Goal: Task Accomplishment & Management: Manage account settings

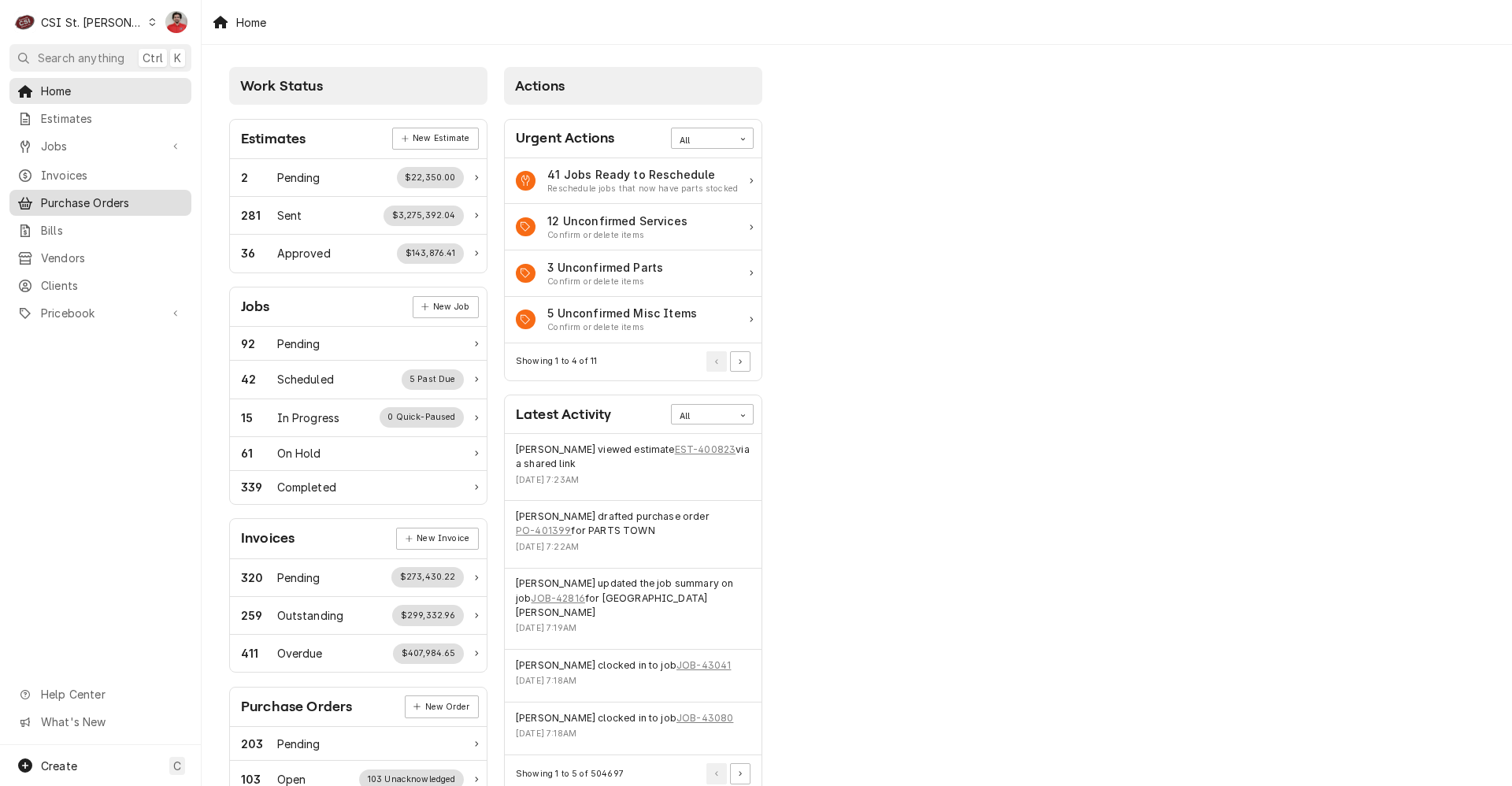
click at [85, 194] on span "Purchase Orders" at bounding box center [112, 202] width 143 height 16
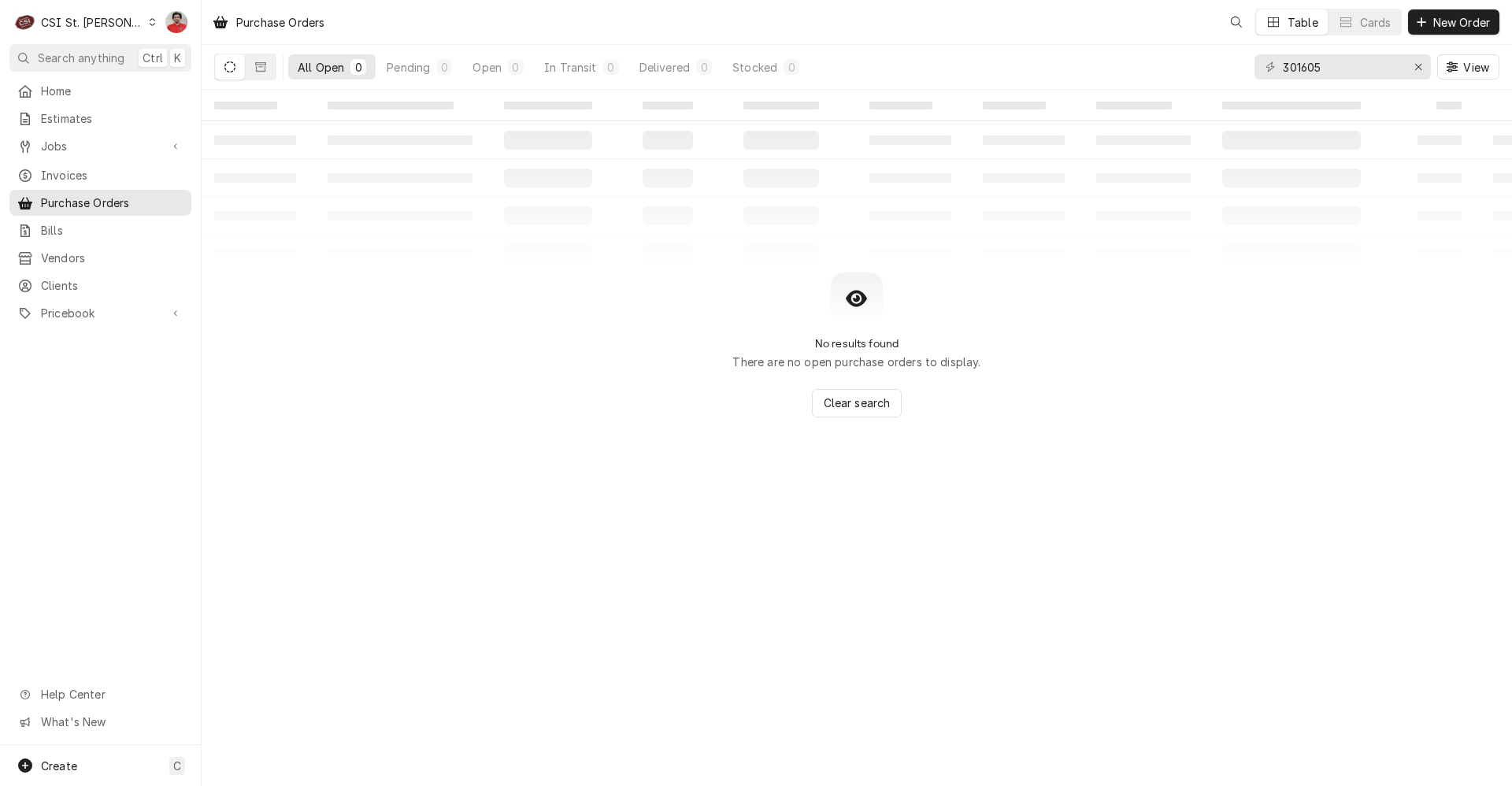
click at [117, 14] on div "C CSI St. Louis" at bounding box center [86, 21] width 152 height 32
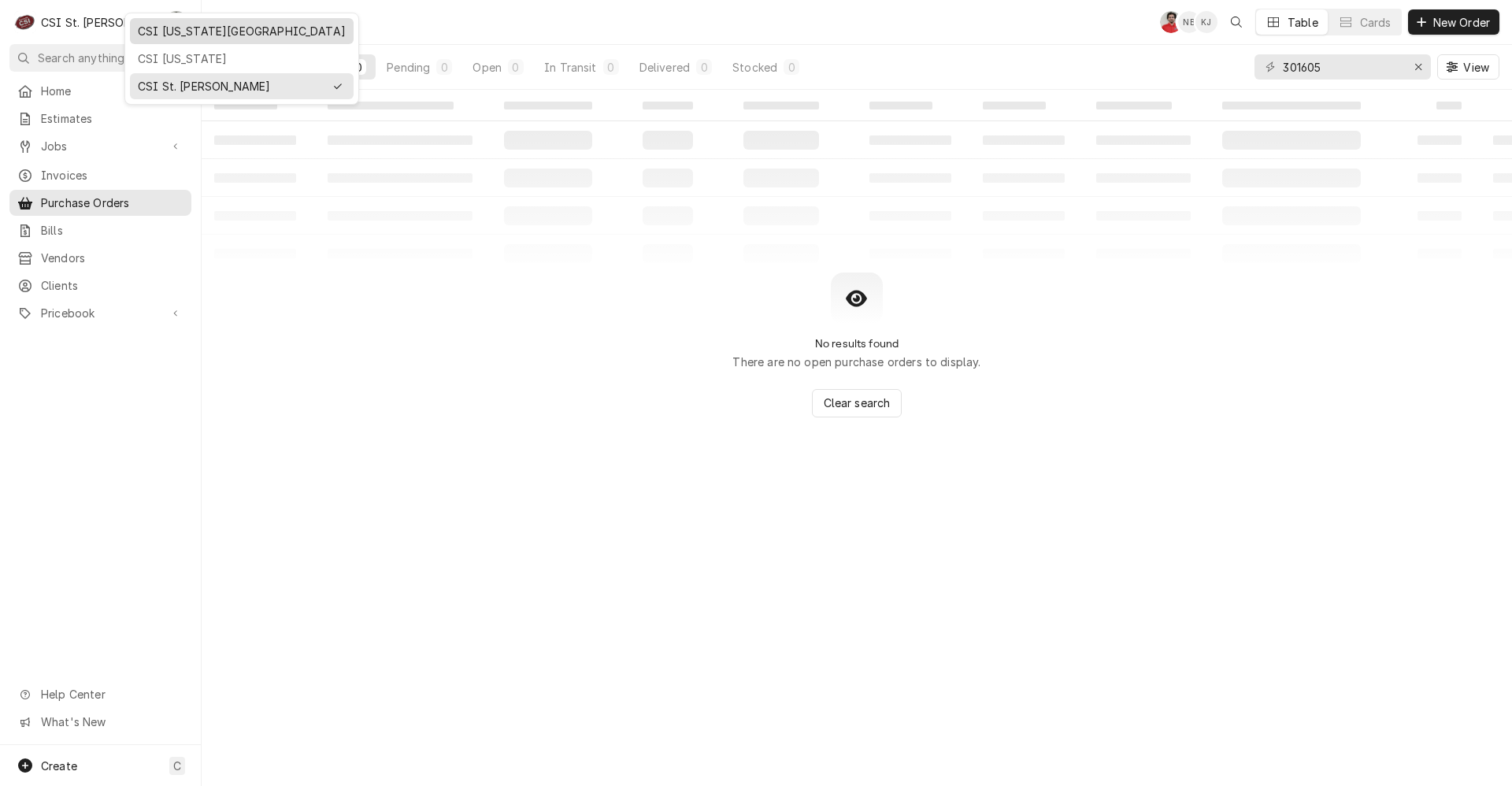
click at [182, 29] on div "CSI [US_STATE][GEOGRAPHIC_DATA]" at bounding box center [241, 31] width 208 height 16
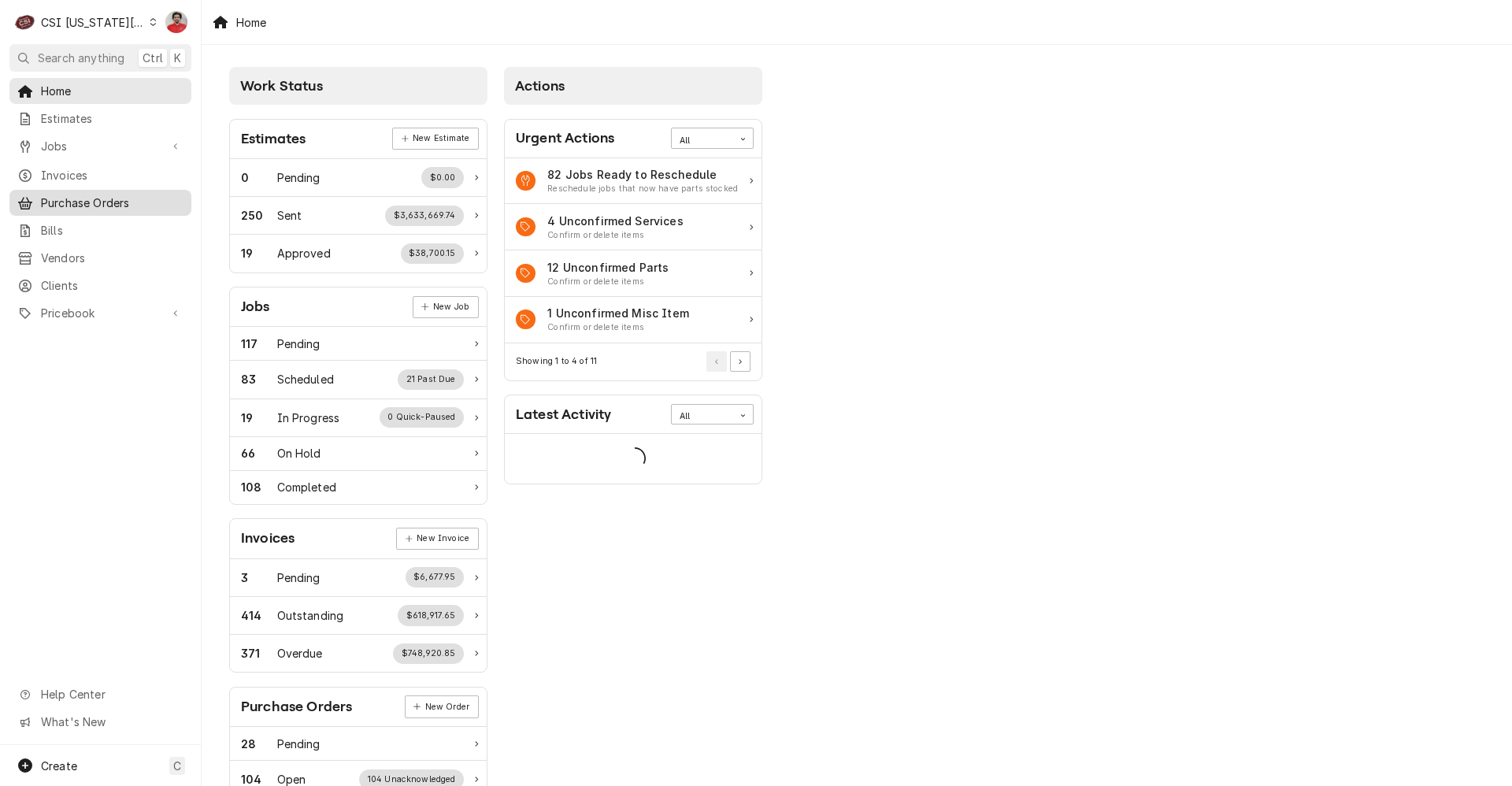
click at [100, 196] on span "Purchase Orders" at bounding box center [112, 202] width 143 height 16
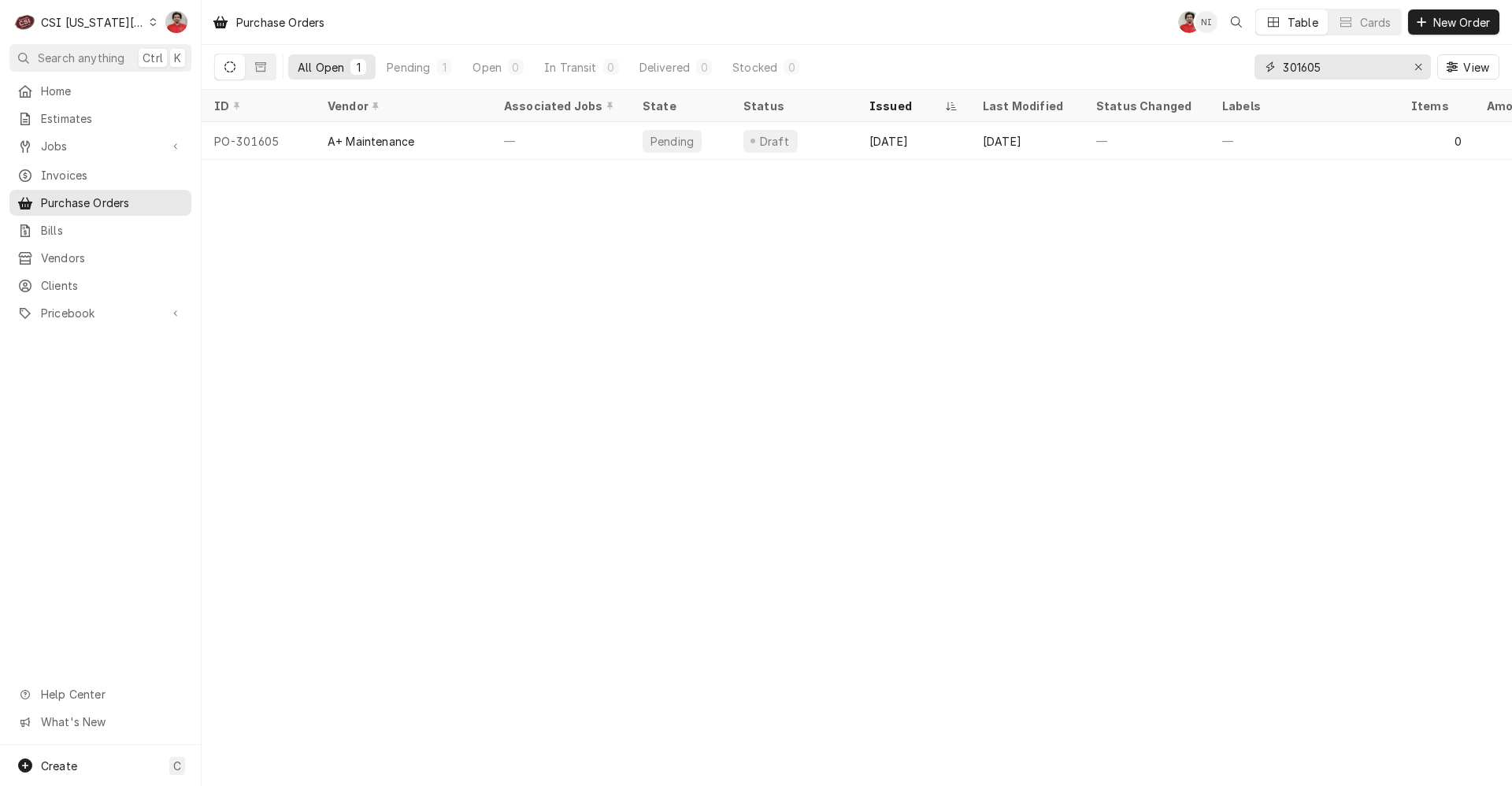
click at [1309, 68] on input "301605" at bounding box center [1342, 66] width 118 height 25
type input "301605"
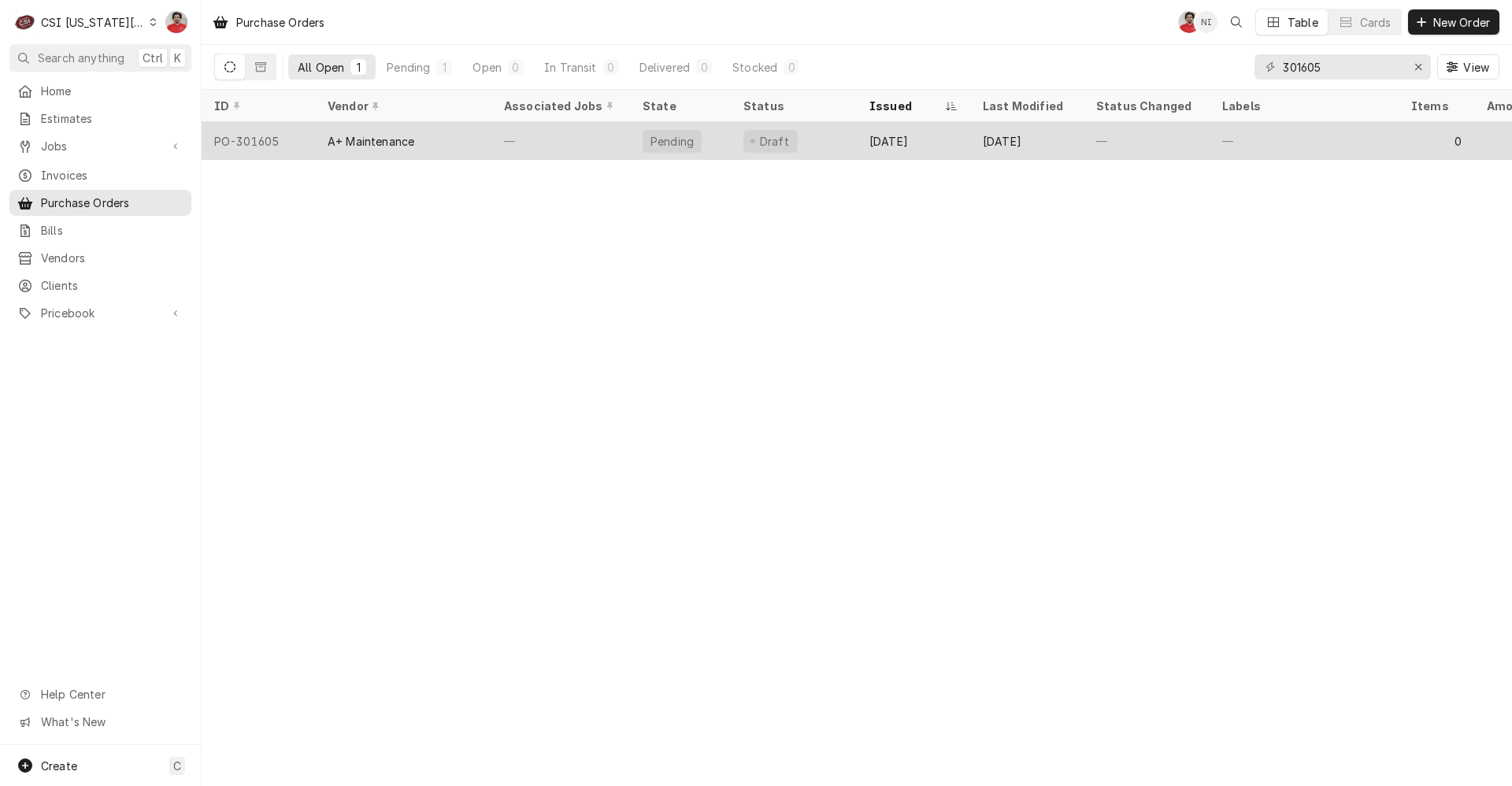
click at [828, 128] on div "Draft" at bounding box center [793, 141] width 126 height 38
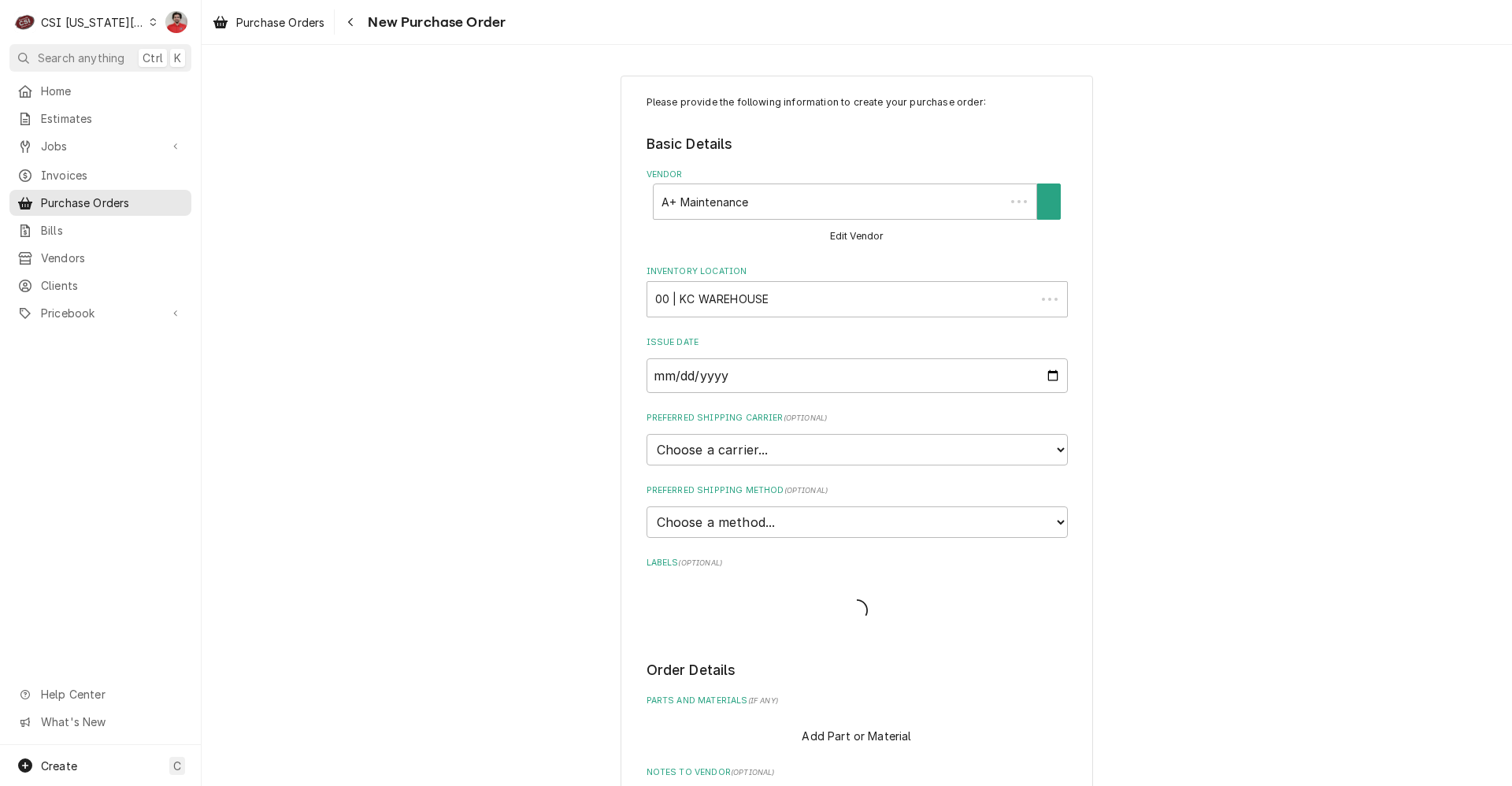
type textarea "x"
click at [873, 445] on select "Choose a carrier... U.S. Postal Service Stamps.com FedEx UPS DHL Express DHL EC…" at bounding box center [857, 450] width 421 height 32
click at [859, 444] on select "Choose a carrier... U.S. Postal Service Stamps.com FedEx UPS DHL Express DHL EC…" at bounding box center [857, 450] width 421 height 32
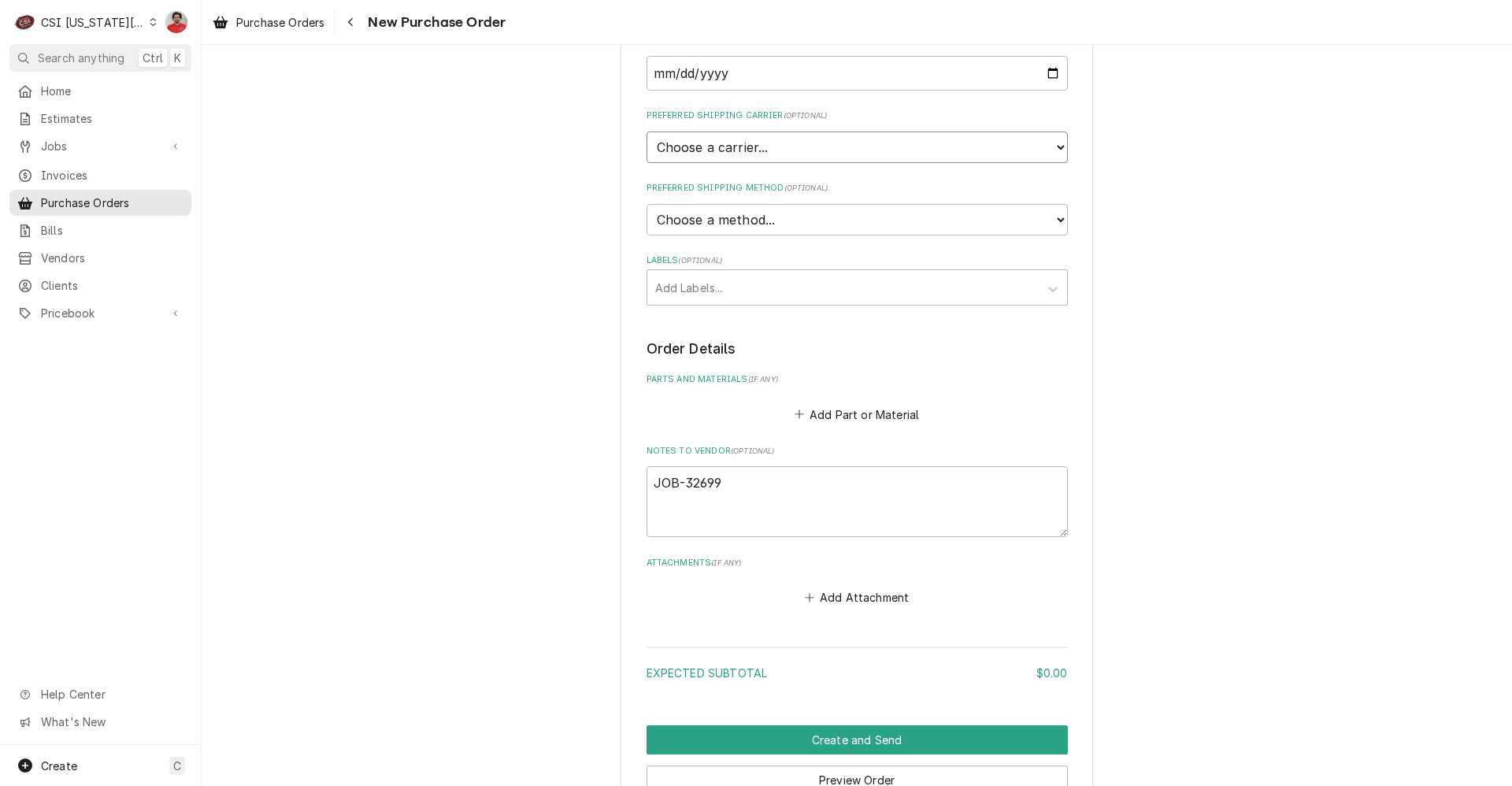
scroll to position [394, 0]
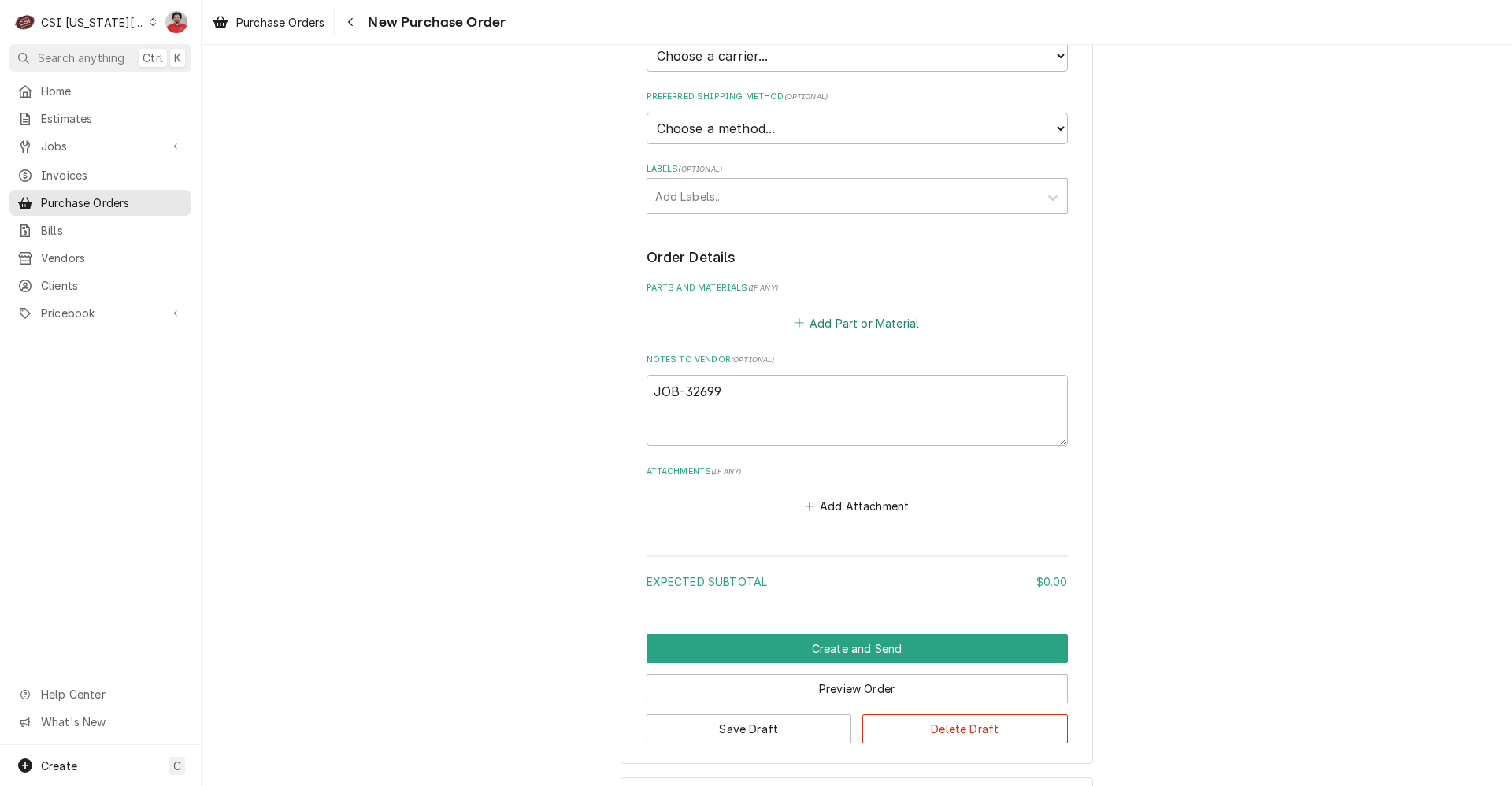
click at [863, 320] on button "Add Part or Material" at bounding box center [857, 323] width 130 height 22
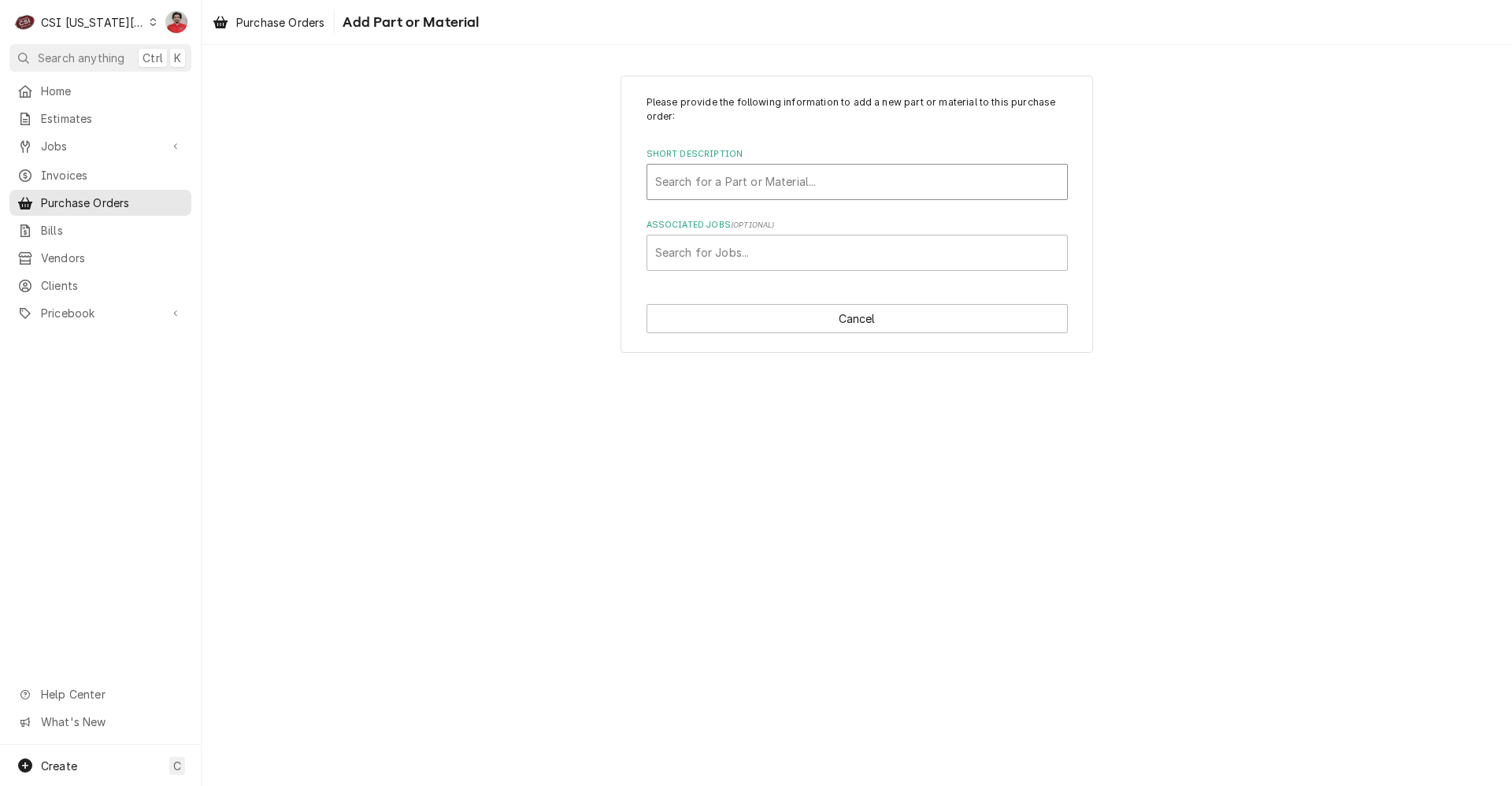
click at [788, 188] on div "Short Description" at bounding box center [857, 182] width 404 height 28
click at [725, 164] on div "Search for a Part or Material..." at bounding box center [857, 182] width 420 height 34
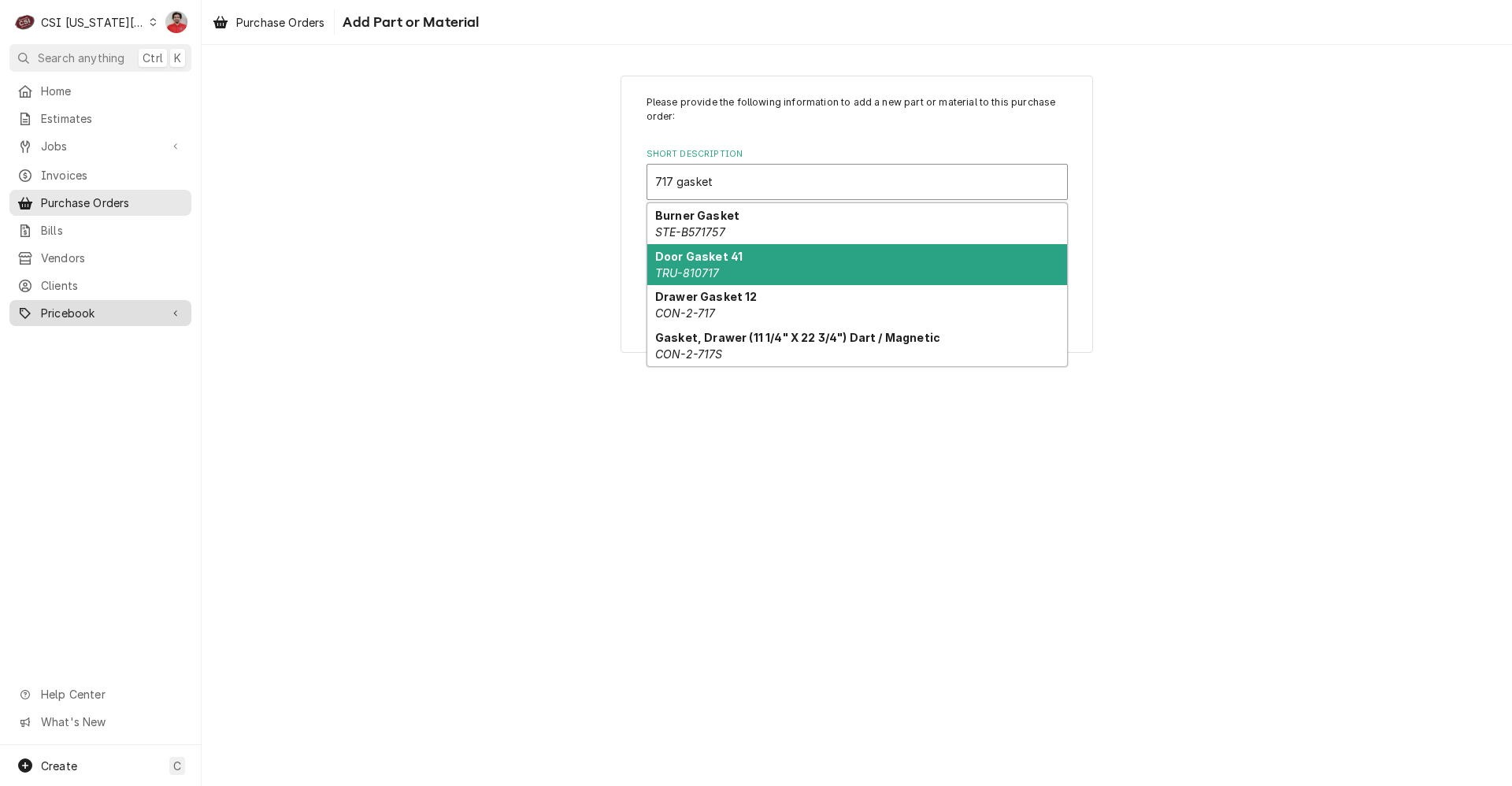
type input "717 gasket"
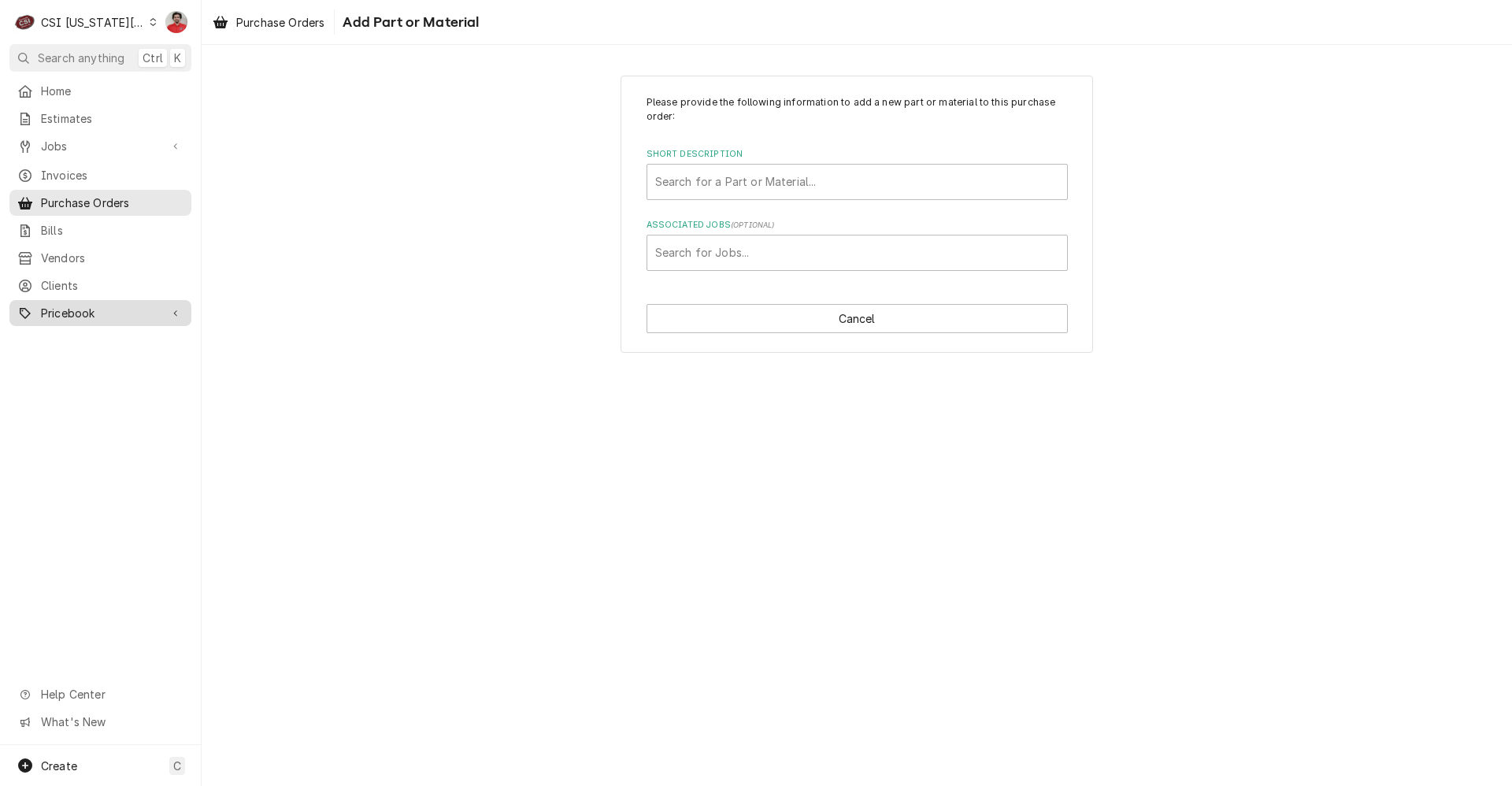
click at [91, 312] on div "Pricebook" at bounding box center [100, 313] width 175 height 20
click at [750, 170] on div "Short Description" at bounding box center [857, 182] width 404 height 28
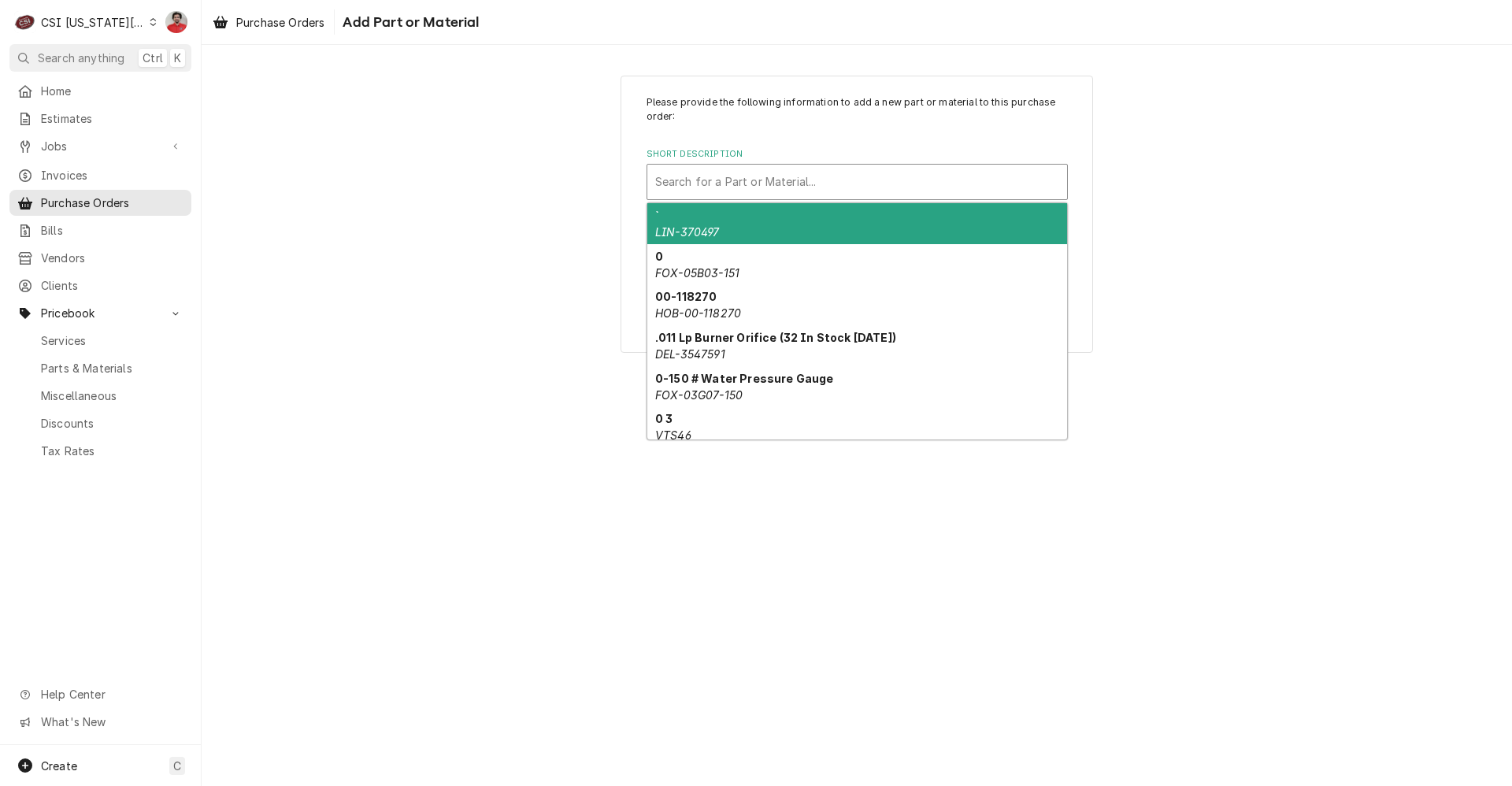
click at [526, 212] on div "Please provide the following information to add a new part or material to this …" at bounding box center [857, 214] width 1310 height 306
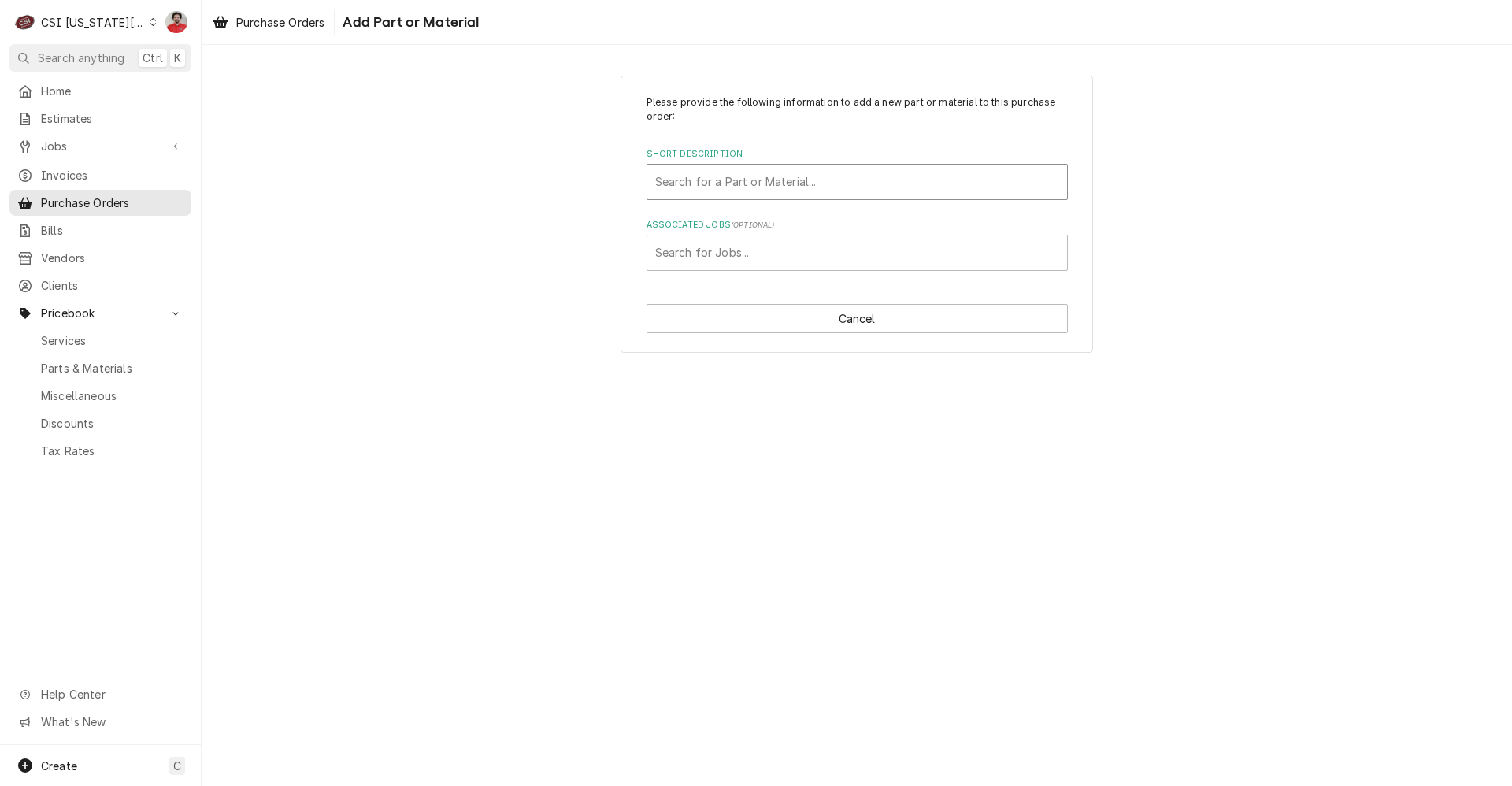
click at [750, 179] on div "Short Description" at bounding box center [857, 182] width 404 height 28
type input "2"
type input "8"
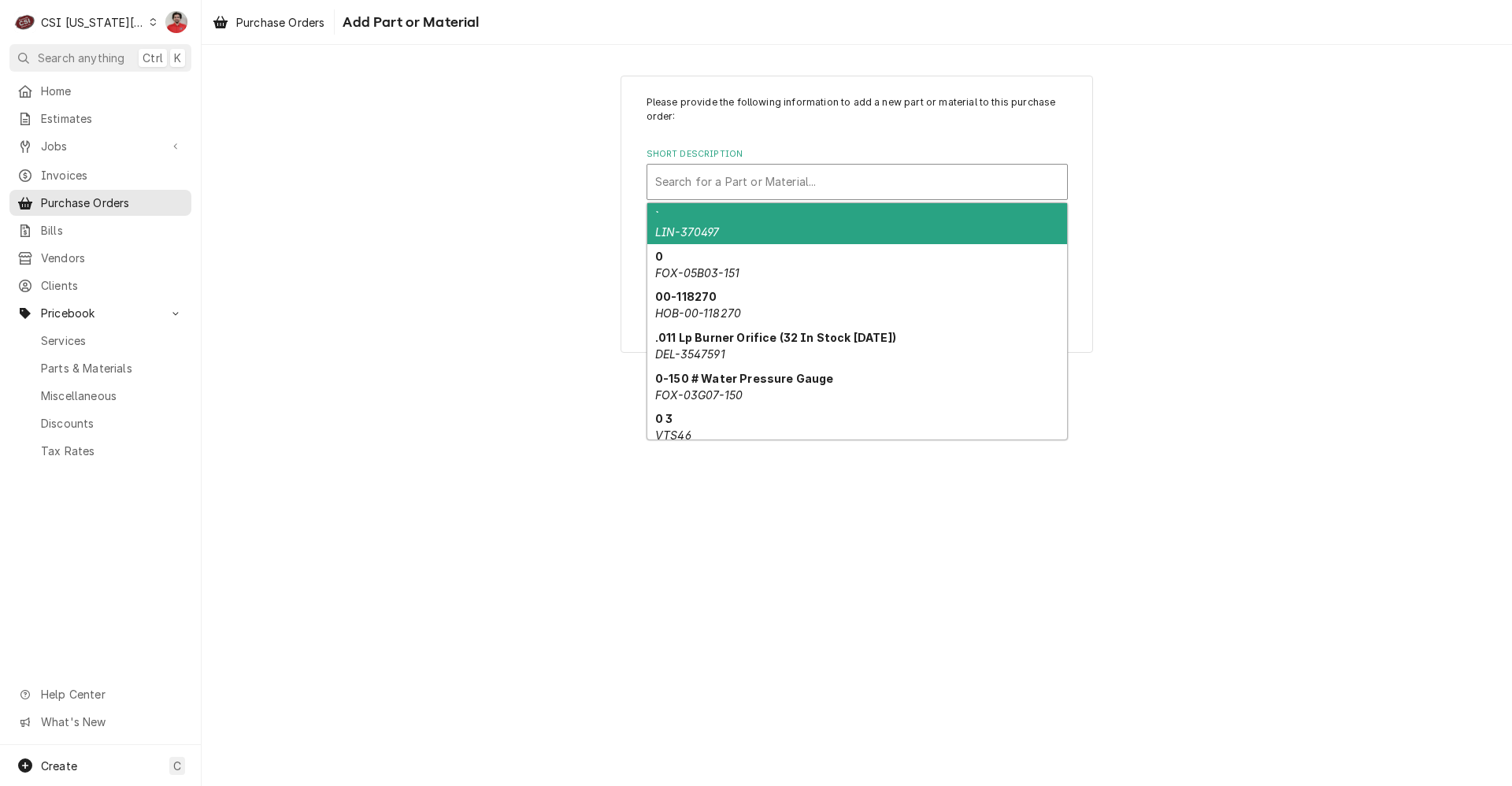
click at [433, 182] on div "Please provide the following information to add a new part or material to this …" at bounding box center [857, 214] width 1310 height 306
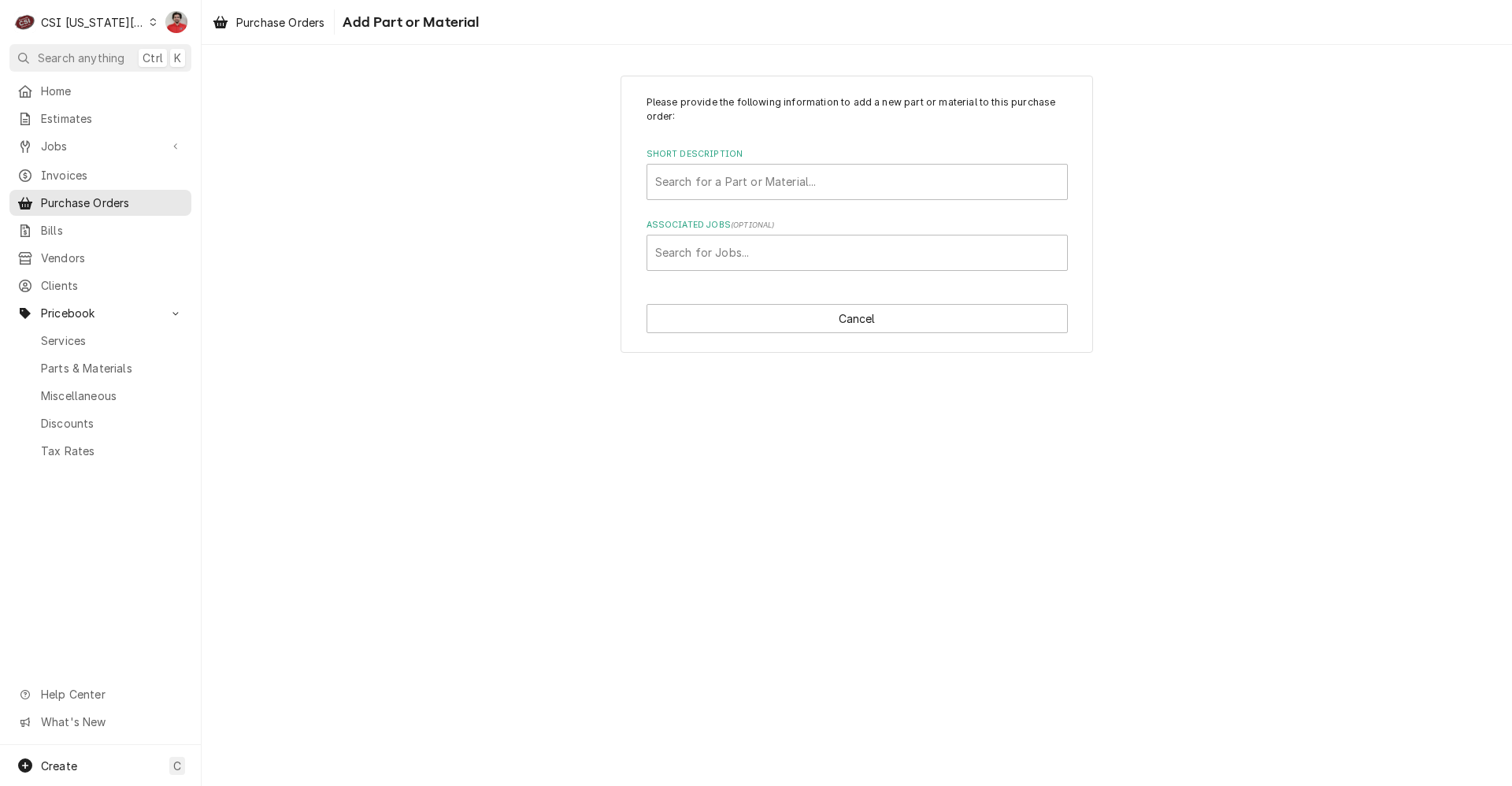
click at [697, 161] on label "Short Description" at bounding box center [857, 154] width 421 height 13
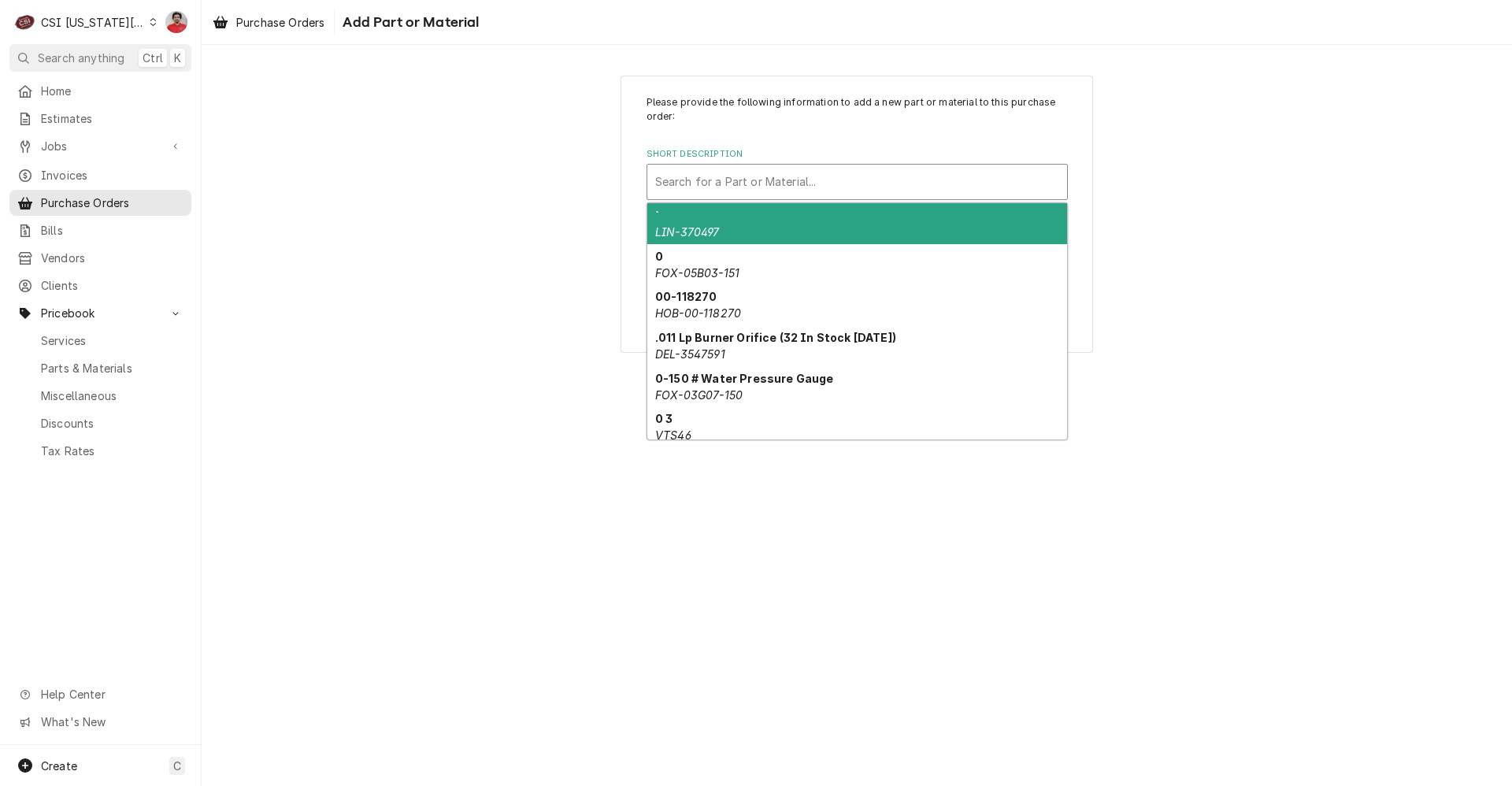
click at [697, 174] on div "Short Description" at bounding box center [857, 182] width 404 height 28
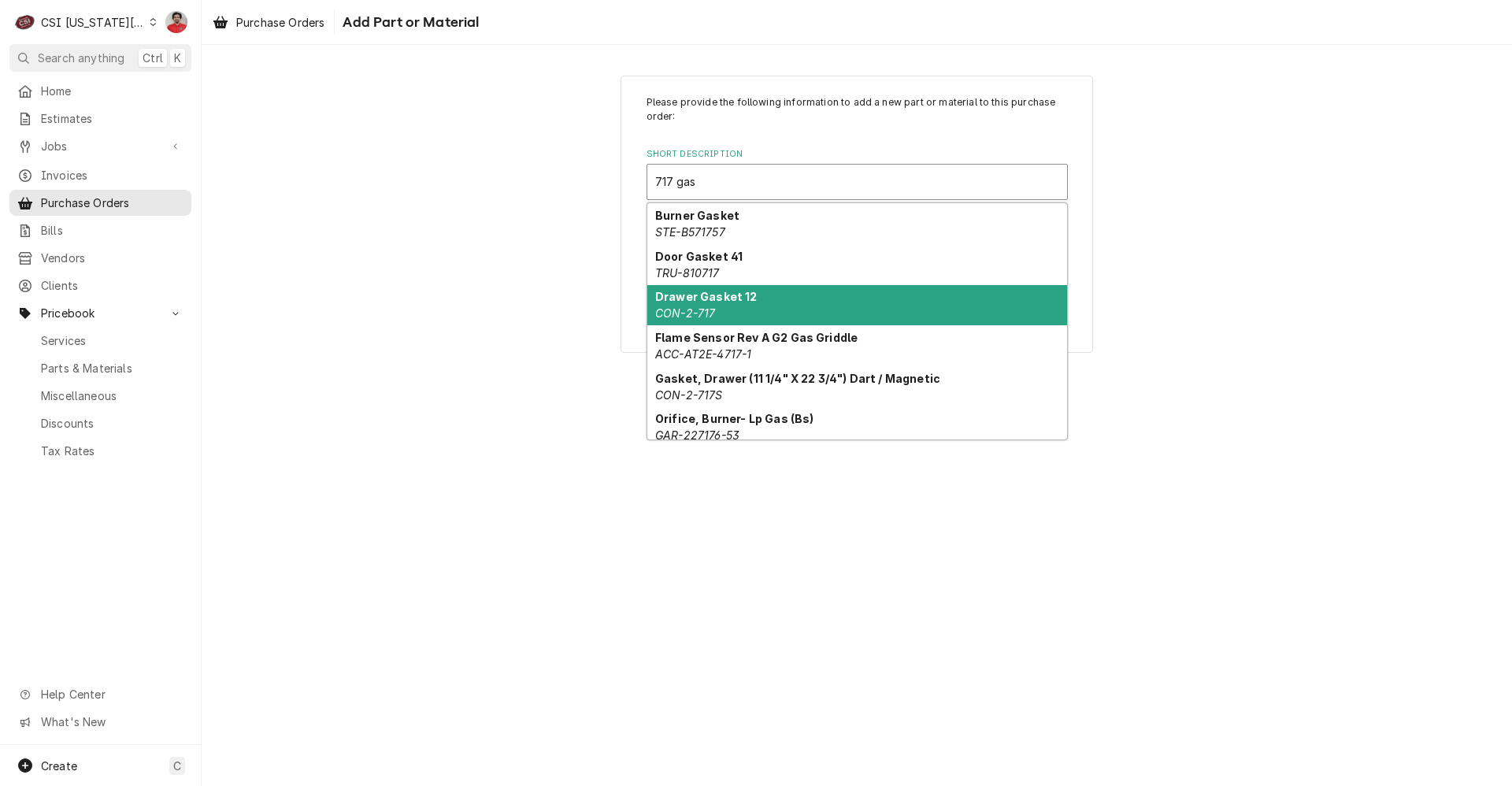
scroll to position [8, 0]
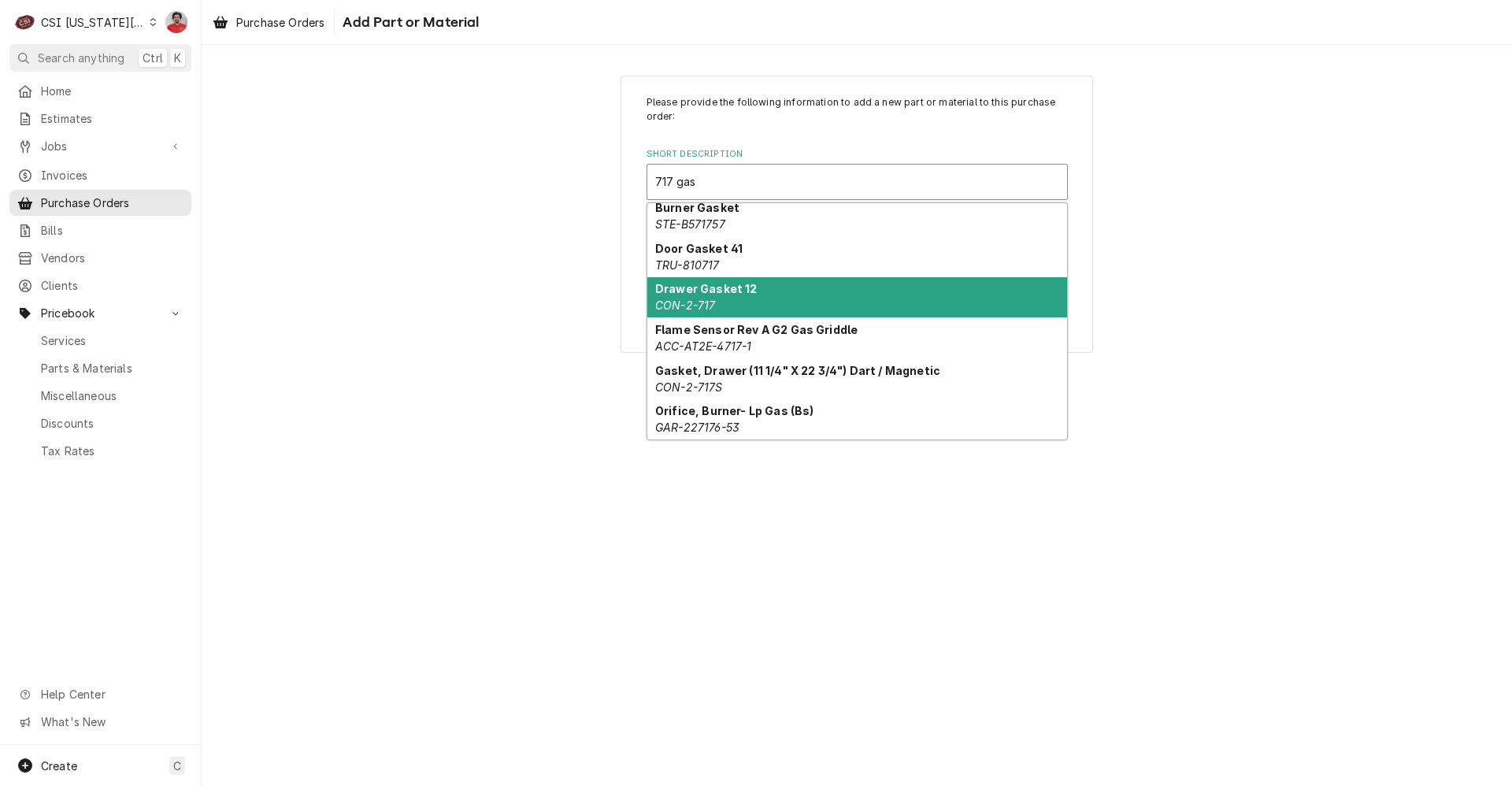
type input "717 gas"
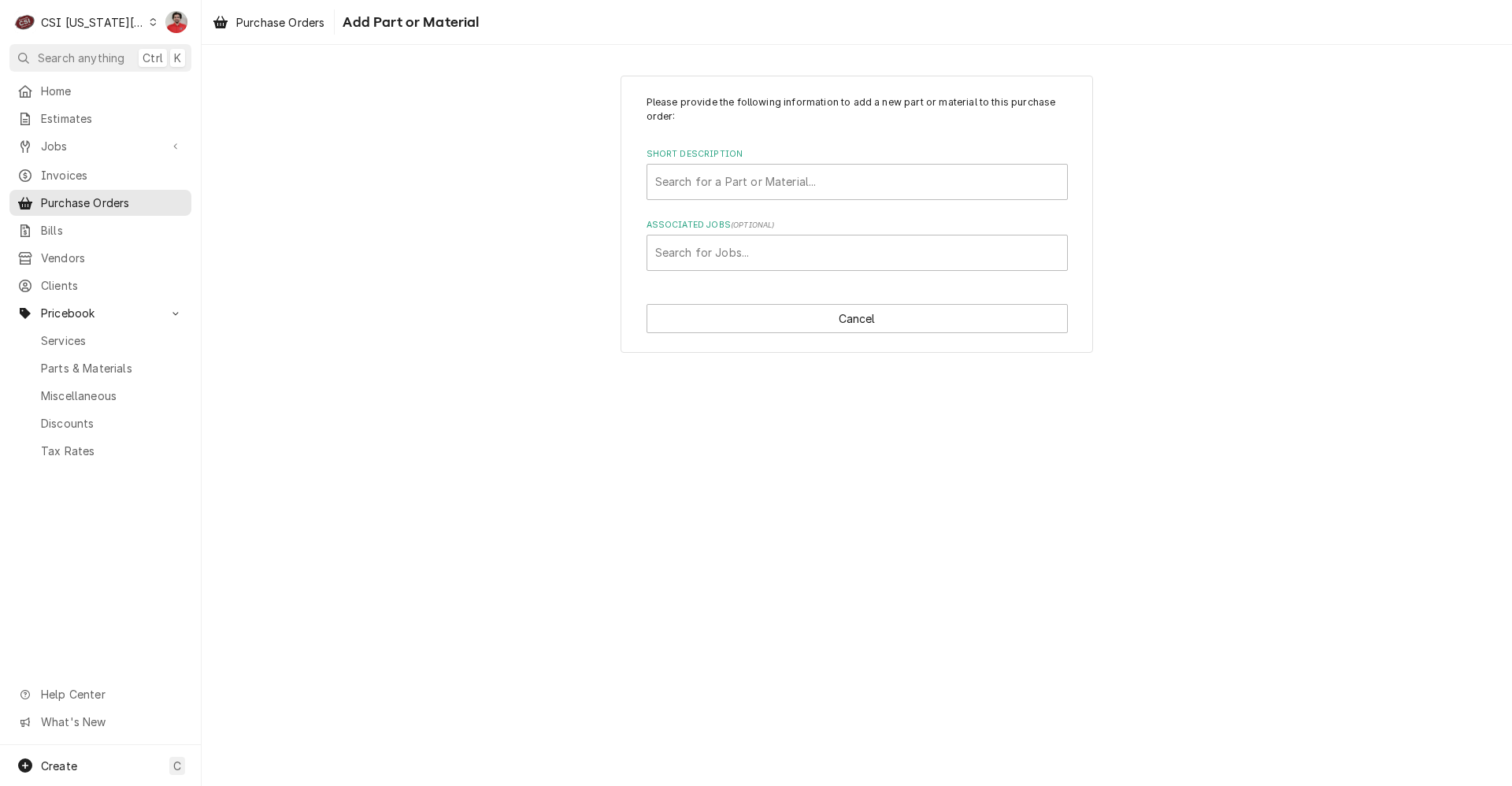
click at [372, 255] on div "Please provide the following information to add a new part or material to this …" at bounding box center [857, 214] width 1310 height 306
click at [771, 307] on button "Cancel" at bounding box center [857, 319] width 421 height 29
type textarea "x"
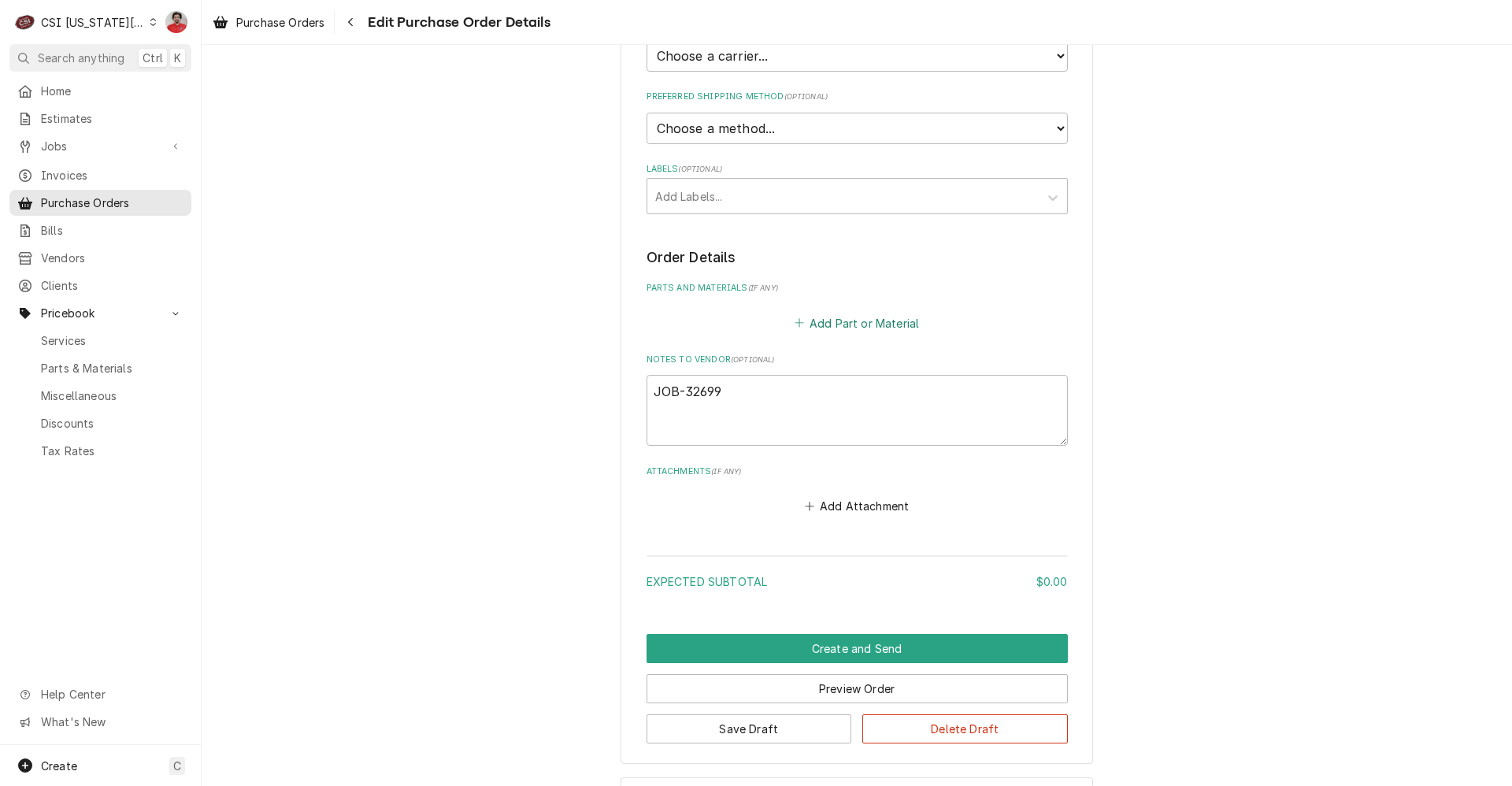
click at [851, 327] on button "Add Part or Material" at bounding box center [857, 323] width 130 height 22
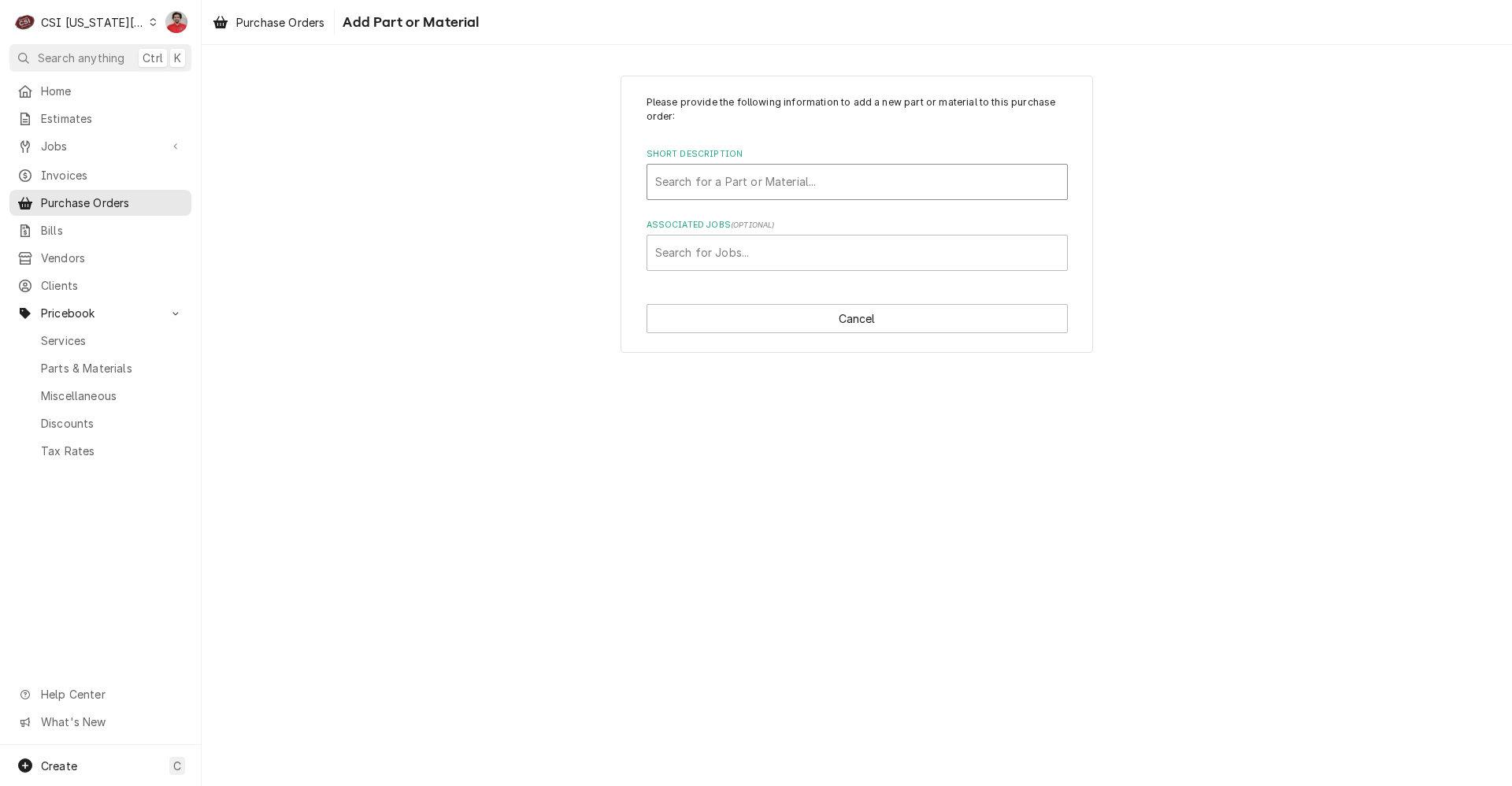
click at [763, 174] on div "Short Description" at bounding box center [857, 182] width 404 height 28
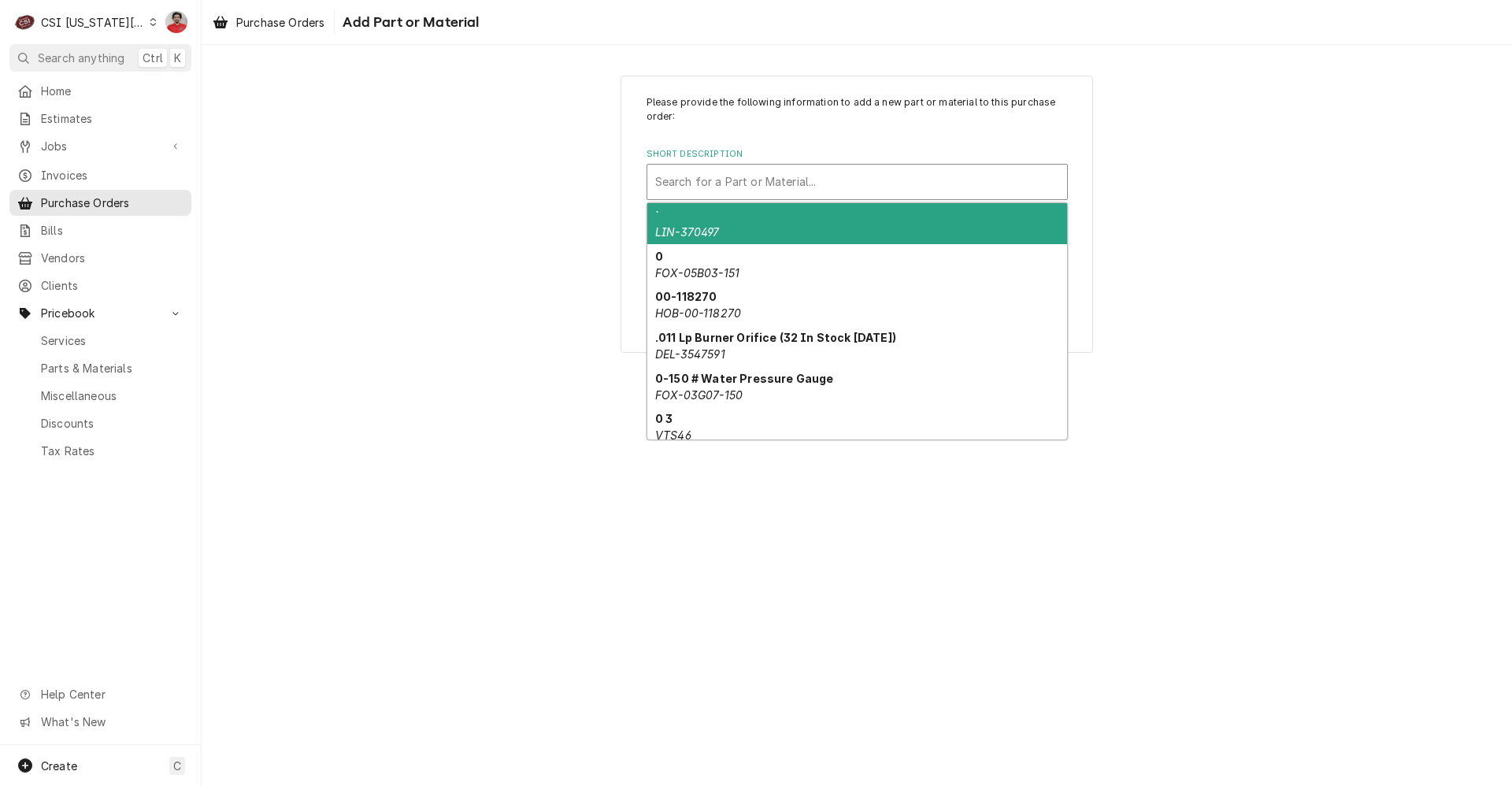
type input "g"
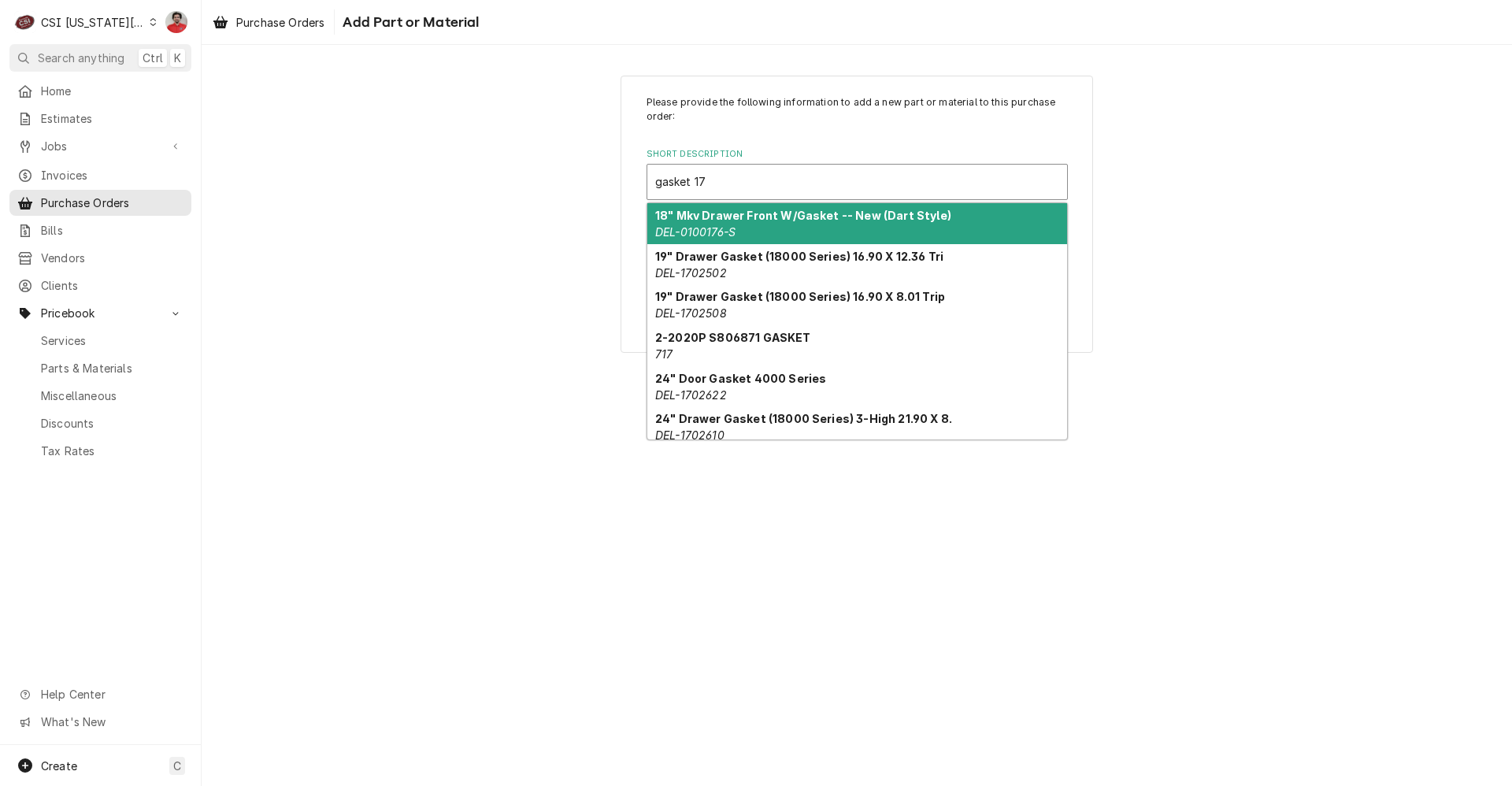
type input "gasket 717"
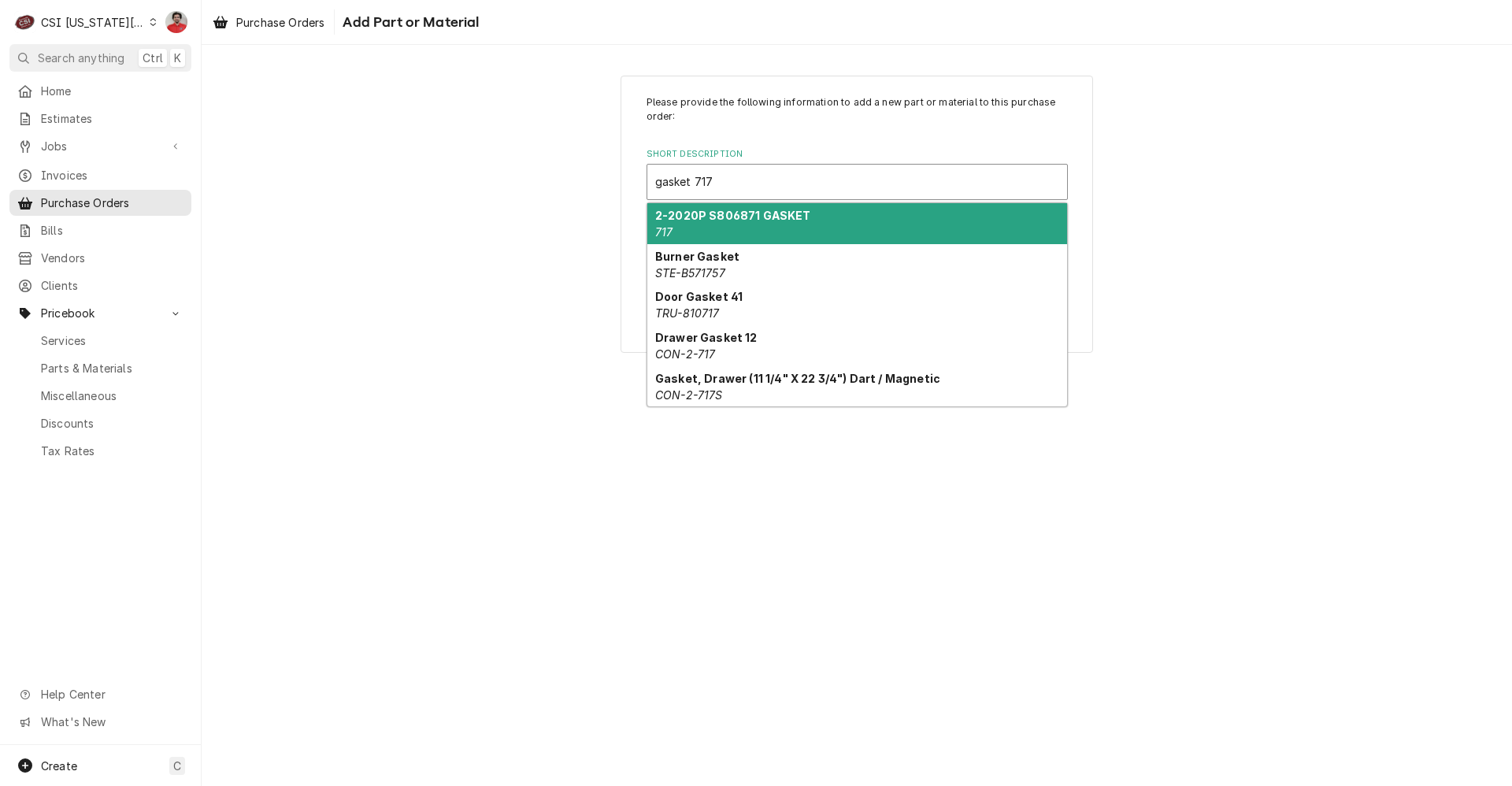
click at [766, 220] on strong "2-2020P S806871 GASKET" at bounding box center [733, 216] width 156 height 14
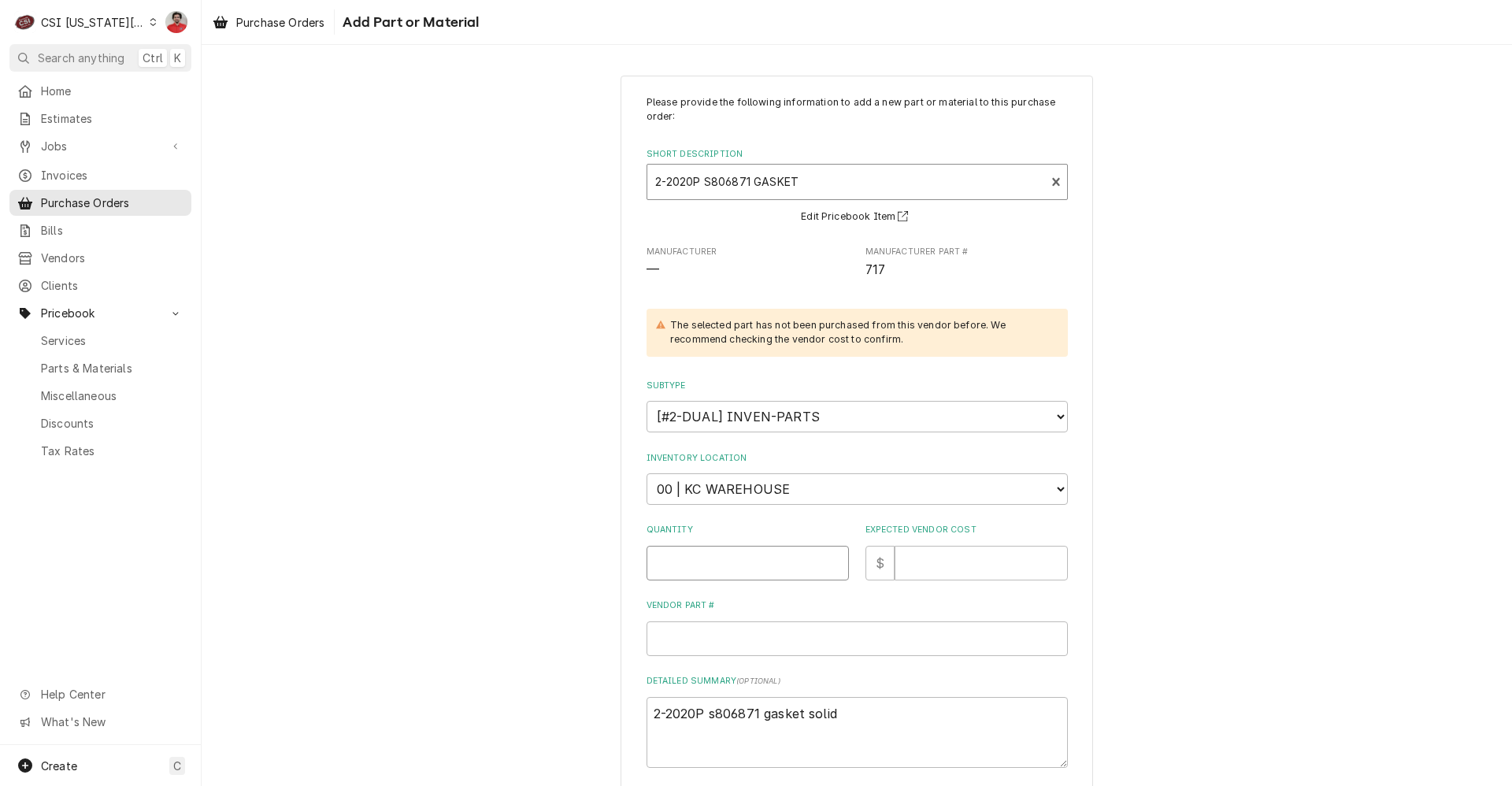
click at [750, 557] on input "Quantity" at bounding box center [748, 563] width 203 height 34
type textarea "x"
type input "1"
click at [968, 545] on div "Expected Vendor Cost $" at bounding box center [966, 551] width 203 height 56
click at [972, 569] on input "Expected Vendor Cost" at bounding box center [981, 563] width 173 height 34
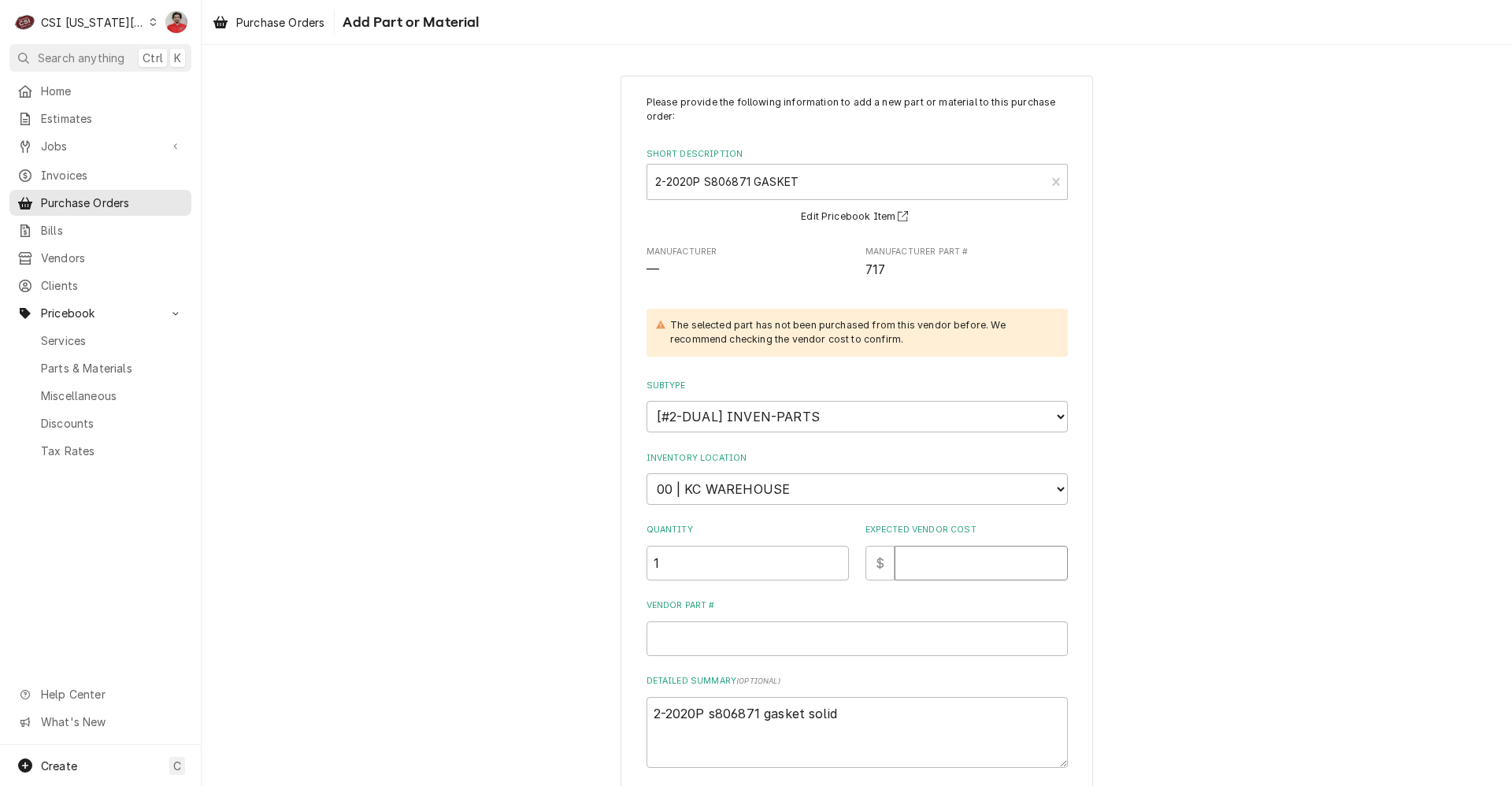
type textarea "x"
type input "1"
type textarea "x"
type input "12"
type textarea "x"
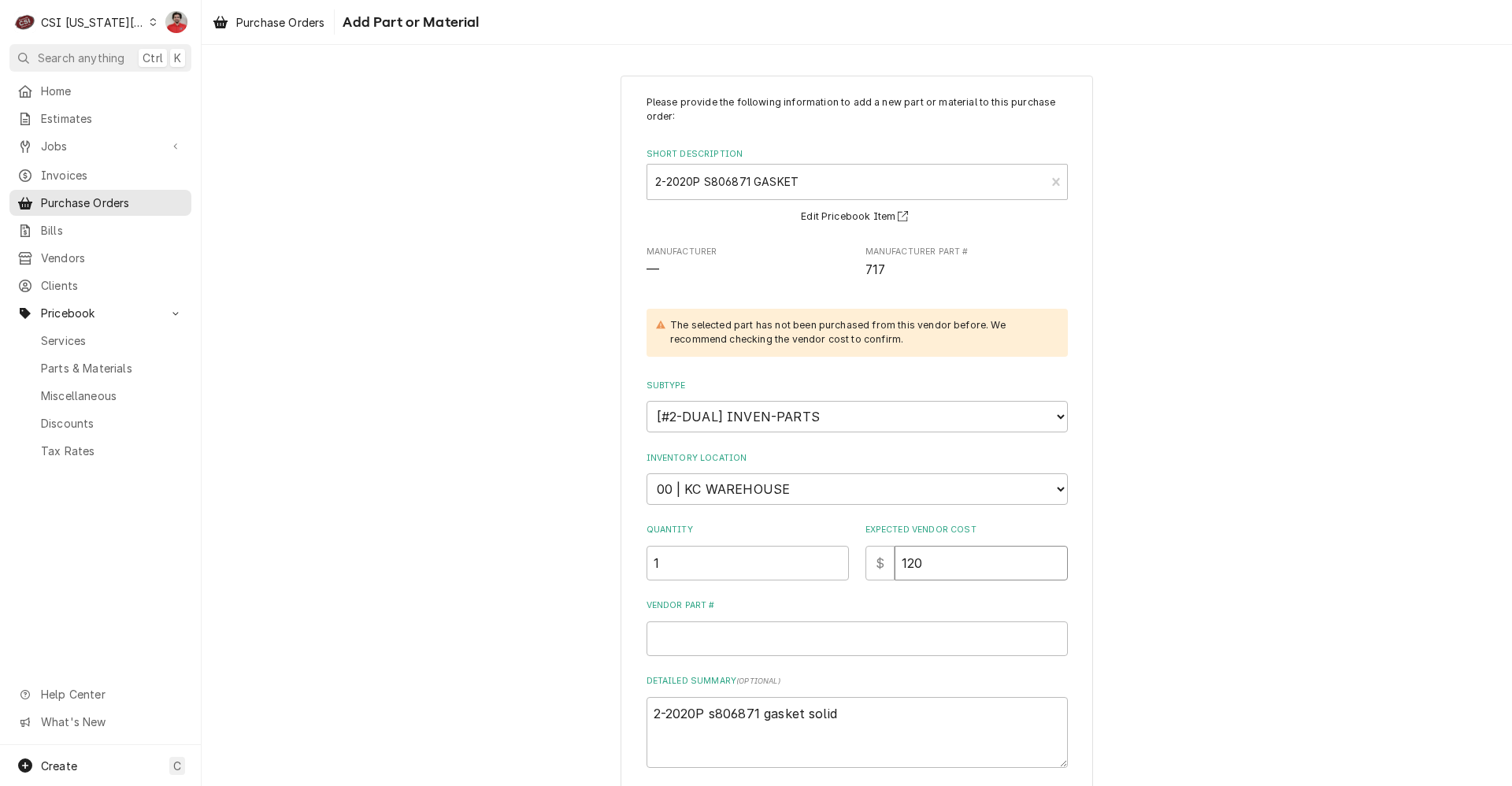
type input "120"
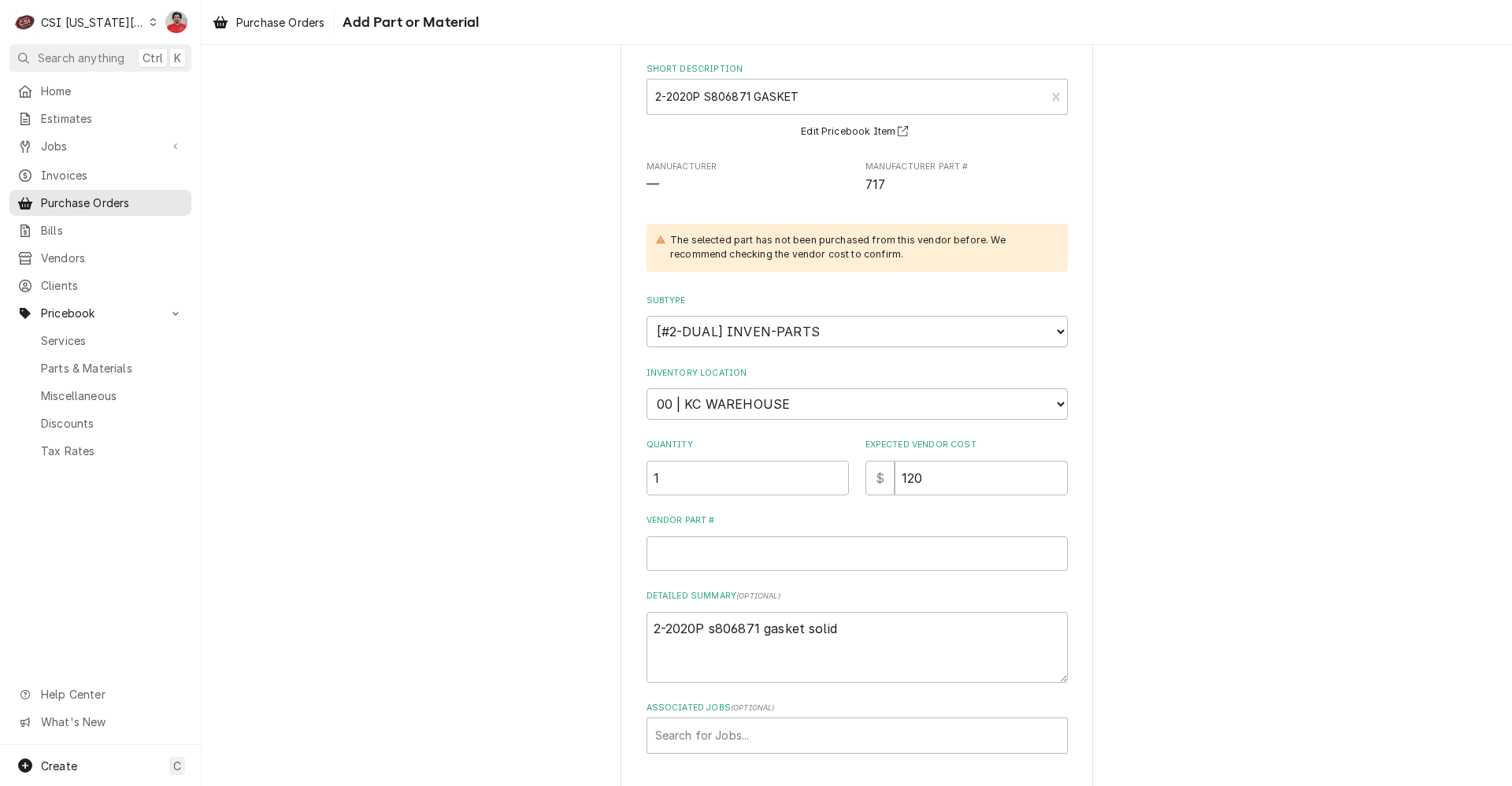
scroll to position [149, 0]
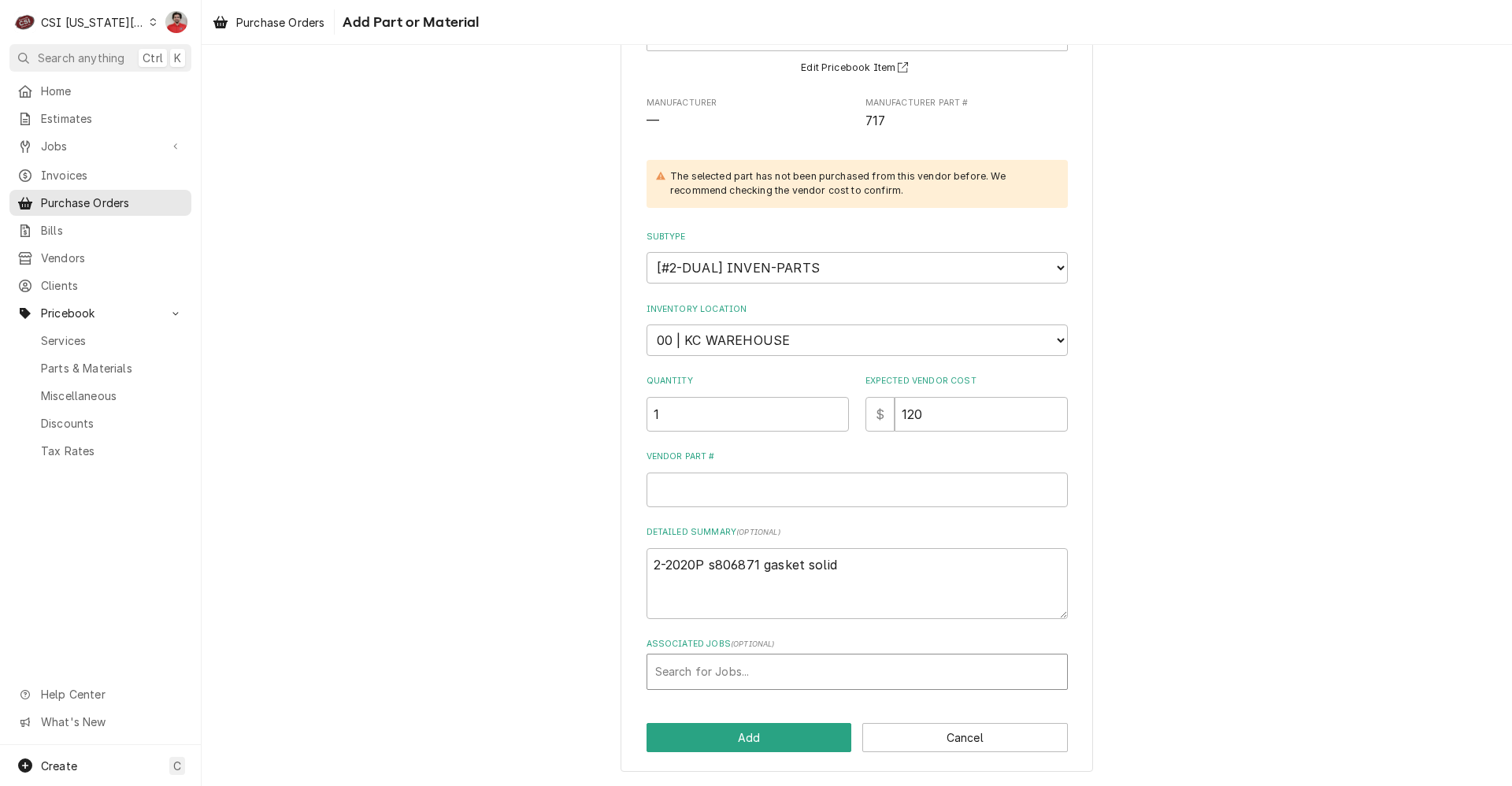
click at [786, 675] on div "Associated Jobs" at bounding box center [857, 671] width 404 height 28
type input "32699"
click at [513, 658] on div "Please provide the following information to add a new part or material to this …" at bounding box center [857, 349] width 1310 height 874
click at [683, 652] on div "Associated Jobs ( optional ) Search for Jobs..." at bounding box center [857, 664] width 421 height 51
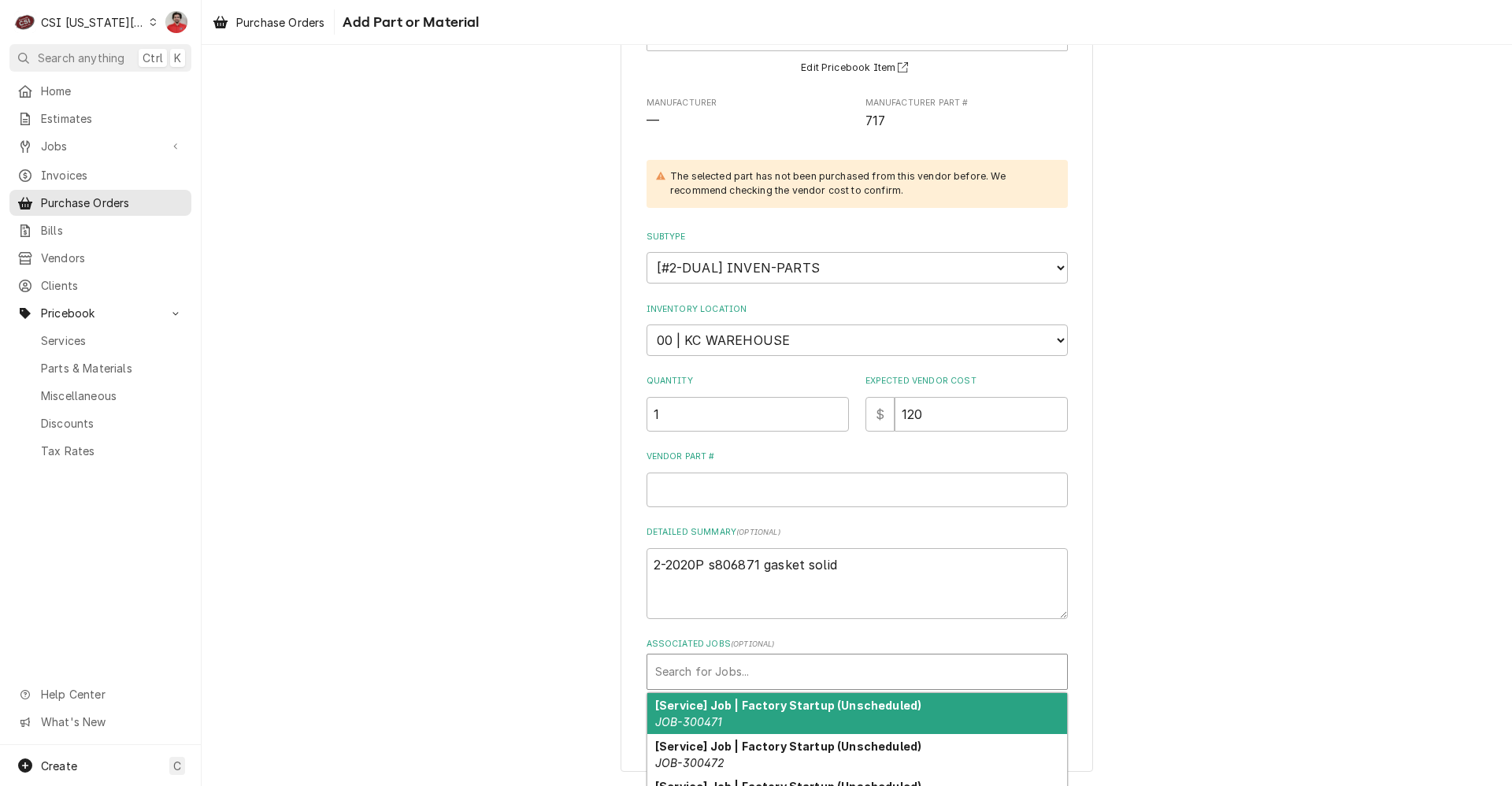
click at [690, 675] on div "Associated Jobs" at bounding box center [857, 671] width 404 height 28
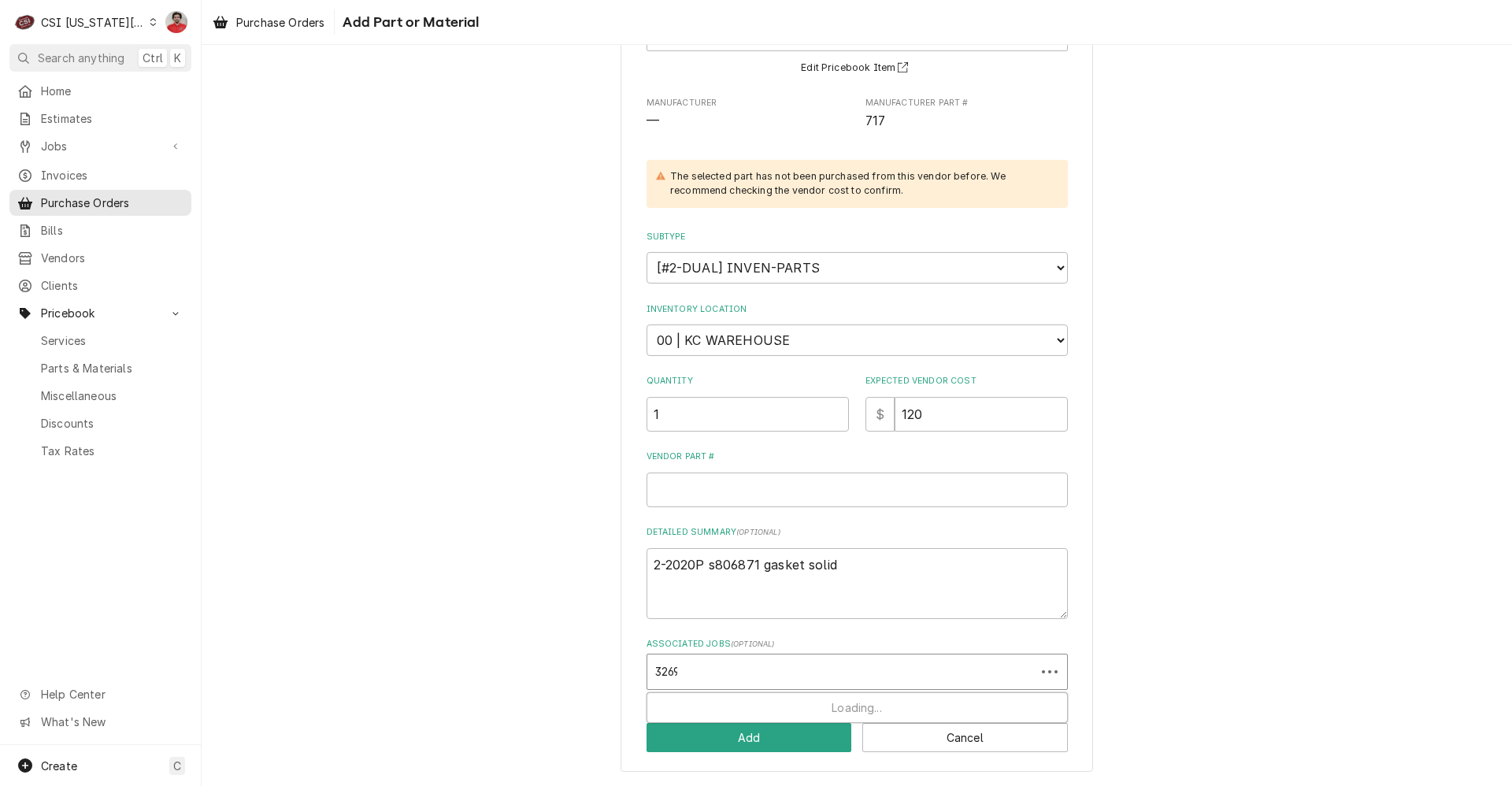
type input "32699"
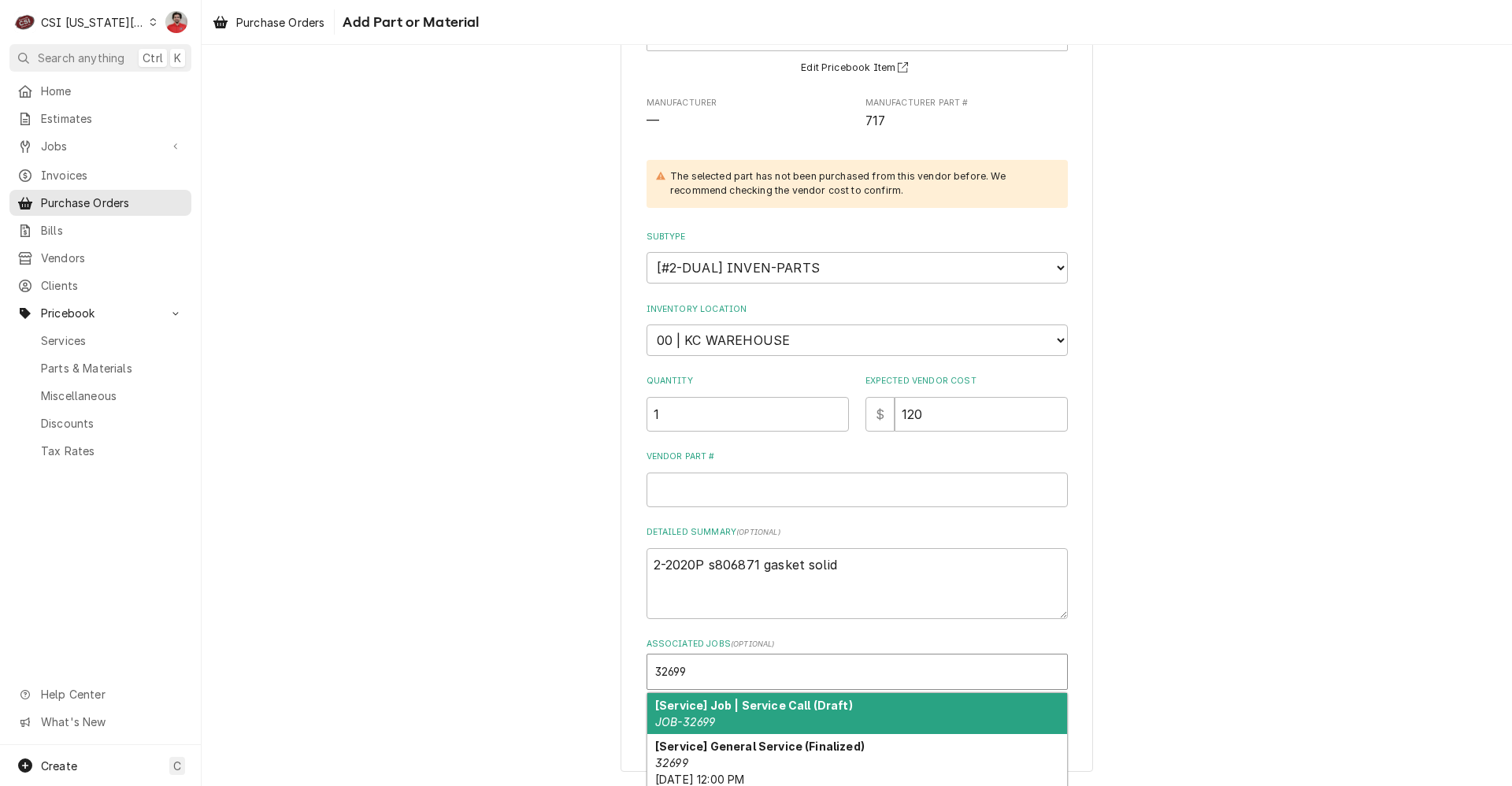
click at [726, 713] on div "[Service] Job | Service Call (Draft) JOB-32699" at bounding box center [857, 714] width 420 height 41
type textarea "x"
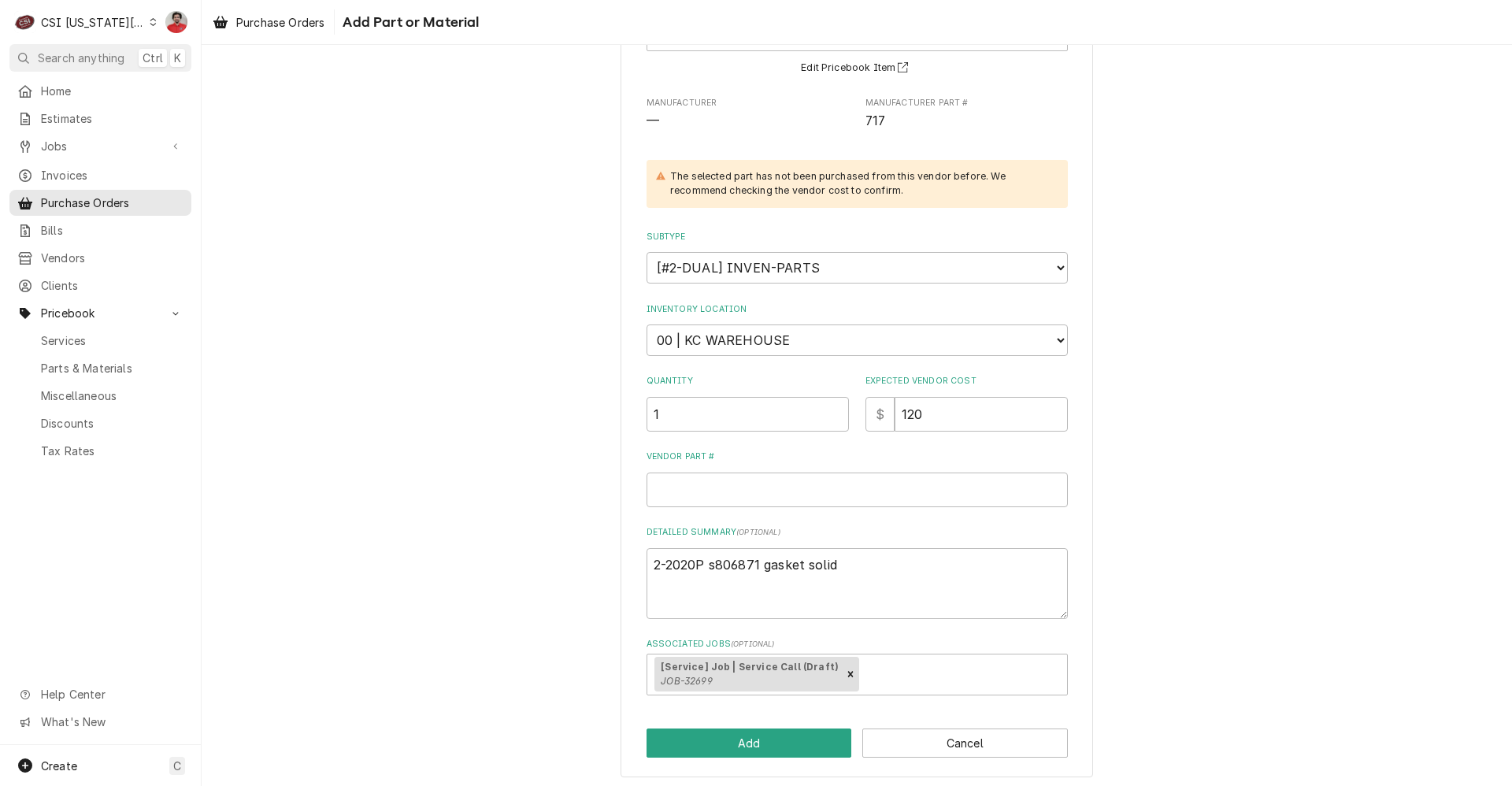
click at [737, 760] on div "Please provide the following information to add a new part or material to this …" at bounding box center [857, 352] width 472 height 852
click at [734, 748] on button "Add" at bounding box center [750, 743] width 205 height 29
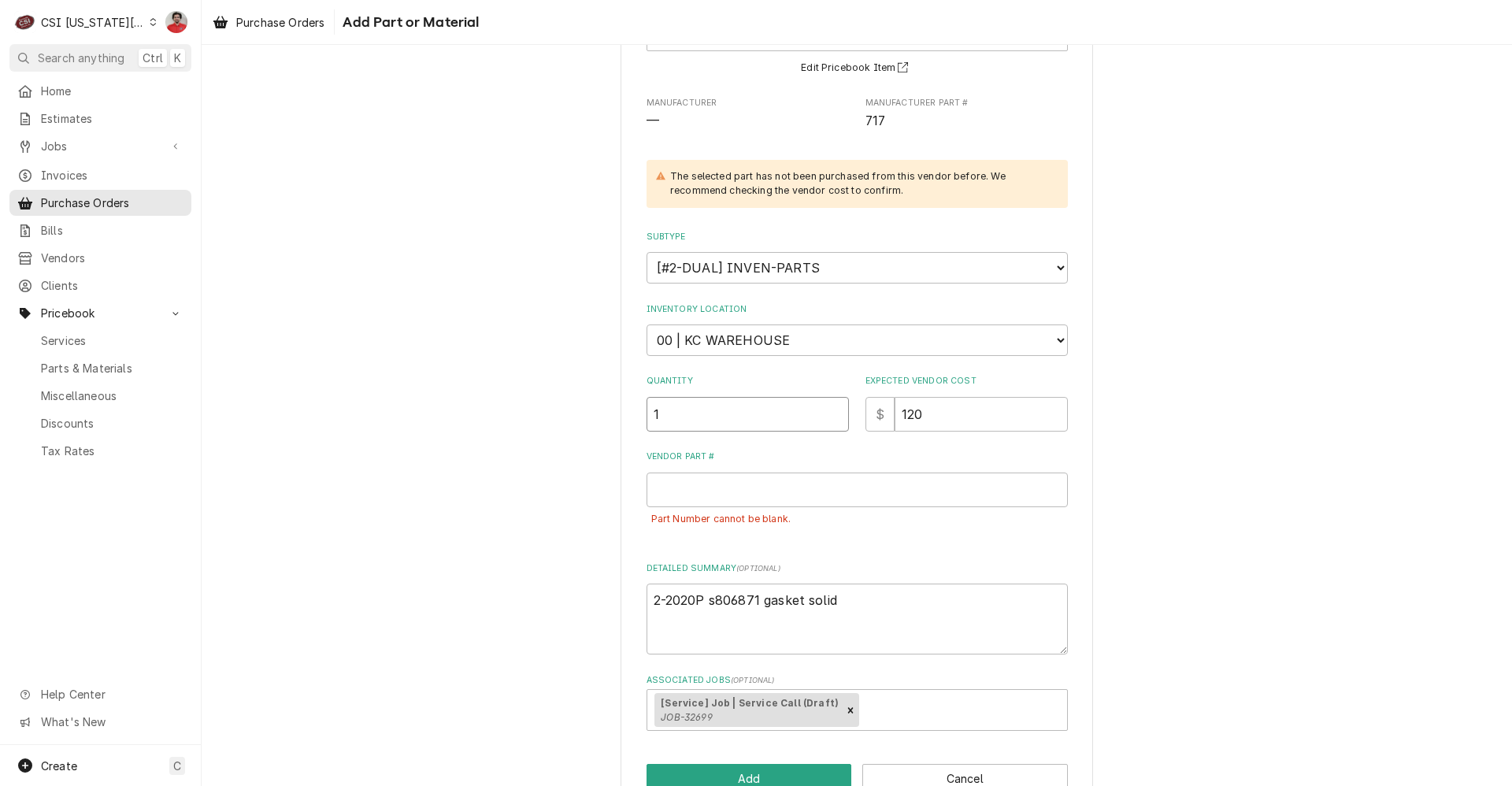
drag, startPoint x: 683, startPoint y: 417, endPoint x: 508, endPoint y: 416, distance: 175.0
click at [508, 416] on div "Please provide the following information to add a new part or material to this …" at bounding box center [857, 370] width 1310 height 914
type textarea "x"
type input "3"
click at [737, 496] on input "Vendor Part #" at bounding box center [857, 490] width 421 height 34
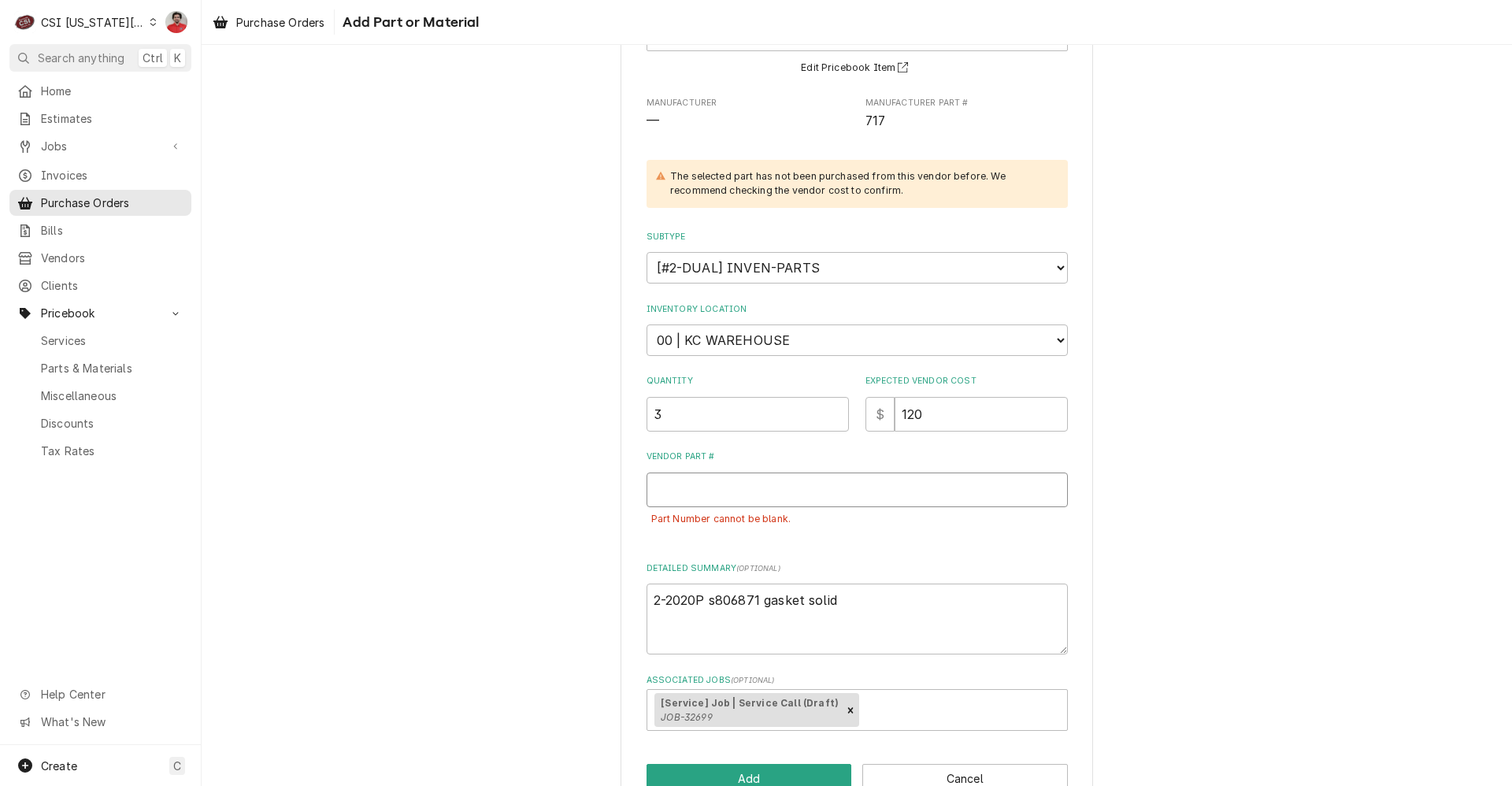
type textarea "x"
type input "7"
type textarea "x"
type input "71"
type textarea "x"
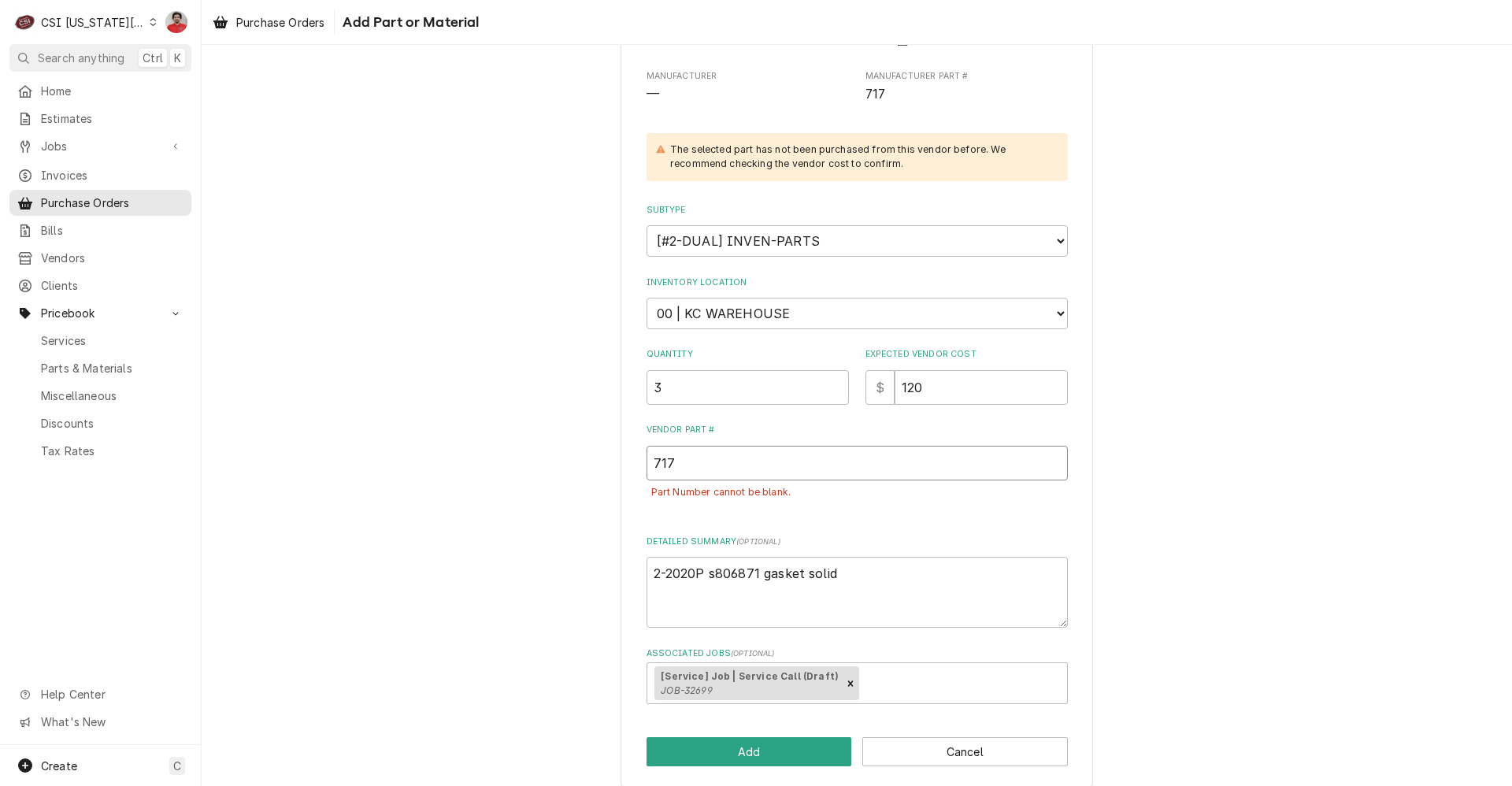
scroll to position [190, 0]
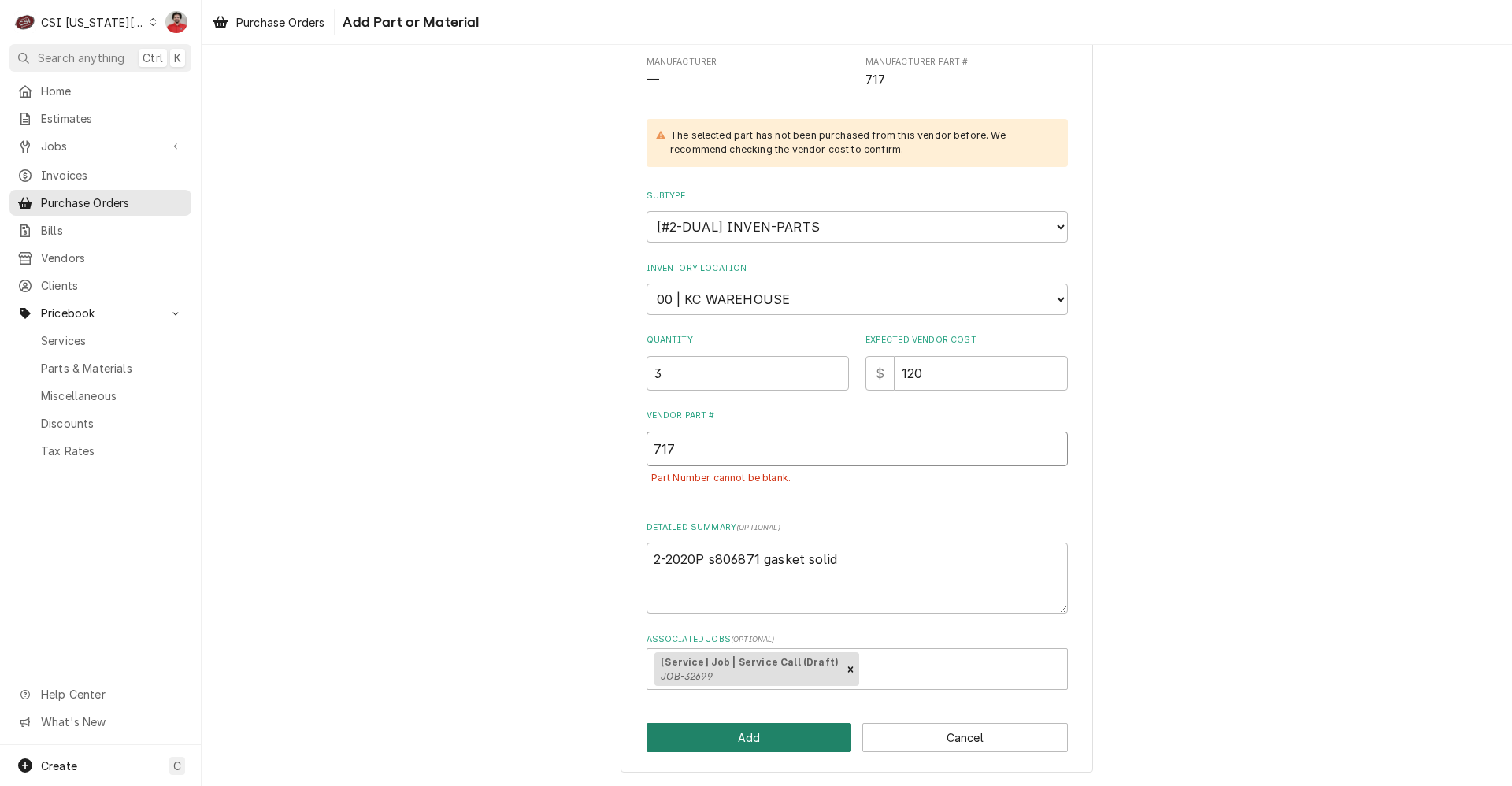
type input "717"
click at [731, 738] on button "Add" at bounding box center [750, 738] width 205 height 29
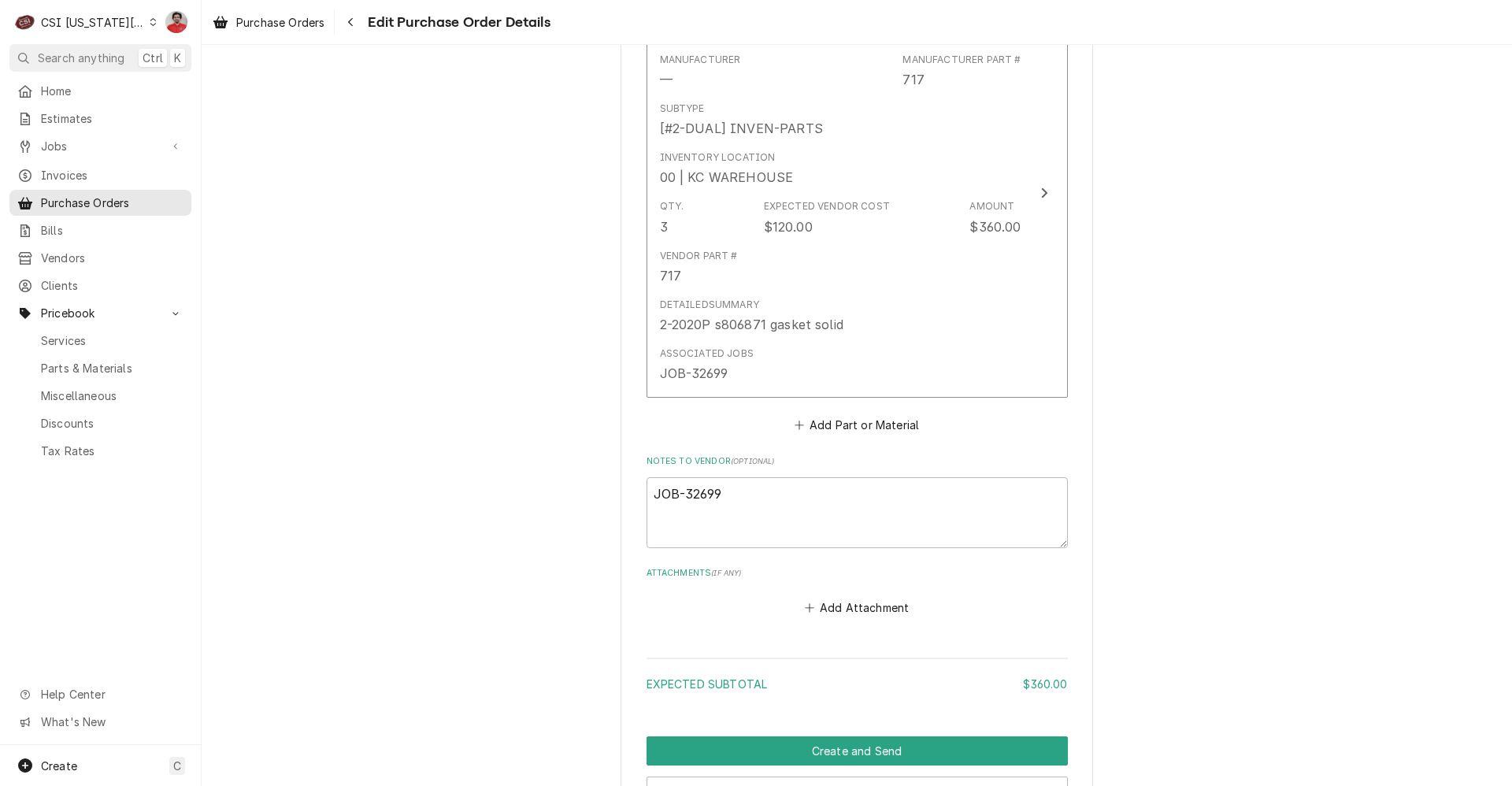
scroll to position [877, 0]
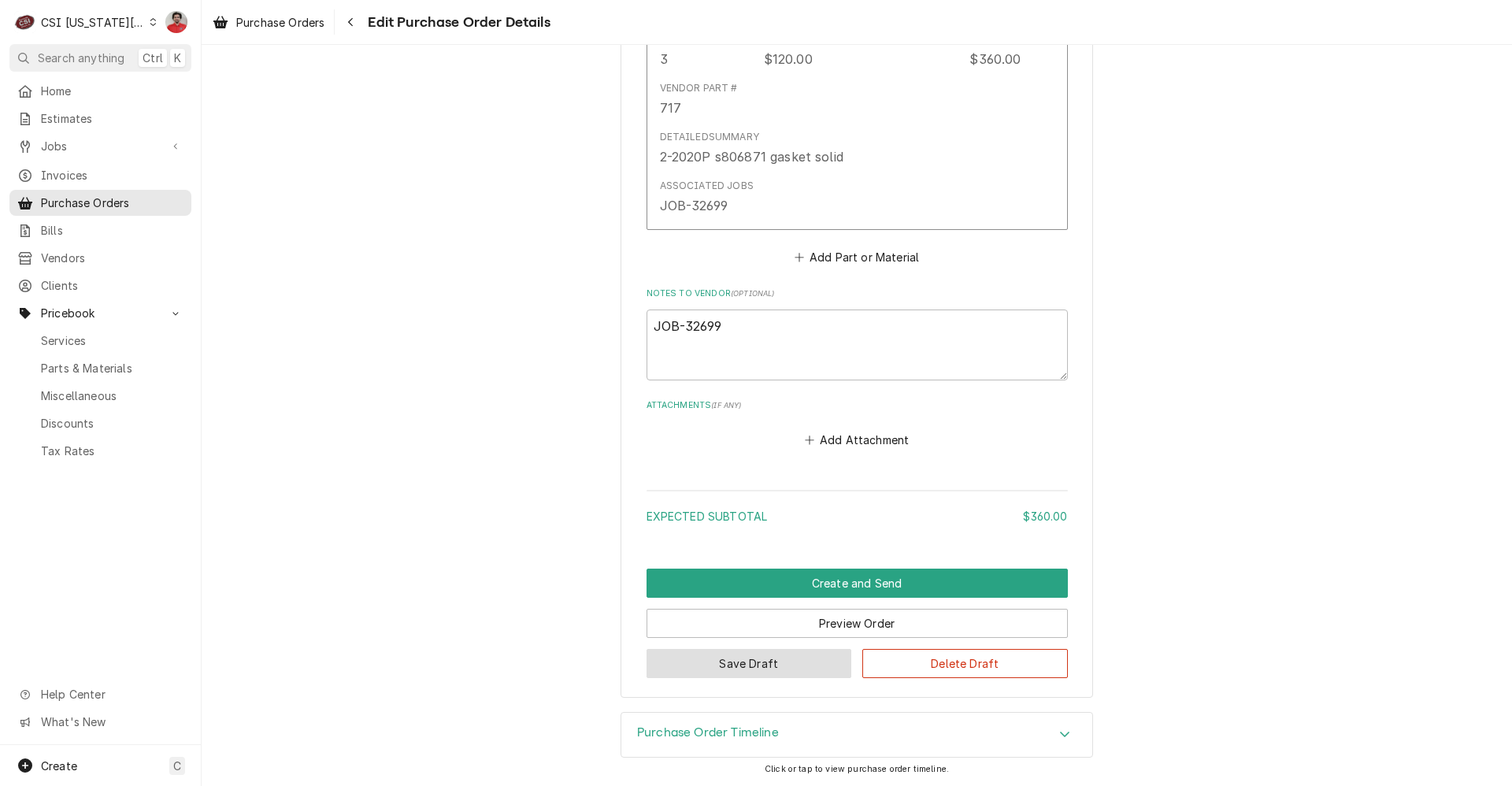
click at [724, 666] on button "Save Draft" at bounding box center [750, 664] width 205 height 29
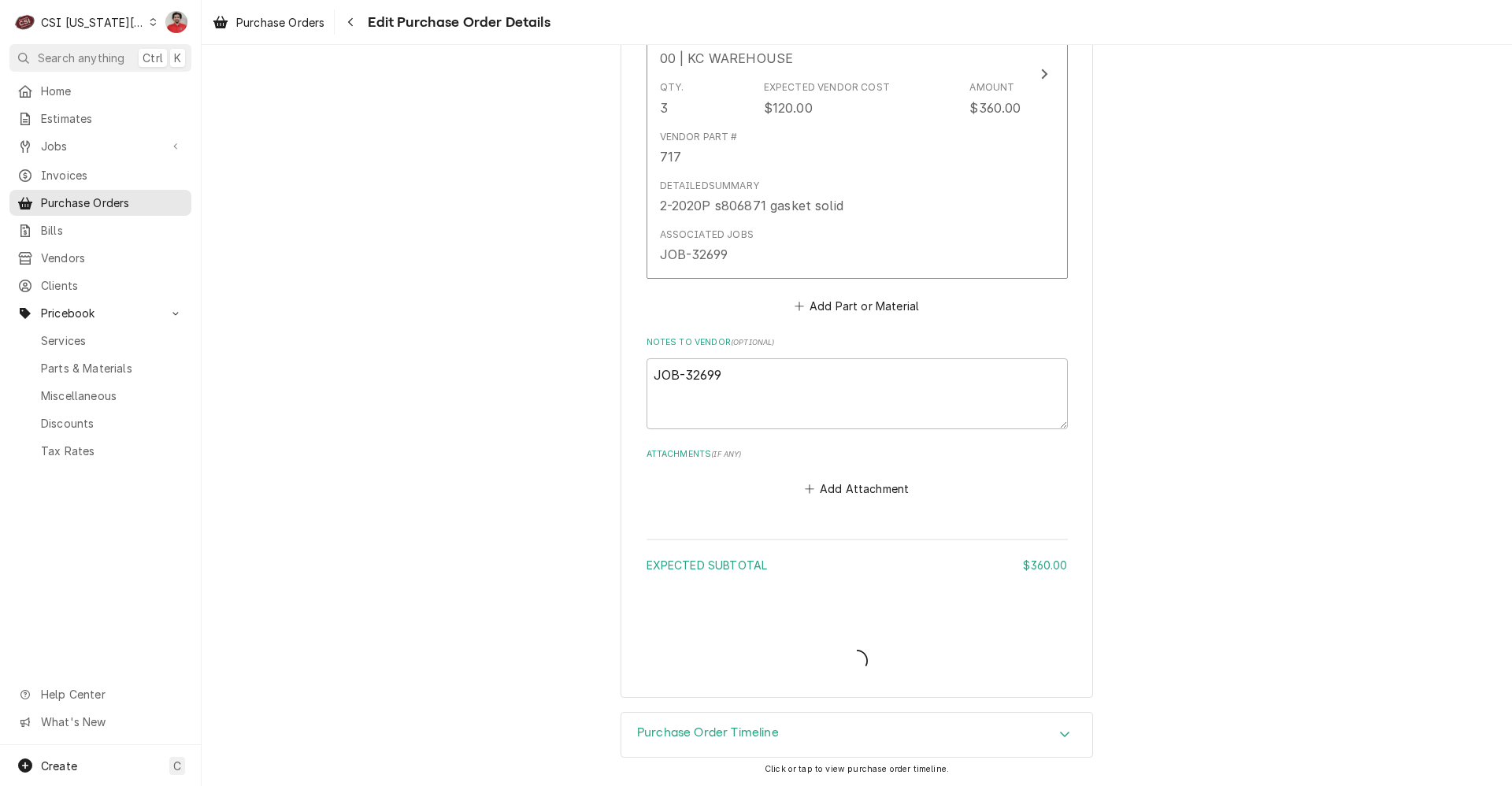
type textarea "x"
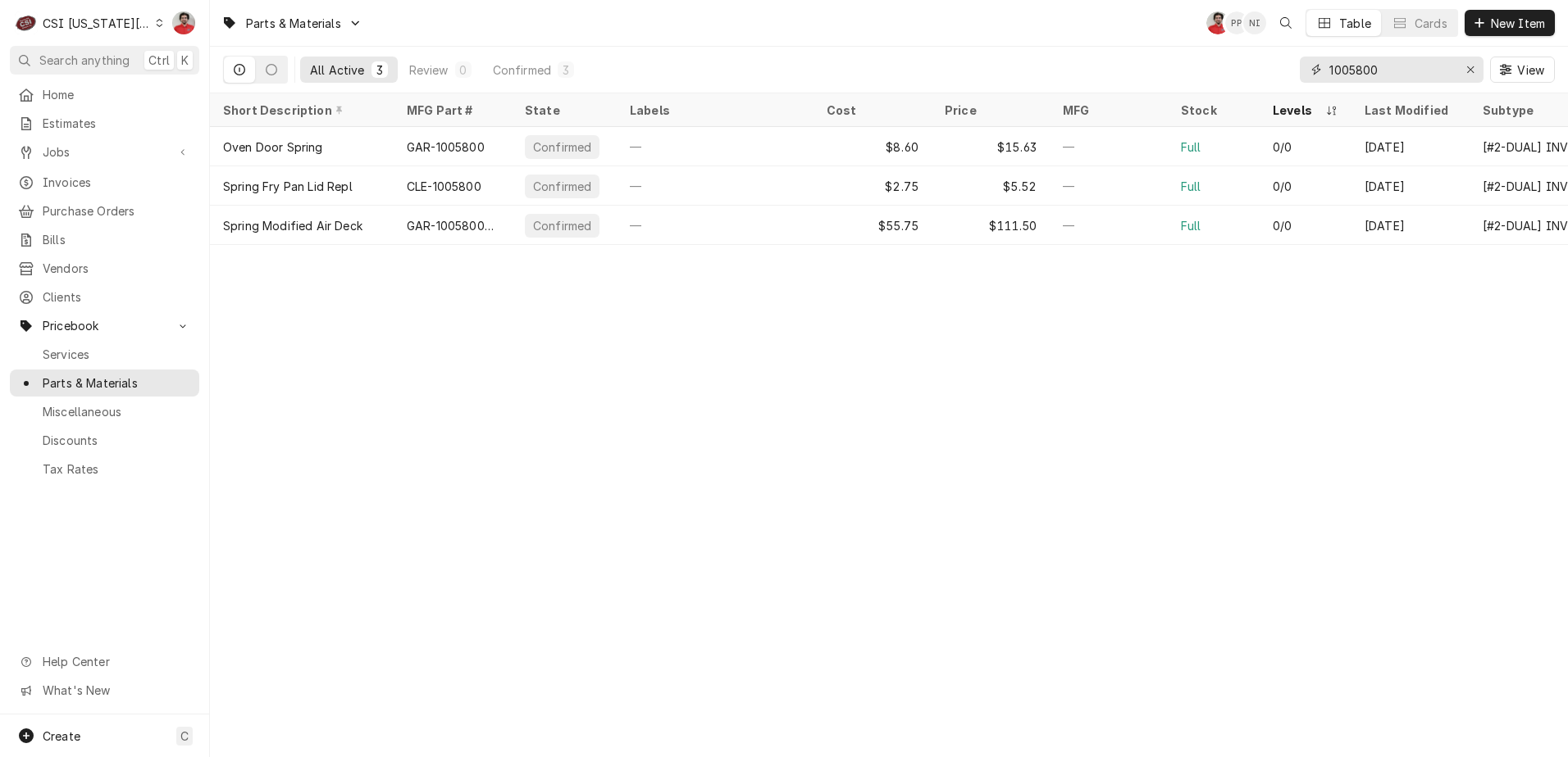
click at [1408, 68] on input "1005800" at bounding box center [1391, 69] width 123 height 26
click at [1472, 75] on icon "Erase input" at bounding box center [1470, 69] width 9 height 12
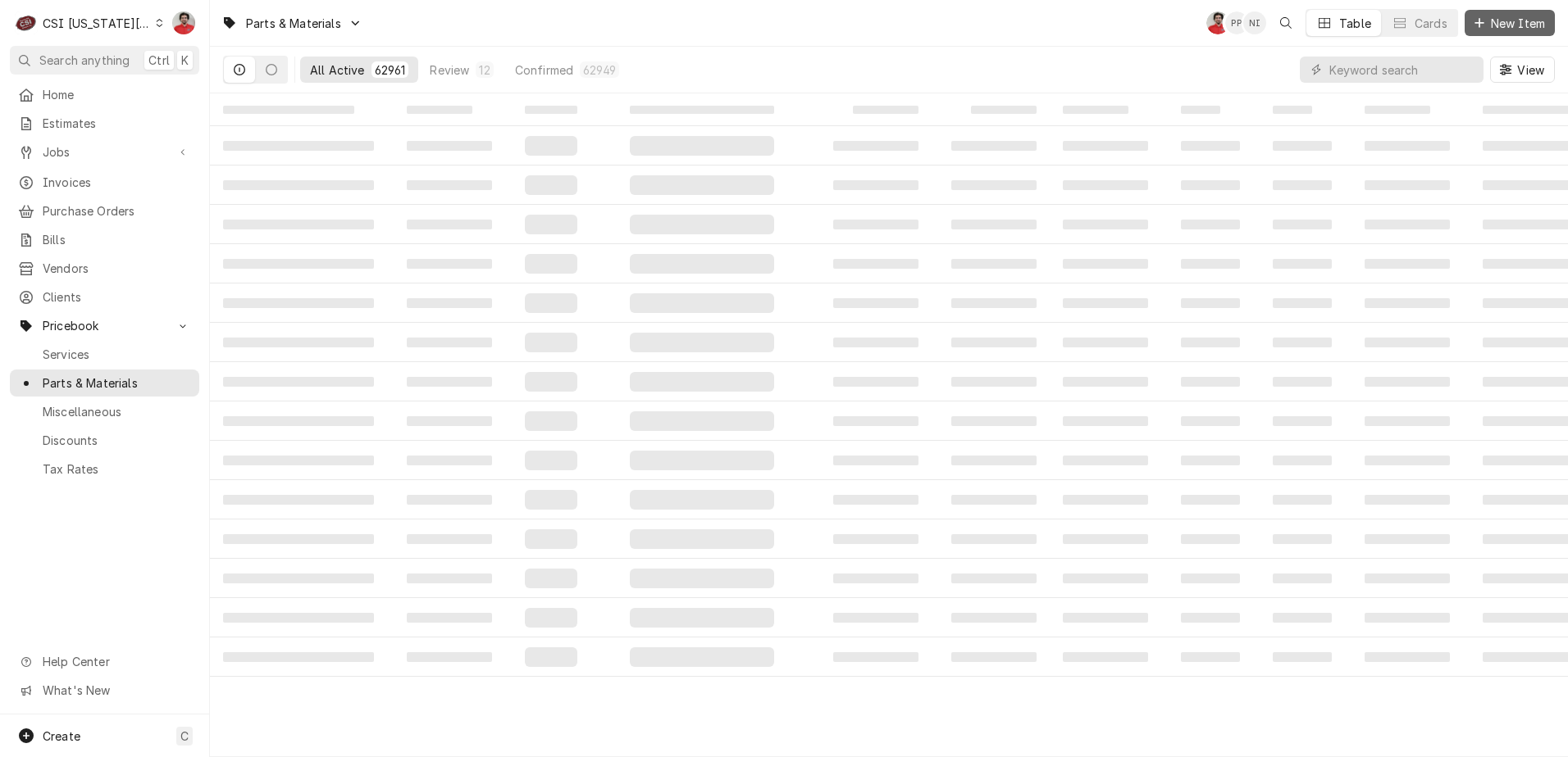
click at [1503, 24] on span "New Item" at bounding box center [1517, 23] width 61 height 17
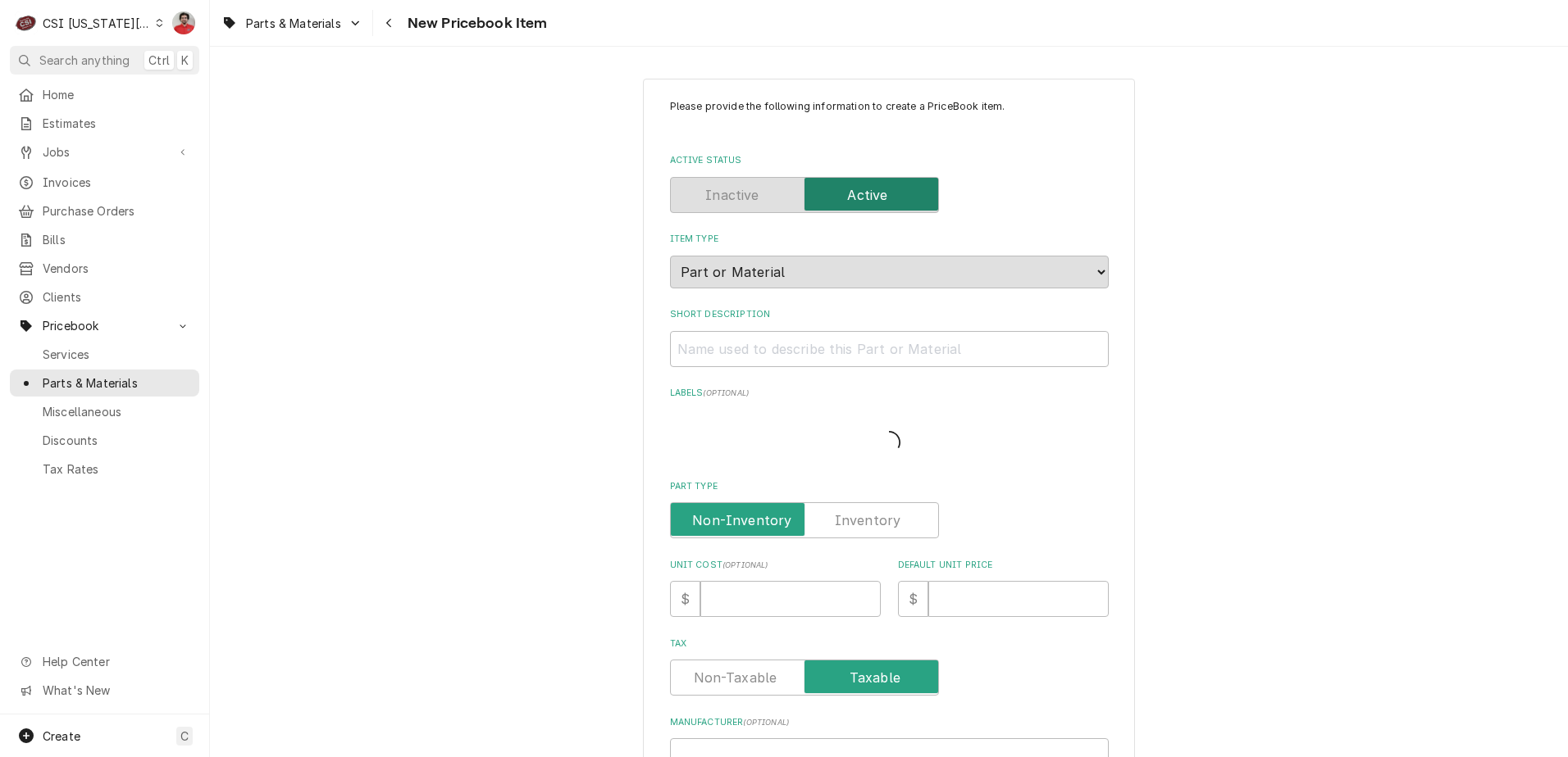
type textarea "x"
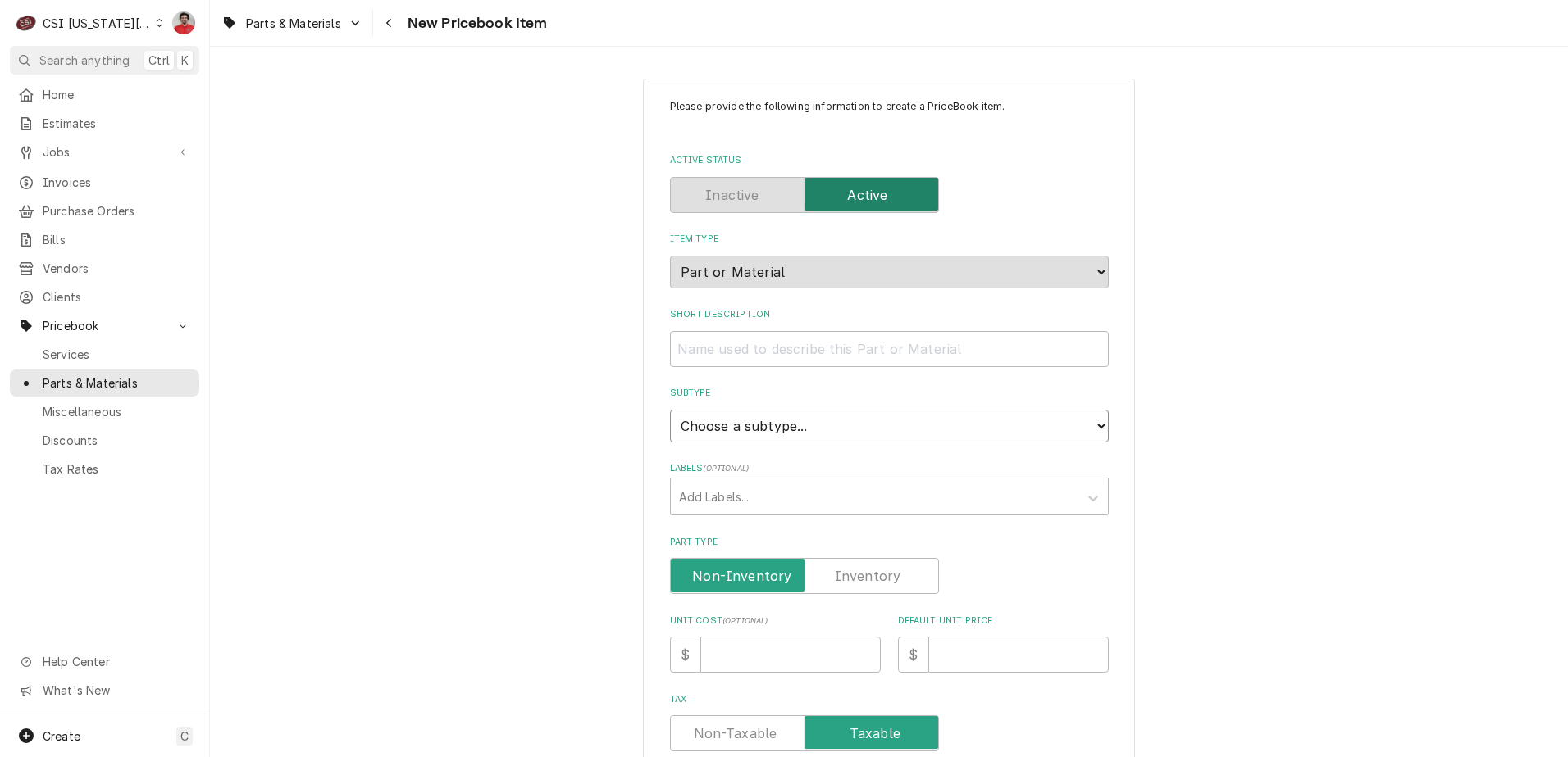
click at [898, 410] on select "Choose a subtype... [#2-DUAL] AFTERHRS-WH-CHG-2 [#2-DUAL] [PERSON_NAME]-EQUIP […" at bounding box center [889, 426] width 438 height 33
select select "45"
click at [670, 410] on select "Choose a subtype... [#2-DUAL] AFTERHRS-WH-CHG-2 [#2-DUAL] [PERSON_NAME]-EQUIP […" at bounding box center [889, 426] width 438 height 33
click at [811, 511] on div "Labels" at bounding box center [874, 496] width 391 height 29
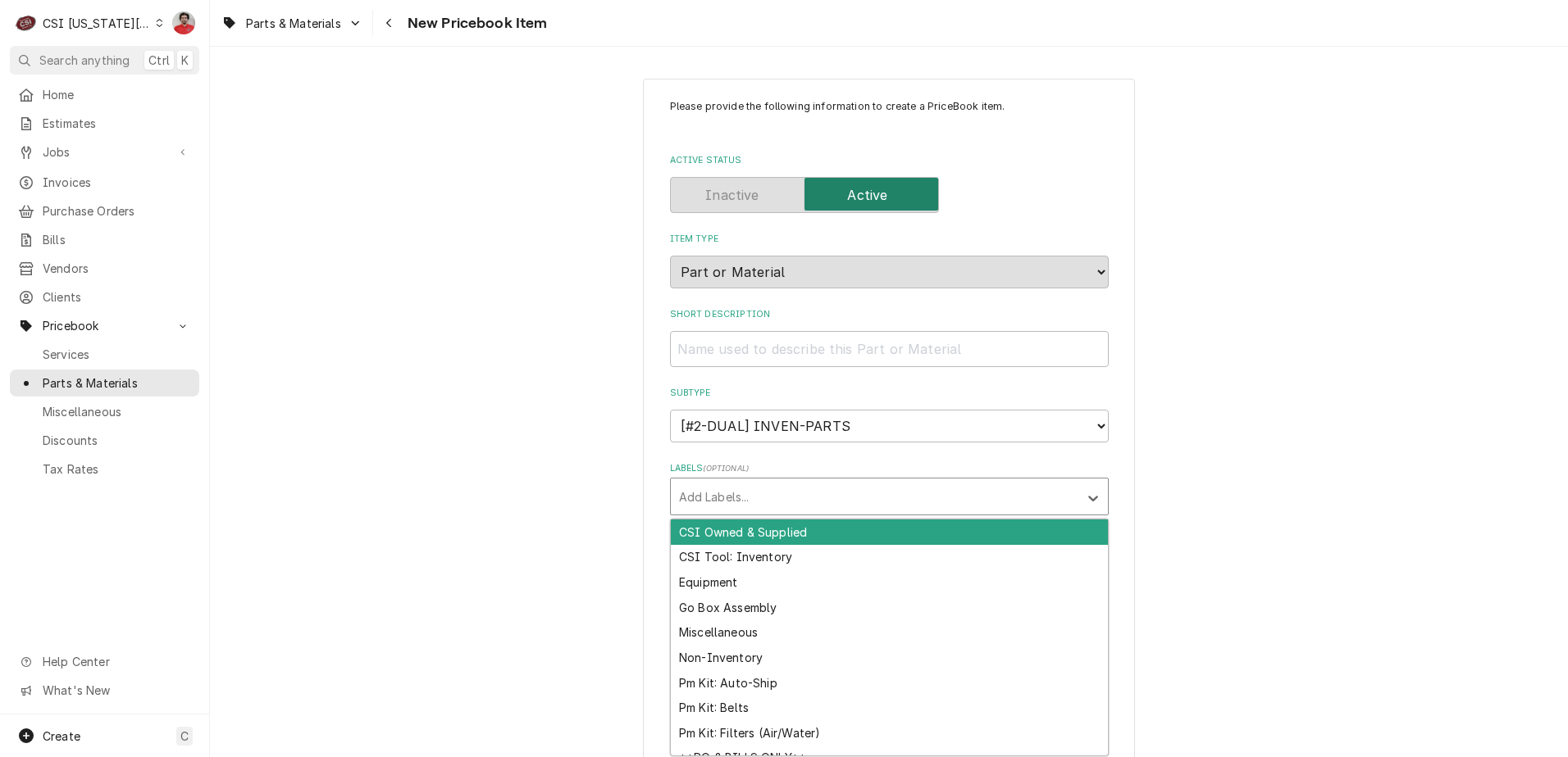
click at [809, 503] on div "Labels" at bounding box center [874, 496] width 391 height 29
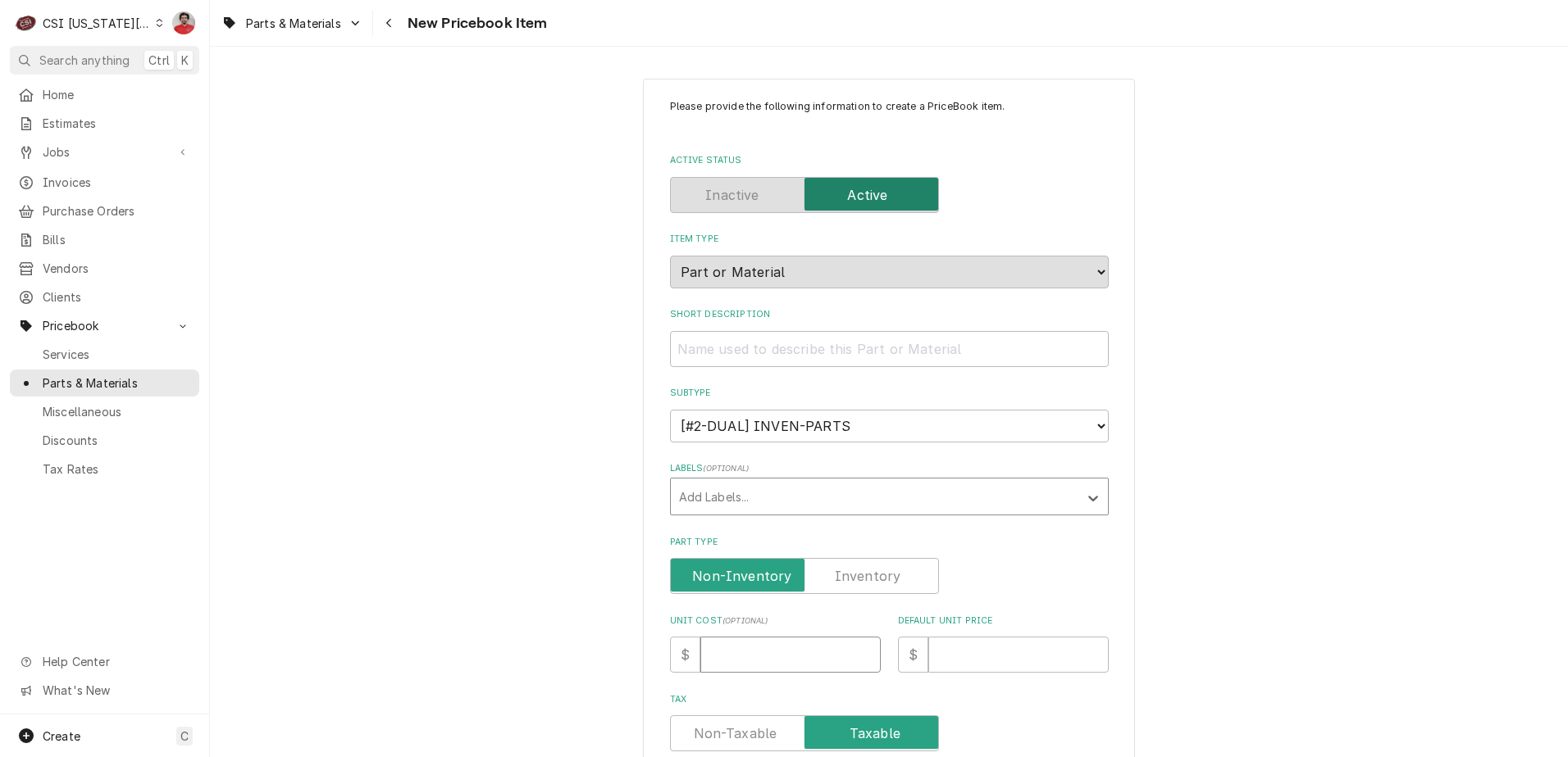
click at [790, 653] on input "Unit Cost ( optional )" at bounding box center [790, 655] width 180 height 36
type textarea "x"
type input "1"
type textarea "x"
type input "12"
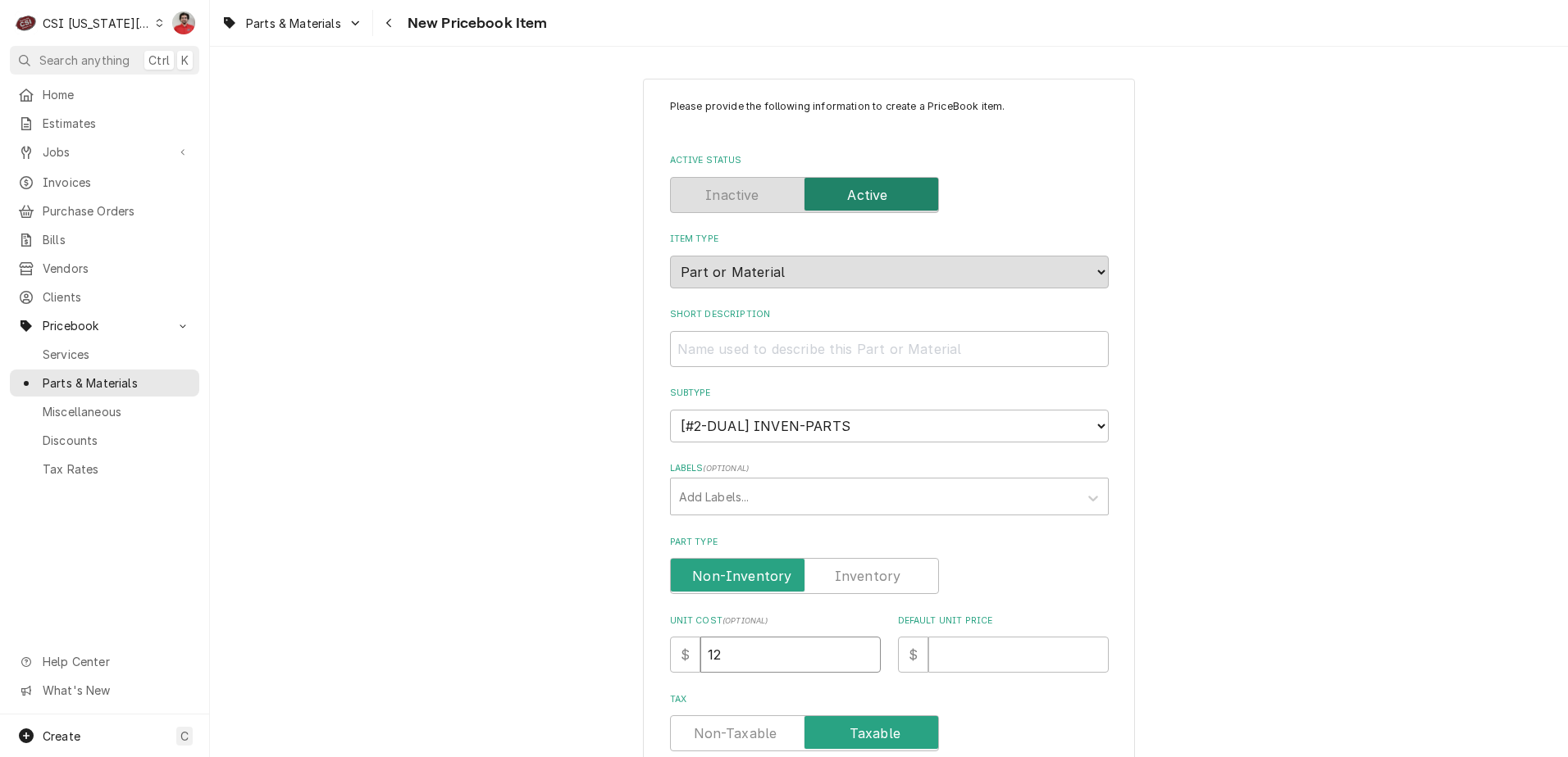
type textarea "x"
type input "120"
type textarea "x"
type input "1"
type textarea "x"
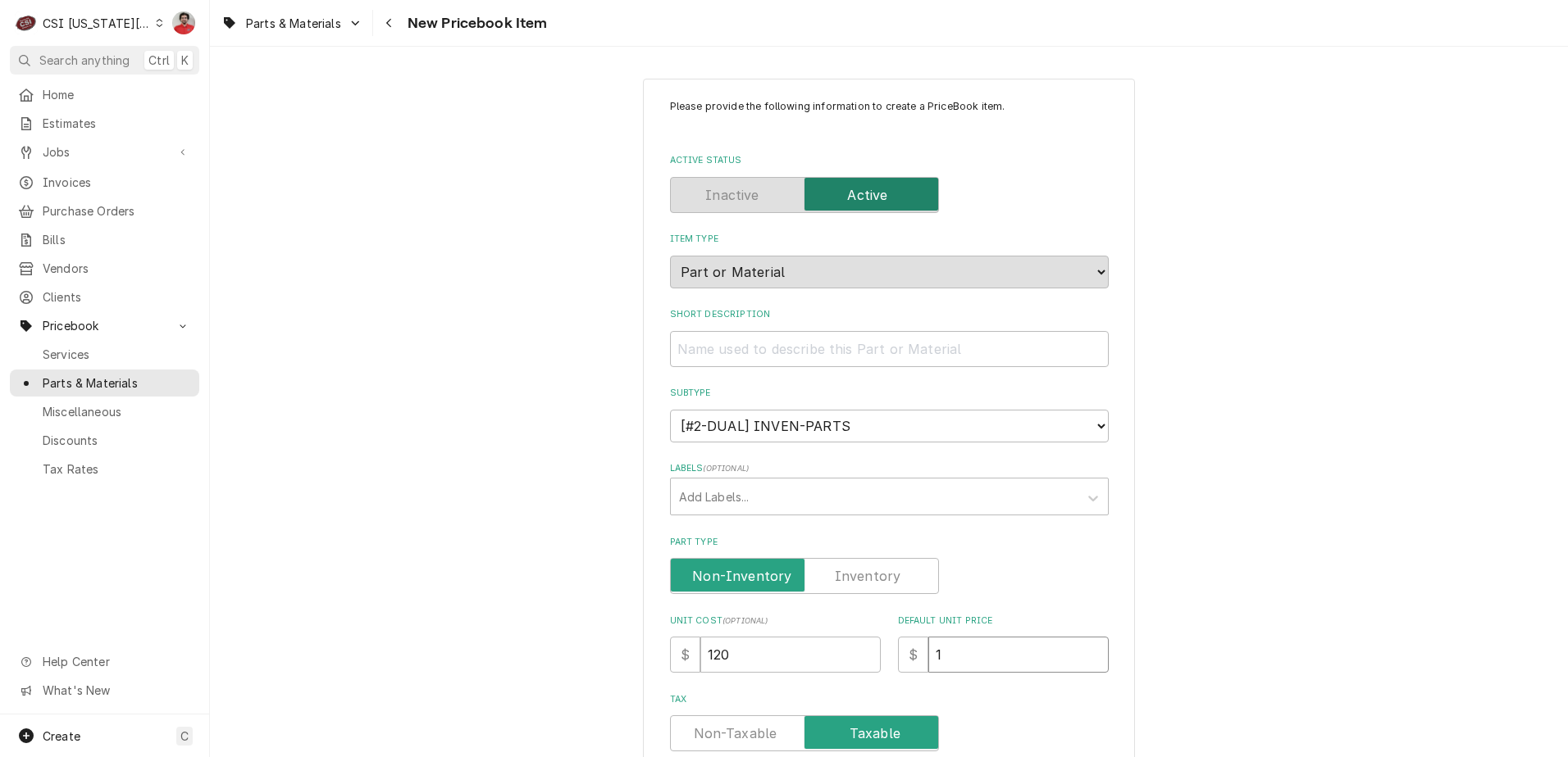
type input "18"
type textarea "x"
type input "180"
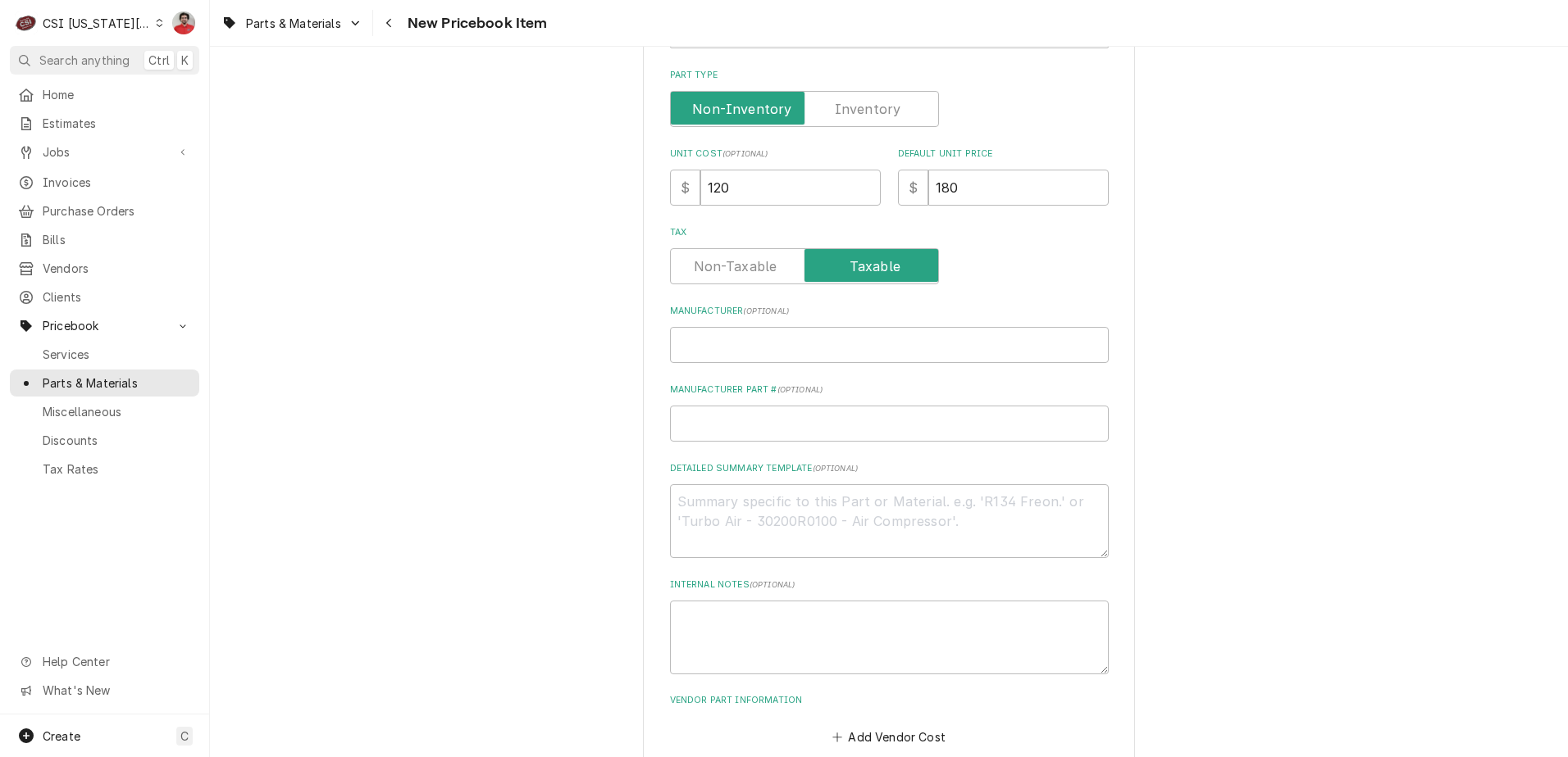
scroll to position [492, 0]
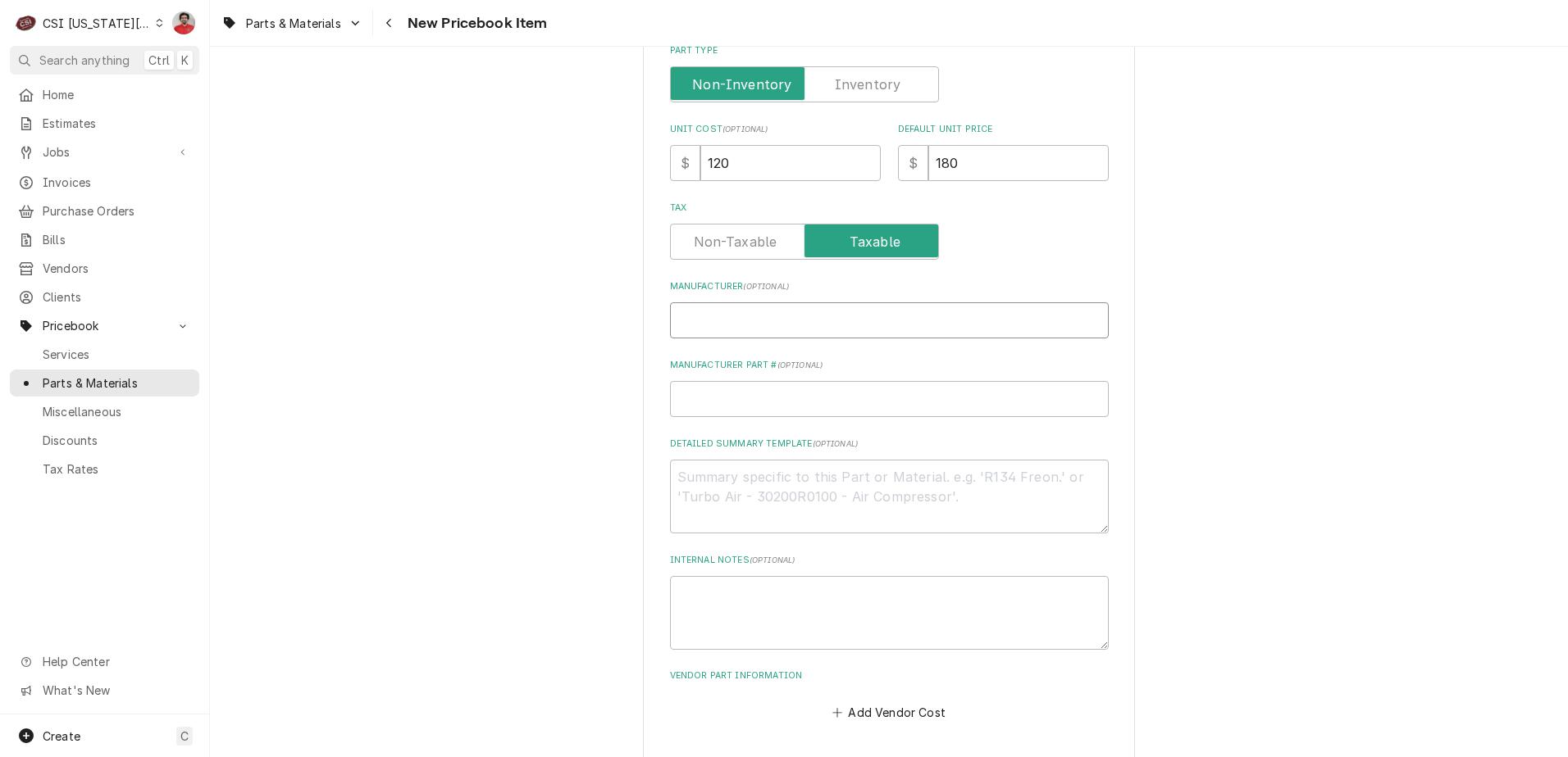
click at [789, 318] on input "Manufacturer ( optional )" at bounding box center [889, 321] width 438 height 36
click at [772, 591] on textarea "Internal Notes ( optional )" at bounding box center [889, 613] width 438 height 74
click at [767, 460] on textarea "Detailed Summary Template ( optional )" at bounding box center [889, 496] width 438 height 74
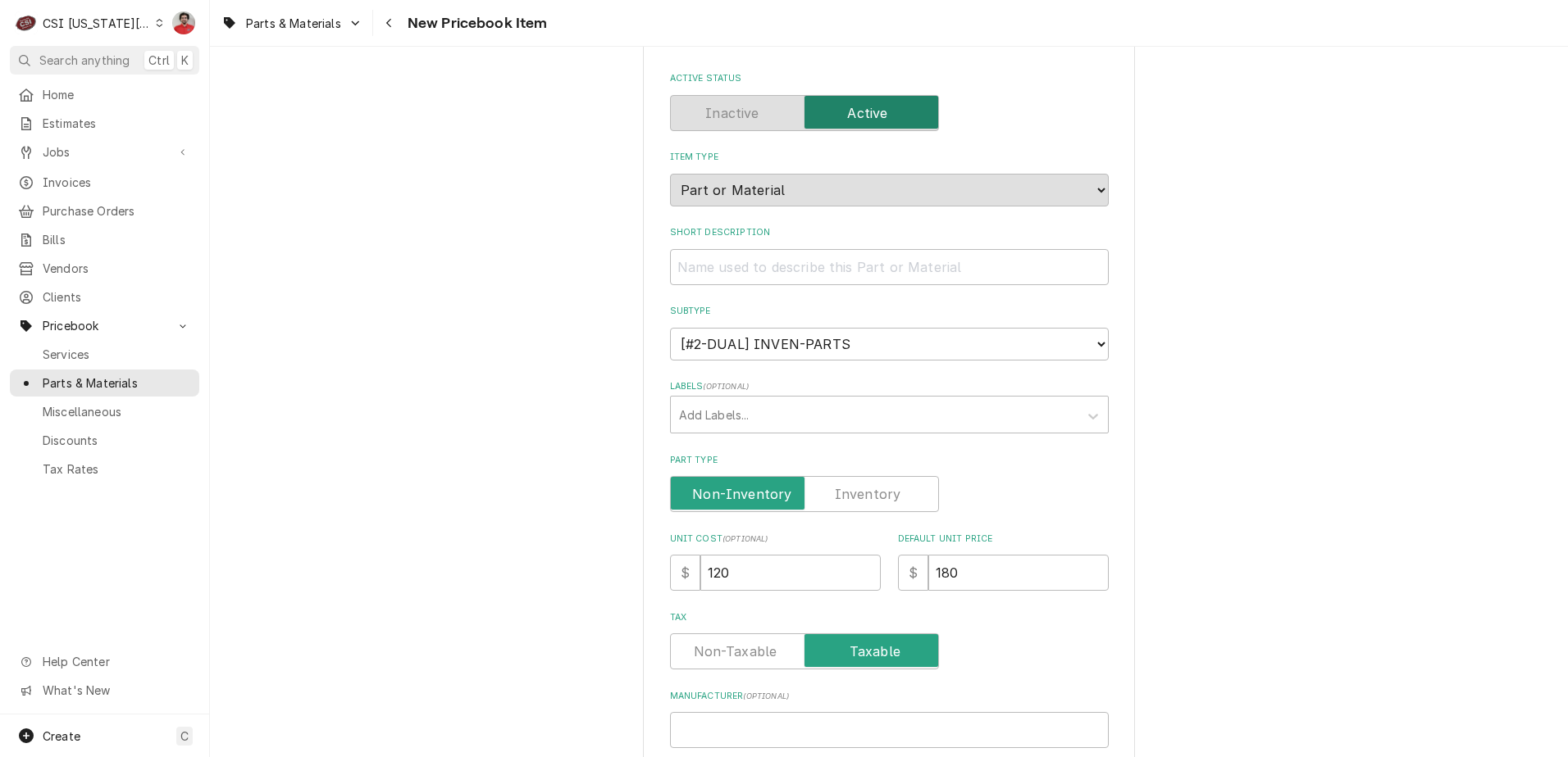
scroll to position [558, 0]
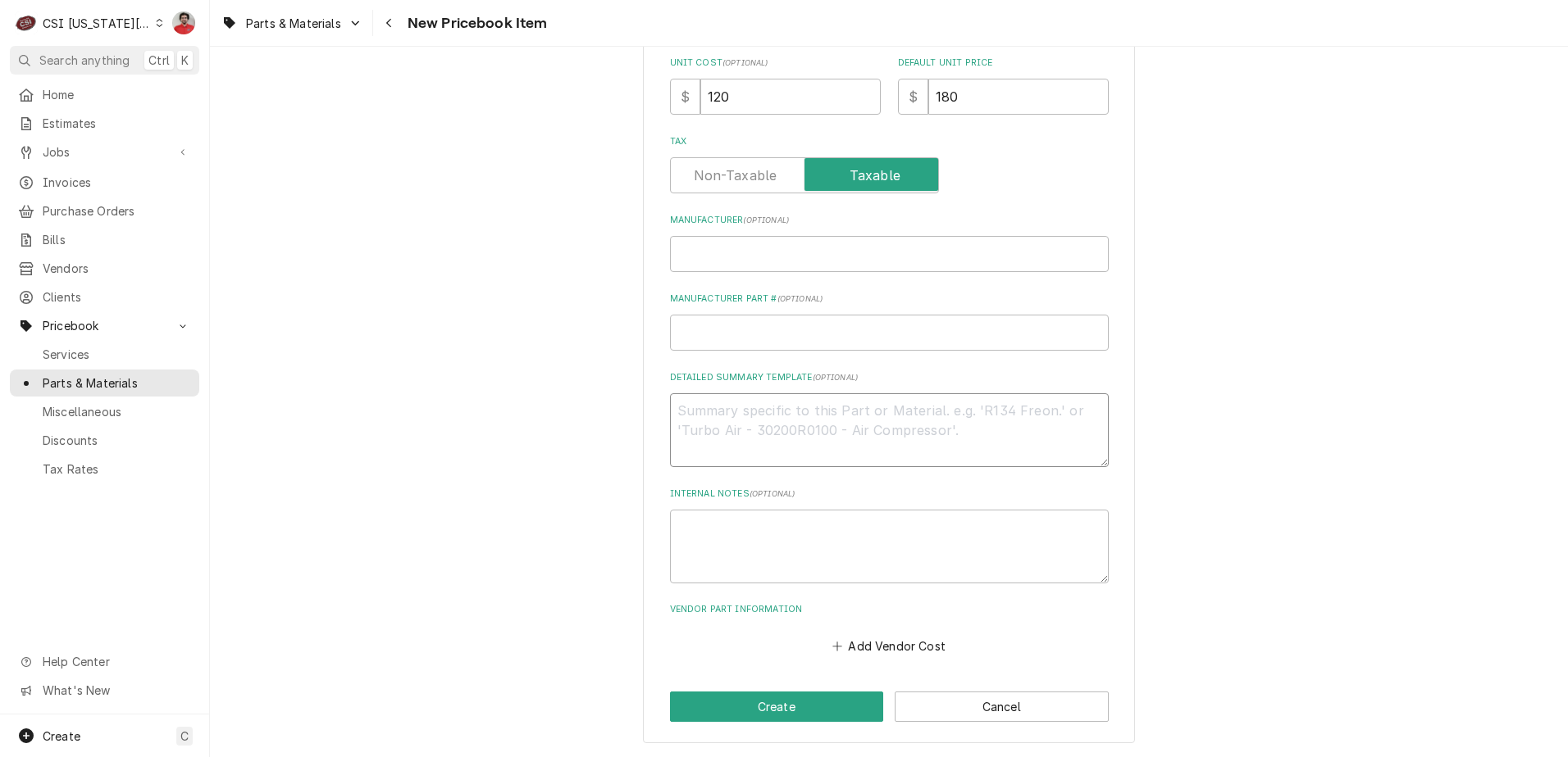
click at [736, 420] on textarea "Detailed Summary Template ( optional )" at bounding box center [889, 430] width 438 height 74
click at [753, 526] on textarea "Internal Notes ( optional )" at bounding box center [889, 546] width 438 height 74
click at [760, 413] on textarea "Detailed Summary Template ( optional )" at bounding box center [889, 430] width 438 height 74
paste textarea "2-2020P s806871 gasket solid 717"
type textarea "x"
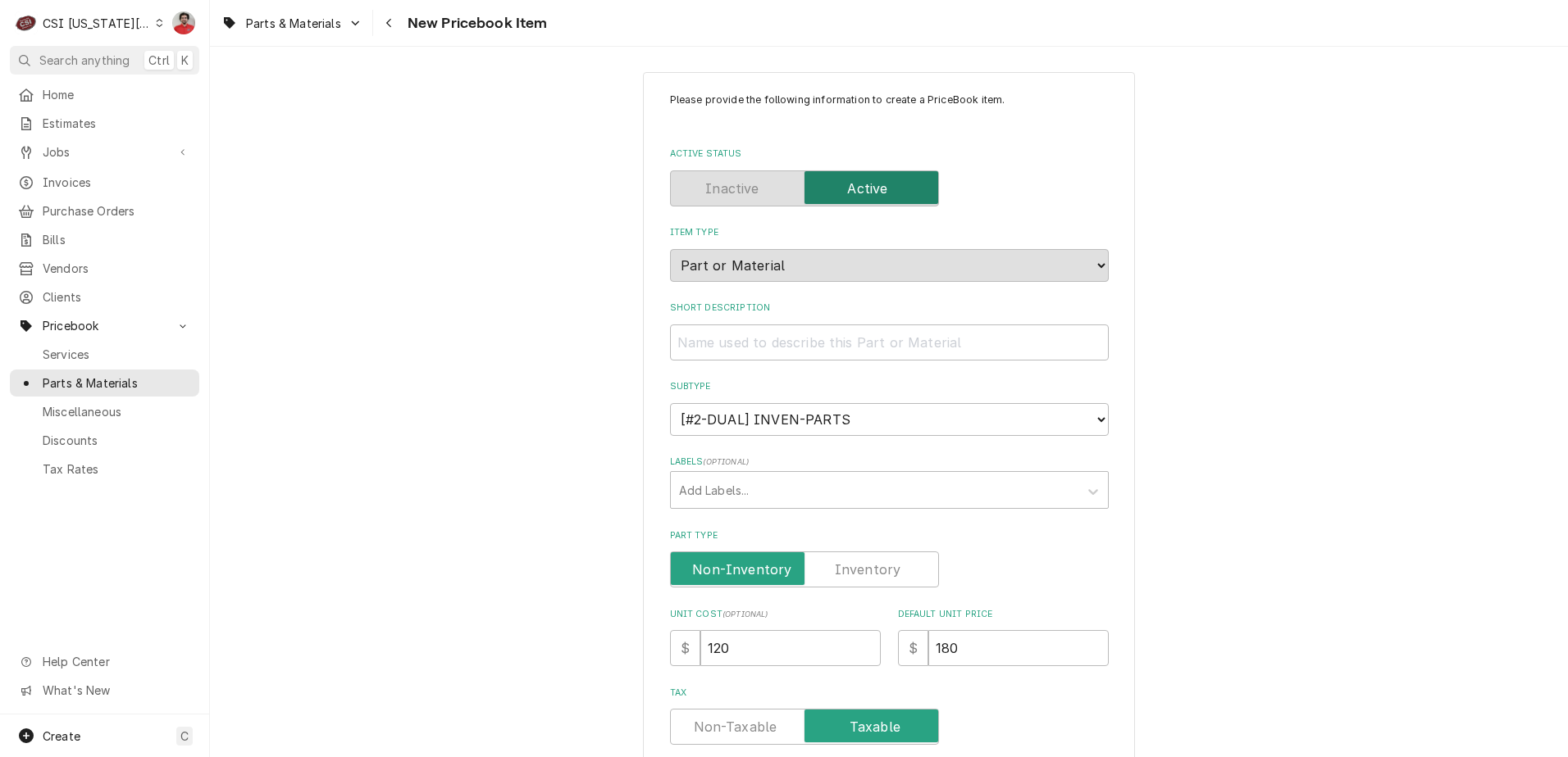
scroll to position [0, 0]
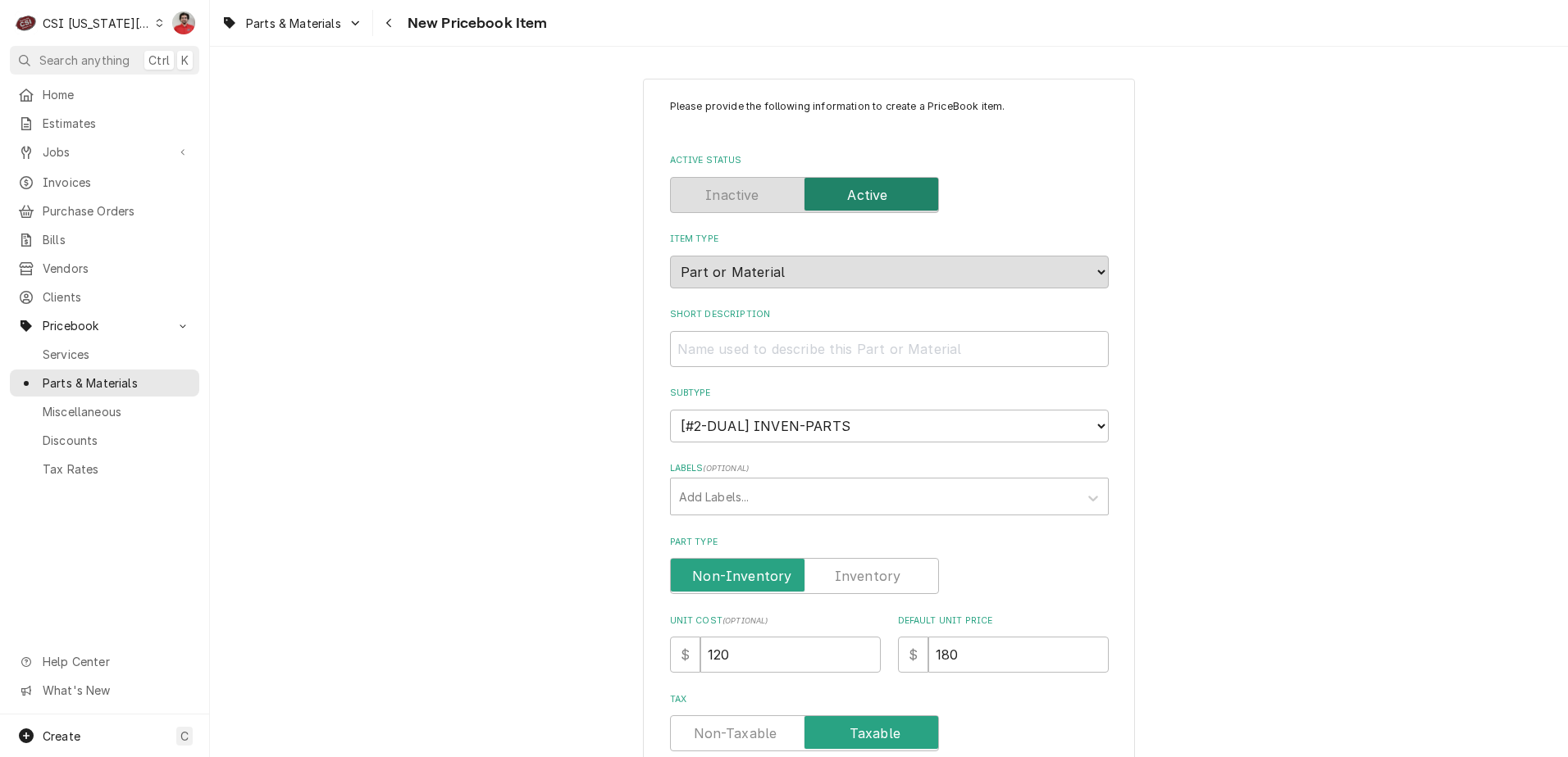
type textarea "2-2020P s806871 gasket solid 717"
click at [713, 334] on input "Short Description" at bounding box center [889, 349] width 438 height 36
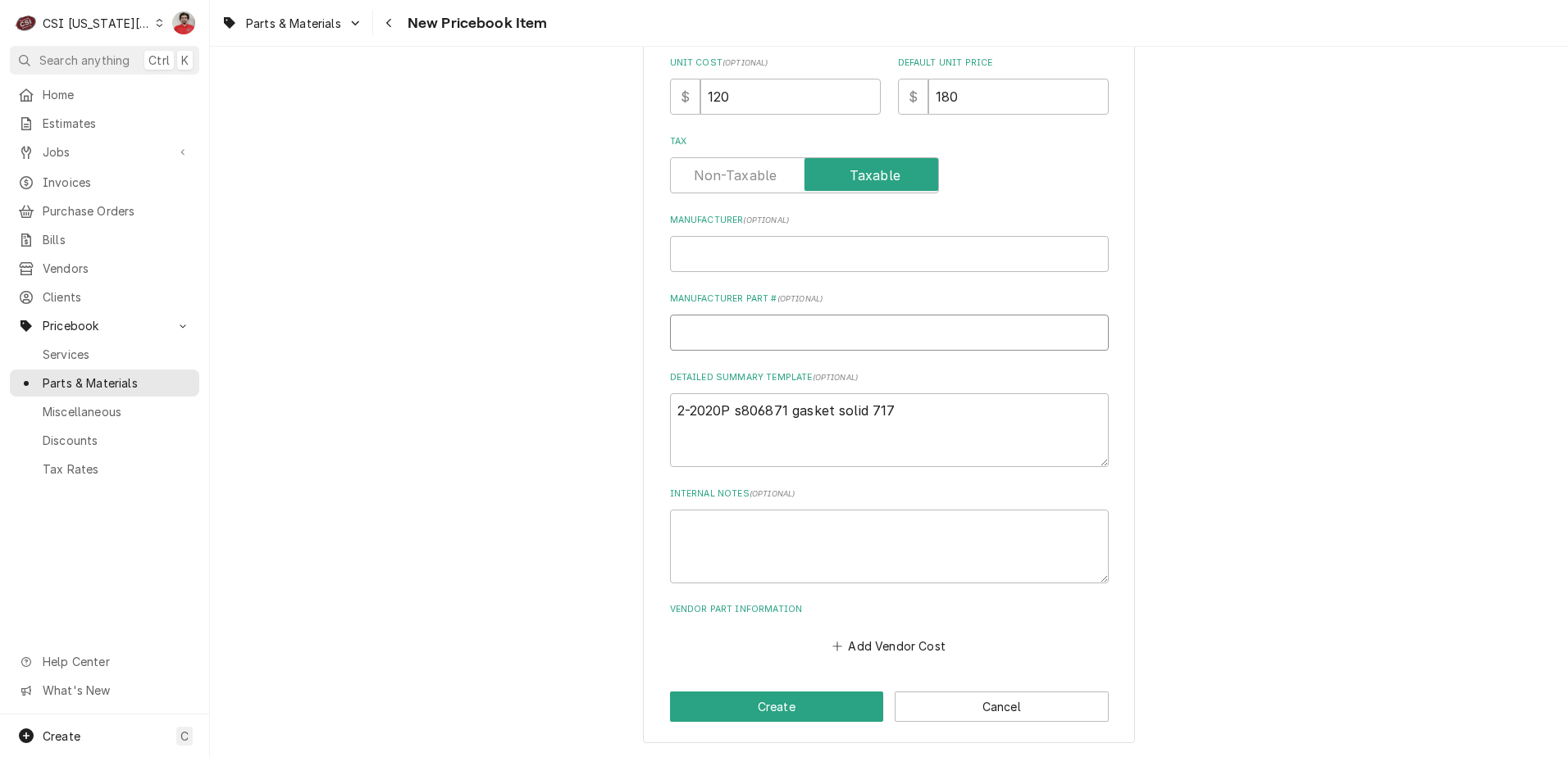
click at [816, 333] on input "Manufacturer Part # ( optional )" at bounding box center [889, 332] width 438 height 36
type textarea "x"
type input "7"
type textarea "x"
type input "71"
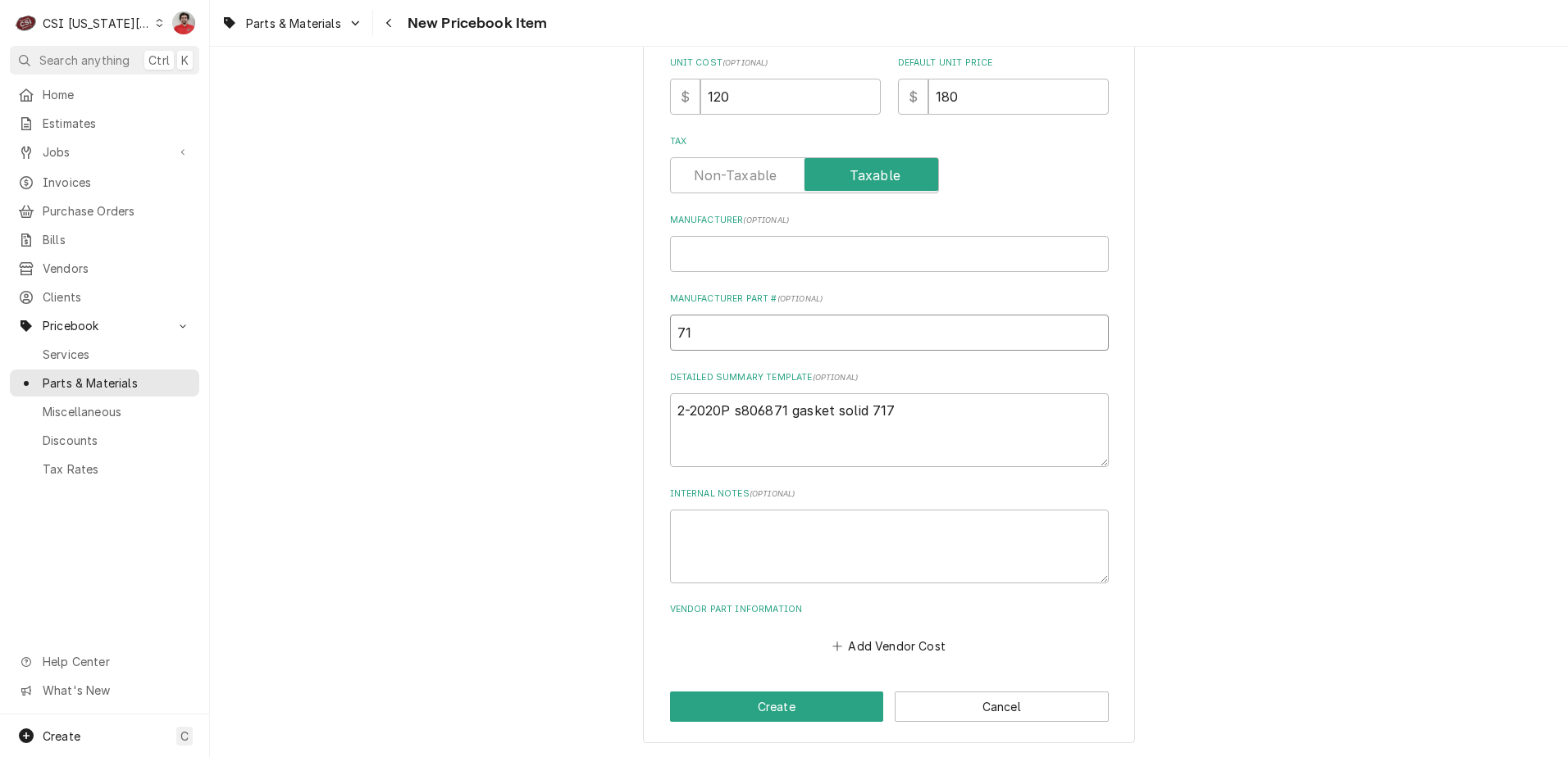
type textarea "x"
type input "717"
click at [878, 413] on textarea "2-2020P s806871 gasket solid 717" at bounding box center [889, 430] width 438 height 74
type textarea "x"
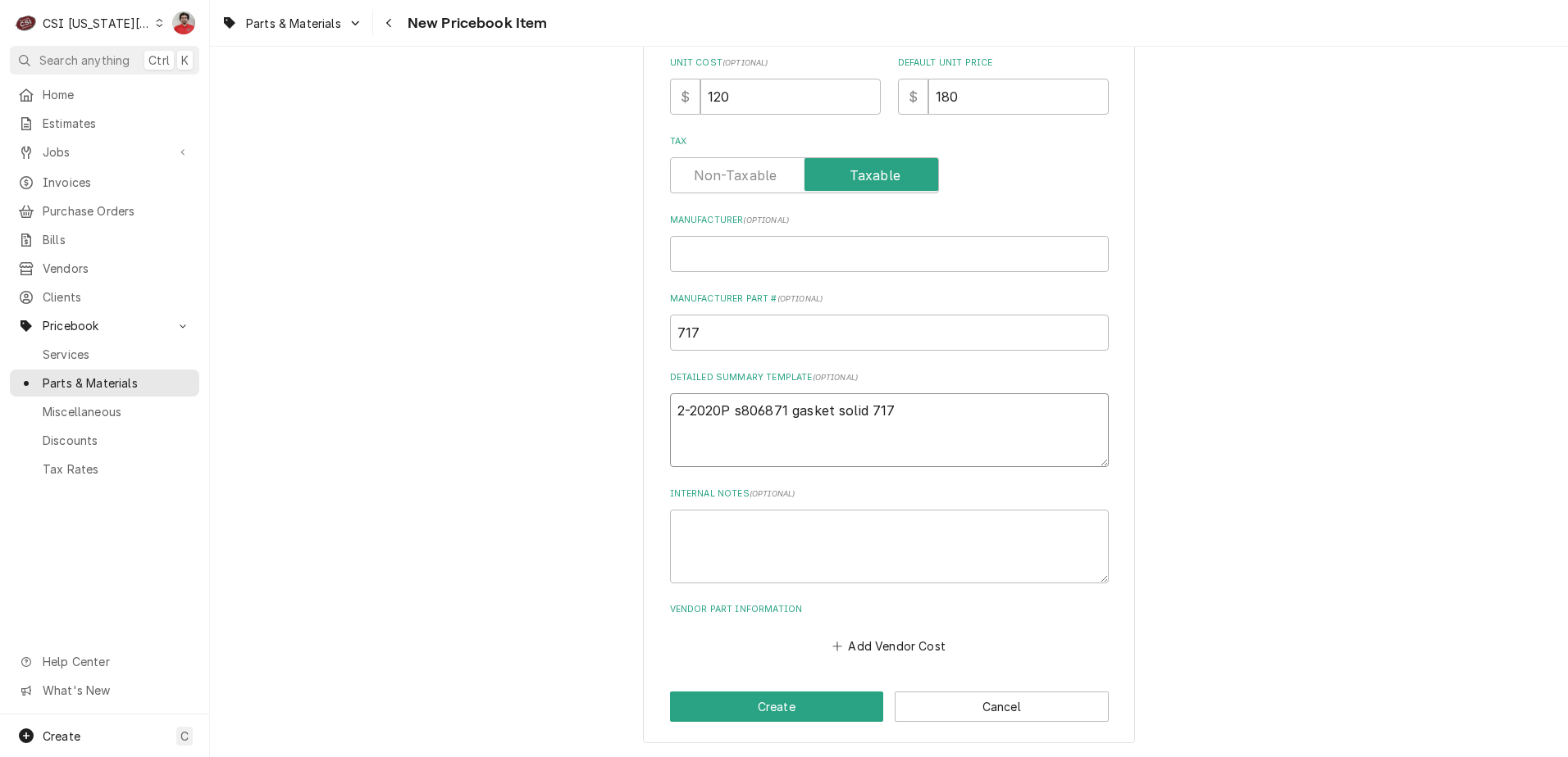
type textarea "2-2020P s806871 gasket solid"
type textarea "x"
drag, startPoint x: 903, startPoint y: 407, endPoint x: 540, endPoint y: 402, distance: 363.0
click at [540, 402] on div "Please provide the following information to create a PriceBook item. Active Sta…" at bounding box center [889, 131] width 1358 height 1251
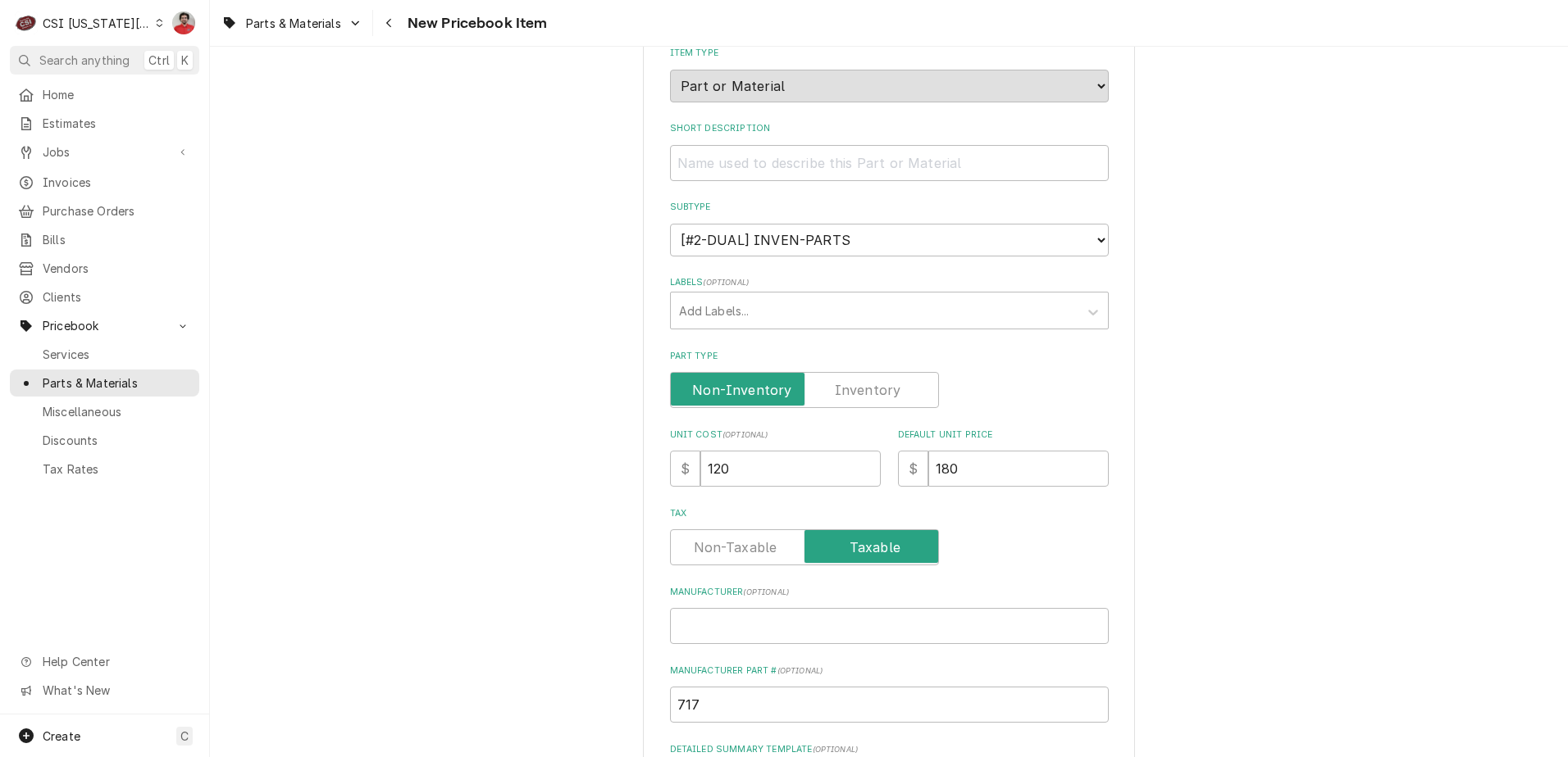
scroll to position [67, 0]
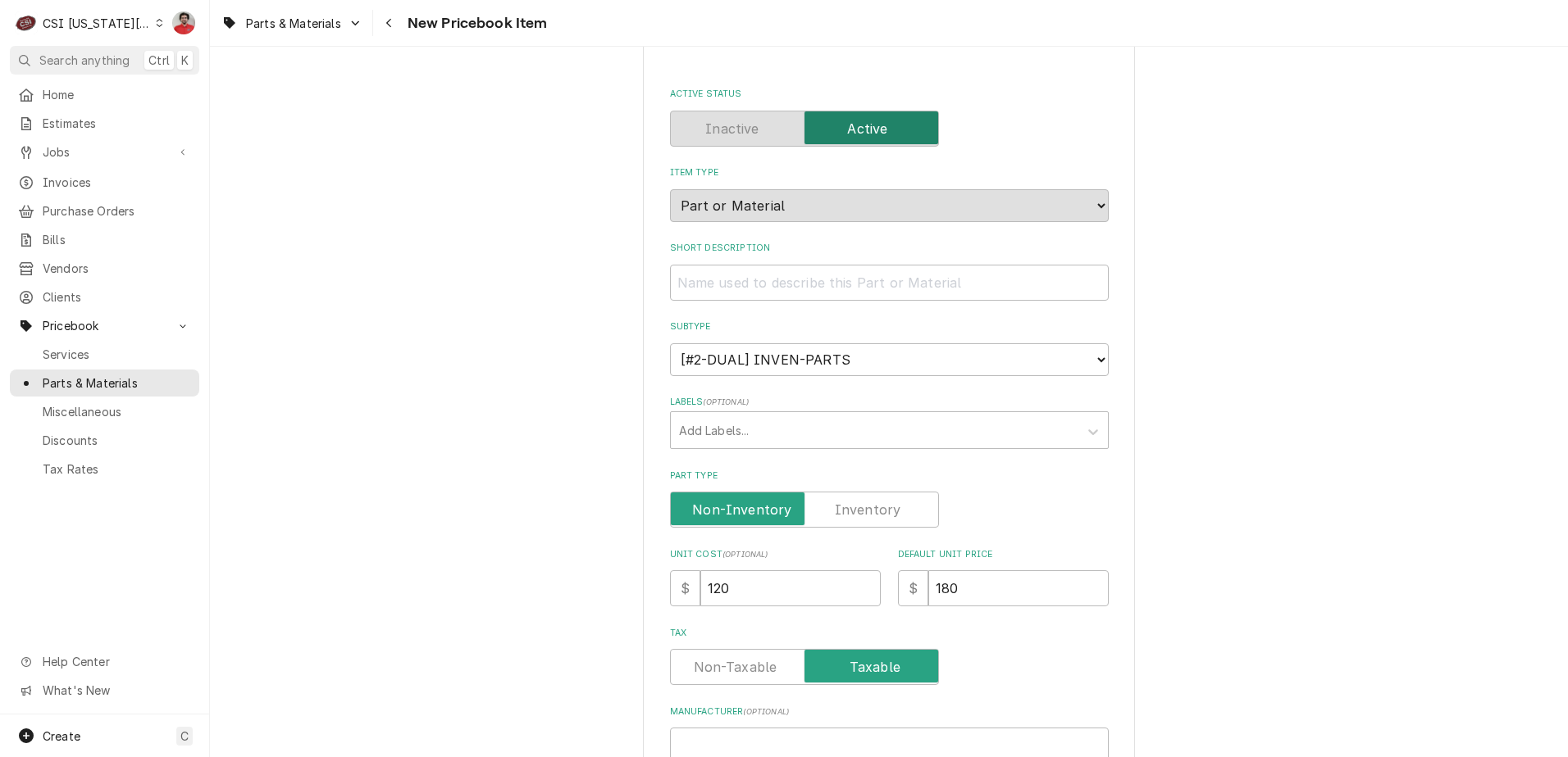
type textarea "2-2020P s806871 gasket solid"
click at [744, 288] on input "Short Description" at bounding box center [889, 282] width 438 height 36
paste input "2-2020P s806871 gasket solid"
type textarea "x"
type input "2-2020P s806871 gasket solid"
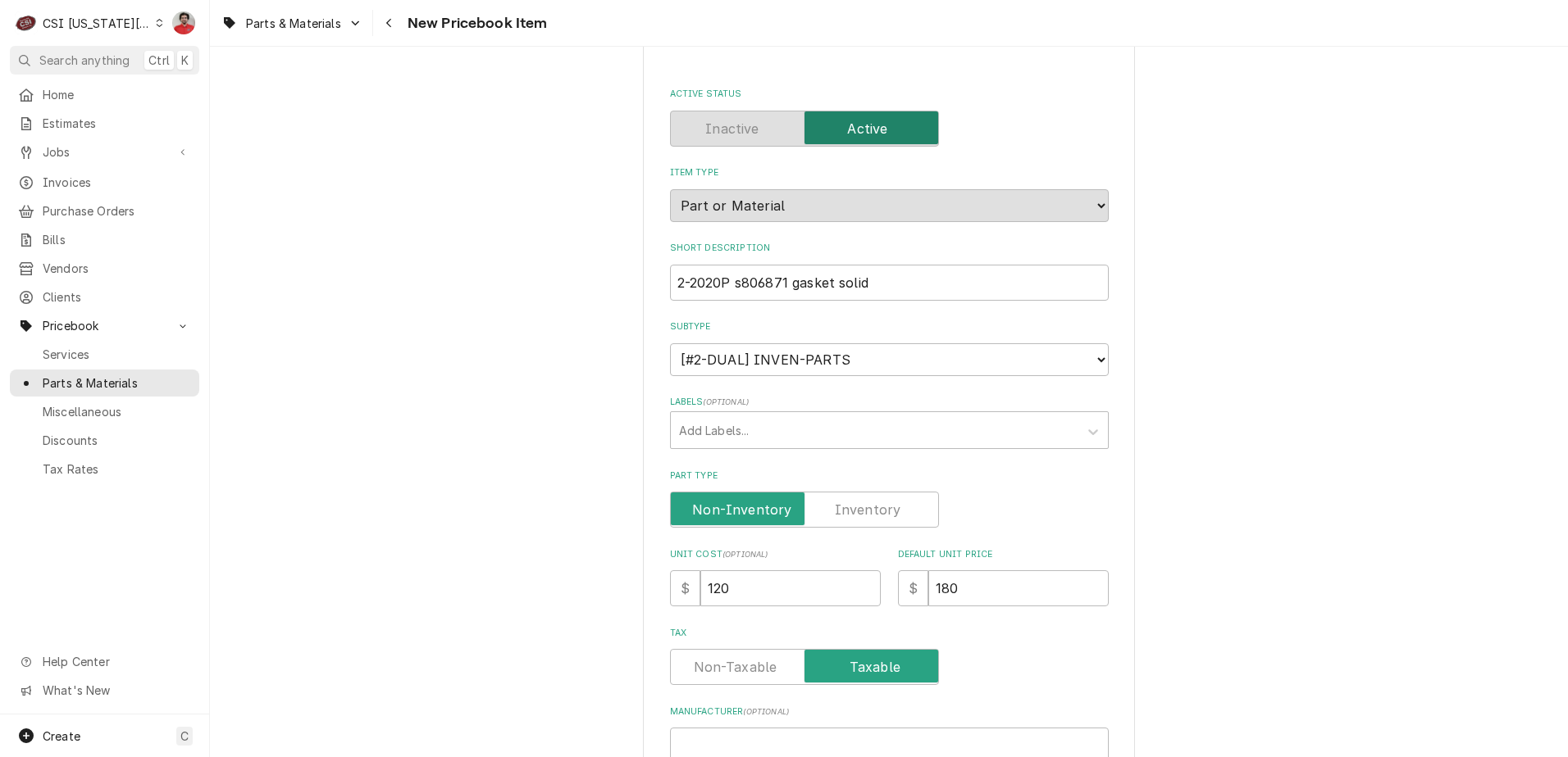
click at [663, 284] on div "Please provide the following information to create a PriceBook item. Active Sta…" at bounding box center [888, 623] width 492 height 1223
click at [674, 293] on input "2-2020P s806871 gasket solid" at bounding box center [889, 282] width 438 height 36
type textarea "x"
type input "2-2020P s806871 gasket solid"
drag, startPoint x: 798, startPoint y: 288, endPoint x: 1217, endPoint y: 322, distance: 420.4
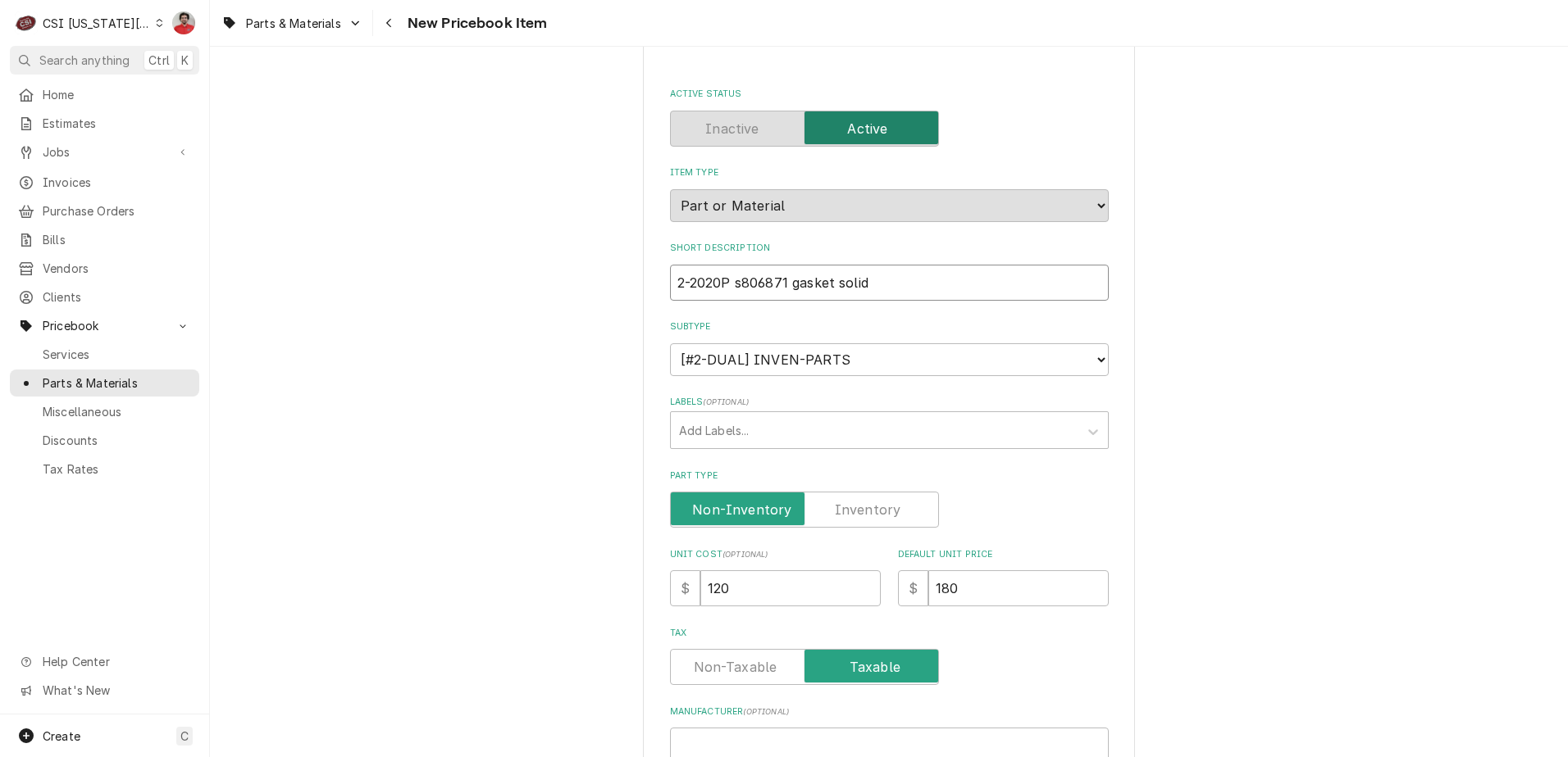
click at [1217, 322] on div "Please provide the following information to create a PriceBook item. Active Sta…" at bounding box center [889, 623] width 1358 height 1251
type textarea "x"
type input "2-2020P s806871 G"
type textarea "x"
type input "2-2020P s806871 GA"
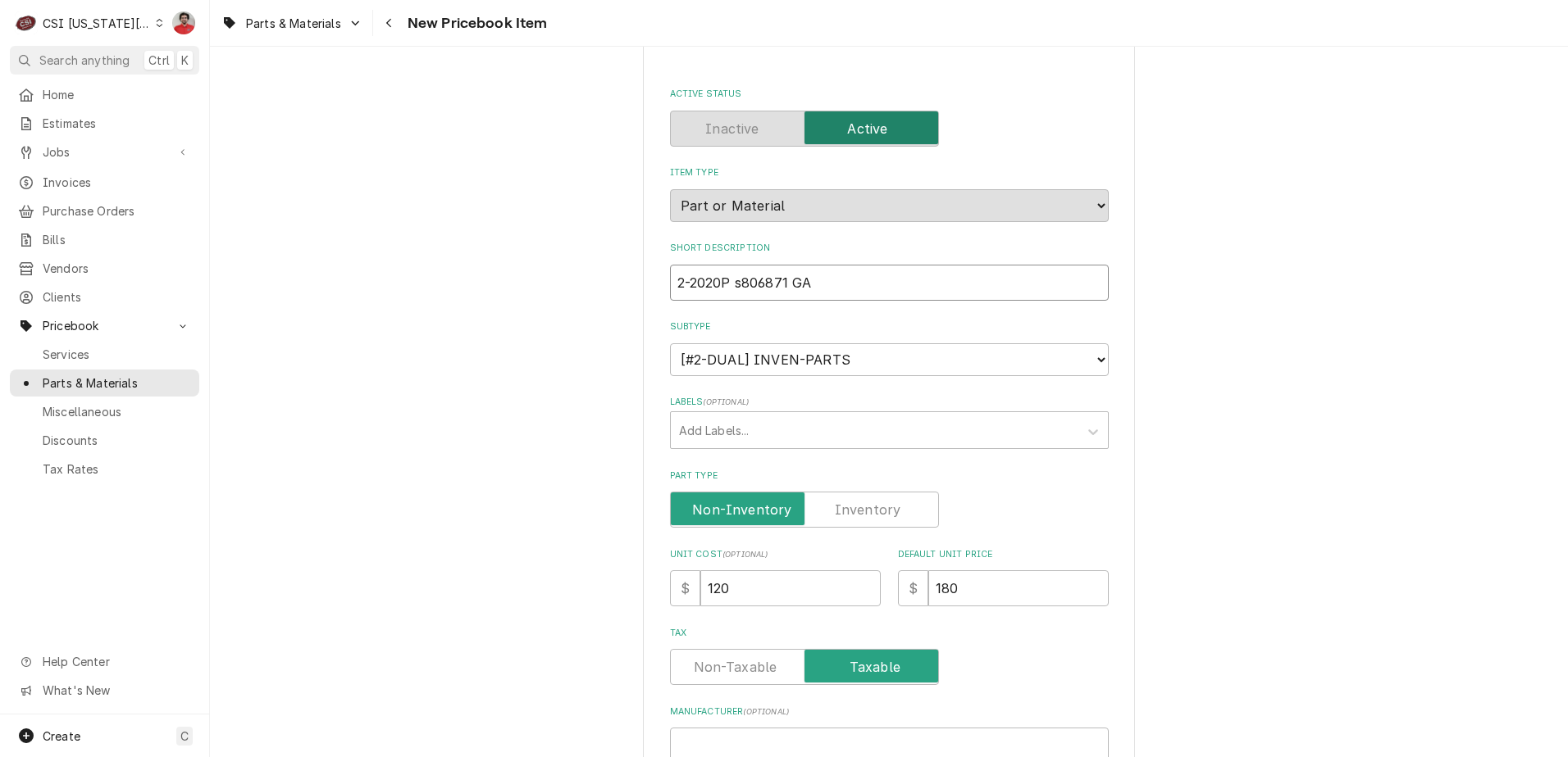
type textarea "x"
type input "2-2020P s806871 GAS"
type textarea "x"
type input "2-2020P s806871 GASK"
type textarea "x"
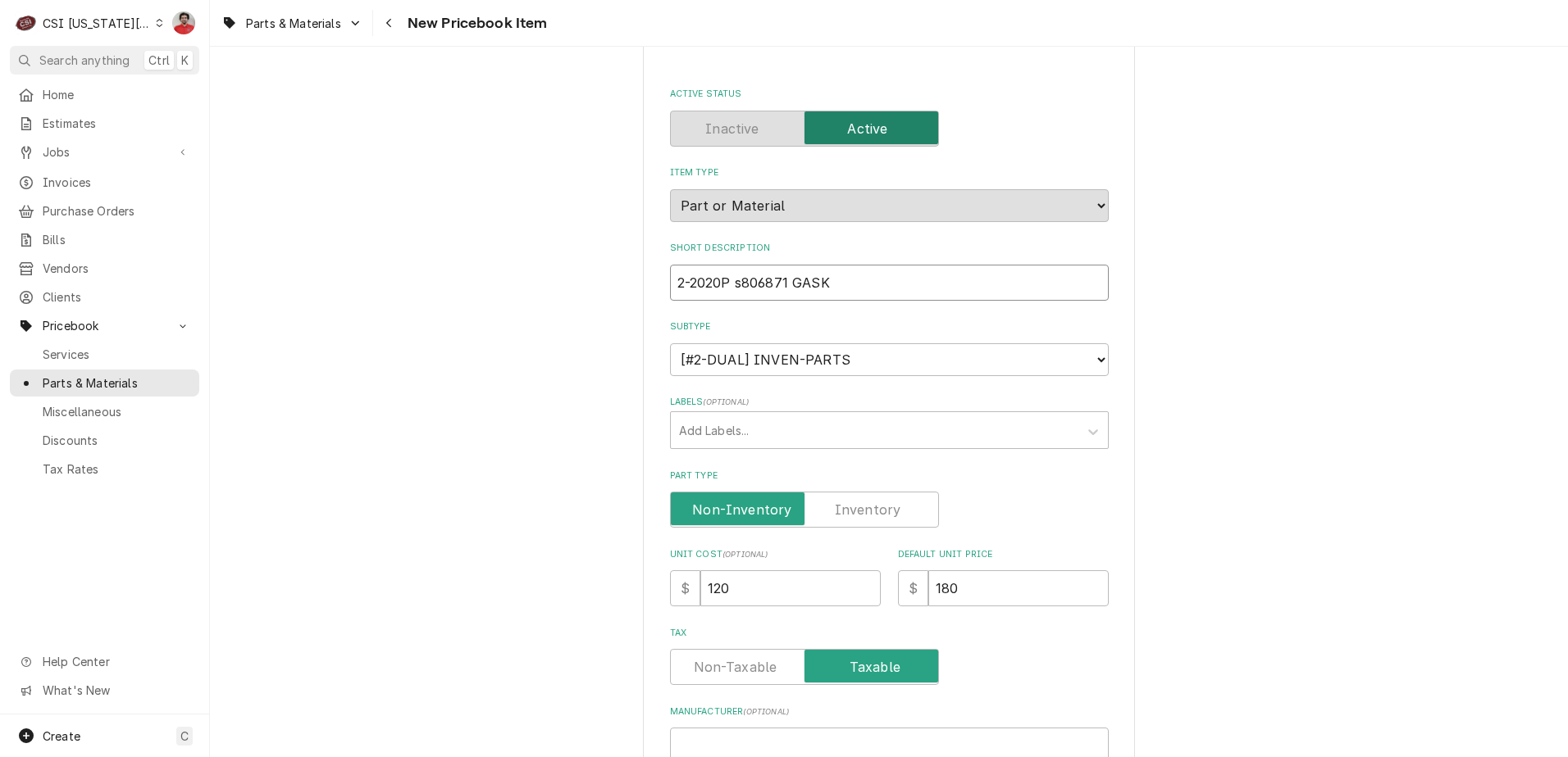
type input "2-2020P s806871 GASKE"
type textarea "x"
type input "2-2020P s806871 GASKET"
click at [739, 282] on input "2-2020P s806871 GASKET" at bounding box center [889, 282] width 438 height 36
type textarea "x"
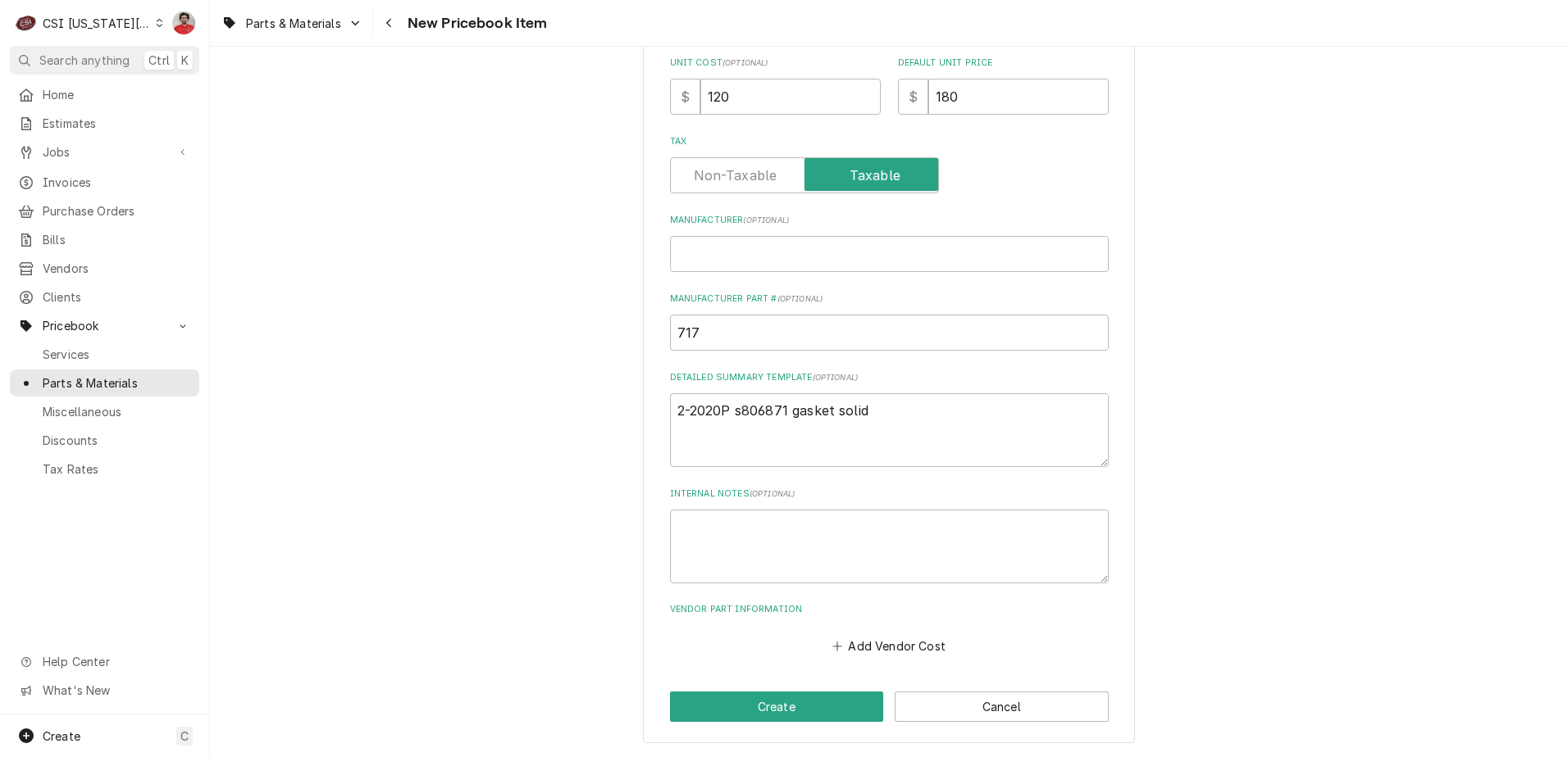
scroll to position [231, 0]
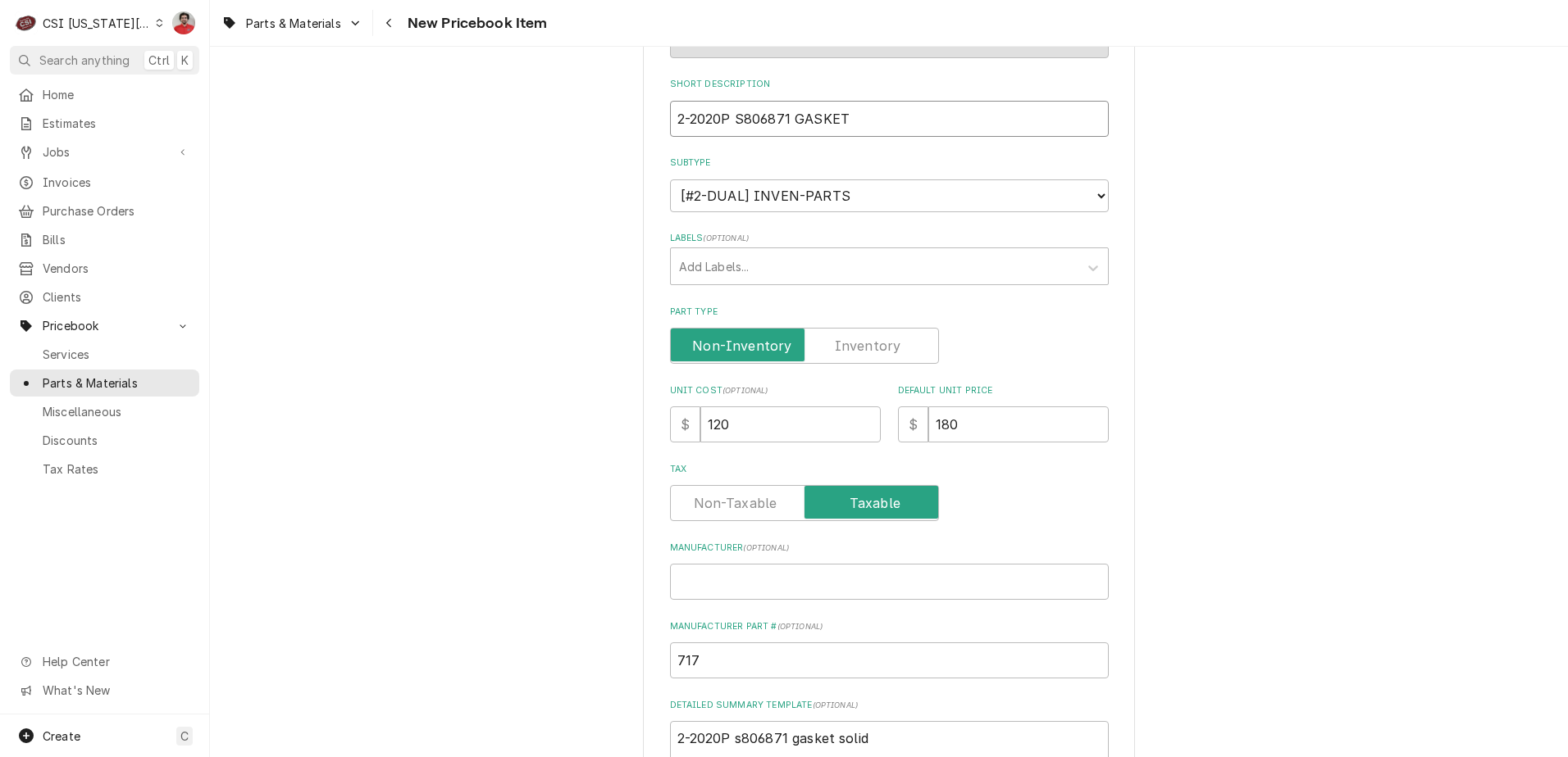
type input "2-2020P S806871 GASKET"
click at [844, 363] on div "Please provide the following information to create a PriceBook item. Active Sta…" at bounding box center [889, 427] width 438 height 1116
click at [844, 354] on label "Part Type" at bounding box center [804, 346] width 269 height 36
click at [844, 354] on input "Part Type" at bounding box center [804, 346] width 254 height 36
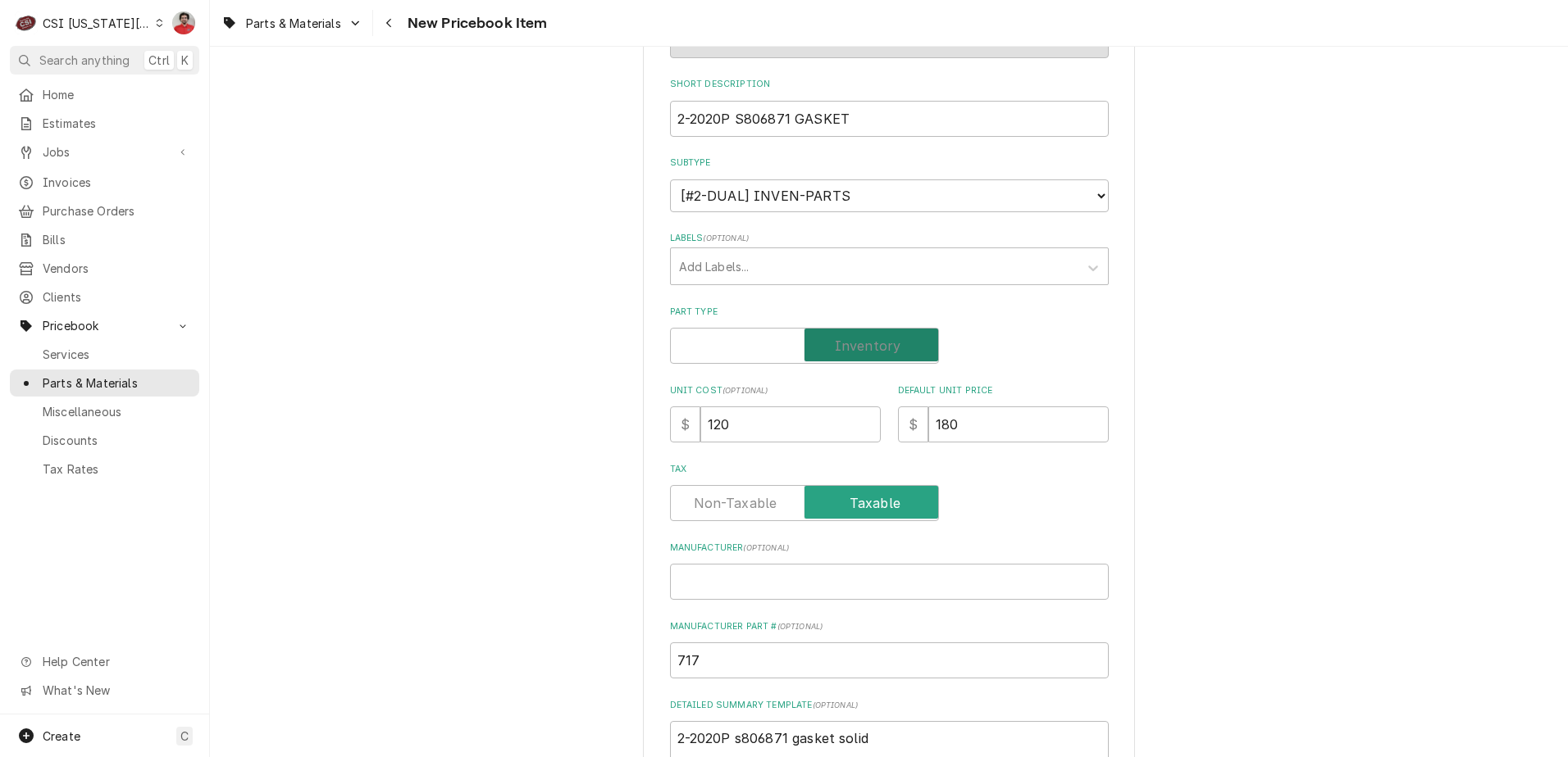
checkbox input "true"
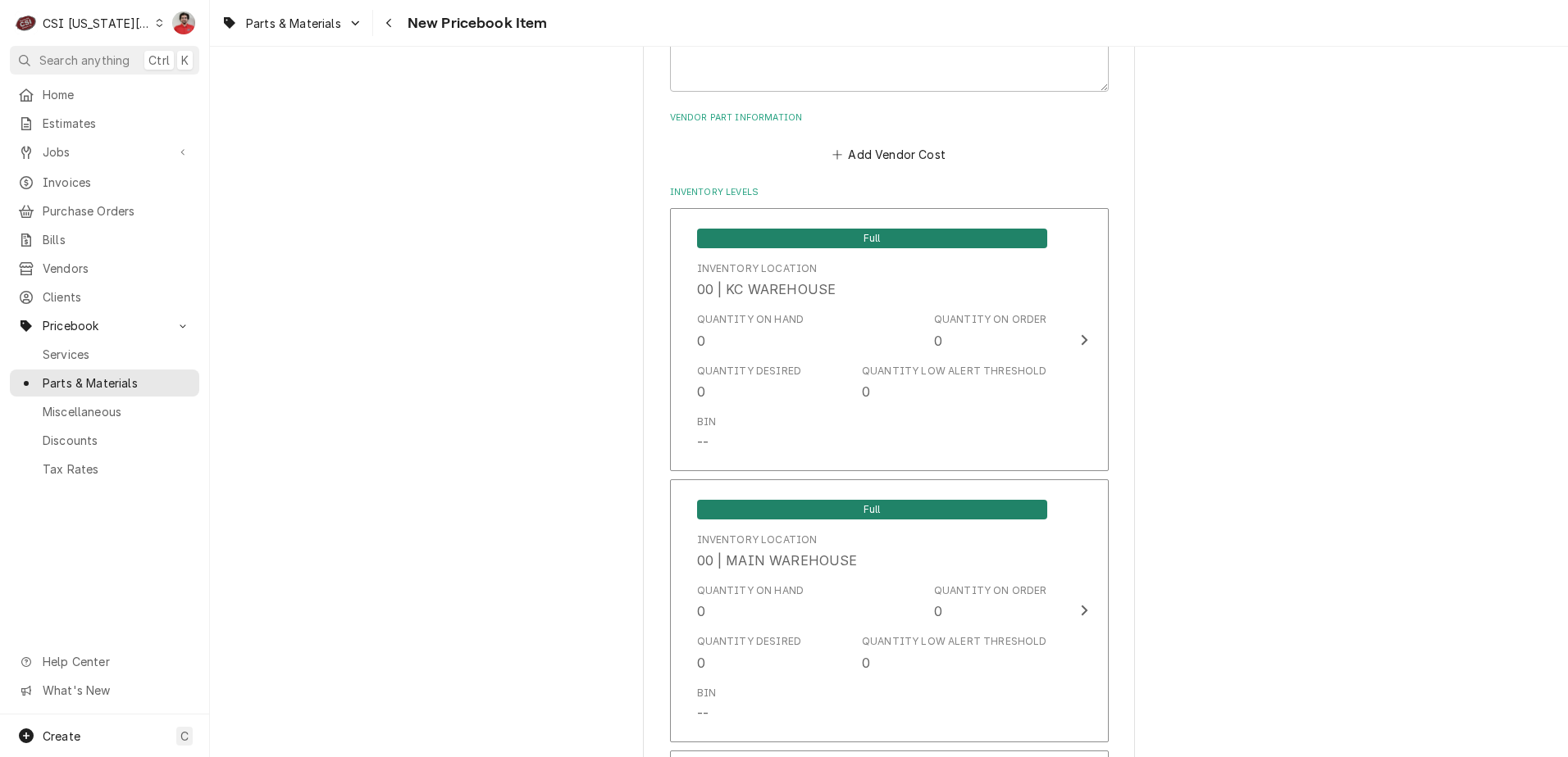
scroll to position [15781, 0]
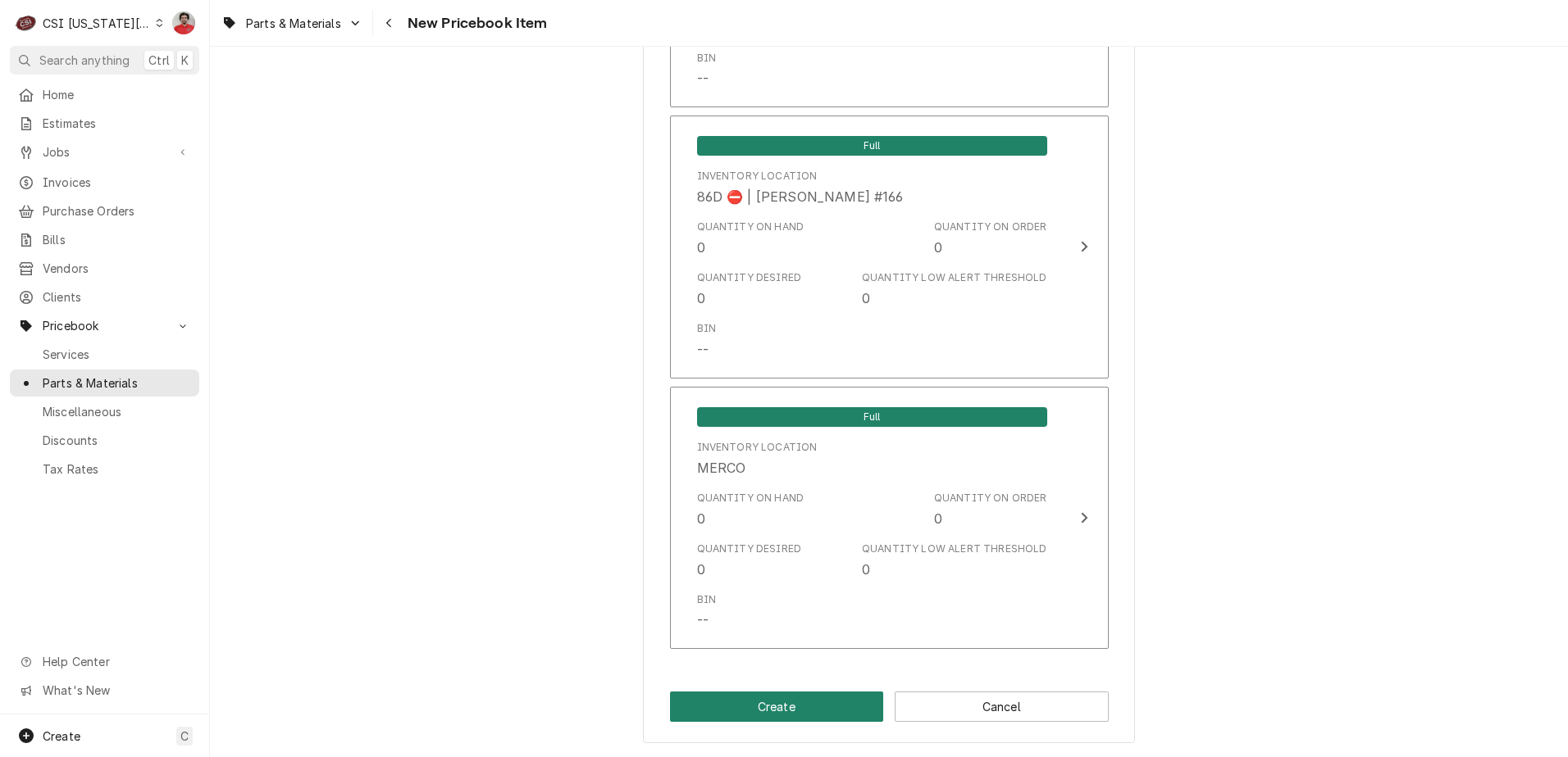
click at [818, 712] on button "Create" at bounding box center [777, 707] width 214 height 30
type textarea "x"
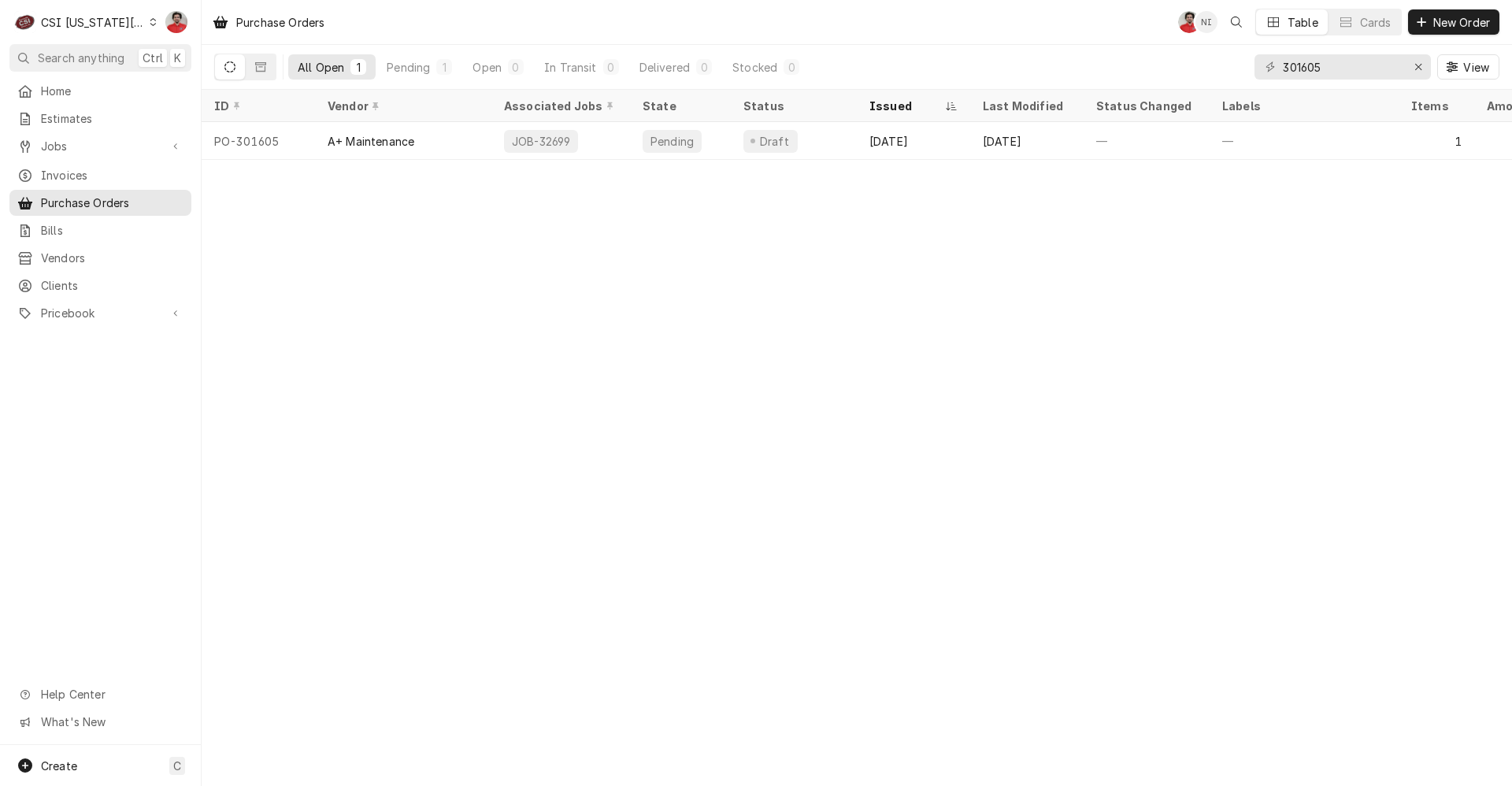
click at [128, 27] on div "C CSI Kansas City" at bounding box center [86, 21] width 152 height 32
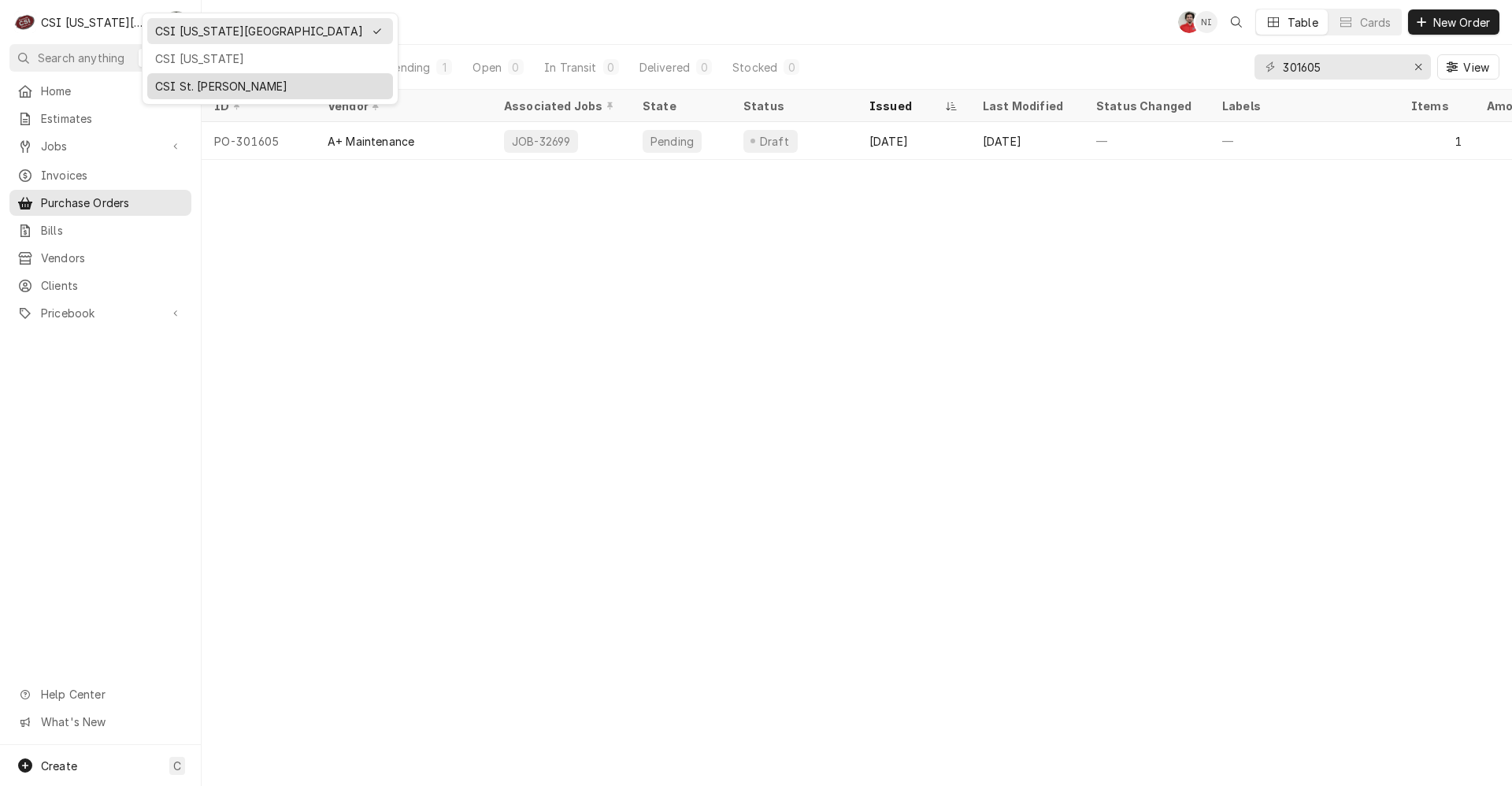
click at [172, 80] on div "CSI St. [PERSON_NAME]" at bounding box center [270, 86] width 230 height 16
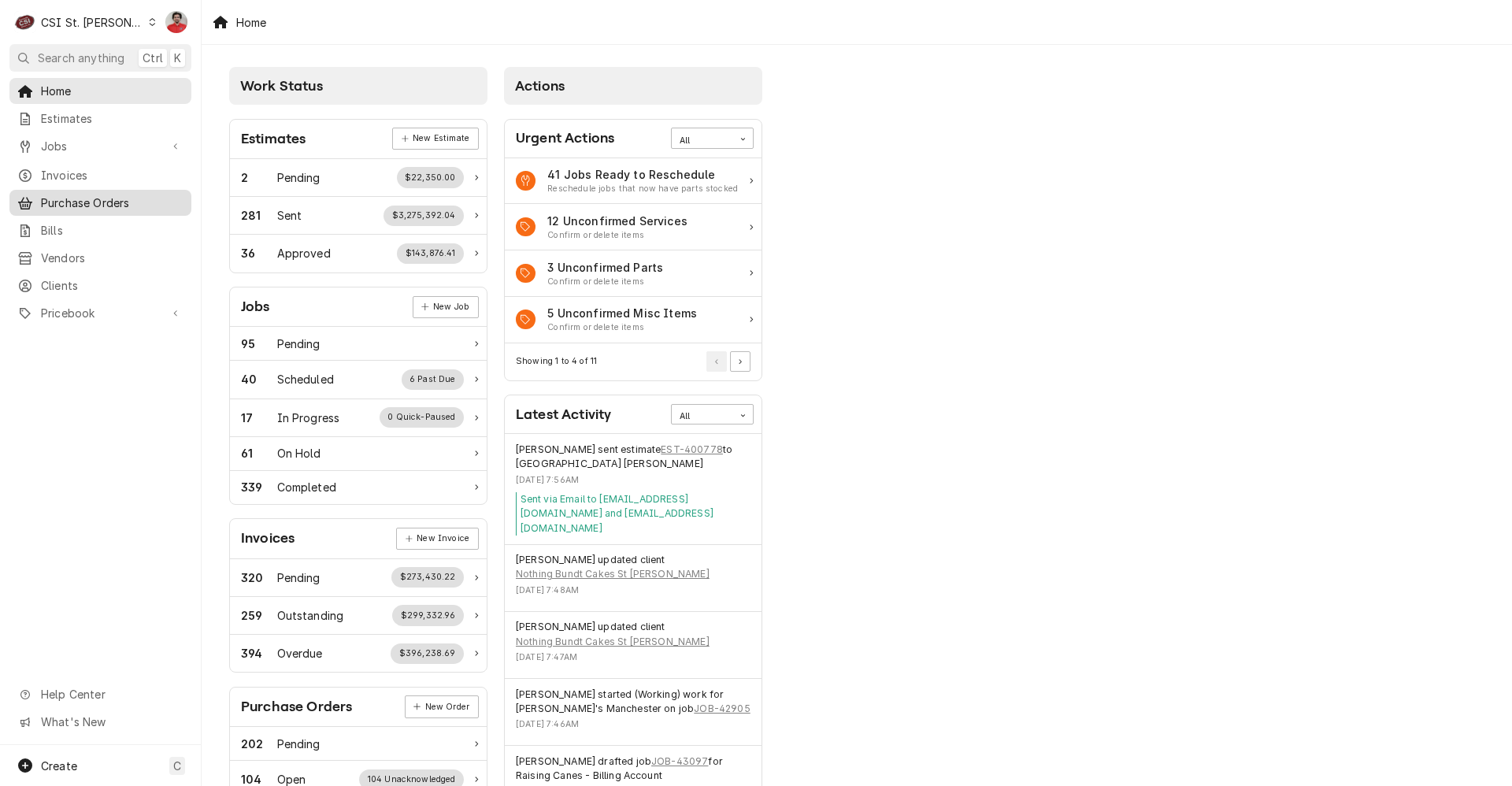
click at [135, 199] on span "Purchase Orders" at bounding box center [112, 202] width 143 height 16
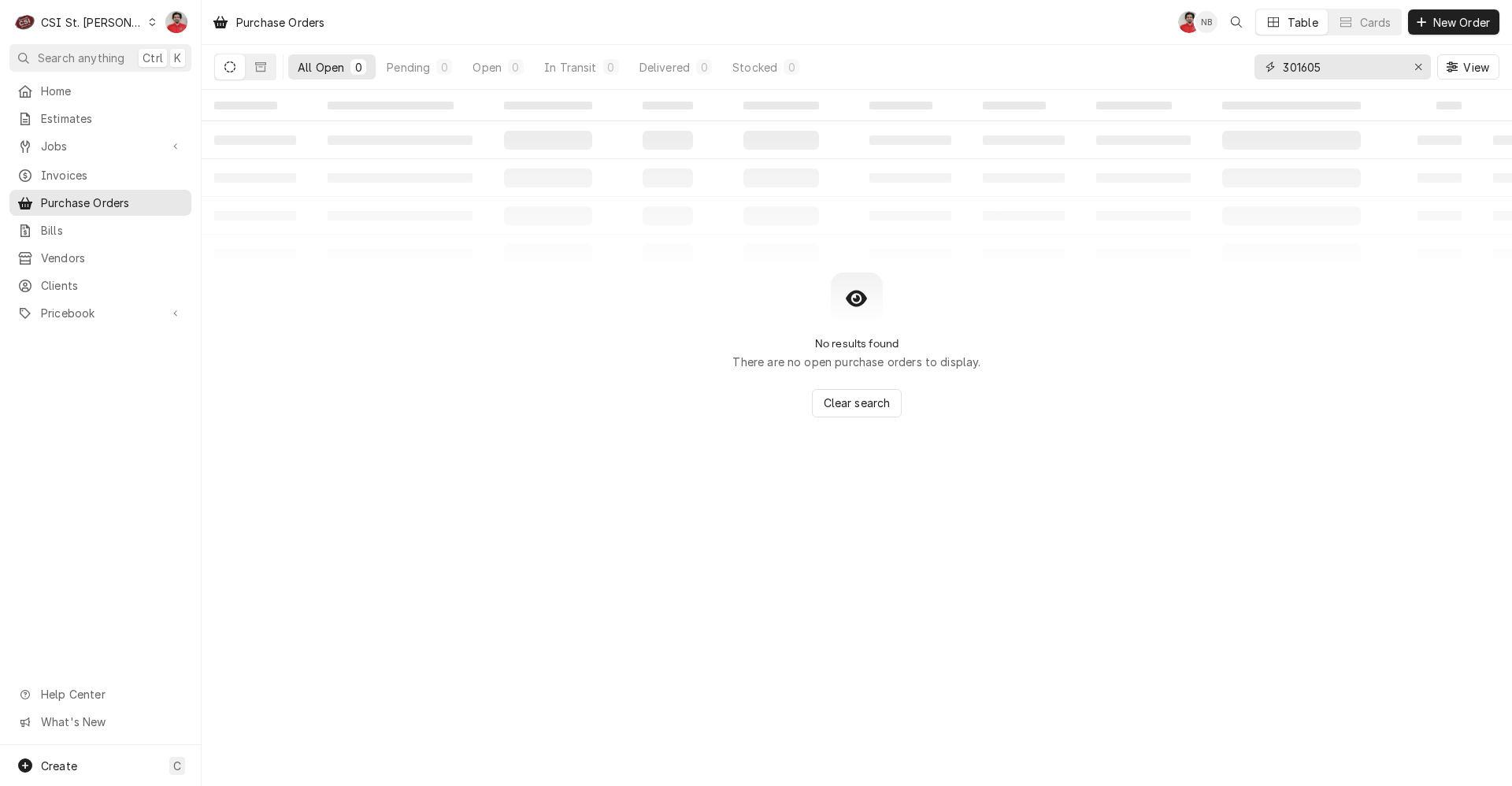
click at [1301, 66] on input "301605" at bounding box center [1342, 66] width 118 height 25
click at [22, 283] on icon "Dynamic Content Wrapper" at bounding box center [25, 286] width 13 height 13
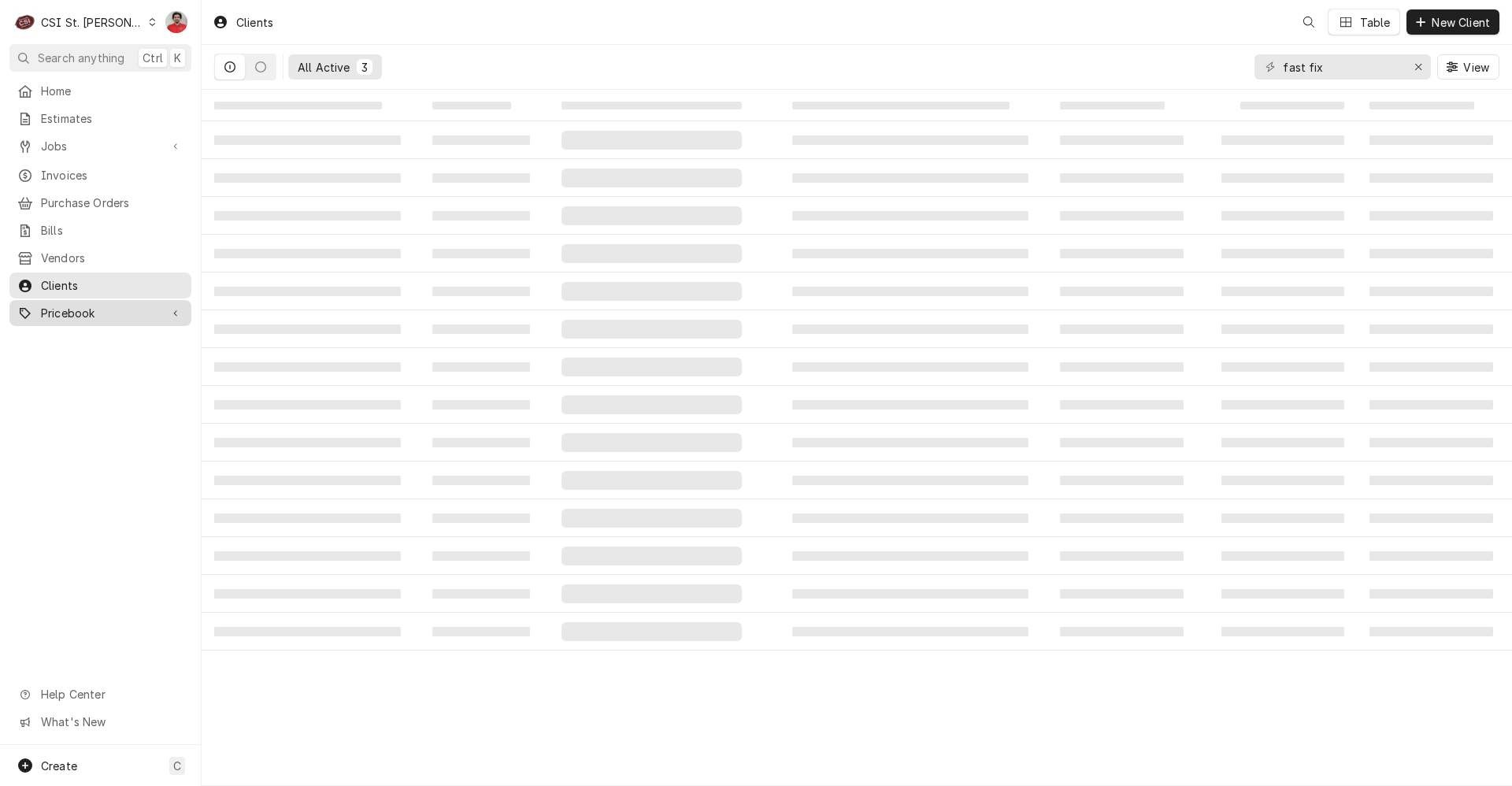
click at [45, 305] on span "Pricebook" at bounding box center [100, 313] width 119 height 16
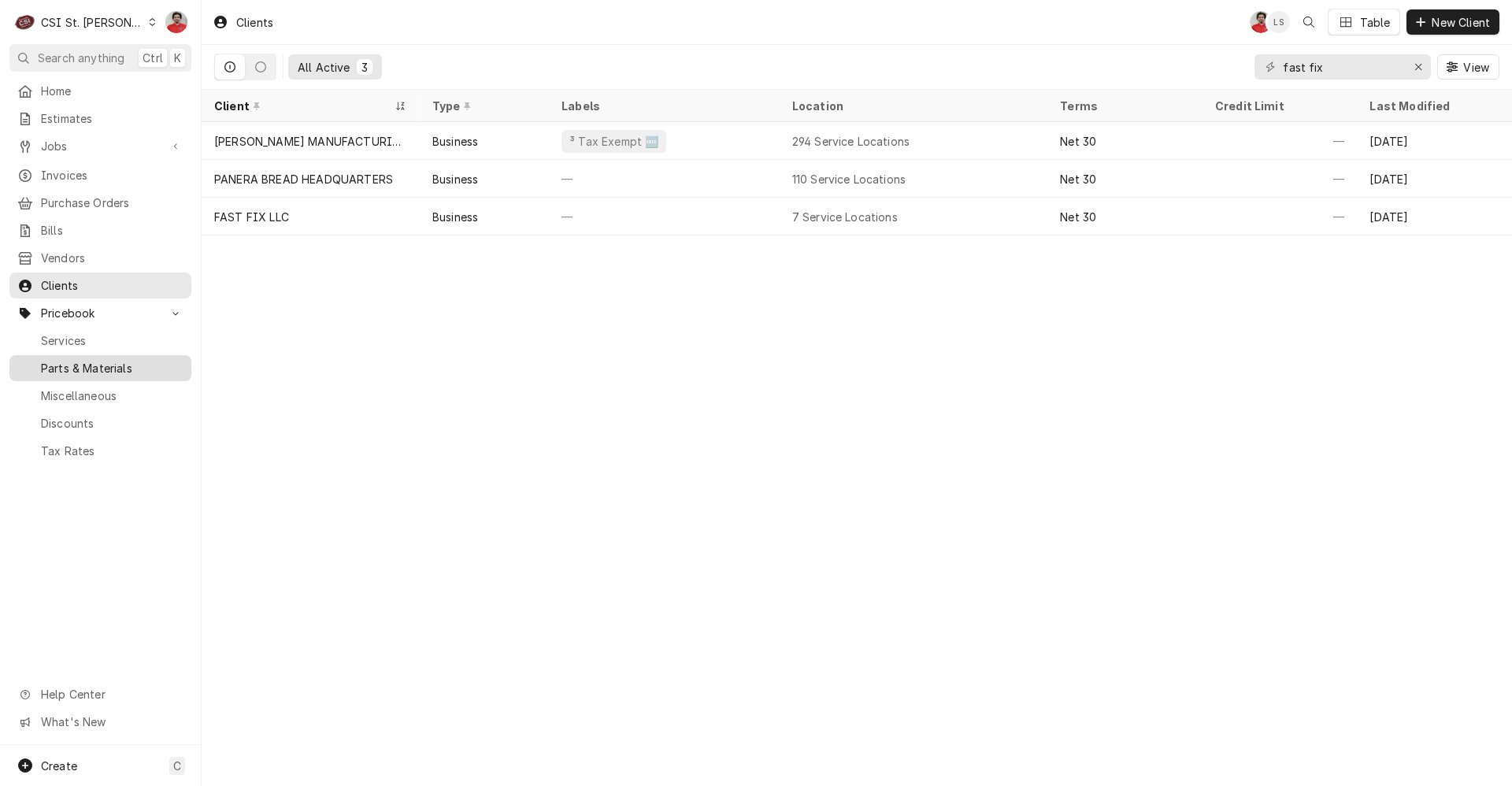
click at [89, 360] on span "Parts & Materials" at bounding box center [112, 368] width 143 height 16
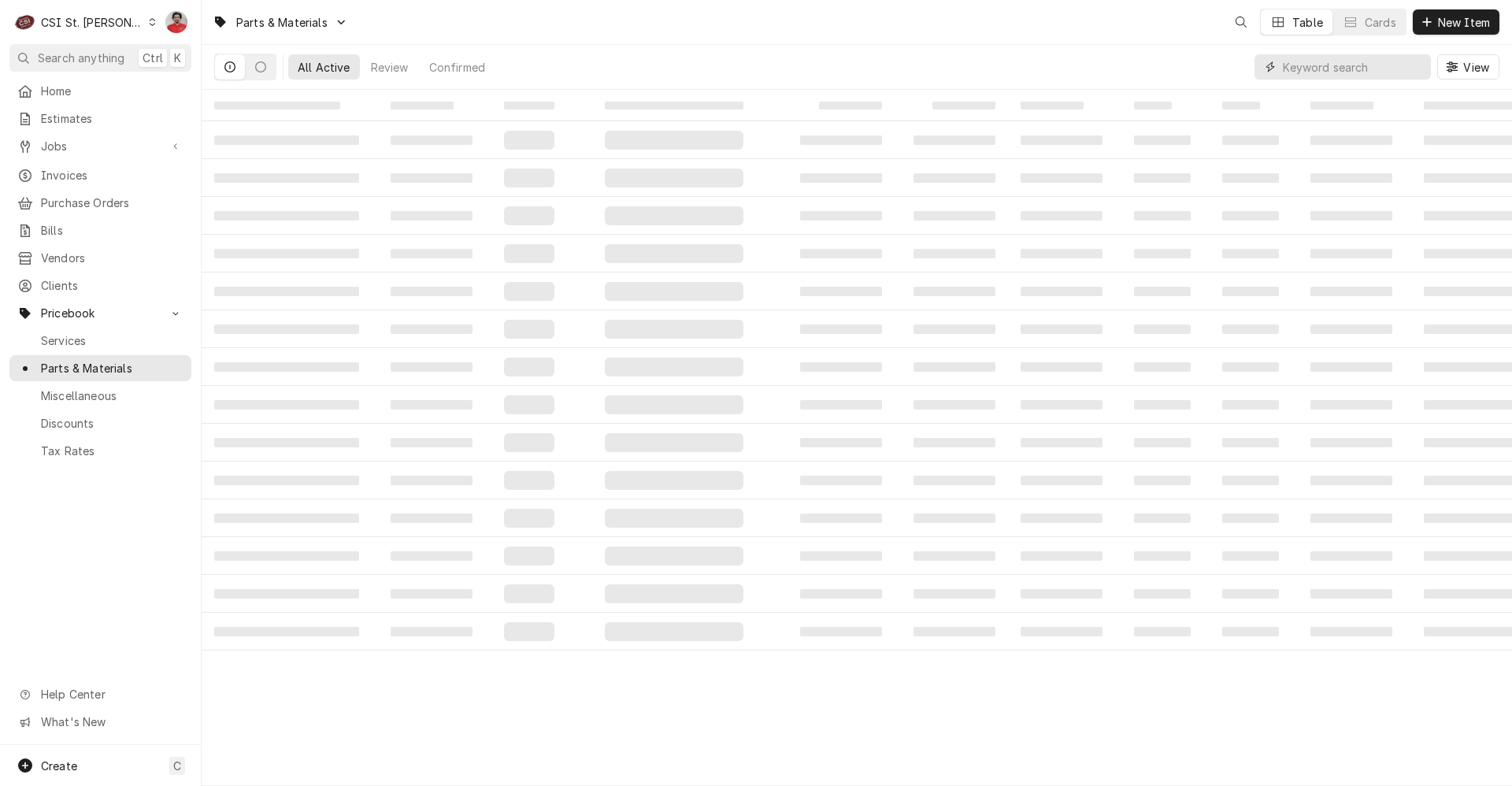
click at [1346, 70] on input "Dynamic Content Wrapper" at bounding box center [1353, 66] width 140 height 25
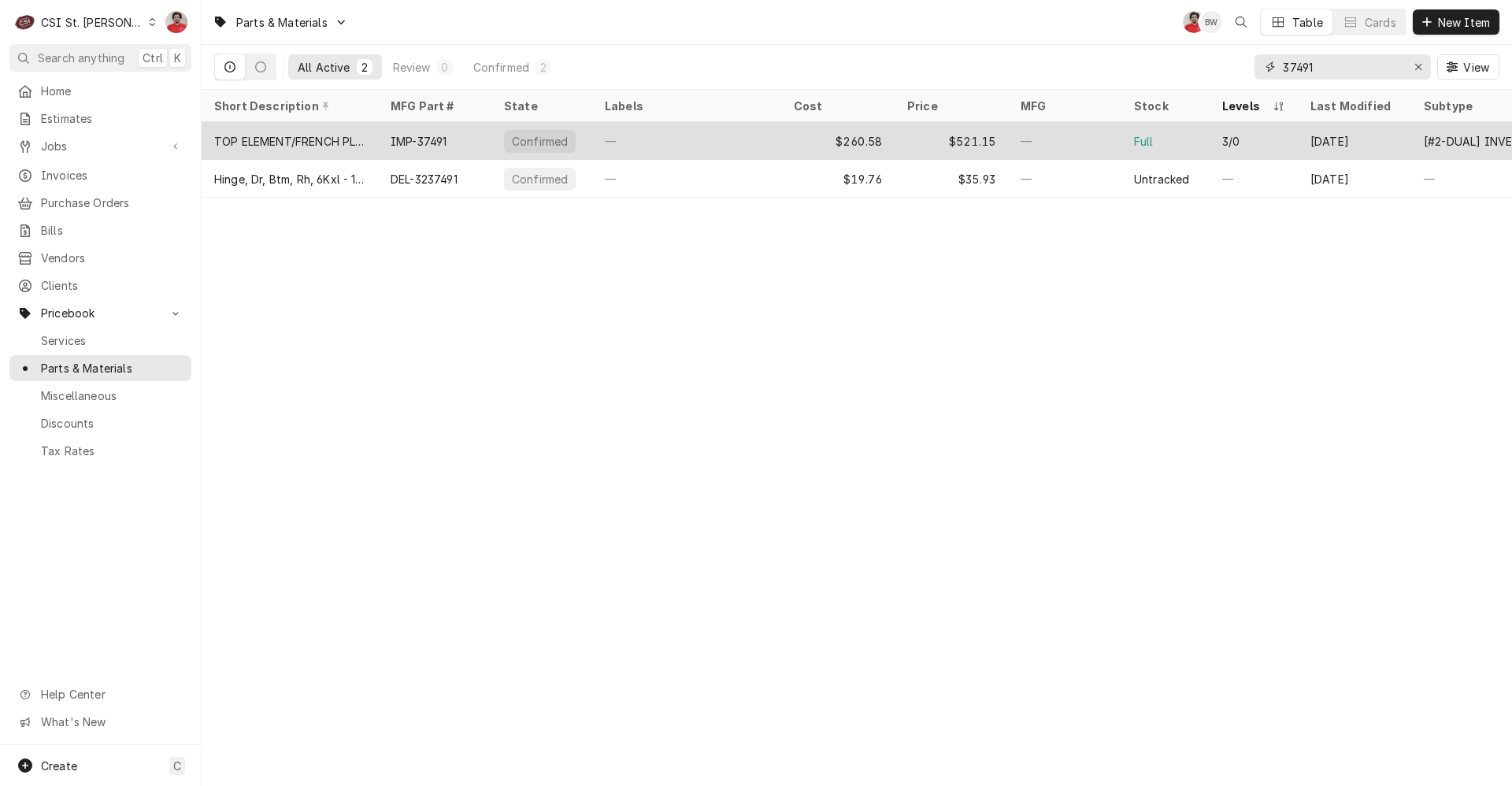
type input "37491"
click at [694, 134] on div "—" at bounding box center [686, 141] width 189 height 38
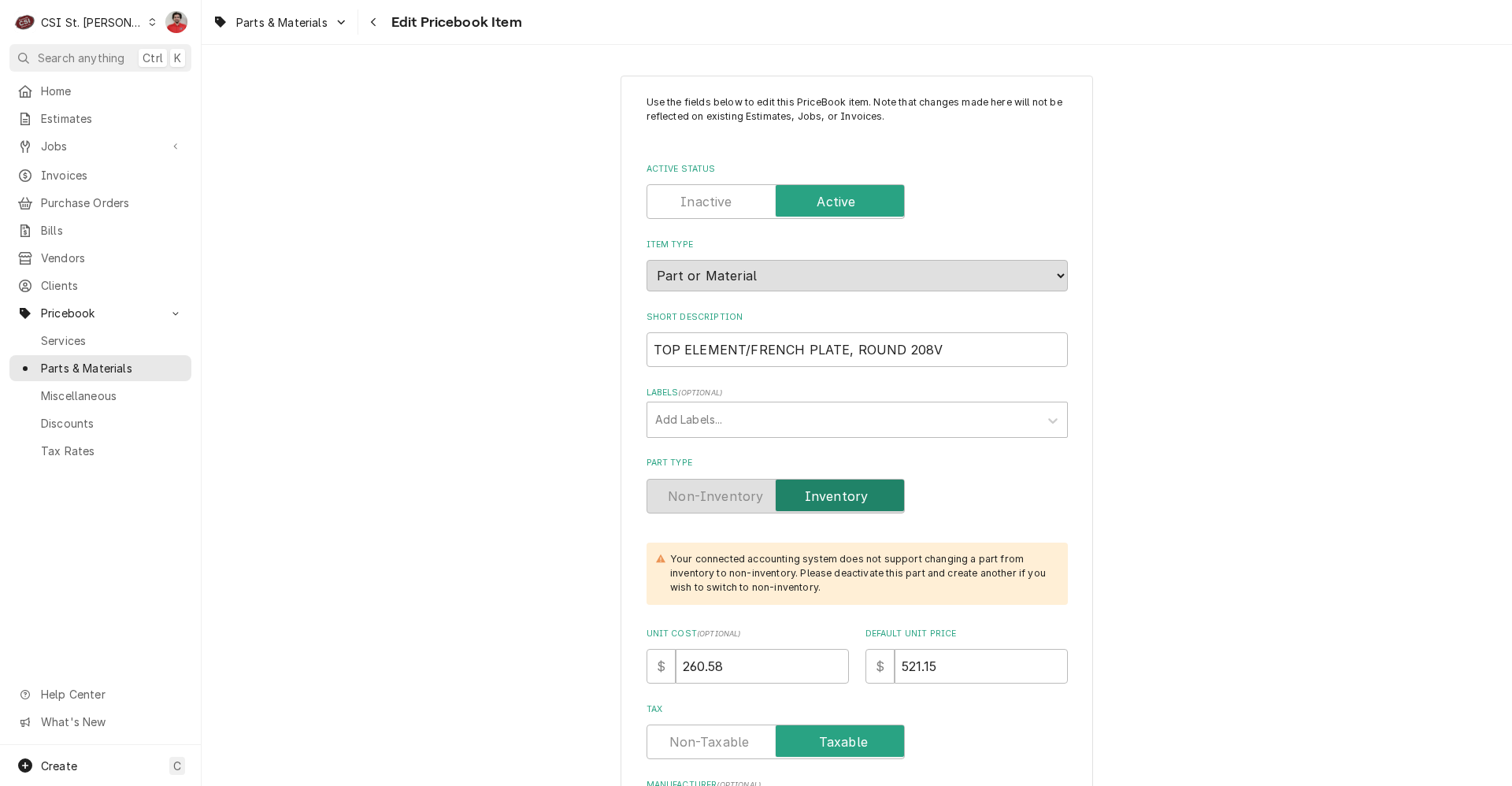
type textarea "x"
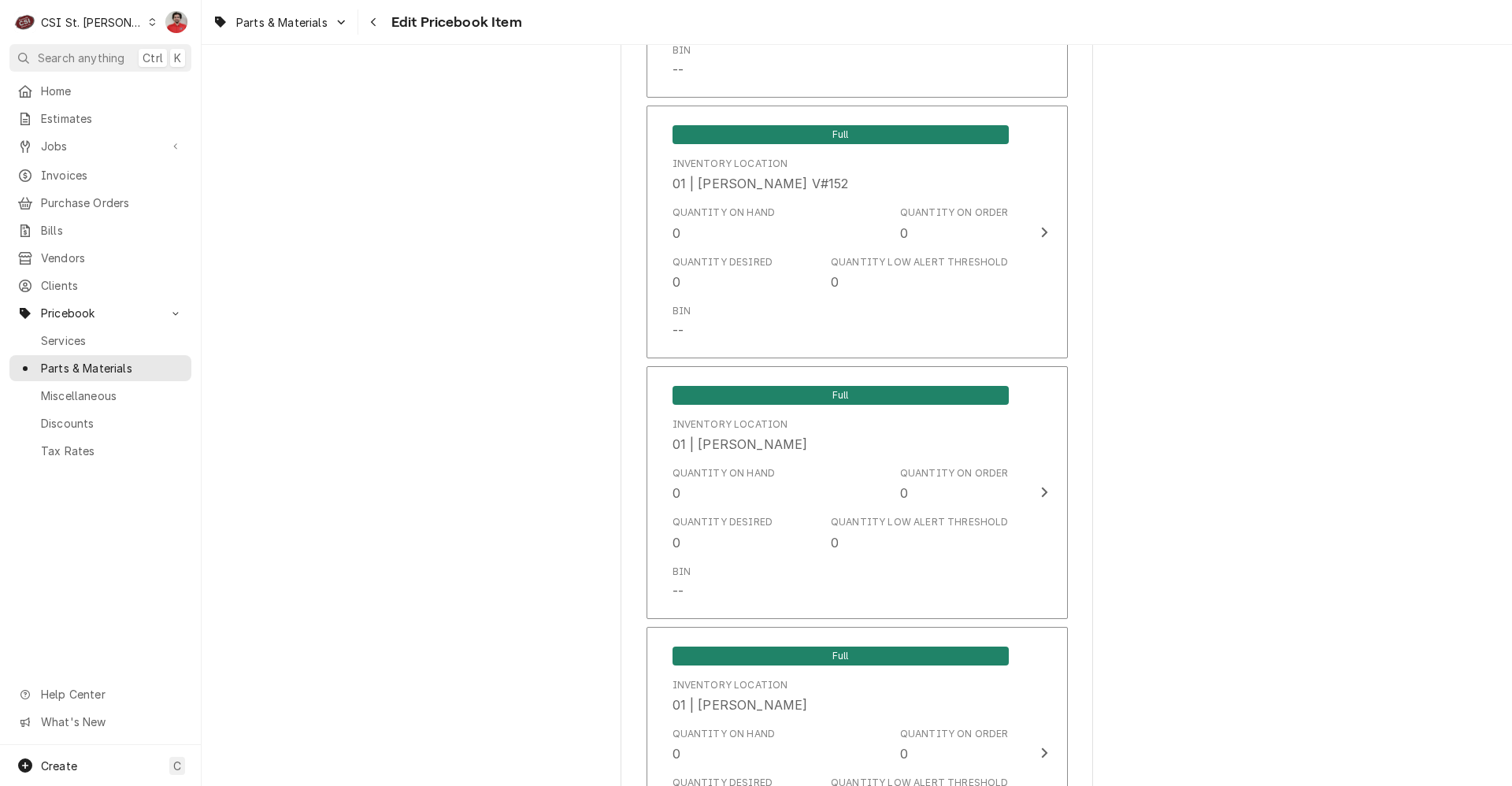
scroll to position [13544, 0]
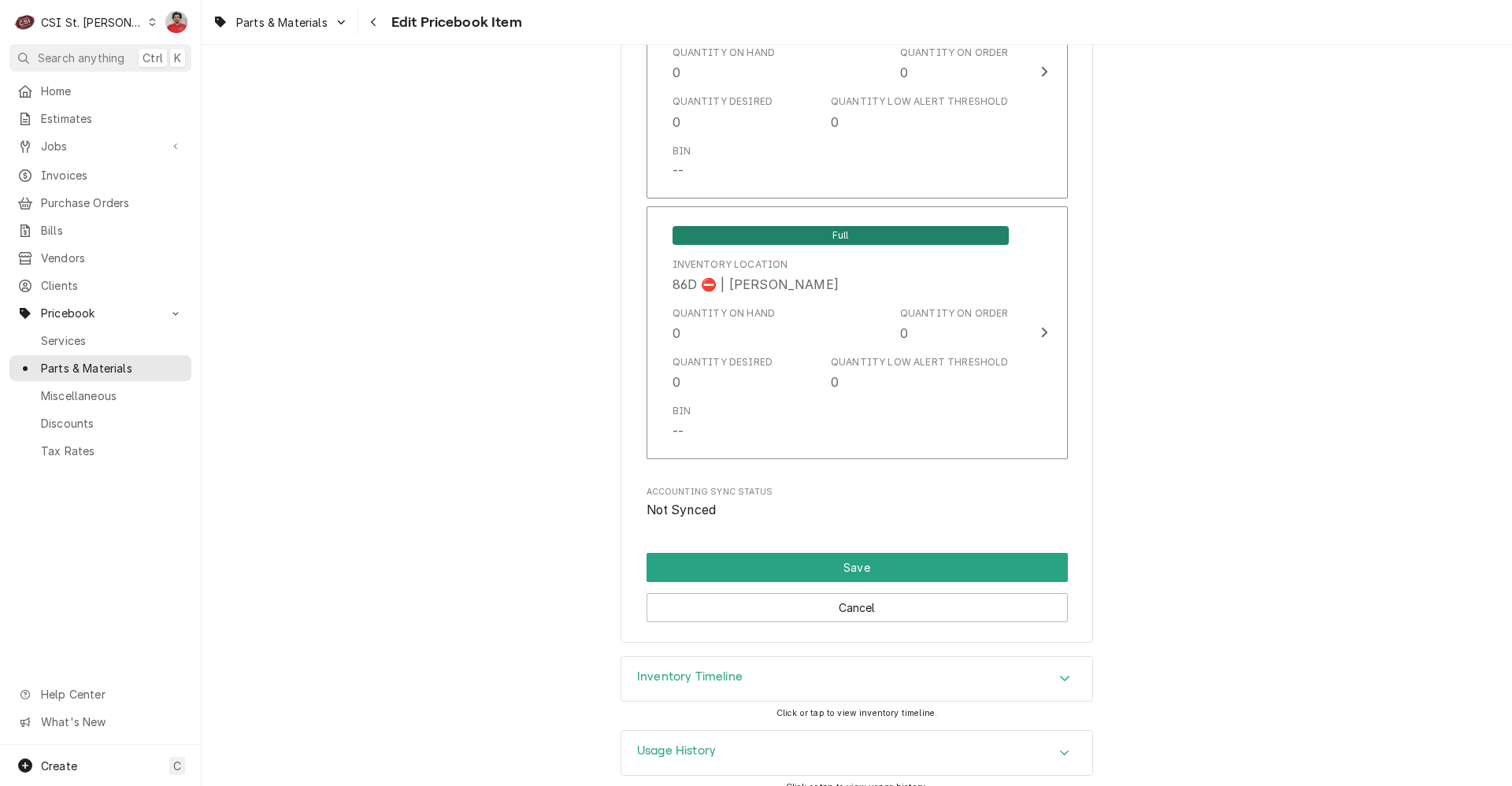
drag, startPoint x: 688, startPoint y: 658, endPoint x: 912, endPoint y: 351, distance: 380.0
click at [689, 670] on h3 "Inventory Timeline" at bounding box center [689, 676] width 105 height 15
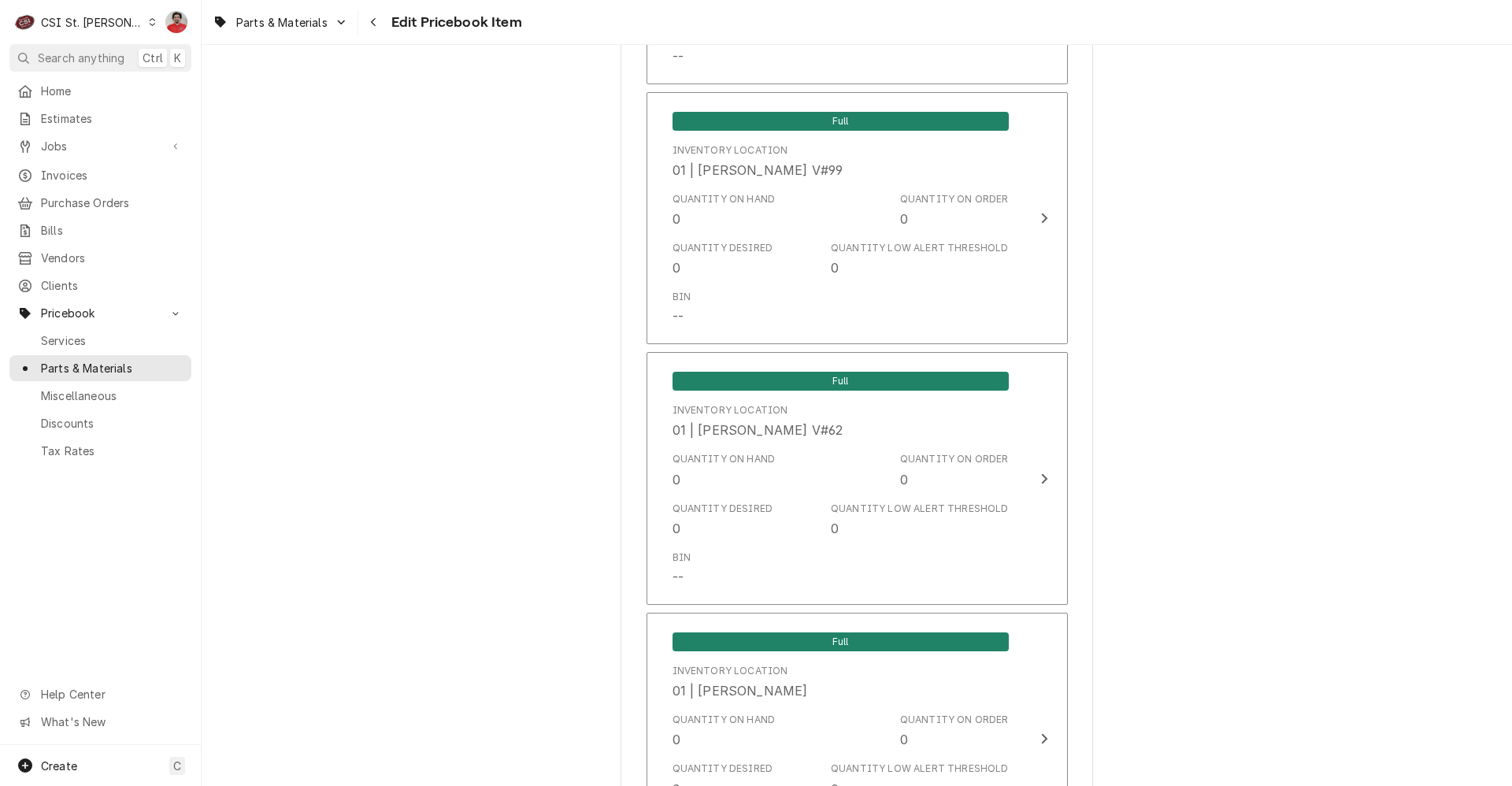
scroll to position [5727, 0]
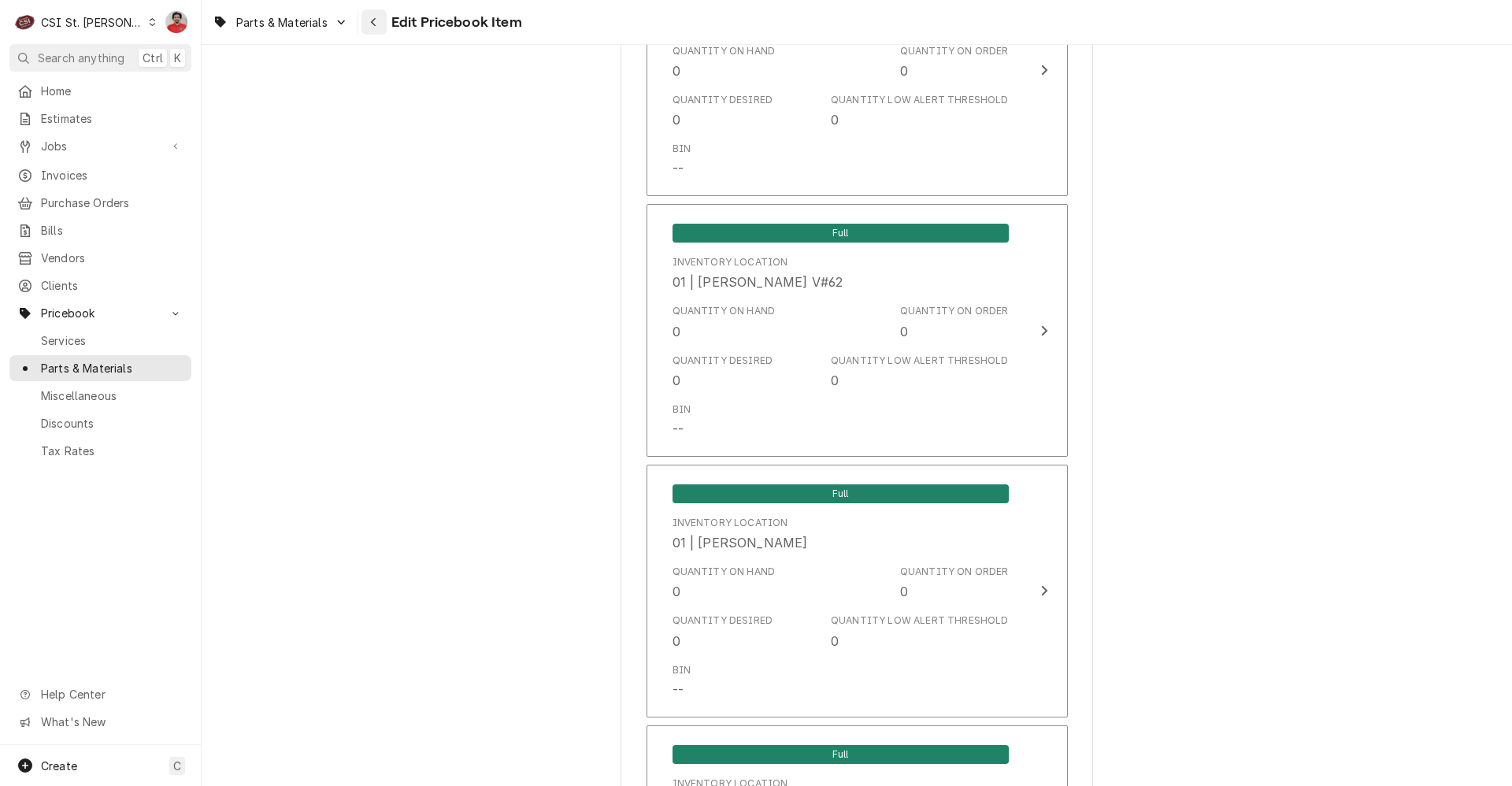
click at [376, 24] on icon "Navigate back" at bounding box center [374, 21] width 7 height 11
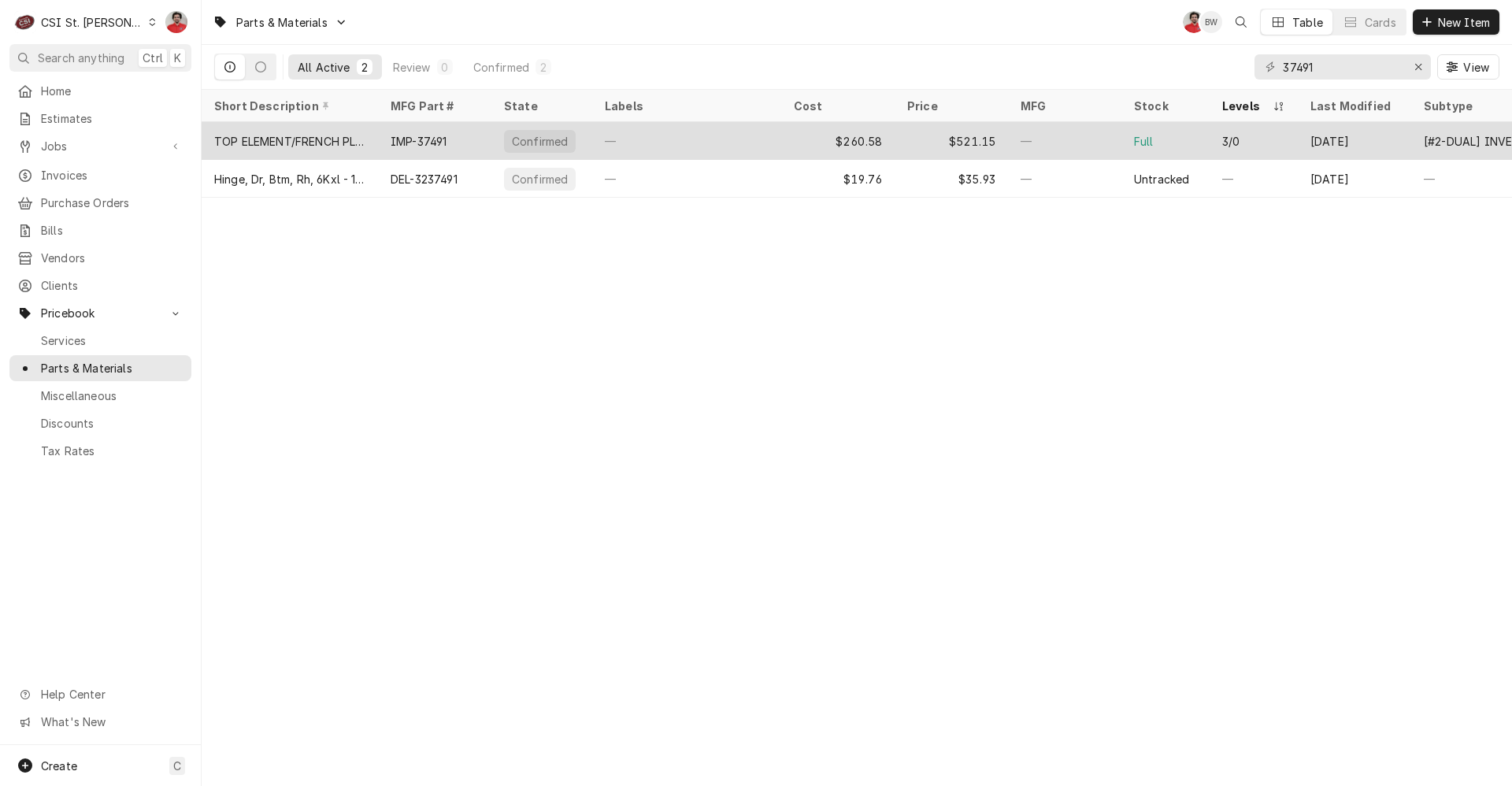
click at [805, 134] on div "$260.58" at bounding box center [838, 141] width 114 height 38
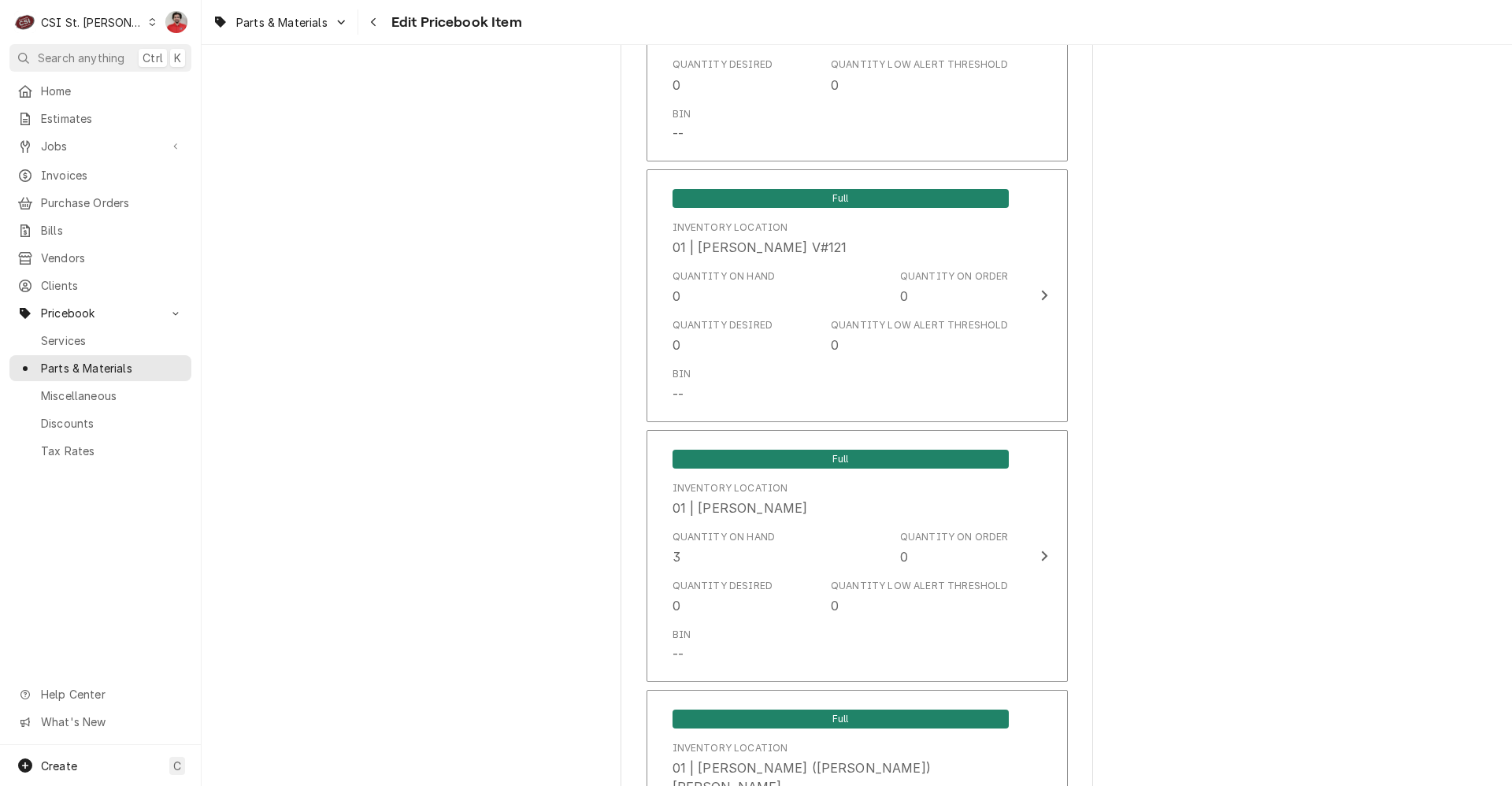
scroll to position [4195, 0]
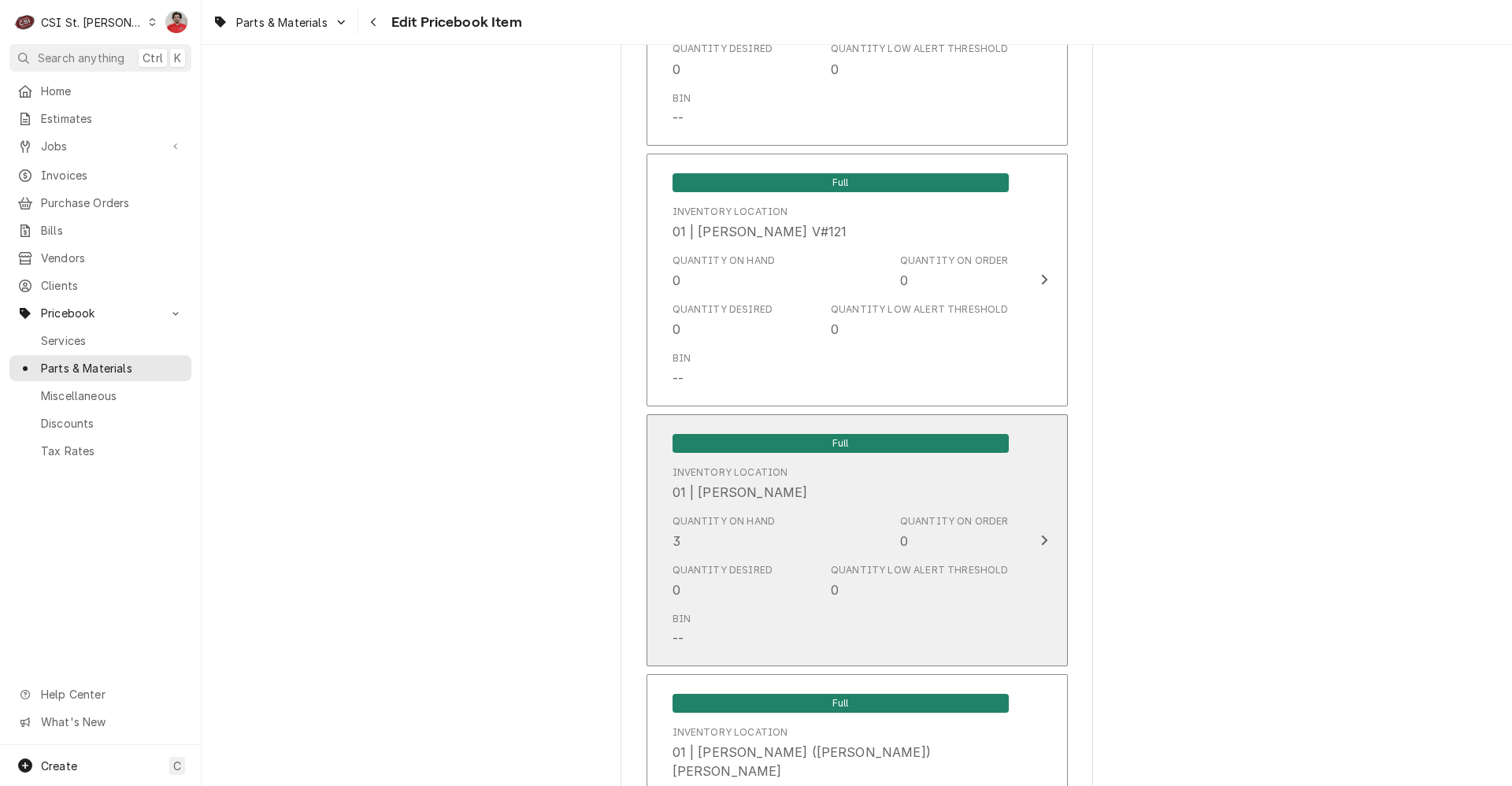
click at [768, 551] on div "Quantity on Hand 3 Quantity on Order 0" at bounding box center [840, 533] width 336 height 49
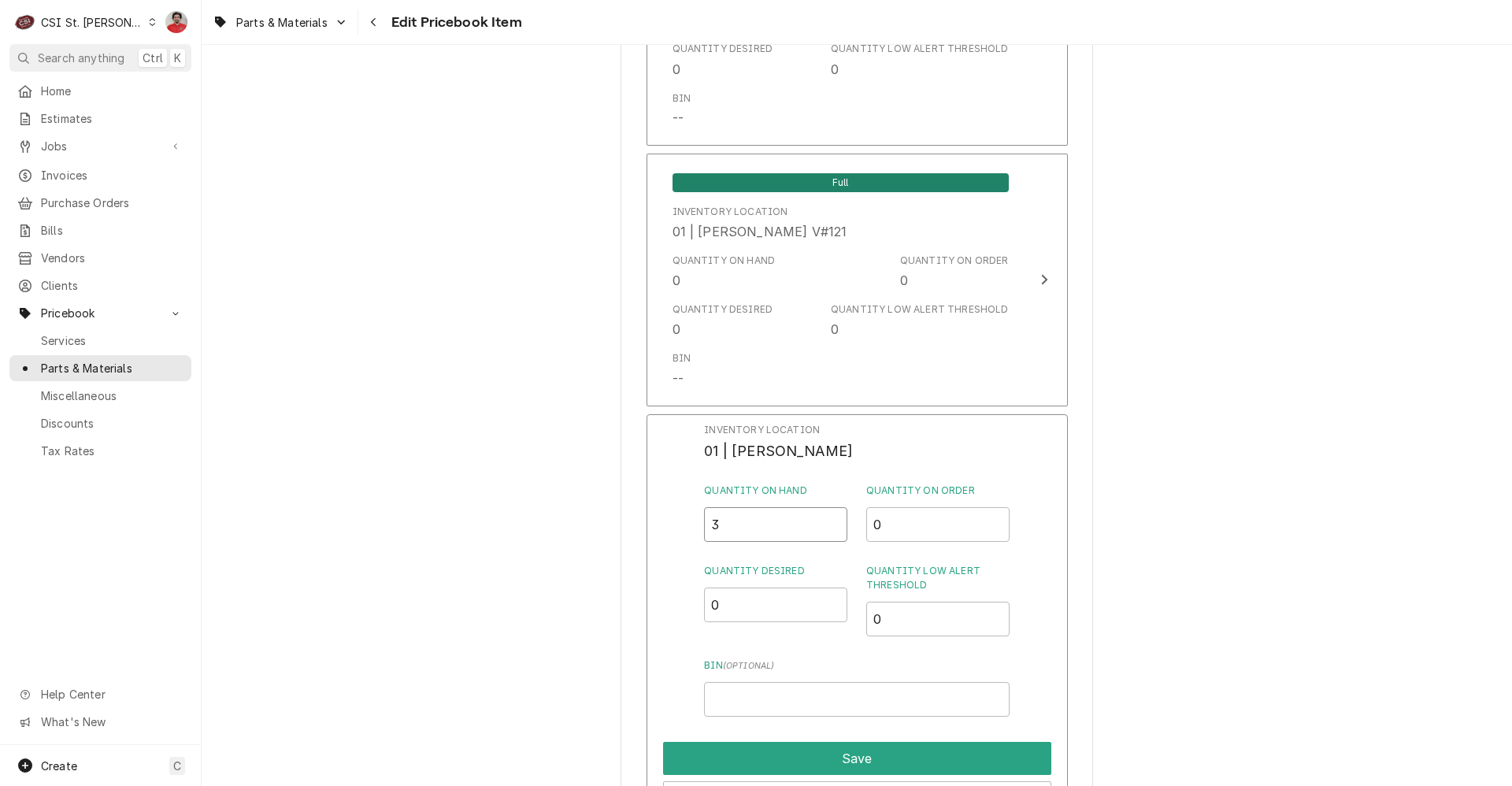
drag, startPoint x: 728, startPoint y: 534, endPoint x: 686, endPoint y: 536, distance: 42.0
click at [691, 536] on div "Inventory Location 01 | MATT FLORES Quantity on Hand 3 Quantity on Order 0 Quan…" at bounding box center [857, 619] width 421 height 410
type input "0"
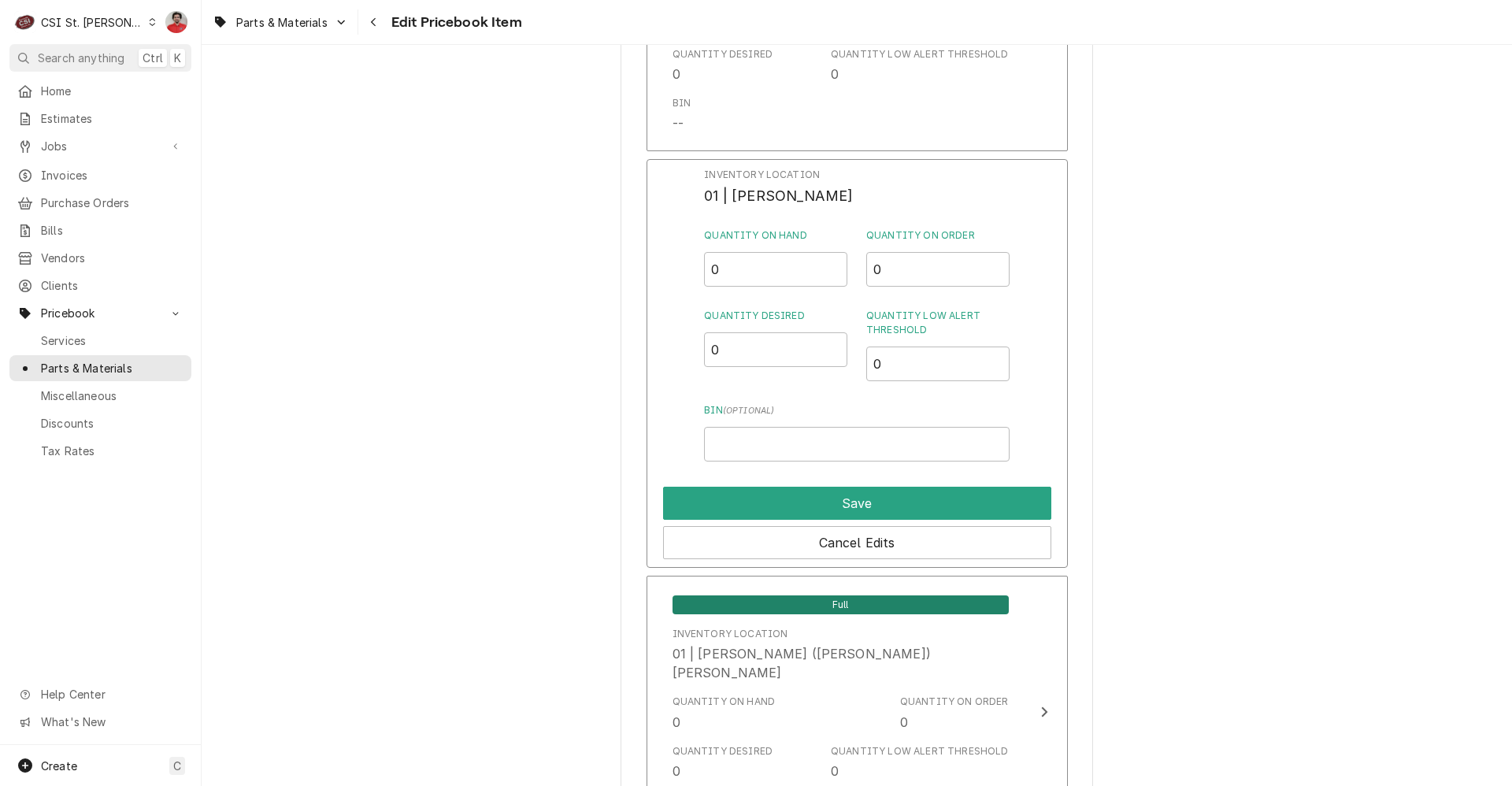
scroll to position [4511, 0]
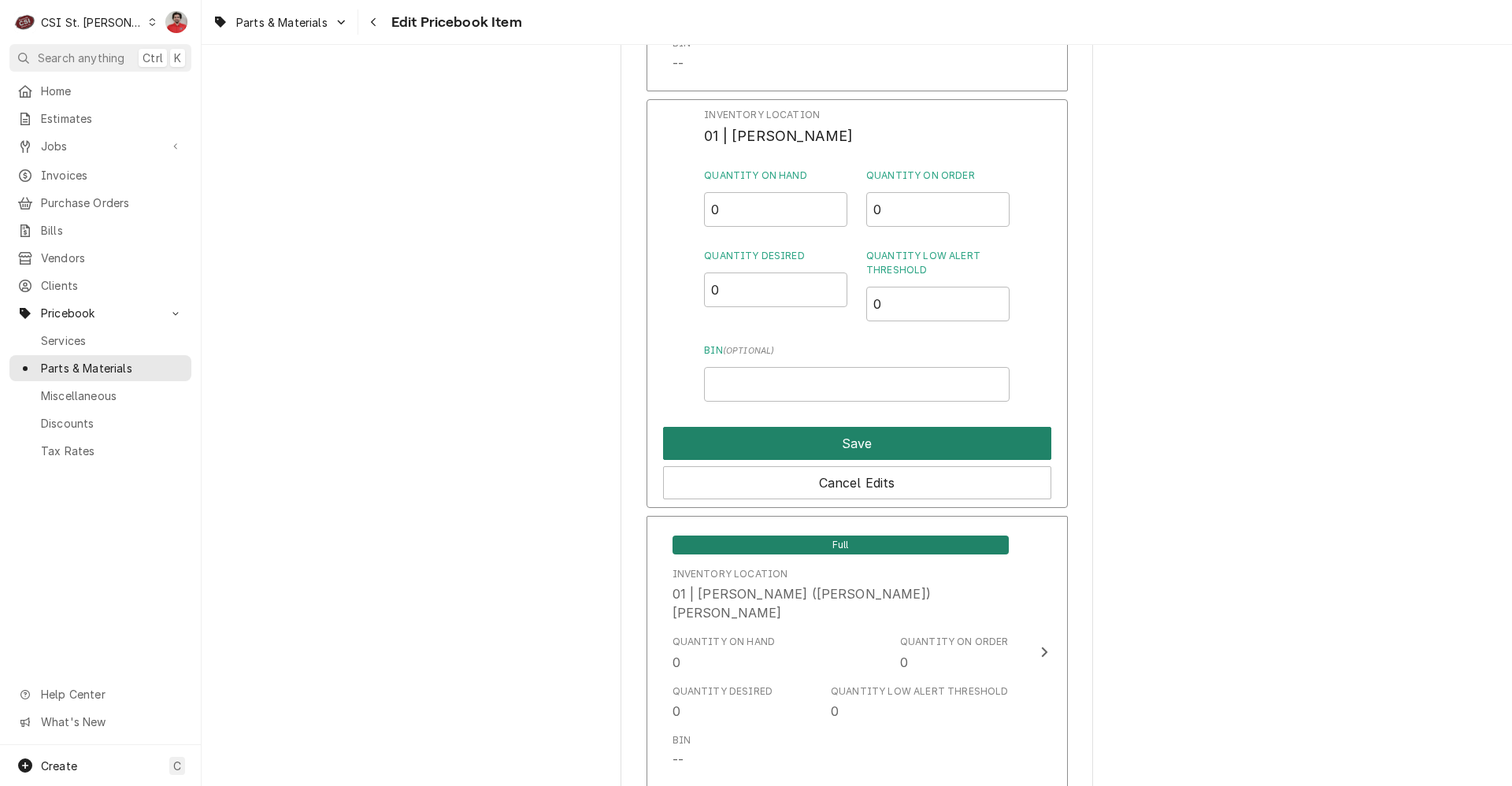
click at [766, 446] on button "Save" at bounding box center [857, 444] width 388 height 33
type textarea "x"
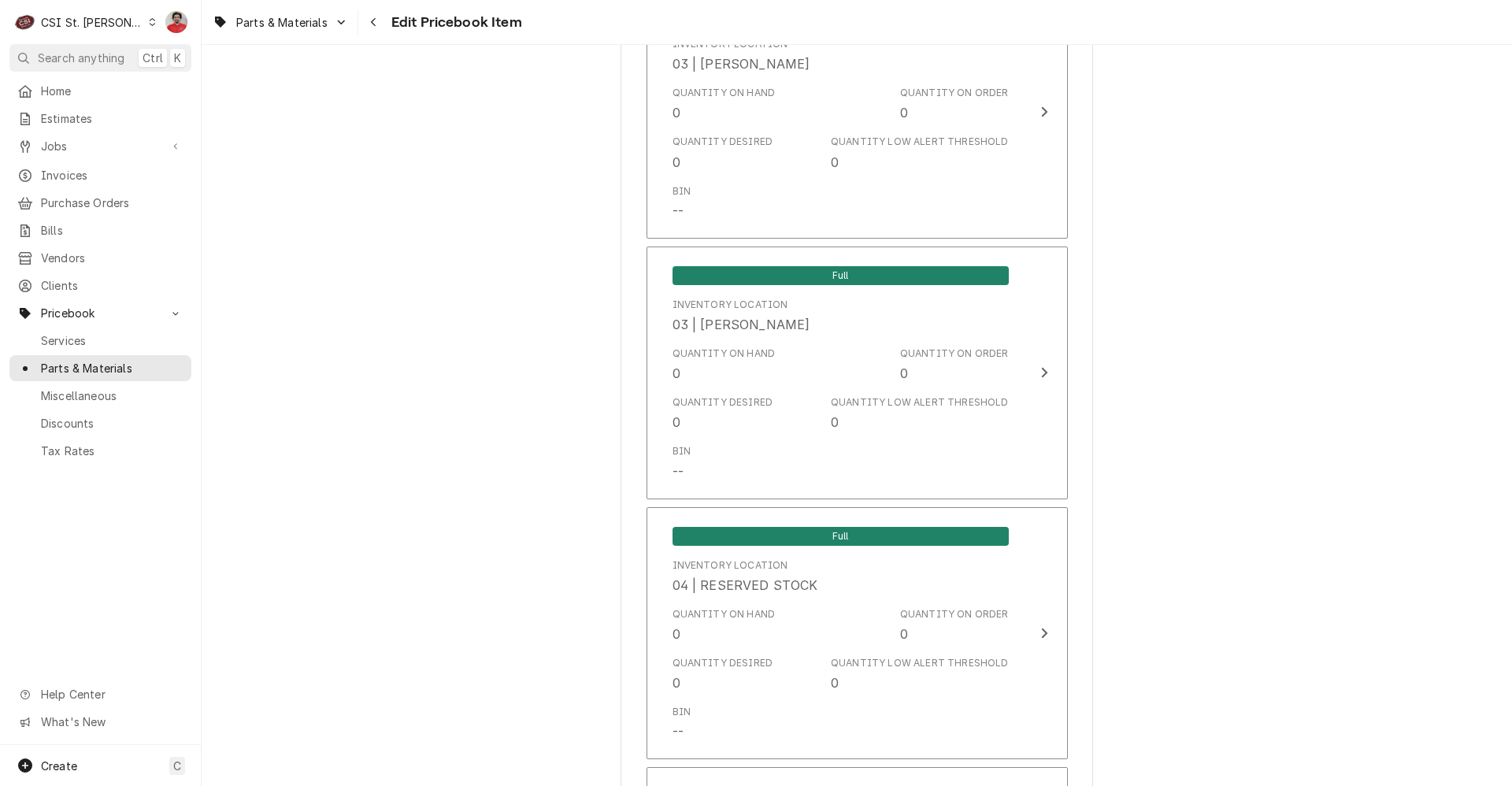
scroll to position [8530, 0]
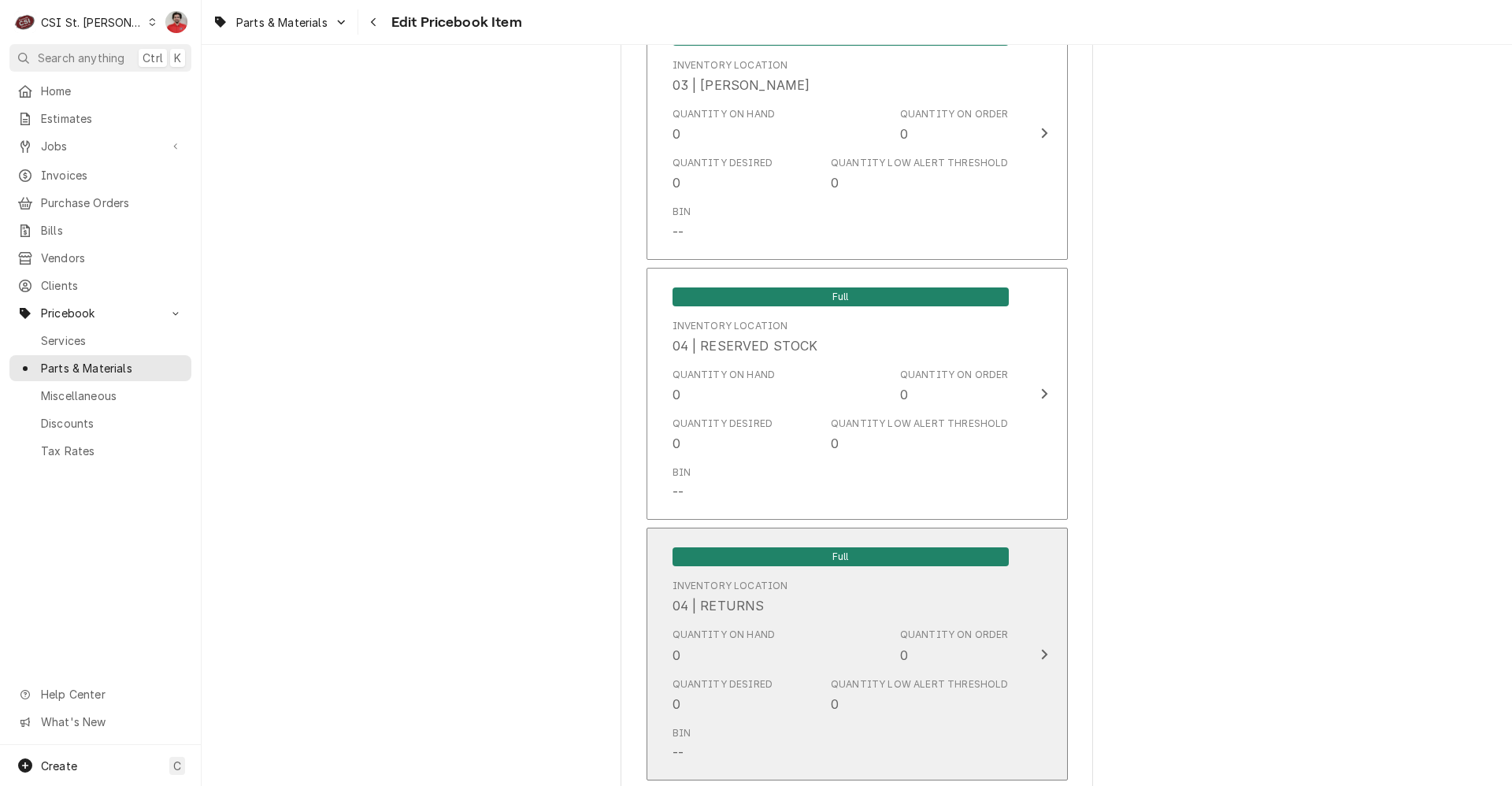
click at [865, 622] on div "Quantity on Hand 0 Quantity on Order 0" at bounding box center [840, 646] width 336 height 49
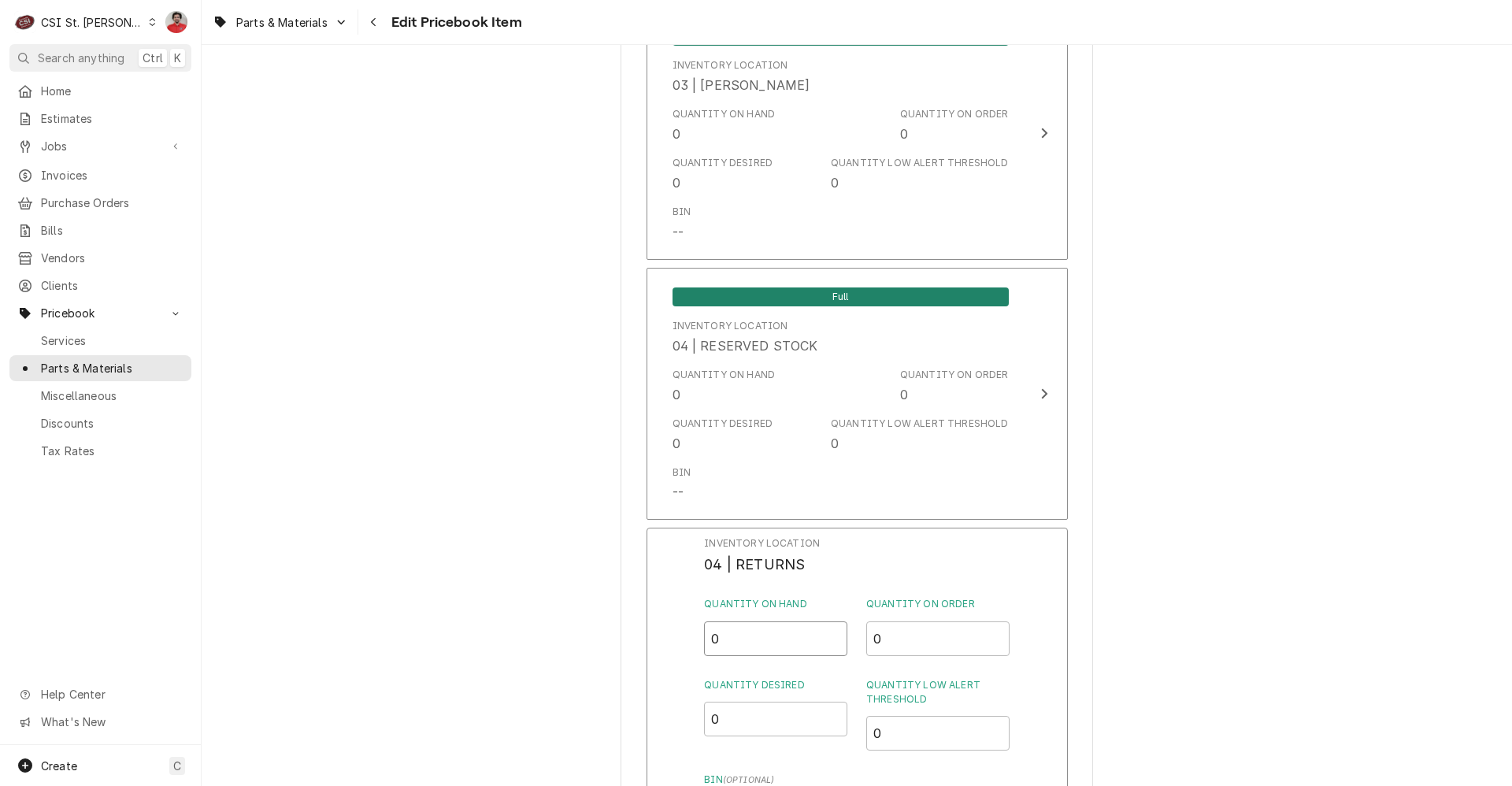
drag, startPoint x: 724, startPoint y: 628, endPoint x: 666, endPoint y: 614, distance: 59.7
click at [653, 622] on div "Inventory Location 04 | RETURNS Quantity on Hand 0 Quantity on Order 0 Quantity…" at bounding box center [857, 733] width 421 height 410
type input "3"
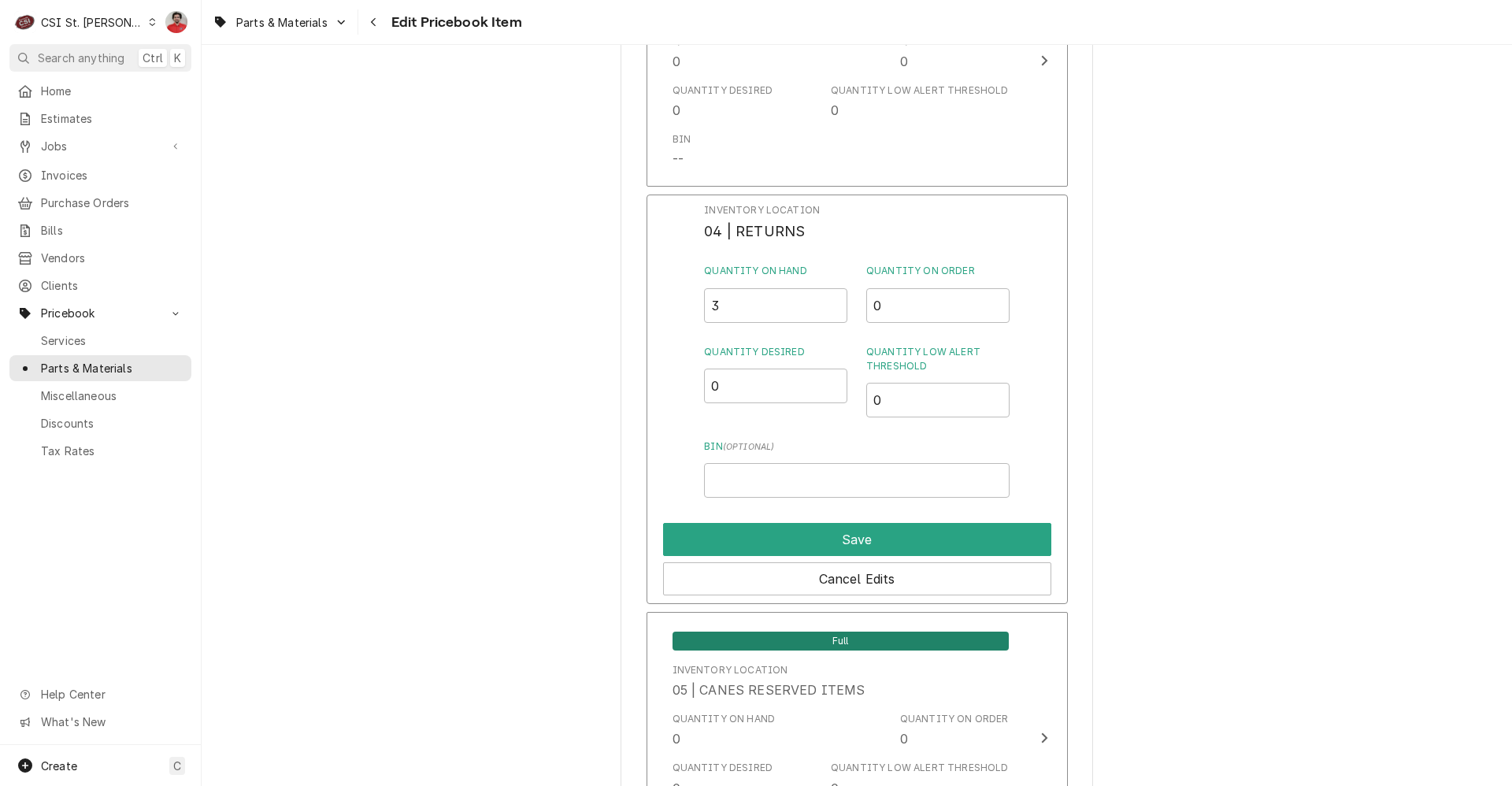
scroll to position [8924, 0]
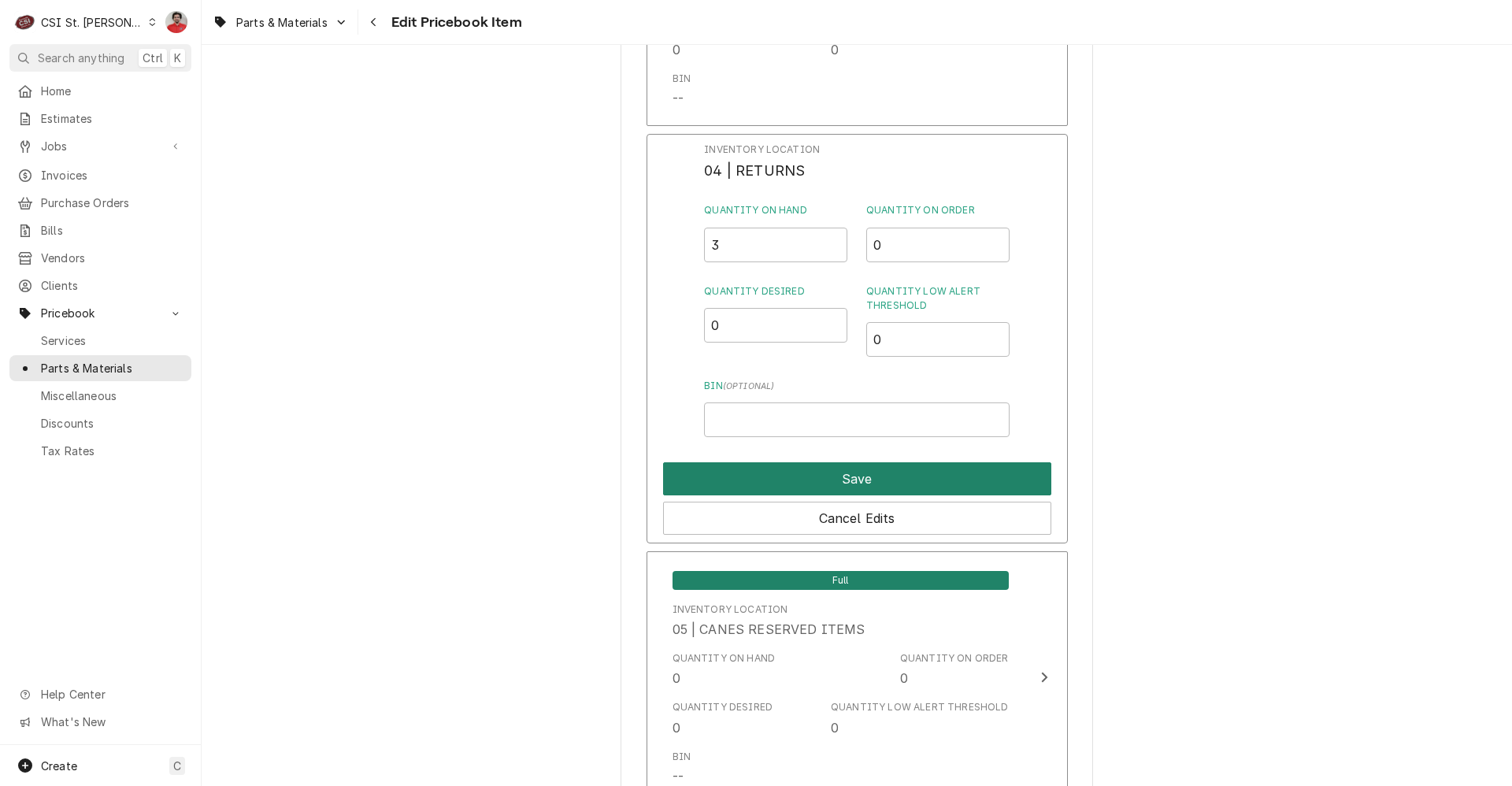
click at [891, 468] on button "Save" at bounding box center [857, 479] width 388 height 33
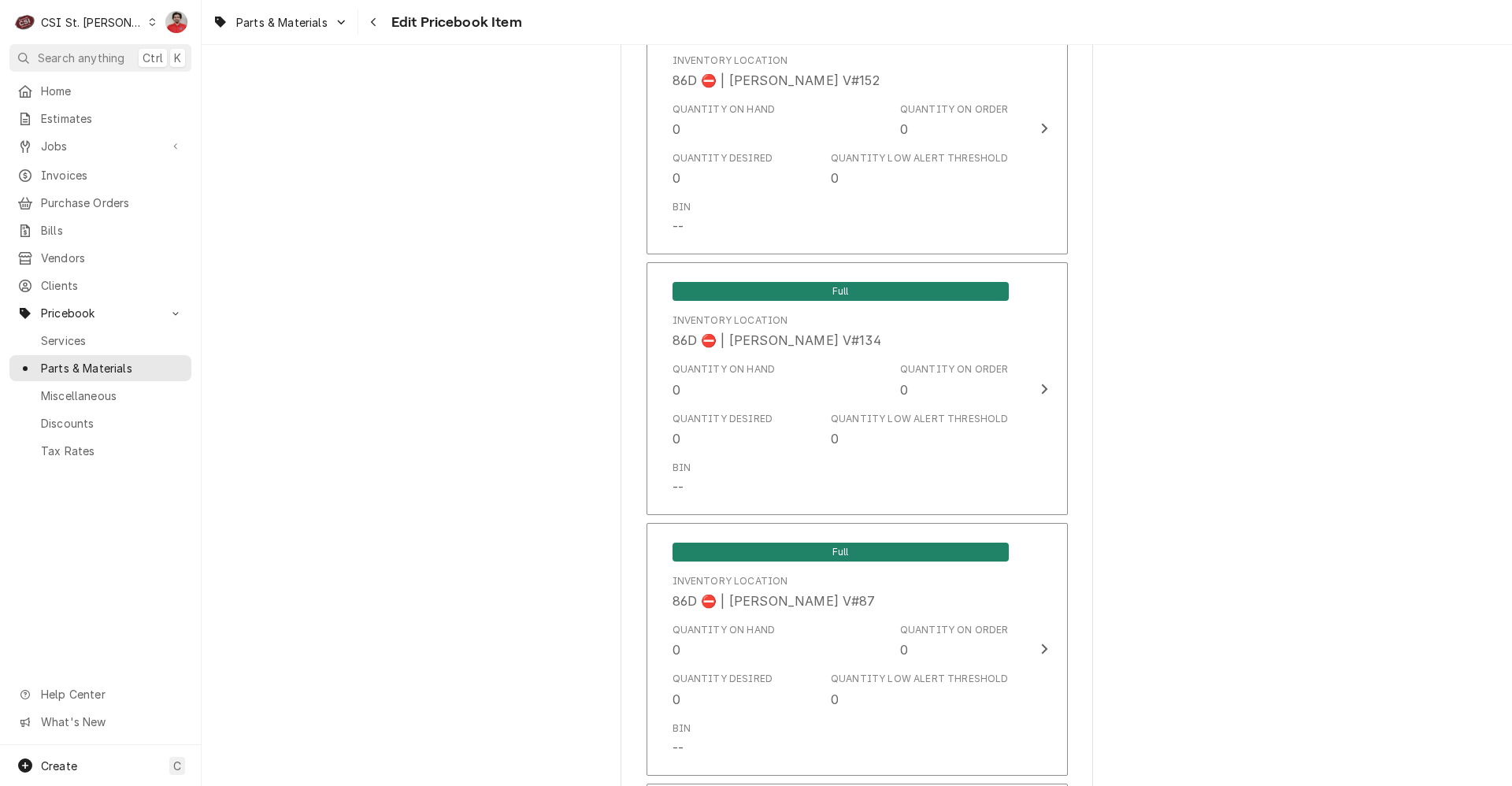
scroll to position [13544, 0]
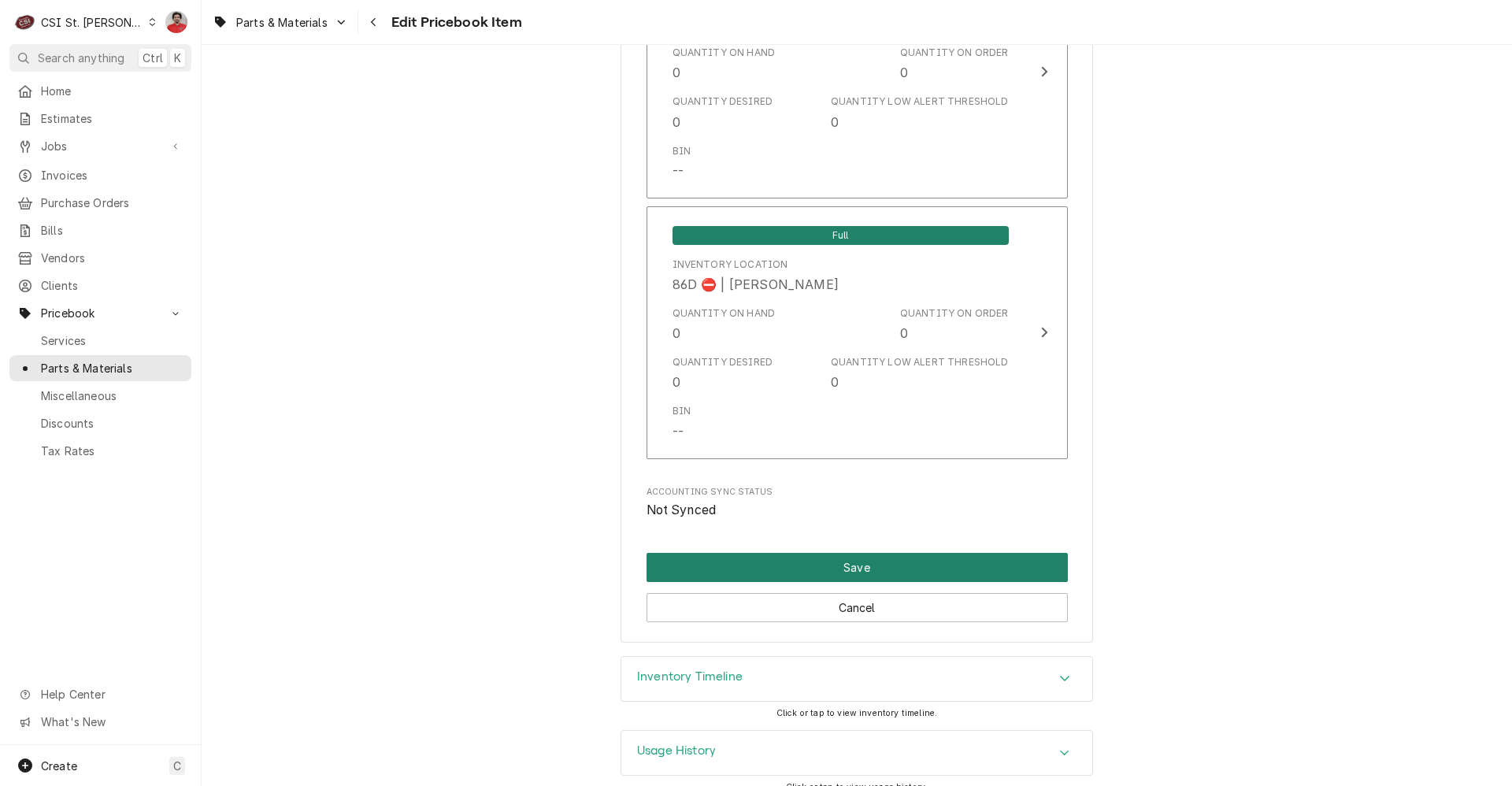
click at [873, 553] on button "Save" at bounding box center [857, 568] width 421 height 29
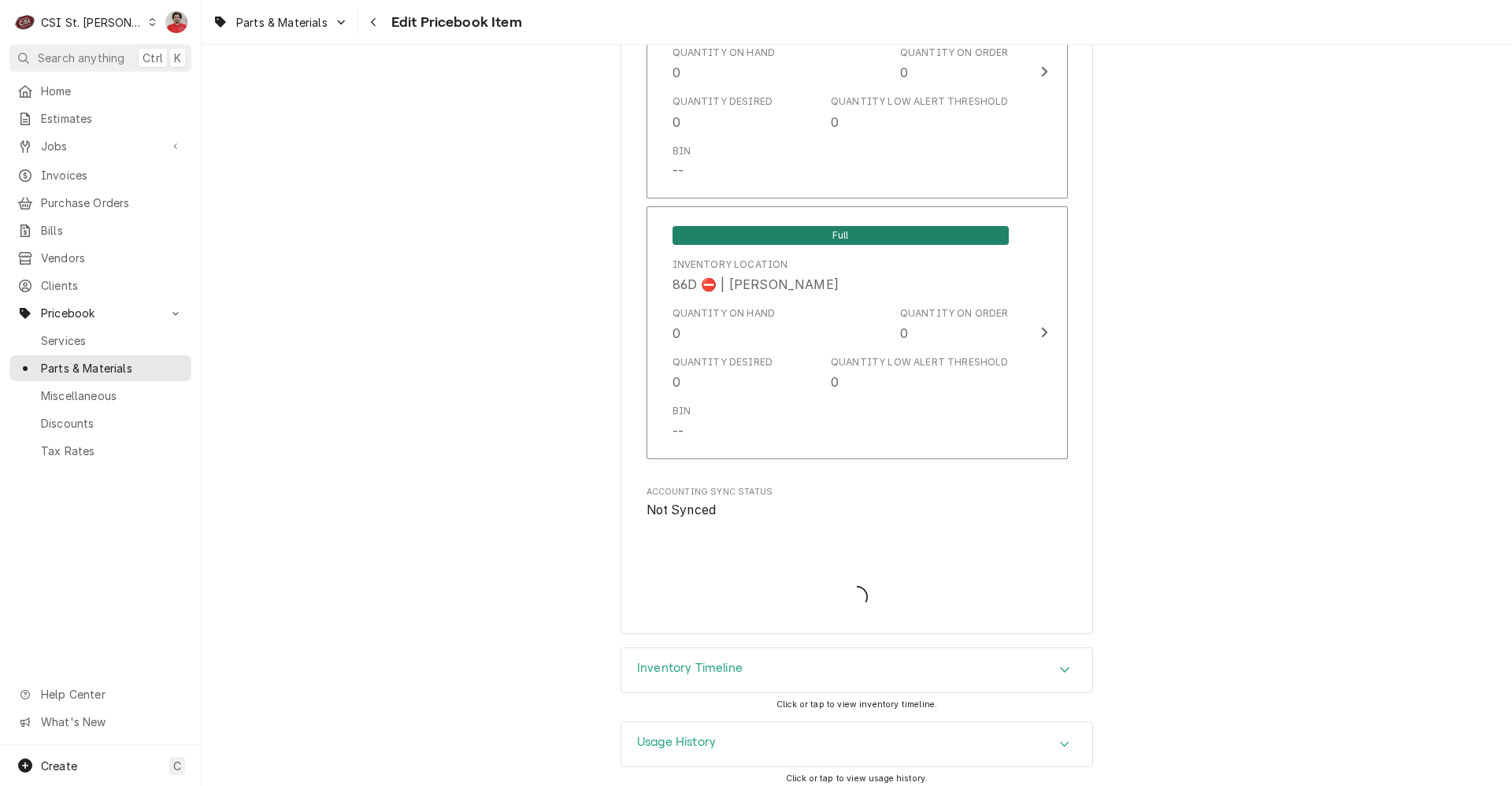
scroll to position [13534, 0]
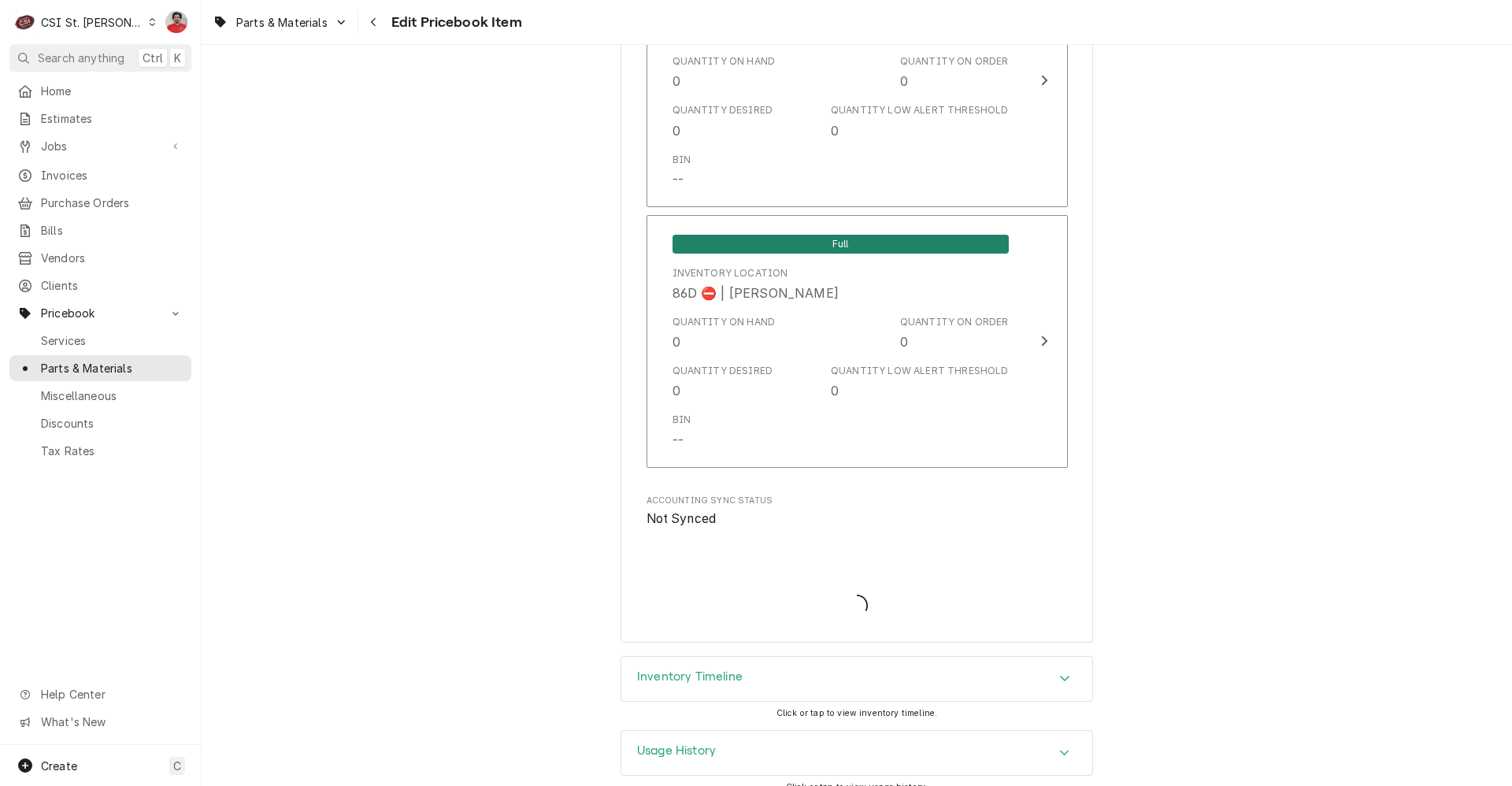
type textarea "x"
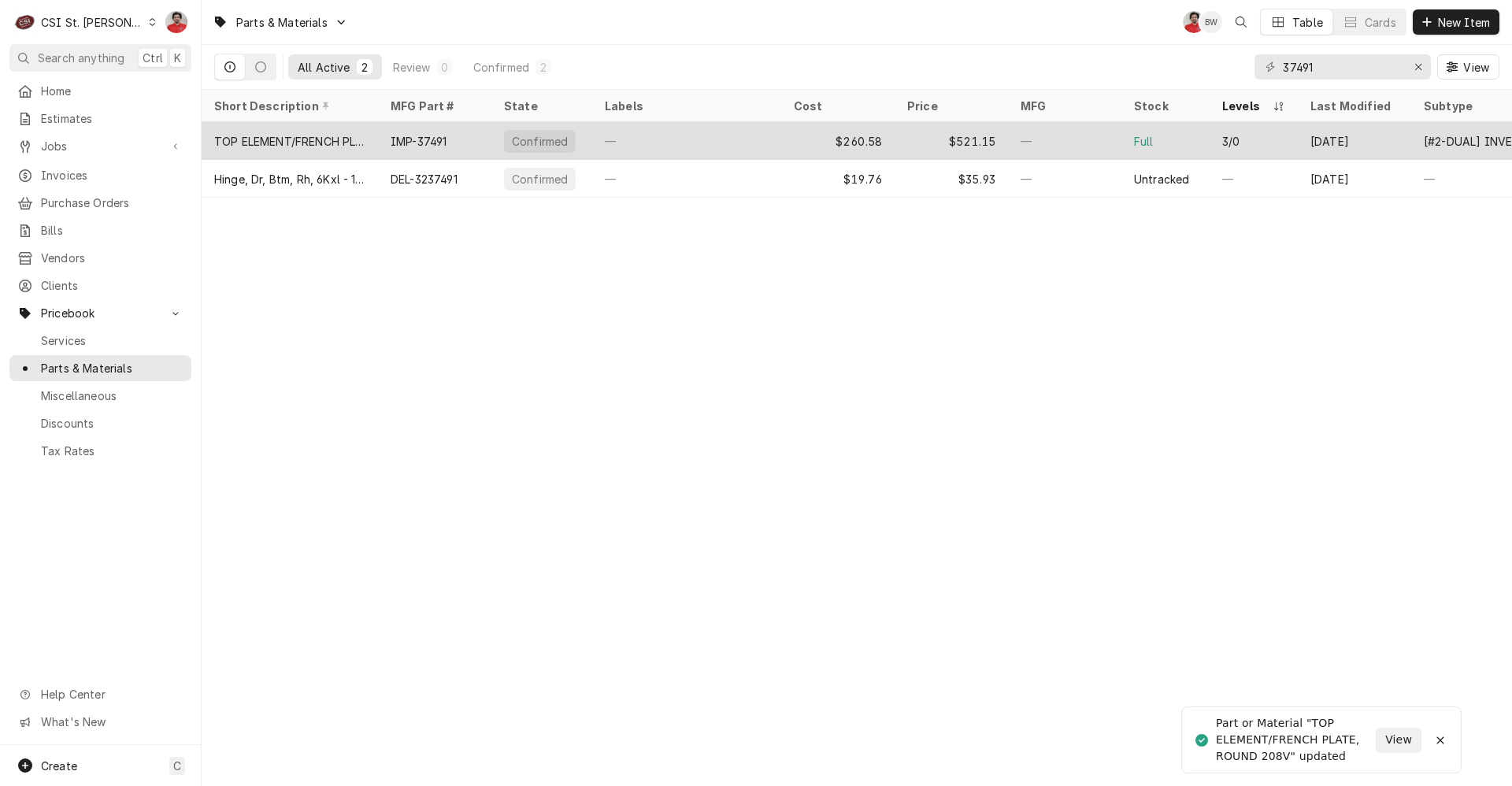
click at [738, 135] on div "—" at bounding box center [686, 141] width 189 height 38
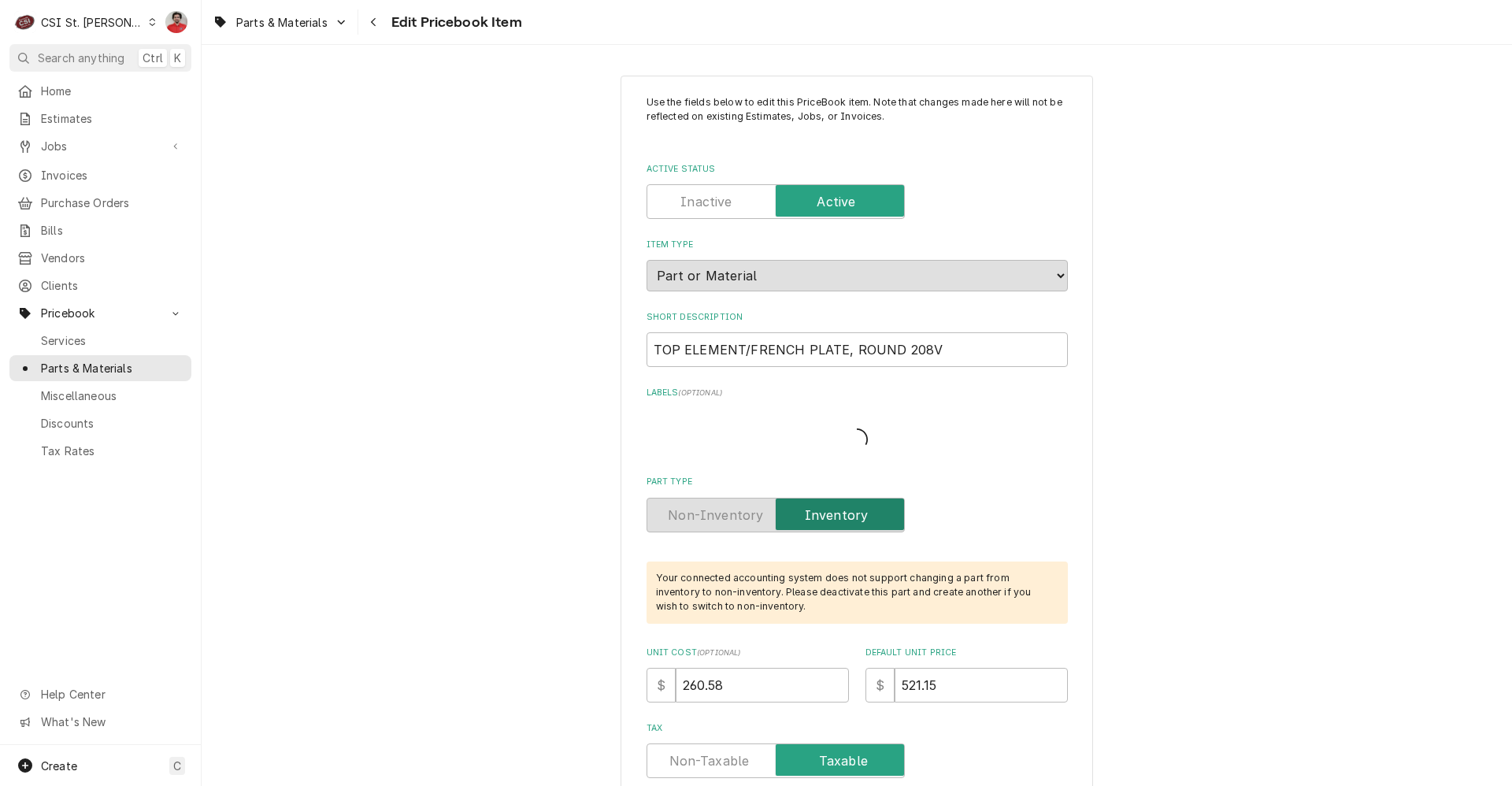
type textarea "x"
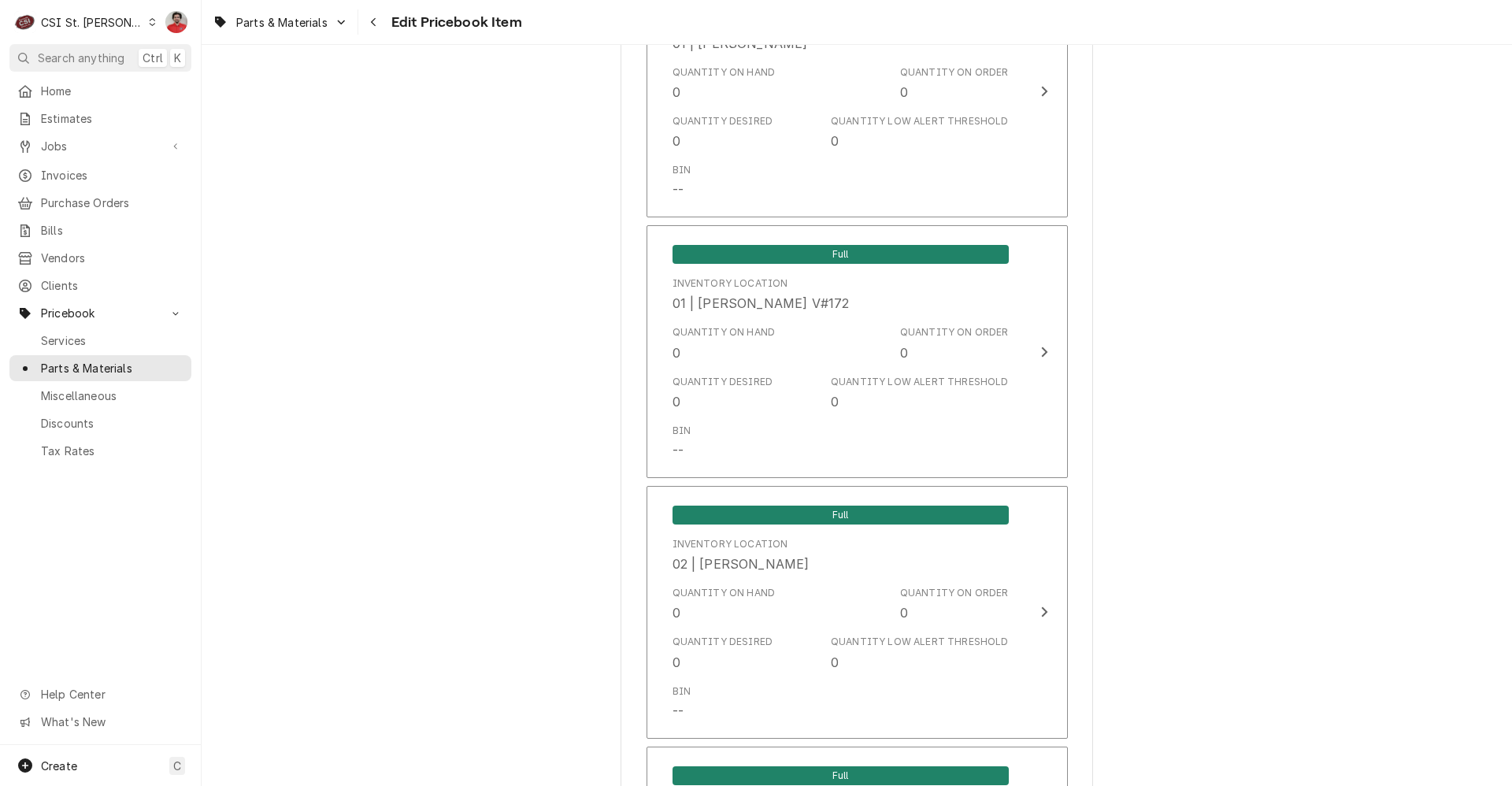
scroll to position [13544, 0]
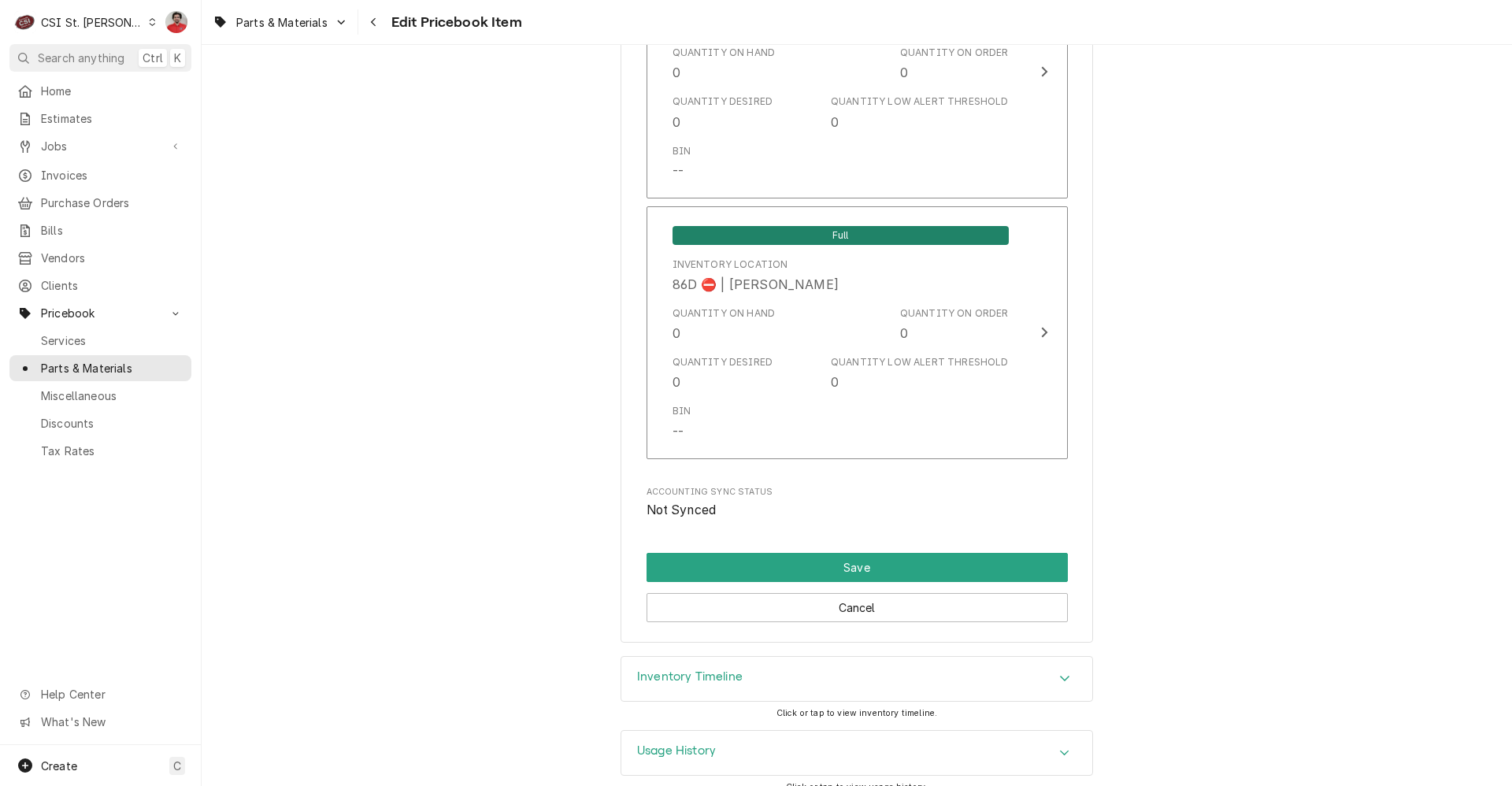
click at [916, 658] on div "Inventory Timeline" at bounding box center [857, 680] width 471 height 45
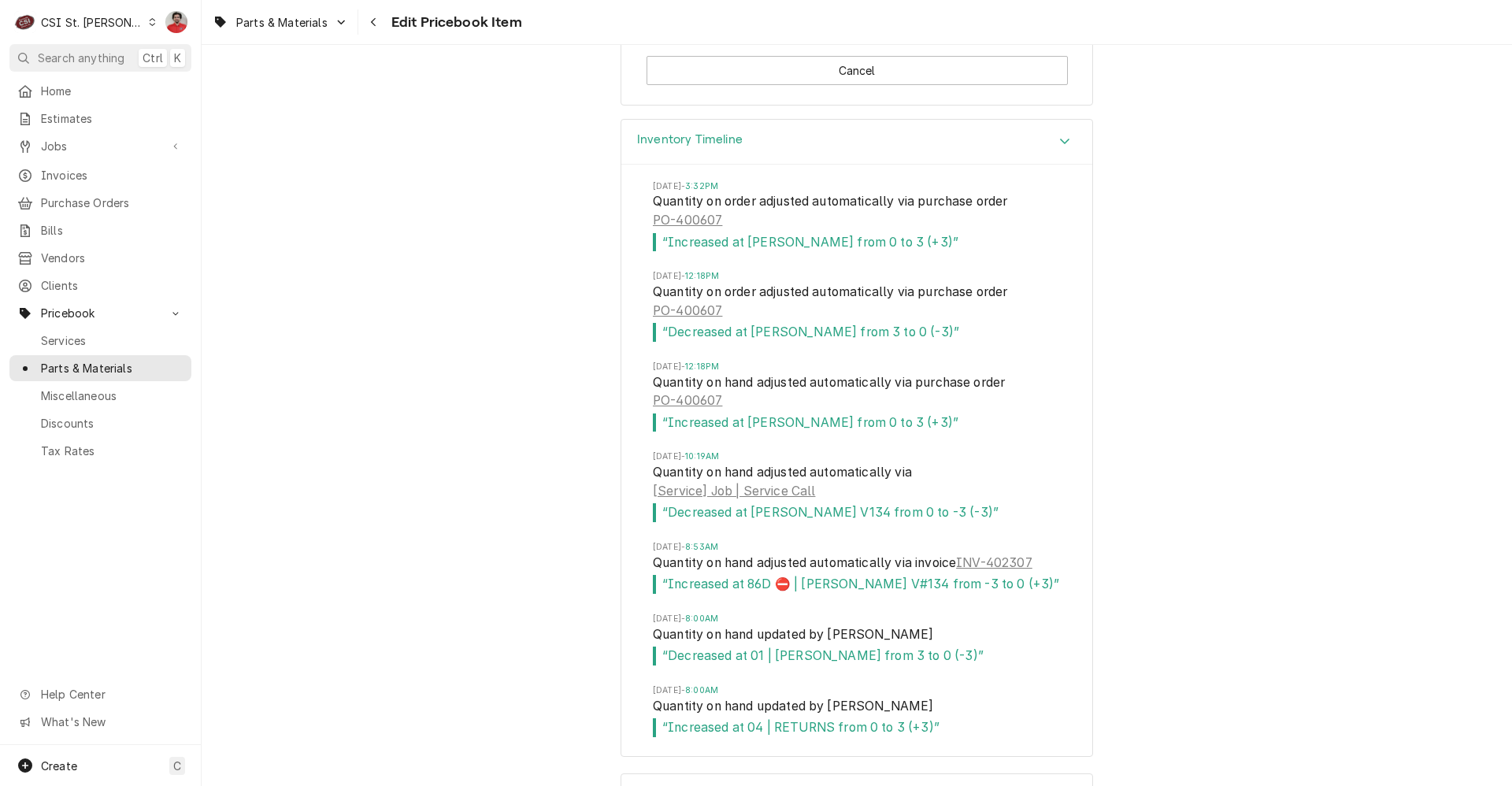
scroll to position [14142, 0]
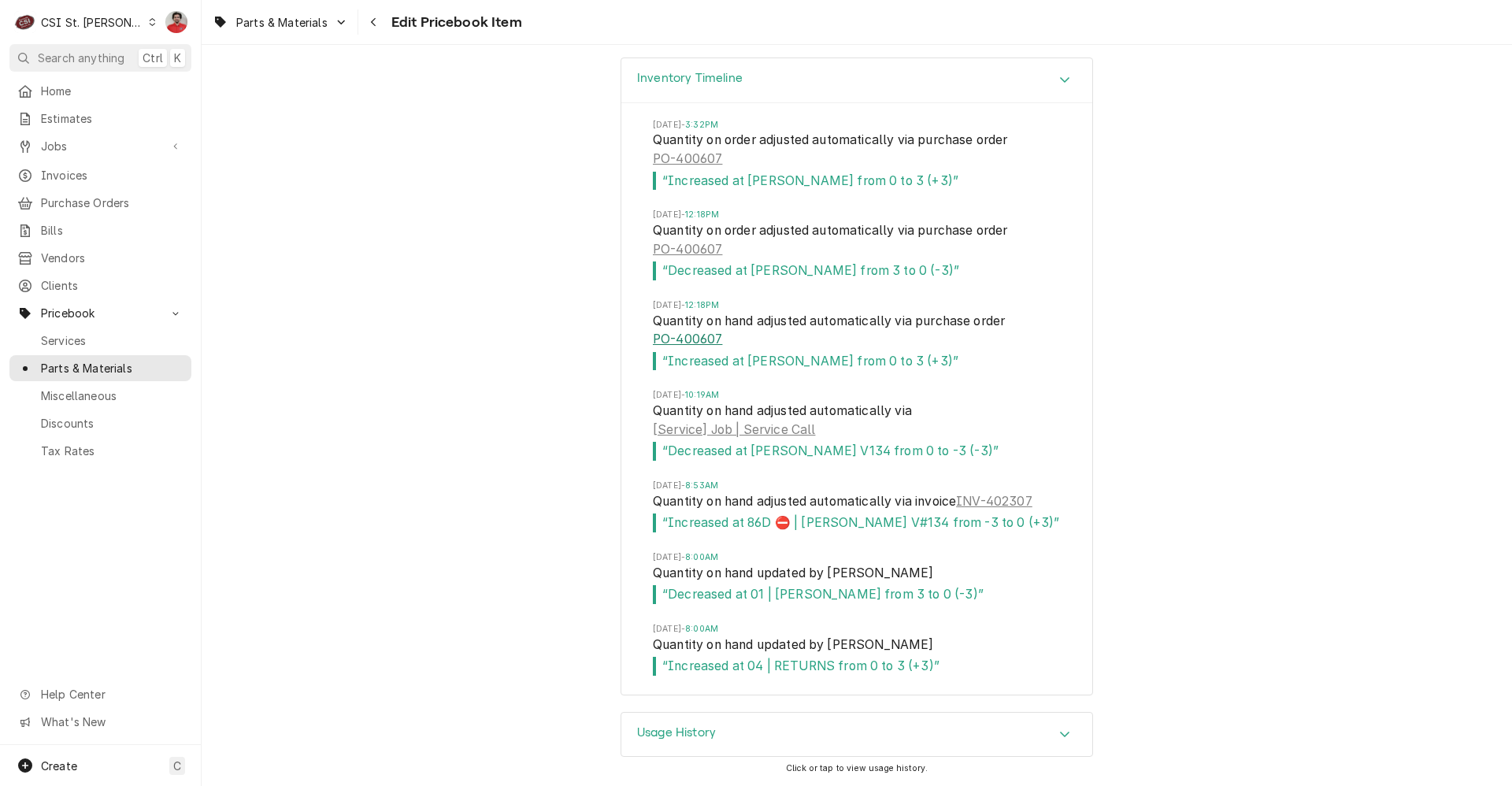
click at [678, 330] on link "PO-400607" at bounding box center [687, 340] width 69 height 19
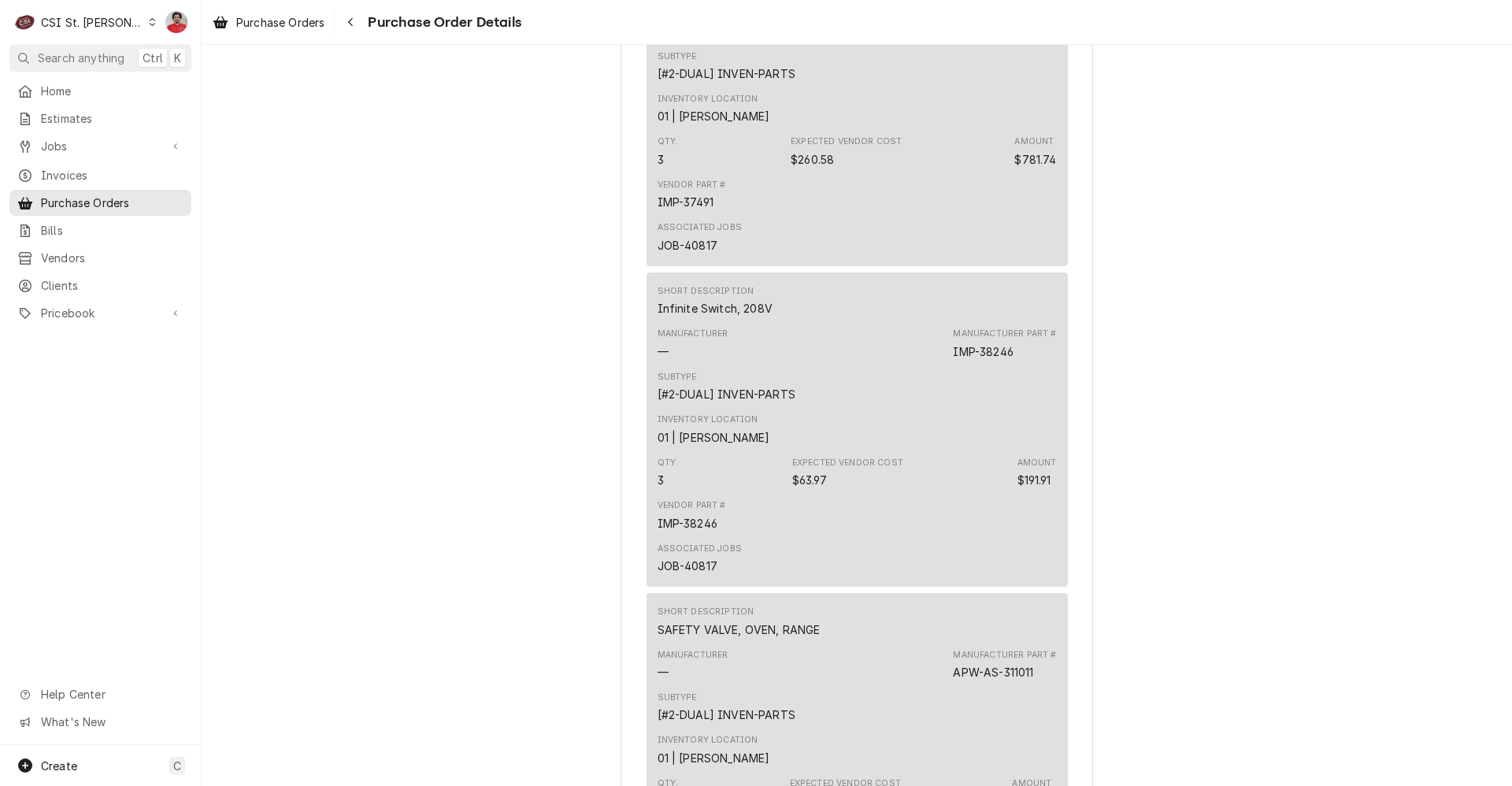
scroll to position [1418, 0]
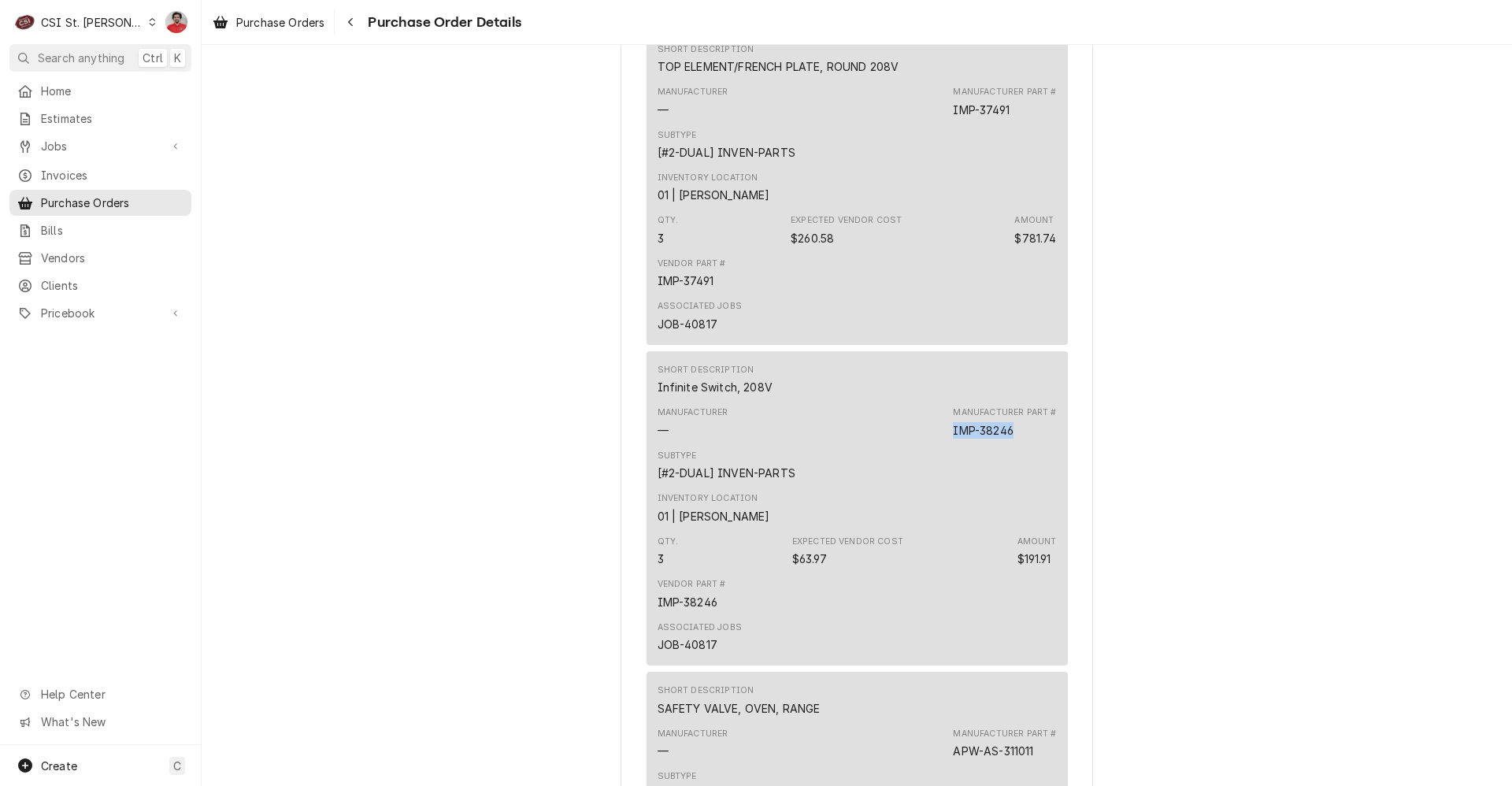
drag, startPoint x: 1011, startPoint y: 474, endPoint x: 943, endPoint y: 485, distance: 68.9
click at [943, 444] on div "Manufacturer — Manufacturer Part # IMP-38246" at bounding box center [857, 422] width 400 height 43
drag, startPoint x: 943, startPoint y: 485, endPoint x: 962, endPoint y: 483, distance: 19.1
copy div "IMP-38246"
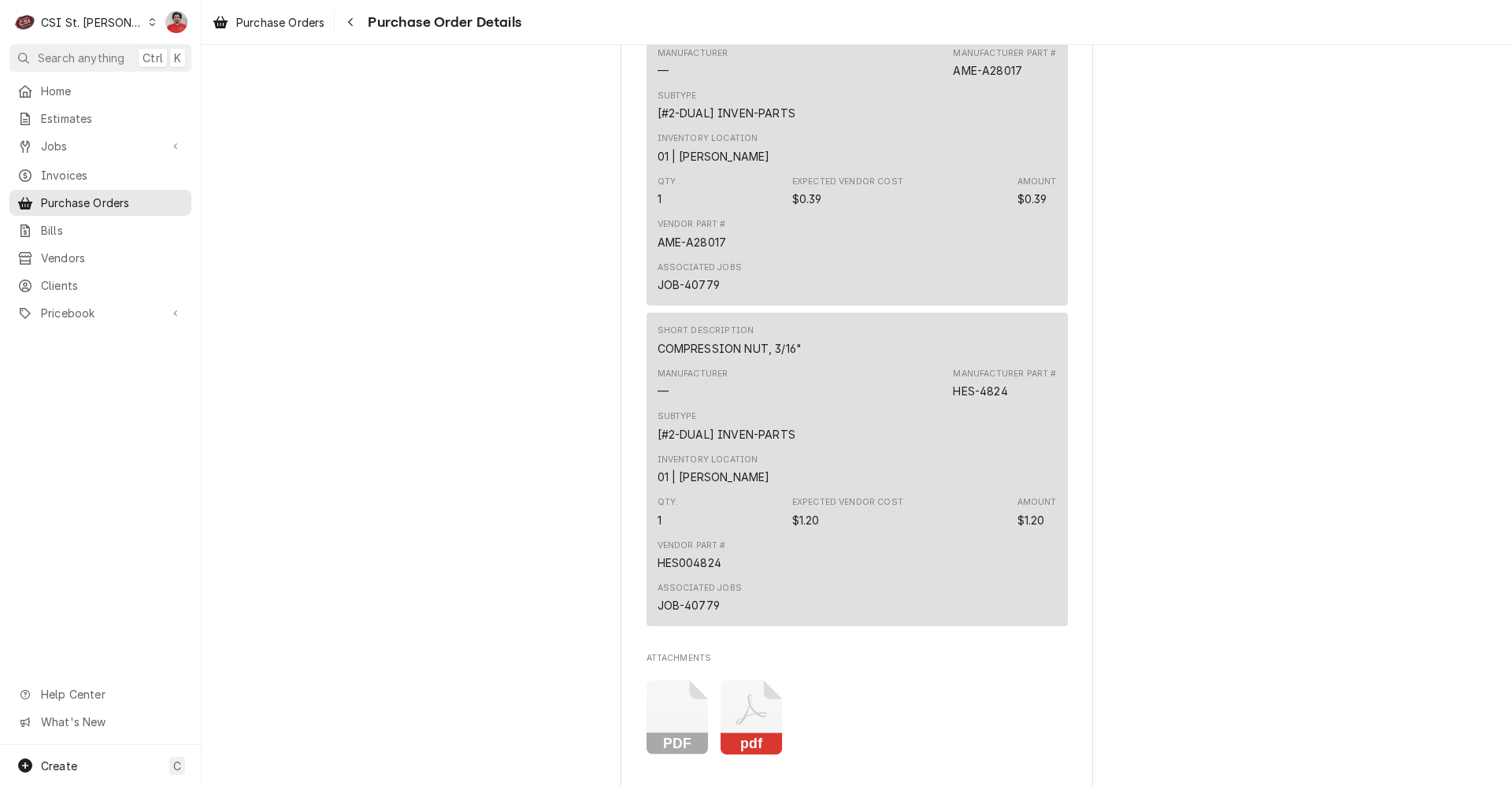
scroll to position [4375, 0]
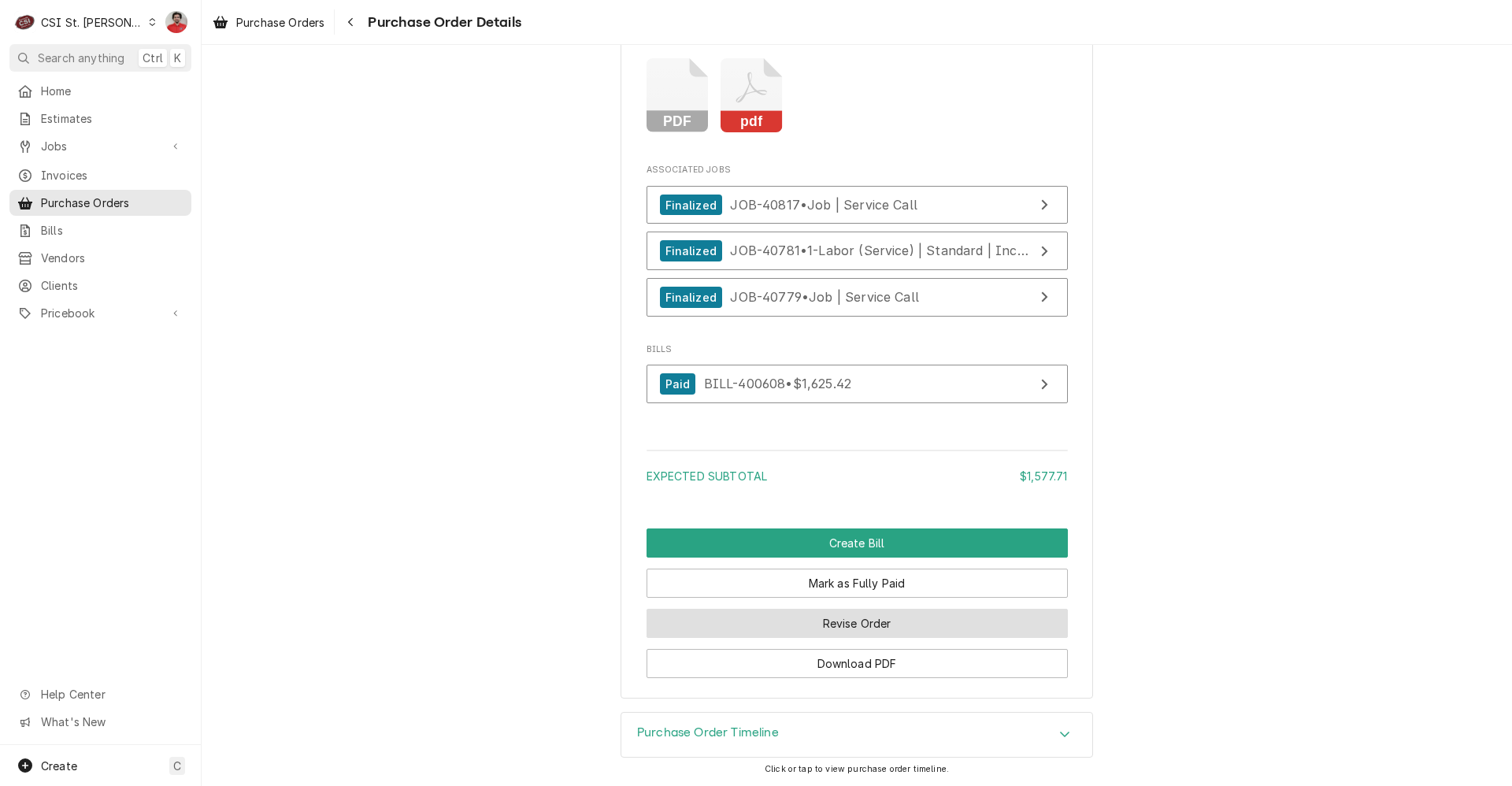
click at [914, 628] on button "Revise Order" at bounding box center [857, 623] width 421 height 29
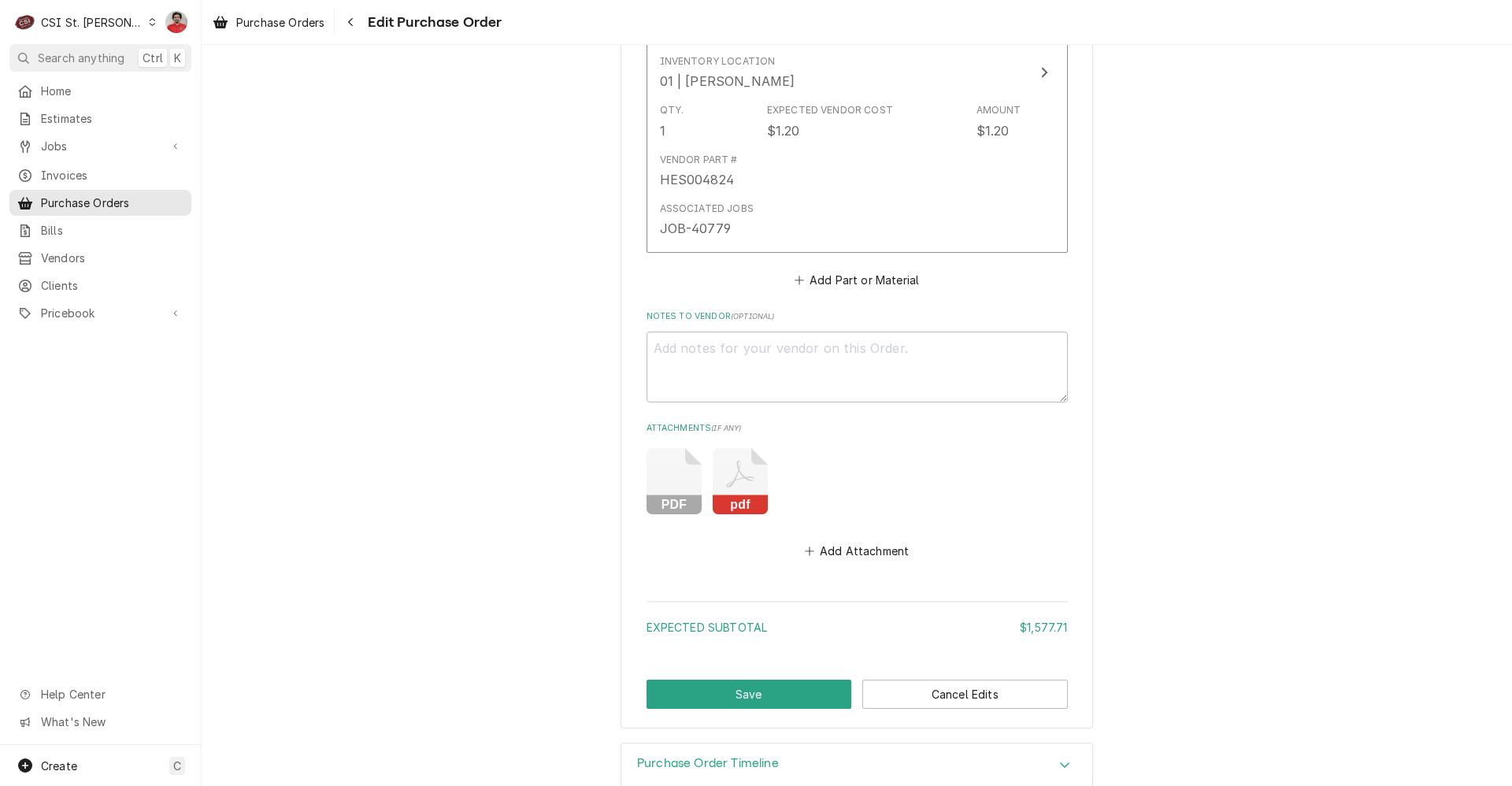
scroll to position [4240, 0]
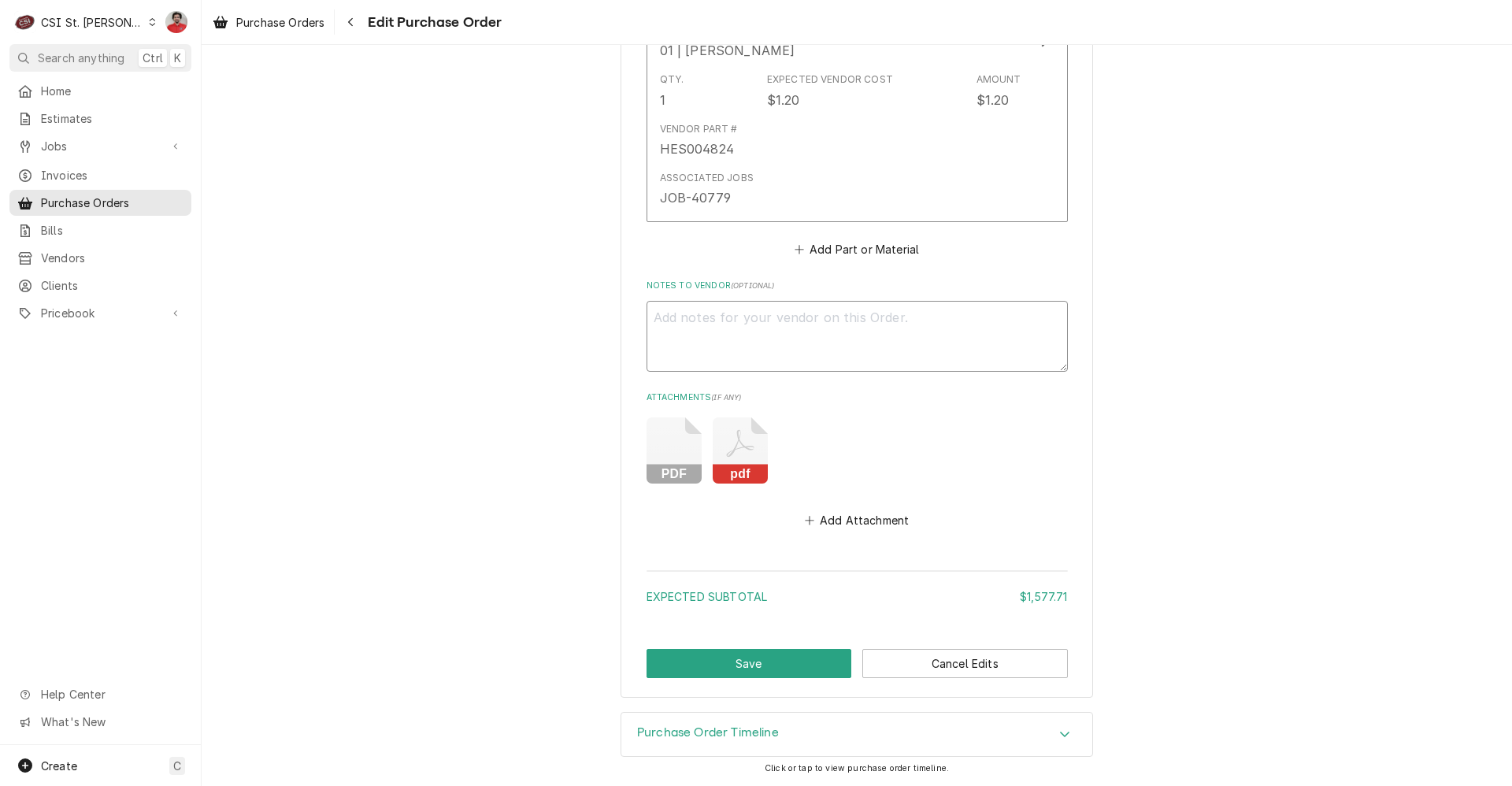
click at [724, 329] on textarea "Notes to Vendor ( optional )" at bounding box center [857, 336] width 421 height 71
type textarea "x"
type textarea "P"
type textarea "x"
type textarea "PO"
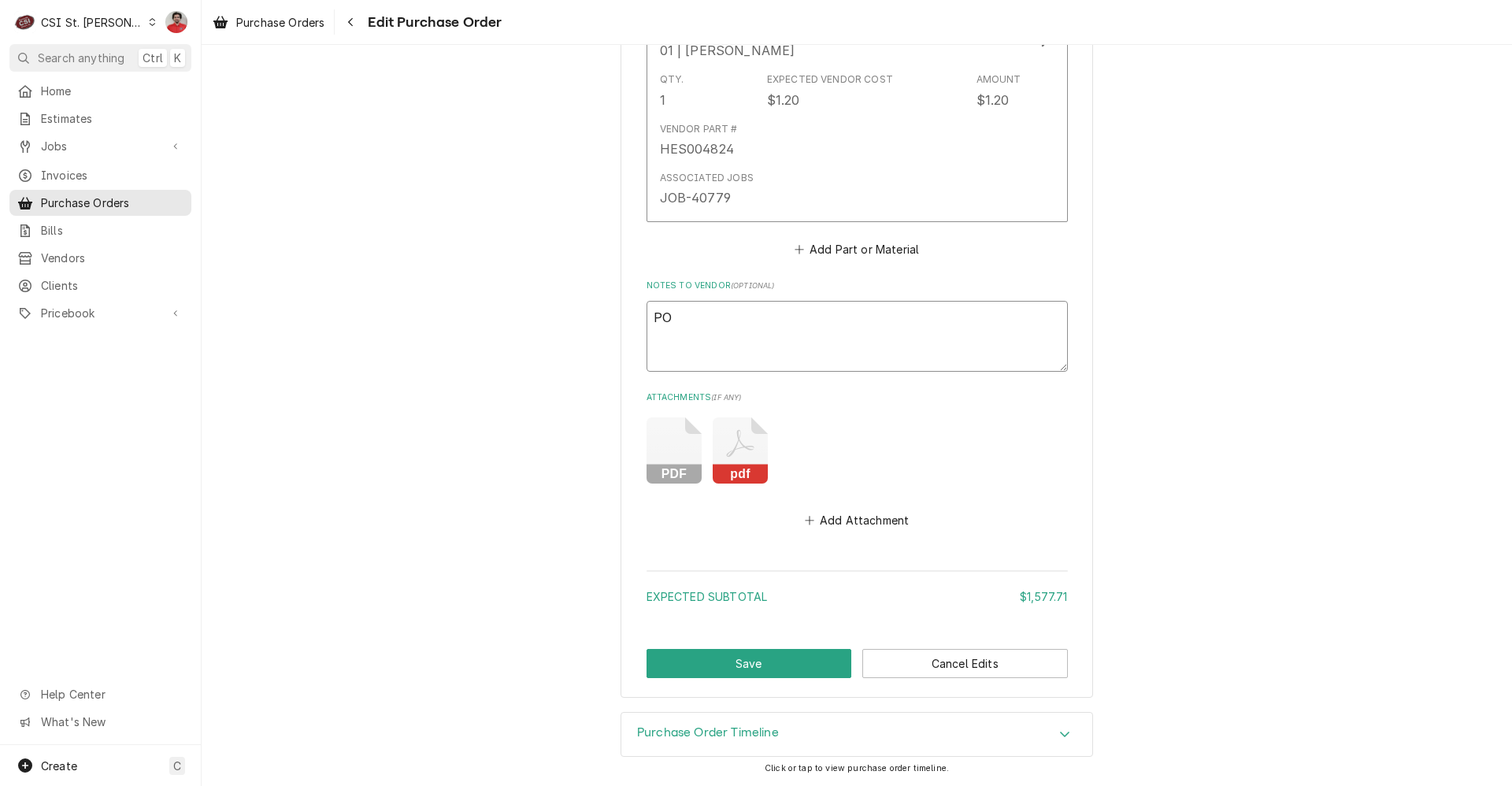
type textarea "x"
type textarea "PO"
type textarea "x"
type textarea "PO"
type textarea "x"
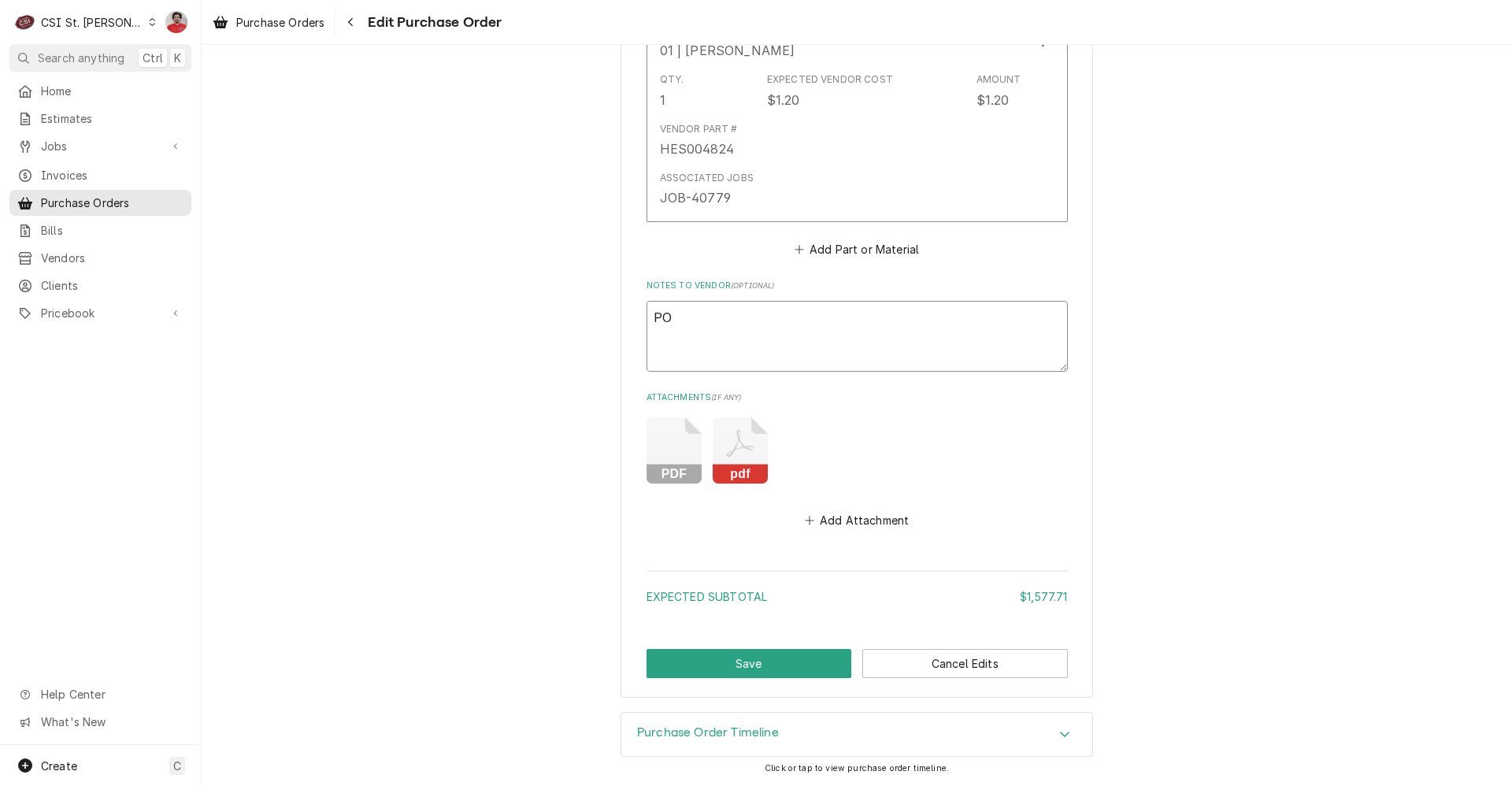
type textarea "P"
type textarea "x"
type textarea "V"
type textarea "x"
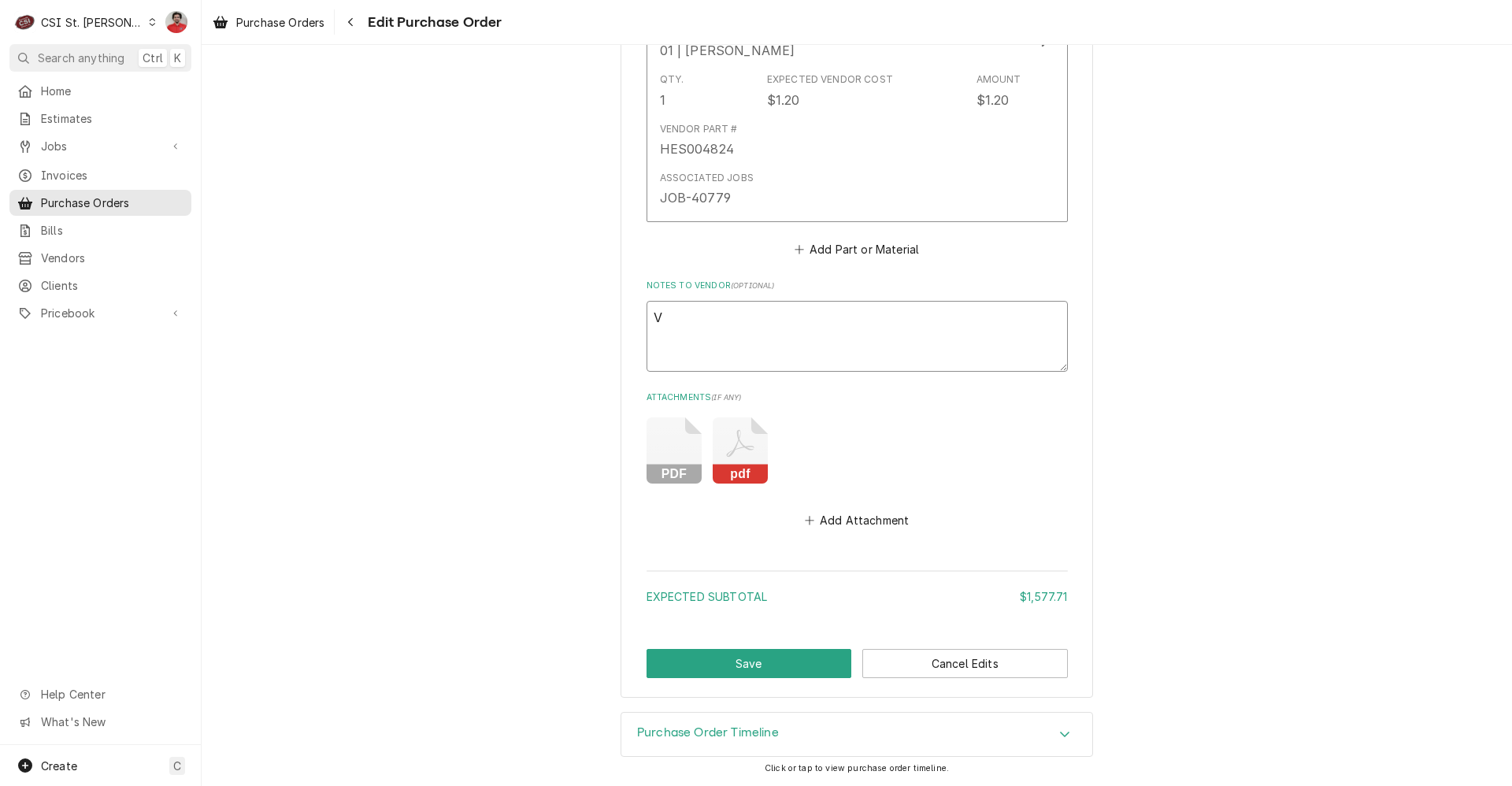
type textarea "VC"
type textarea "x"
type textarea "VC"
type textarea "x"
type textarea "VC 3"
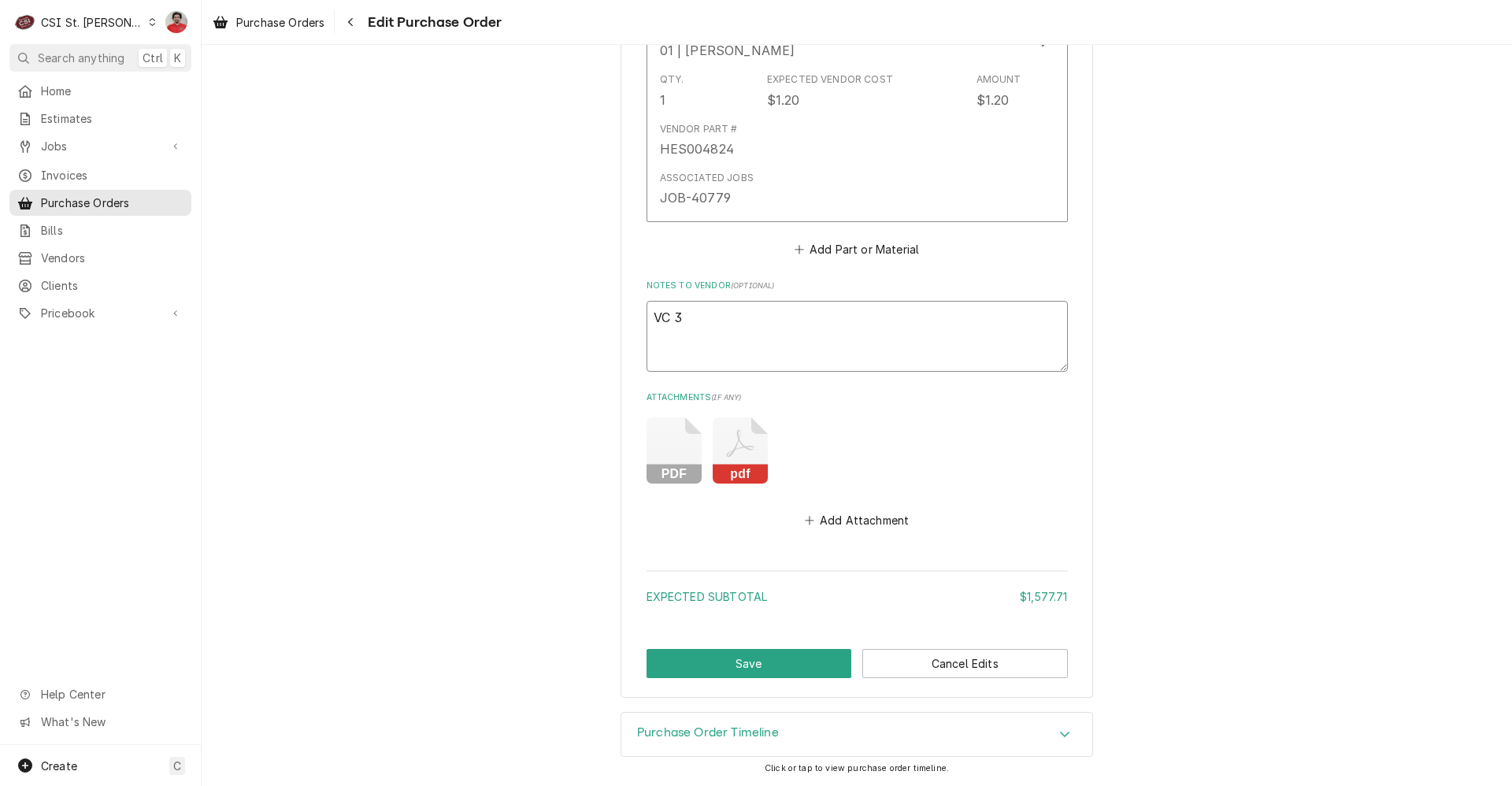
type textarea "x"
type textarea "VC 39"
type textarea "x"
type textarea "VC 3"
type textarea "x"
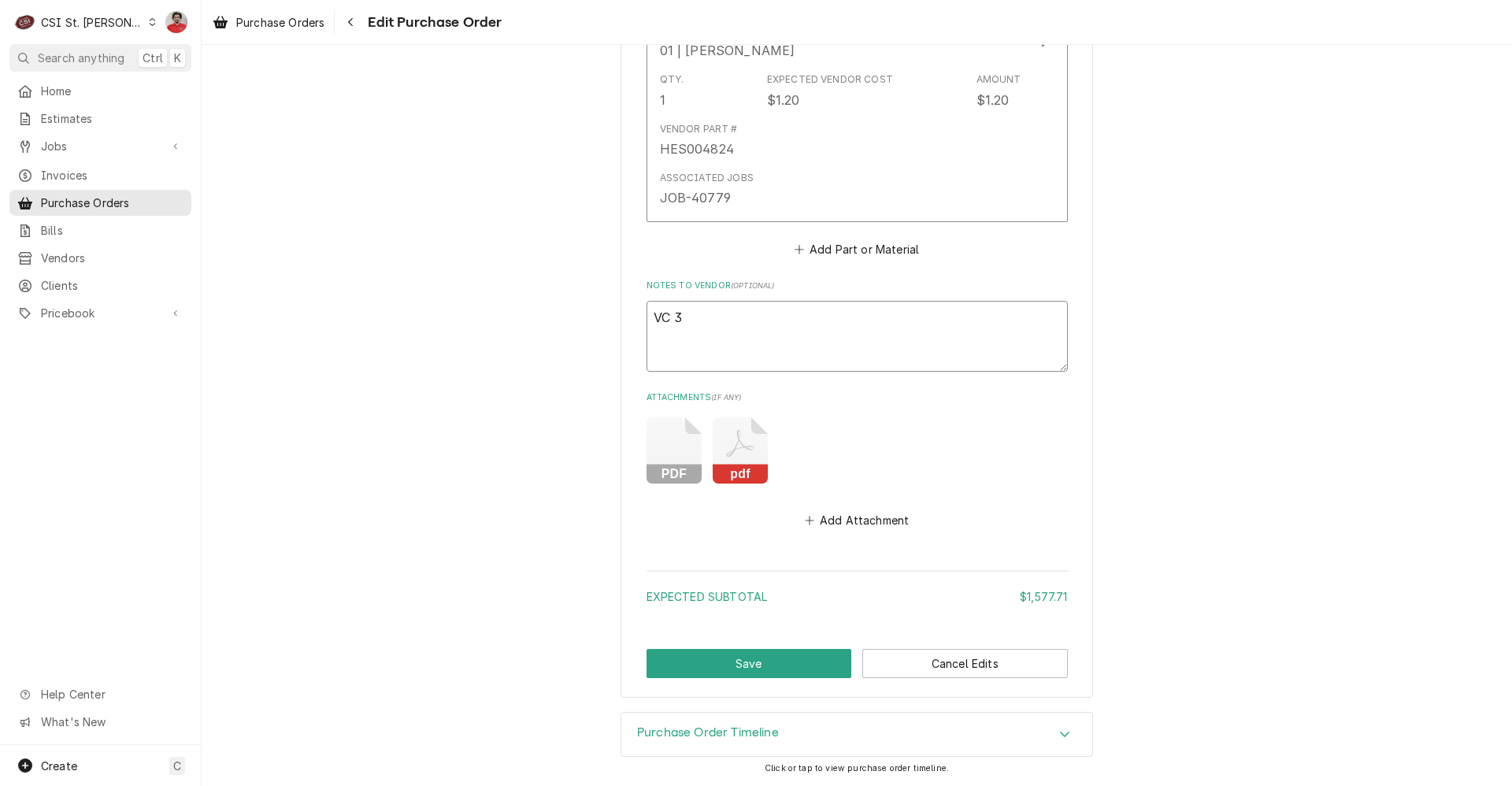
type textarea "VC 38"
type textarea "x"
type textarea "VC 389"
type textarea "x"
type textarea "VC 3893"
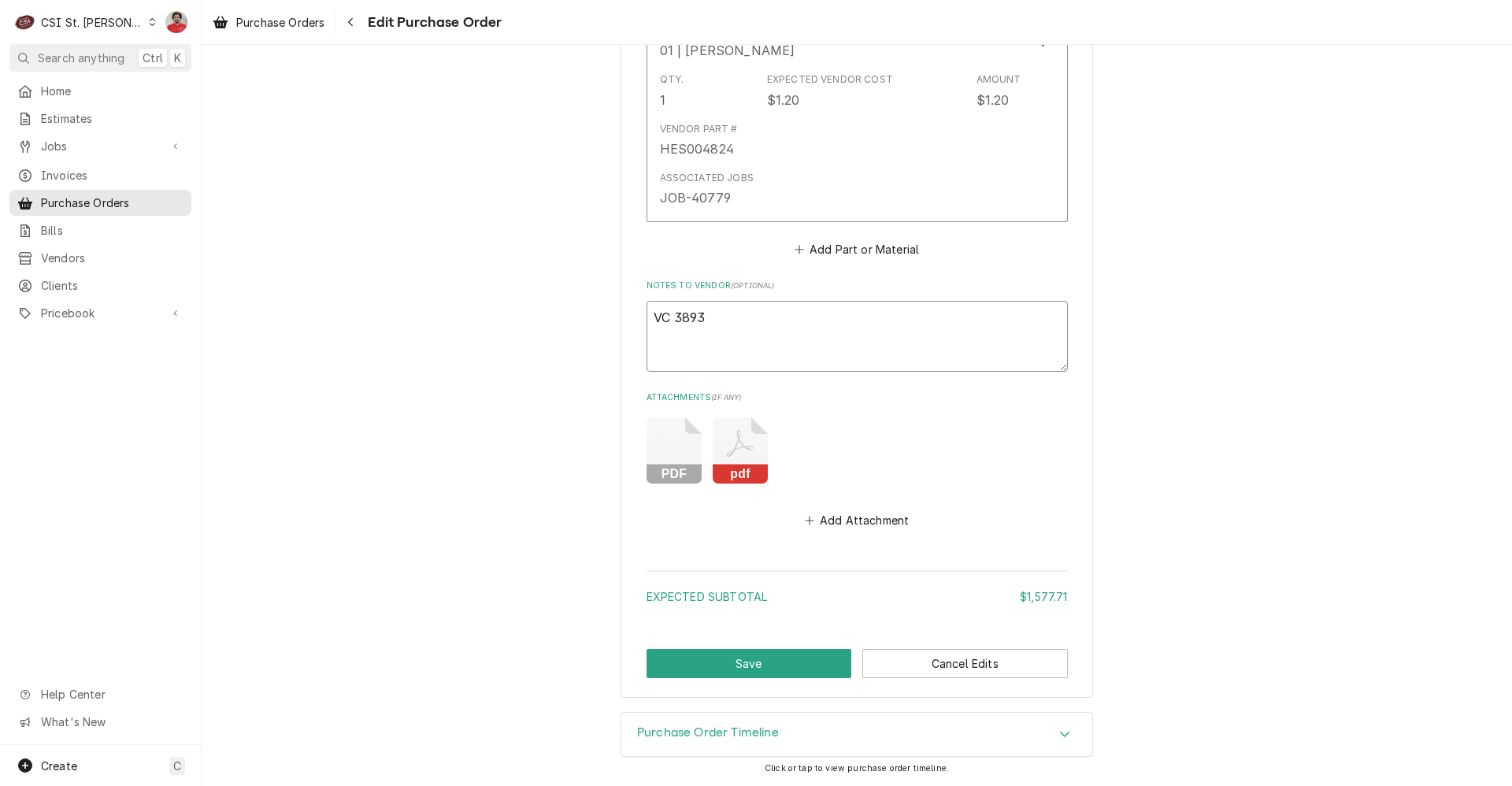
type textarea "x"
type textarea "VC 38936"
type textarea "x"
type textarea "VC 38936"
click at [774, 656] on button "Save" at bounding box center [750, 664] width 205 height 29
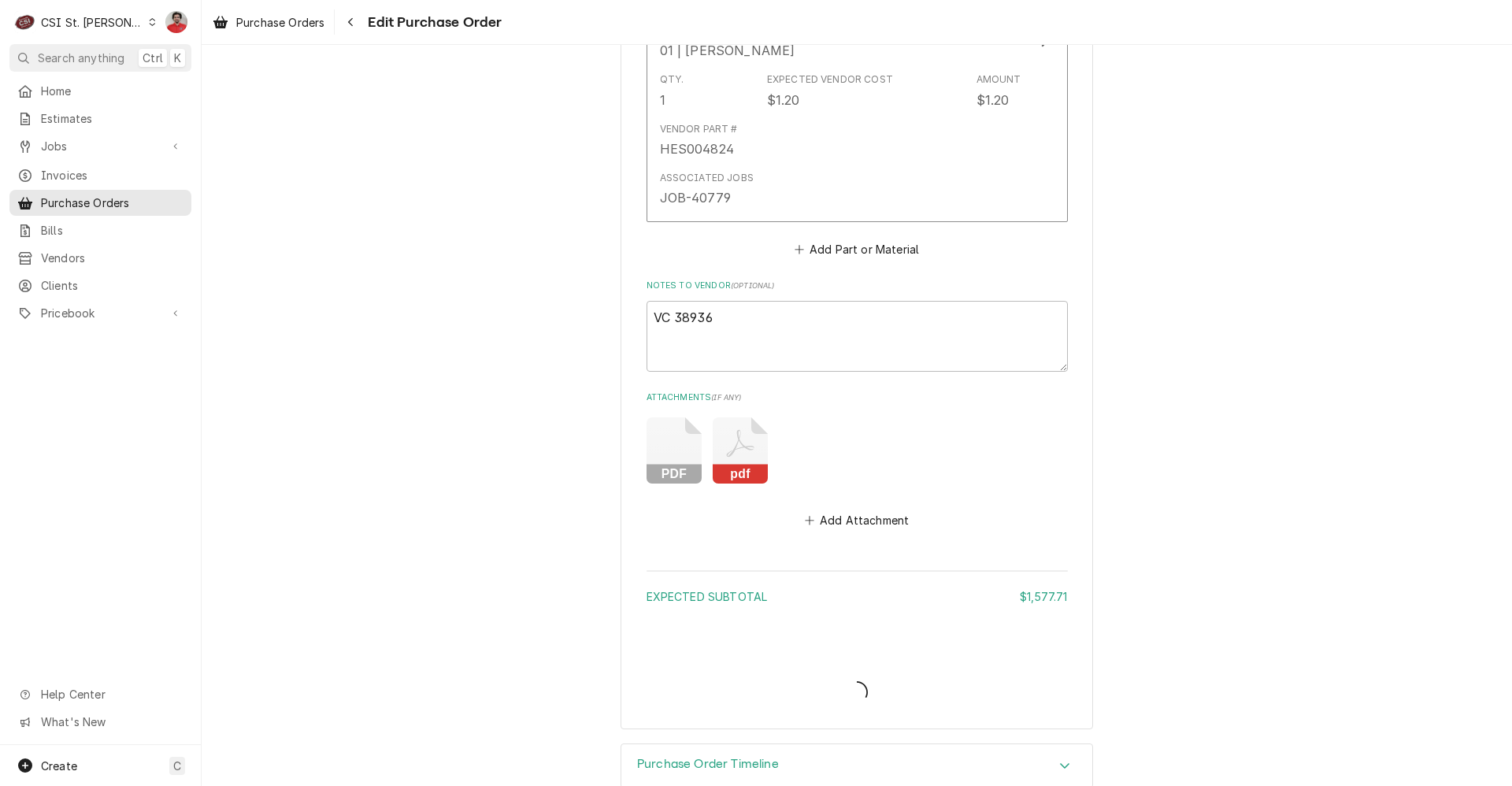
type textarea "x"
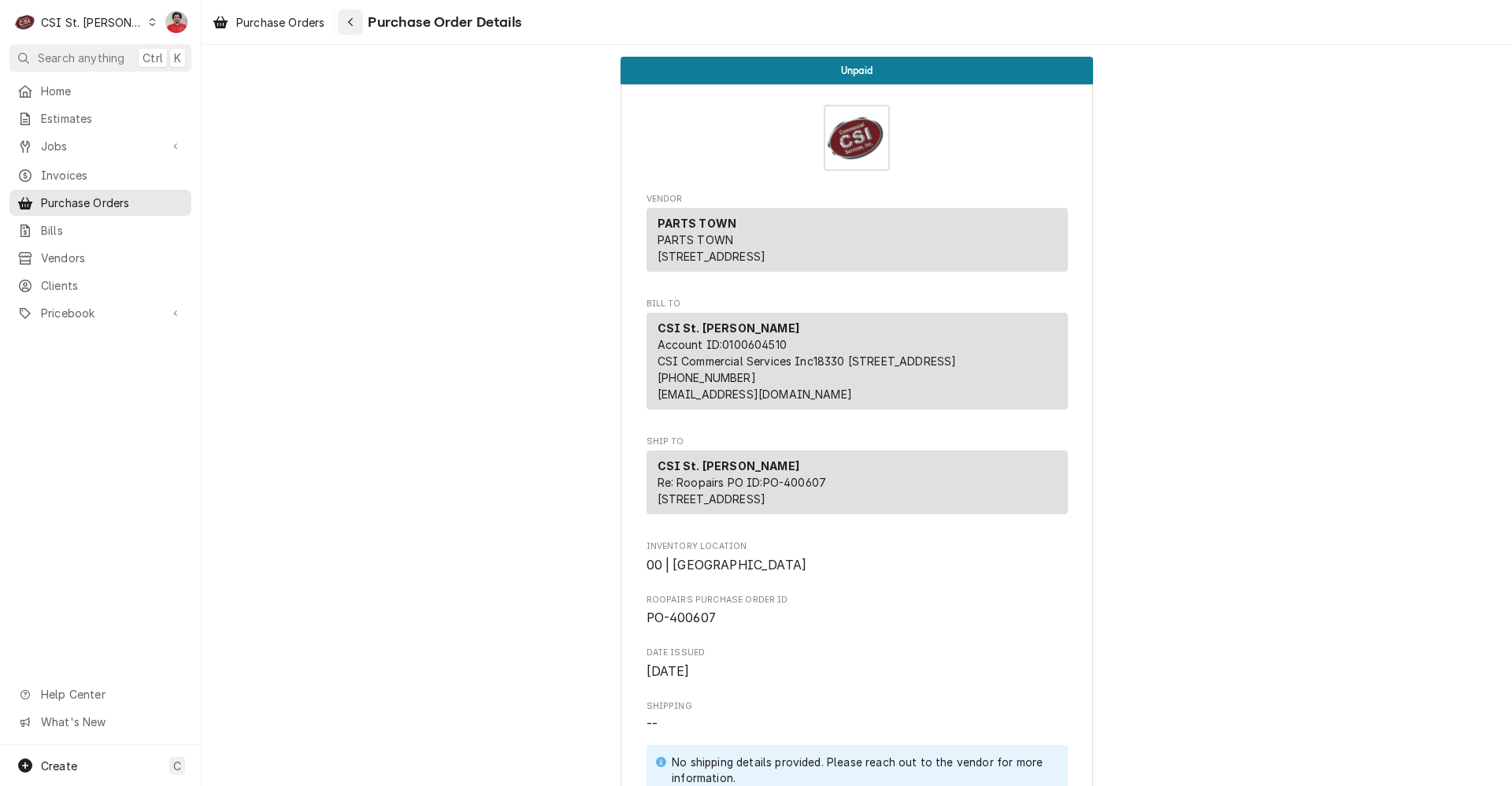
click at [352, 20] on icon "Navigate back" at bounding box center [351, 21] width 7 height 11
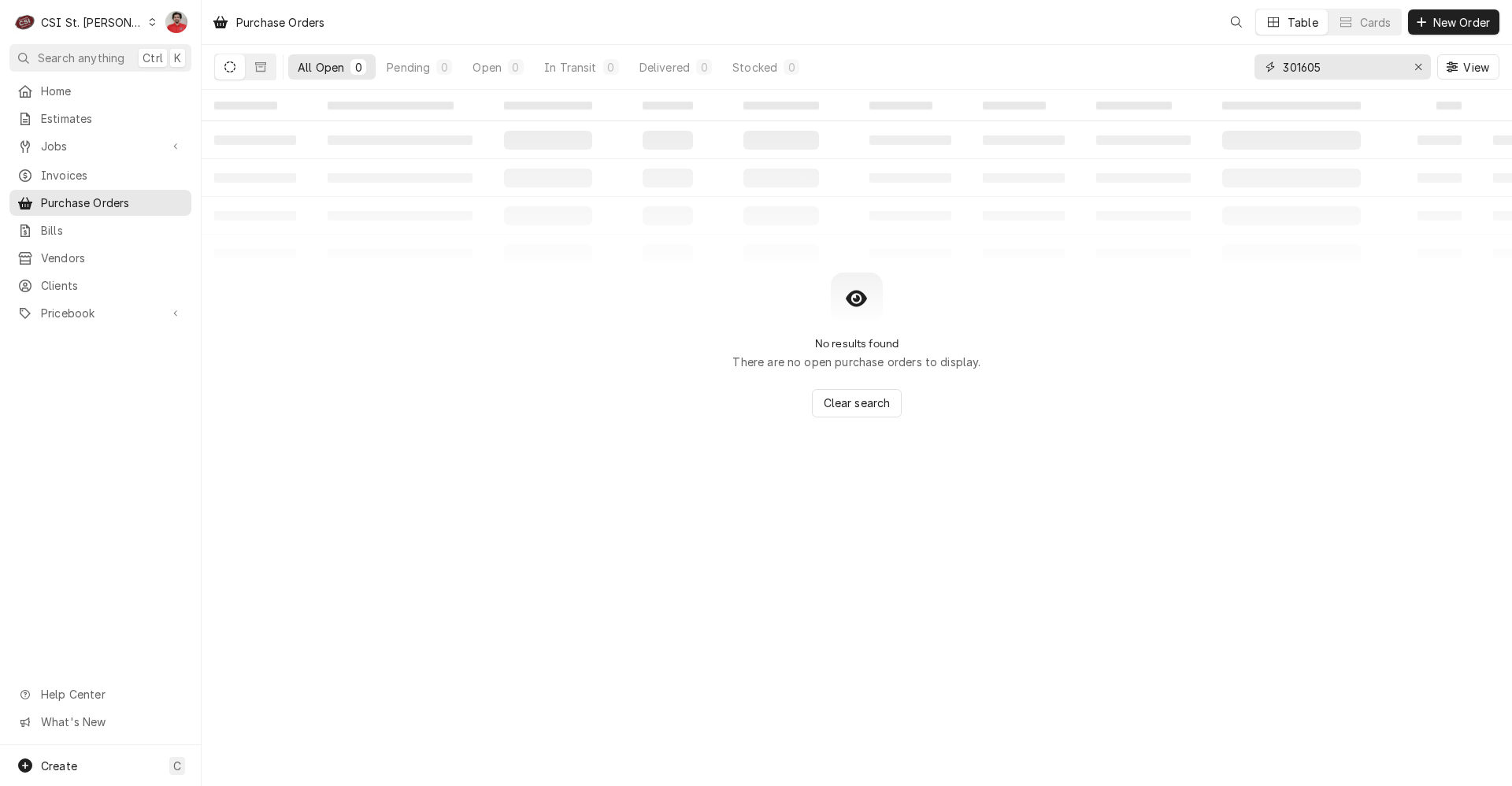
click at [1335, 71] on input "301605" at bounding box center [1342, 66] width 118 height 25
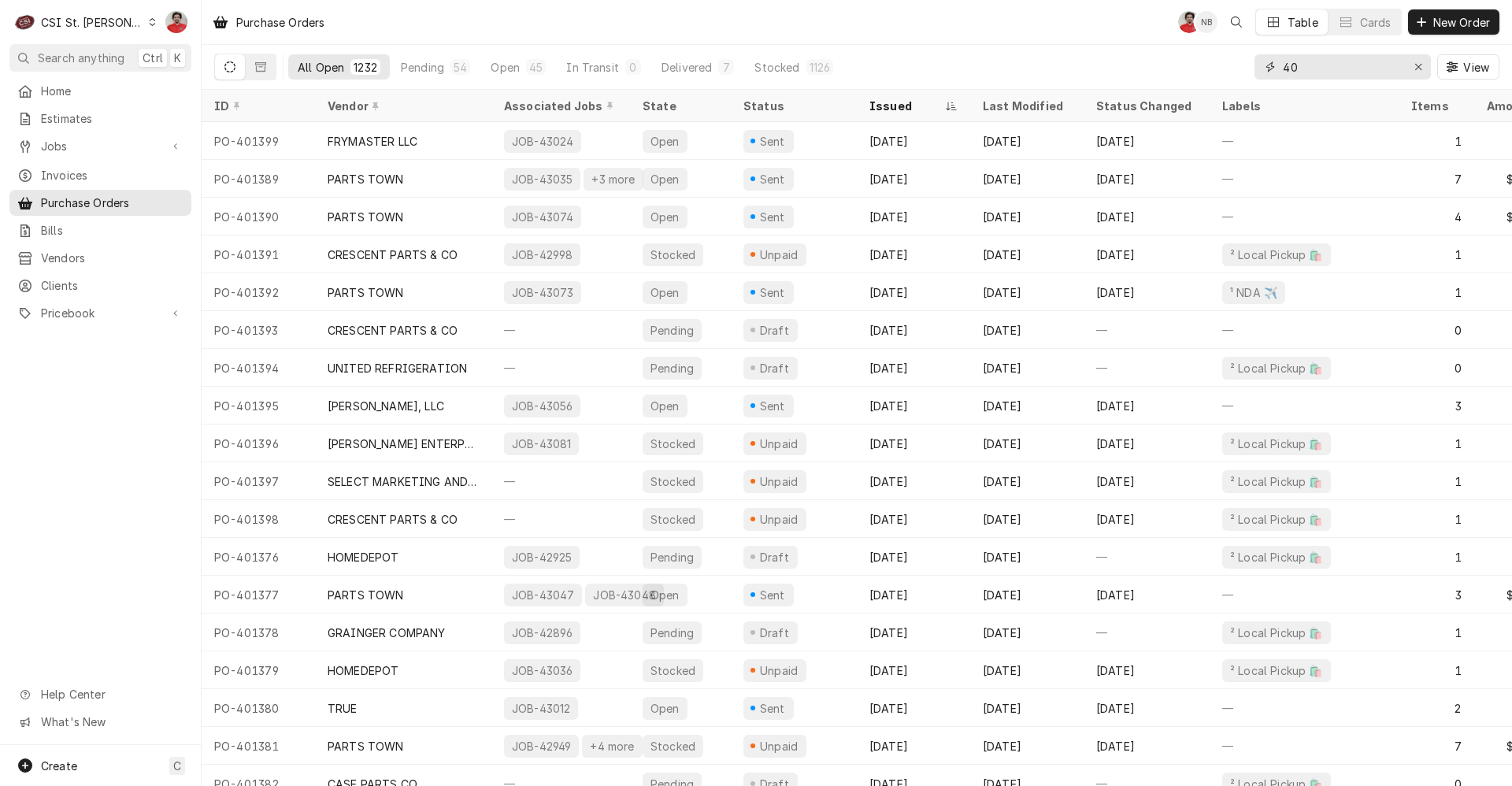
drag, startPoint x: 1343, startPoint y: 59, endPoint x: 1088, endPoint y: 41, distance: 255.6
click at [1096, 41] on div "Purchase Orders NF NB Table Cards New Order All Open 1232 Pending 54 Open 45 In…" at bounding box center [857, 45] width 1310 height 90
type input "400607"
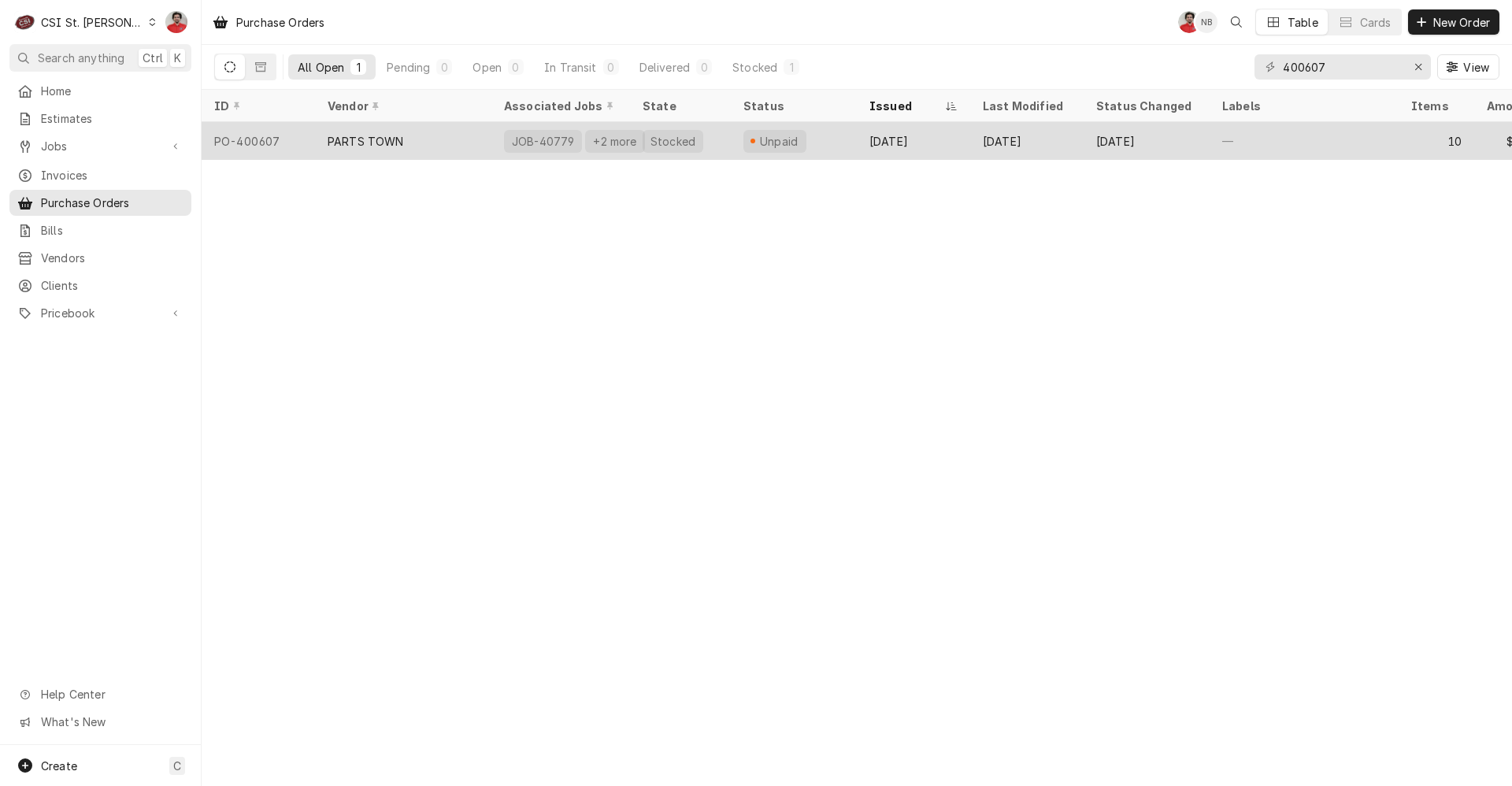
click at [488, 142] on div "PARTS TOWN" at bounding box center [403, 141] width 176 height 38
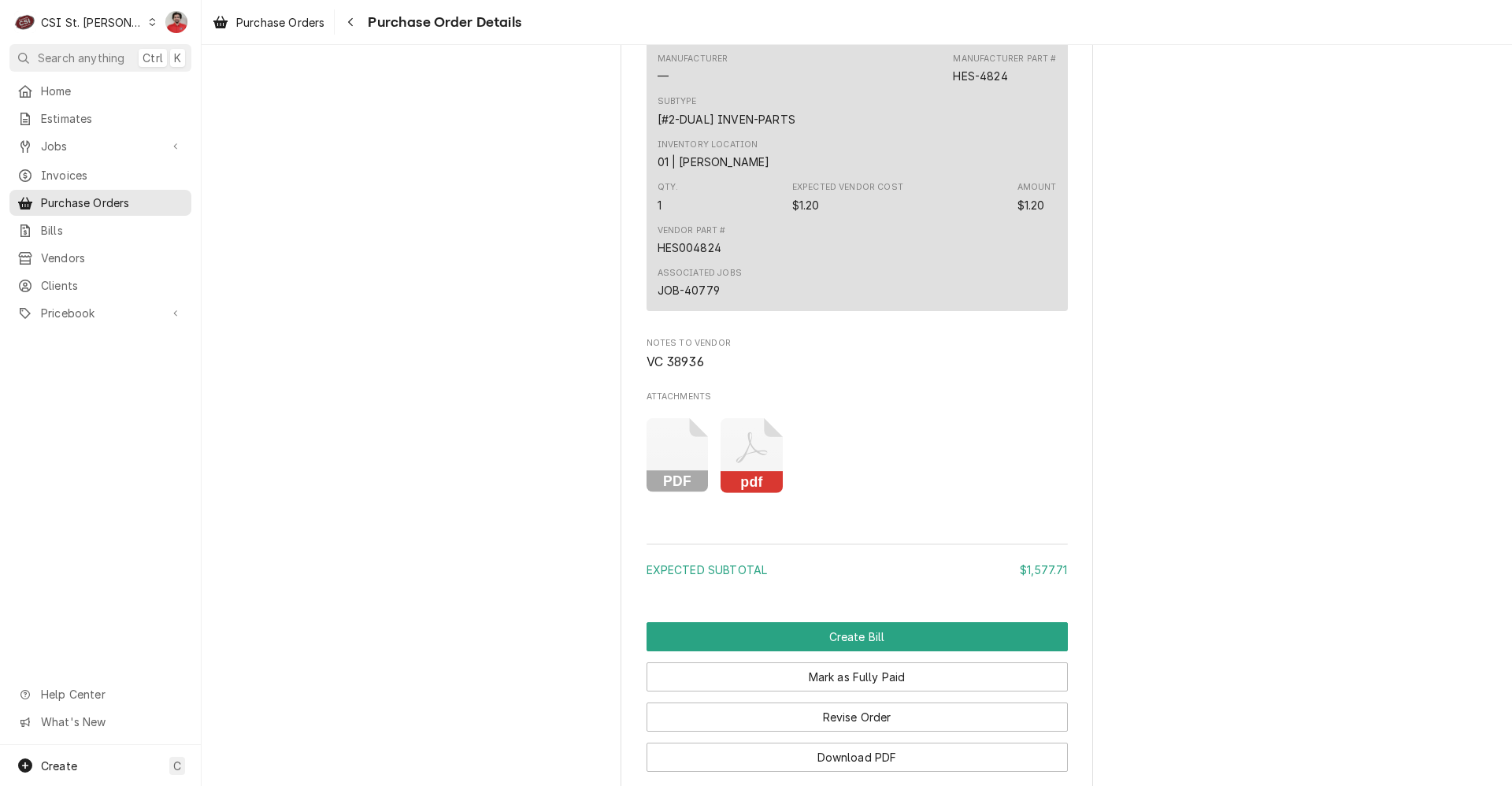
scroll to position [4163, 0]
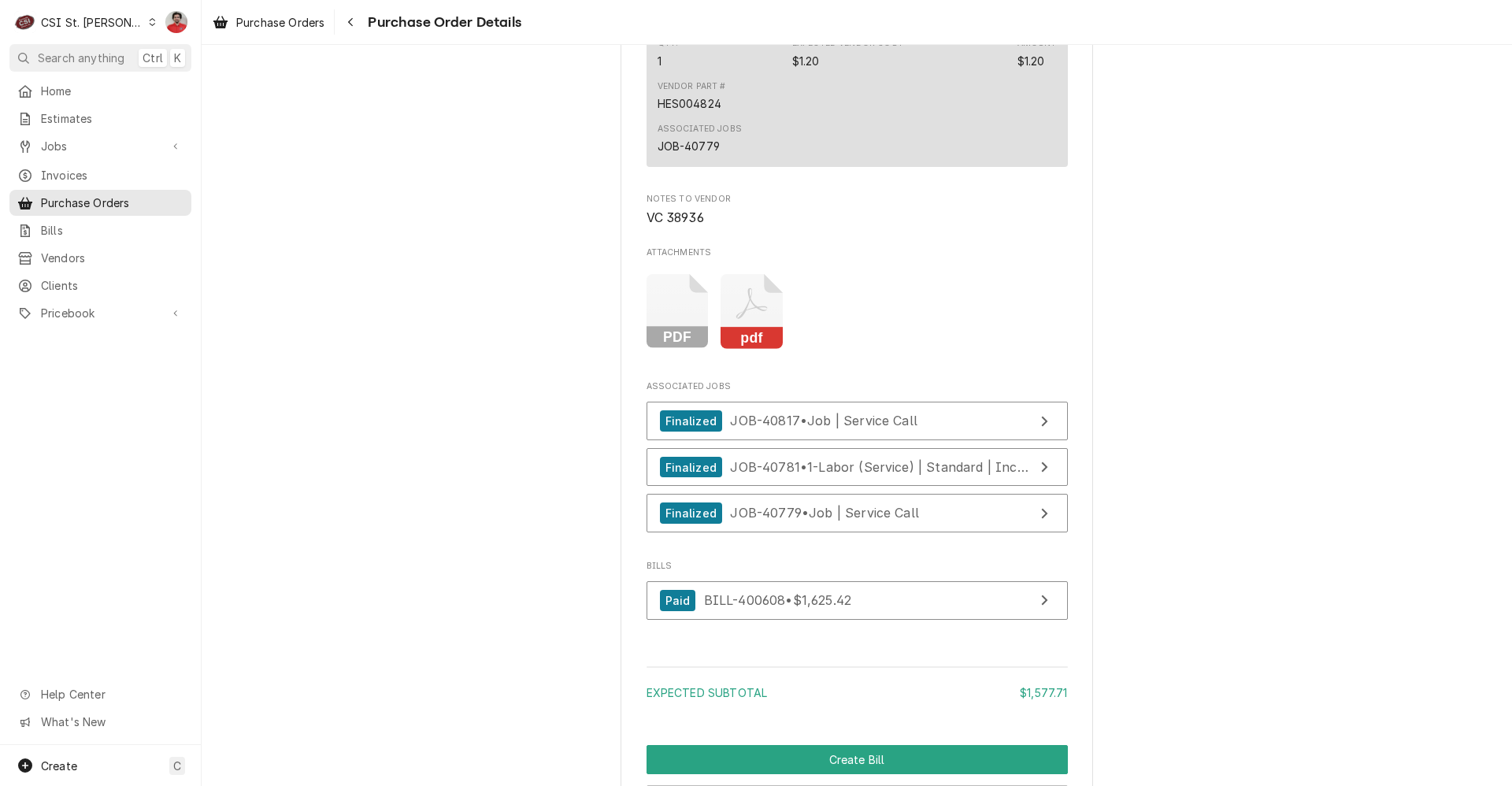
click at [750, 228] on span "VC 38936" at bounding box center [857, 218] width 421 height 19
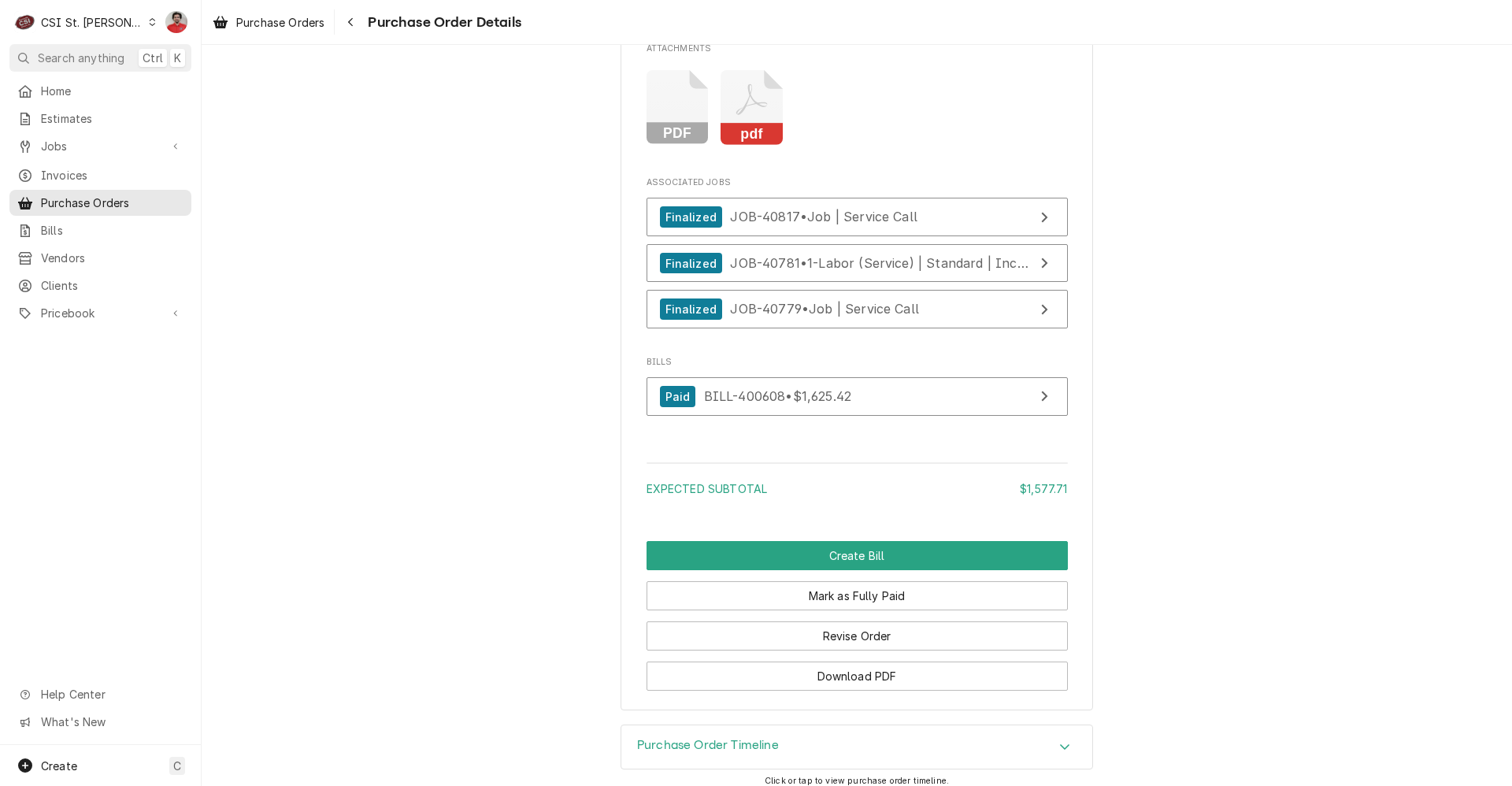
scroll to position [4429, 0]
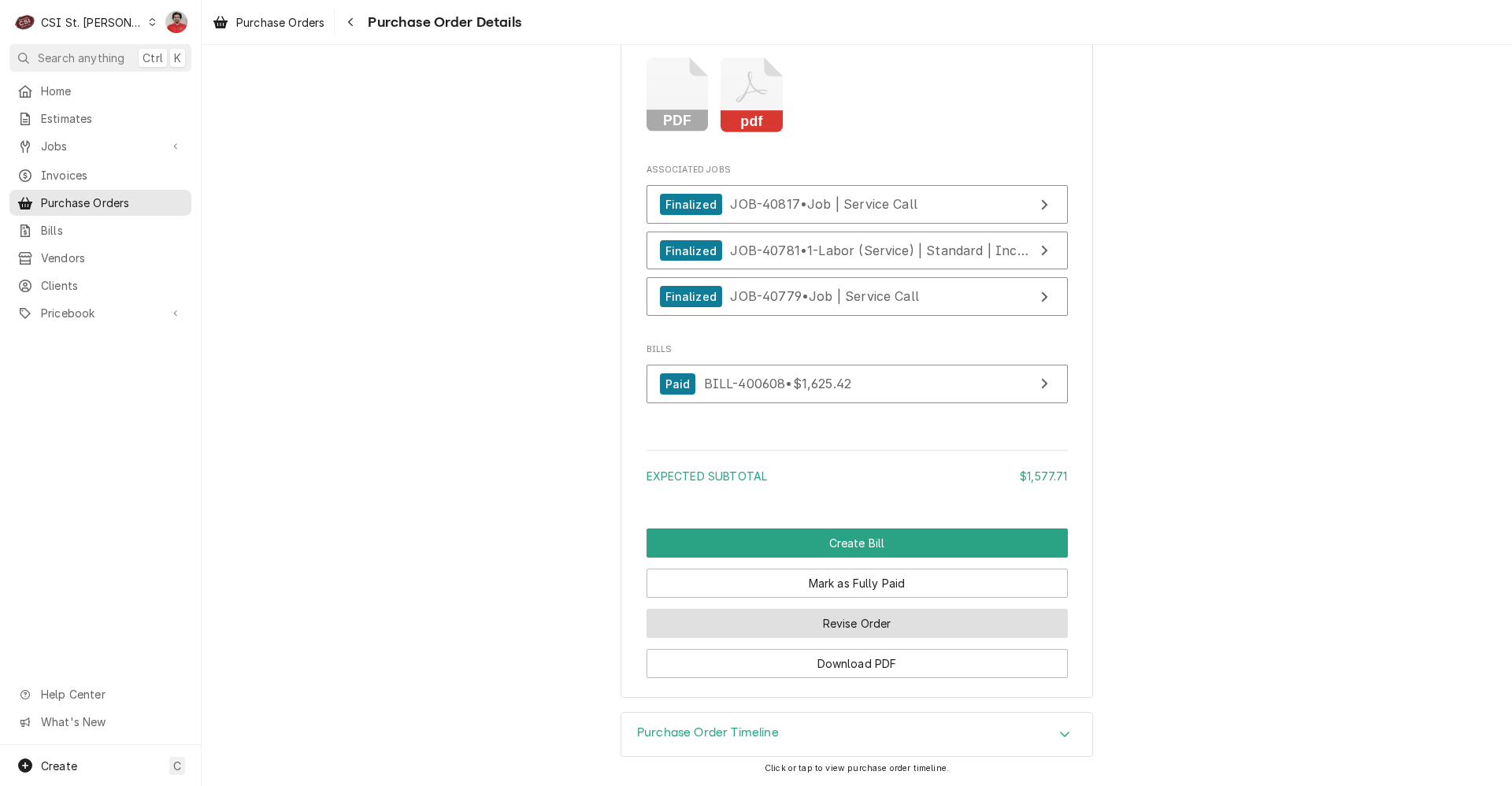
click at [809, 629] on button "Revise Order" at bounding box center [857, 623] width 421 height 29
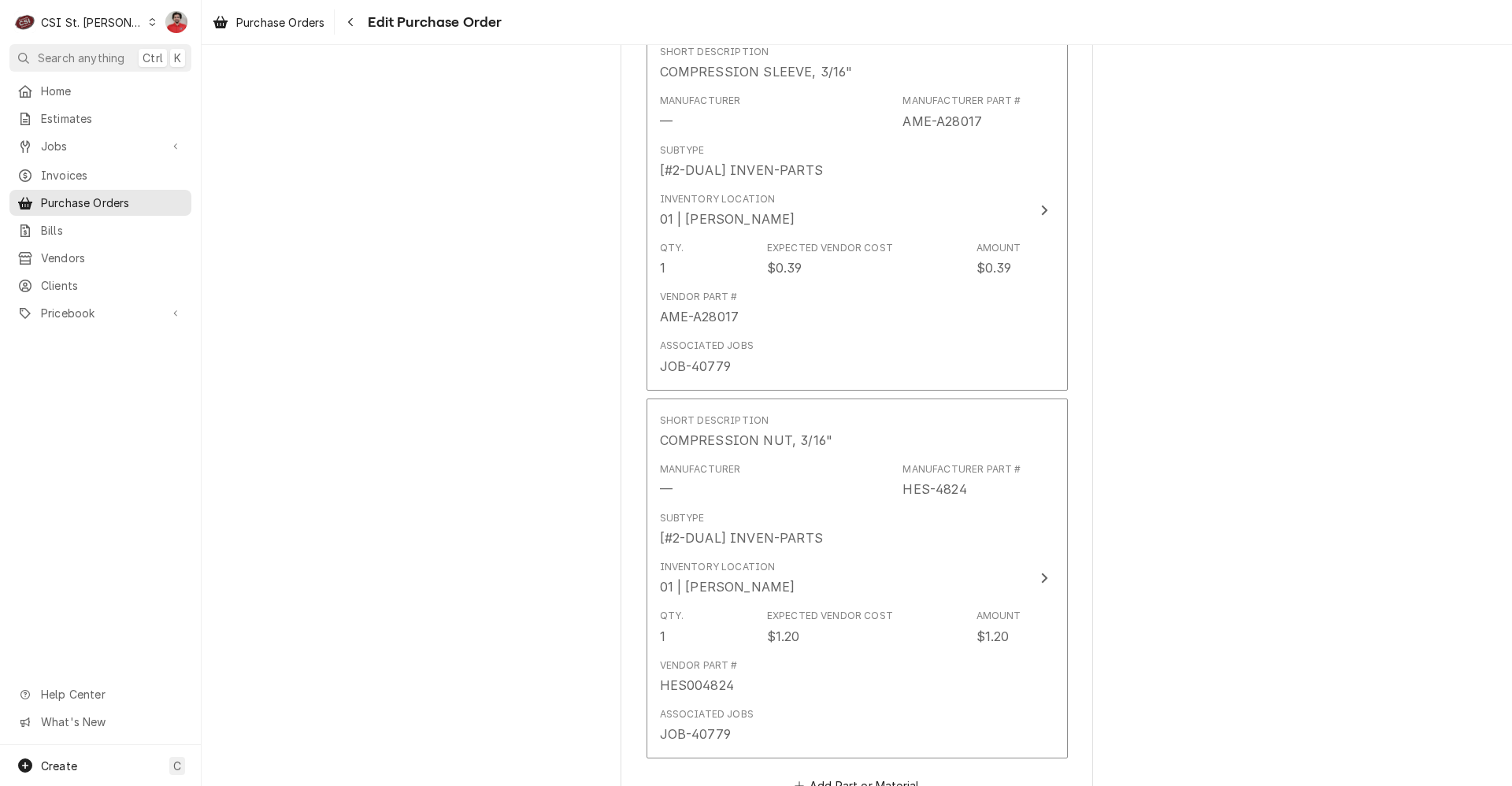
scroll to position [4240, 0]
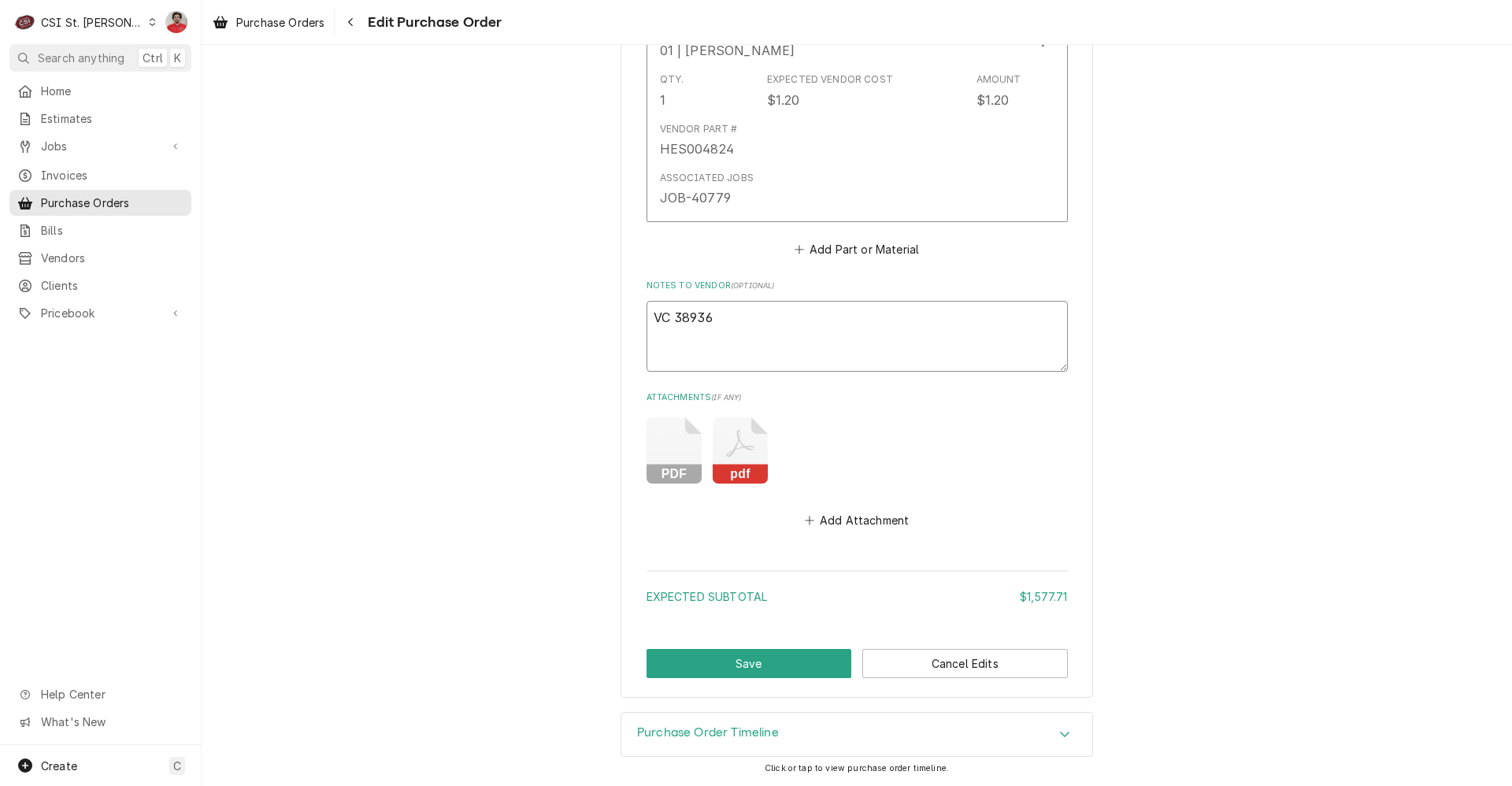
click at [734, 336] on textarea "VC 38936" at bounding box center [857, 336] width 421 height 71
type textarea "x"
type textarea "3VC 38936"
type textarea "x"
type textarea "3 VC 38936"
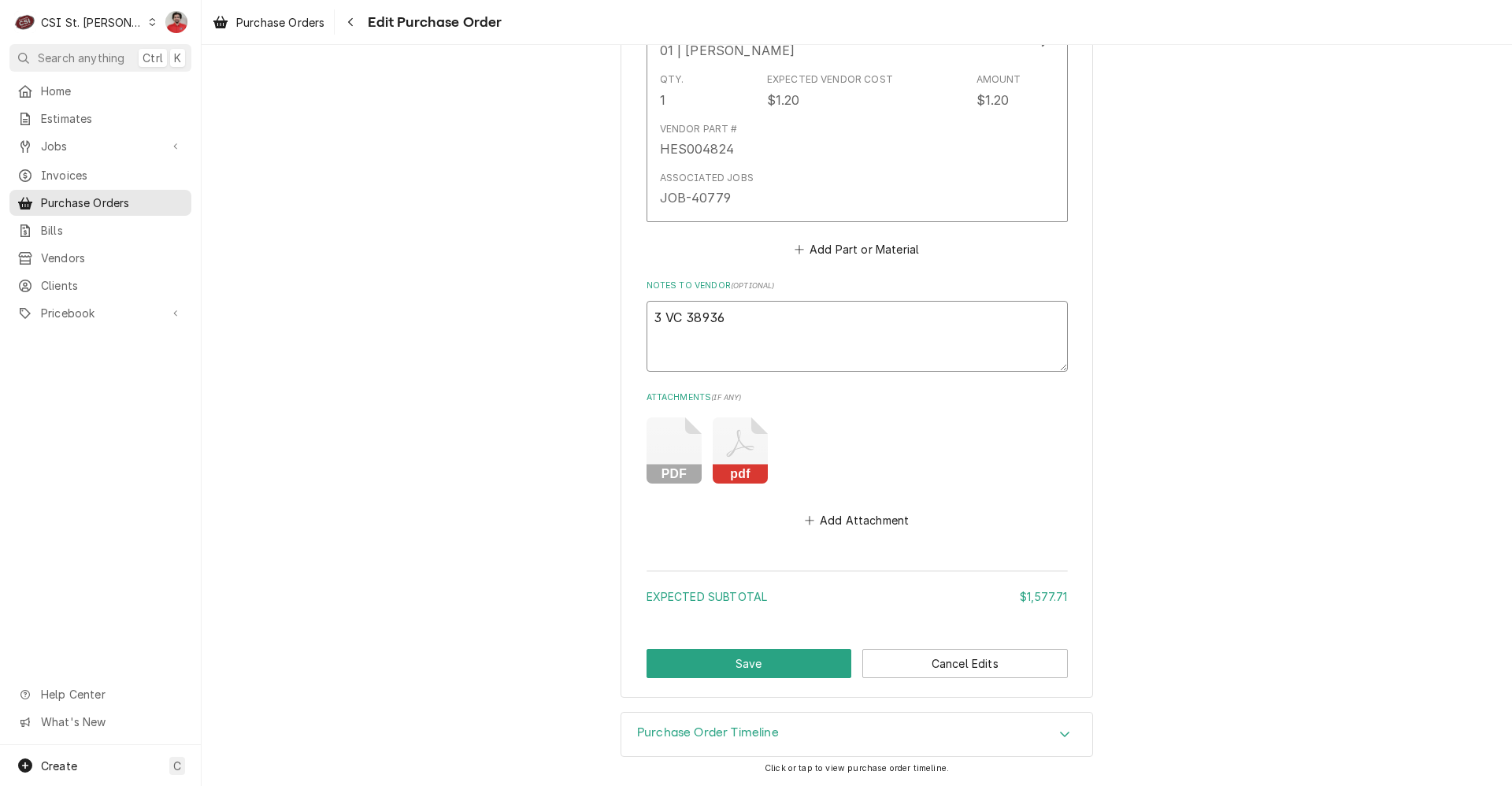
type textarea "x"
type textarea "3 VVC 38936"
type textarea "x"
type textarea "3 VC 38936"
type textarea "x"
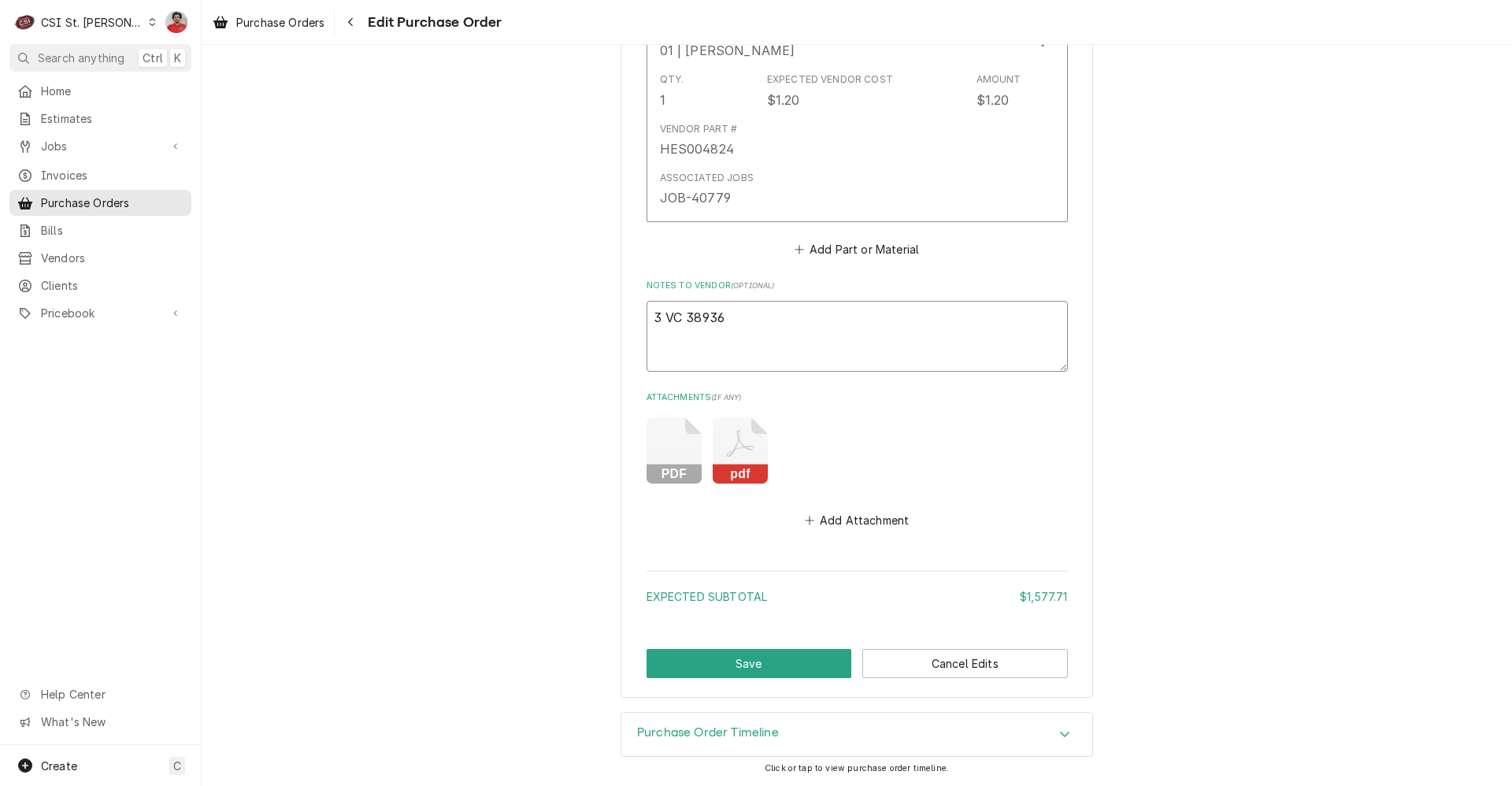
type textarea "3 IVC 38936"
type textarea "x"
type textarea "3 IMVC 38936"
type textarea "x"
type textarea "3 IMPVC 38936"
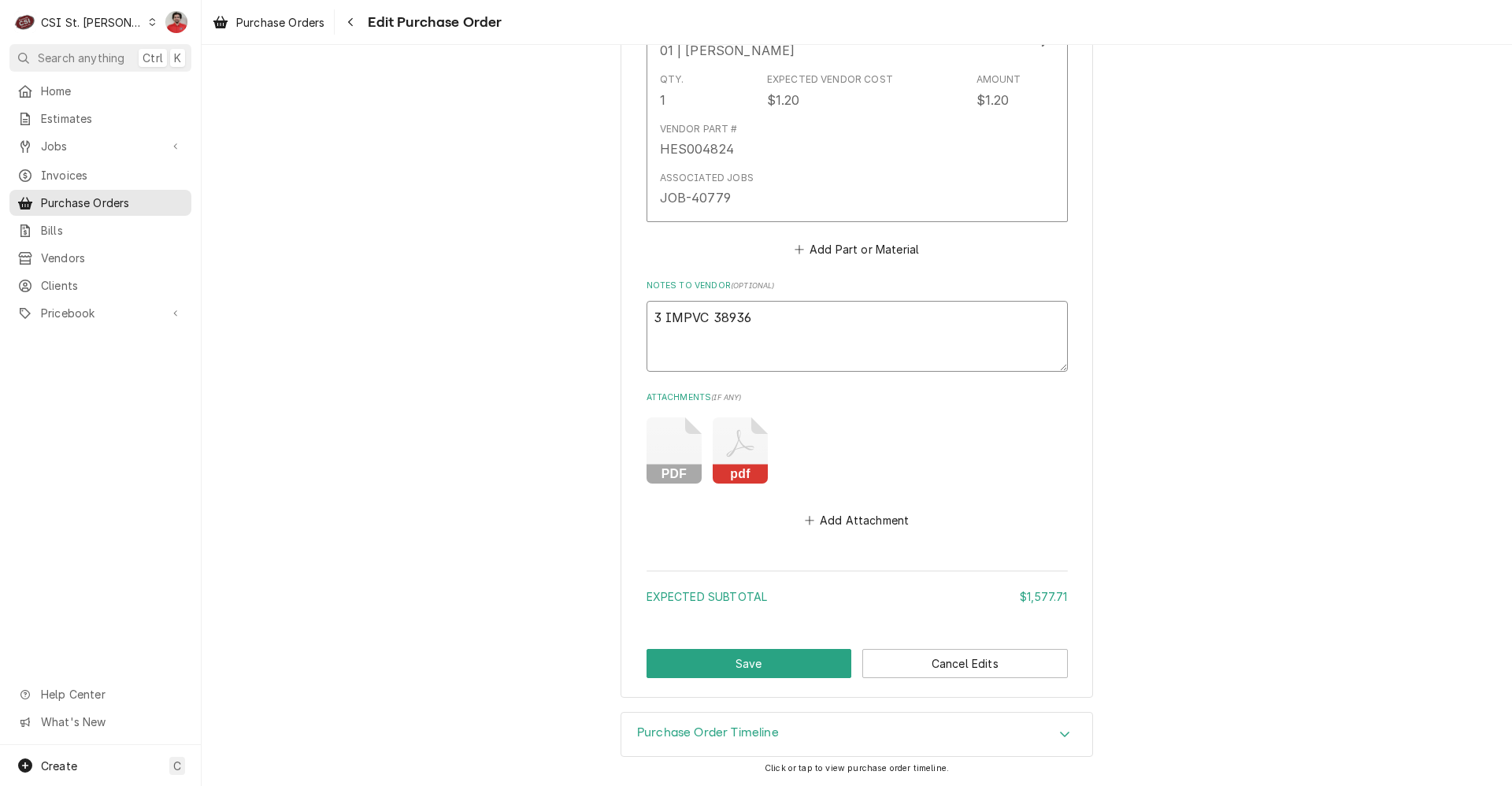
type textarea "x"
type textarea "3 IMP-VC 38936"
type textarea "x"
type textarea "3 IMP-3VC 38936"
type textarea "x"
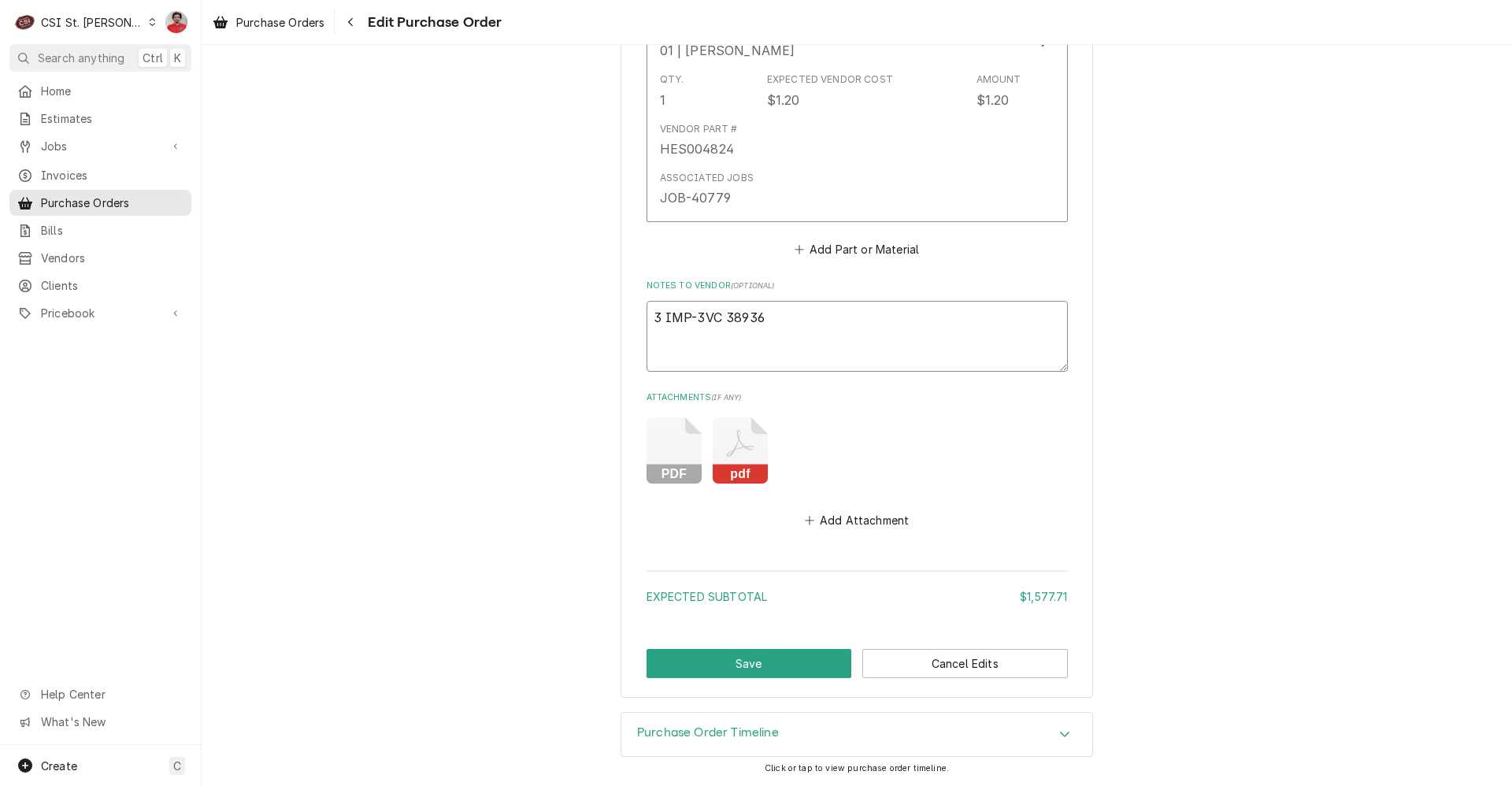
type textarea "3 IMP-37VC 38936"
type textarea "x"
type textarea "3 IMP-374VC 38936"
type textarea "x"
type textarea "3 IMP-3749VC 38936"
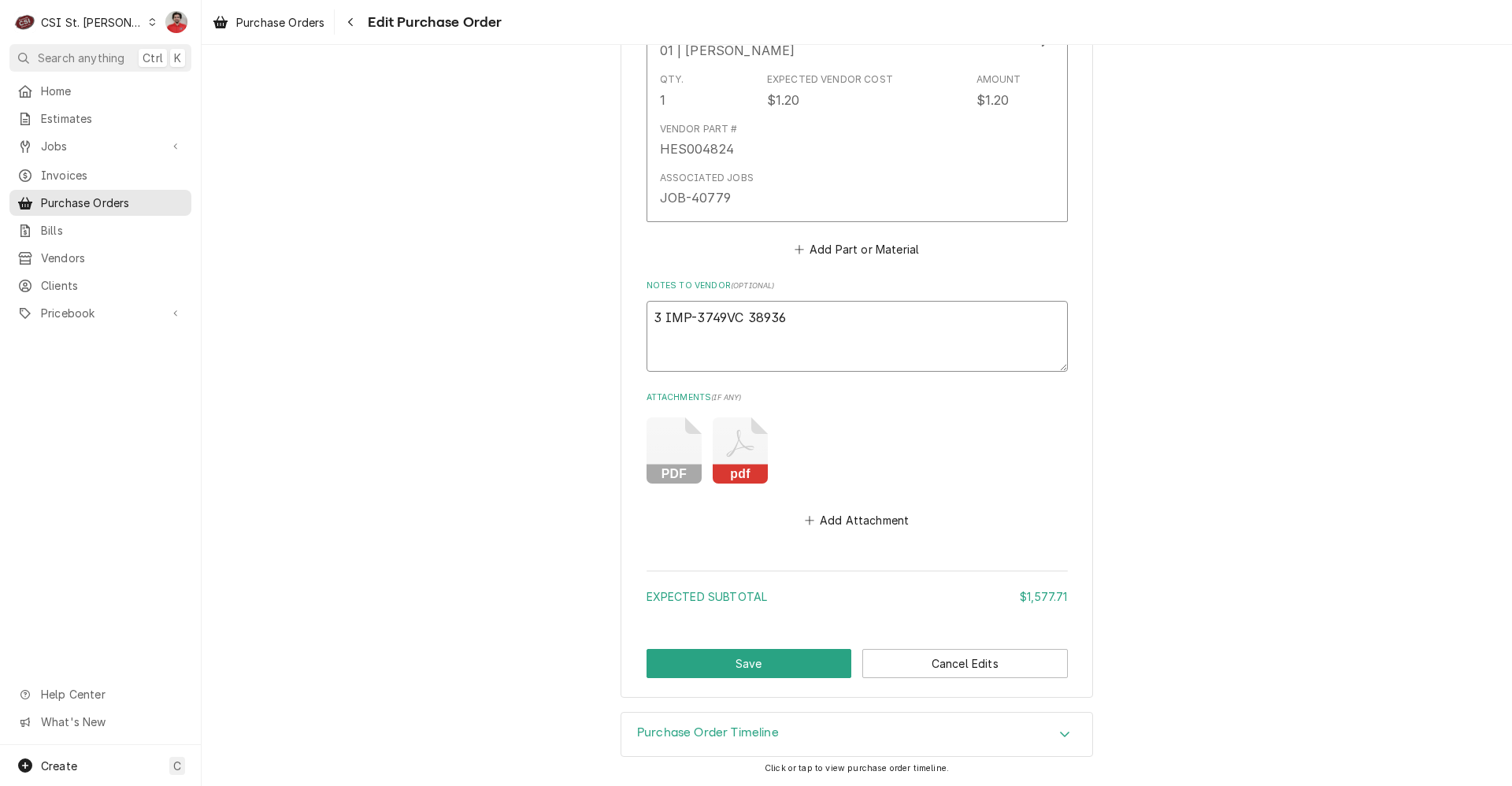
type textarea "x"
type textarea "3 IMP-37491VC 38936"
type textarea "x"
type textarea "3 IMP-37491 VC 38936"
type textarea "x"
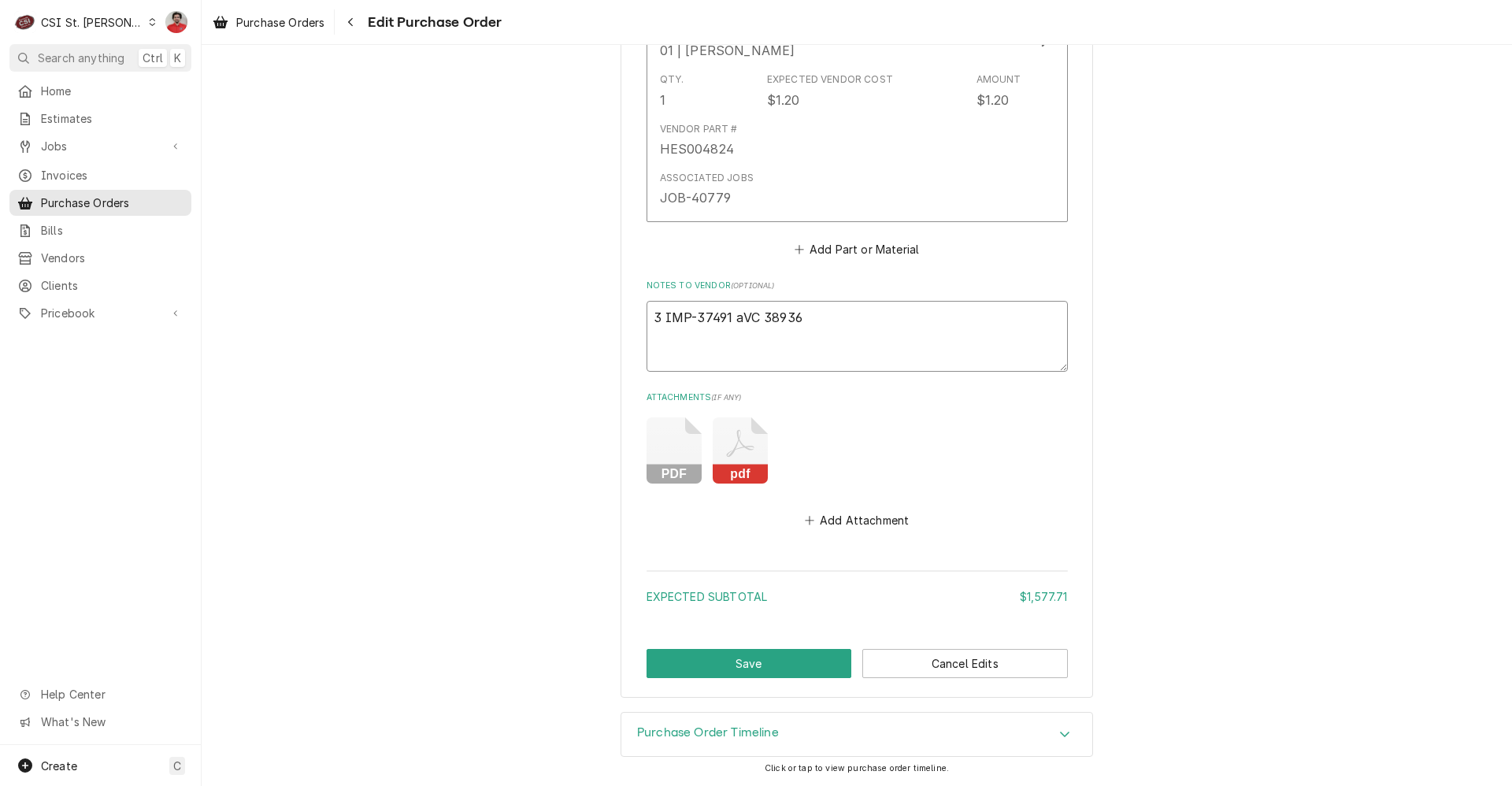
type textarea "3 IMP-37491 anVC 38936"
type textarea "x"
type textarea "3 IMP-37491 andVC 38936"
type textarea "x"
type textarea "3 IMP-37491 and VC 38936"
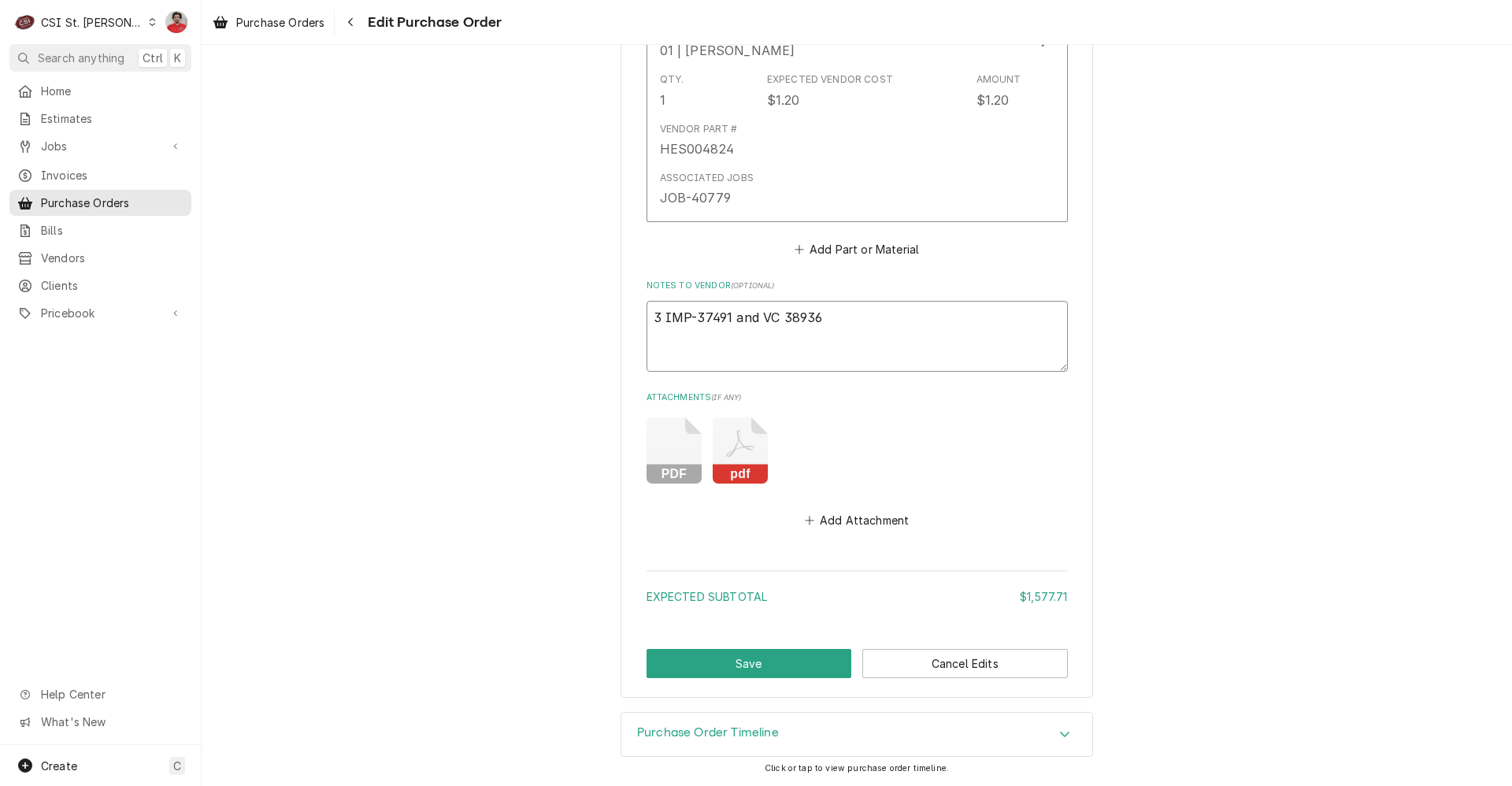
type textarea "x"
type textarea "3 IMP-37491 and 3VC 38936"
type textarea "x"
type textarea "3 IMP-37491 and 3 VC 38936"
type textarea "x"
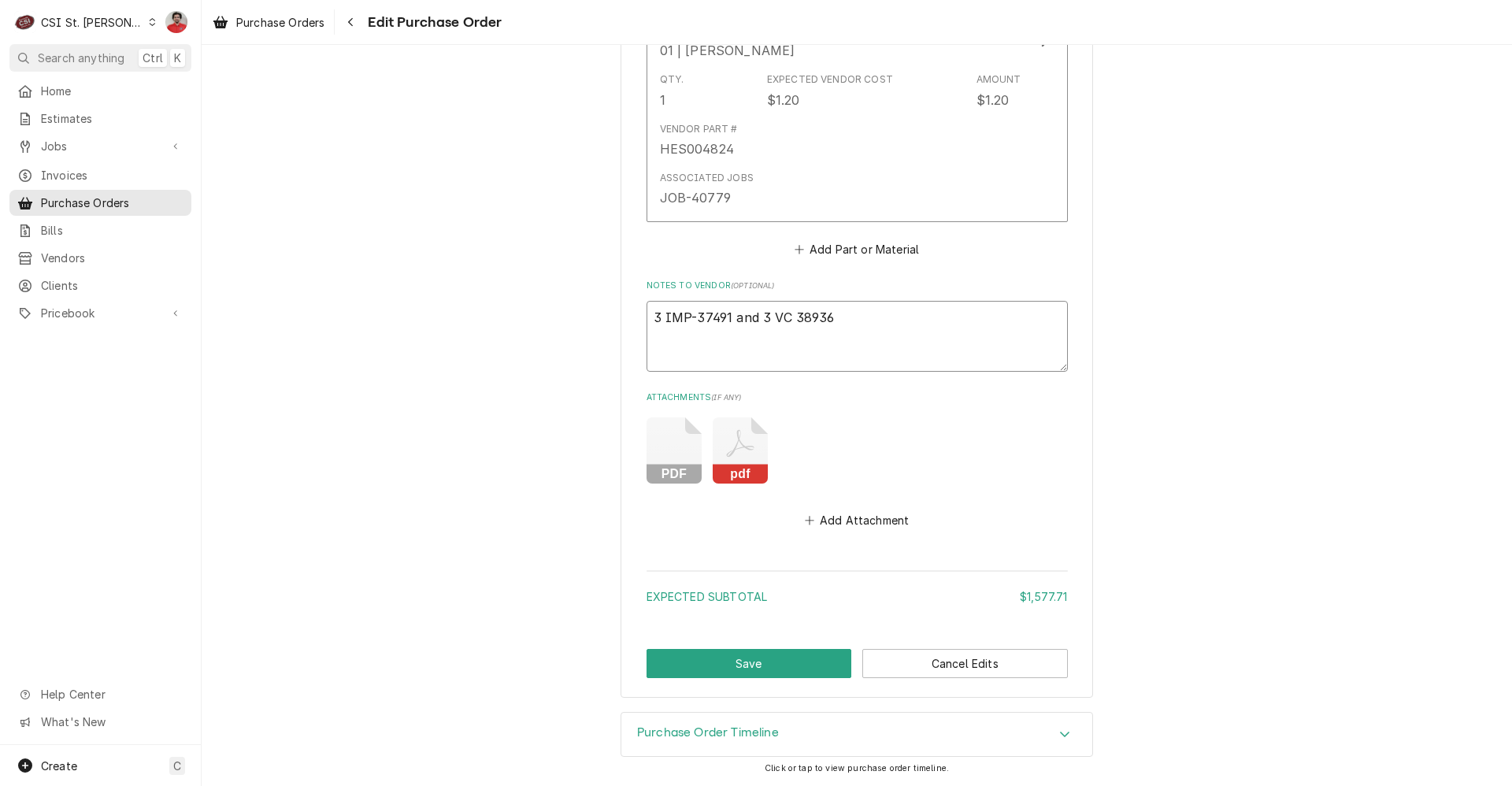
type textarea "3 IMP-37491 and 3 IVC 38936"
type textarea "x"
type textarea "3 IMP-37491 and 3 IMVC 38936"
type textarea "x"
type textarea "3 IMP-37491 and 3 IMPVC 38936"
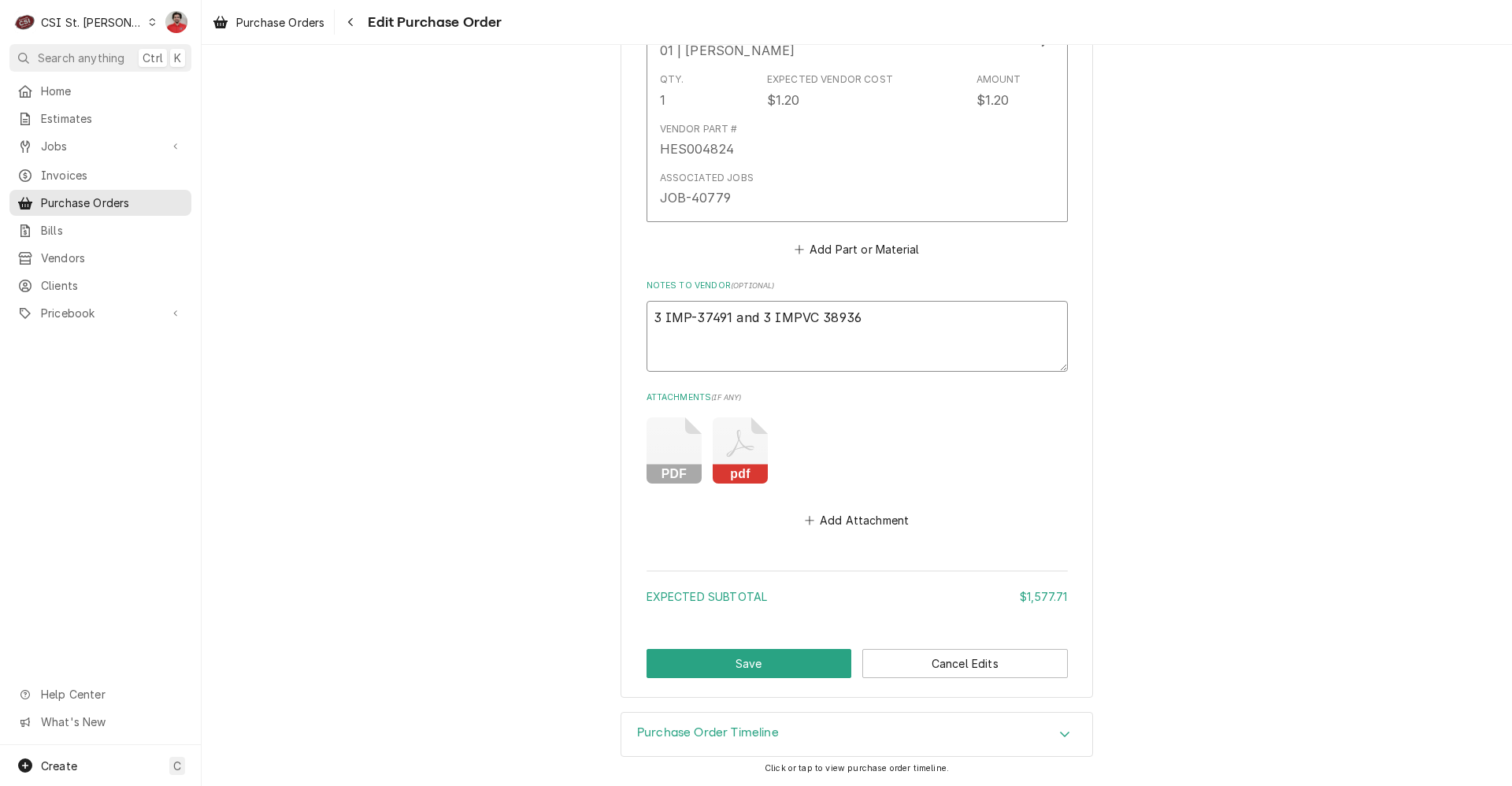
type textarea "x"
type textarea "3 IMP-37491 and 3 IMP-VC 38936"
type textarea "x"
type textarea "3 IMP-37491 and 3 IMP-3VC 38936"
type textarea "x"
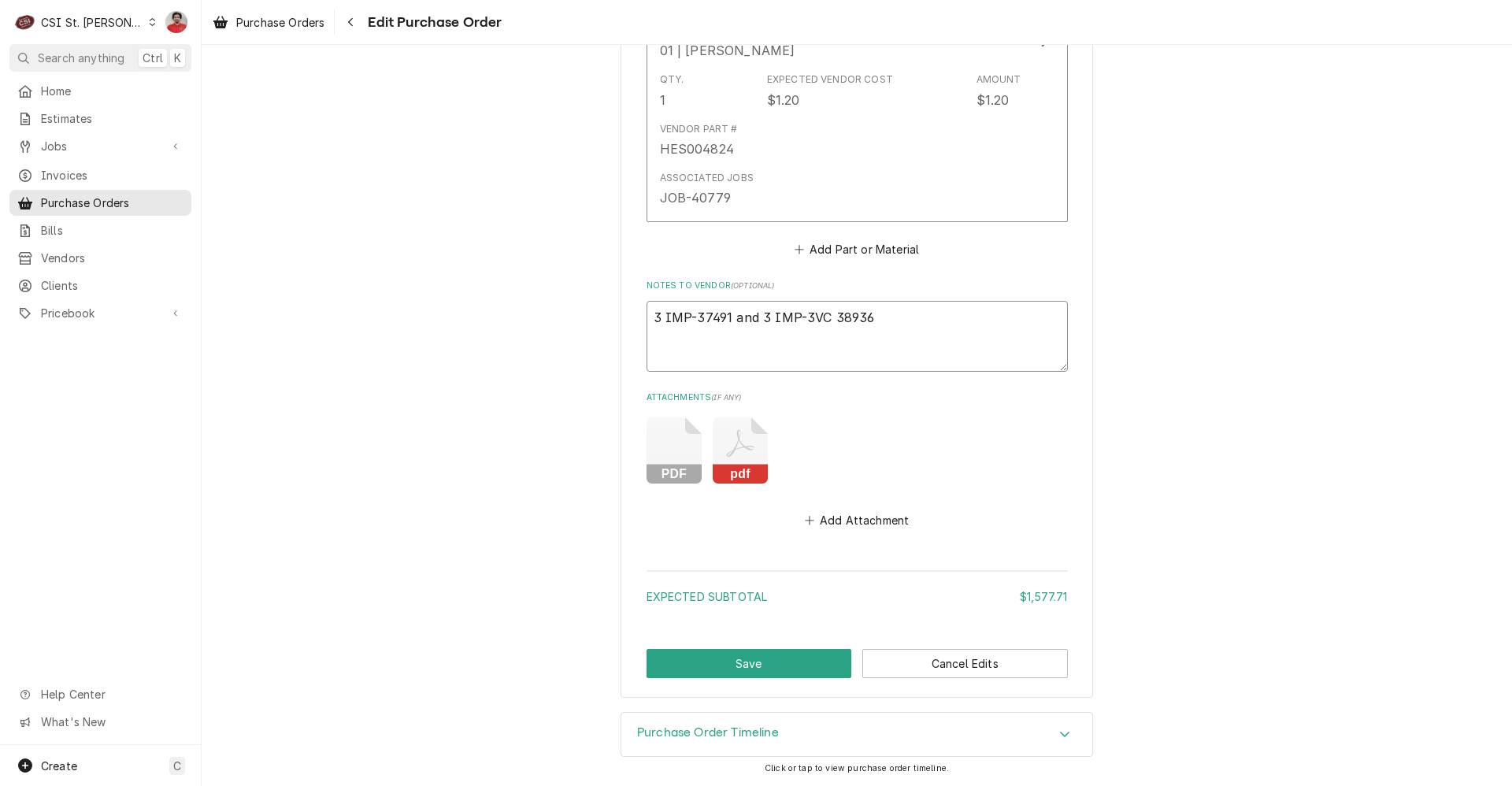
type textarea "3 IMP-37491 and 3 IMP-38VC 38936"
type textarea "x"
type textarea "3 IMP-37491 and 3 IMP-382VC 38936"
type textarea "x"
type textarea "3 IMP-37491 and 3 IMP-3824VC 38936"
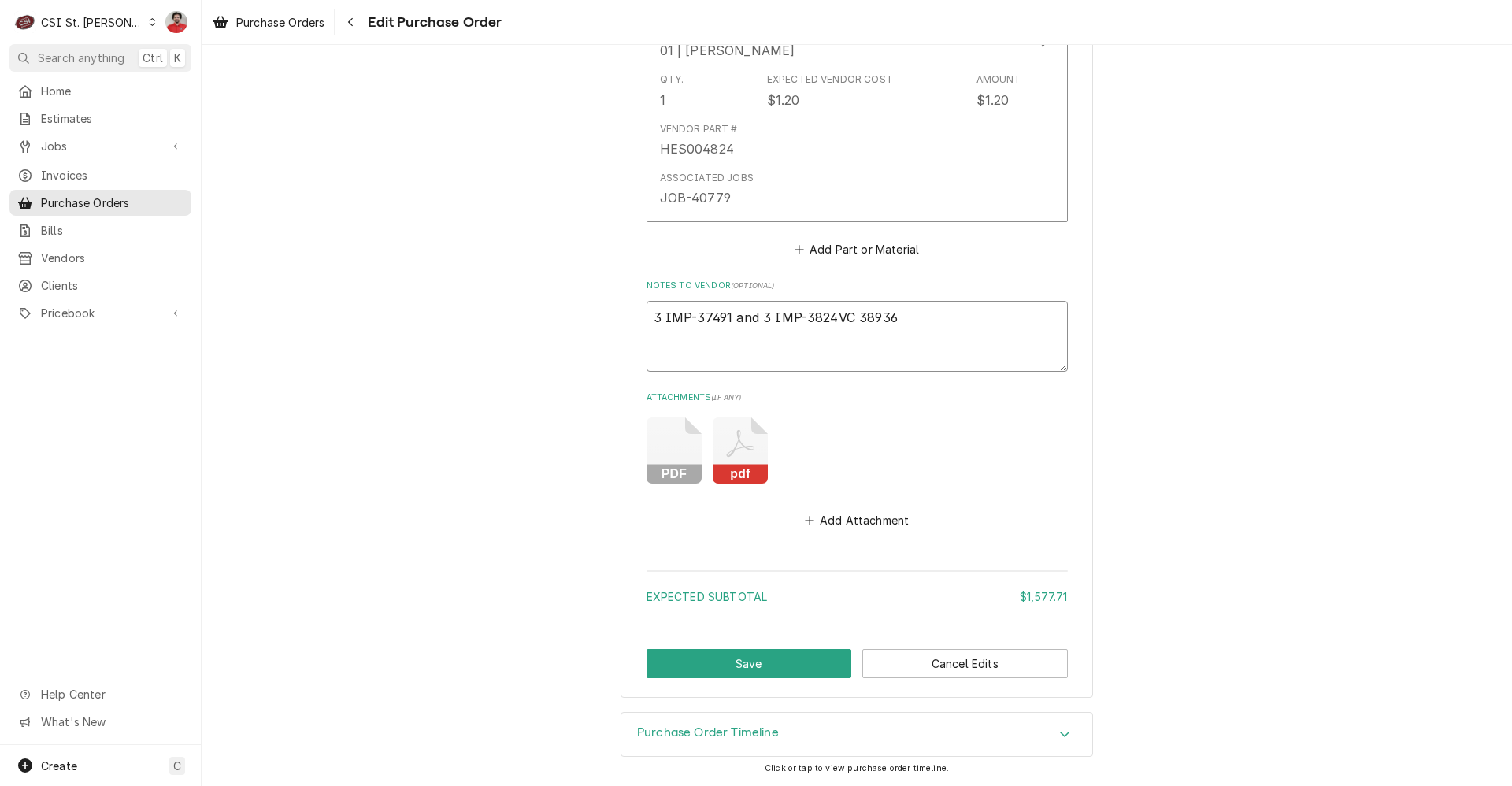
type textarea "x"
type textarea "3 IMP-37491 and 3 IMP-38246VC 38936"
type textarea "x"
type textarea "3 IMP-37491 and 3 IMP-38246 VC 38936"
type textarea "x"
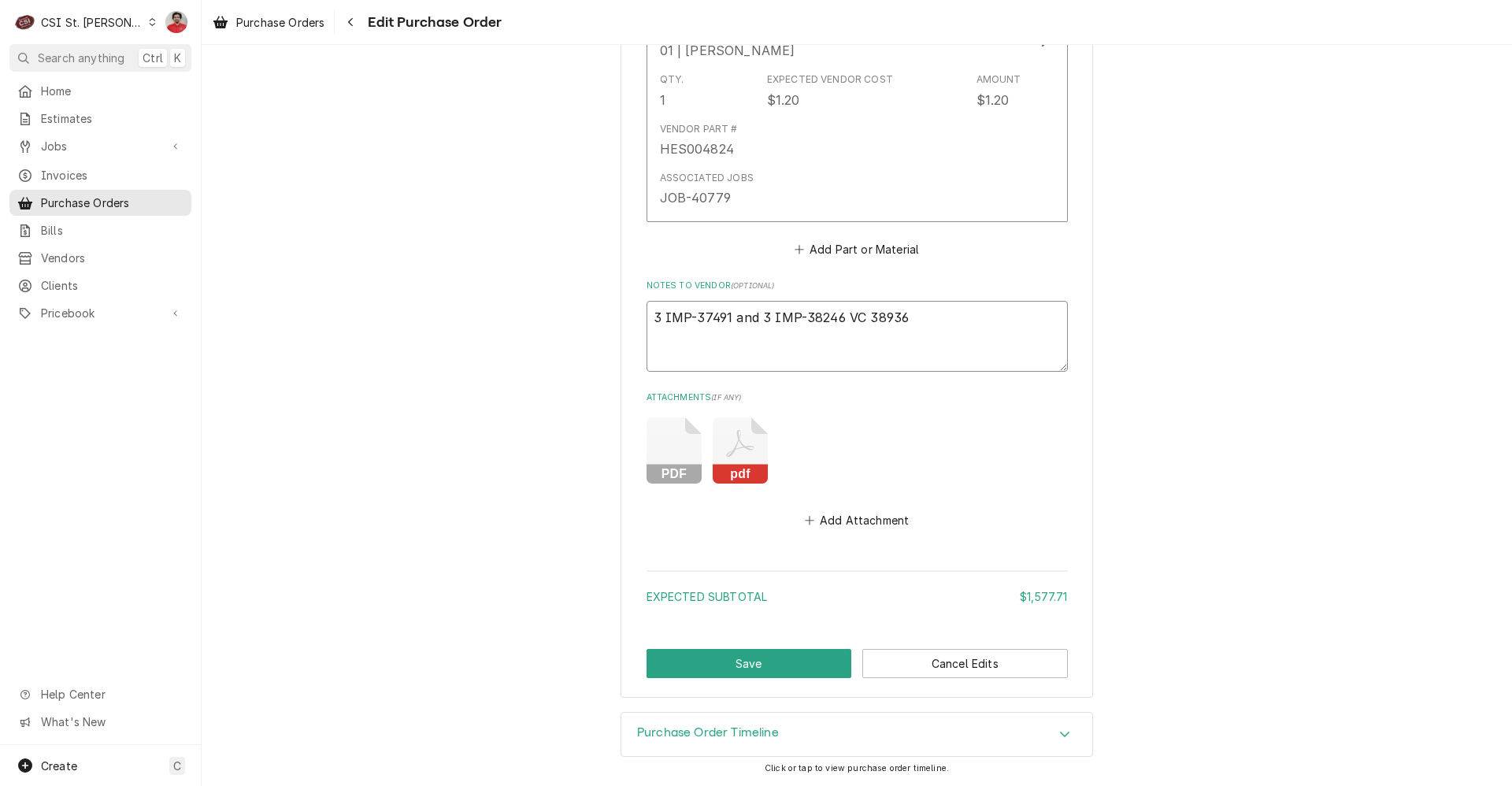
type textarea "3 IMP-37491 and 3 IMP-38246 rVC 38936"
type textarea "x"
type textarea "3 IMP-37491 and 3 IMP-38246 reVC 38936"
type textarea "x"
type textarea "3 IMP-37491 and 3 IMP-38246 retVC 38936"
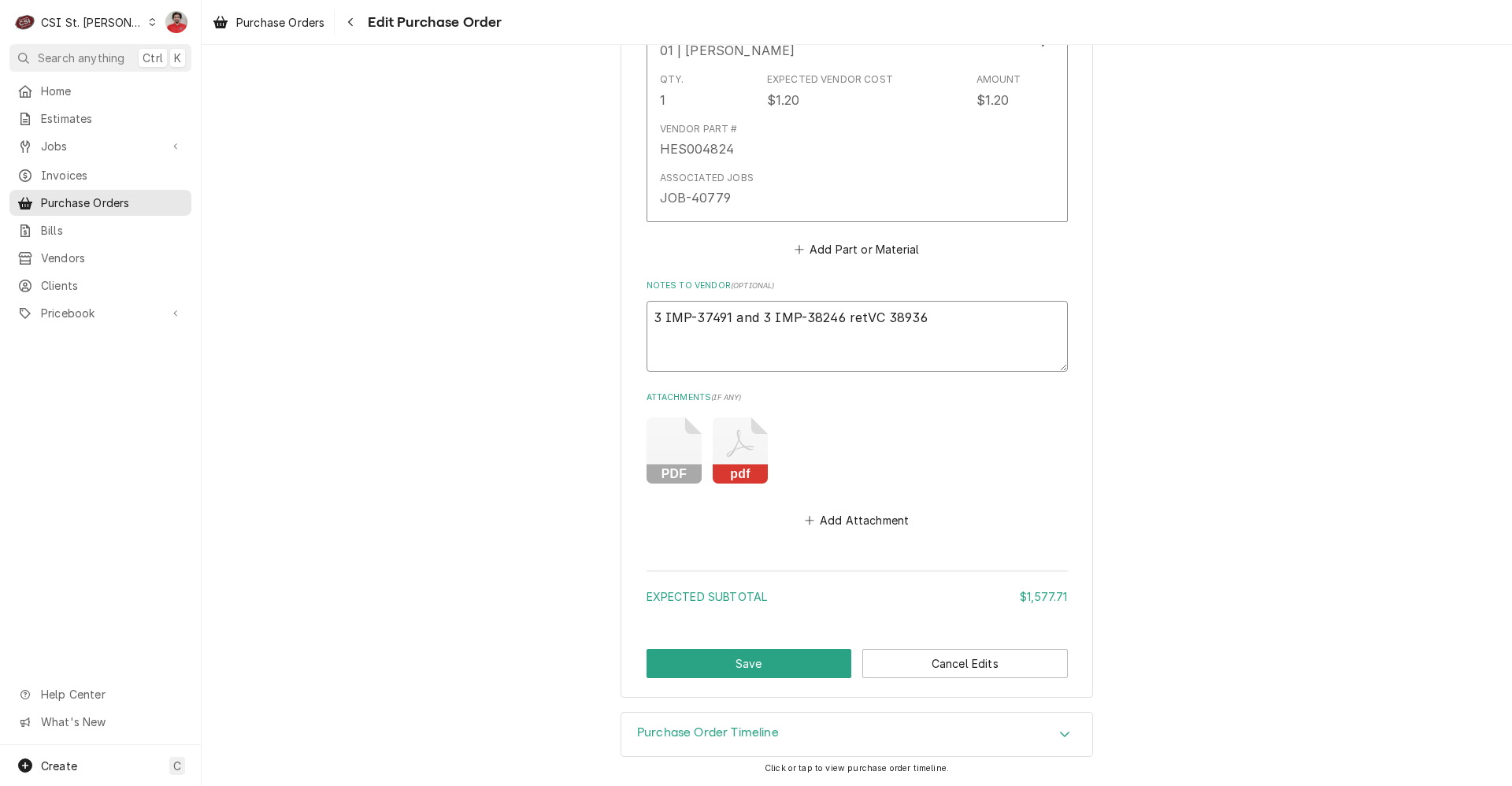
type textarea "x"
type textarea "3 IMP-37491 and 3 IMP-38246 retuVC 38936"
type textarea "x"
type textarea "3 IMP-37491 and 3 IMP-38246 returnVC 38936"
type textarea "x"
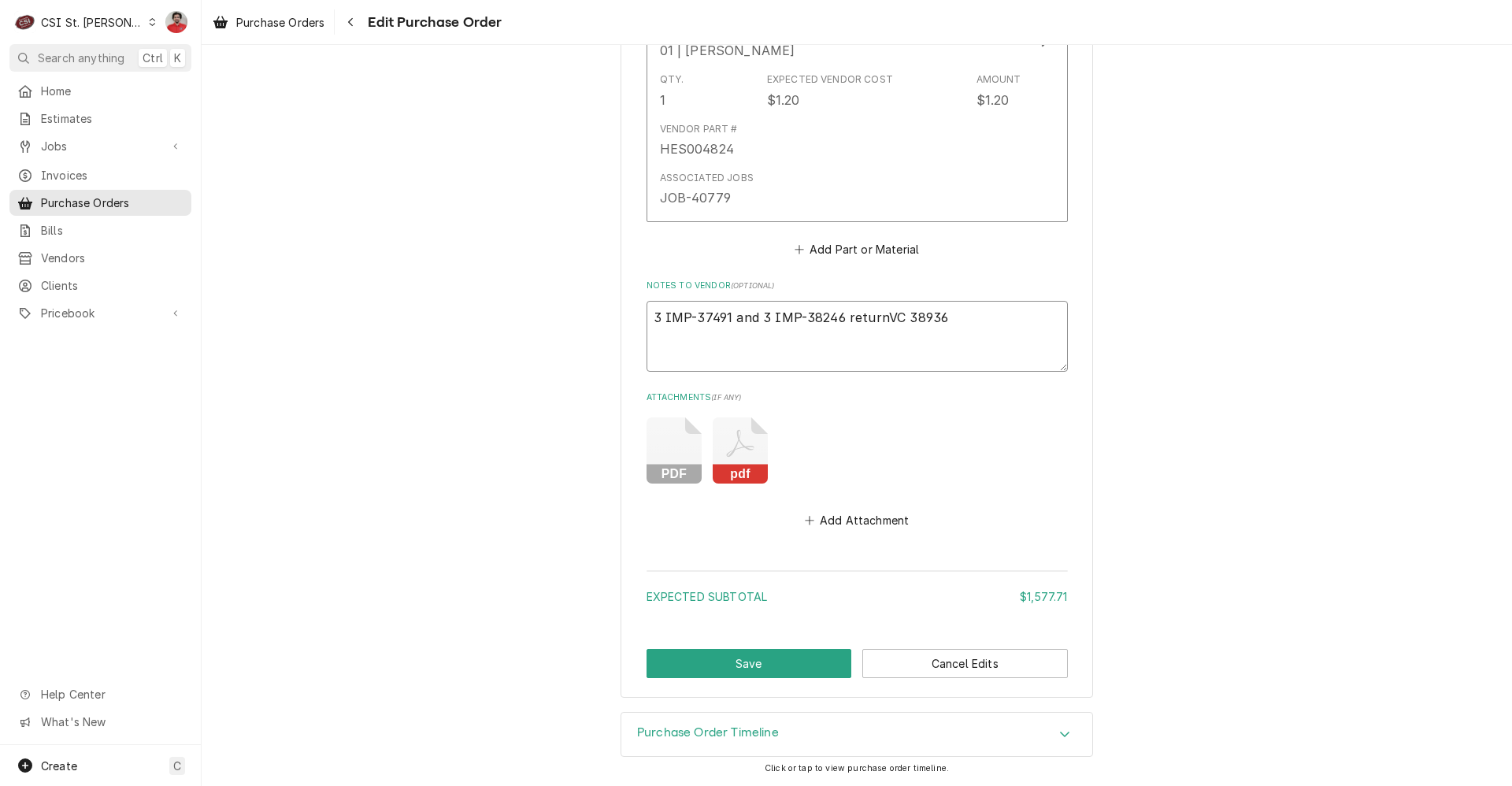
type textarea "3 IMP-37491 and 3 IMP-38246 returneVC 38936"
type textarea "x"
type textarea "3 IMP-37491 and 3 IMP-38246 returnedVC 38936"
type textarea "x"
type textarea "3 IMP-37491 and 3 IMP-38246 returned VC 38936"
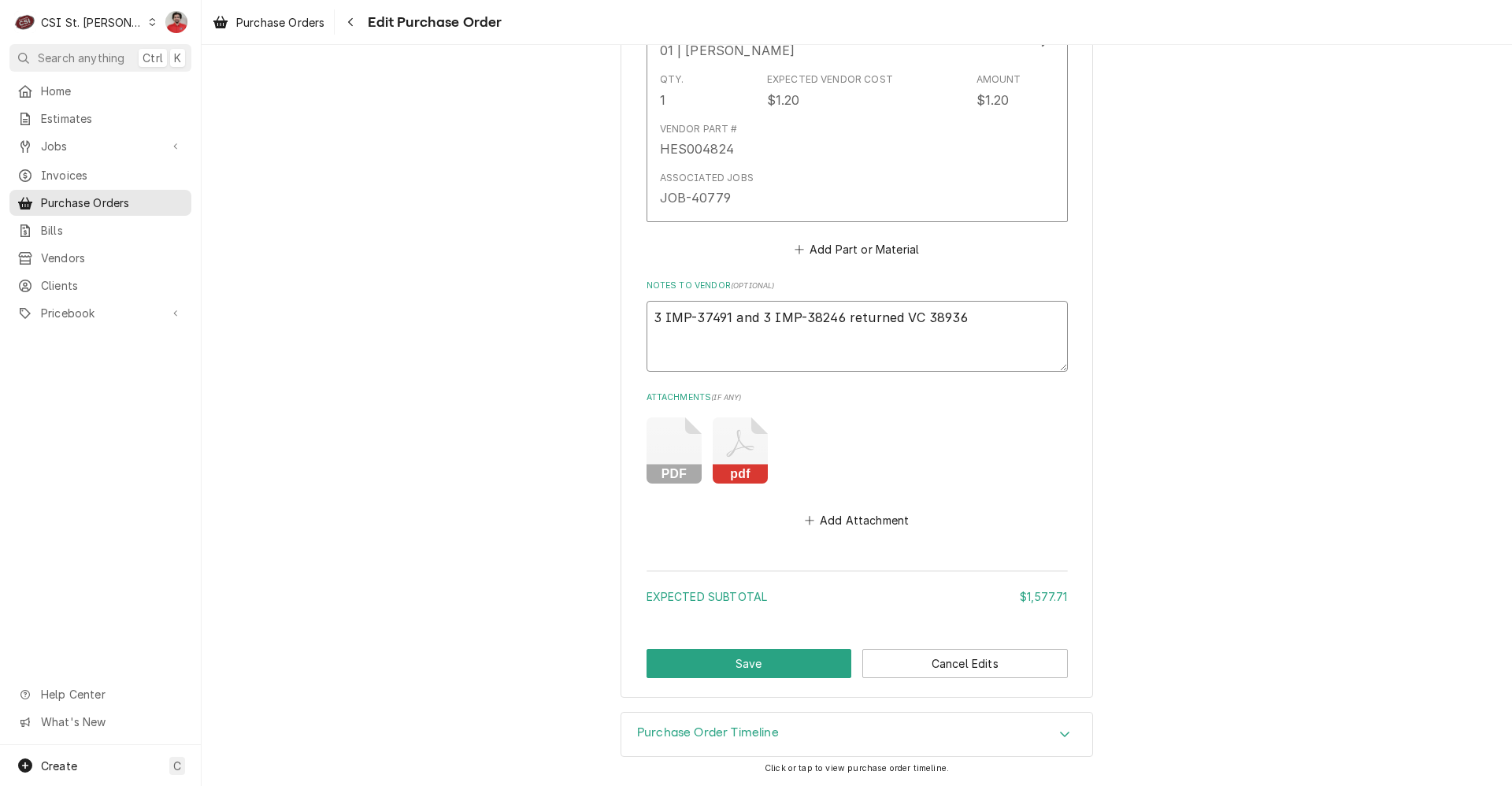
type textarea "x"
type textarea "3 IMP-37491 and 3 IMP-38246 returned oVC 38936"
type textarea "x"
type textarea "3 IMP-37491 and 3 IMP-38246 returned onVC 38936"
type textarea "x"
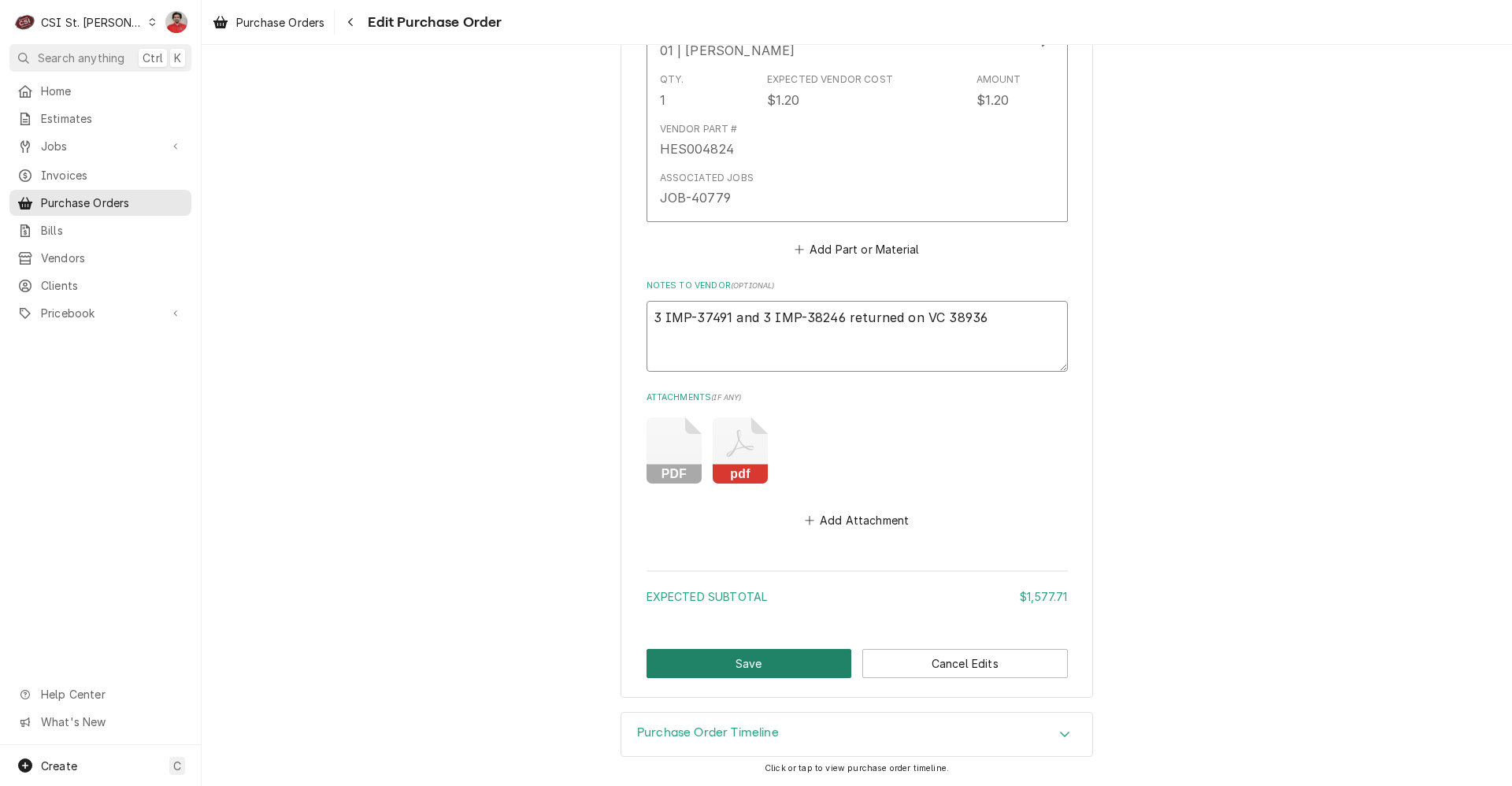
type textarea "3 IMP-37491 and 3 IMP-38246 returned on VC 38936"
click at [793, 662] on button "Save" at bounding box center [750, 664] width 205 height 29
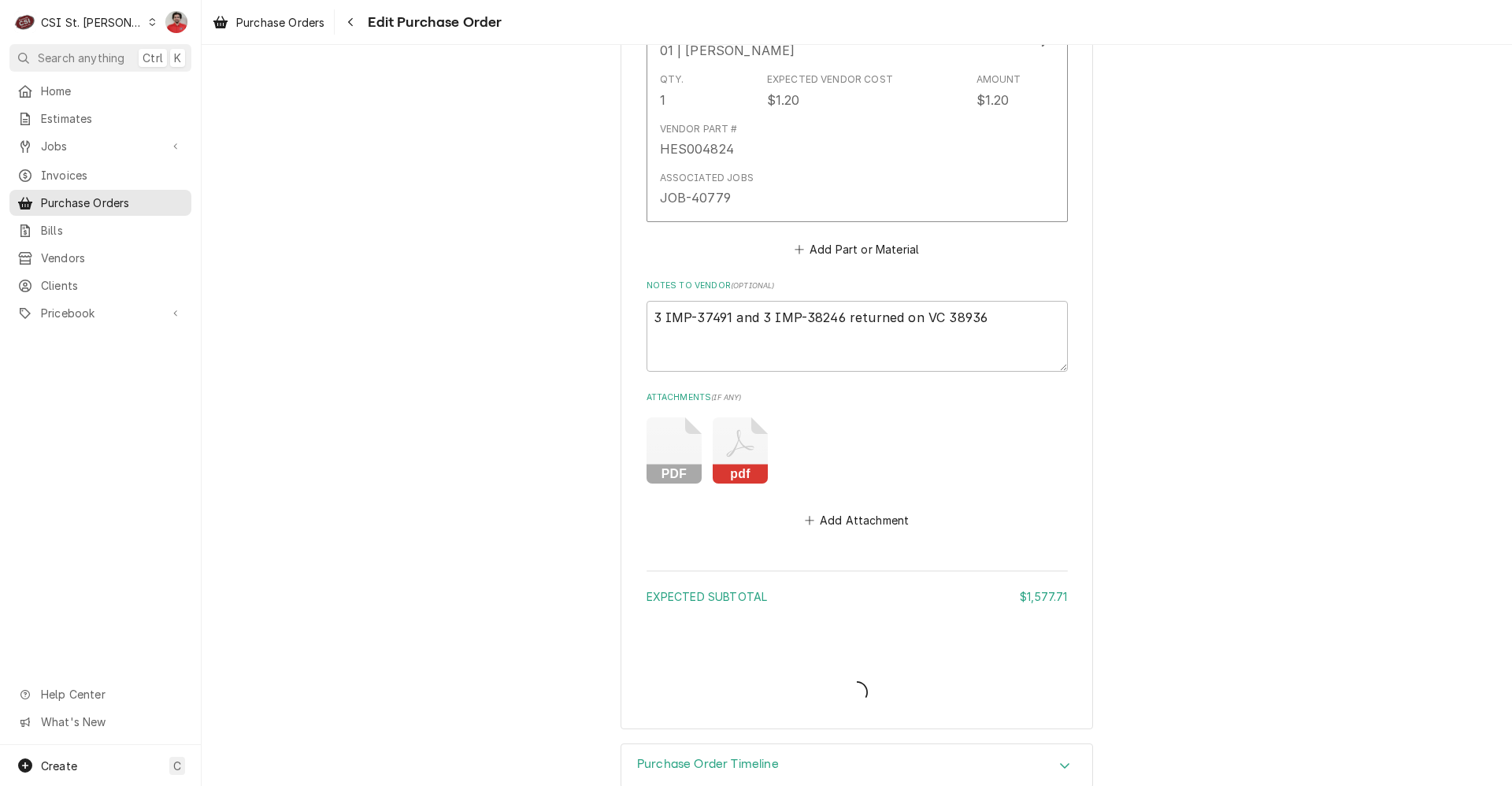
type textarea "x"
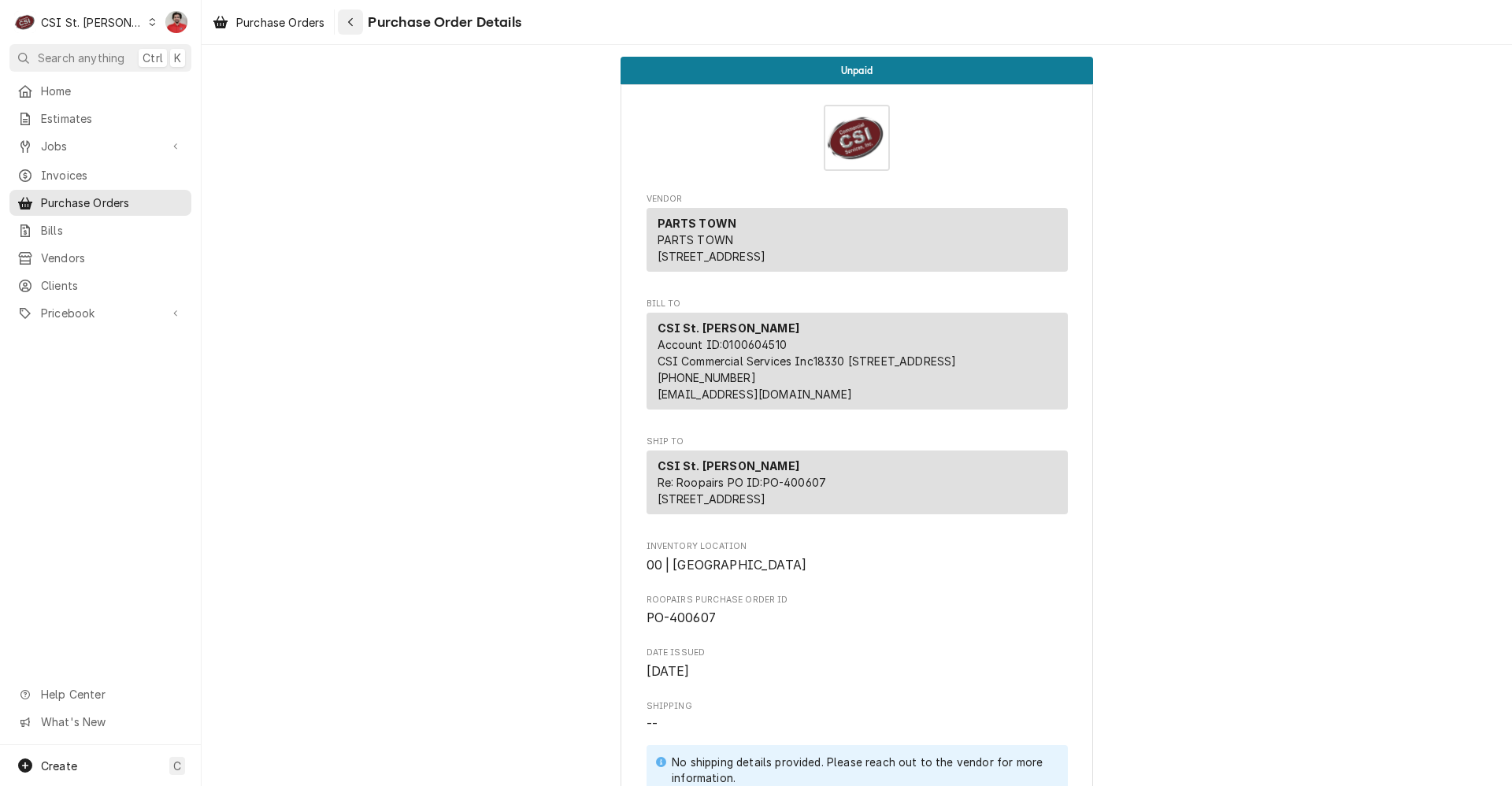
click at [352, 27] on div "Navigate back" at bounding box center [350, 22] width 15 height 15
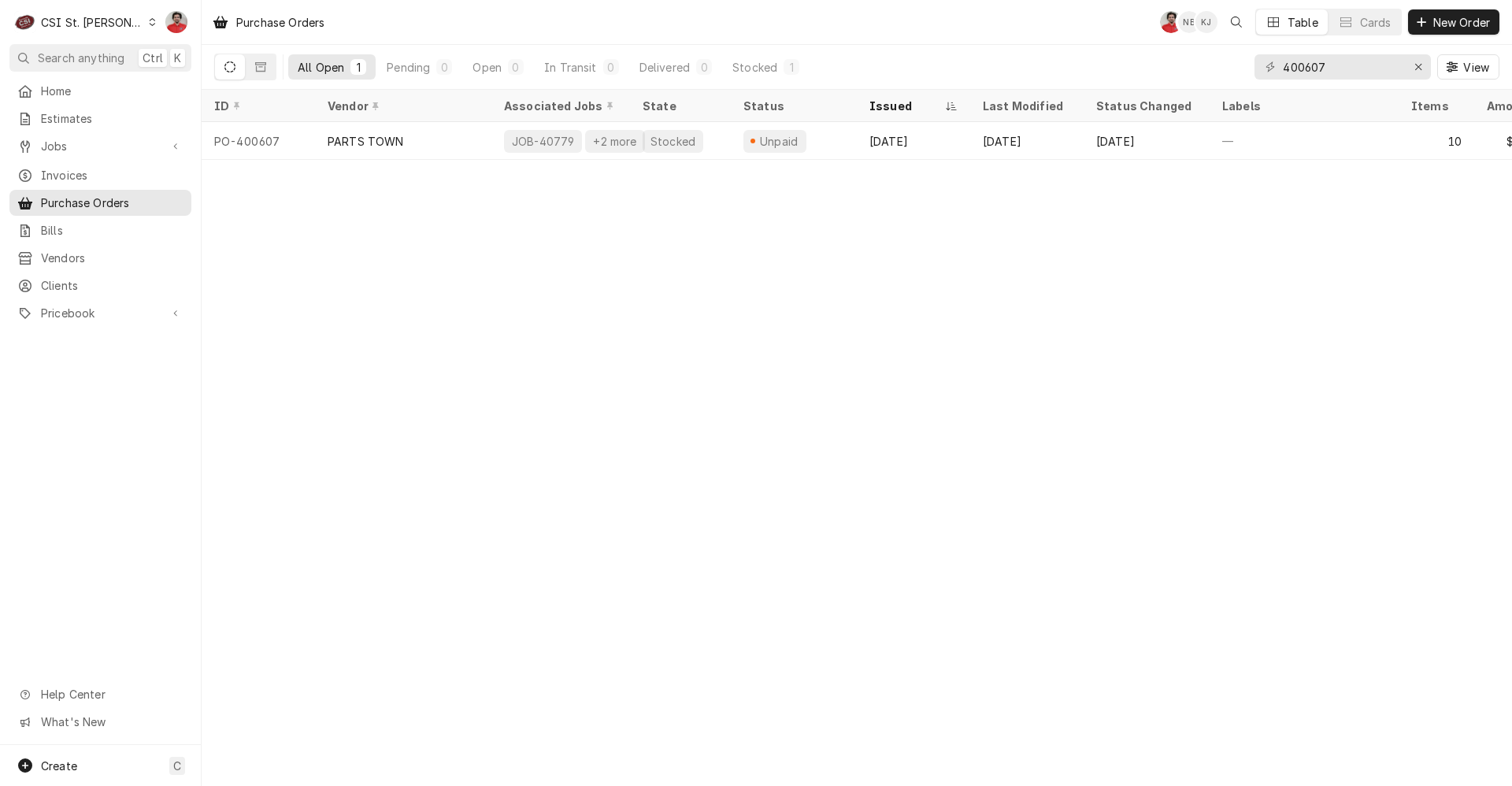
click at [1329, 81] on div "400607 View" at bounding box center [1377, 67] width 245 height 45
click at [1328, 74] on input "400607" at bounding box center [1342, 66] width 118 height 25
click at [1328, 74] on input "400607" at bounding box center [1342, 66] width 118 height 25
type input "401296"
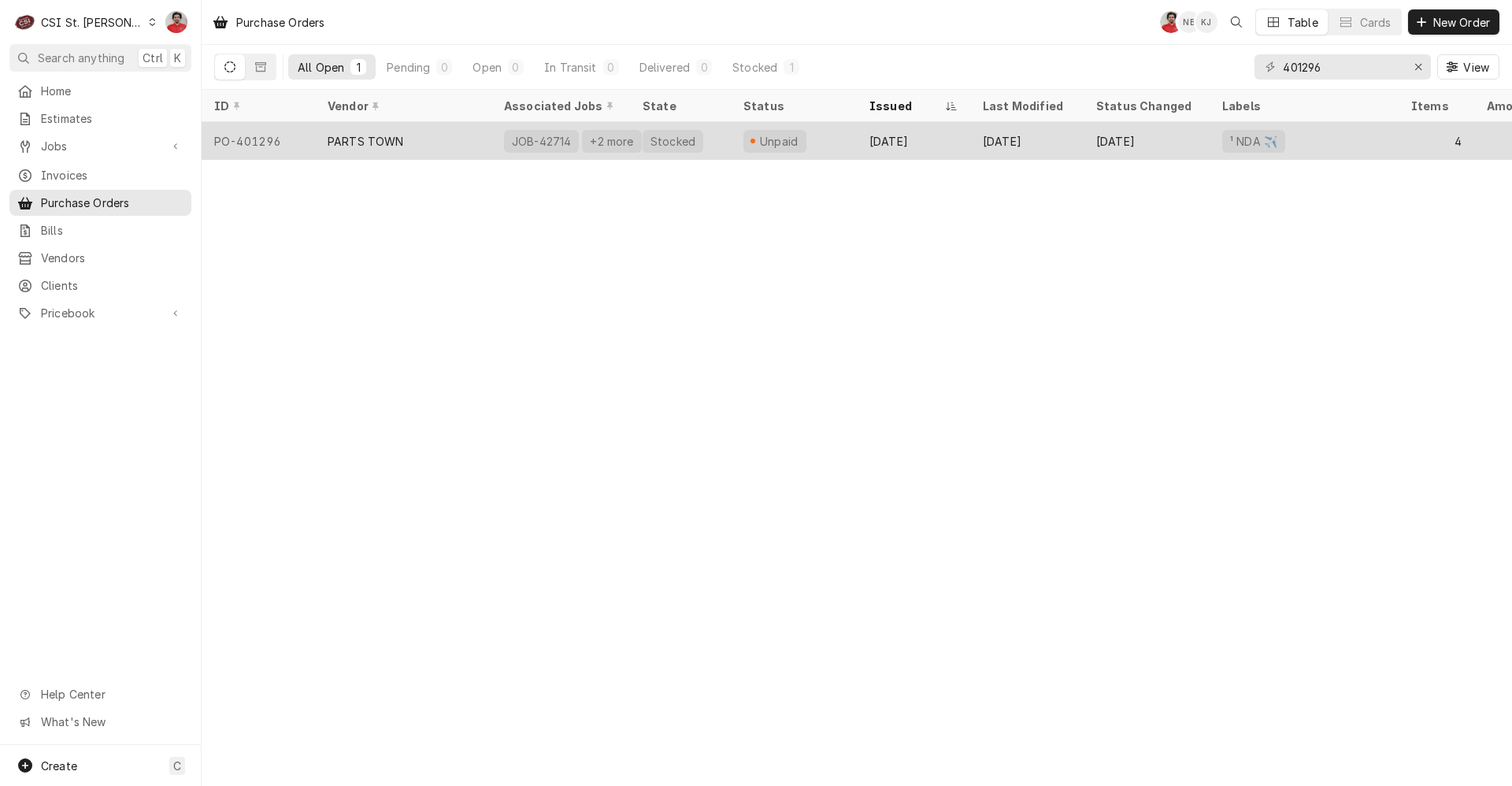
click at [812, 145] on div "Unpaid" at bounding box center [793, 141] width 126 height 38
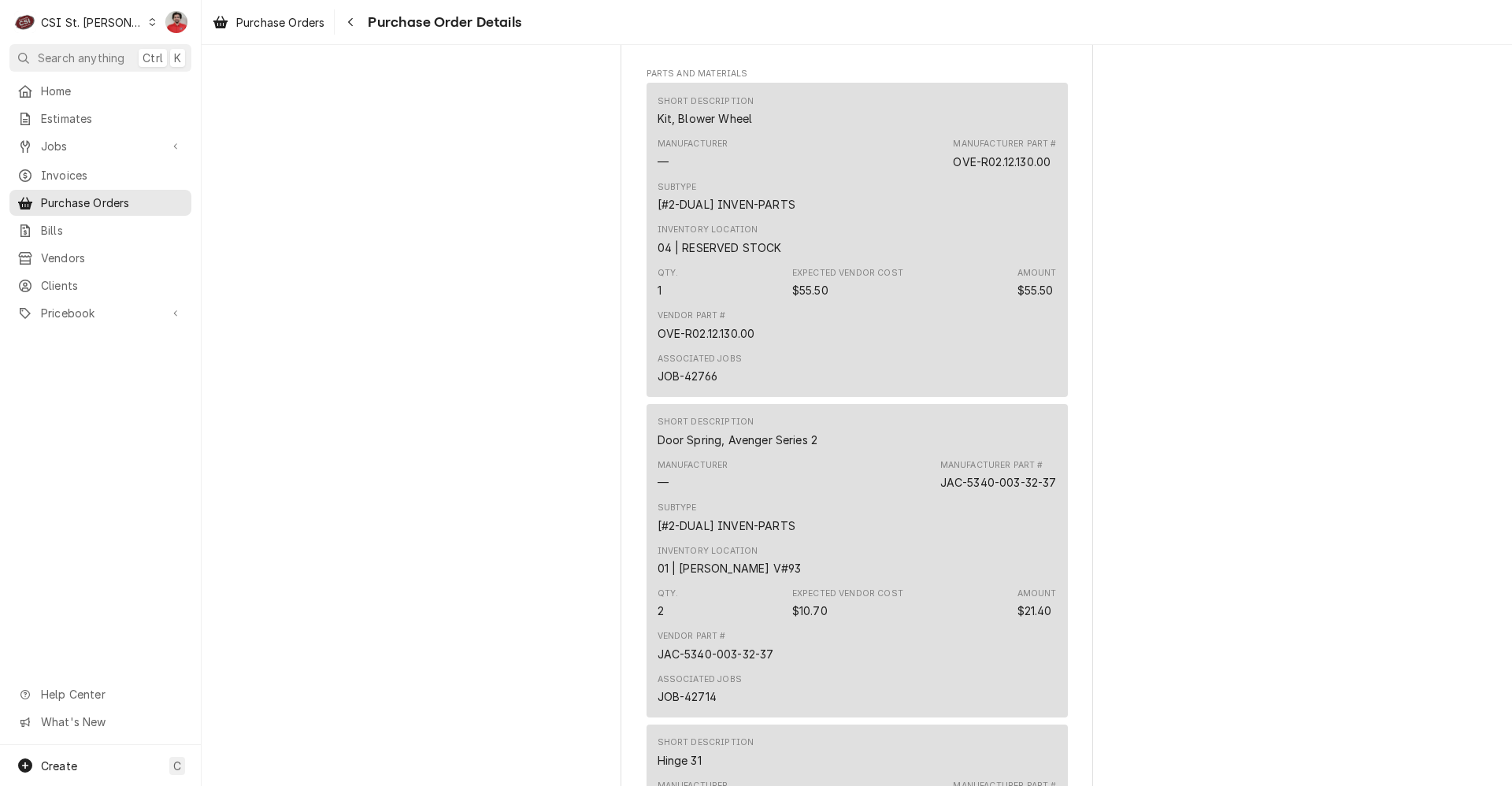
scroll to position [1576, 0]
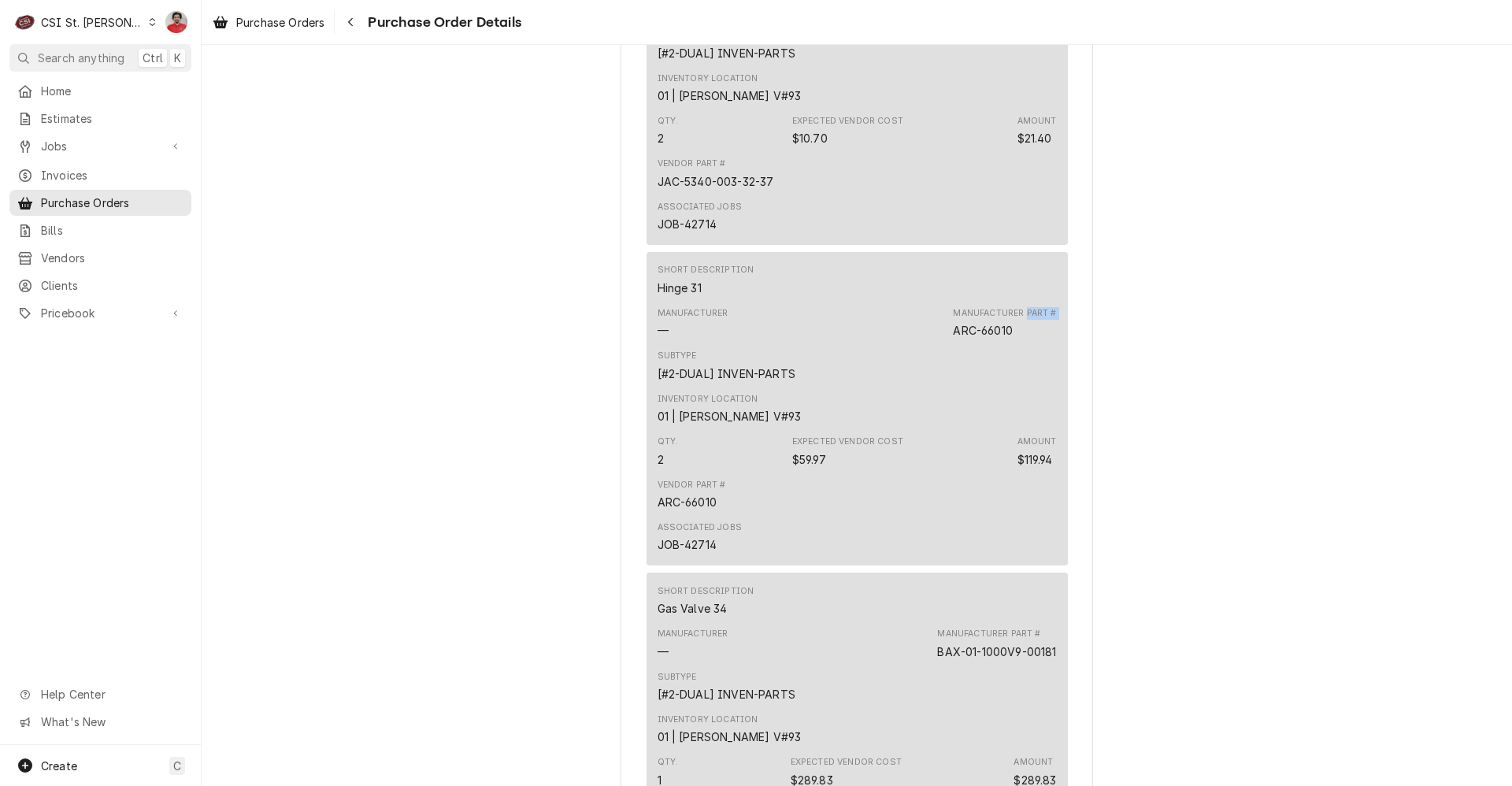
drag, startPoint x: 956, startPoint y: 380, endPoint x: 923, endPoint y: 384, distance: 33.2
click at [923, 344] on div "Manufacturer — Manufacturer Part # ARC-66010" at bounding box center [857, 323] width 400 height 43
drag, startPoint x: 923, startPoint y: 384, endPoint x: 965, endPoint y: 383, distance: 42.0
click at [965, 339] on div "ARC-66010" at bounding box center [982, 330] width 59 height 16
click at [970, 339] on div "ARC-66010" at bounding box center [982, 330] width 59 height 16
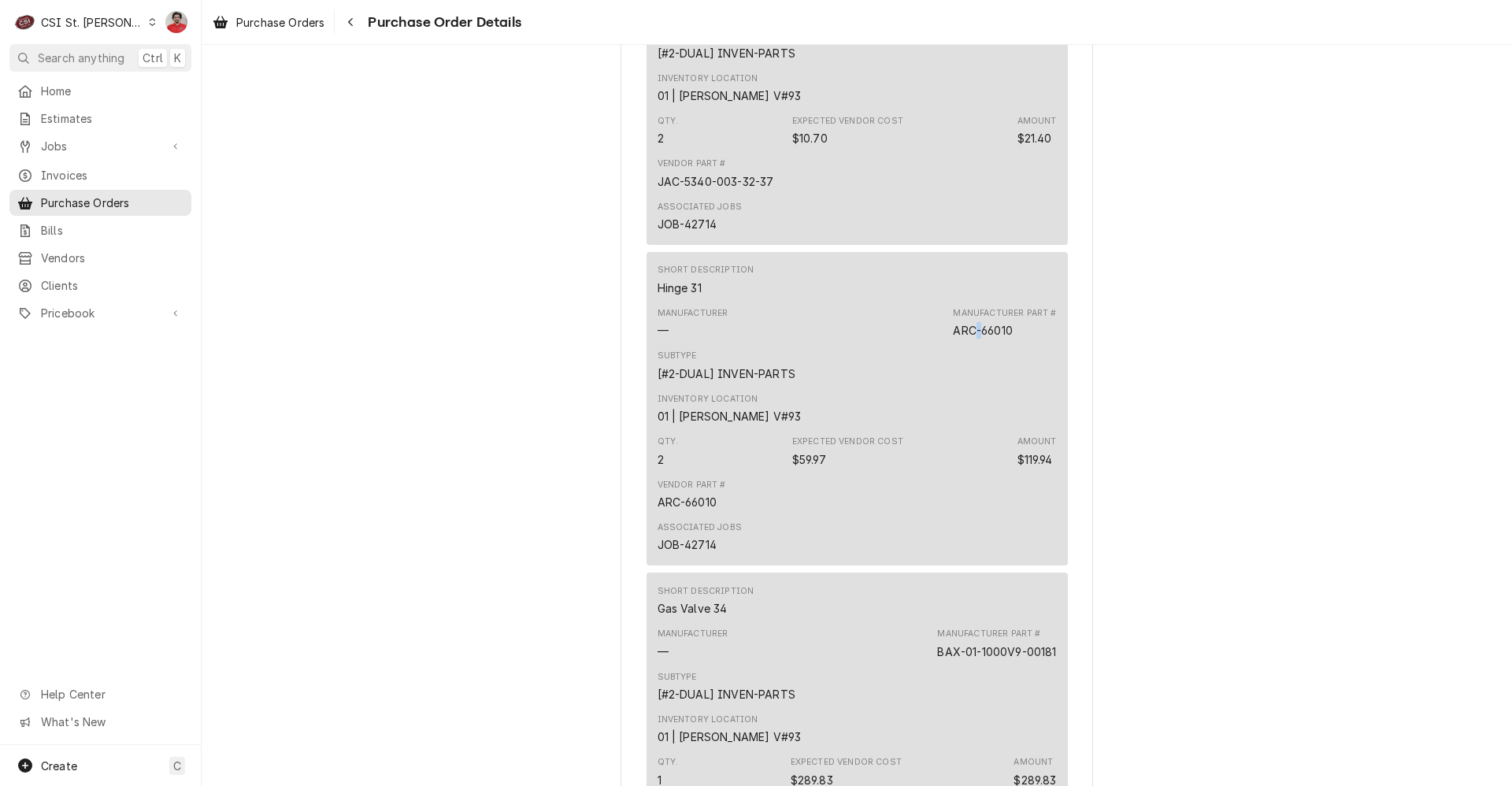
click at [970, 339] on div "ARC-66010" at bounding box center [982, 330] width 59 height 16
copy div "ARC-66010"
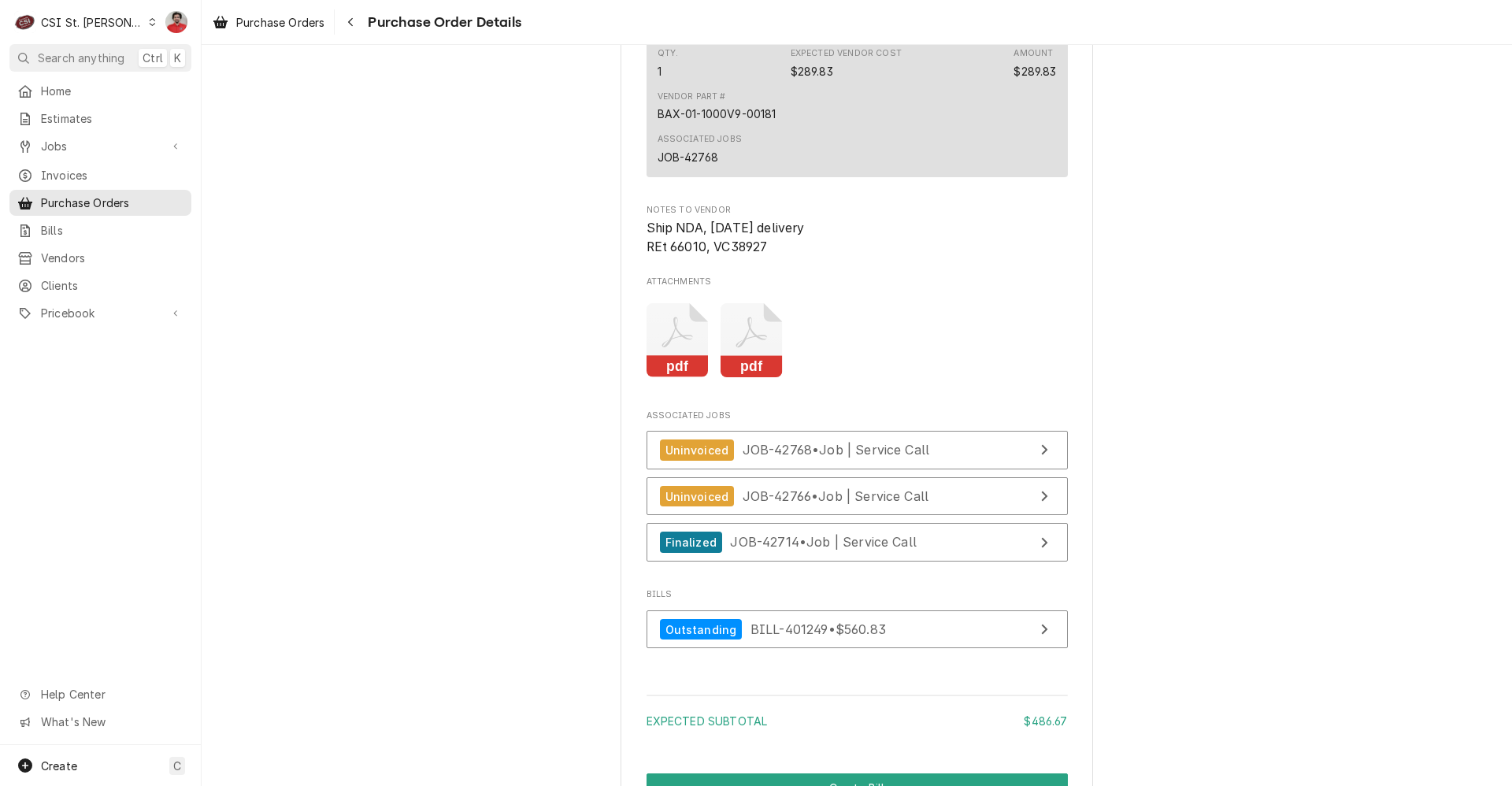
scroll to position [2581, 0]
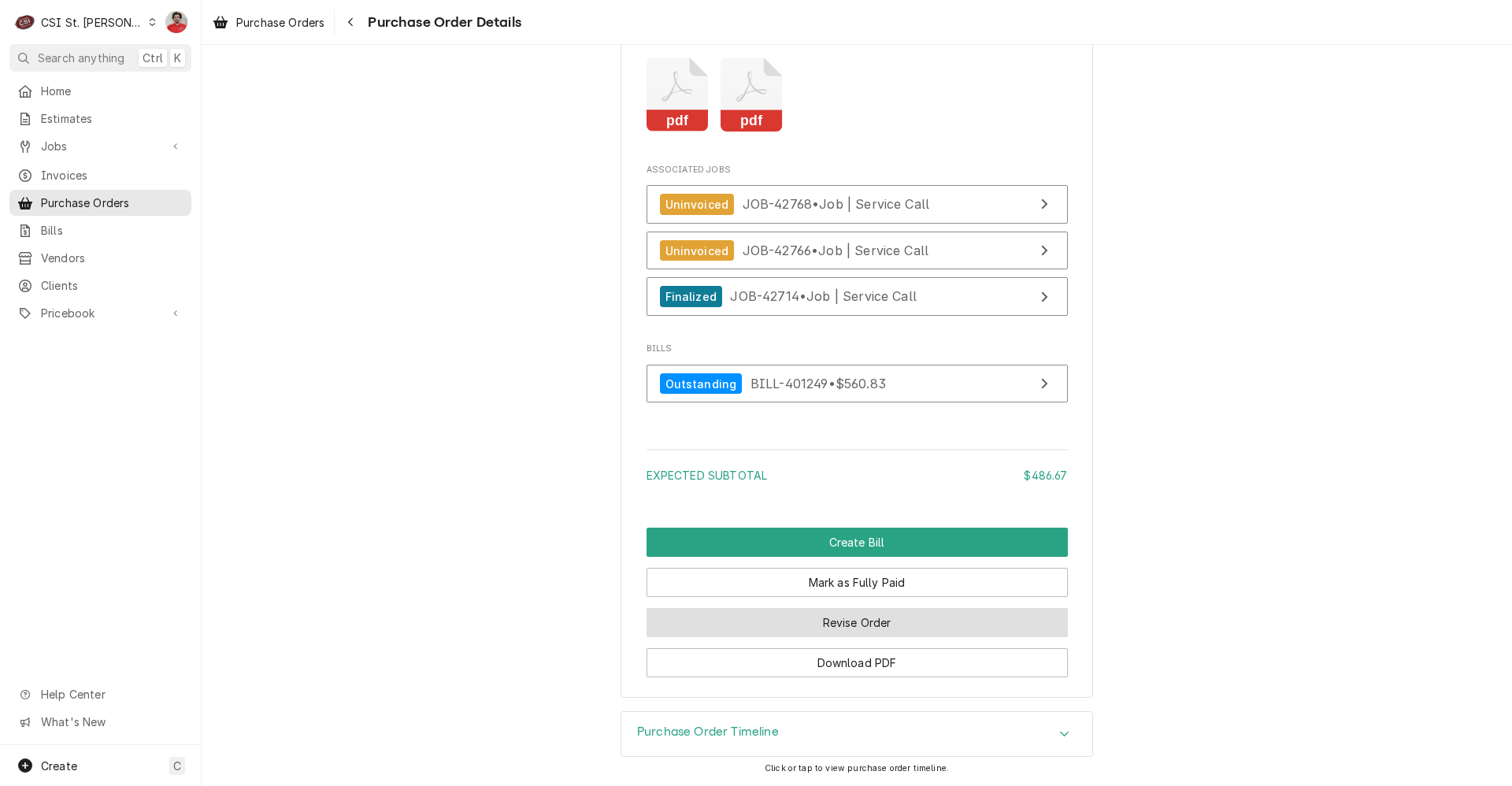
click at [875, 623] on button "Revise Order" at bounding box center [857, 622] width 421 height 29
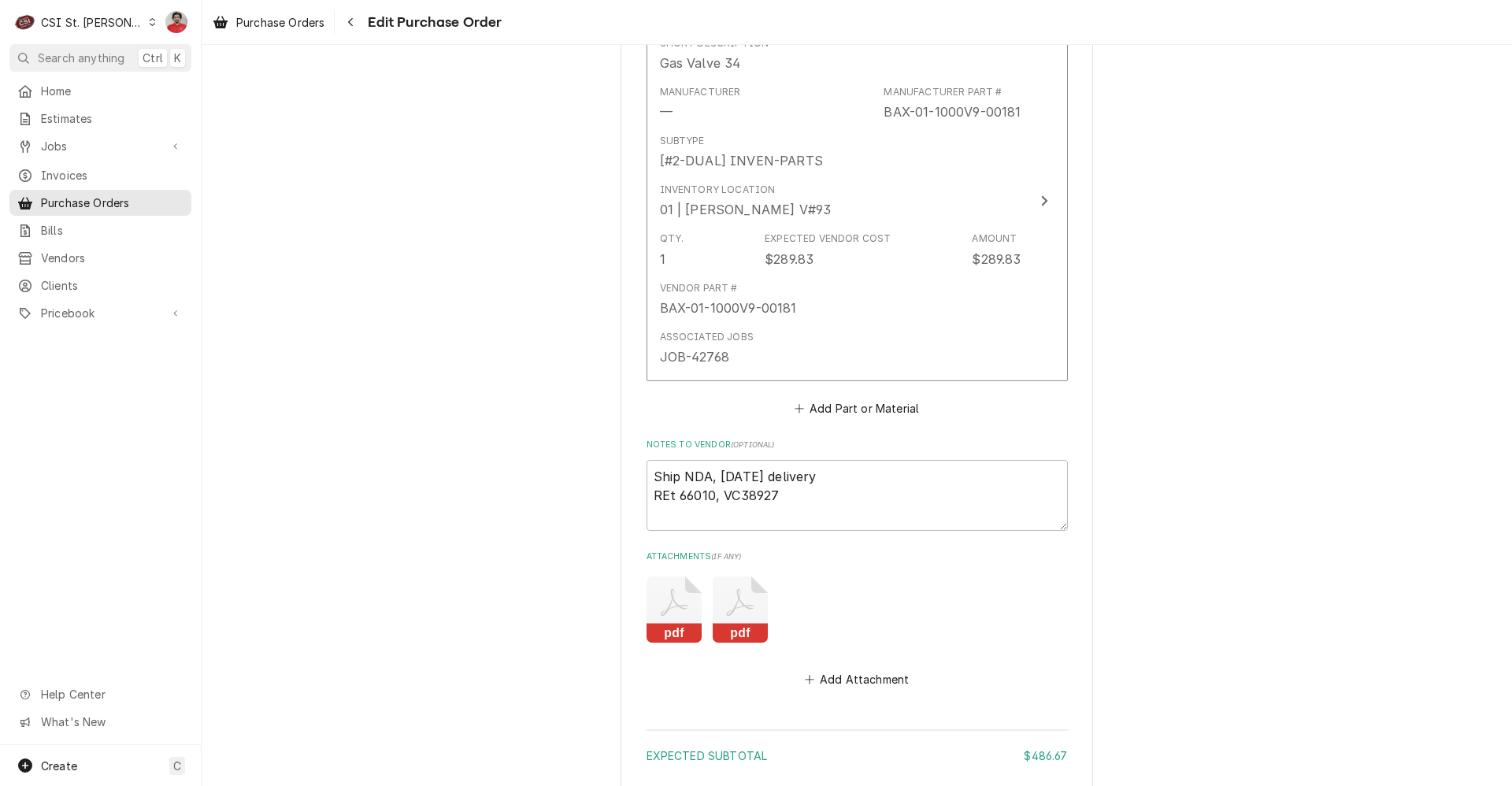
scroll to position [2031, 0]
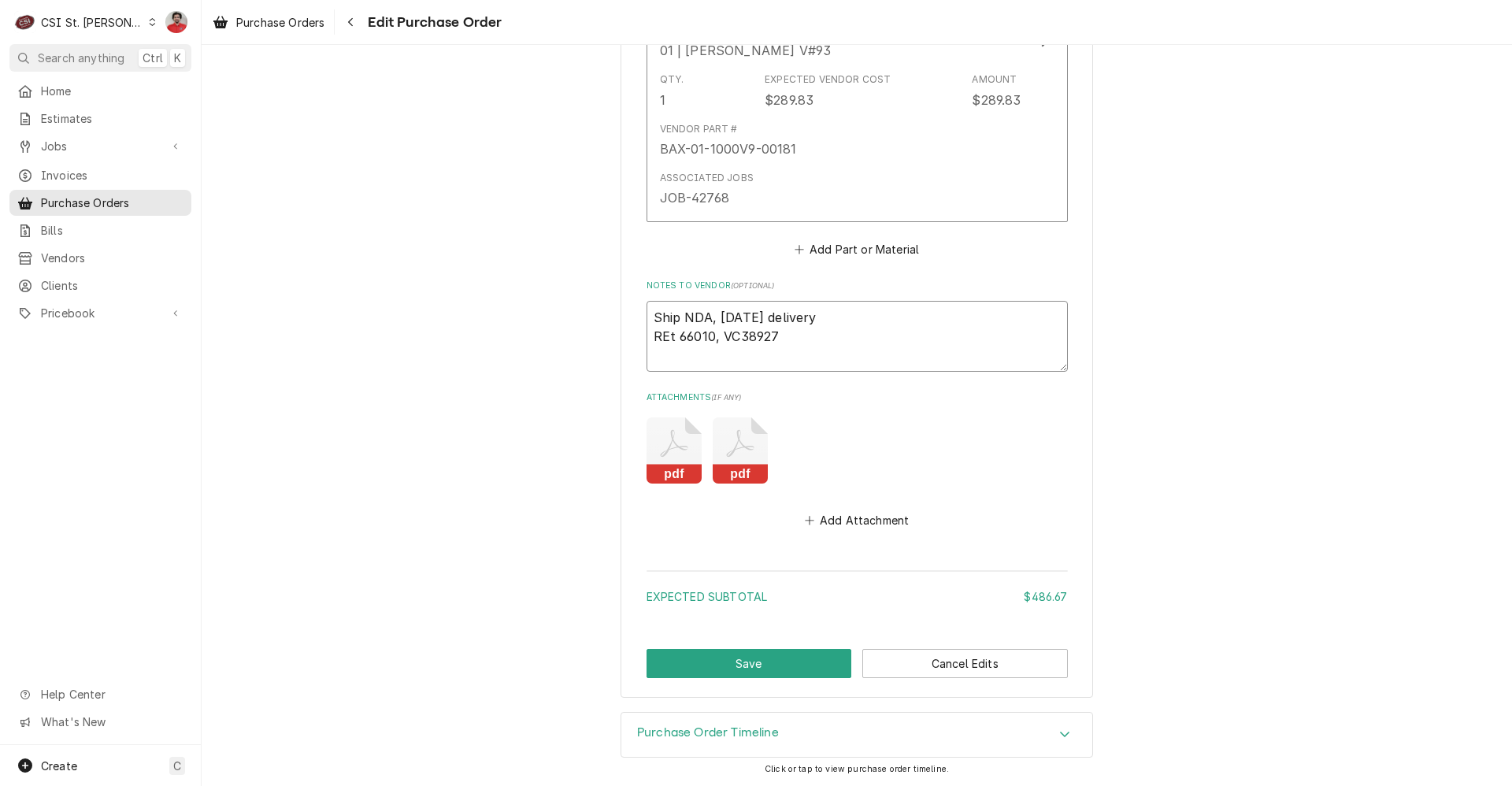
click at [808, 341] on textarea "Ship NDA, [DATE] delivery REt 66010, VC38927" at bounding box center [857, 336] width 421 height 71
type textarea "x"
type textarea "Ship NDA, [DATE] delivery REt 66010, VC38927"
type textarea "x"
type textarea "Ship NDA, [DATE] delivery REt 66010, VC38927"
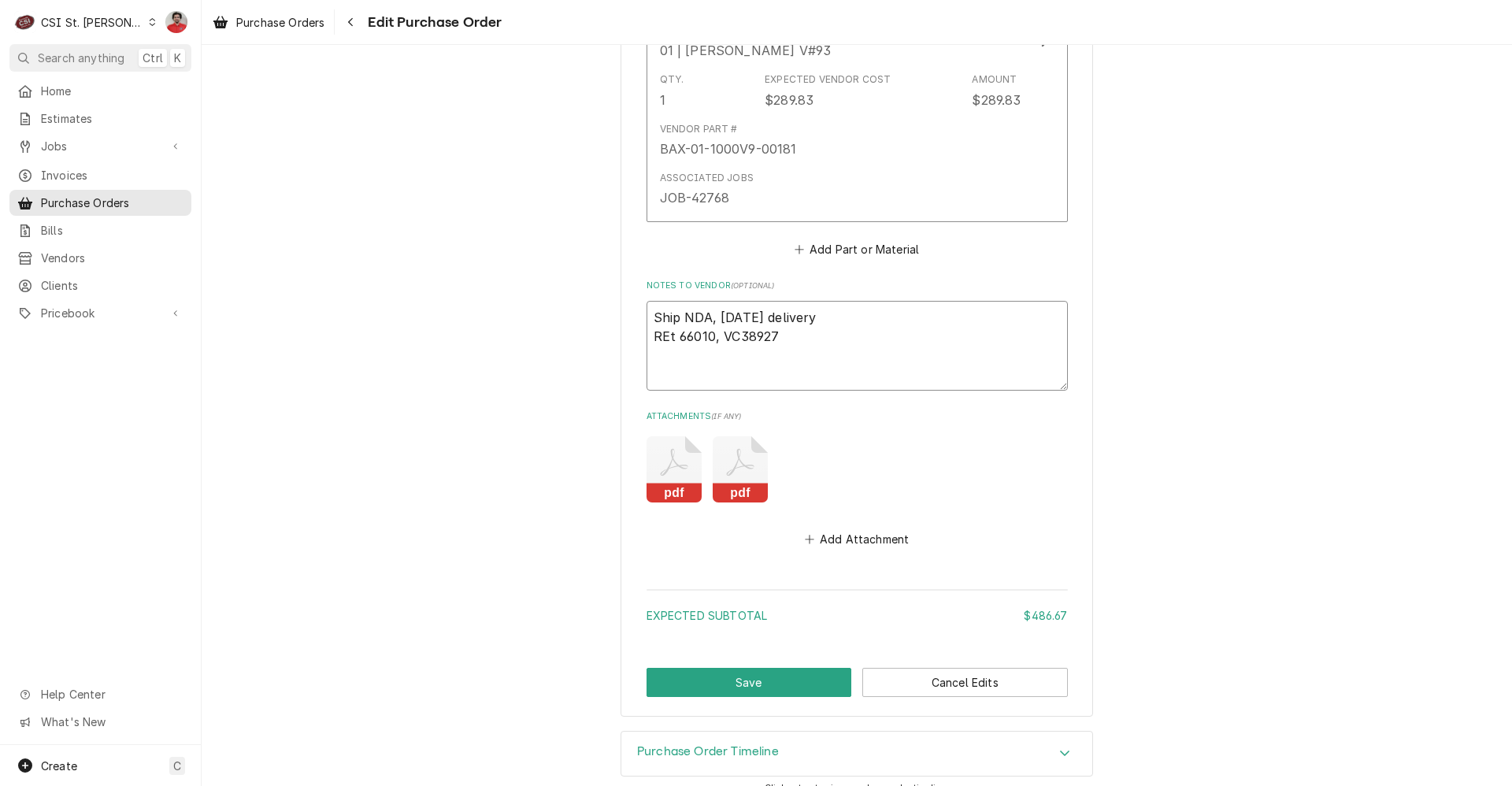
type textarea "x"
type textarea "Ship NDA, [DATE] delivery REt 66010, VC38927 A"
type textarea "x"
type textarea "Ship NDA, Monday delivery REt 66010, VC38927 AR"
type textarea "x"
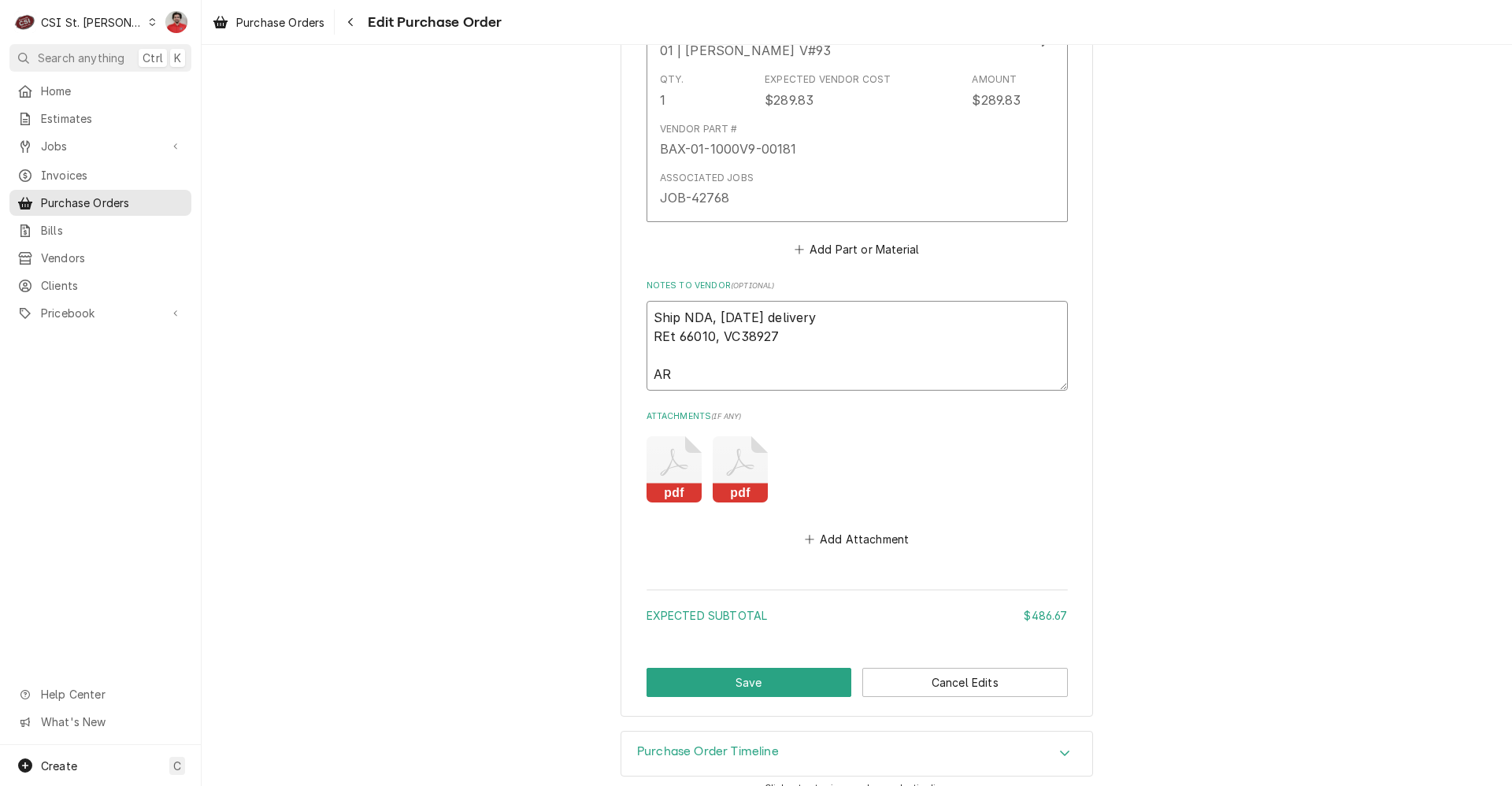
type textarea "Ship NDA, Monday delivery REt 66010, VC38927 ART"
type textarea "x"
type textarea "Ship NDA, Monday delivery REt 66010, VC38927 ART-"
type textarea "x"
type textarea "Ship NDA, Monday delivery REt 66010, VC38927 ART-6"
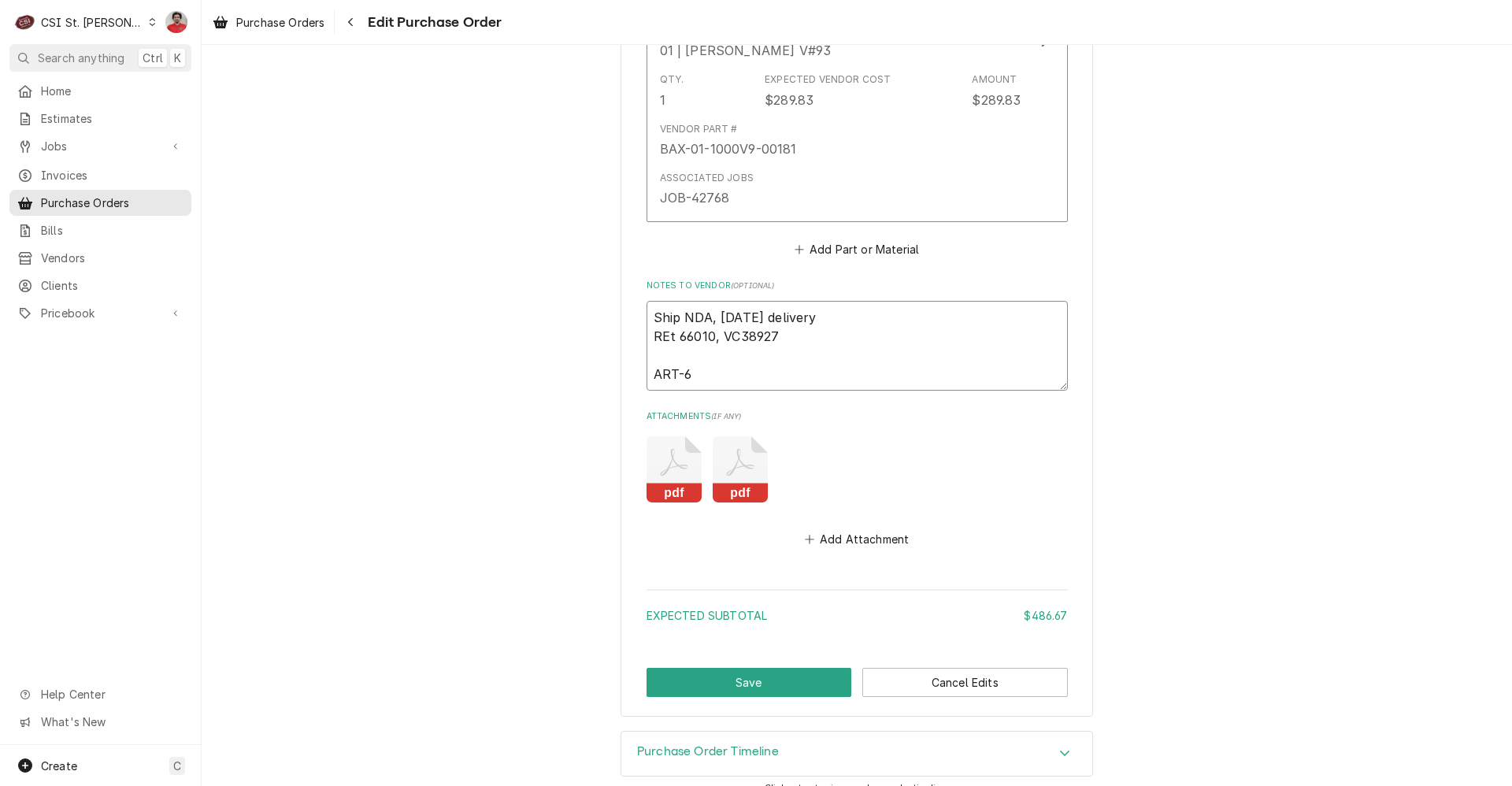
type textarea "x"
type textarea "Ship NDA, Monday delivery REt 66010, VC38927 ART-66"
type textarea "x"
type textarea "Ship NDA, Monday delivery REt 66010, VC38927 ART-660"
type textarea "x"
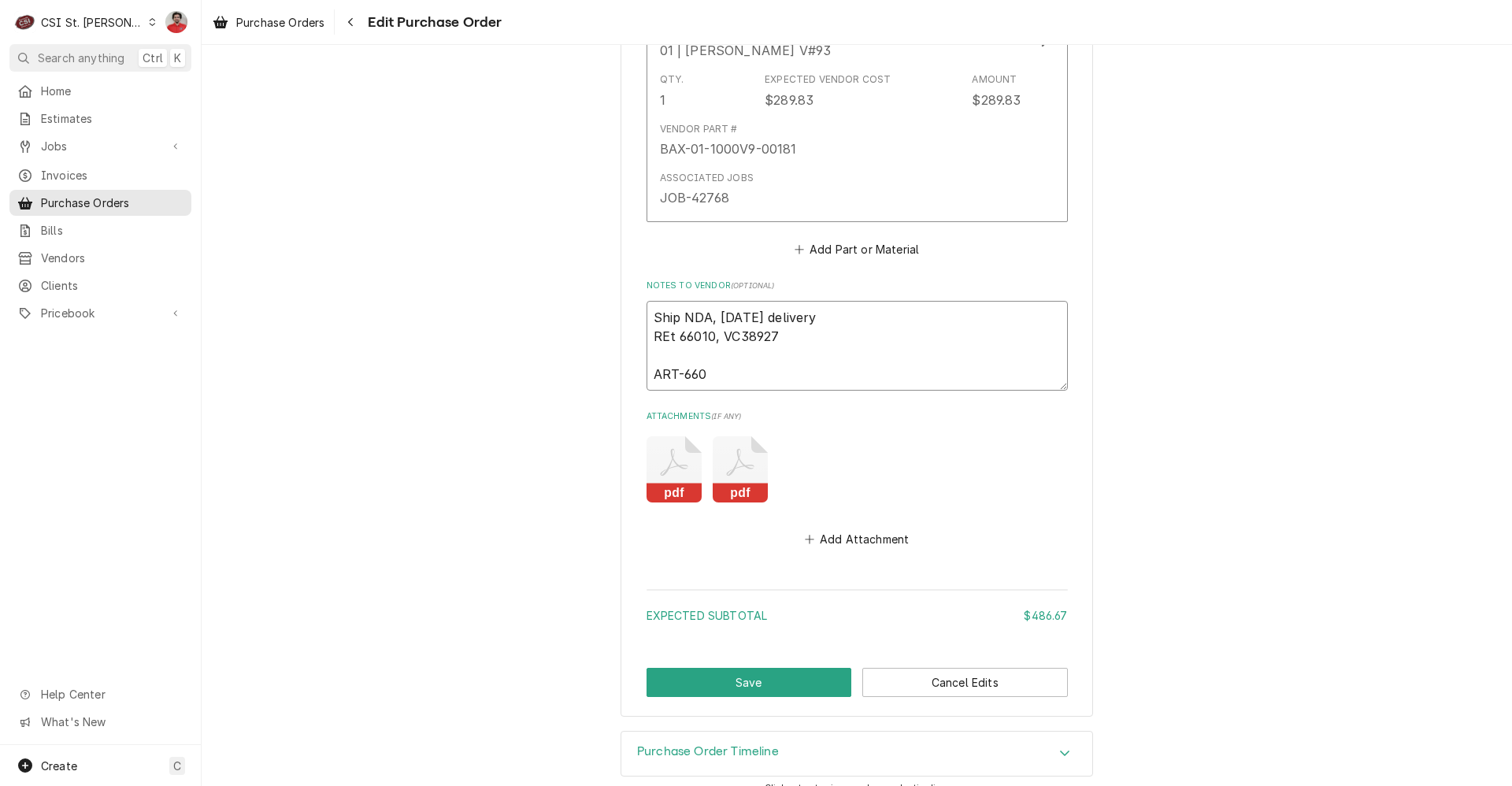
type textarea "Ship NDA, Monday delivery REt 66010, VC38927 ART-6601"
type textarea "x"
type textarea "Ship NDA, Monday delivery REt 66010, VC38927 ART-66010"
type textarea "x"
type textarea "Ship NDA, Monday delivery REt 66010, VC38927 ART-66010"
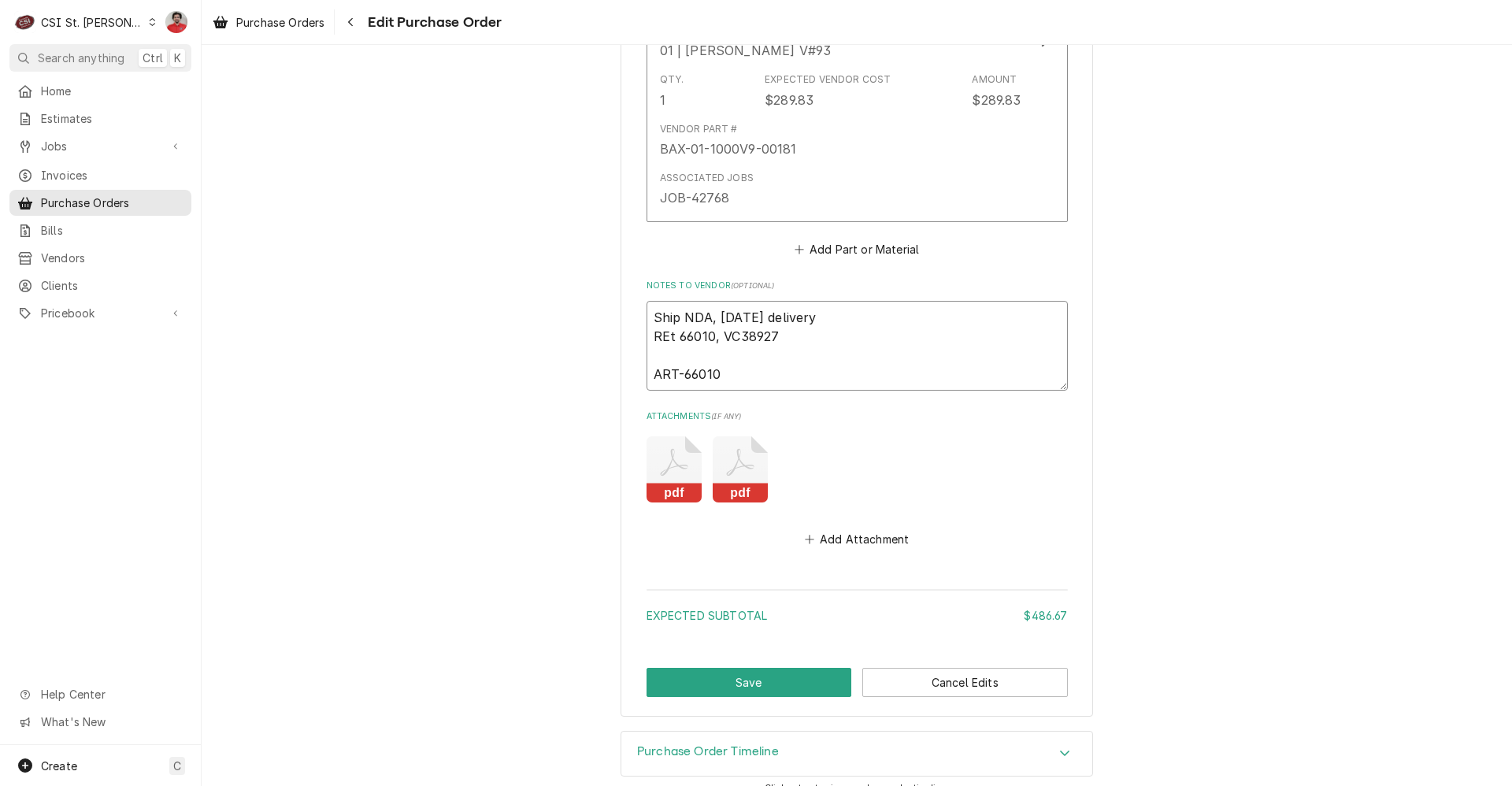
type textarea "x"
type textarea "Ship NDA, Monday delivery REt 66010, VC38927 ART-66010 r"
type textarea "x"
type textarea "Ship NDA, Monday delivery REt 66010, VC38927 ART-66010 re"
type textarea "x"
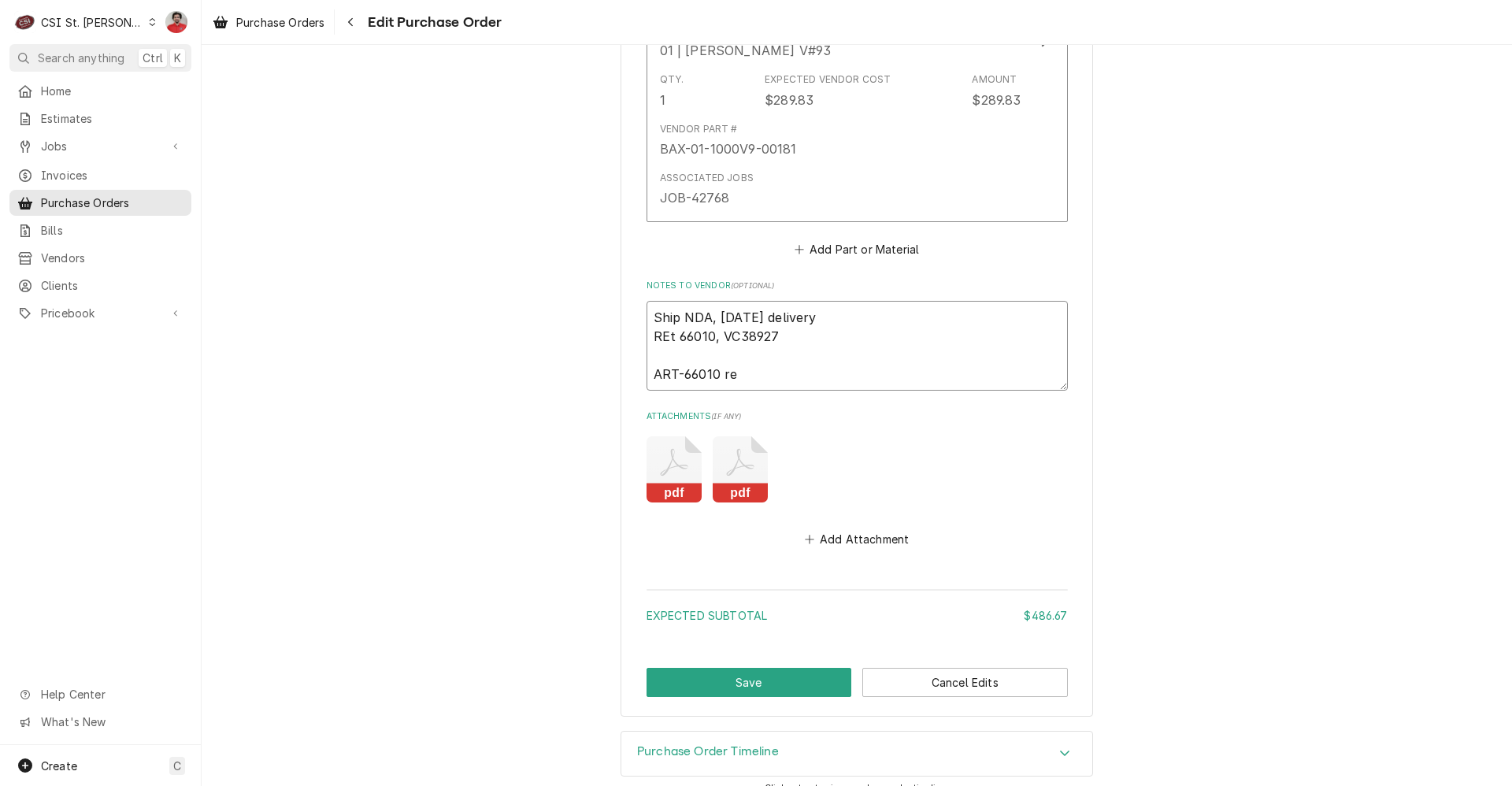
type textarea "Ship NDA, Monday delivery REt 66010, VC38927 ART-66010 ret"
type textarea "x"
type textarea "Ship NDA, Monday delivery REt 66010, VC38927 ART-66010 retu"
type textarea "x"
type textarea "Ship NDA, Monday delivery REt 66010, VC38927 ART-66010 retur"
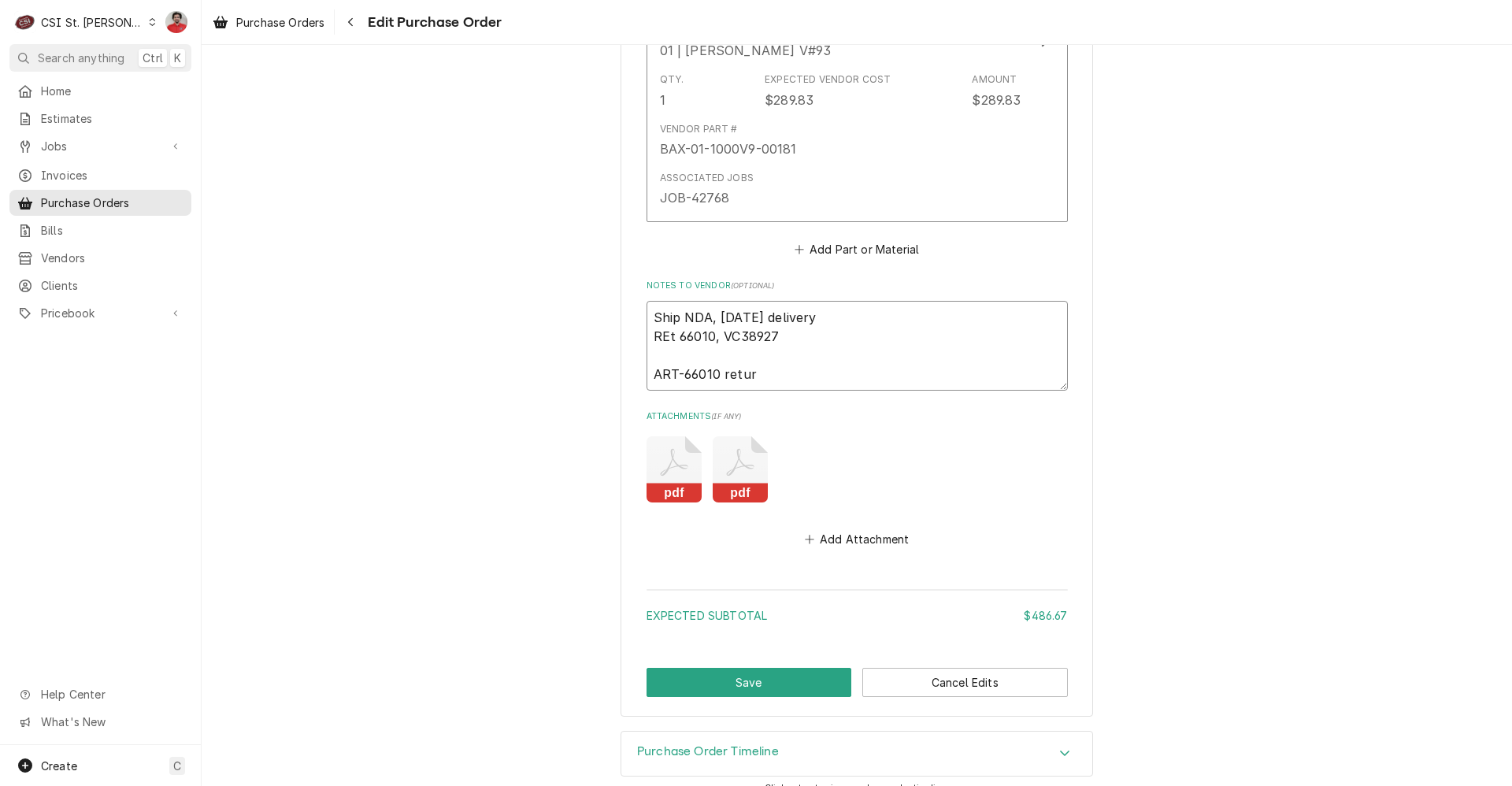
type textarea "x"
type textarea "Ship NDA, Monday delivery REt 66010, VC38927 ART-66010 returne"
type textarea "x"
type textarea "Ship NDA, Monday delivery REt 66010, VC38927 ART-66010 returned"
type textarea "x"
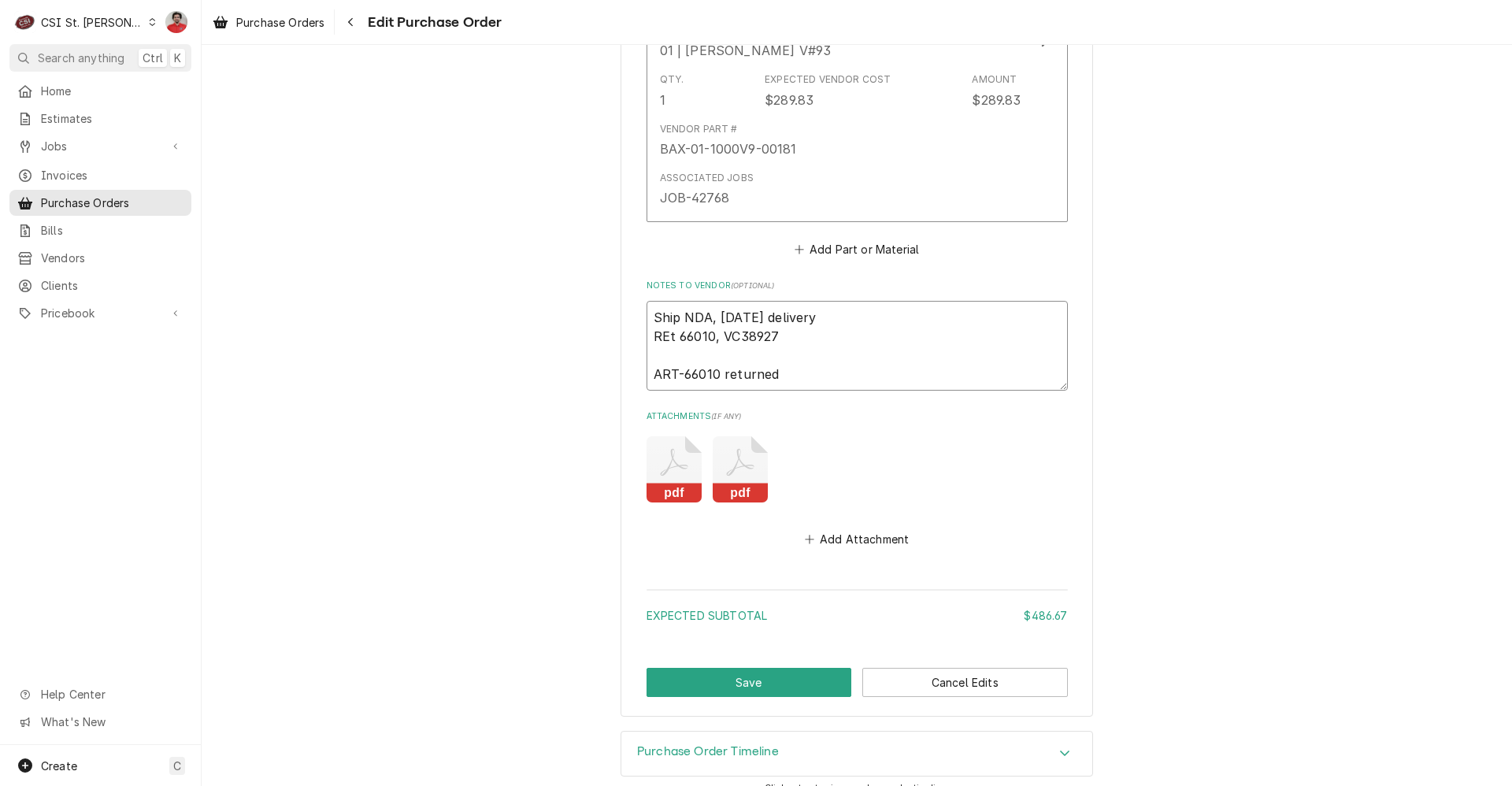
type textarea "Ship NDA, Monday delivery REt 66010, VC38927 ART-66010 returned"
type textarea "x"
type textarea "Ship NDA, Monday delivery REt 66010, VC38927 ART-66010 returned o"
type textarea "x"
type textarea "Ship NDA, Monday delivery REt 66010, VC38927 ART-66010 returned on"
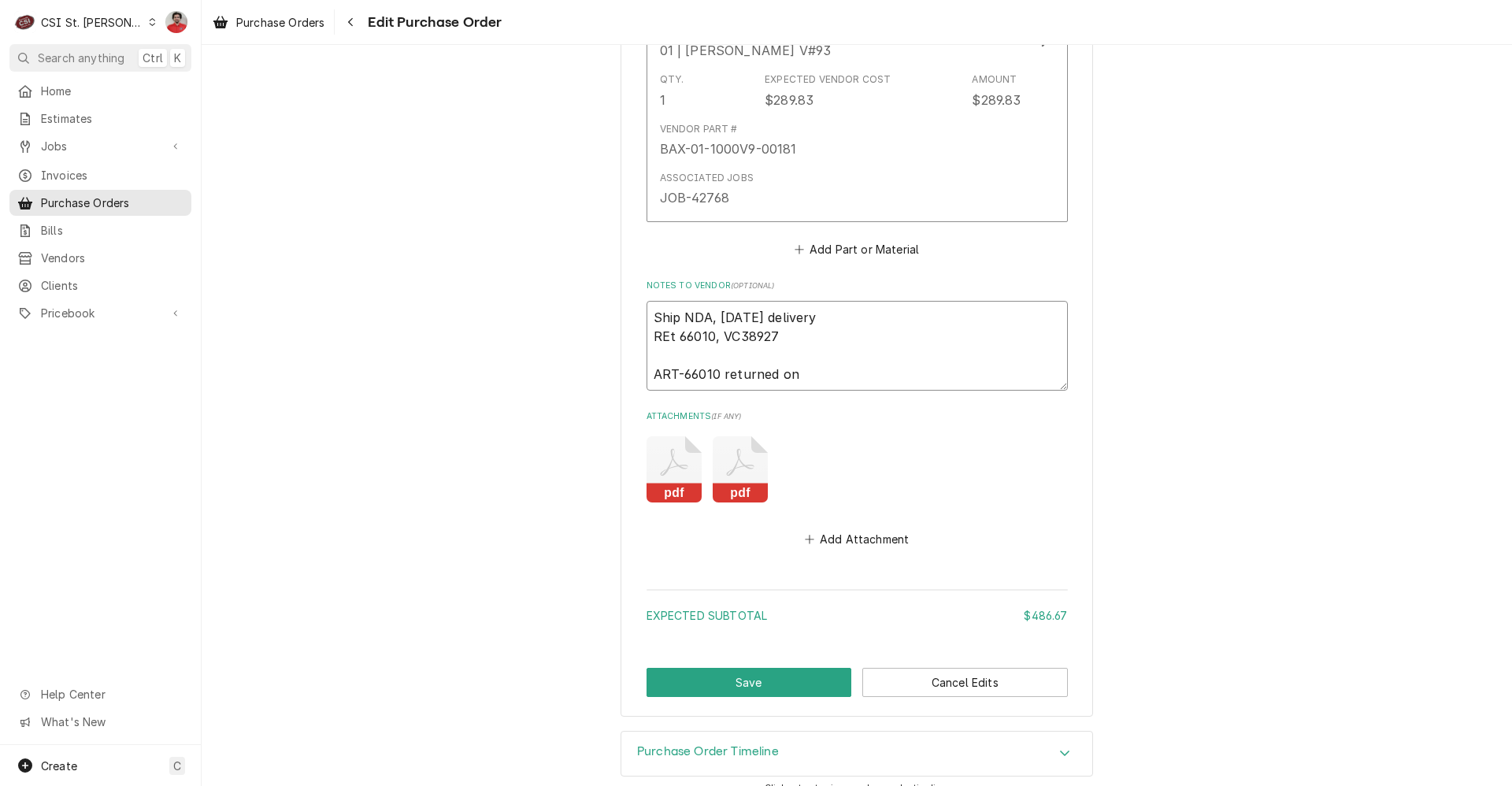
type textarea "x"
type textarea "Ship NDA, Monday delivery REt 66010, VC38927 ART-66010 returned on"
type textarea "x"
type textarea "Ship NDA, Monday delivery REt 66010, VC38927 ART-66010 returned on V"
type textarea "x"
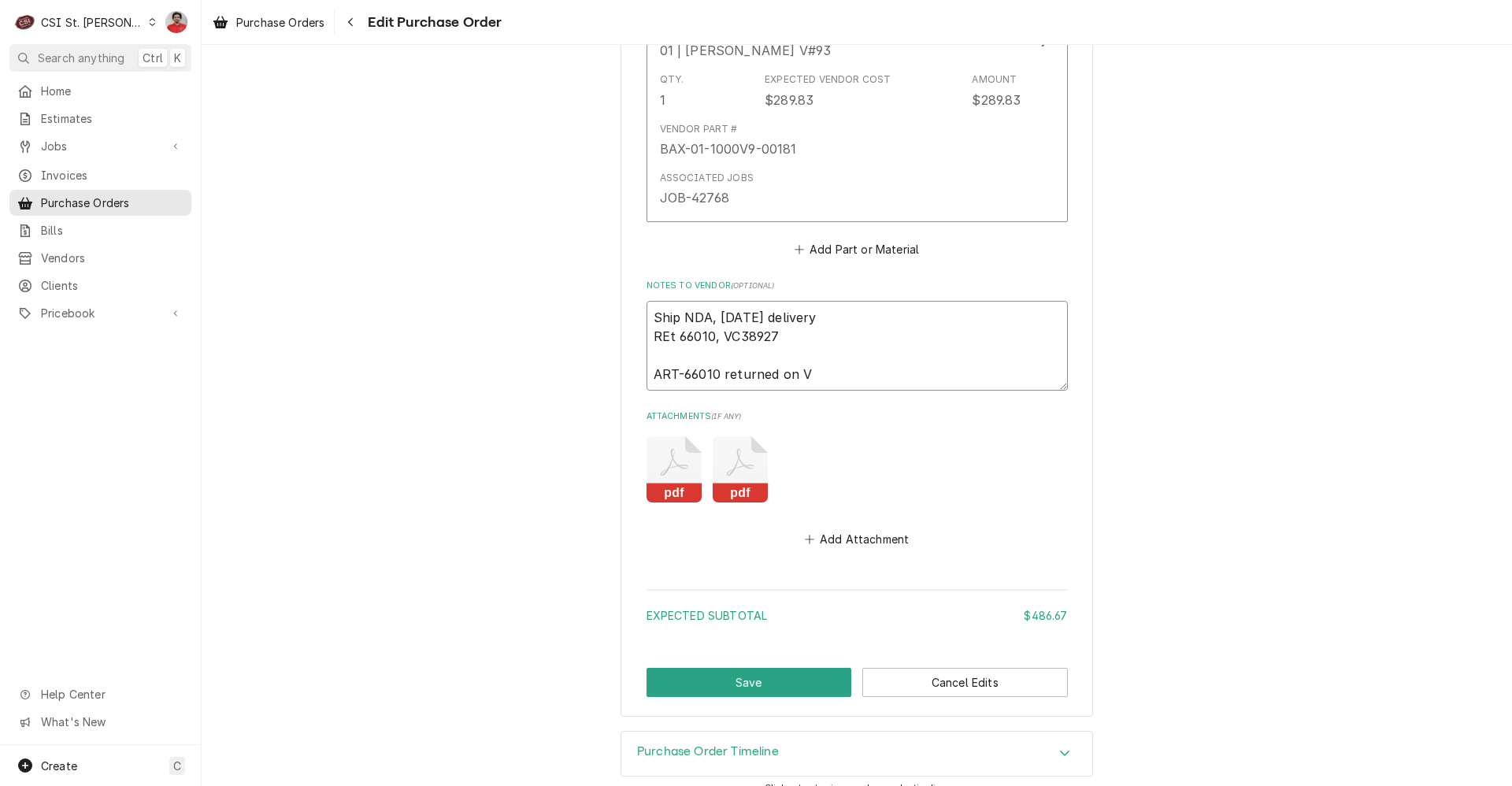
type textarea "Ship NDA, Monday delivery REt 66010, VC38927 ART-66010 returned on VC"
type textarea "x"
type textarea "Ship NDA, Monday delivery REt 66010, VC38927 ART-66010 returned on VC"
type textarea "x"
type textarea "Ship NDA, Monday delivery REt 66010, VC38927 ART-66010 returned on VC 3"
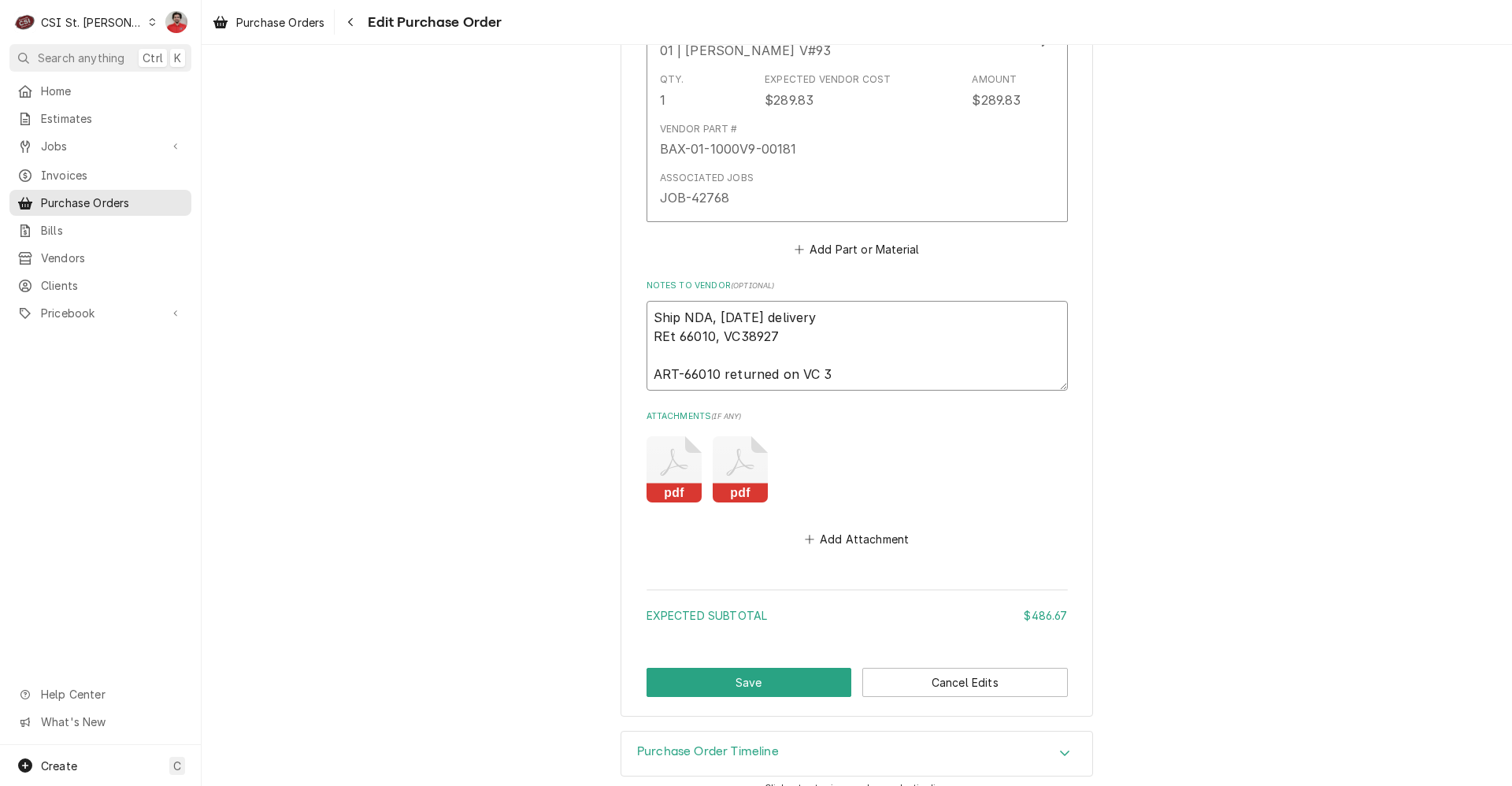
type textarea "x"
type textarea "Ship NDA, Monday delivery REt 66010, VC38927 ART-66010 returned on VC 38"
type textarea "x"
type textarea "Ship NDA, Monday delivery REt 66010, VC38927 ART-66010 returned on VC 389"
type textarea "x"
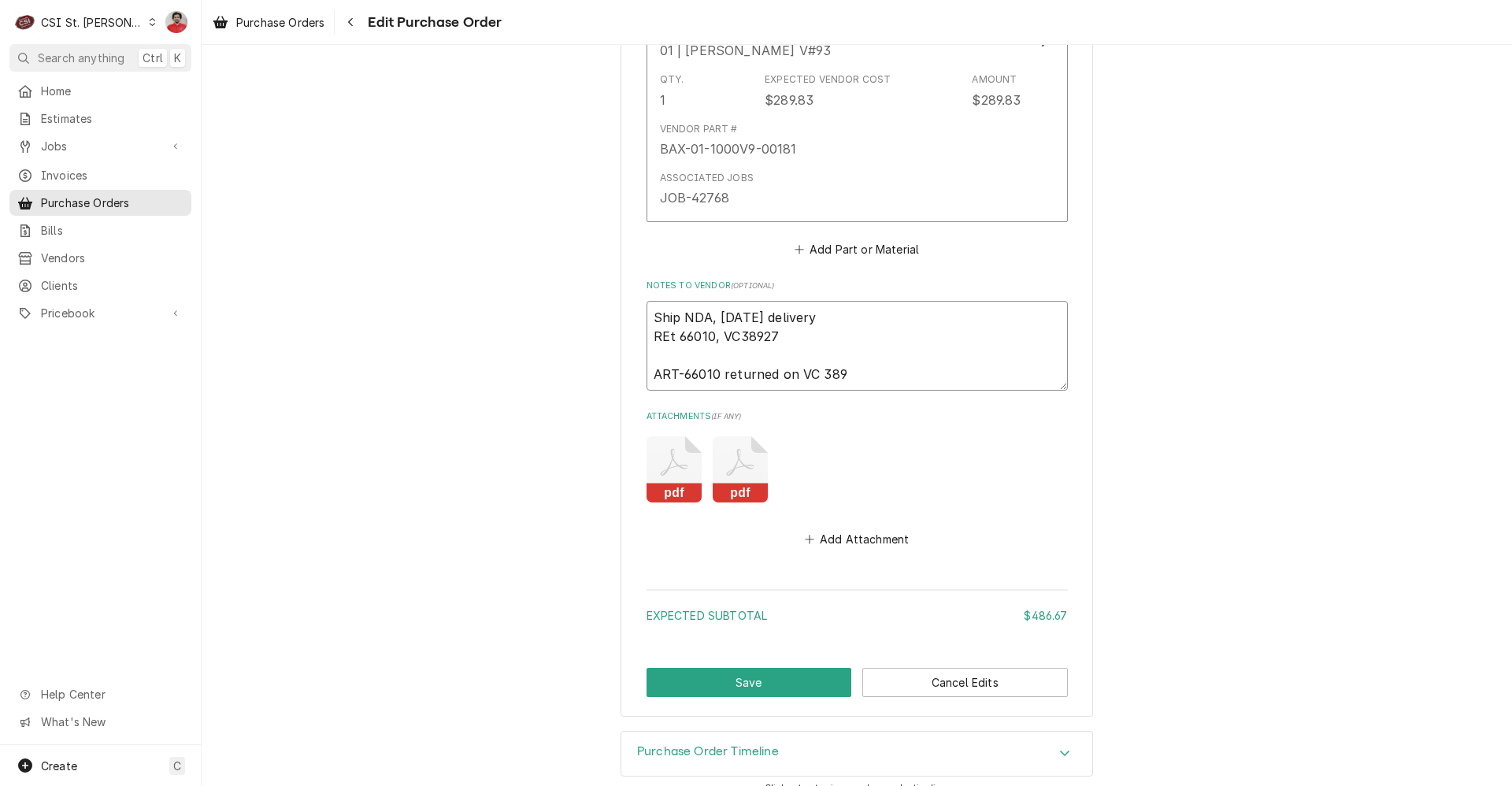
type textarea "Ship NDA, Monday delivery REt 66010, VC38927 ART-66010 returned on VC 3893"
type textarea "x"
type textarea "Ship NDA, Monday delivery REt 66010, VC38927 ART-66010 returned on VC 38936"
click at [767, 685] on button "Save" at bounding box center [750, 682] width 205 height 29
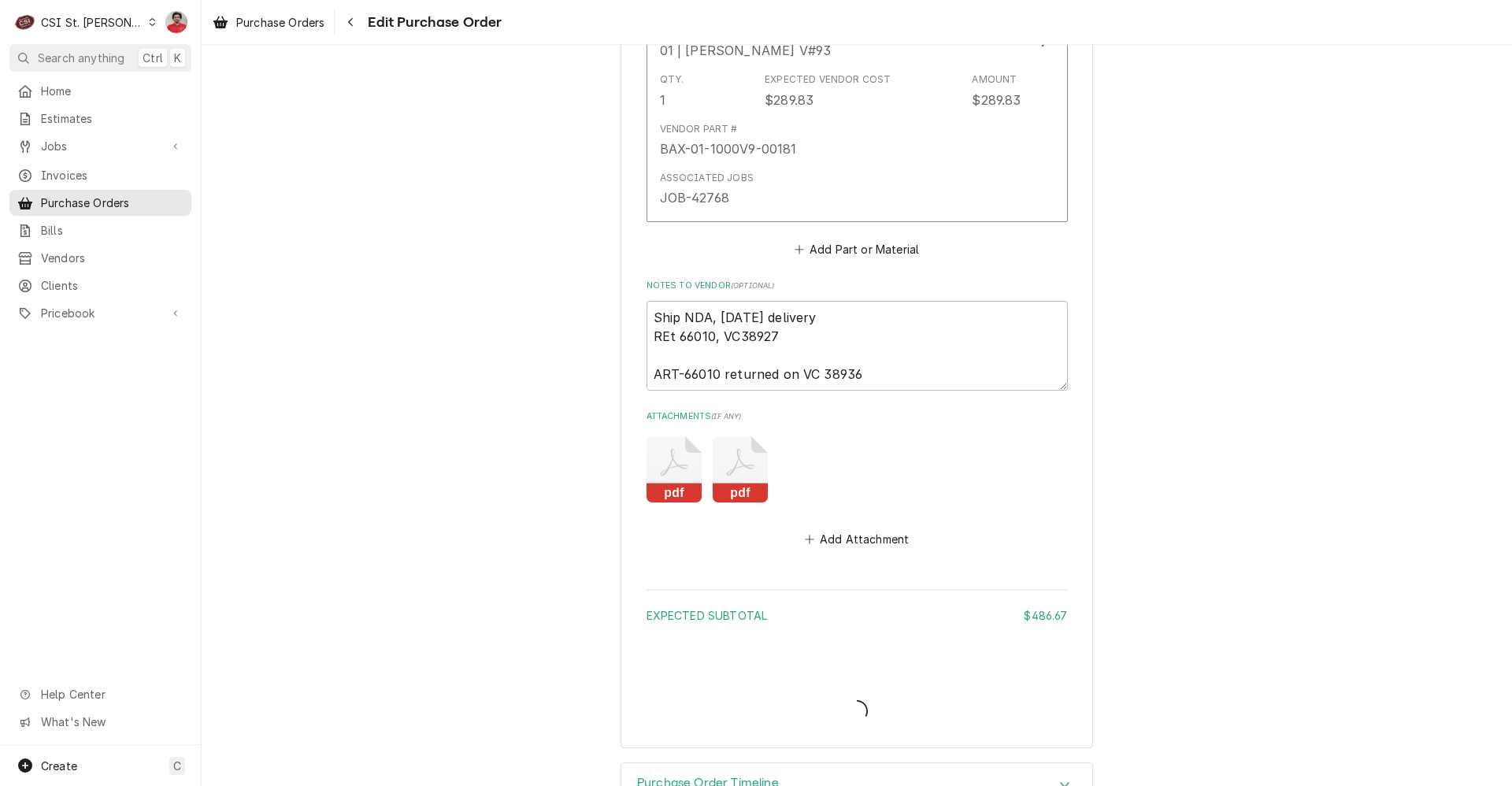
type textarea "x"
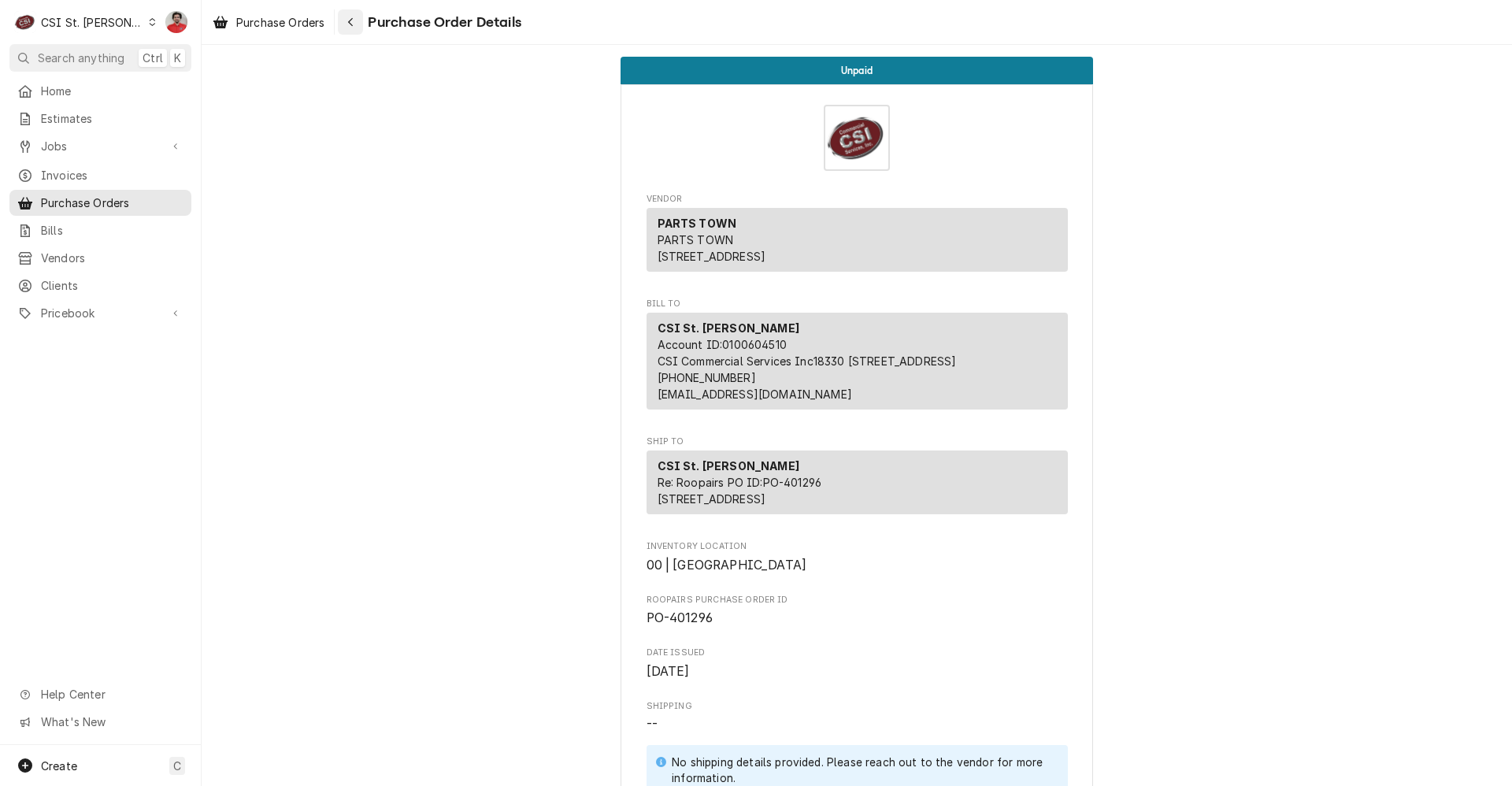
click at [345, 28] on div "Navigate back" at bounding box center [350, 22] width 15 height 15
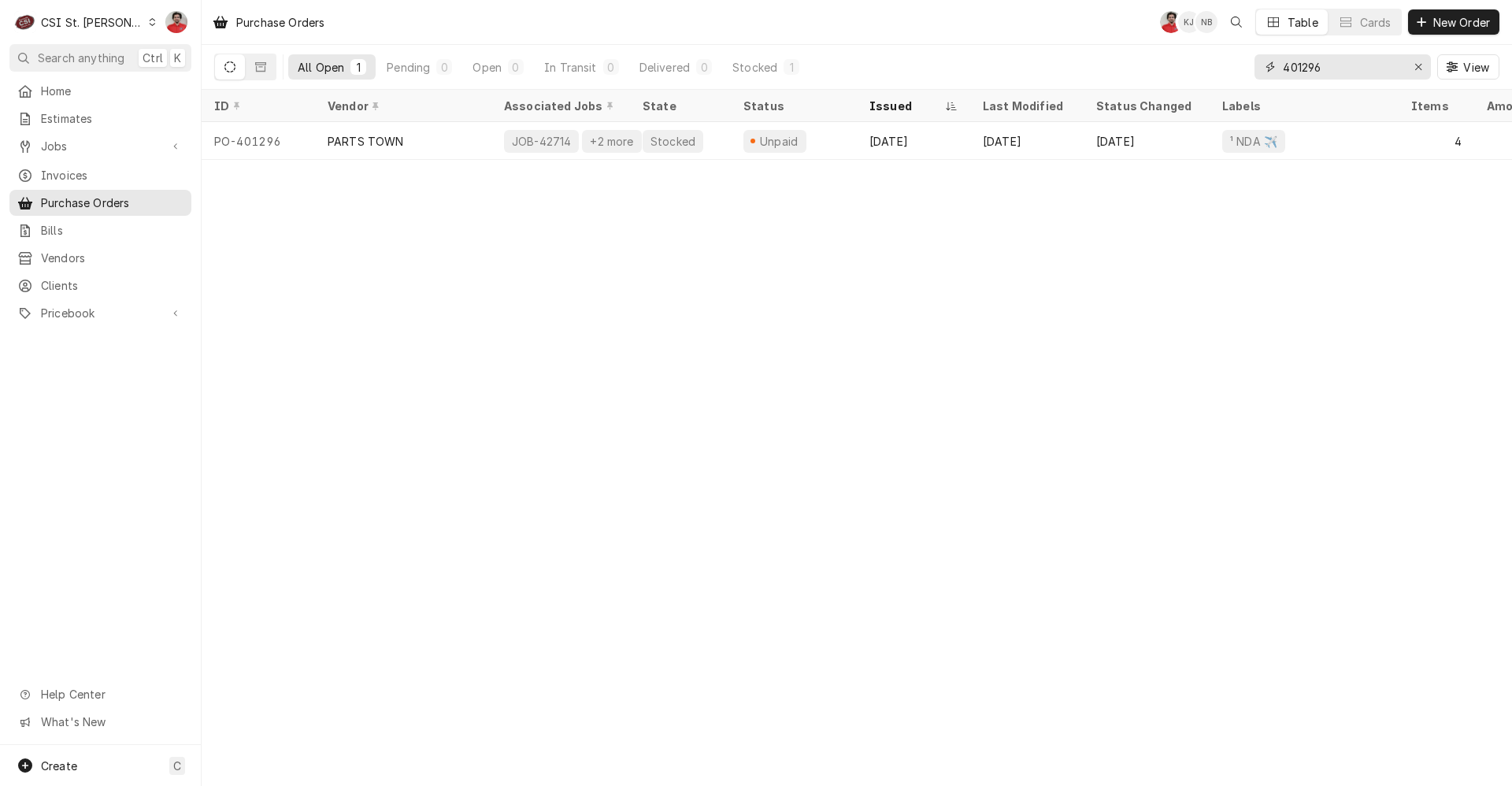
click at [1329, 69] on input "401296" at bounding box center [1342, 66] width 118 height 25
type input "401267"
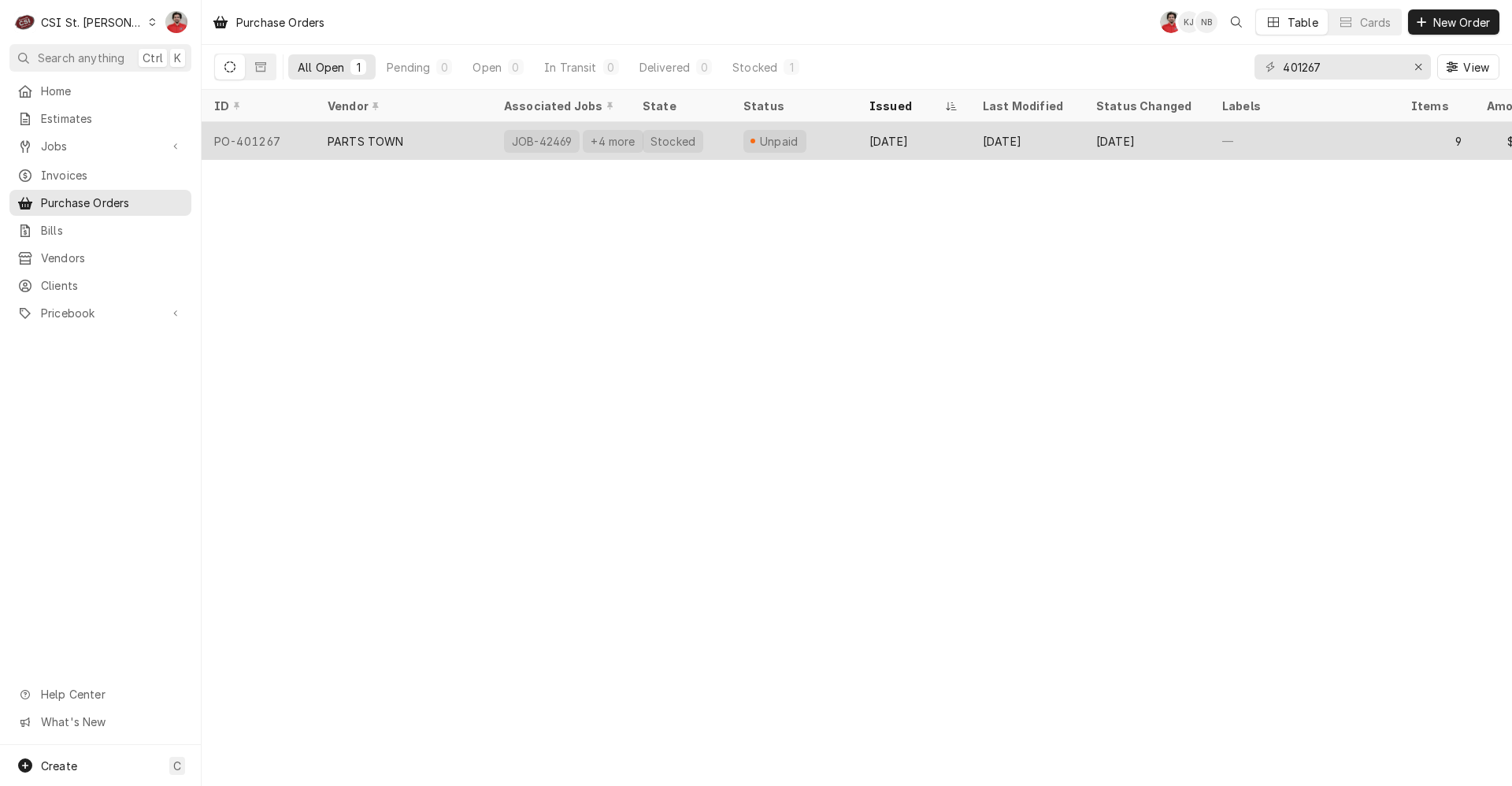
click at [827, 136] on div "Unpaid" at bounding box center [793, 141] width 126 height 38
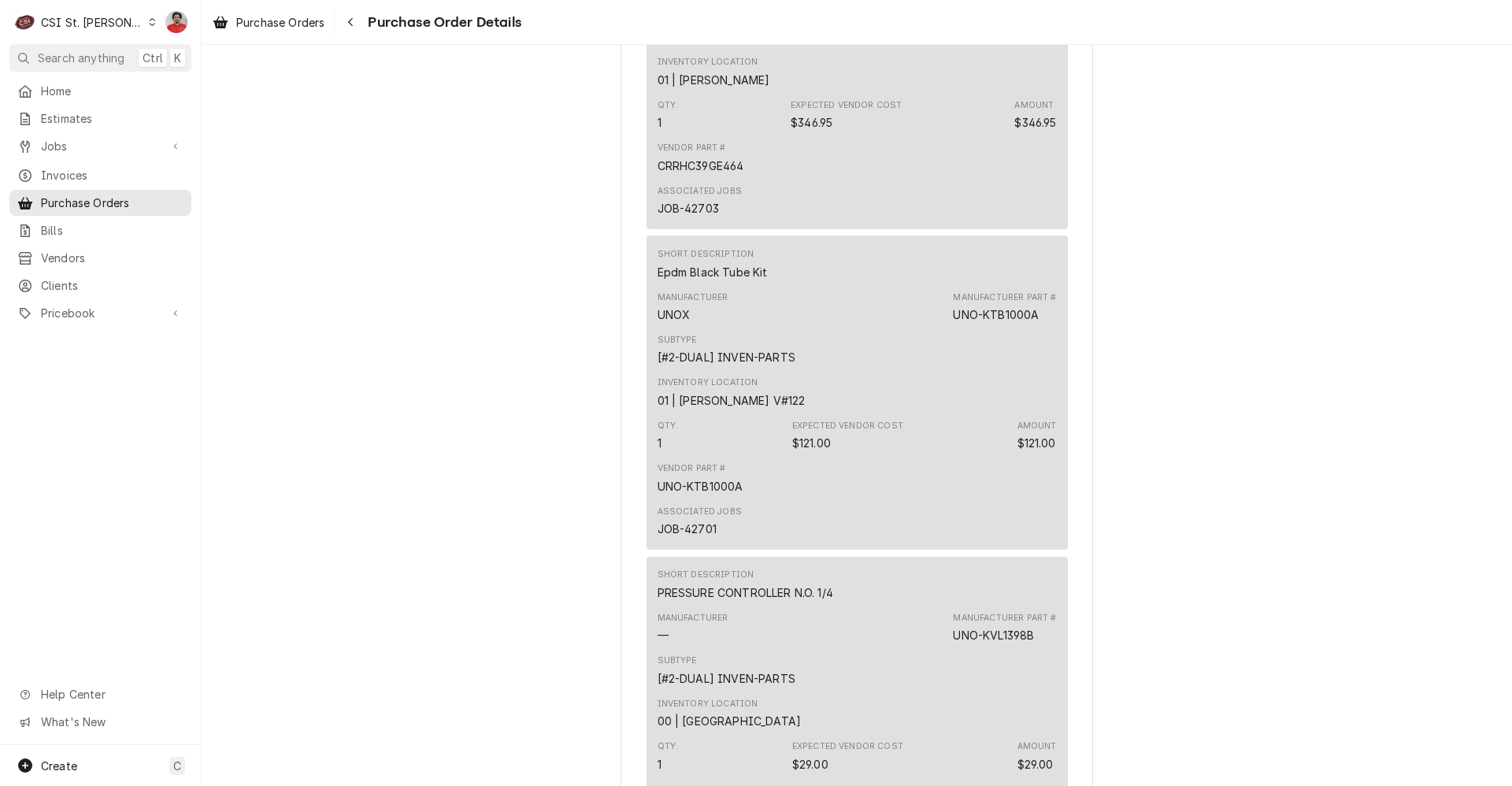
scroll to position [1813, 0]
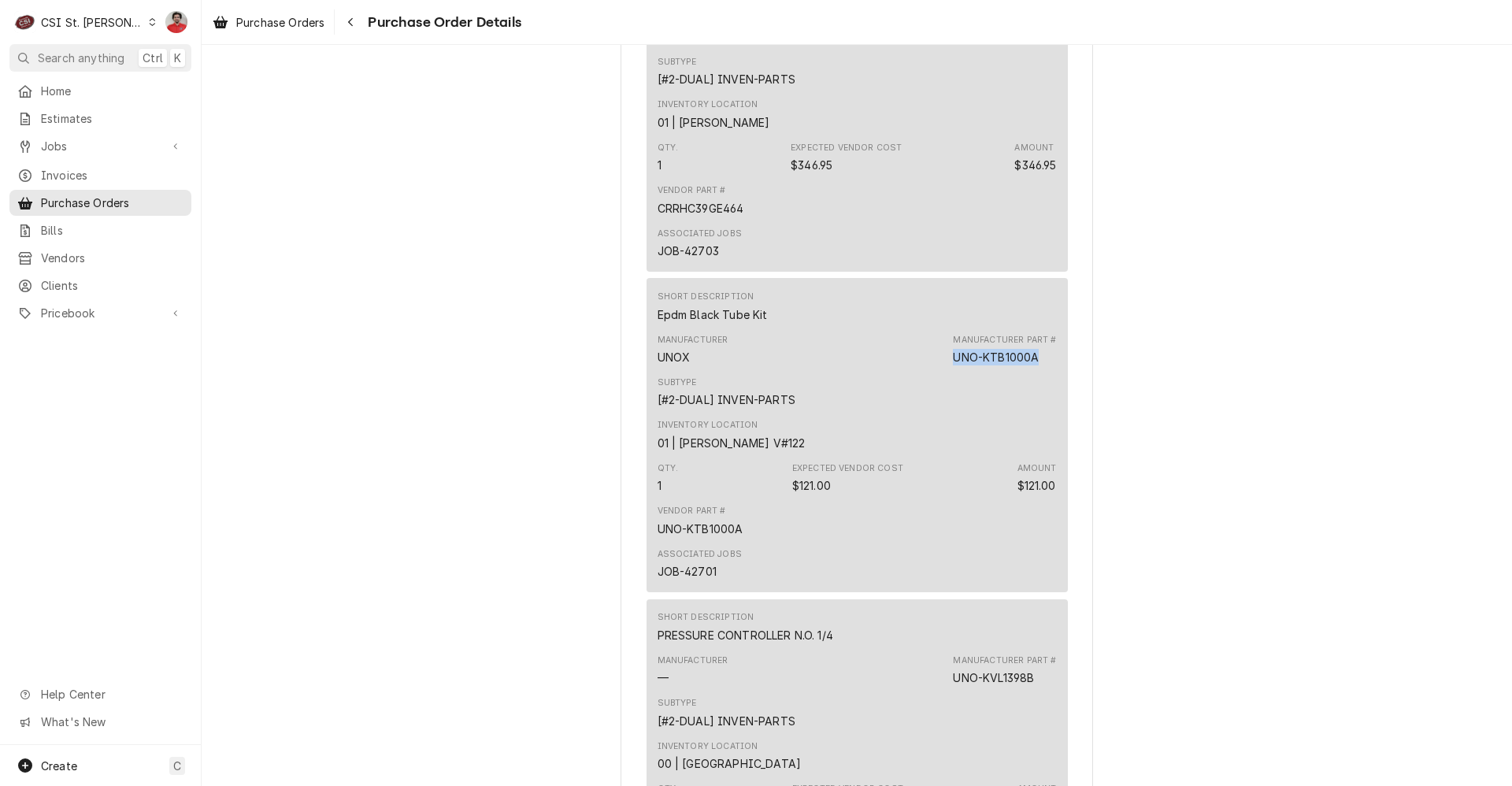
drag, startPoint x: 1035, startPoint y: 405, endPoint x: 943, endPoint y: 408, distance: 92.0
click at [943, 371] on div "Manufacturer UNOX Manufacturer Part # UNO-KTB1000A" at bounding box center [857, 350] width 400 height 43
copy div "UNO-KTB1000A"
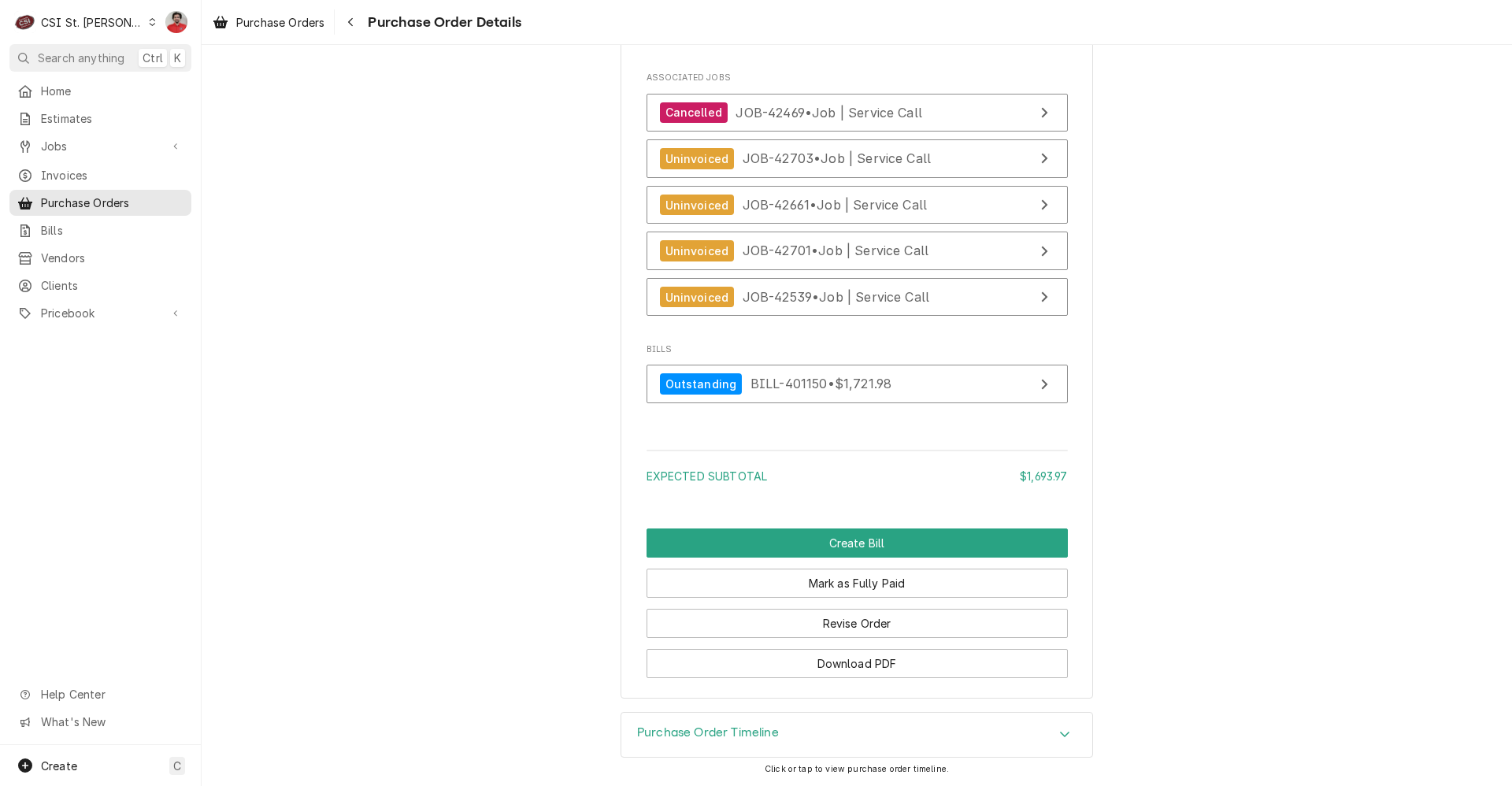
scroll to position [4147, 0]
click at [829, 632] on button "Revise Order" at bounding box center [857, 623] width 421 height 29
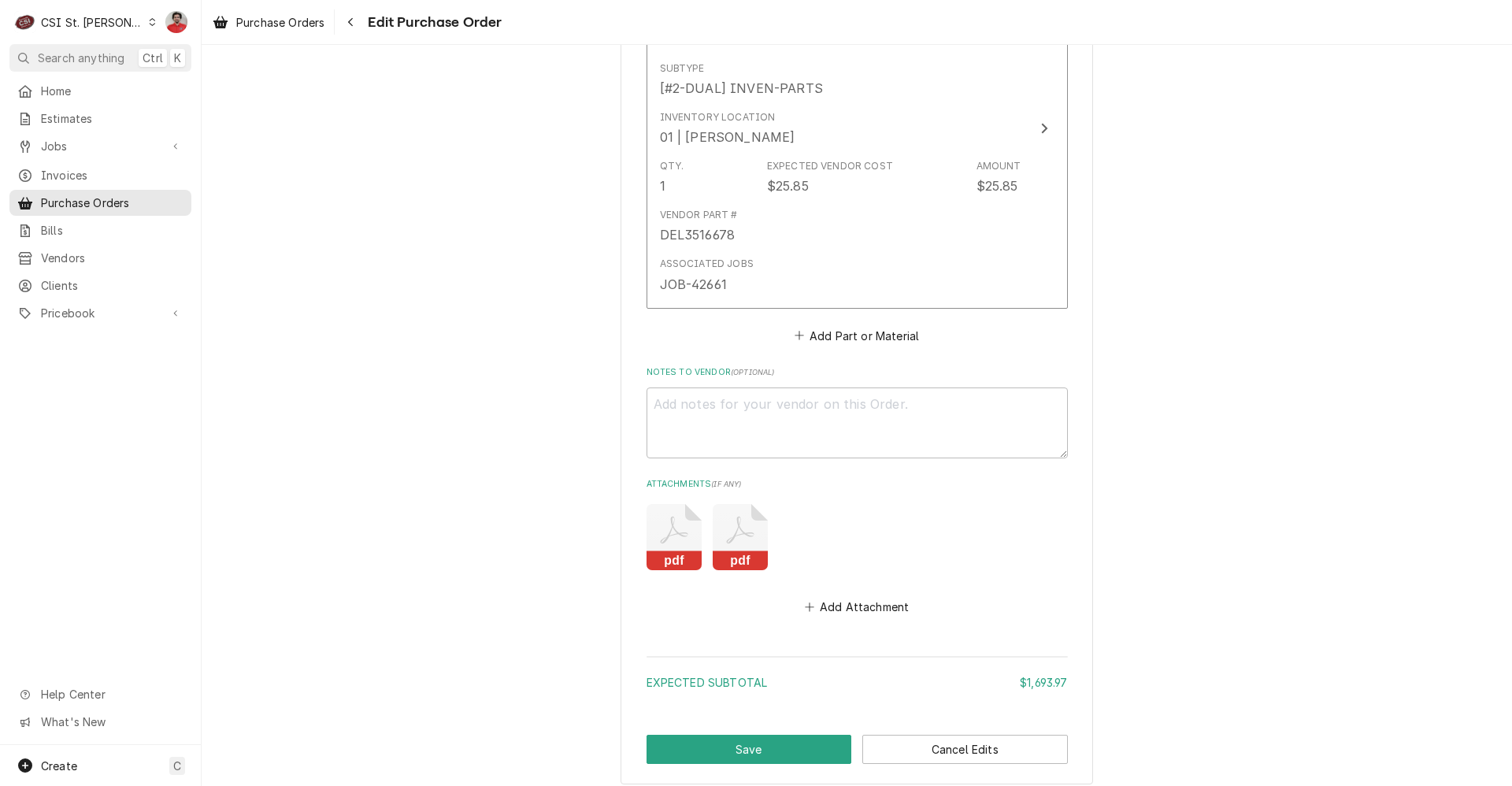
scroll to position [3872, 0]
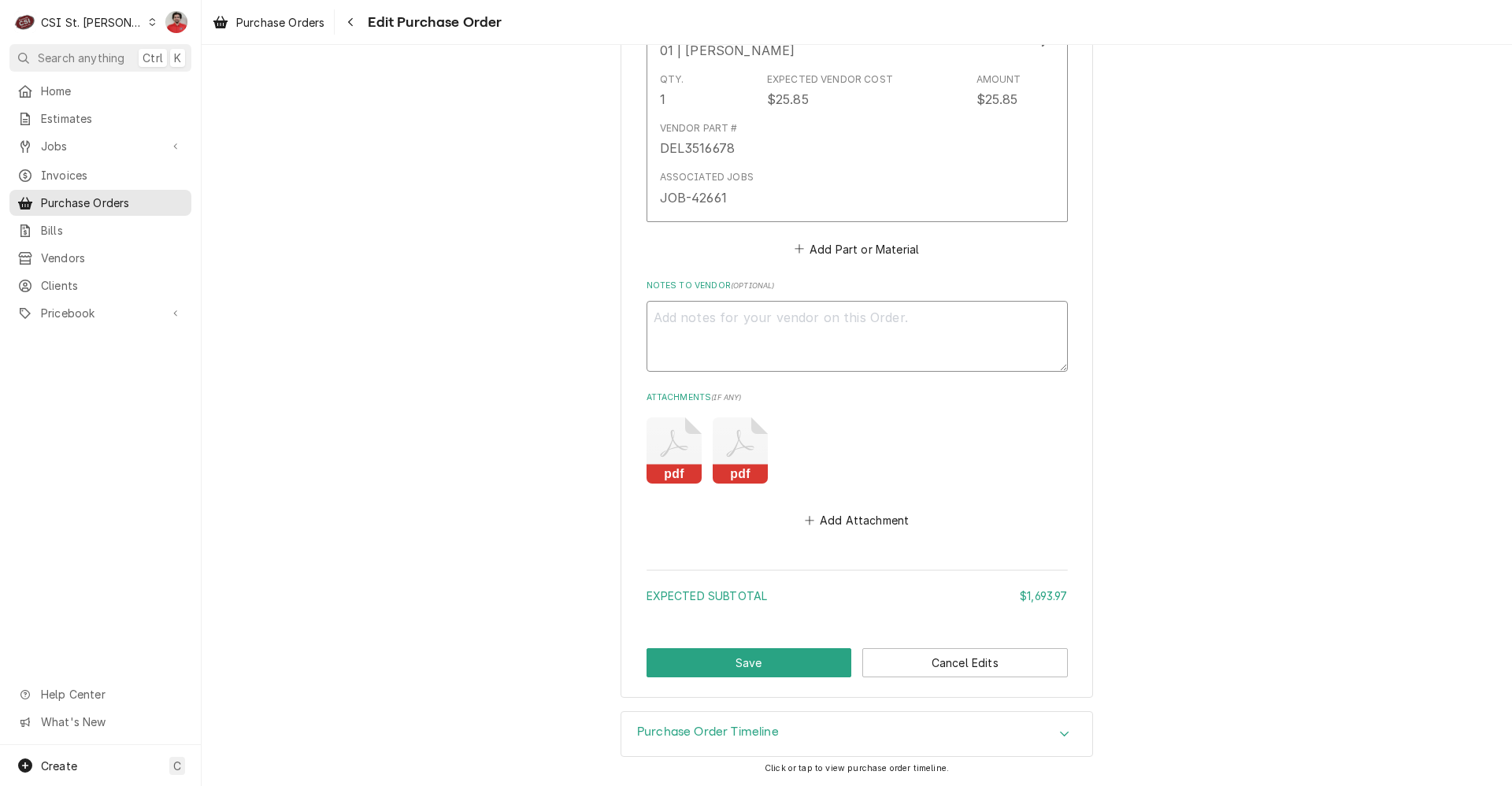
click at [757, 336] on textarea "Notes to Vendor ( optional )" at bounding box center [857, 336] width 421 height 71
type textarea "x"
type textarea "U"
type textarea "x"
type textarea "UN"
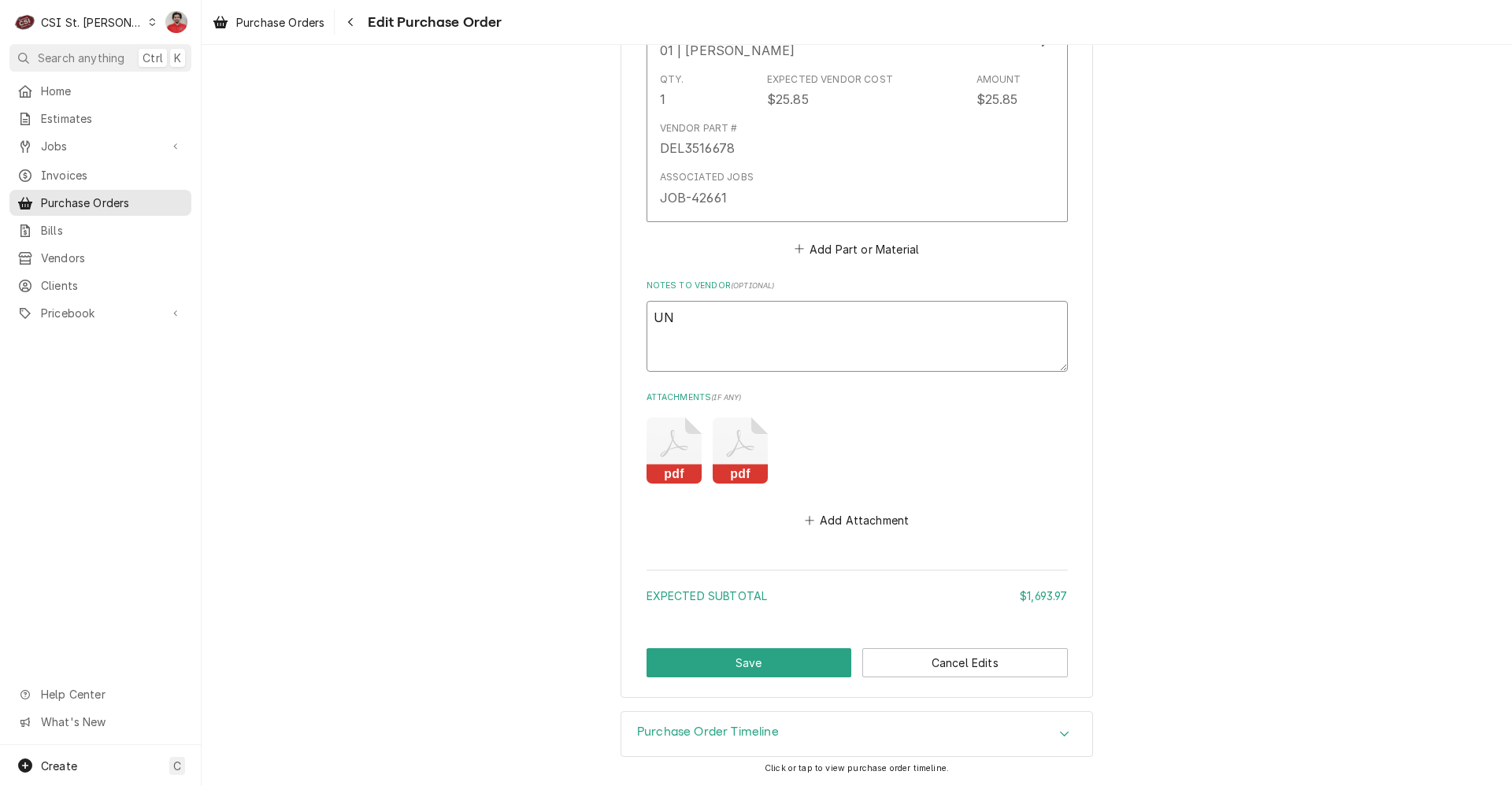
type textarea "x"
type textarea "UNO"
type textarea "x"
type textarea "UNO="
type textarea "x"
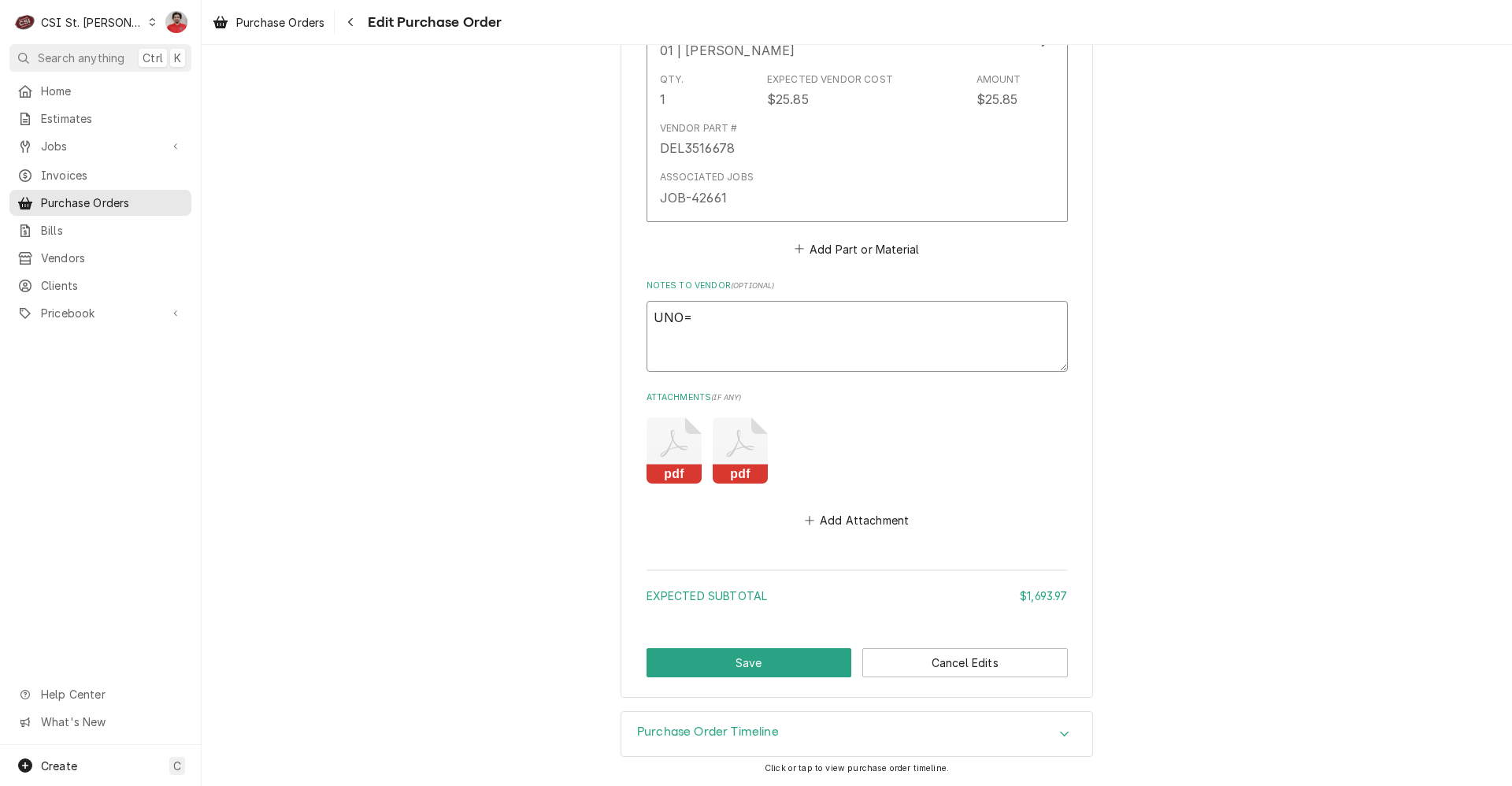
type textarea "UNO"
type textarea "x"
type textarea "UNO-"
type textarea "x"
type textarea "UNO-K"
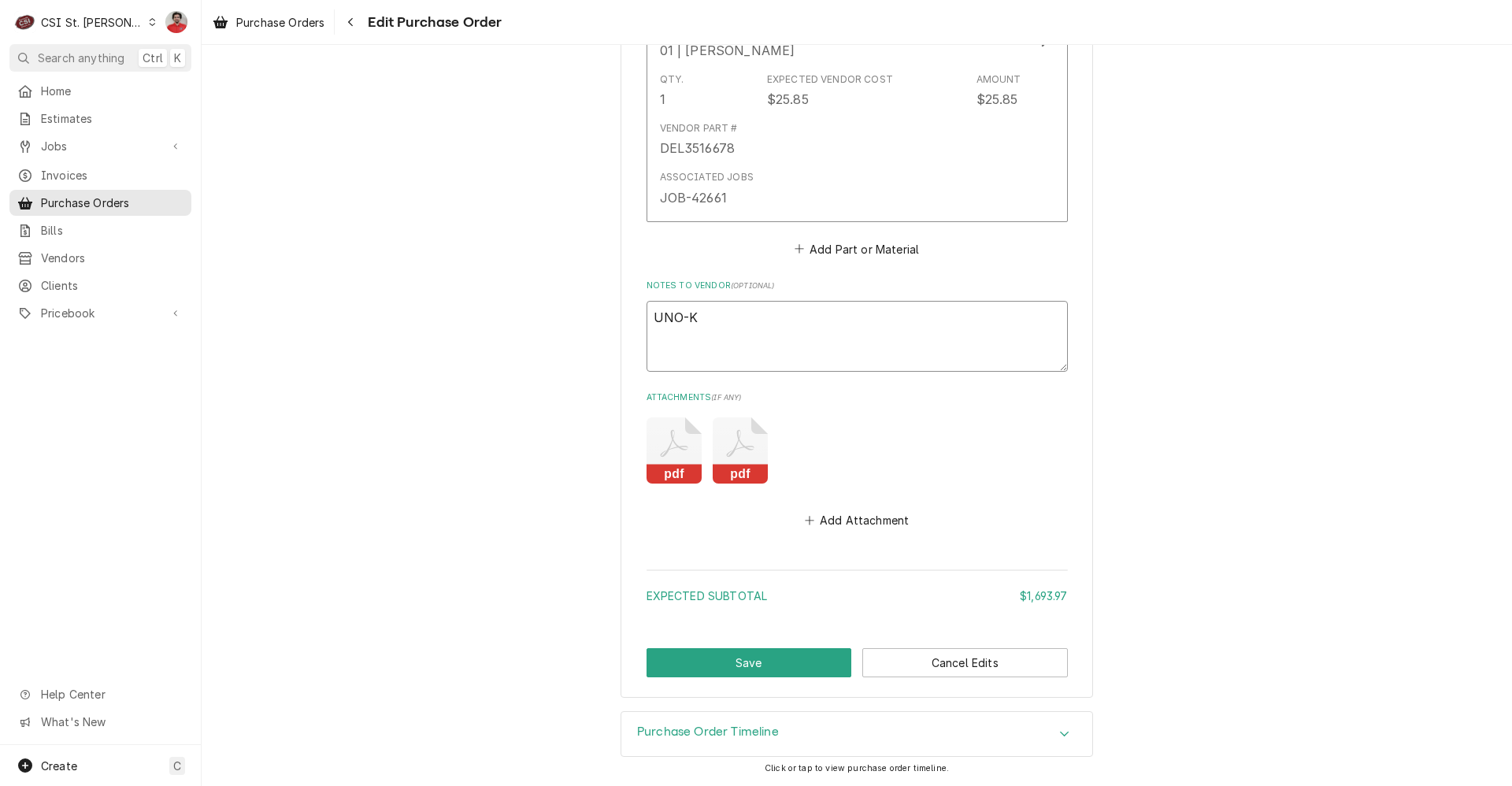
type textarea "x"
type textarea "UNO-KT"
type textarea "x"
type textarea "UNO-KTB"
type textarea "x"
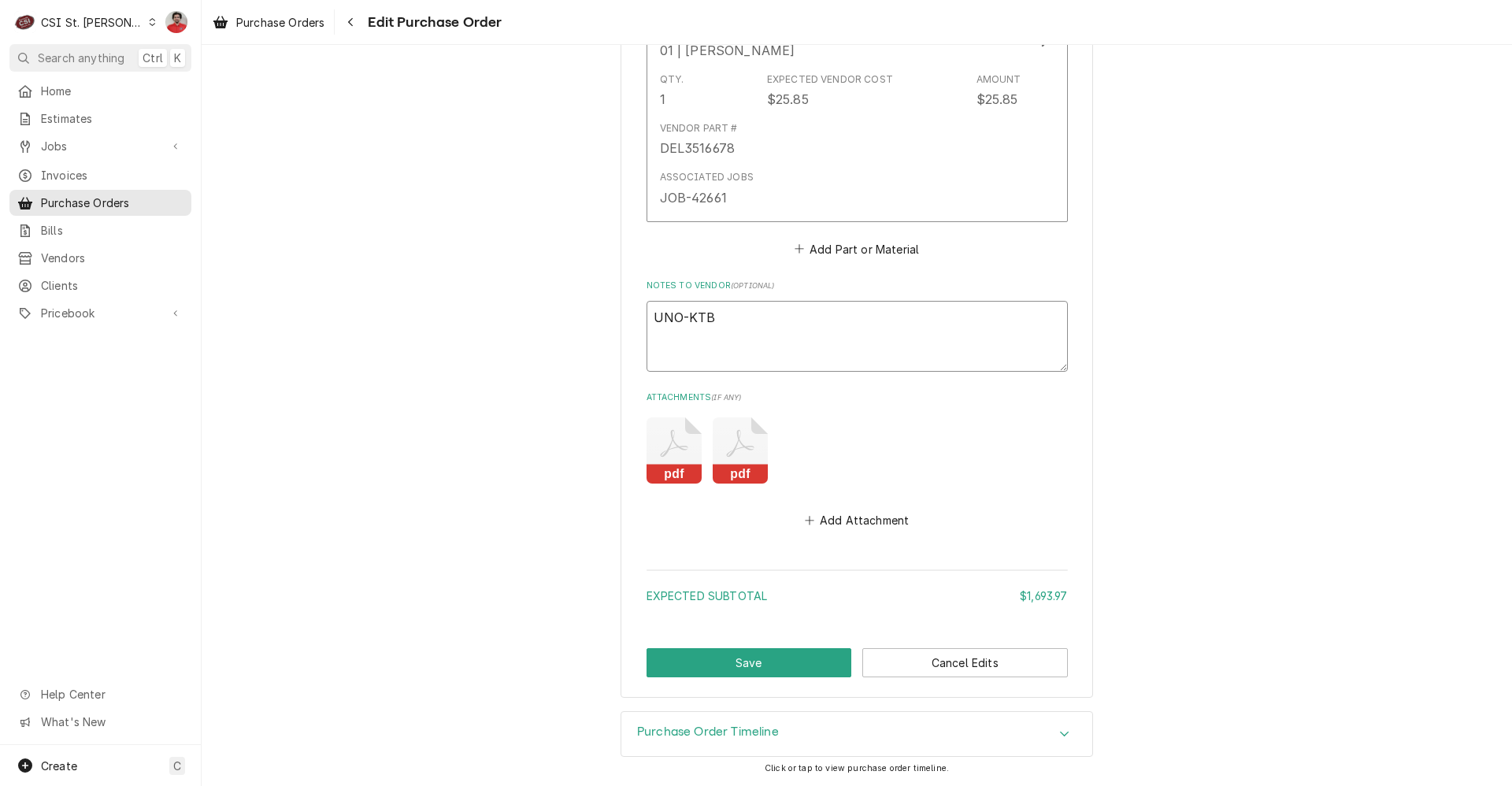
type textarea "UNO-KTB1"
type textarea "x"
type textarea "UNO-KTB10"
type textarea "x"
type textarea "UNO-KTB100"
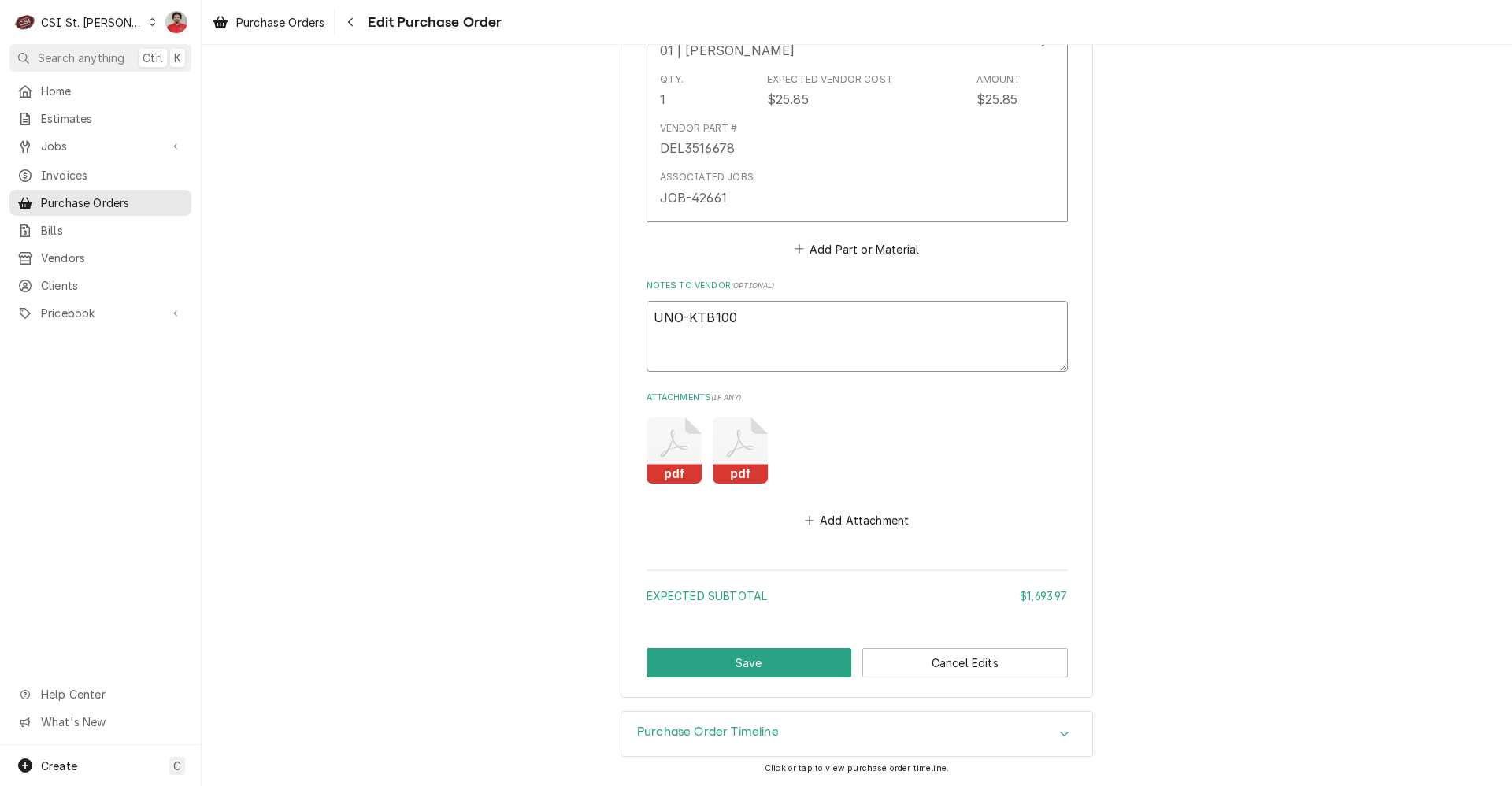
type textarea "x"
type textarea "UNO-KTB1000"
type textarea "x"
type textarea "UNO-KTB1000A"
type textarea "x"
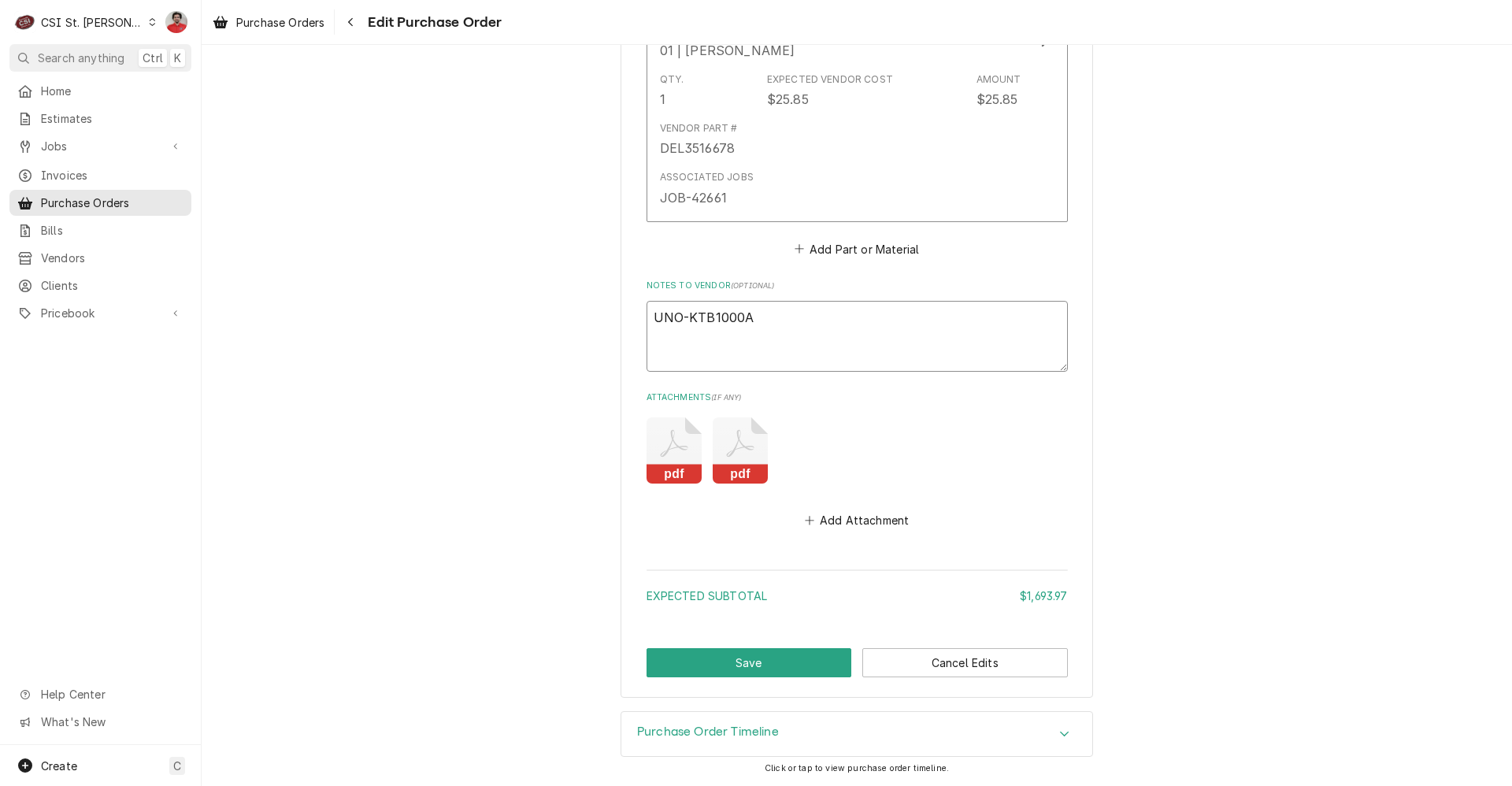
type textarea "UNO-KTB1000A"
type textarea "x"
type textarea "UNO-KTB1000A r"
type textarea "x"
type textarea "UNO-KTB1000A re"
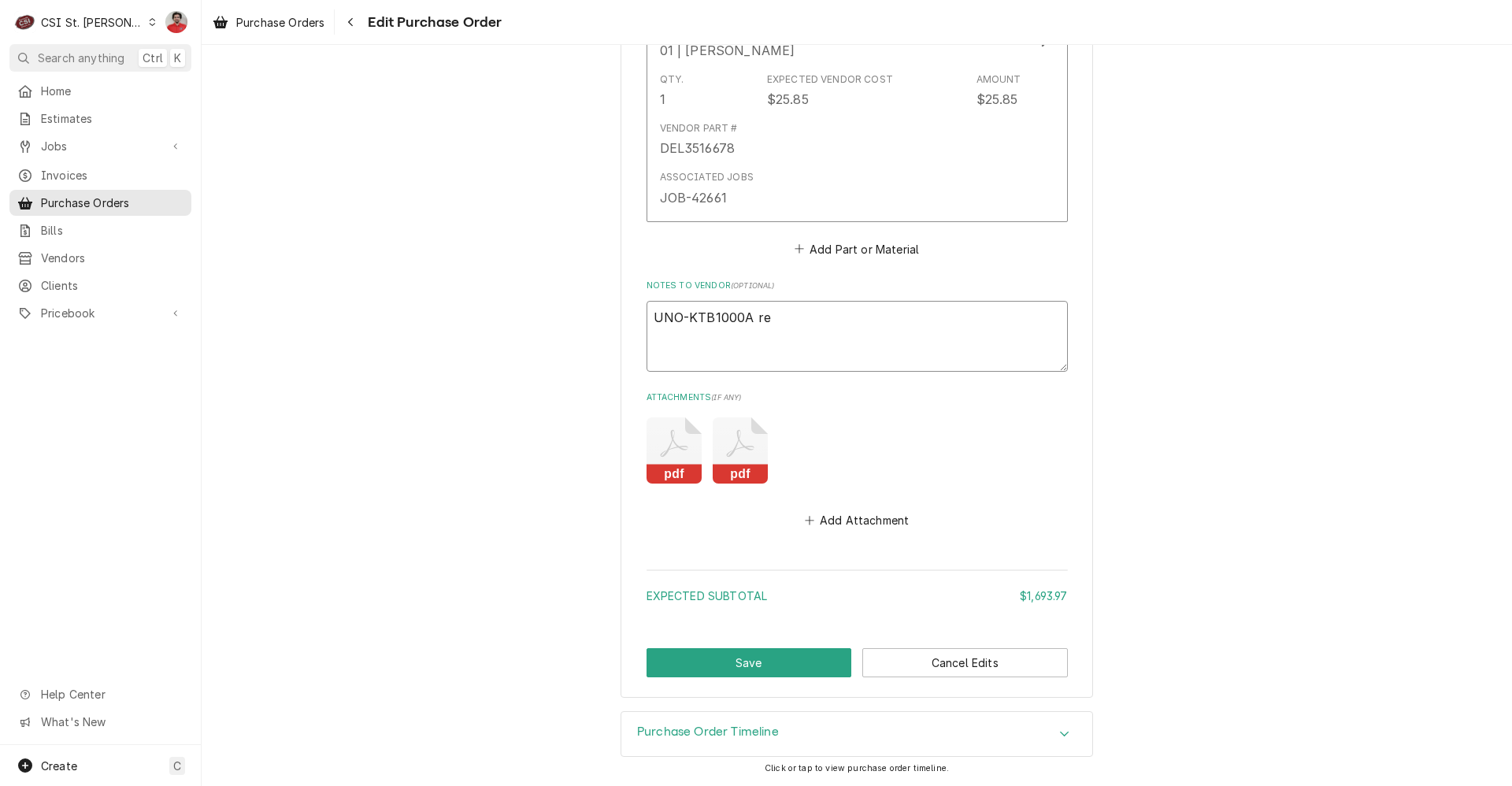
type textarea "x"
type textarea "UNO-KTB1000A ret"
type textarea "x"
type textarea "UNO-KTB1000A retu"
type textarea "x"
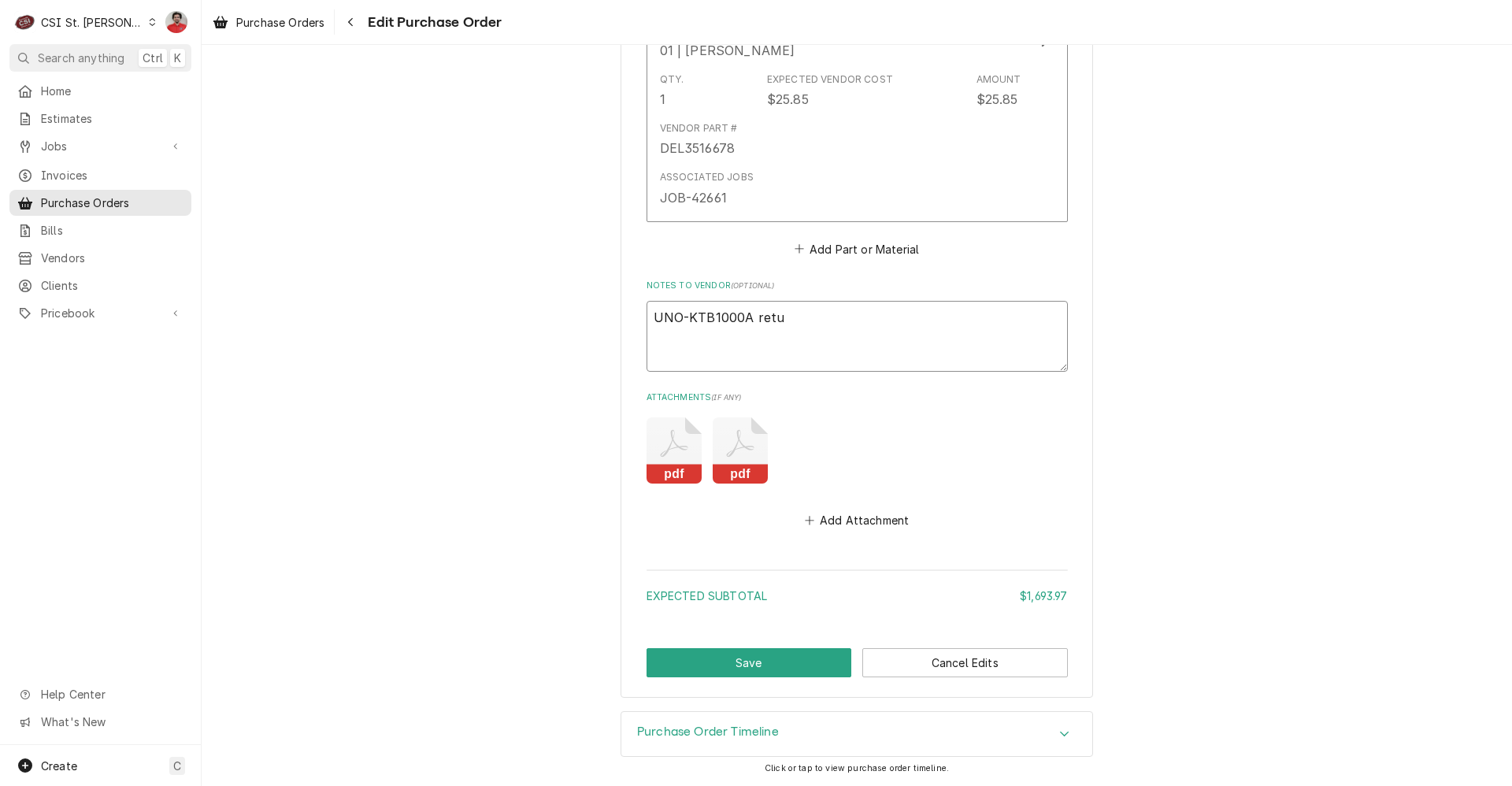
type textarea "UNO-KTB1000A retur"
type textarea "x"
type textarea "UNO-KTB1000A return"
type textarea "x"
type textarea "UNO-KTB1000A returne"
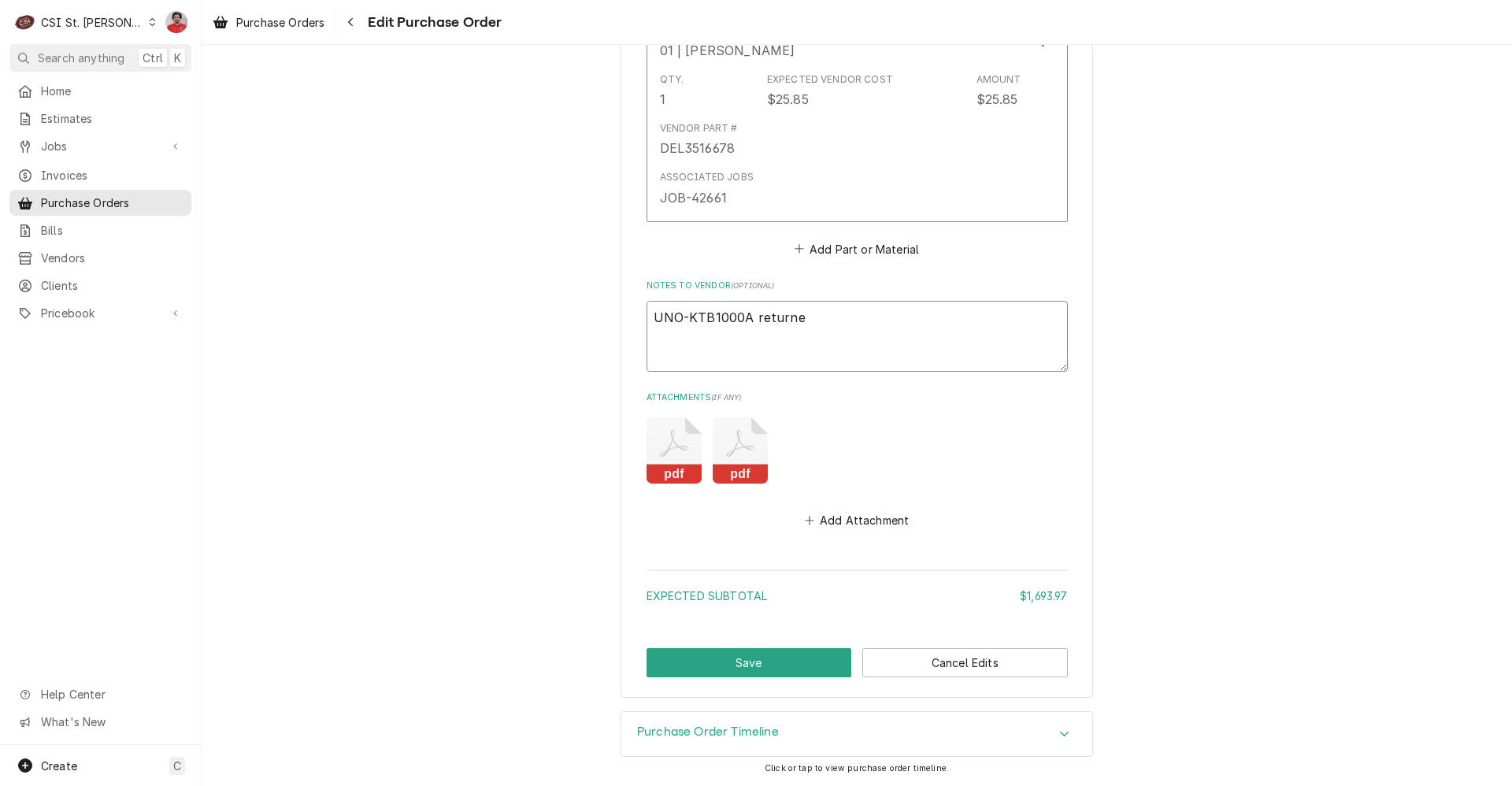
type textarea "x"
type textarea "UNO-KTB1000A returned"
type textarea "x"
type textarea "UNO-KTB1000A returned"
type textarea "x"
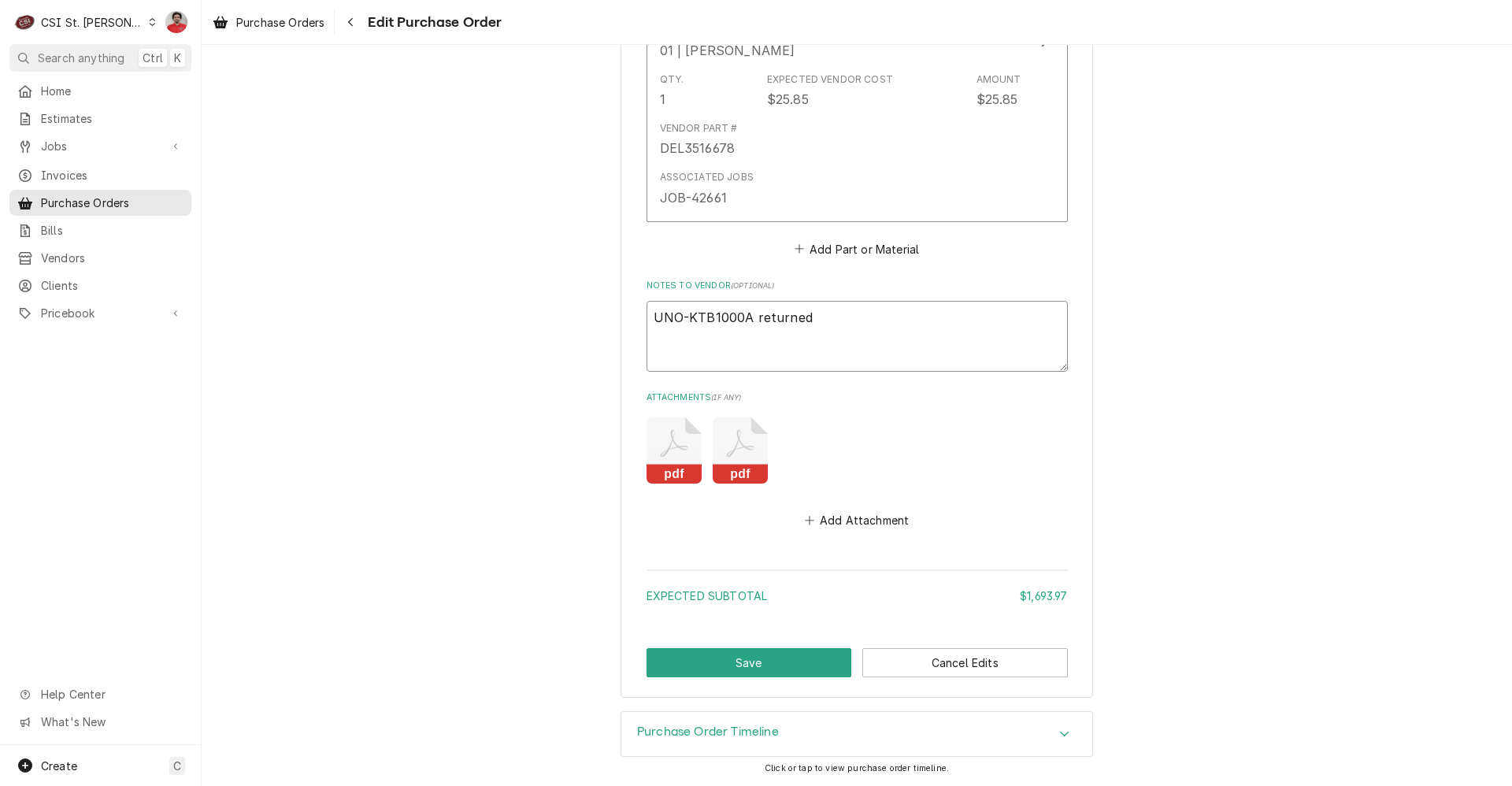
type textarea "UNO-KTB1000A returned o"
type textarea "x"
type textarea "UNO-KTB1000A returned on"
type textarea "x"
type textarea "UNO-KTB1000A returned on"
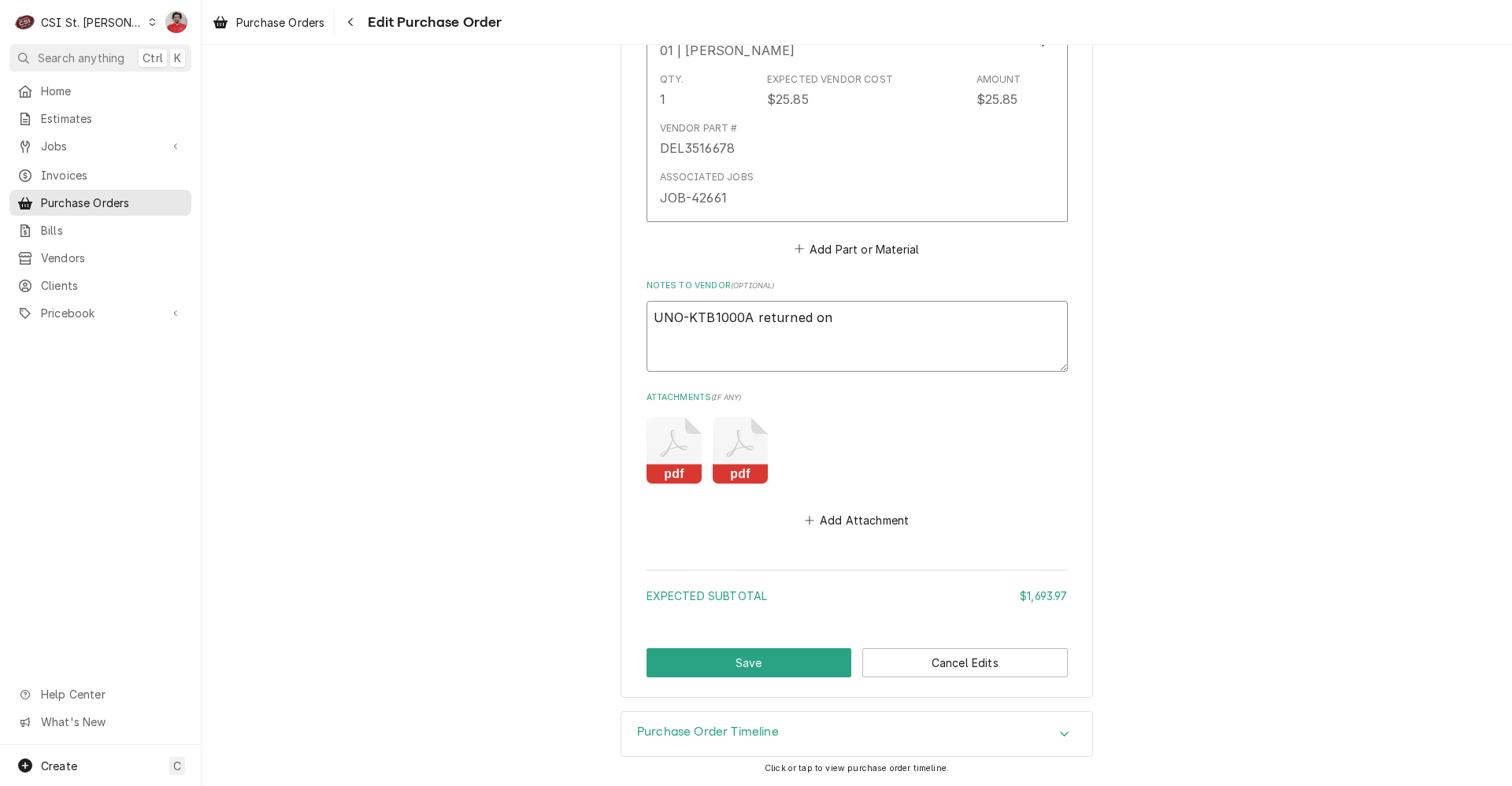
type textarea "x"
type textarea "UNO-KTB1000A returned on V"
type textarea "x"
type textarea "UNO-KTB1000A returned on VC"
type textarea "x"
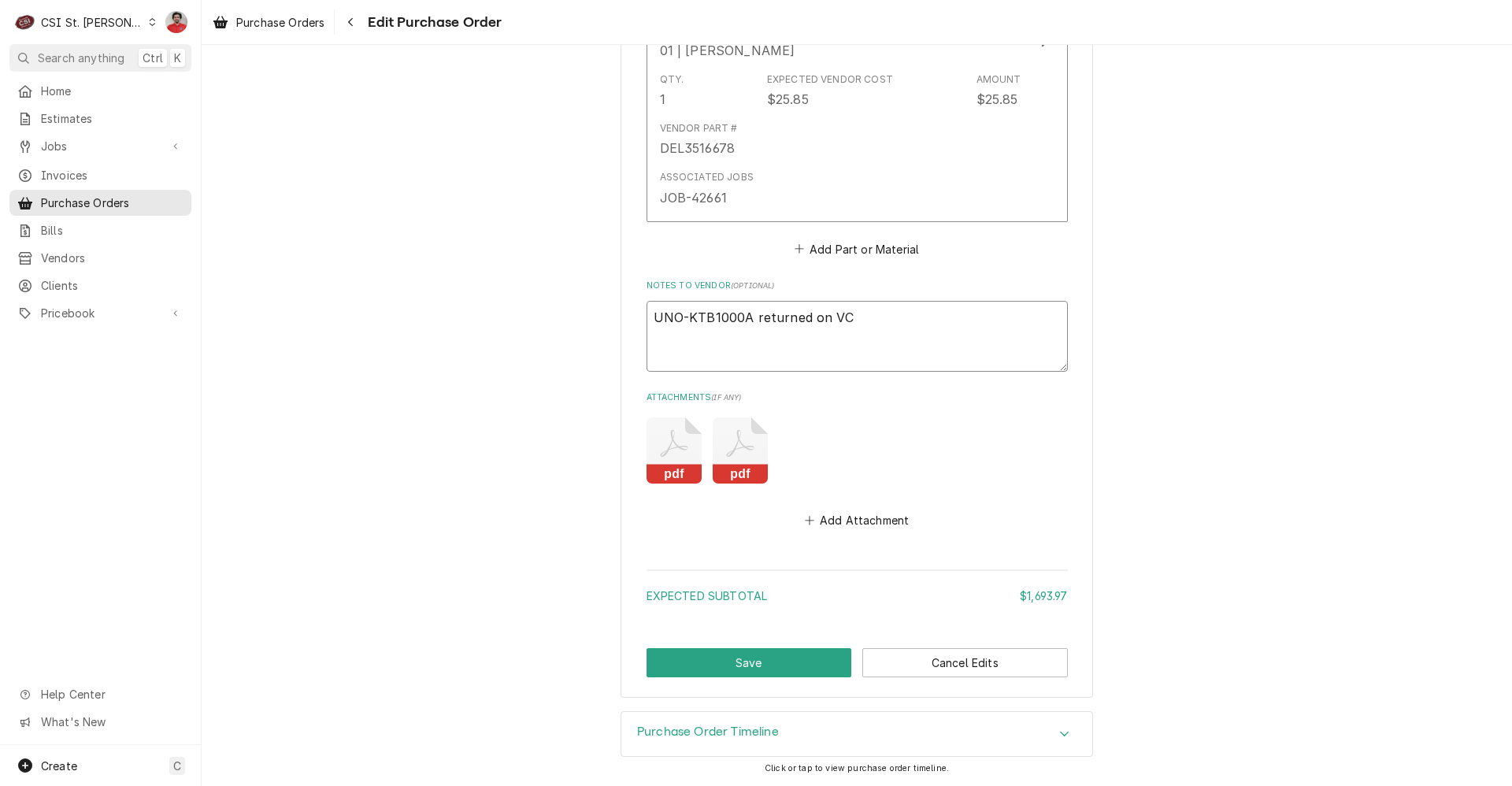
type textarea "UNO-KTB1000A returned on VC"
type textarea "x"
type textarea "UNO-KTB1000A returned on VC 3"
type textarea "x"
type textarea "UNO-KTB1000A returned on VC 38"
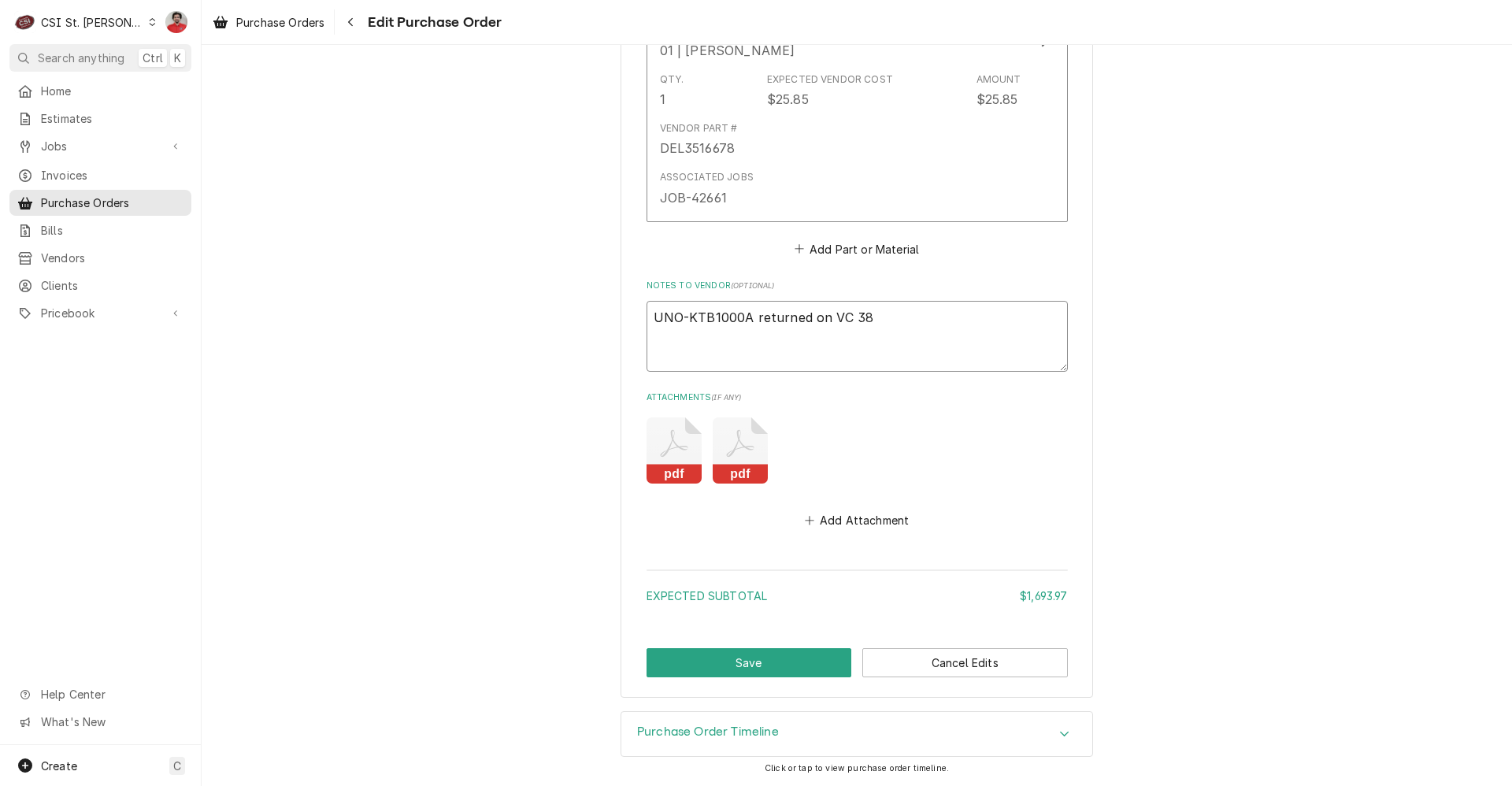
type textarea "x"
type textarea "UNO-KTB1000A returned on VC 389"
type textarea "x"
type textarea "UNO-KTB1000A returned on VC 3893"
type textarea "x"
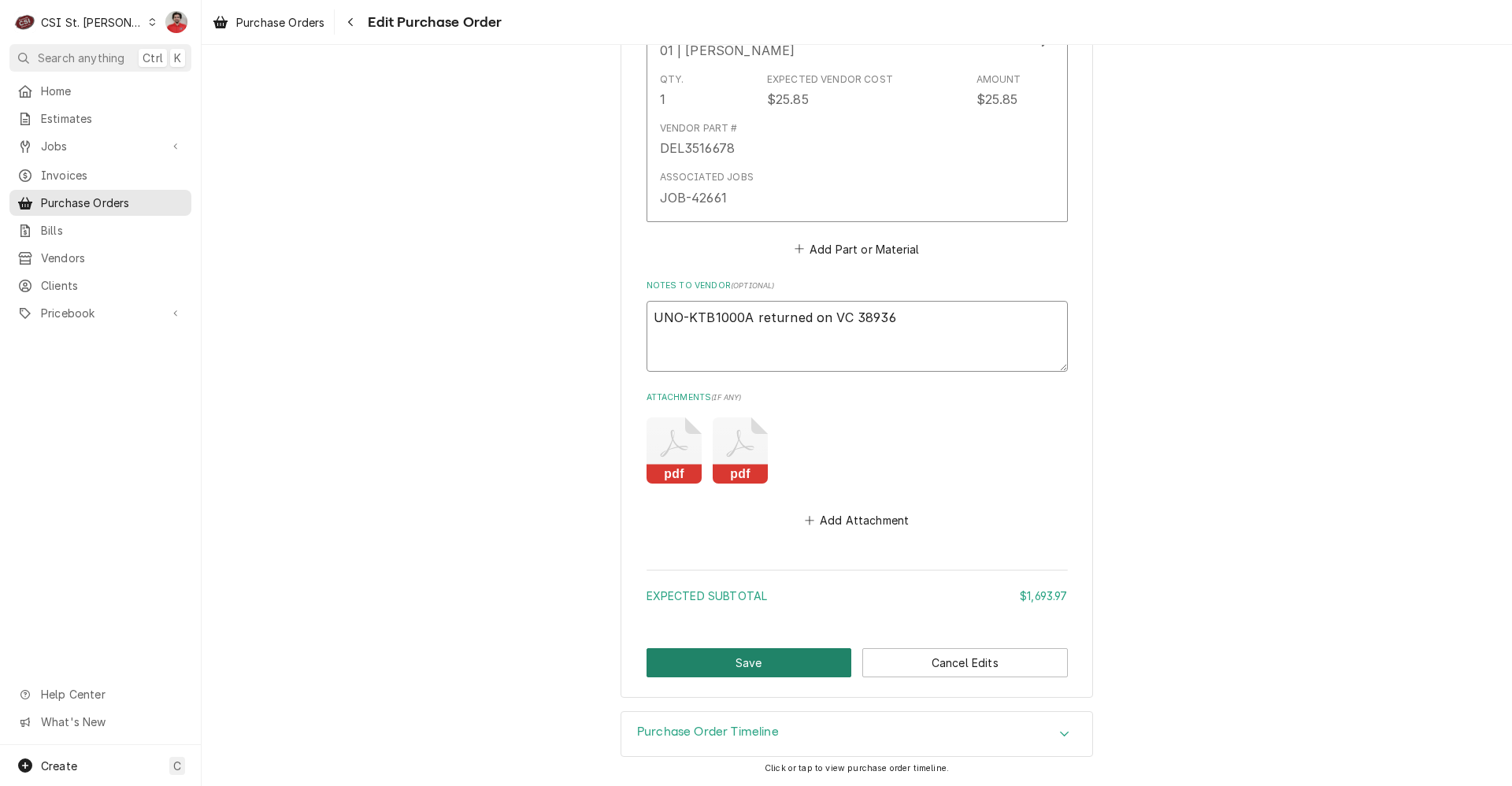
type textarea "UNO-KTB1000A returned on VC 38936"
click at [755, 670] on button "Save" at bounding box center [750, 663] width 205 height 29
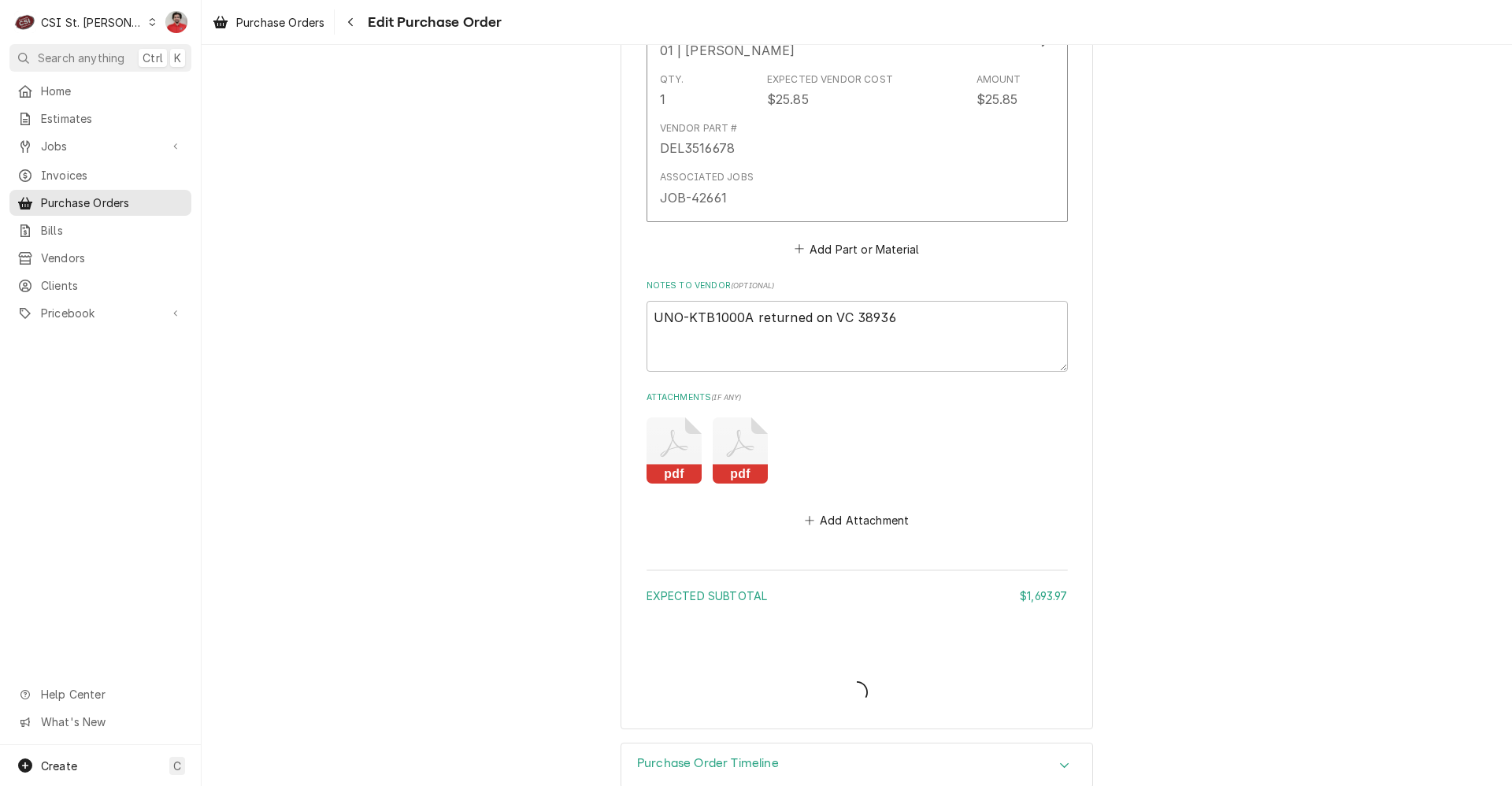
type textarea "x"
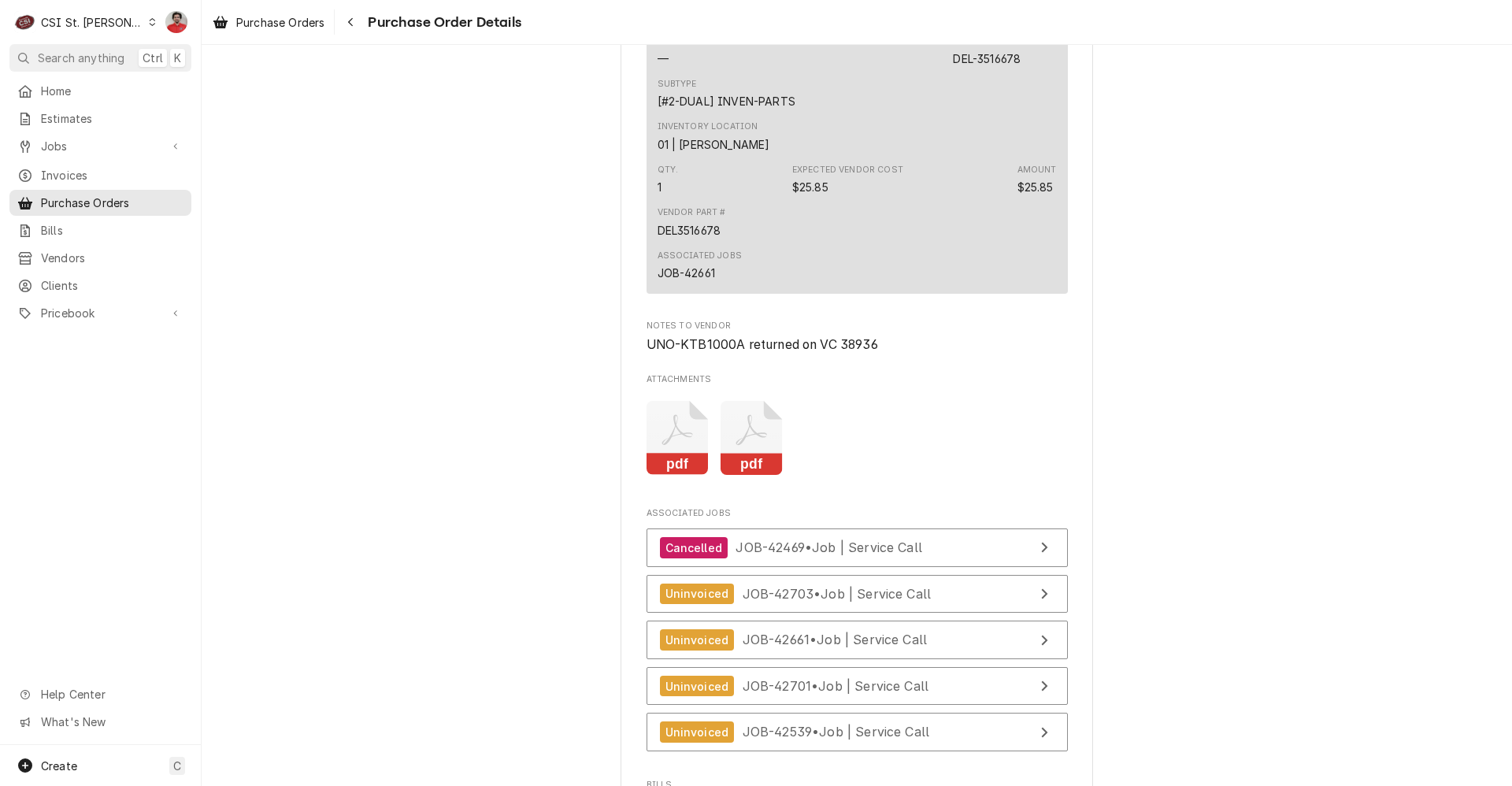
scroll to position [3546, 0]
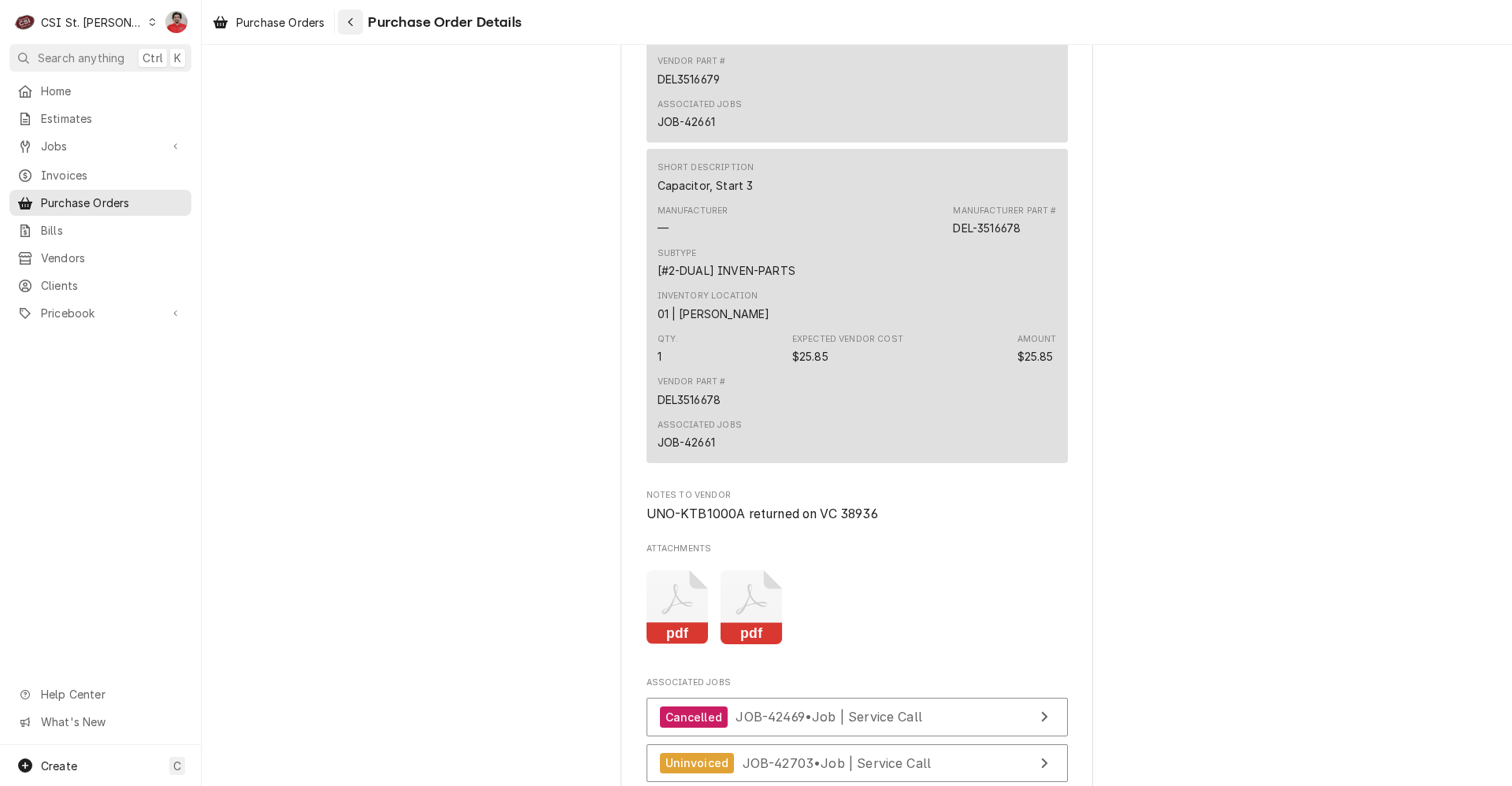
click at [354, 25] on icon "Navigate back" at bounding box center [351, 21] width 7 height 11
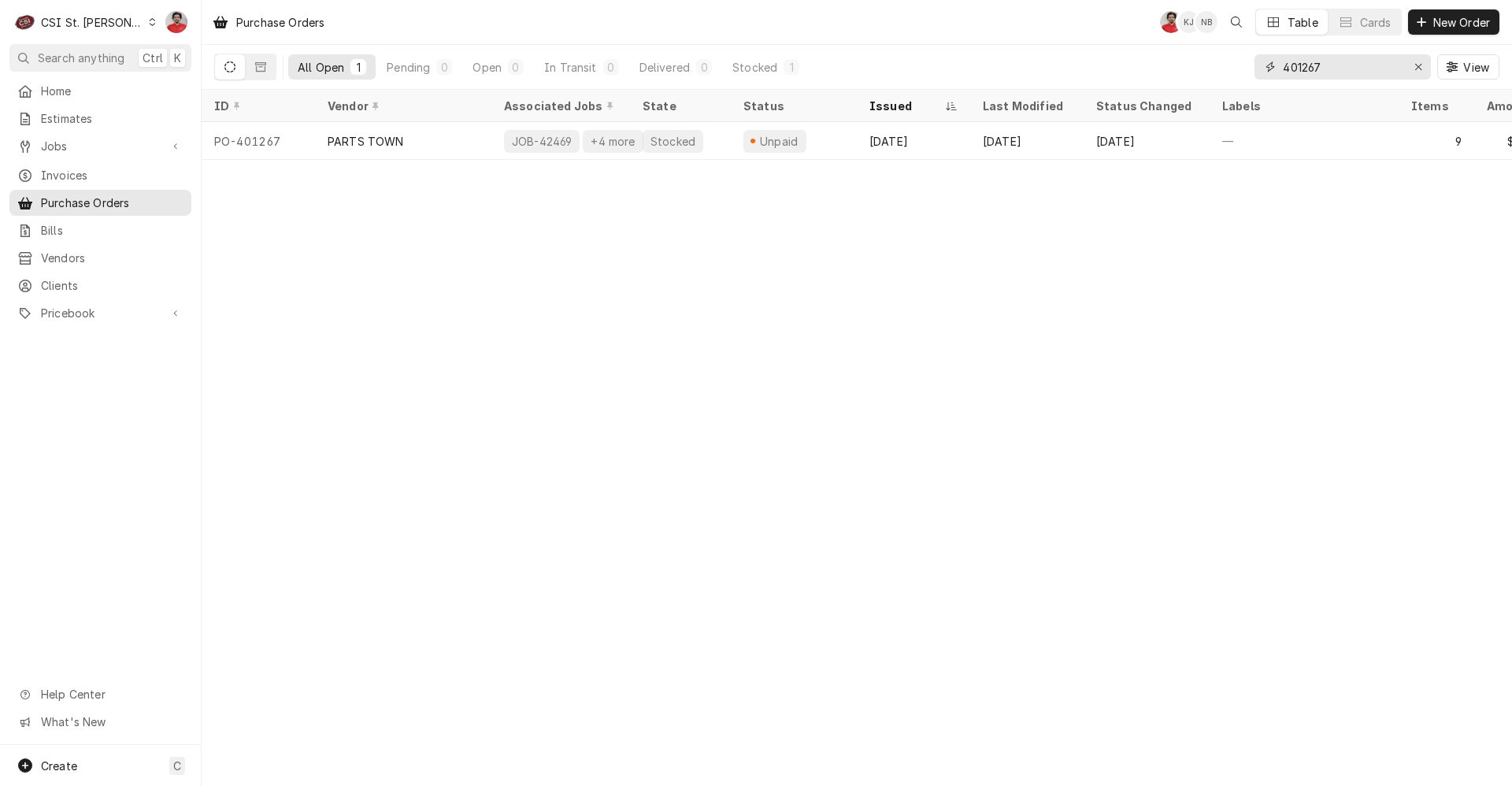
click at [1347, 72] on input "401267" at bounding box center [1342, 66] width 118 height 25
type input "401134"
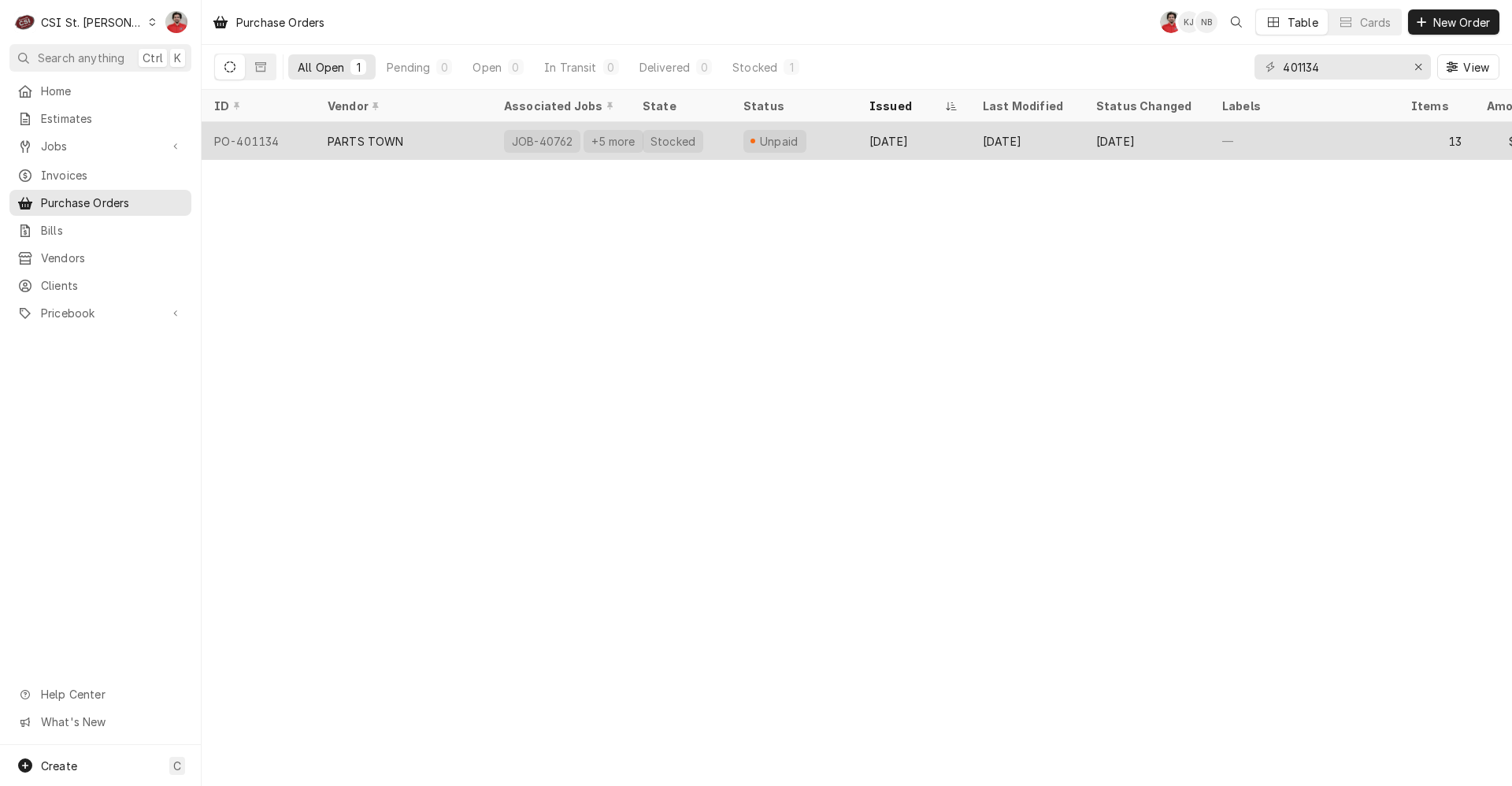
click at [867, 139] on div "[DATE]" at bounding box center [913, 141] width 114 height 38
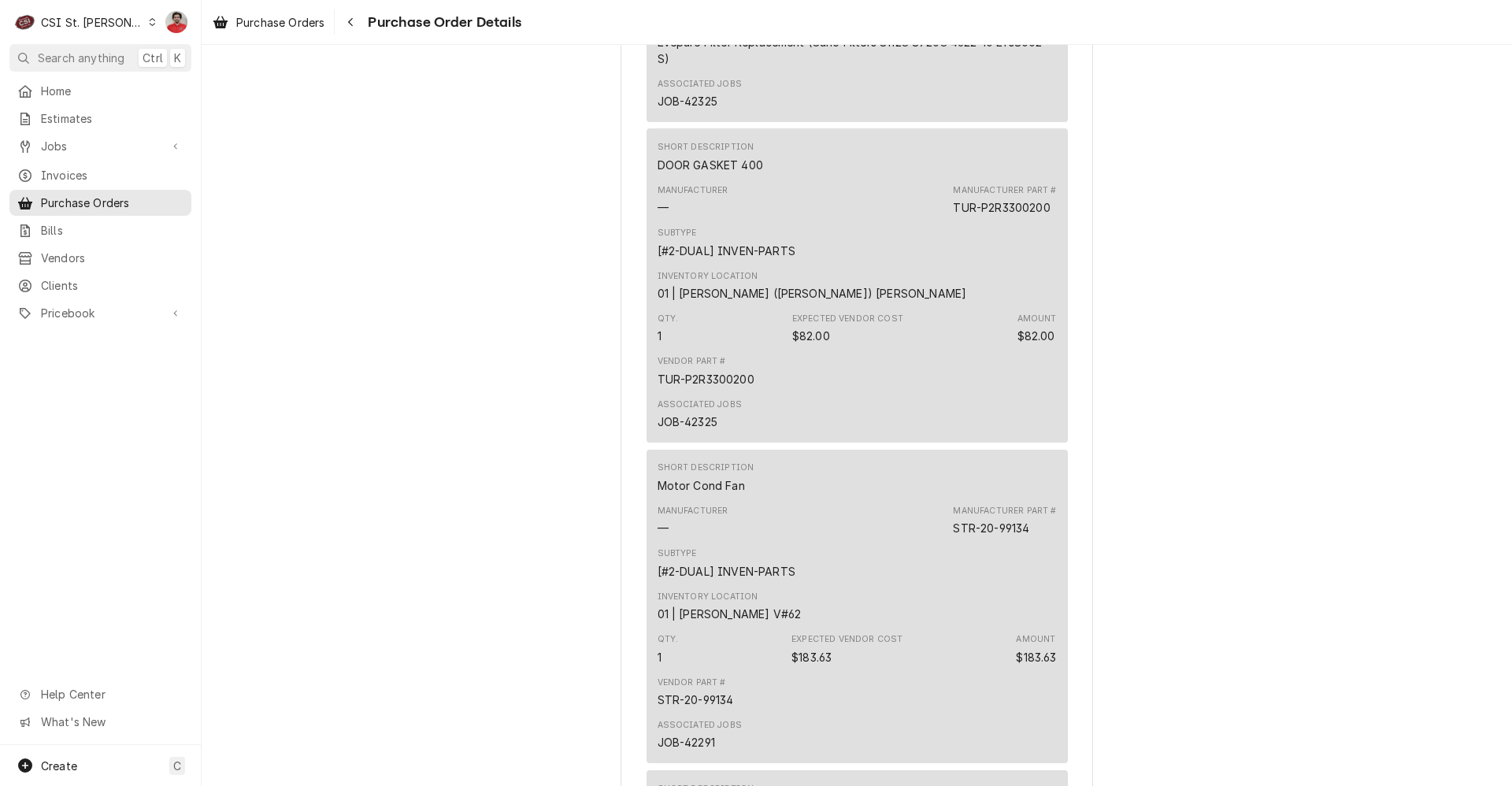
scroll to position [2982, 0]
drag, startPoint x: 750, startPoint y: 430, endPoint x: 551, endPoint y: 430, distance: 199.0
click at [551, 430] on div "Unpaid Vendor PARTS TOWN PARTS TOWN [STREET_ADDRESS] Bill To [GEOGRAPHIC_DATA] …" at bounding box center [857, 162] width 1310 height 6200
copy div "TUR-P2R3300200"
click at [357, 25] on div "Navigate back" at bounding box center [350, 22] width 15 height 15
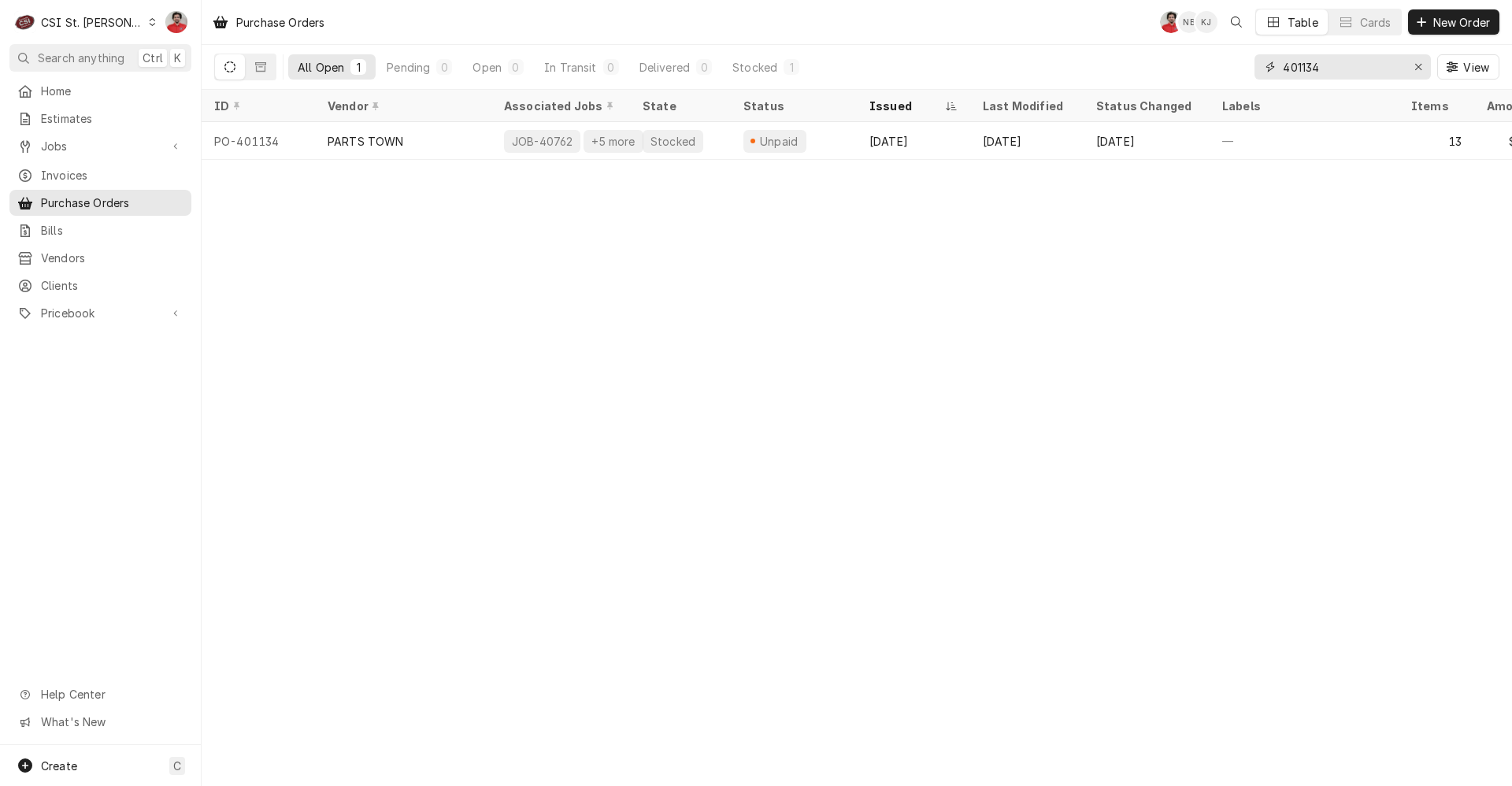
click at [1310, 67] on input "401134" at bounding box center [1342, 66] width 118 height 25
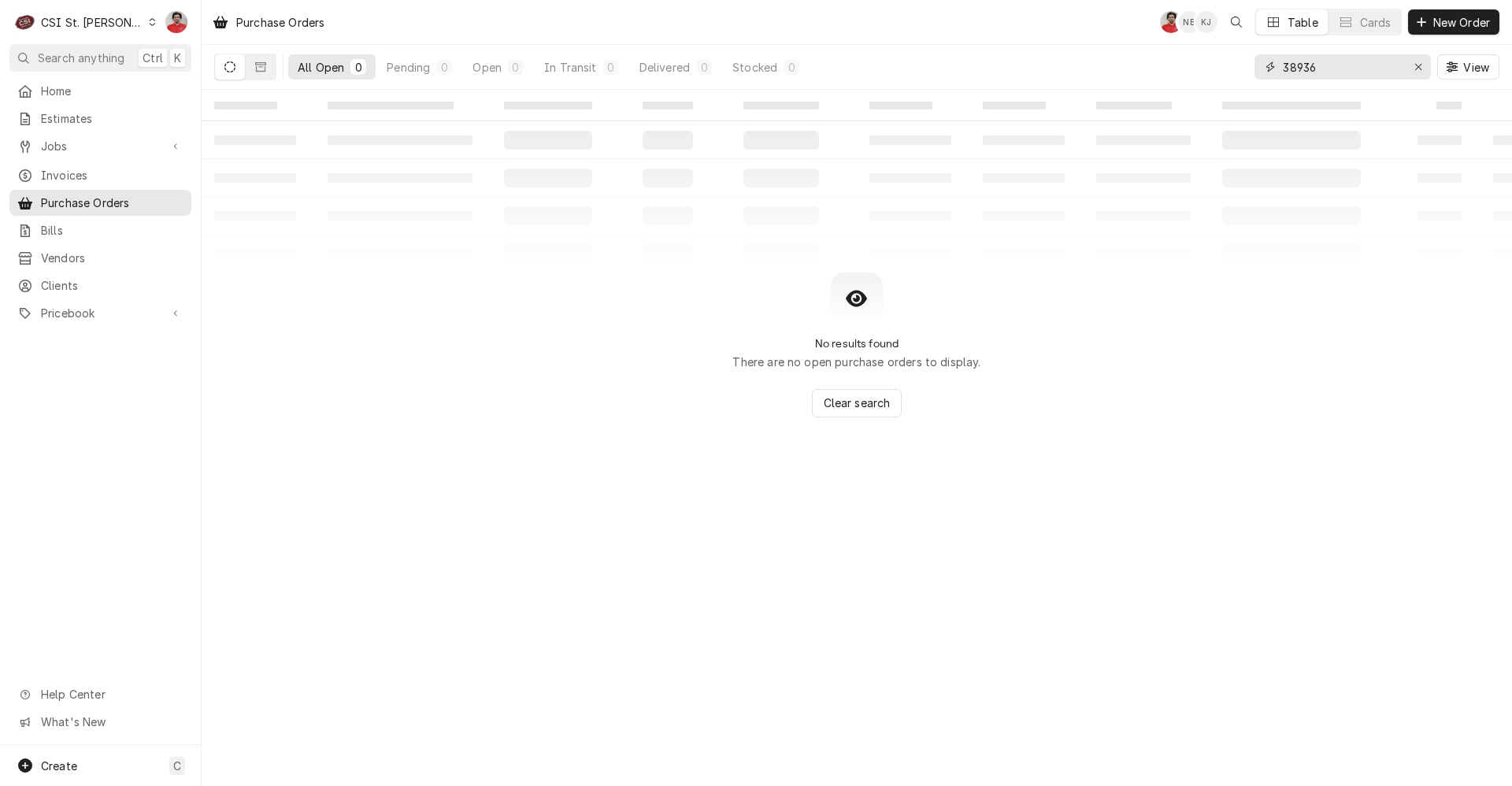
click at [1337, 73] on input "38936" at bounding box center [1342, 66] width 118 height 25
type input "401267"
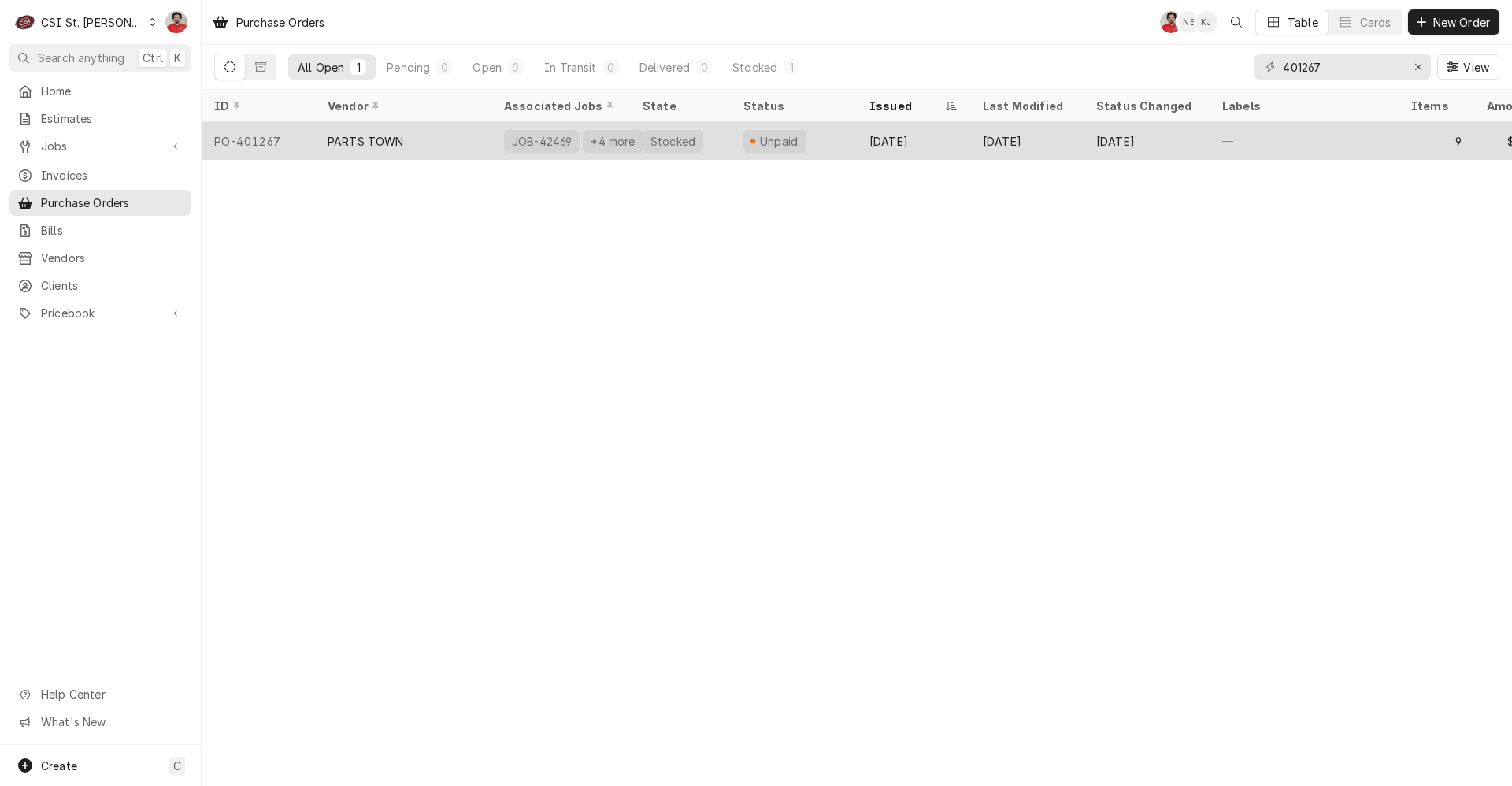
click at [645, 152] on div "Stocked" at bounding box center [680, 141] width 101 height 38
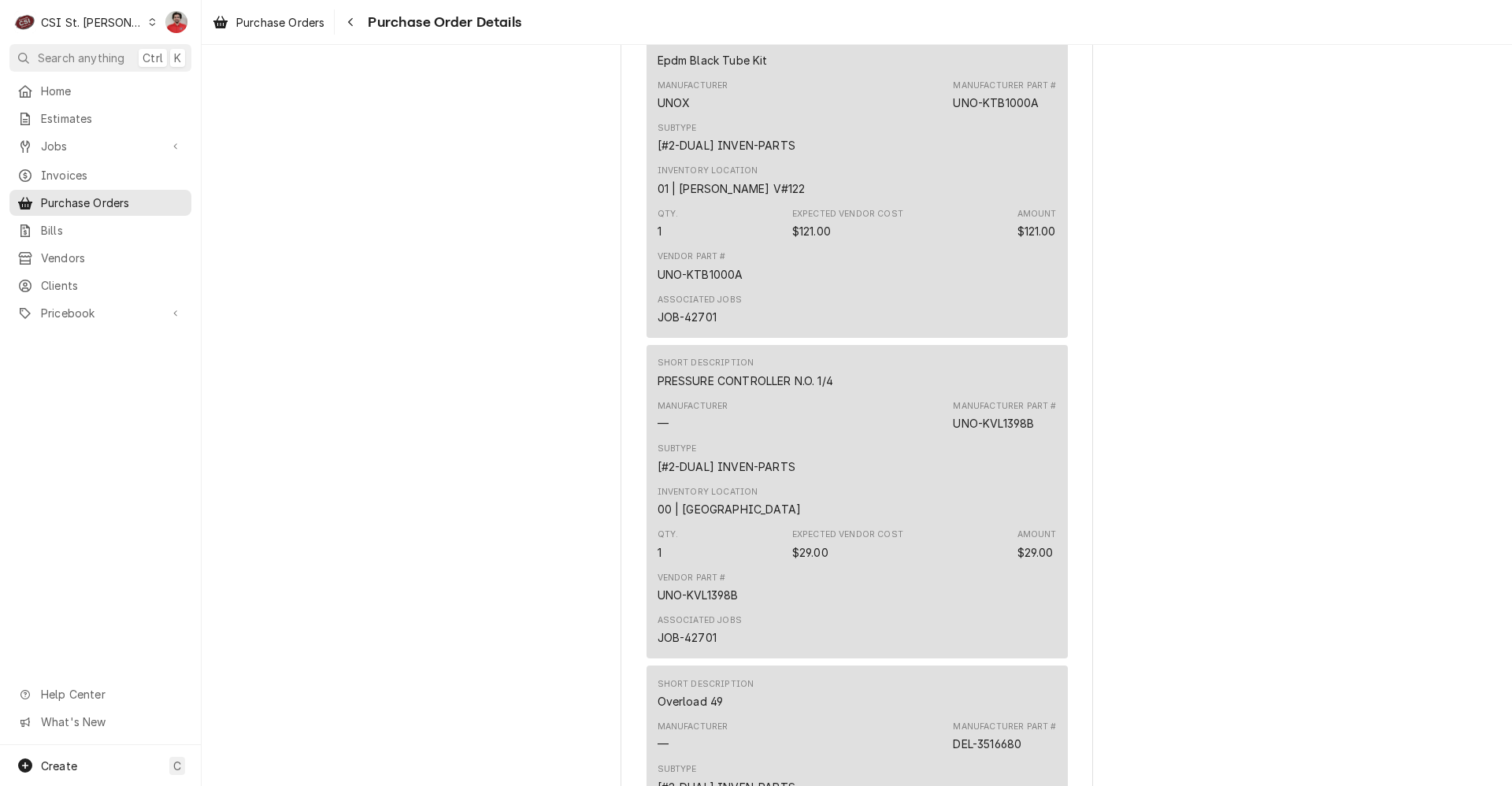
scroll to position [1813, 0]
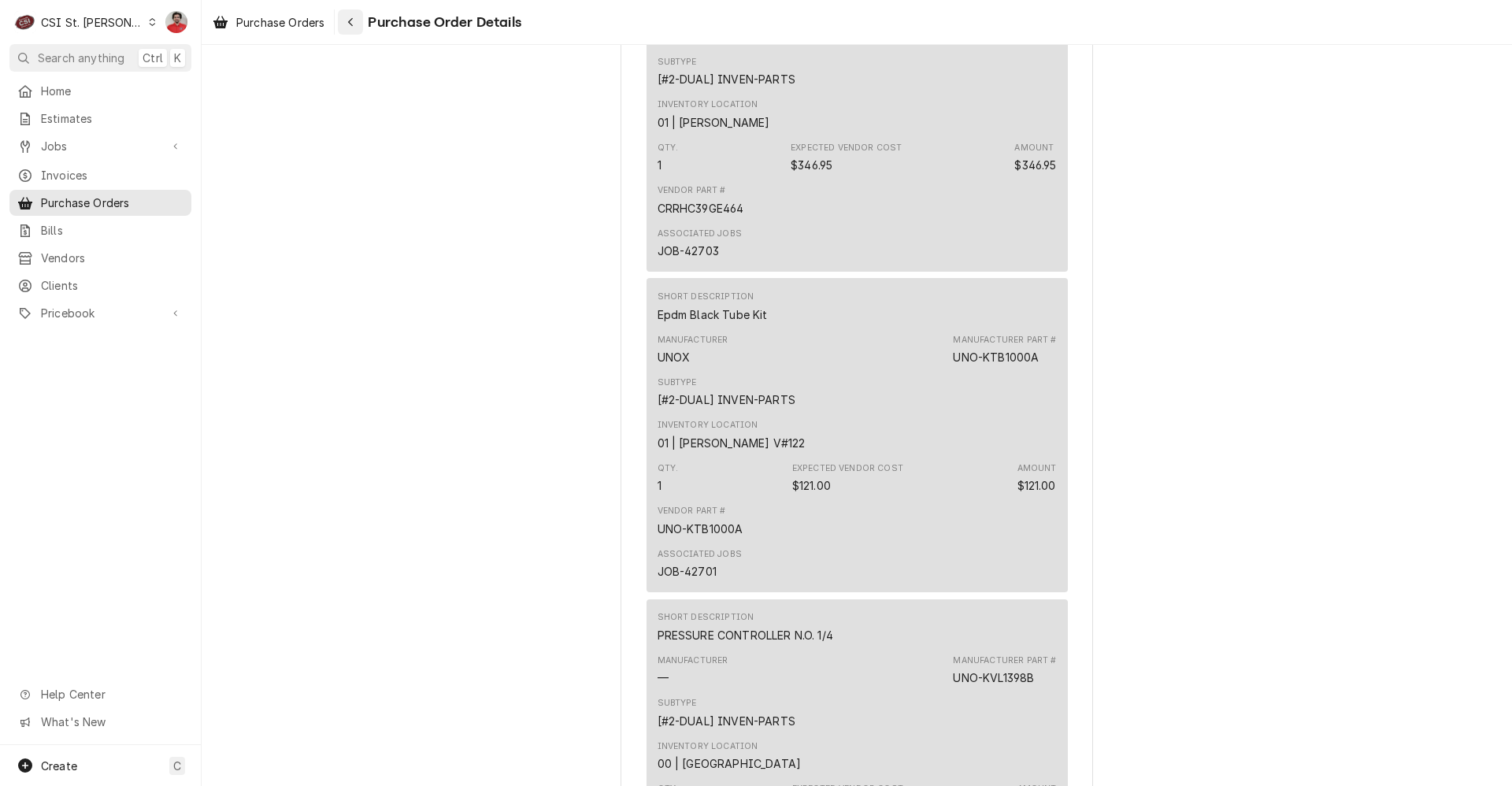
click at [360, 14] on button "Navigate back" at bounding box center [350, 21] width 25 height 25
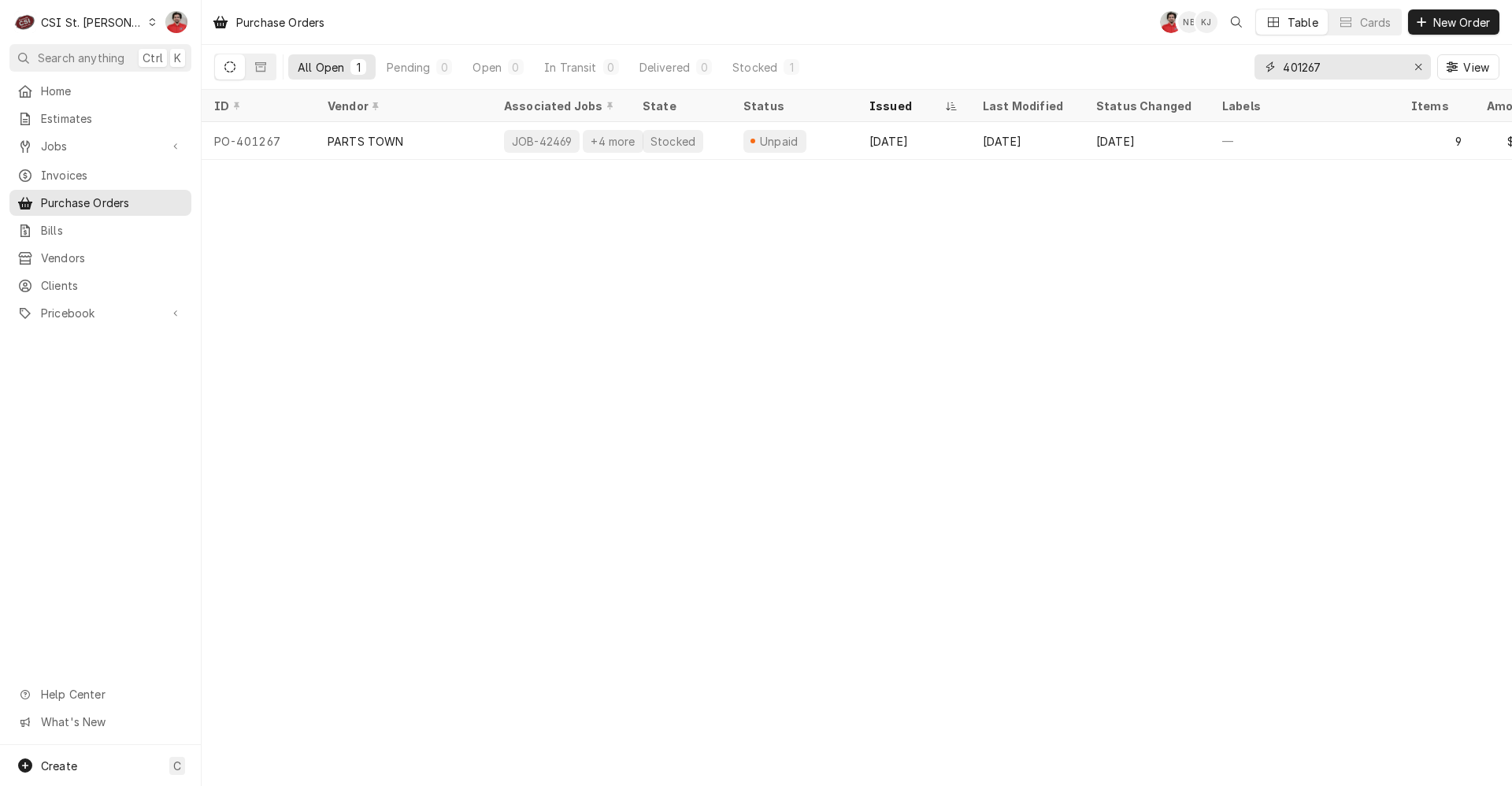
click at [1316, 65] on input "401267" at bounding box center [1342, 66] width 118 height 25
type input "401296"
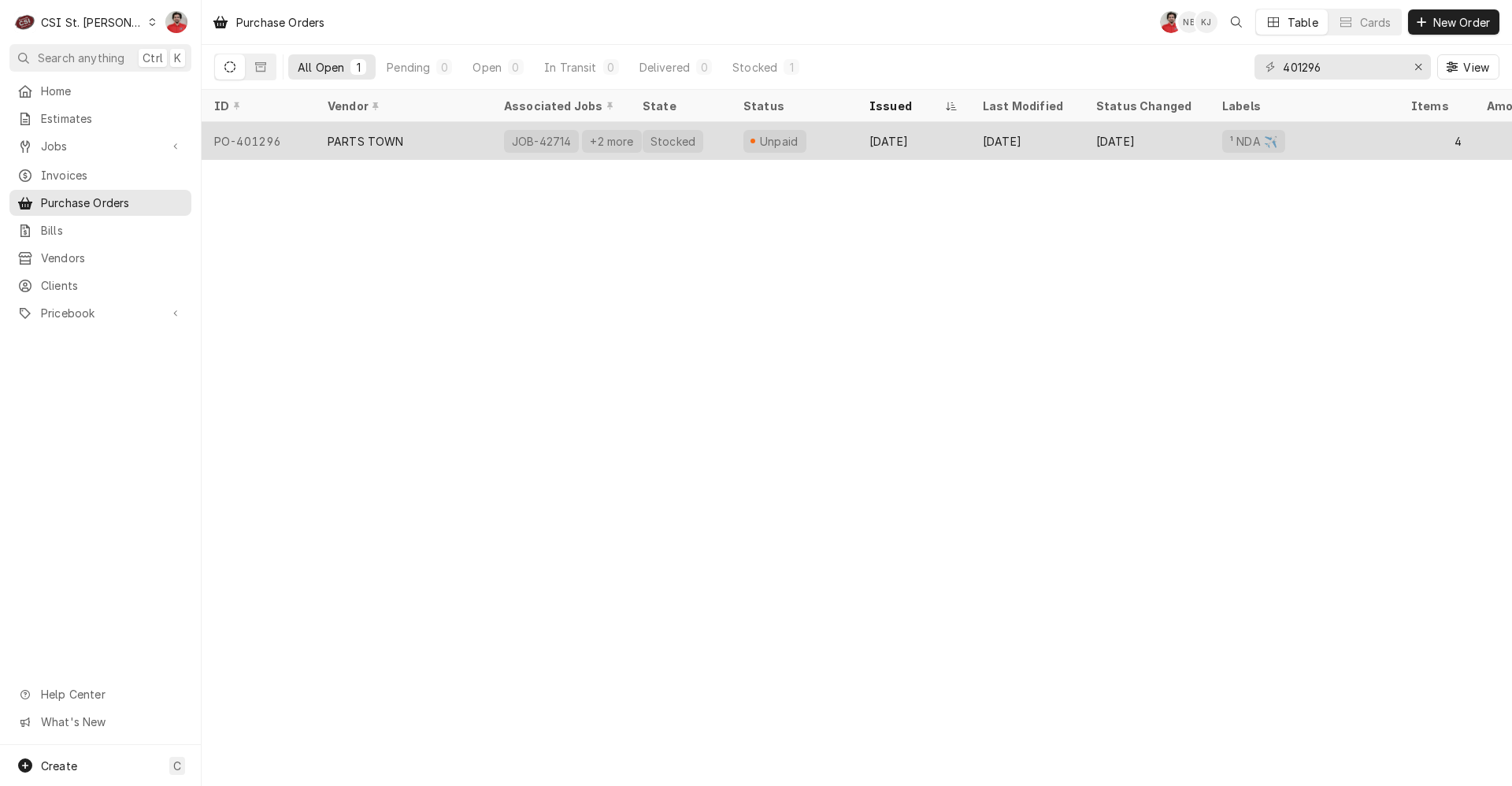
click at [444, 131] on div "PARTS TOWN" at bounding box center [403, 141] width 176 height 38
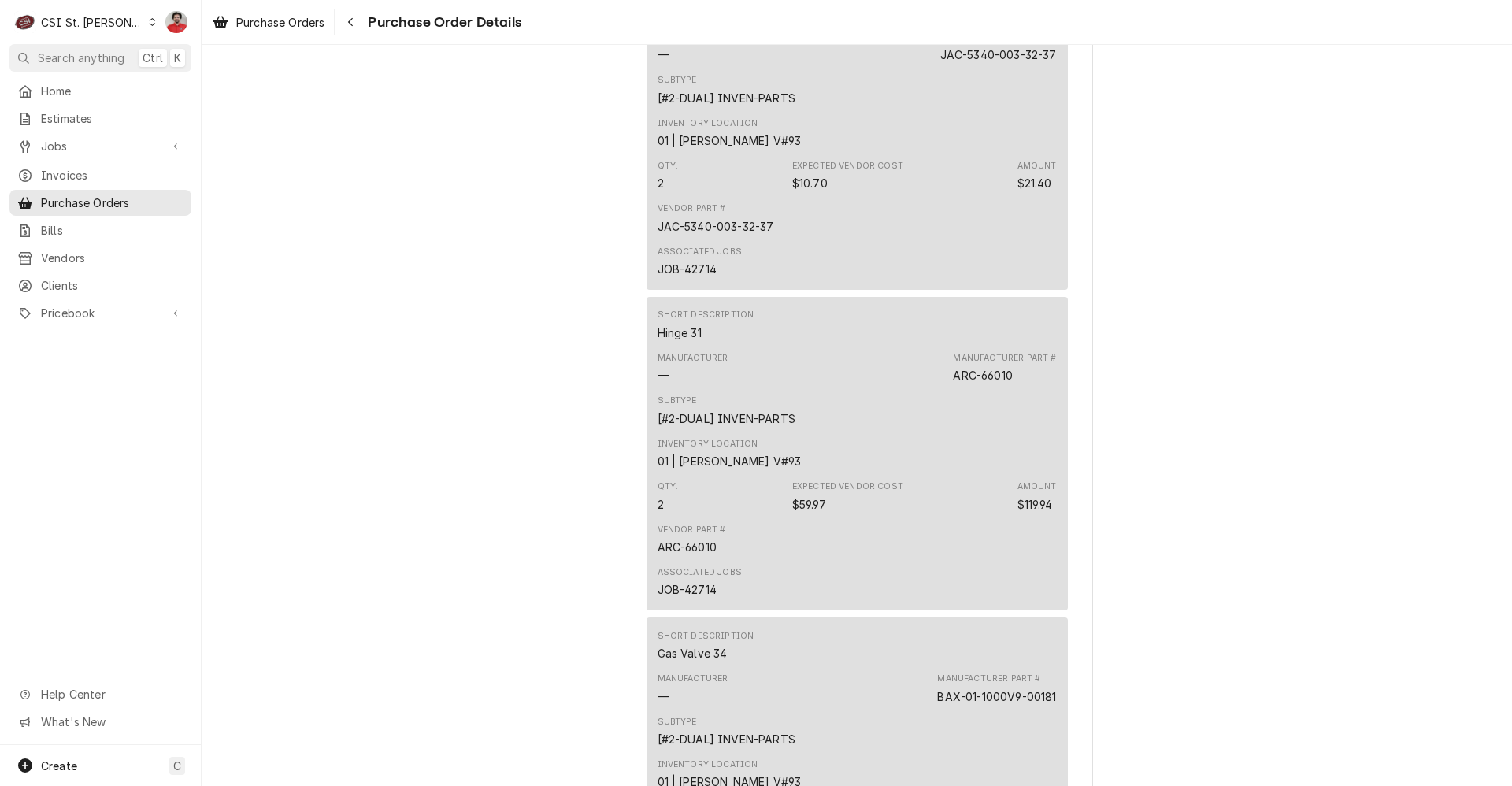
scroll to position [1655, 0]
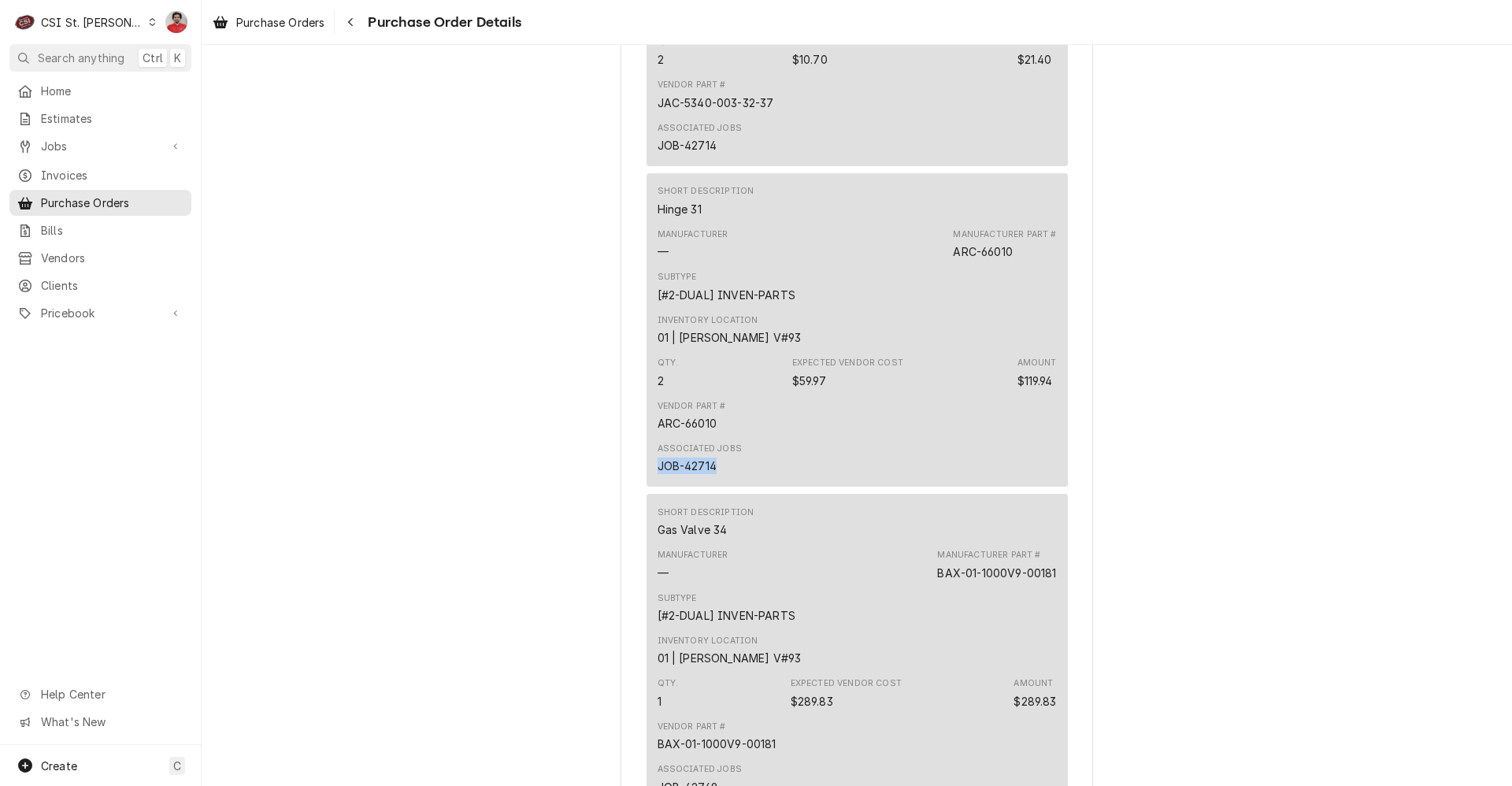
drag, startPoint x: 711, startPoint y: 517, endPoint x: 632, endPoint y: 517, distance: 79.0
click at [632, 517] on div "Vendor PARTS TOWN PARTS TOWN 1200 N Greenbriar Drive Addison, IL 60101 Bill To …" at bounding box center [857, 21] width 472 height 3182
copy div "JOB-42714"
click at [351, 25] on icon "Navigate back" at bounding box center [351, 21] width 7 height 11
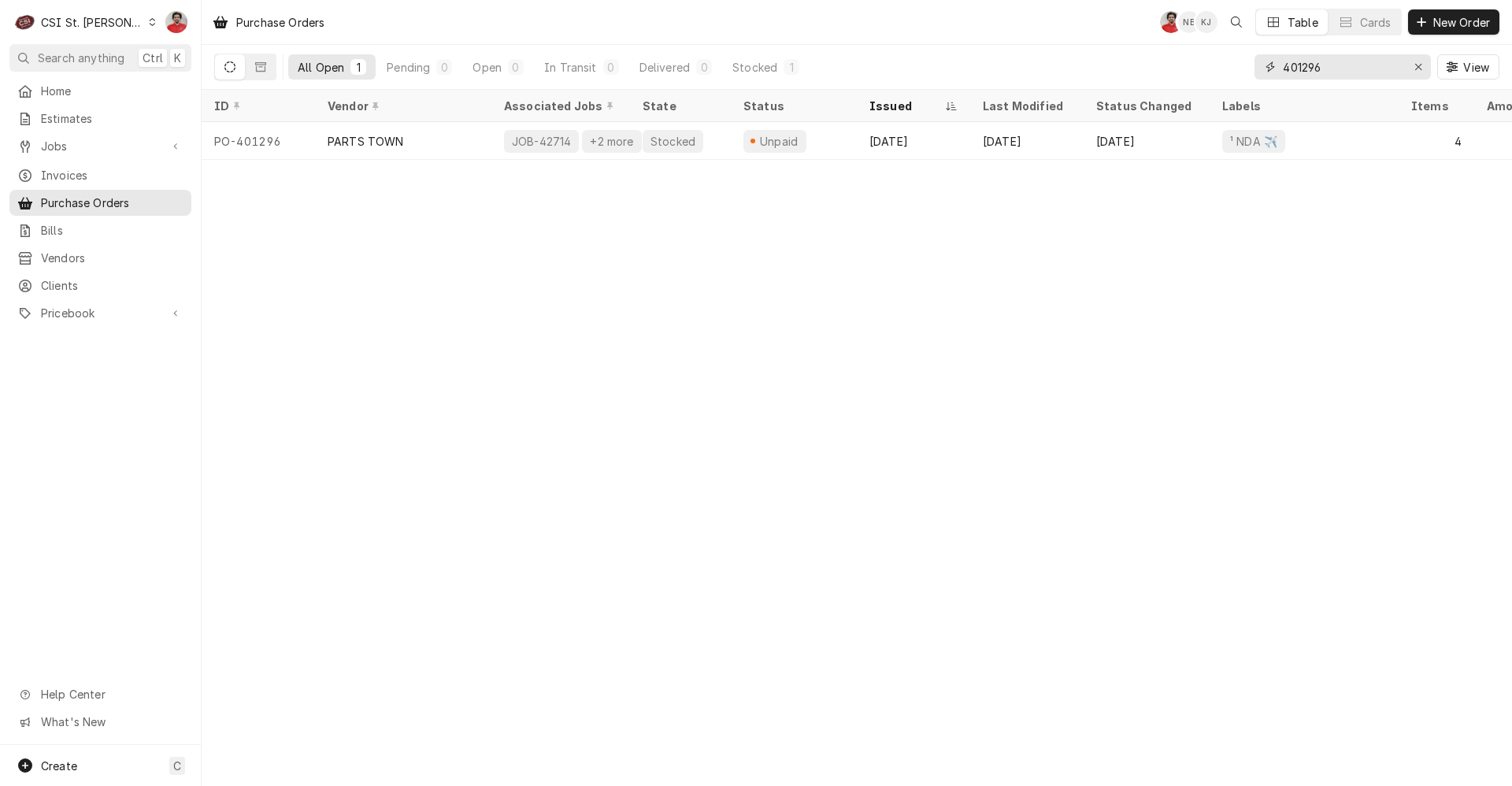
click at [1300, 74] on input "401296" at bounding box center [1342, 66] width 118 height 25
type input "400607"
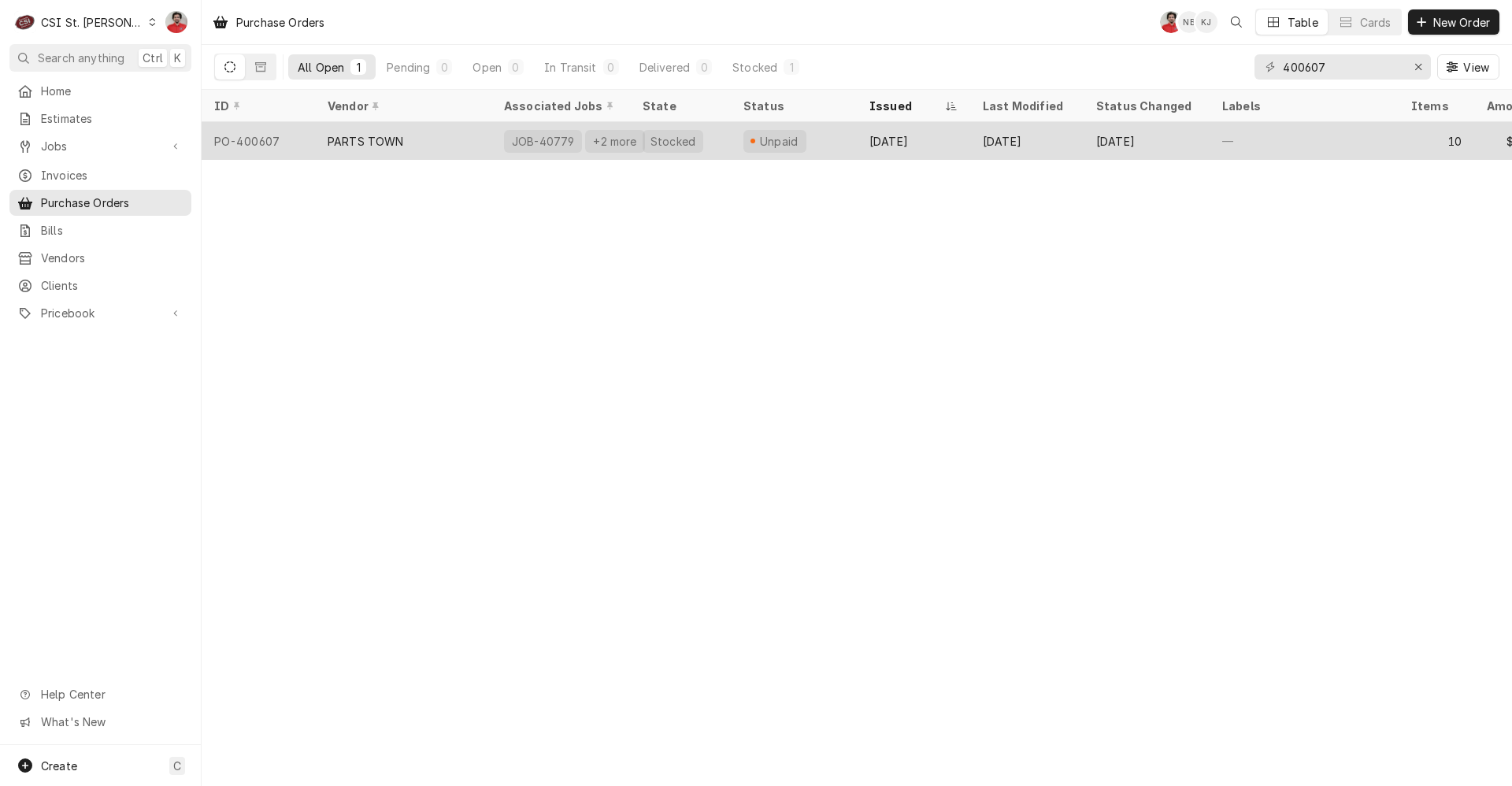
click at [1217, 134] on div "—" at bounding box center [1304, 141] width 189 height 38
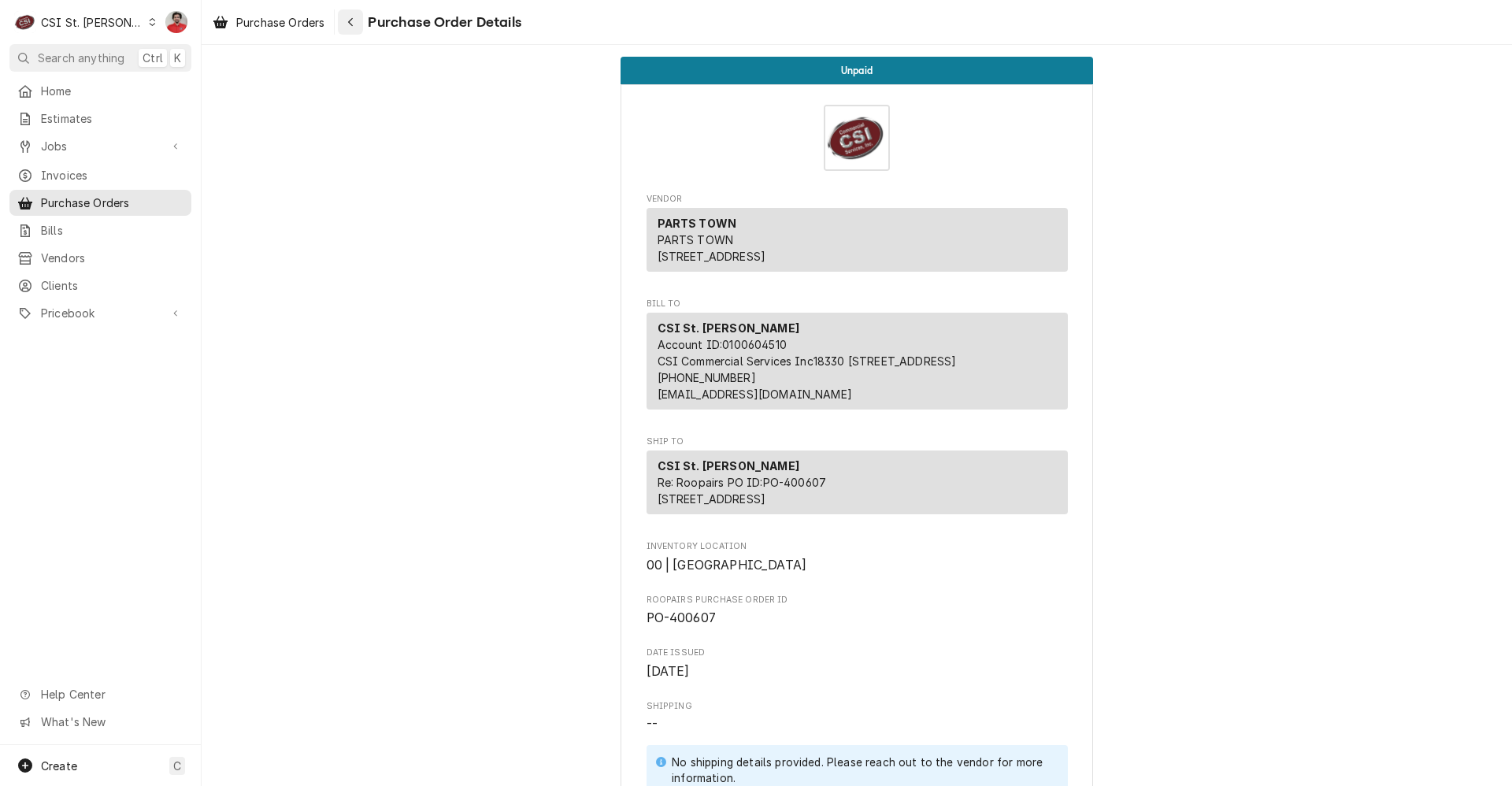
click at [351, 25] on icon "Navigate back" at bounding box center [351, 21] width 7 height 11
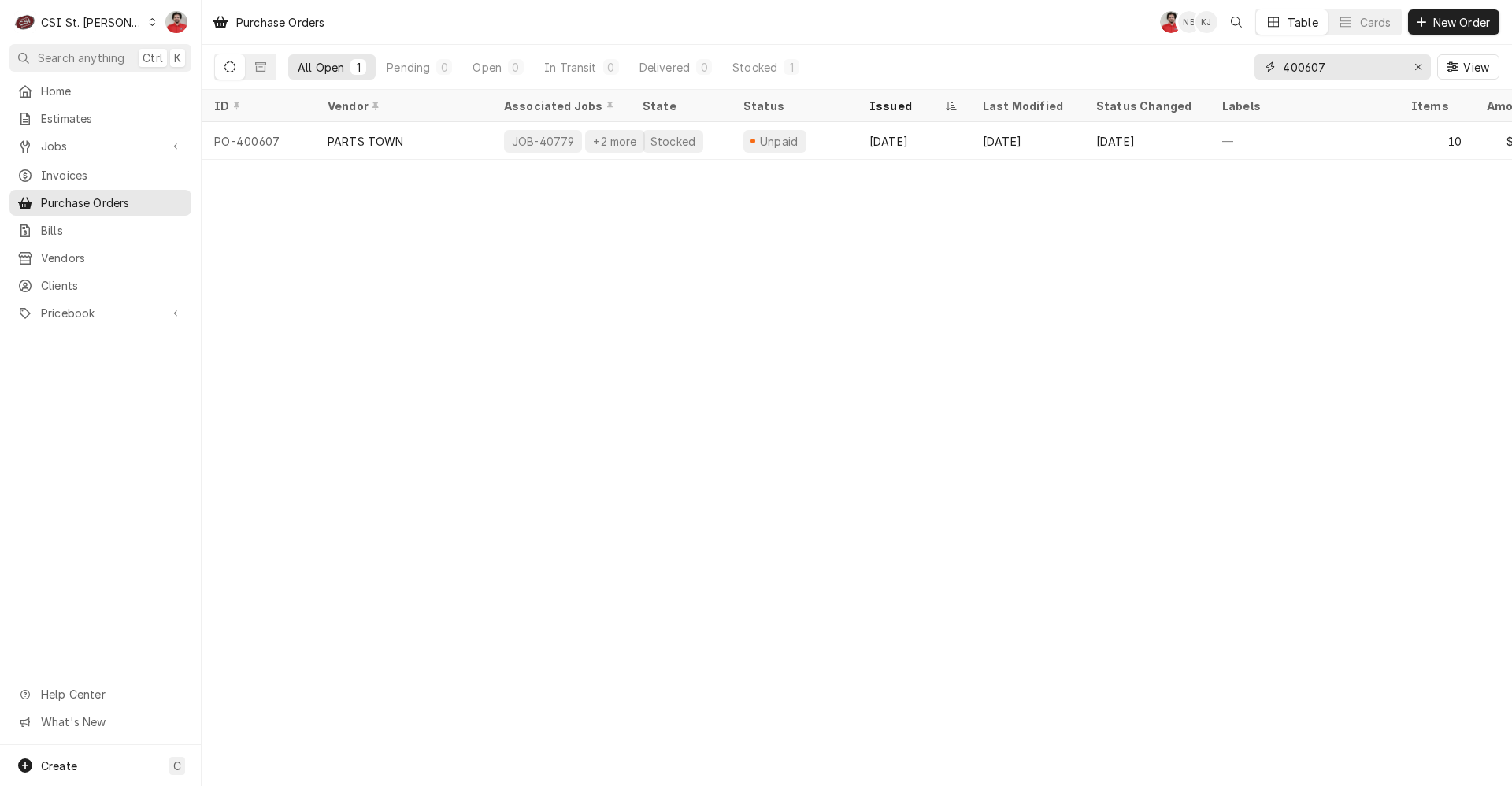
click at [1351, 68] on input "400607" at bounding box center [1342, 66] width 118 height 25
click at [1333, 78] on input "400607" at bounding box center [1342, 66] width 118 height 25
type input "401146"
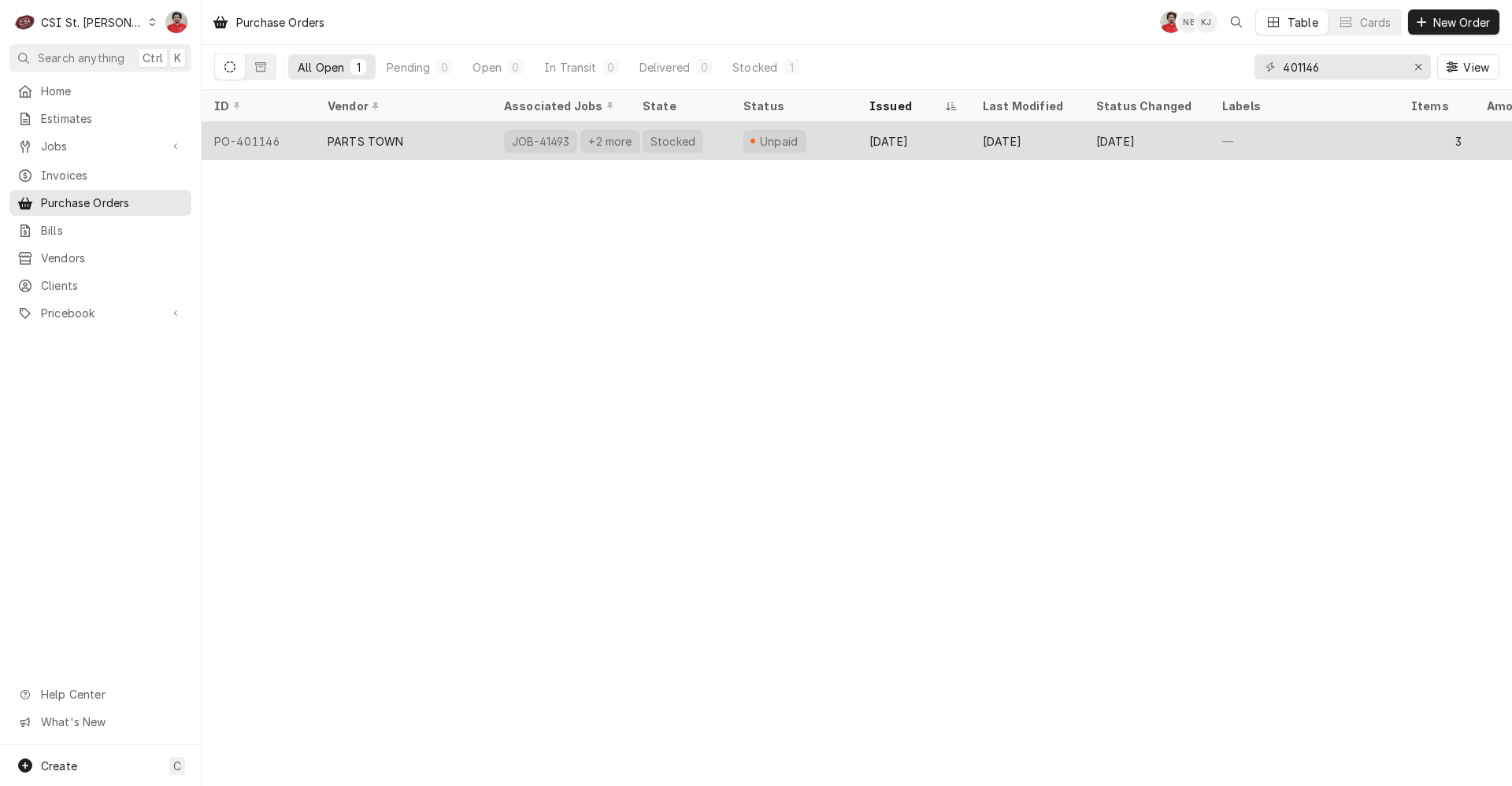
click at [707, 137] on div "Stocked" at bounding box center [680, 141] width 101 height 38
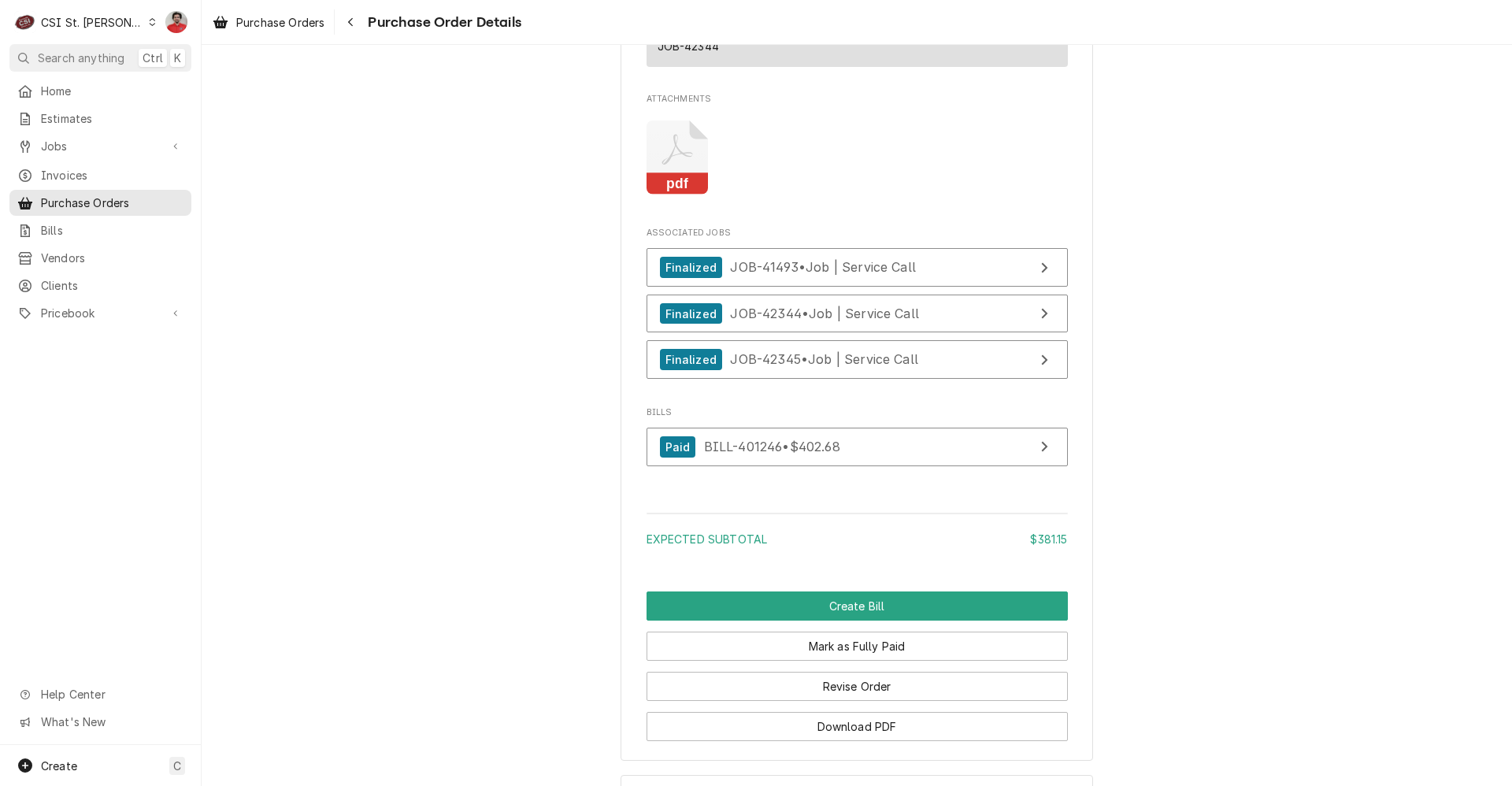
scroll to position [2129, 0]
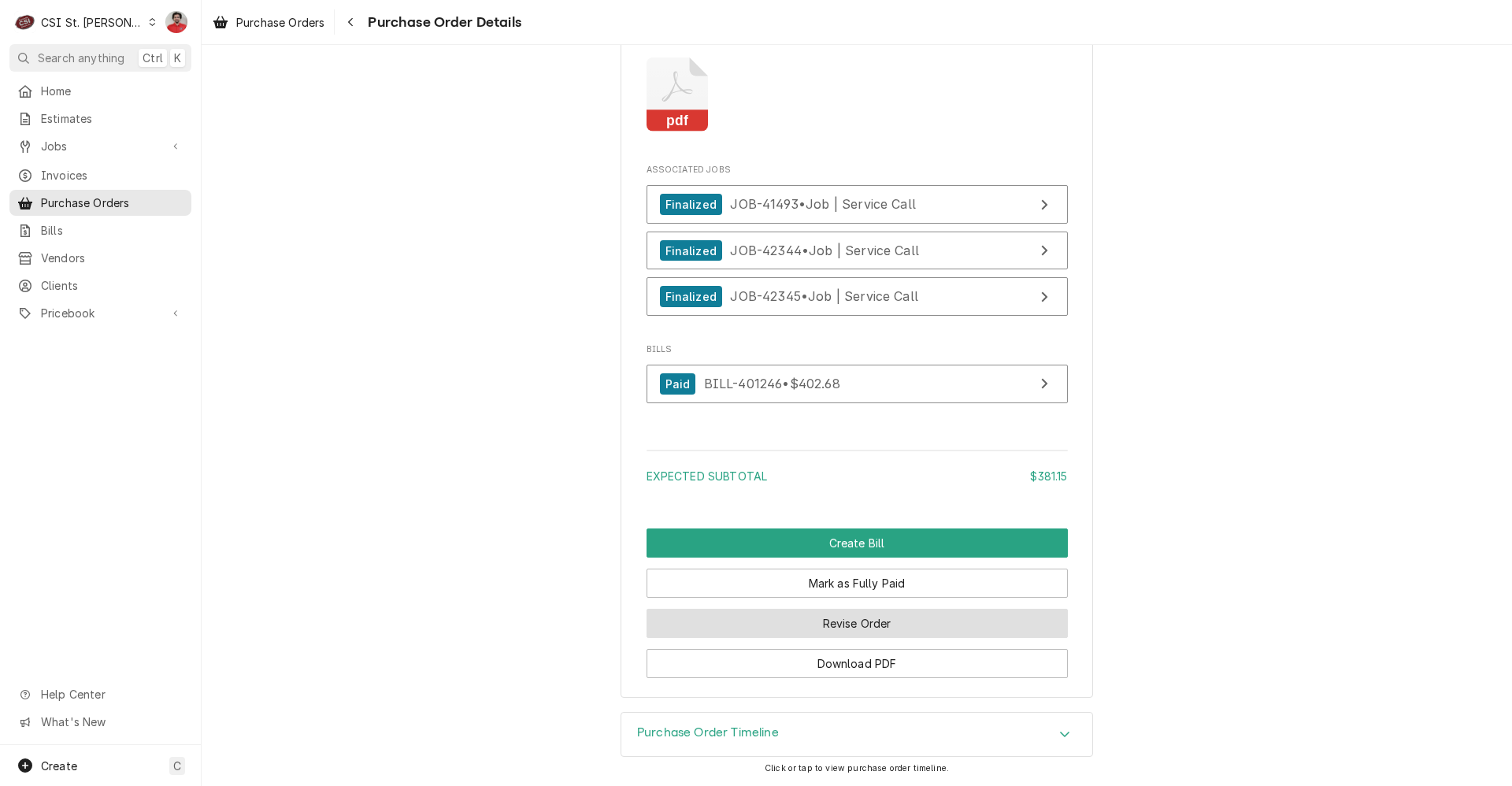
click at [810, 630] on button "Revise Order" at bounding box center [857, 623] width 421 height 29
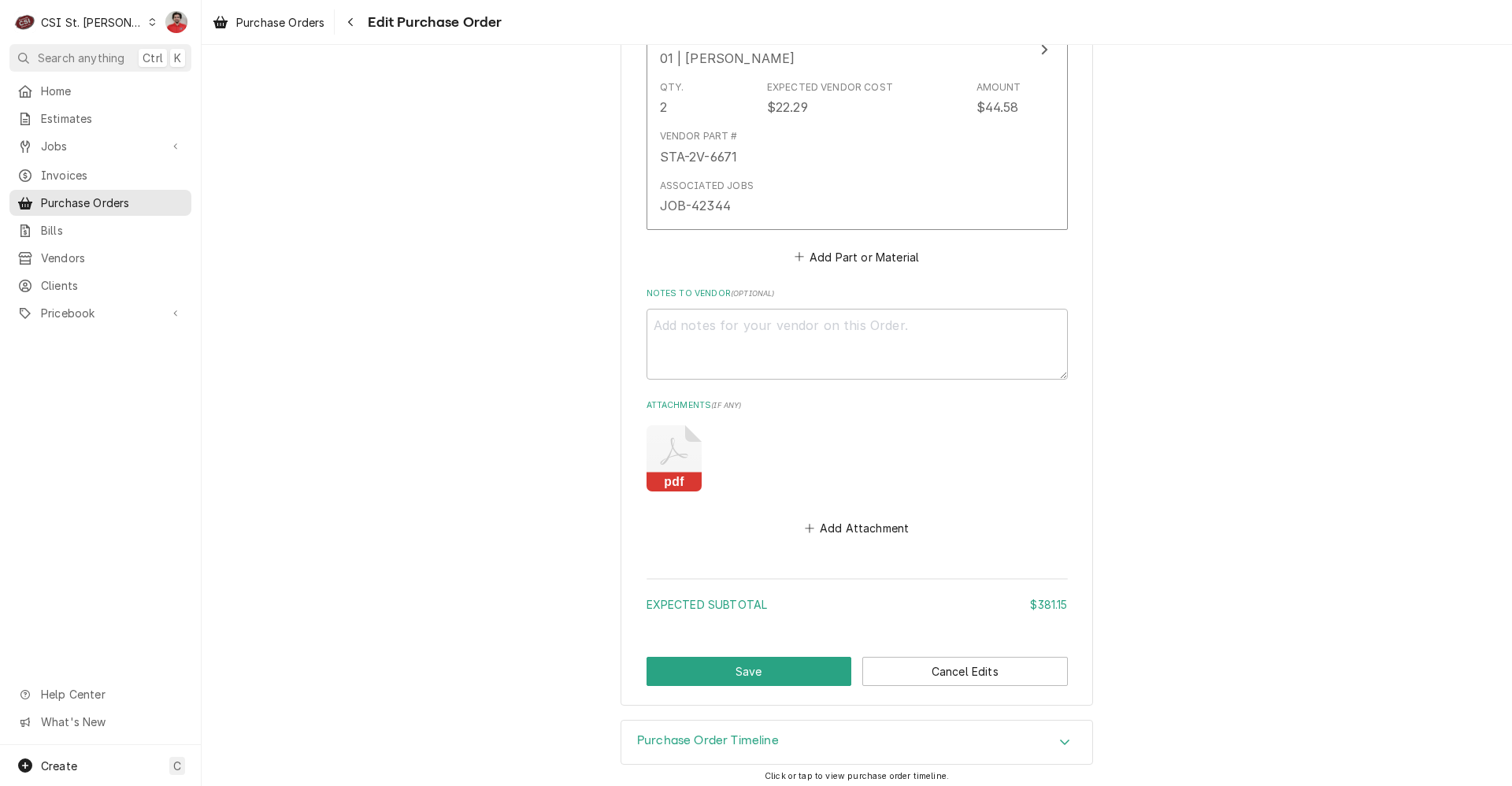
scroll to position [1663, 0]
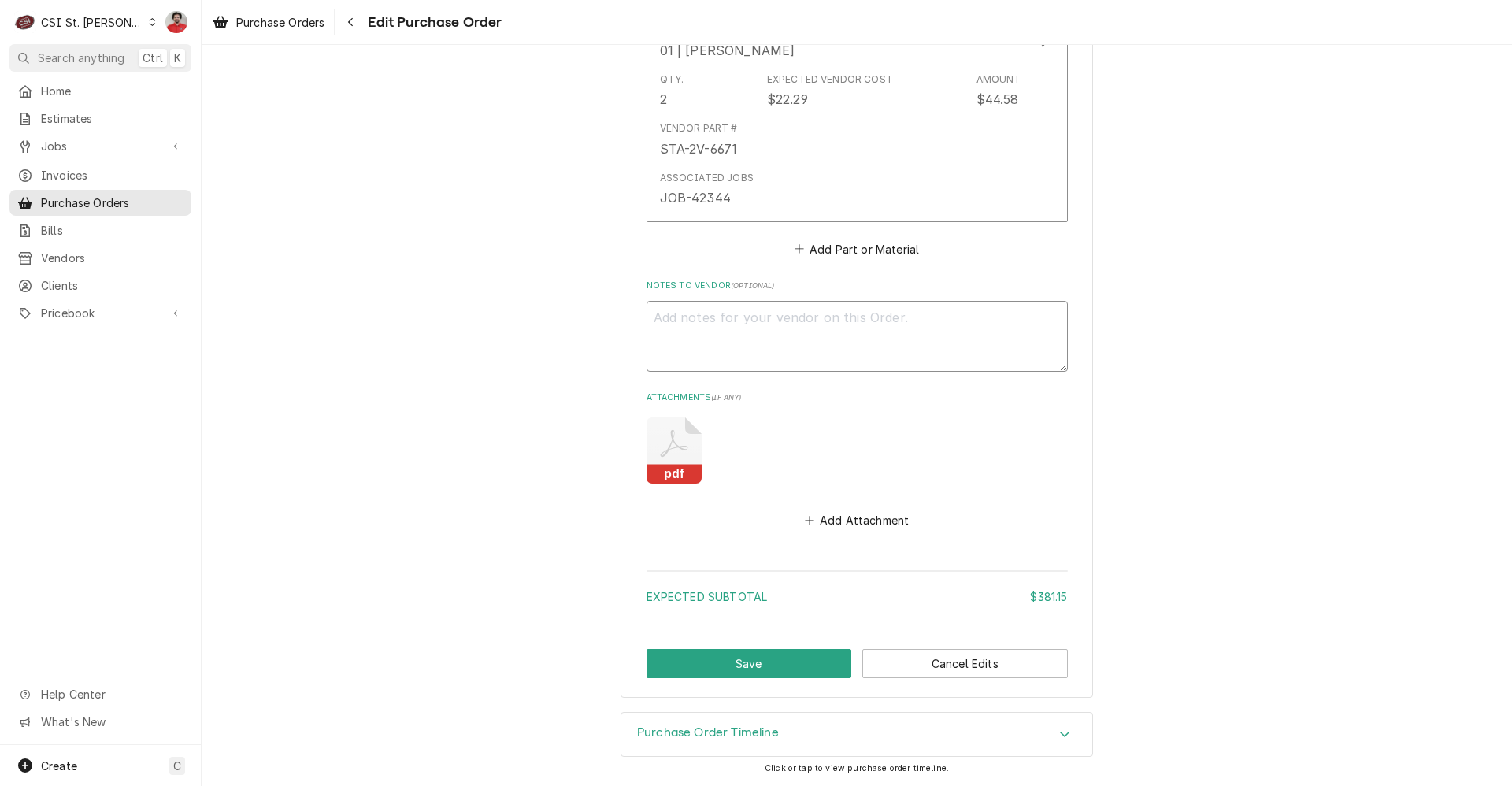
click at [697, 310] on textarea "Notes to Vendor ( optional )" at bounding box center [857, 336] width 421 height 71
type textarea "x"
type textarea "S"
type textarea "x"
type textarea "ST"
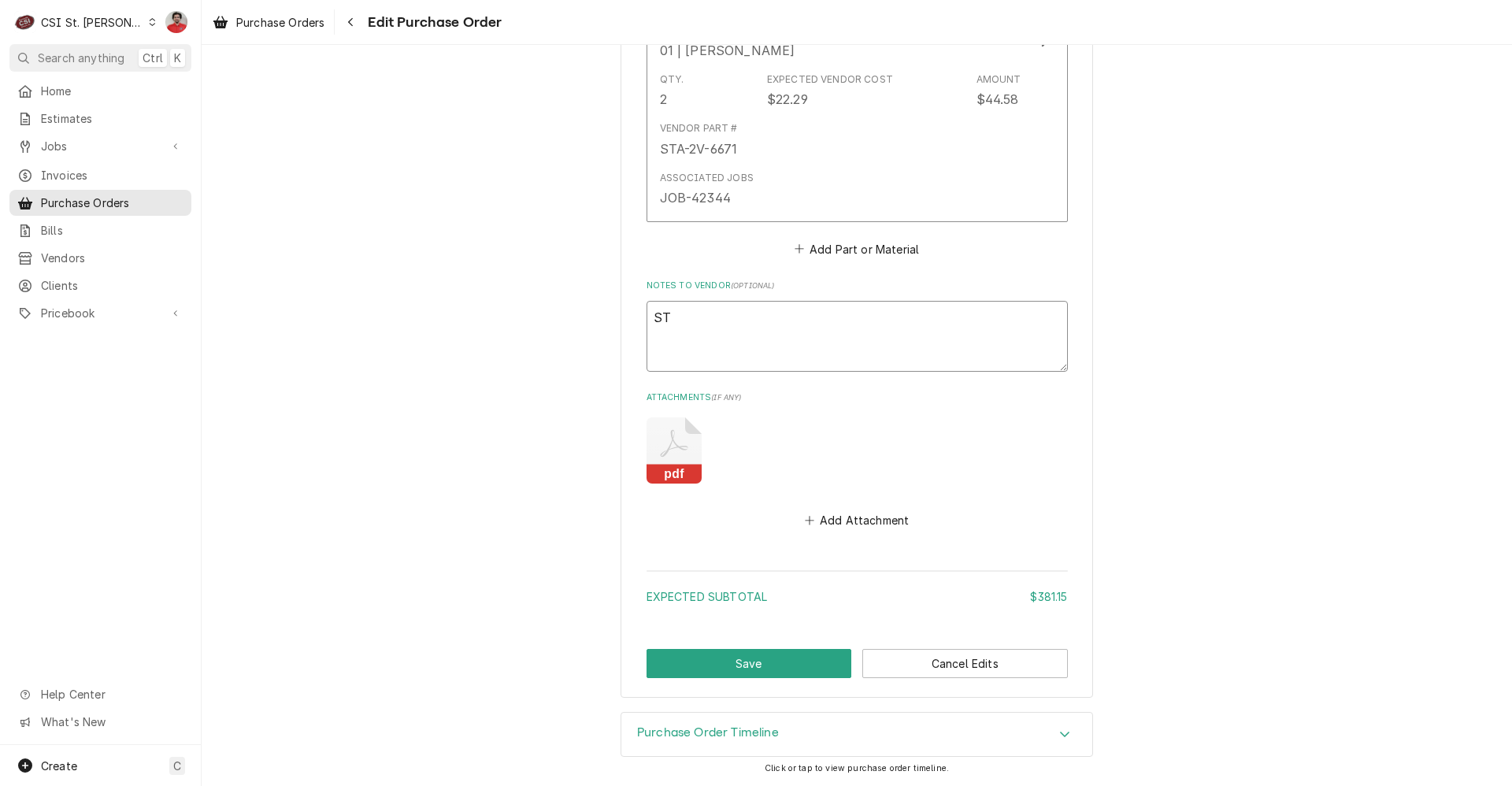
type textarea "x"
type textarea "S"
type textarea "x"
type textarea "t"
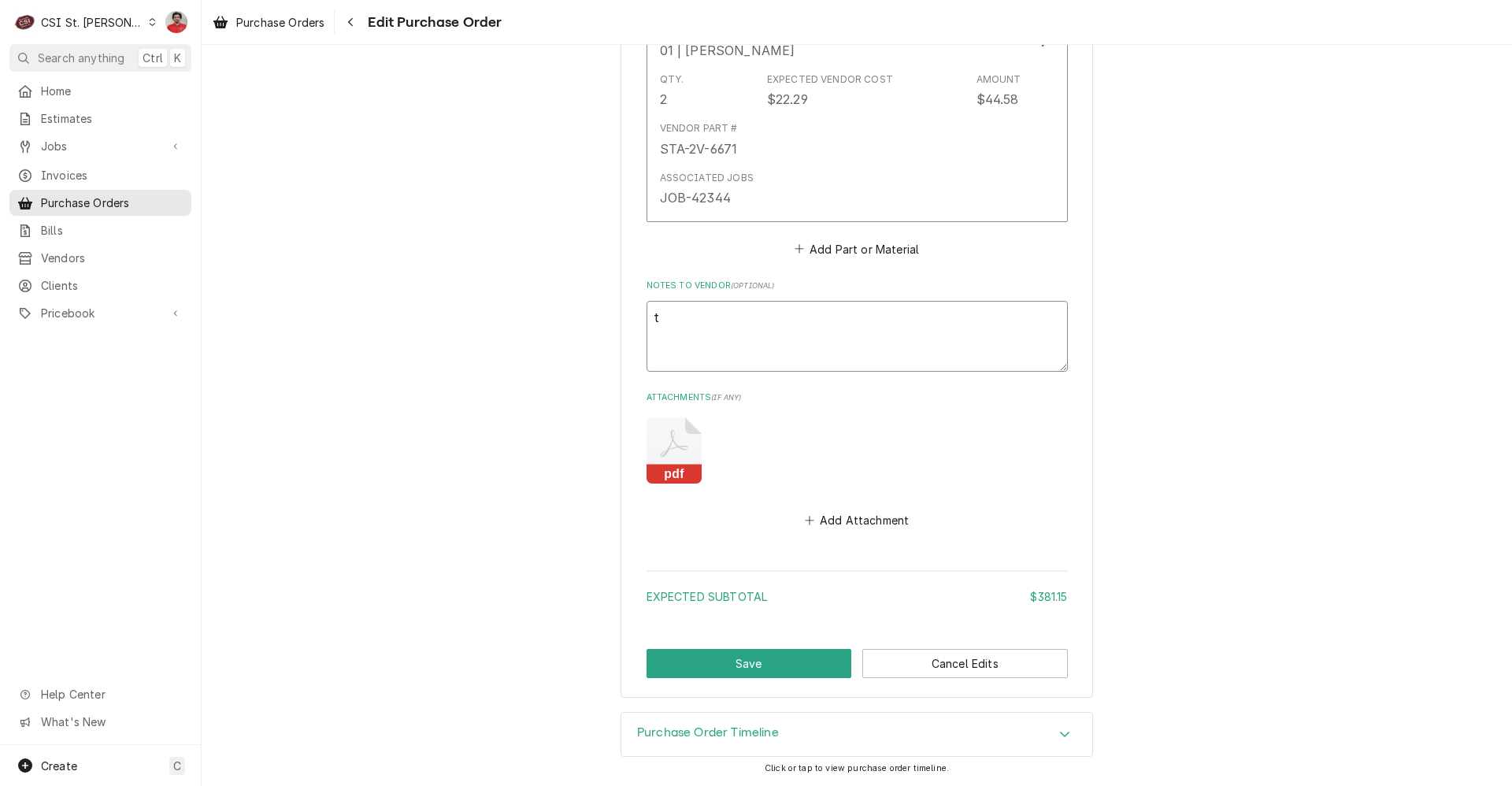
type textarea "x"
type textarea "two"
type textarea "x"
type textarea "two"
type textarea "x"
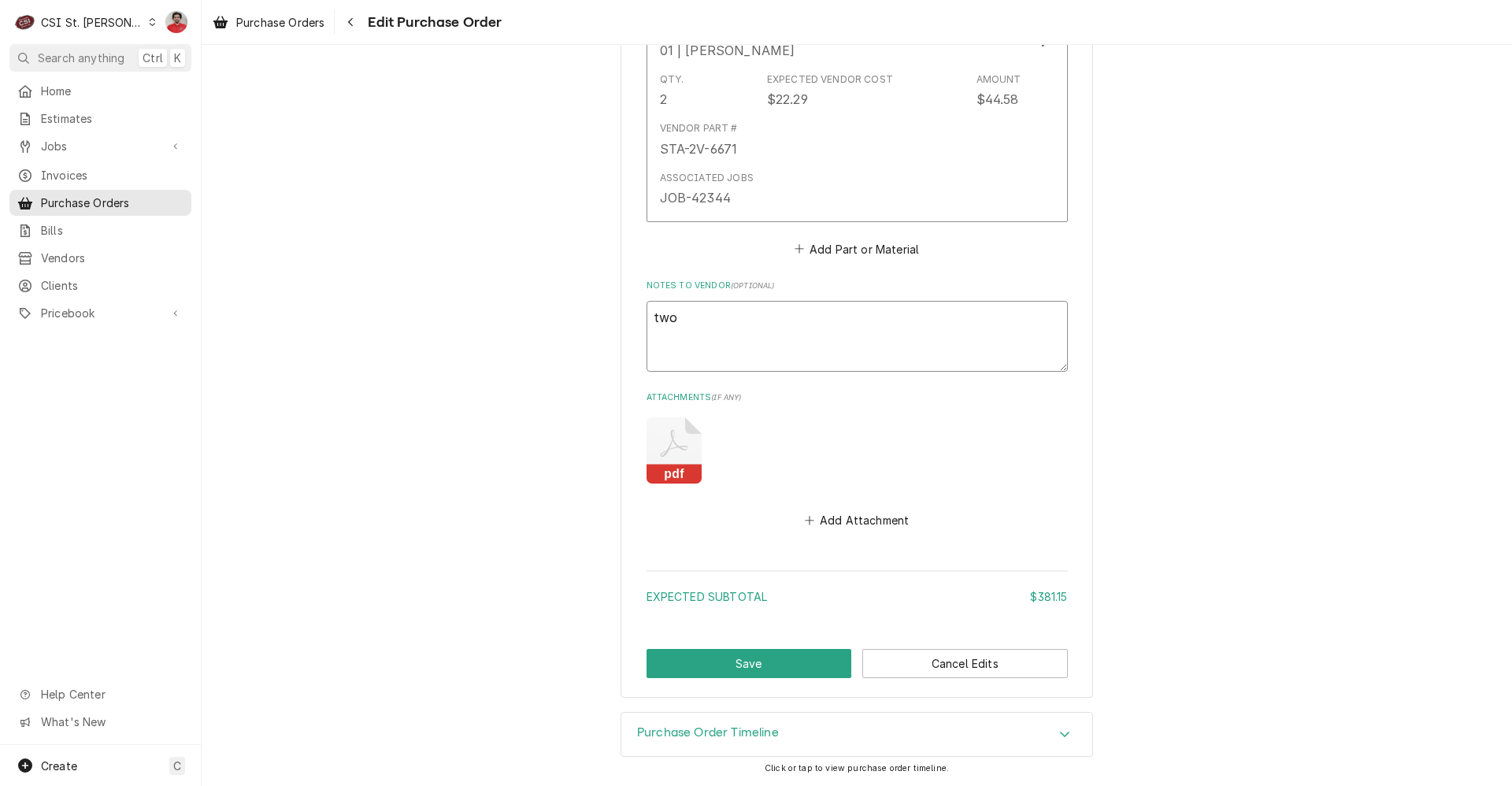
type textarea "two S"
type textarea "x"
type textarea "two ST"
type textarea "x"
type textarea "two STA"
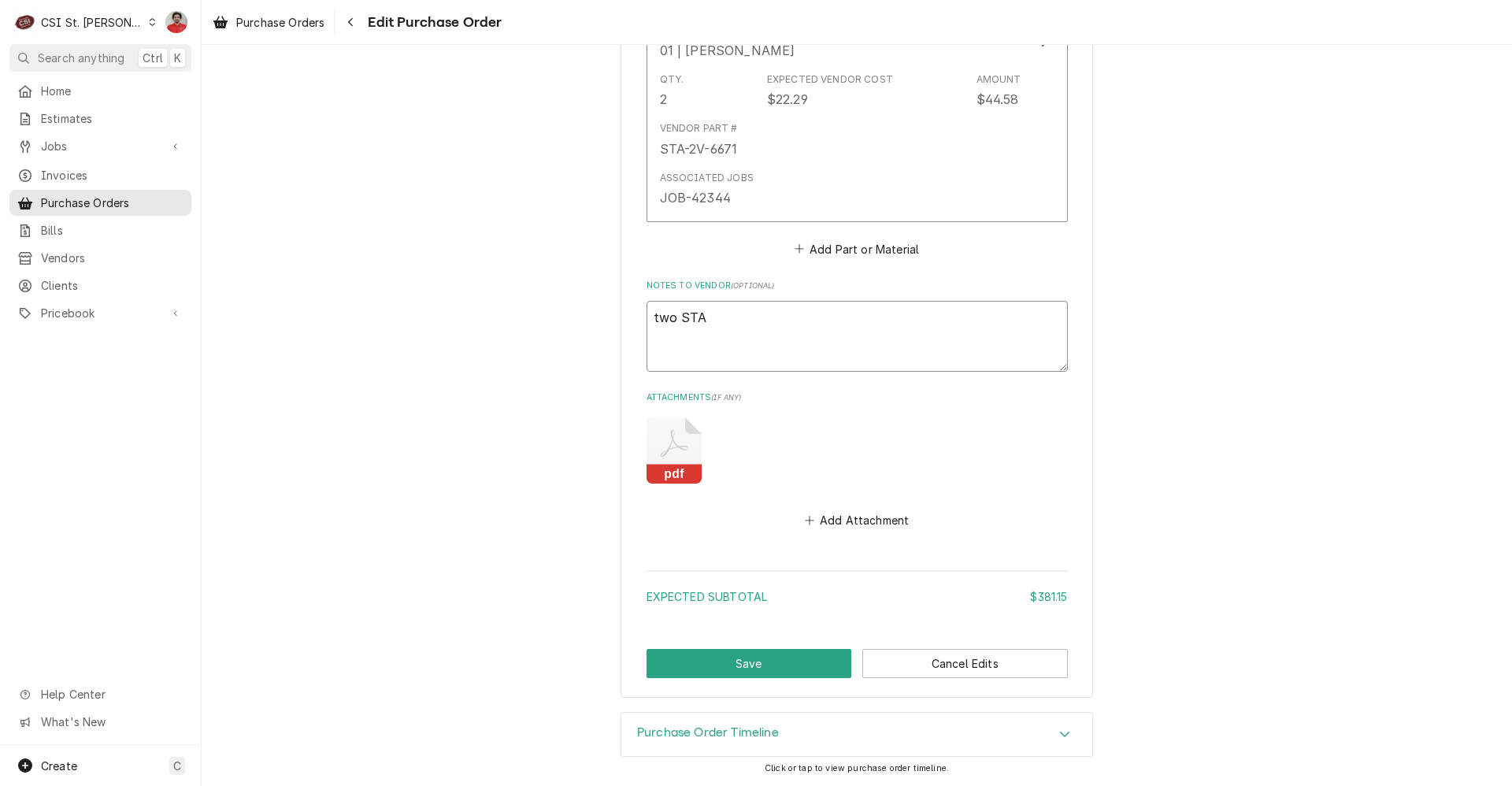
type textarea "x"
type textarea "two STA="
type textarea "x"
type textarea "two STA"
type textarea "x"
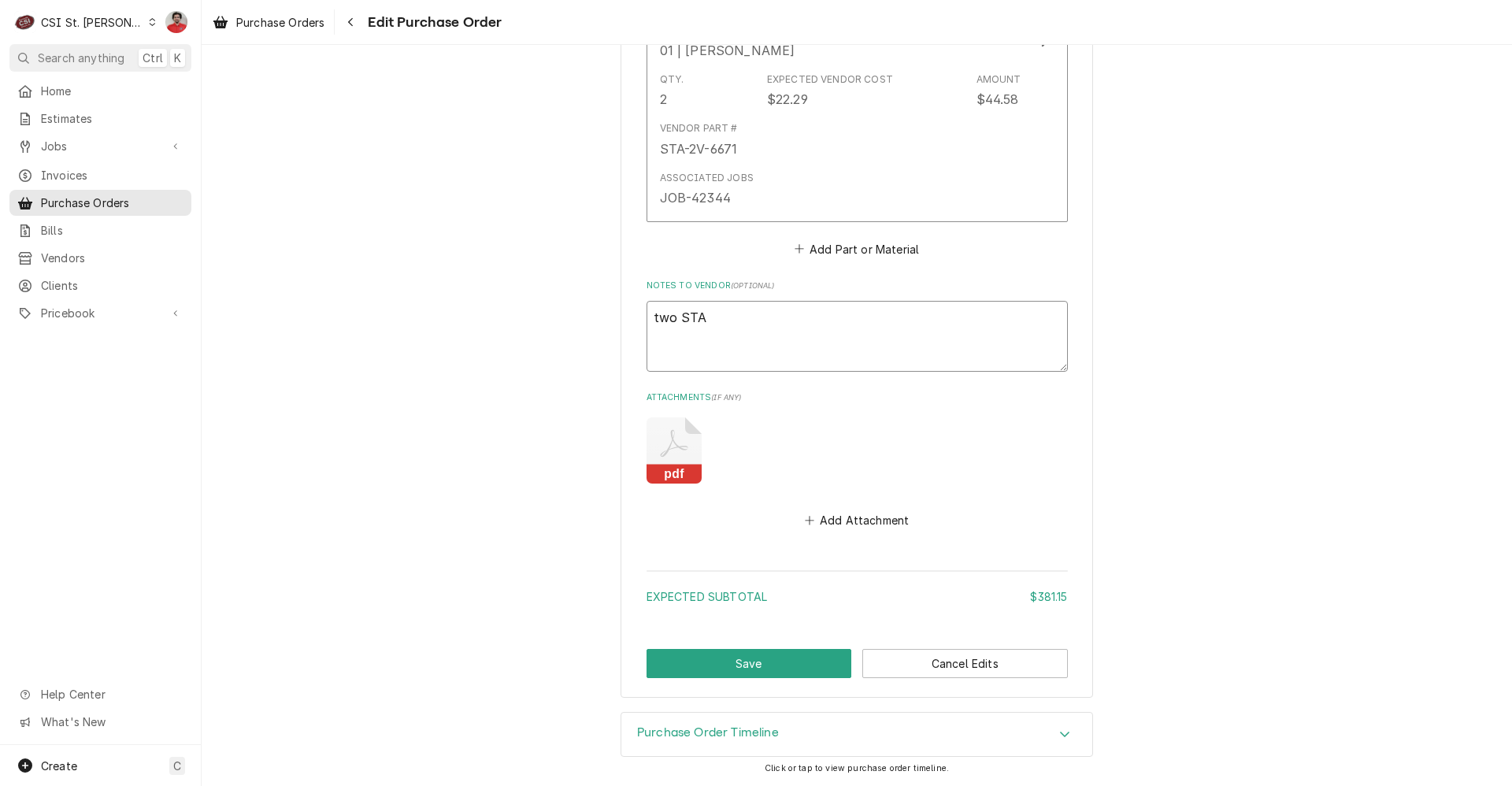
type textarea "two STA-"
type textarea "x"
type textarea "two STA-S"
type textarea "x"
type textarea "two STA-"
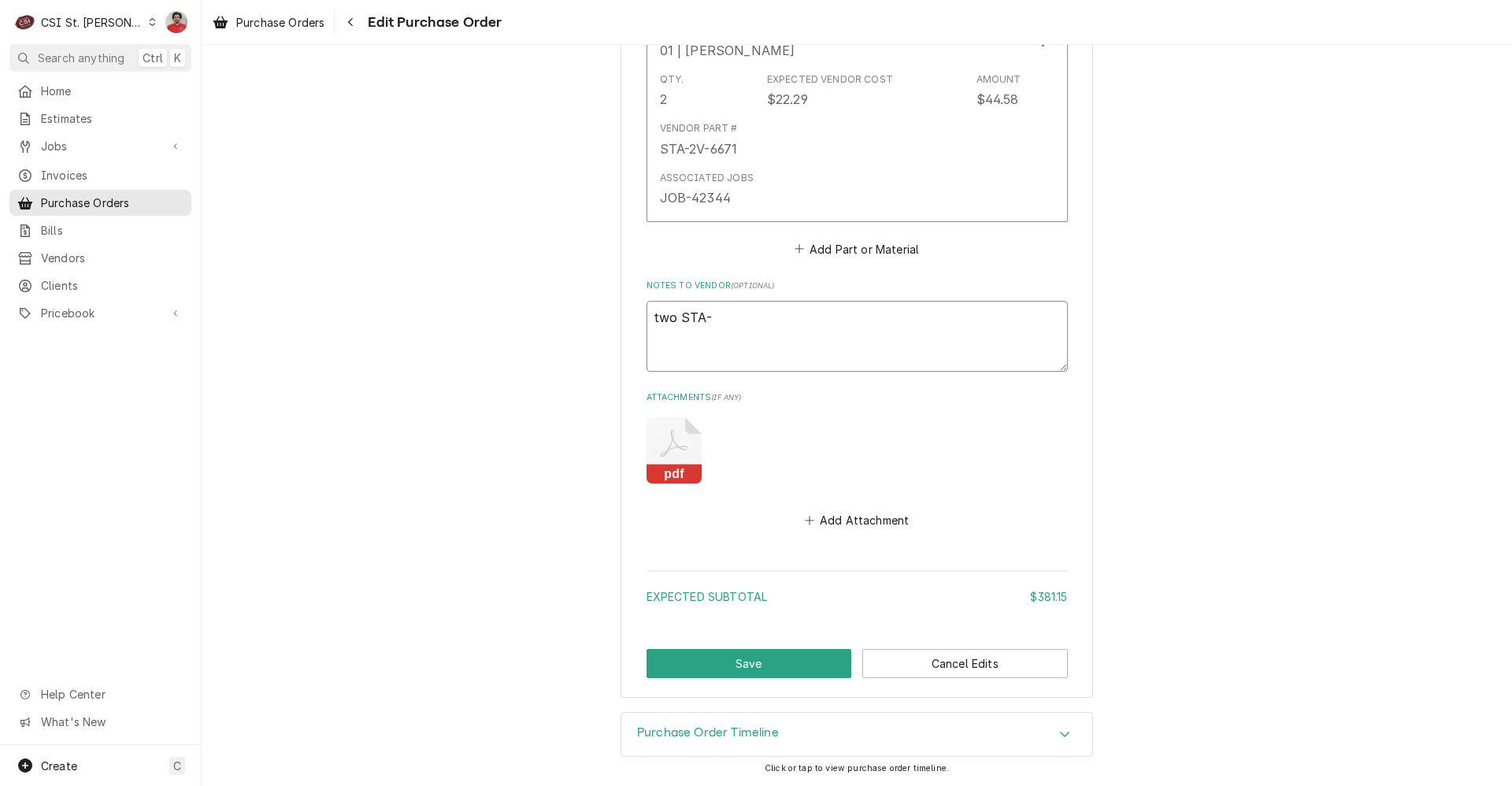
type textarea "x"
type textarea "two STA-2"
type textarea "x"
type textarea "two STA-2V"
type textarea "x"
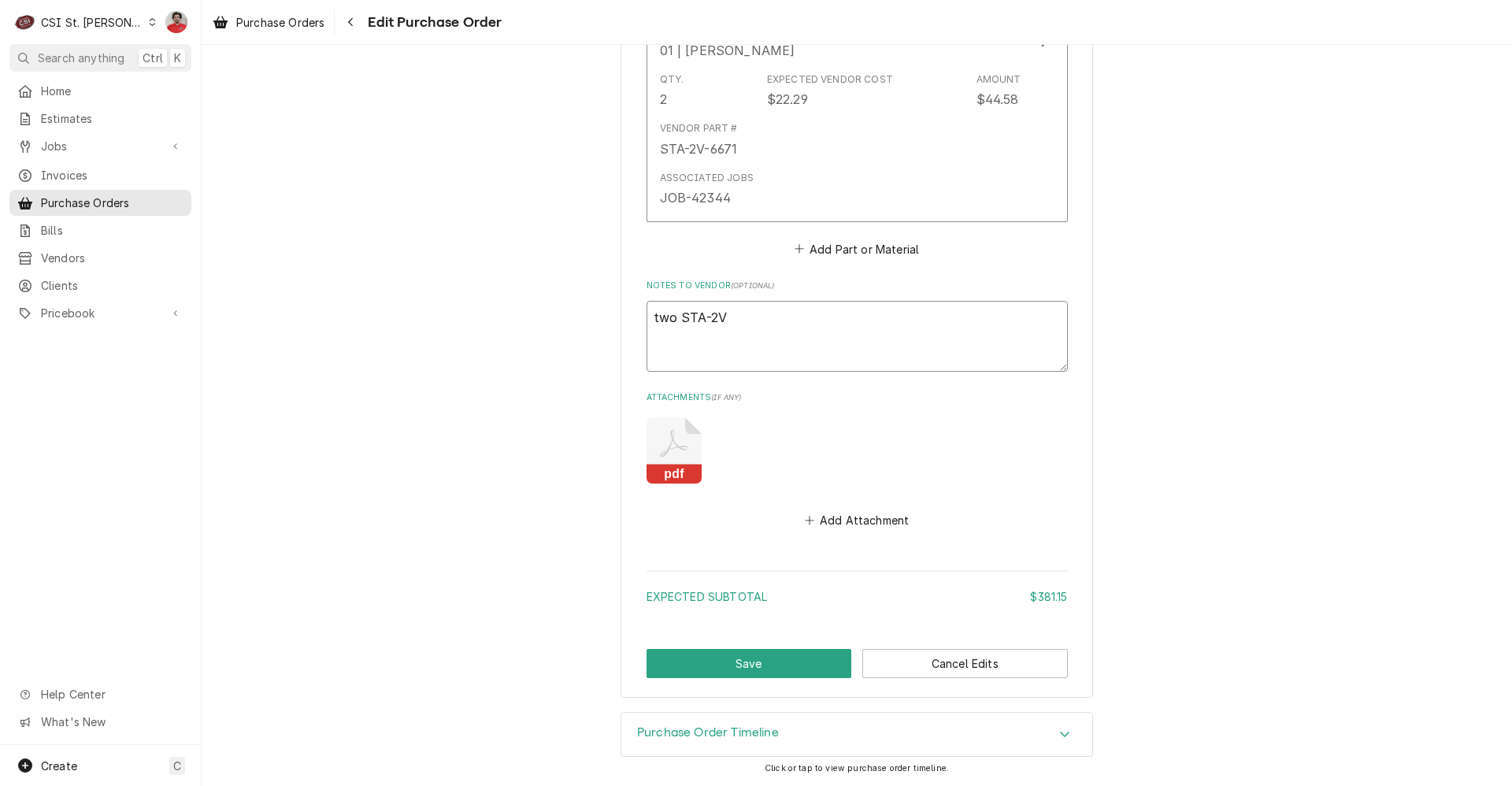
type textarea "two STA-2V-"
type textarea "x"
type textarea "two STA-2V-6"
type textarea "x"
type textarea "two STA-2V-66"
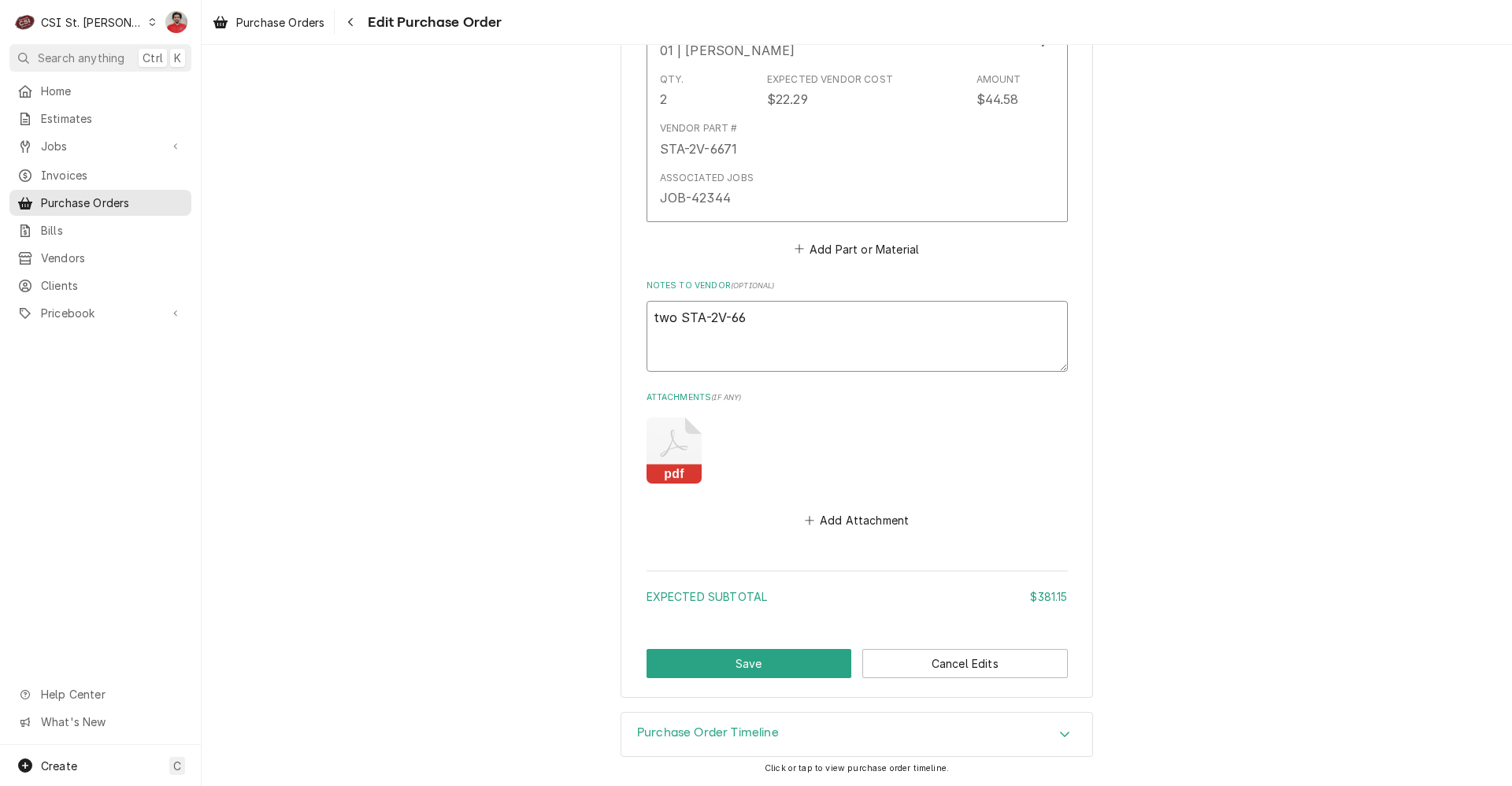
type textarea "x"
type textarea "two STA-2V-667"
type textarea "x"
type textarea "two STA-2V-6671"
type textarea "x"
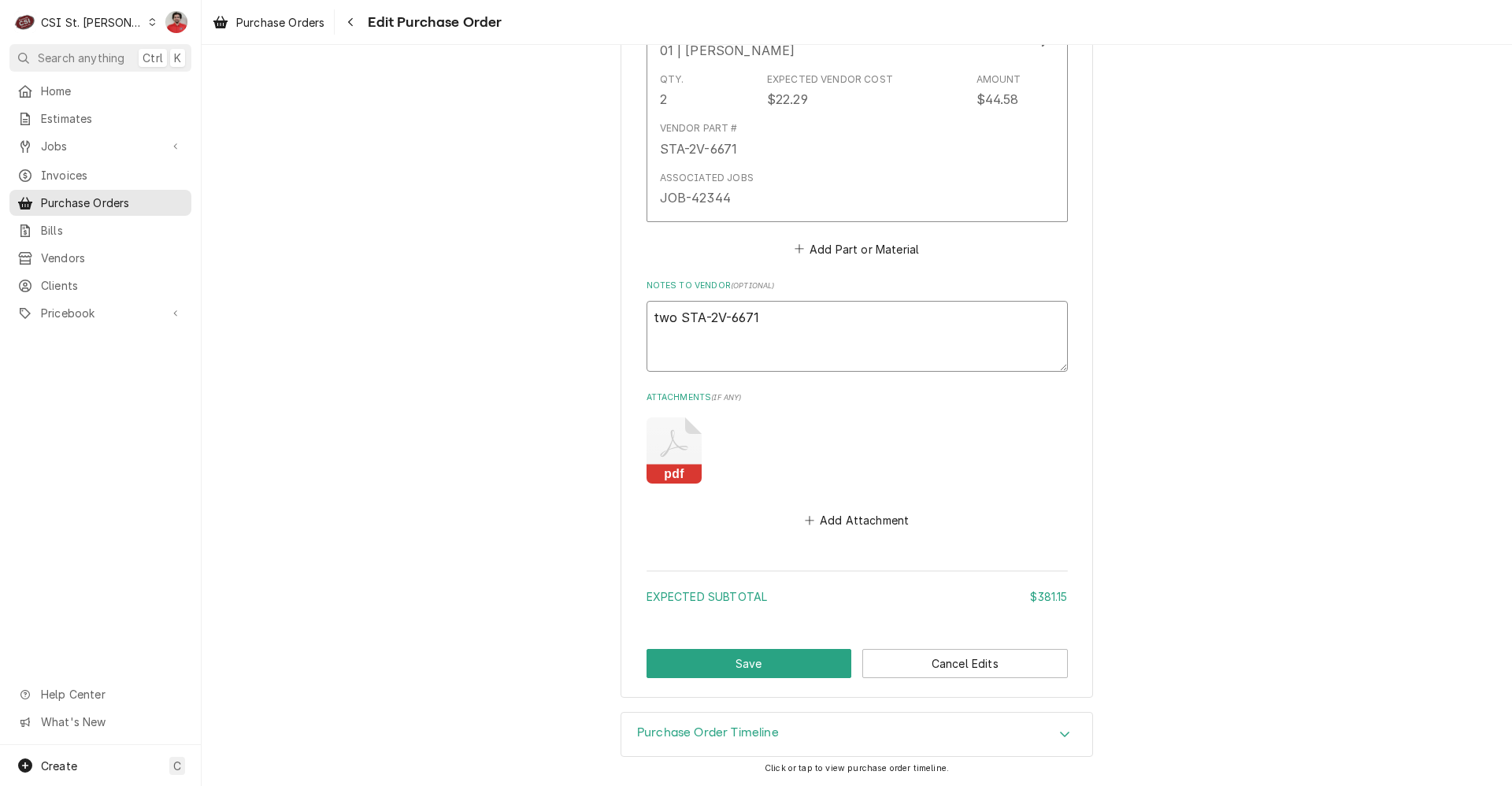
type textarea "two STA-2V-6671"
type textarea "x"
type textarea "two STA-2V-6671 r"
type textarea "x"
type textarea "two STA-2V-6671 re"
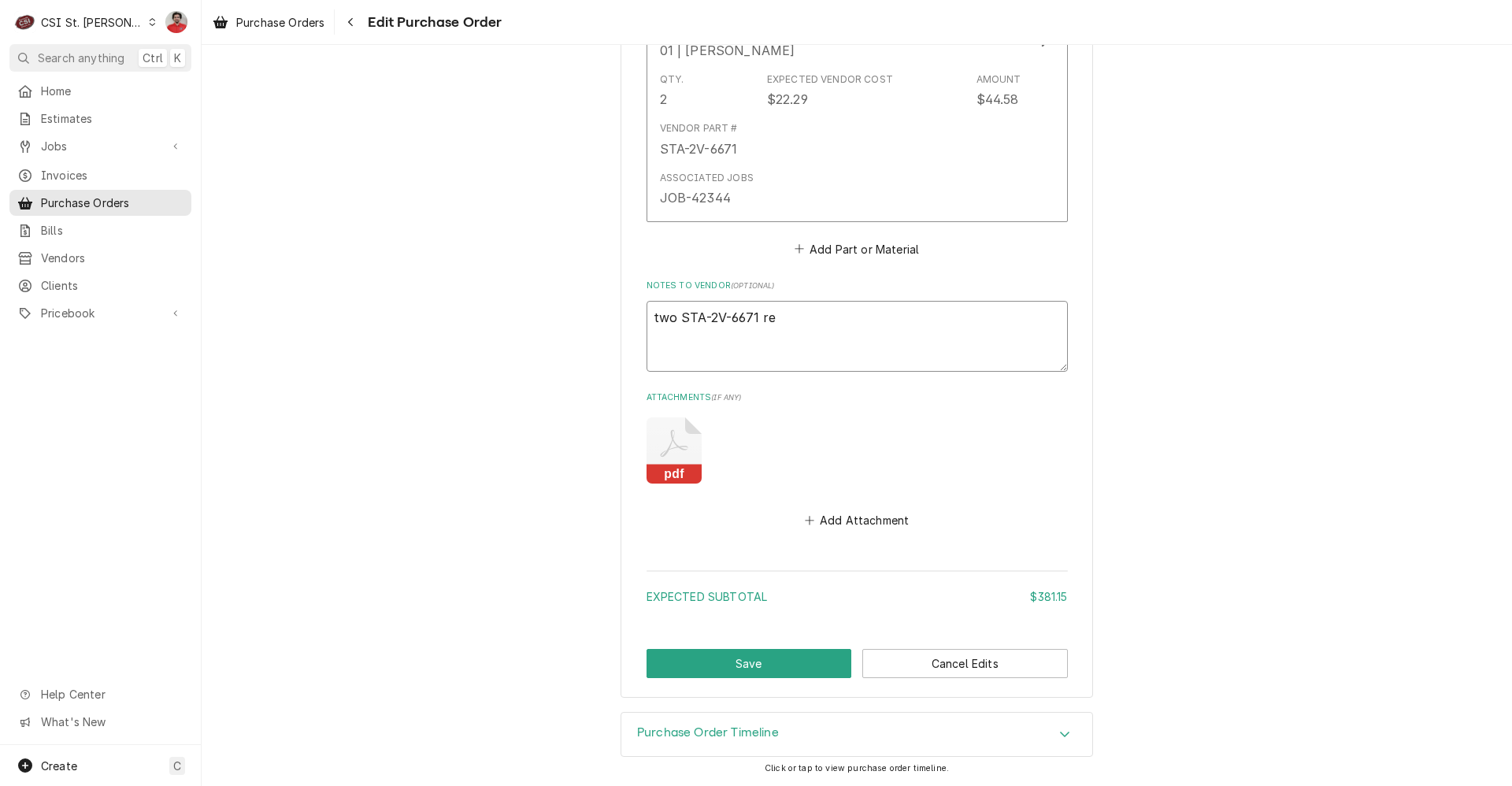
type textarea "x"
type textarea "two STA-2V-6671 r"
type textarea "x"
type textarea "two STA-2V-6671"
type textarea "x"
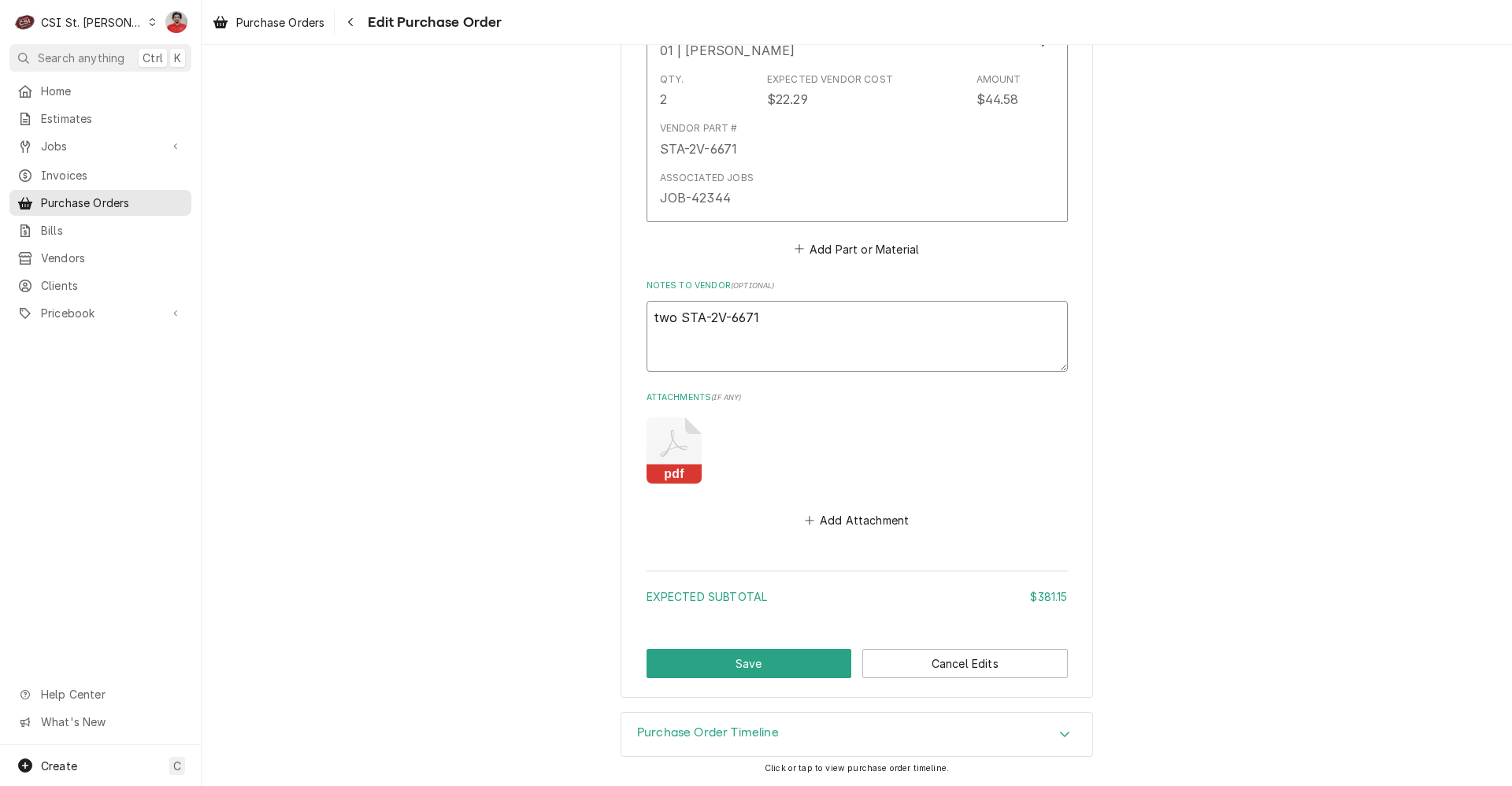
type textarea "two STA-2V-6671 r"
type textarea "x"
type textarea "two STA-2V-6671 re"
type textarea "x"
type textarea "two STA-2V-6671 retu"
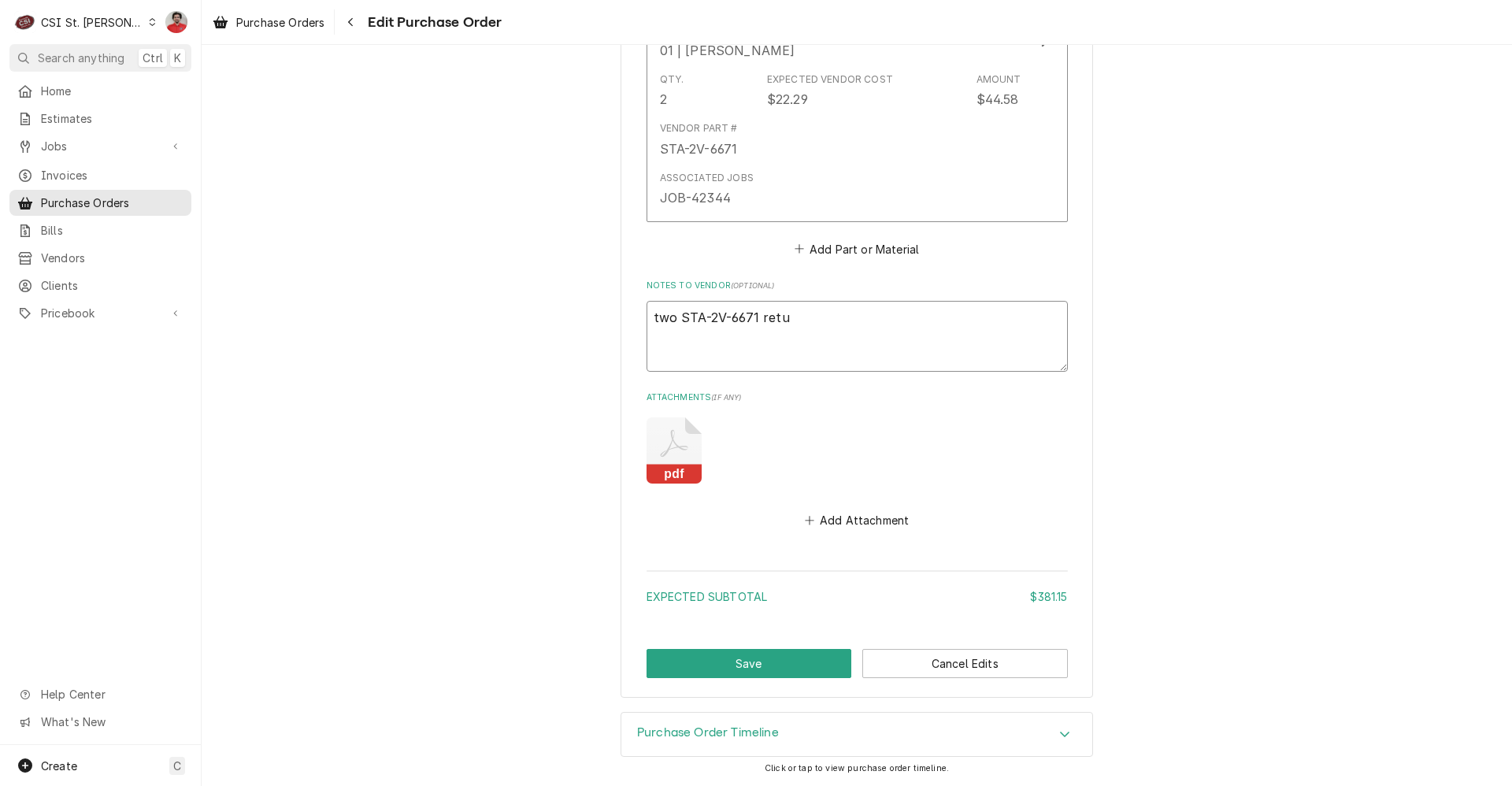
type textarea "x"
type textarea "two STA-2V-6671 retur"
type textarea "x"
type textarea "two STA-2V-6671 return"
type textarea "x"
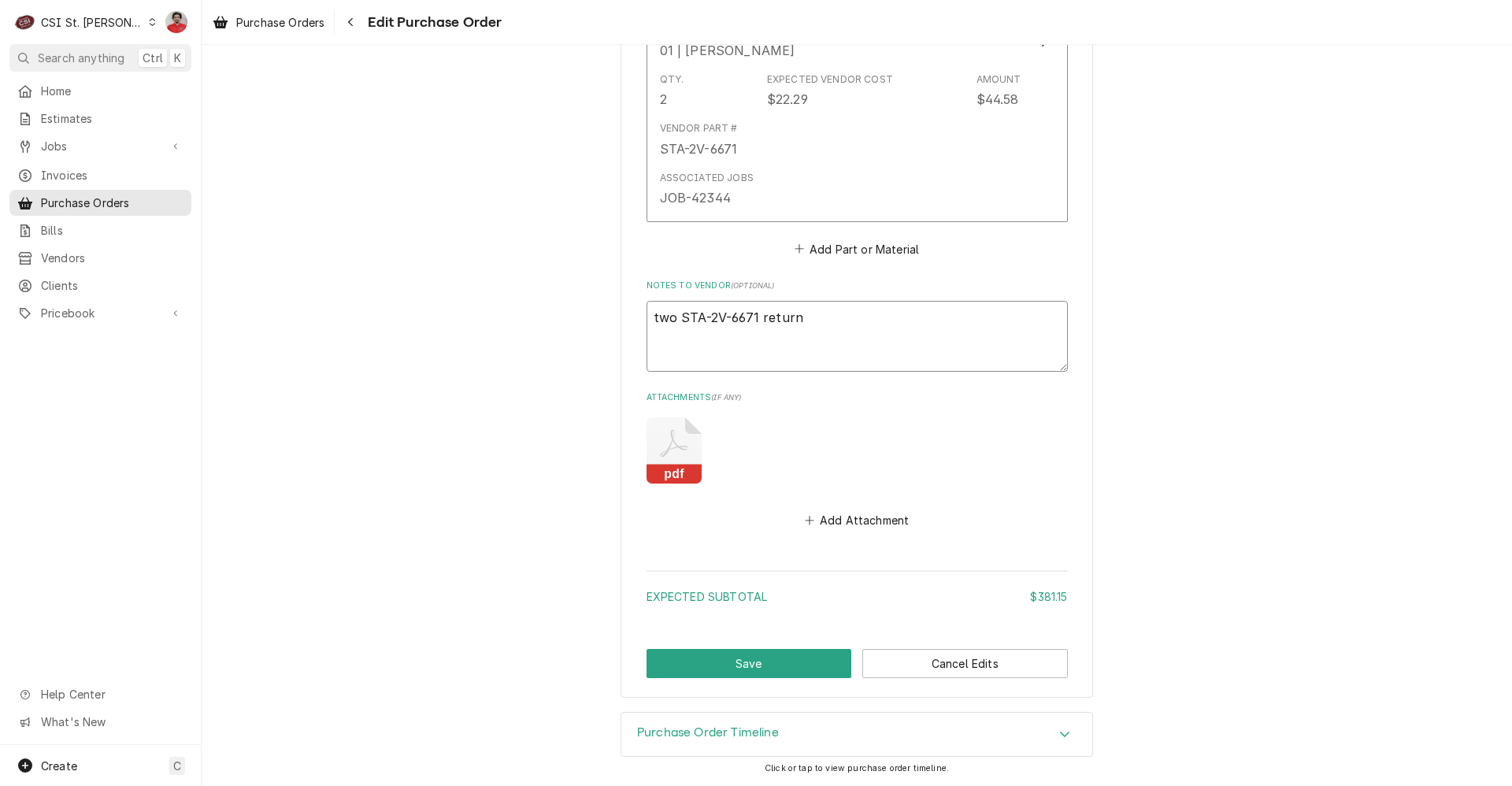
type textarea "two STA-2V-6671 returne"
type textarea "x"
type textarea "two STA-2V-6671 returned"
type textarea "x"
type textarea "two STA-2V-6671 returned"
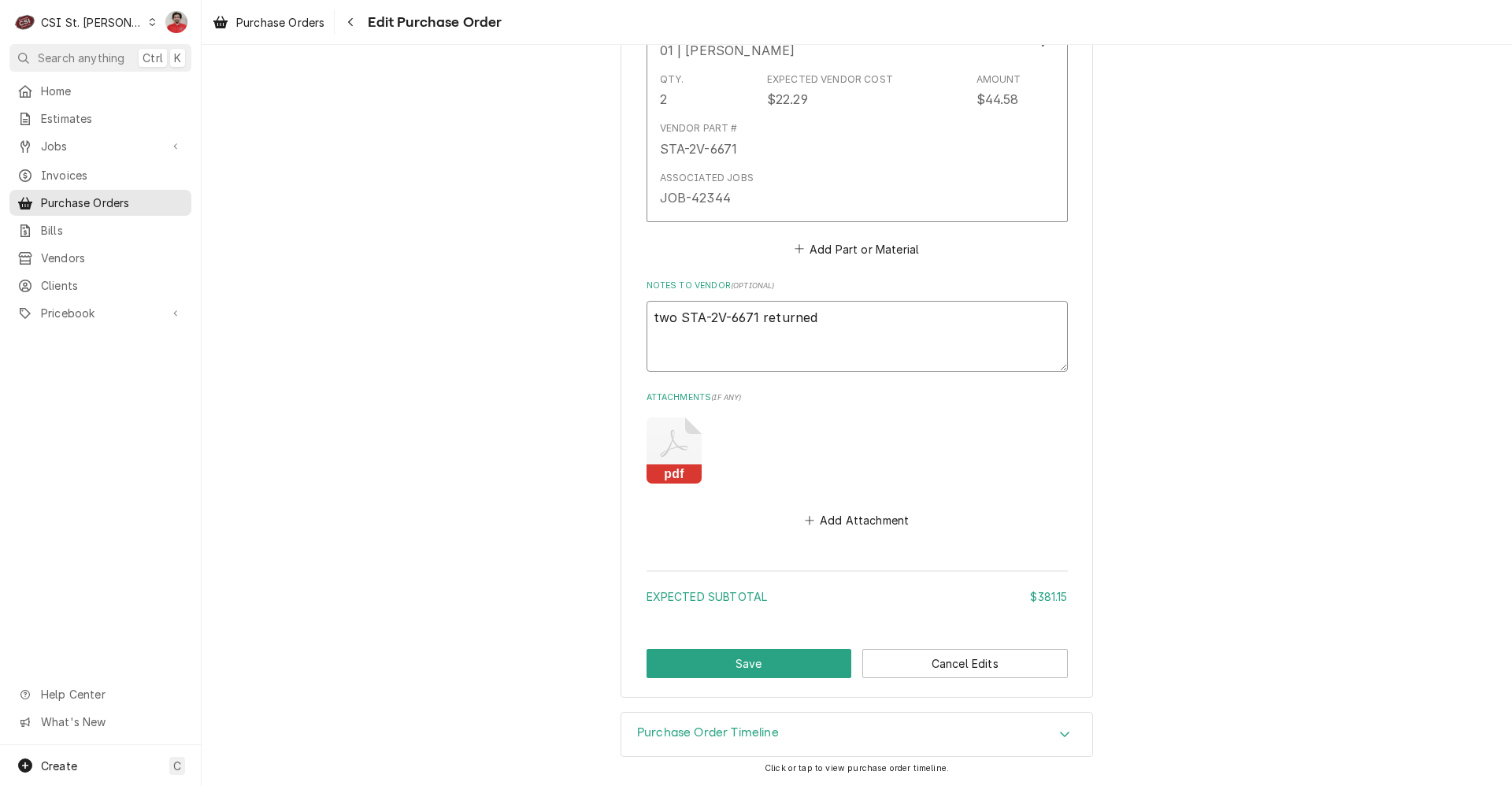
type textarea "x"
type textarea "two STA-2V-6671 returned o"
type textarea "x"
type textarea "two STA-2V-6671 returned on"
type textarea "x"
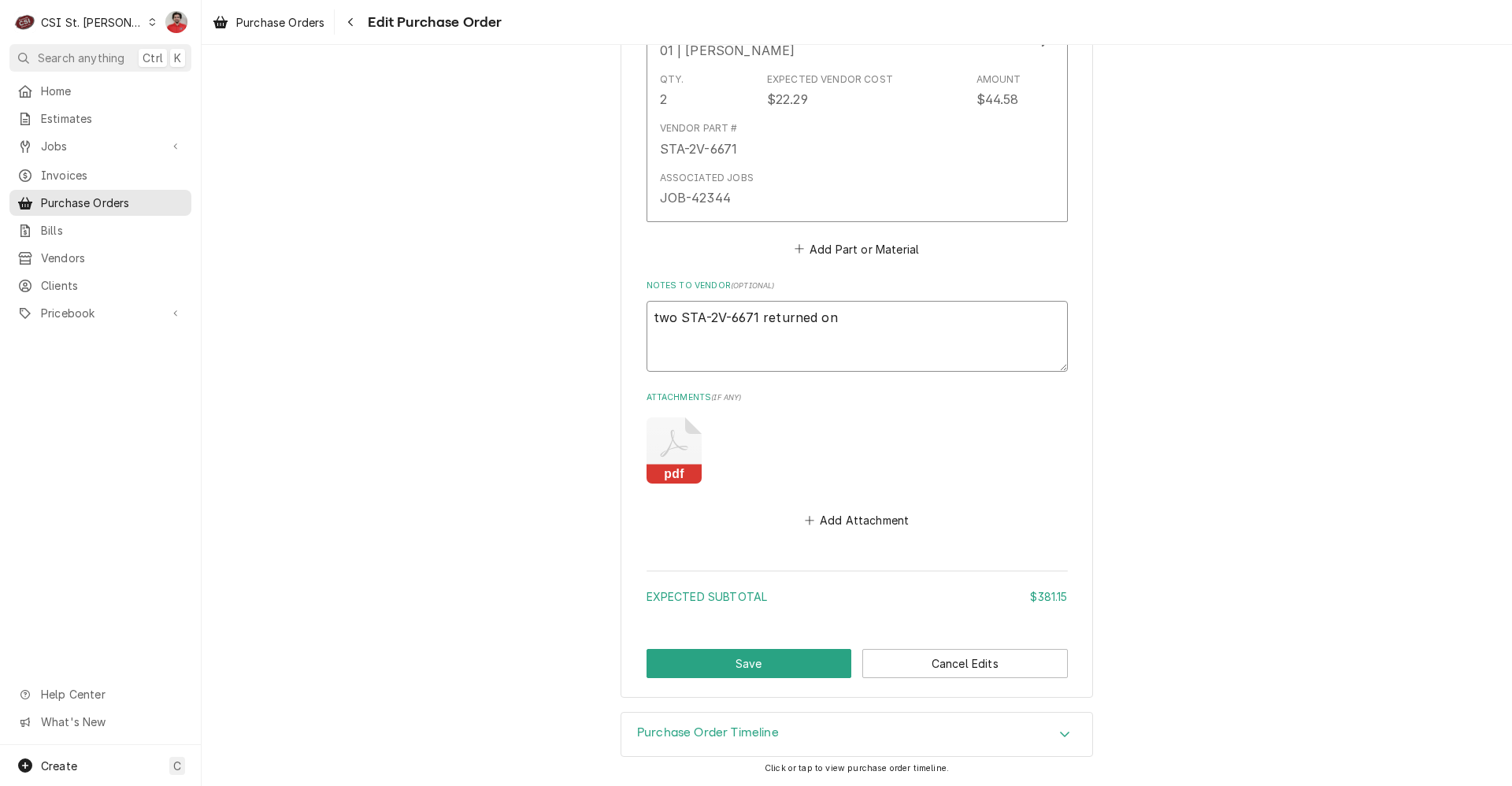
type textarea "two STA-2V-6671 returned on"
type textarea "x"
type textarea "two STA-2V-6671 returned on V"
type textarea "x"
type textarea "two STA-2V-6671 returned on VC"
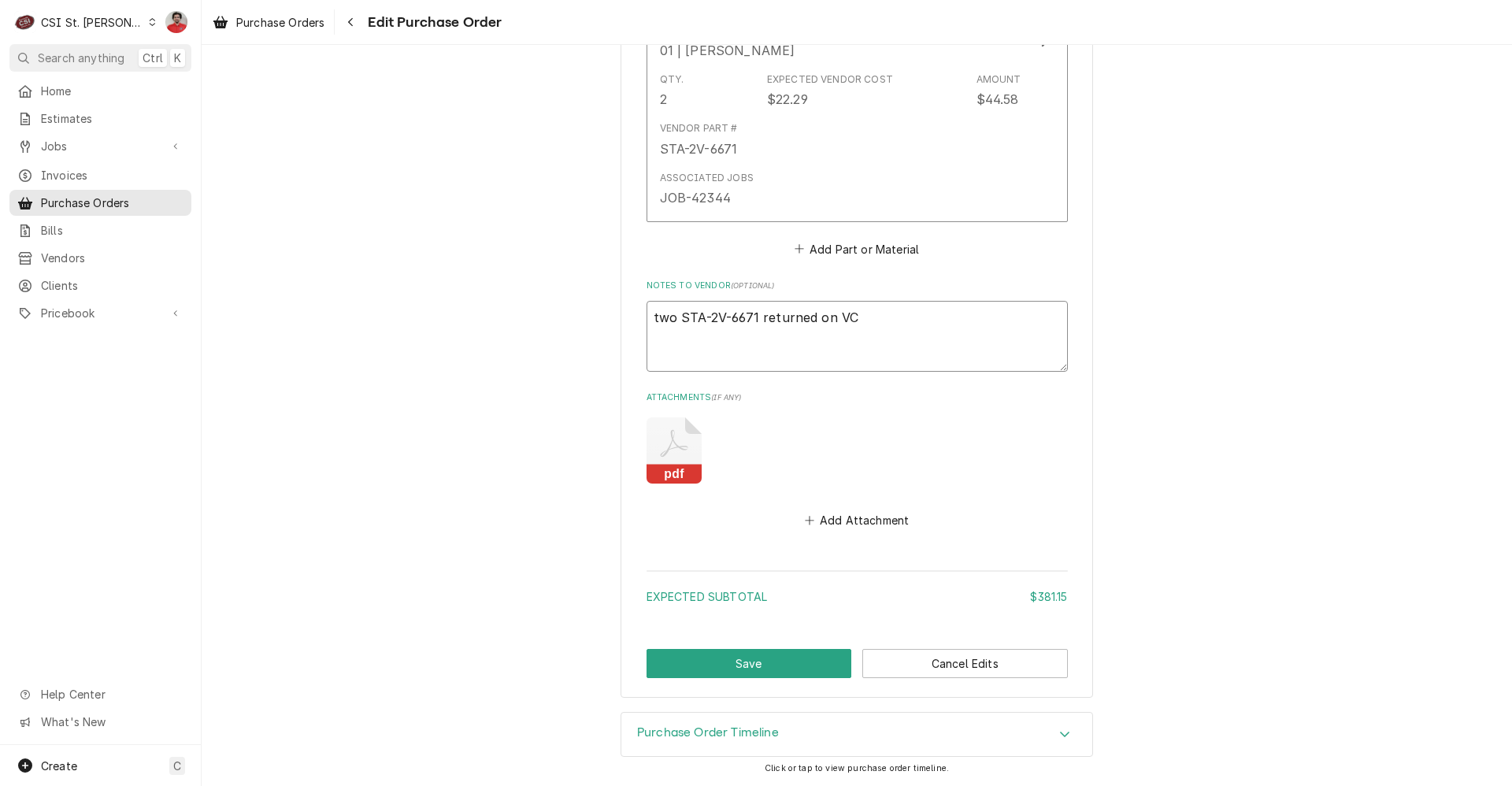
type textarea "x"
type textarea "two STA-2V-6671 returned on VC"
type textarea "x"
type textarea "two STA-2V-6671 returned on VC 3"
type textarea "x"
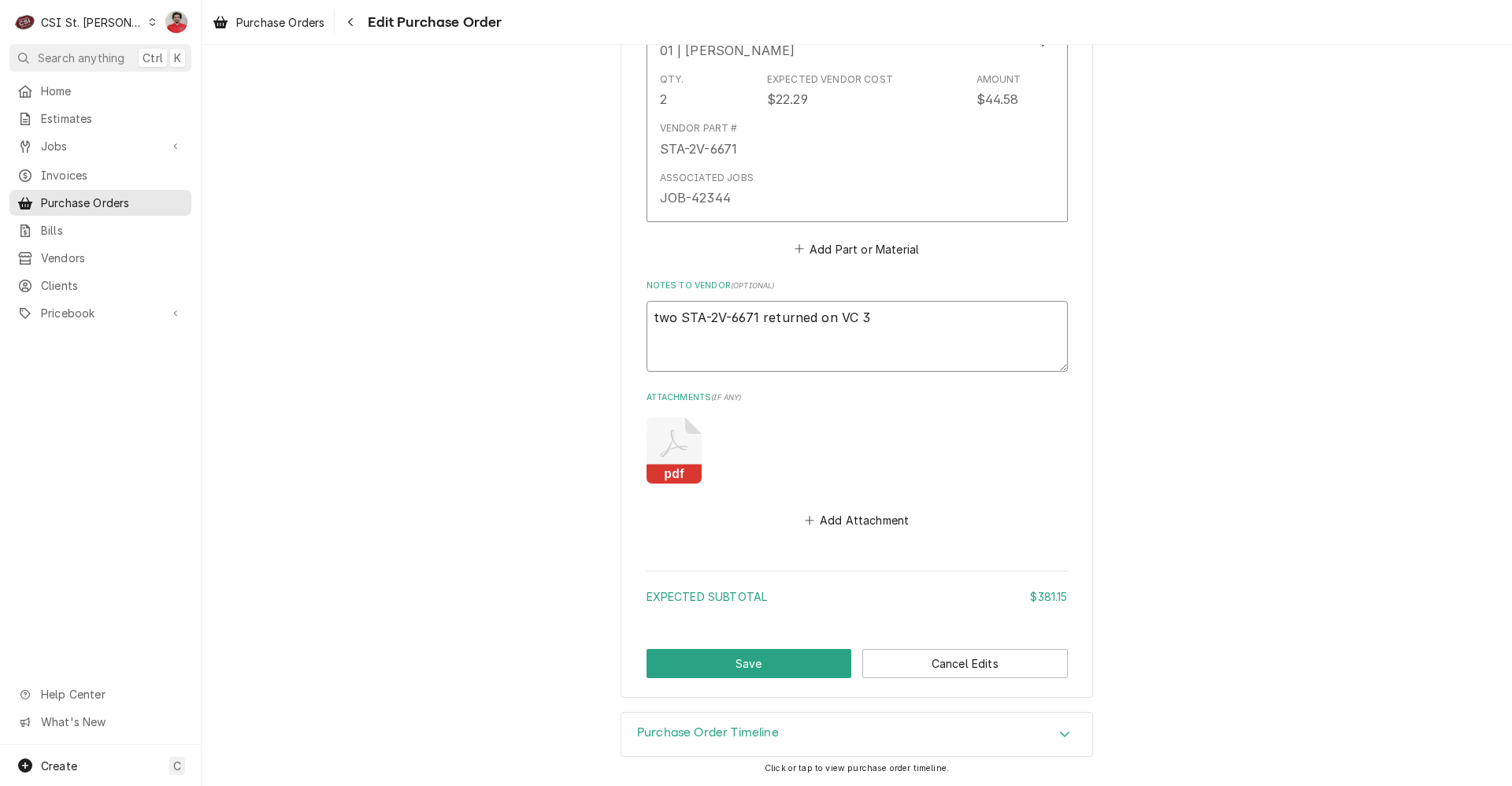
type textarea "two STA-2V-6671 returned on VC 38"
type textarea "x"
type textarea "two STA-2V-6671 returned on VC 389"
type textarea "x"
type textarea "two STA-2V-6671 returned on VC 3893"
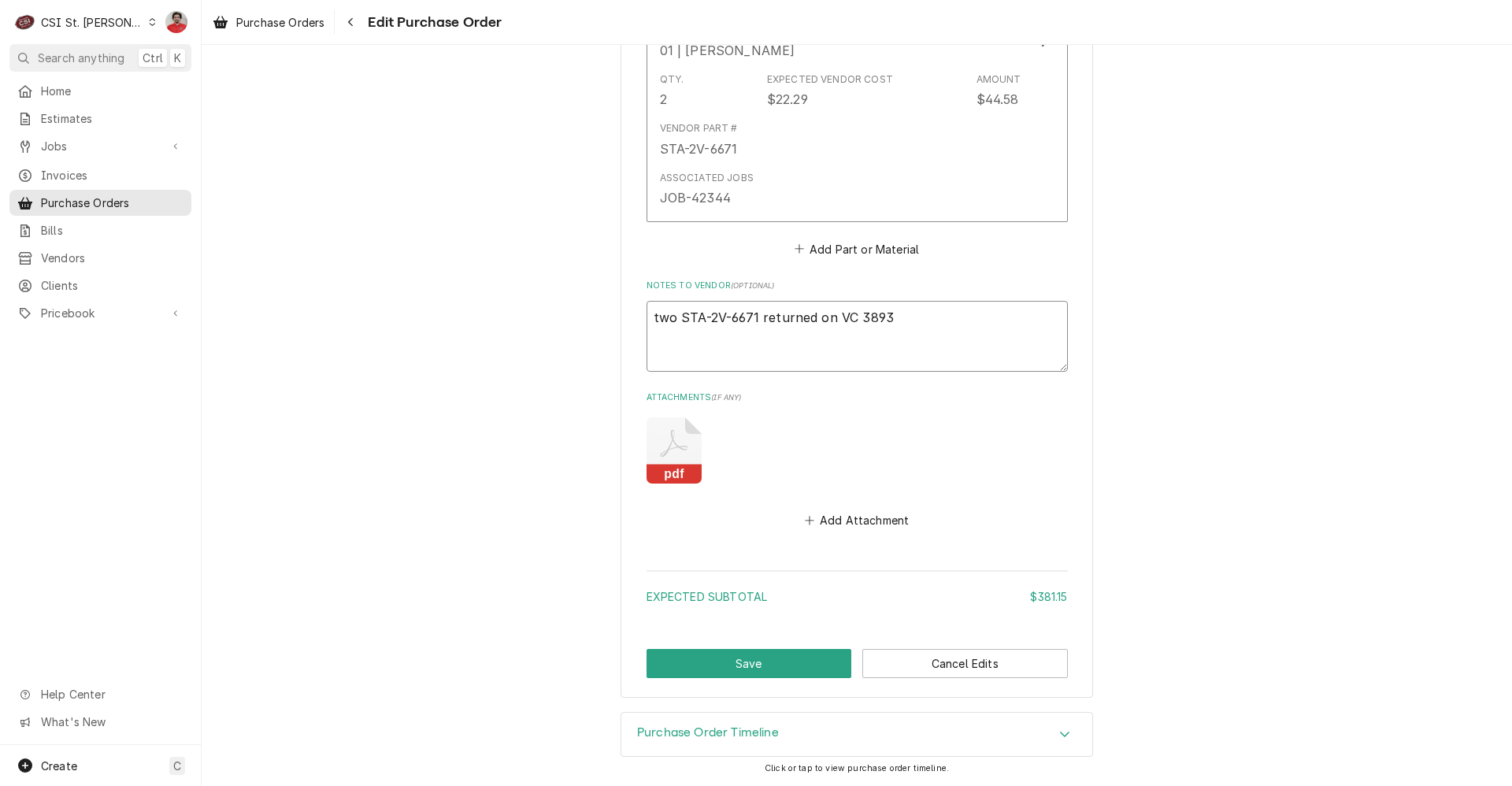
type textarea "x"
type textarea "two STA-2V-6671 returned on VC 38936"
click at [726, 667] on button "Save" at bounding box center [750, 664] width 205 height 29
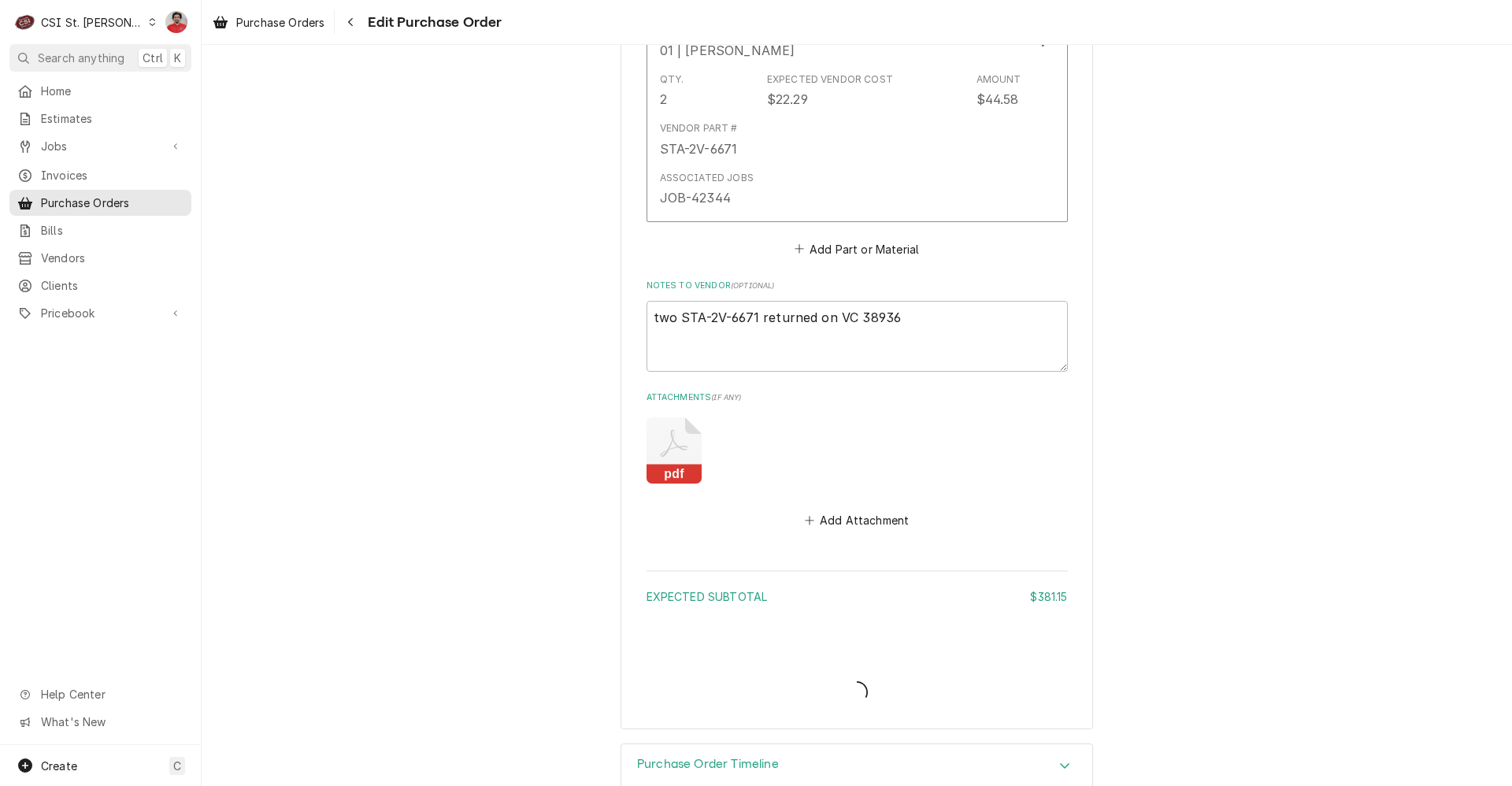
type textarea "x"
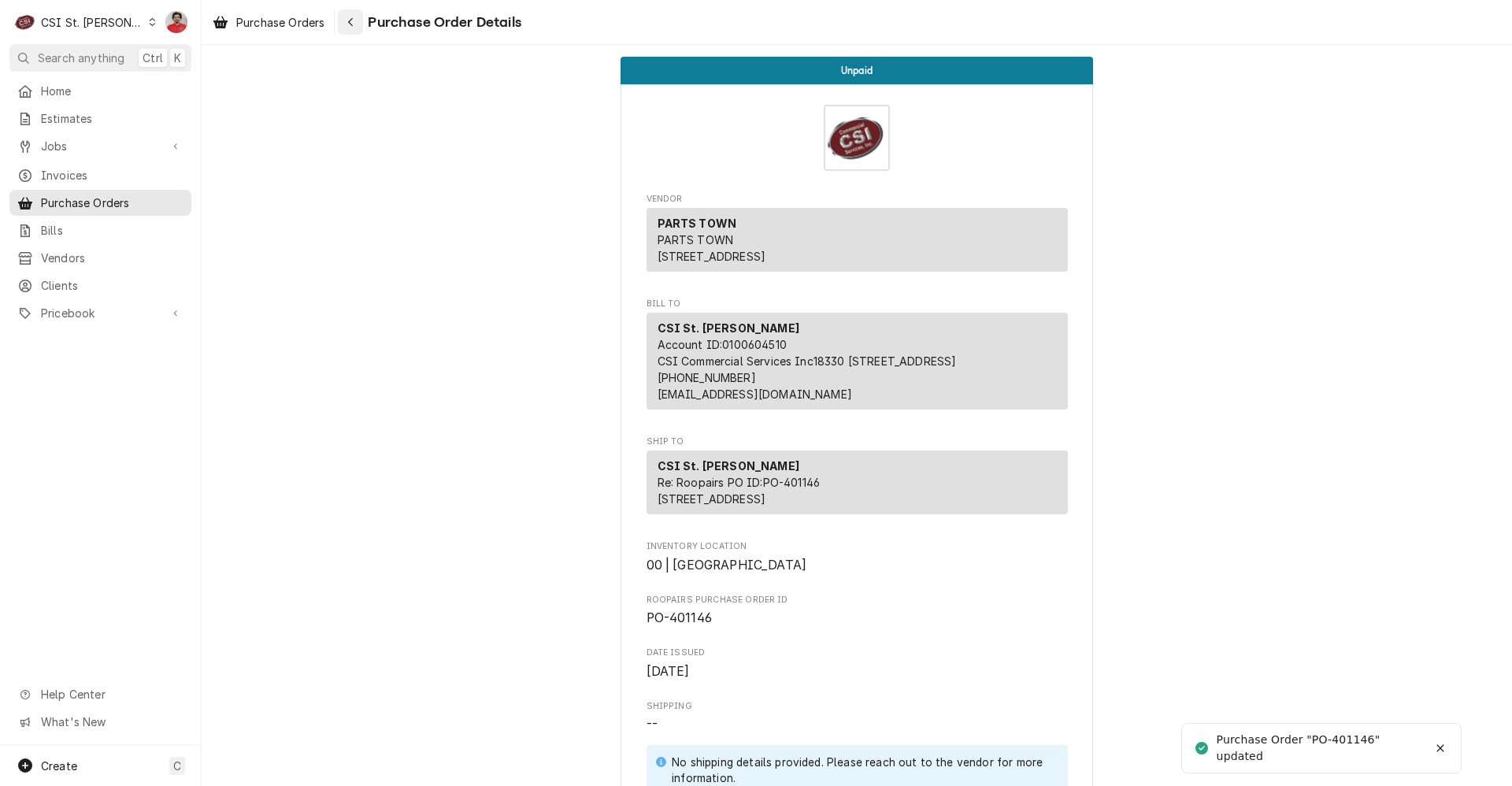
click at [350, 21] on icon "Navigate back" at bounding box center [351, 21] width 7 height 11
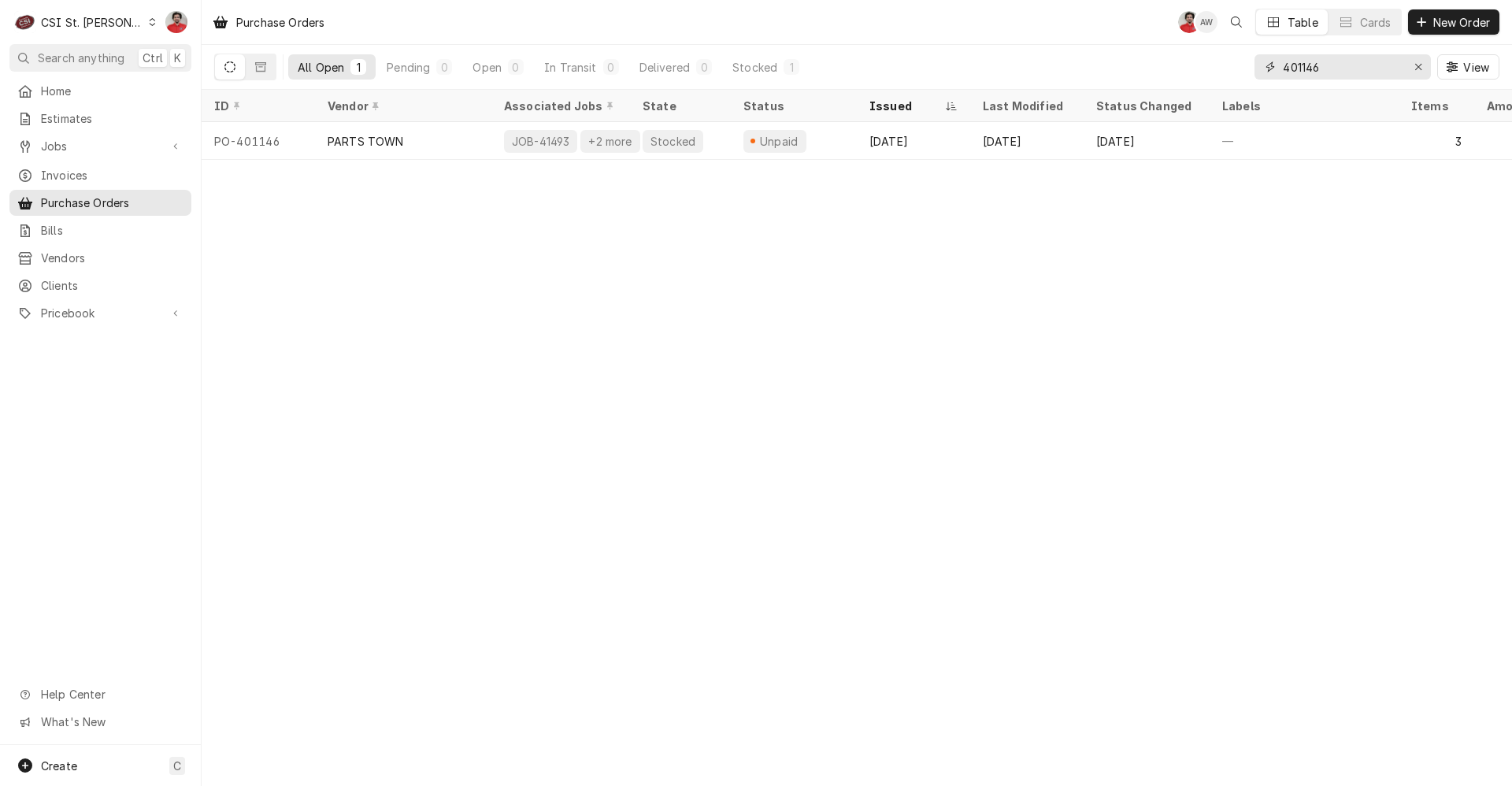
click at [1361, 69] on input "401146" at bounding box center [1342, 66] width 118 height 25
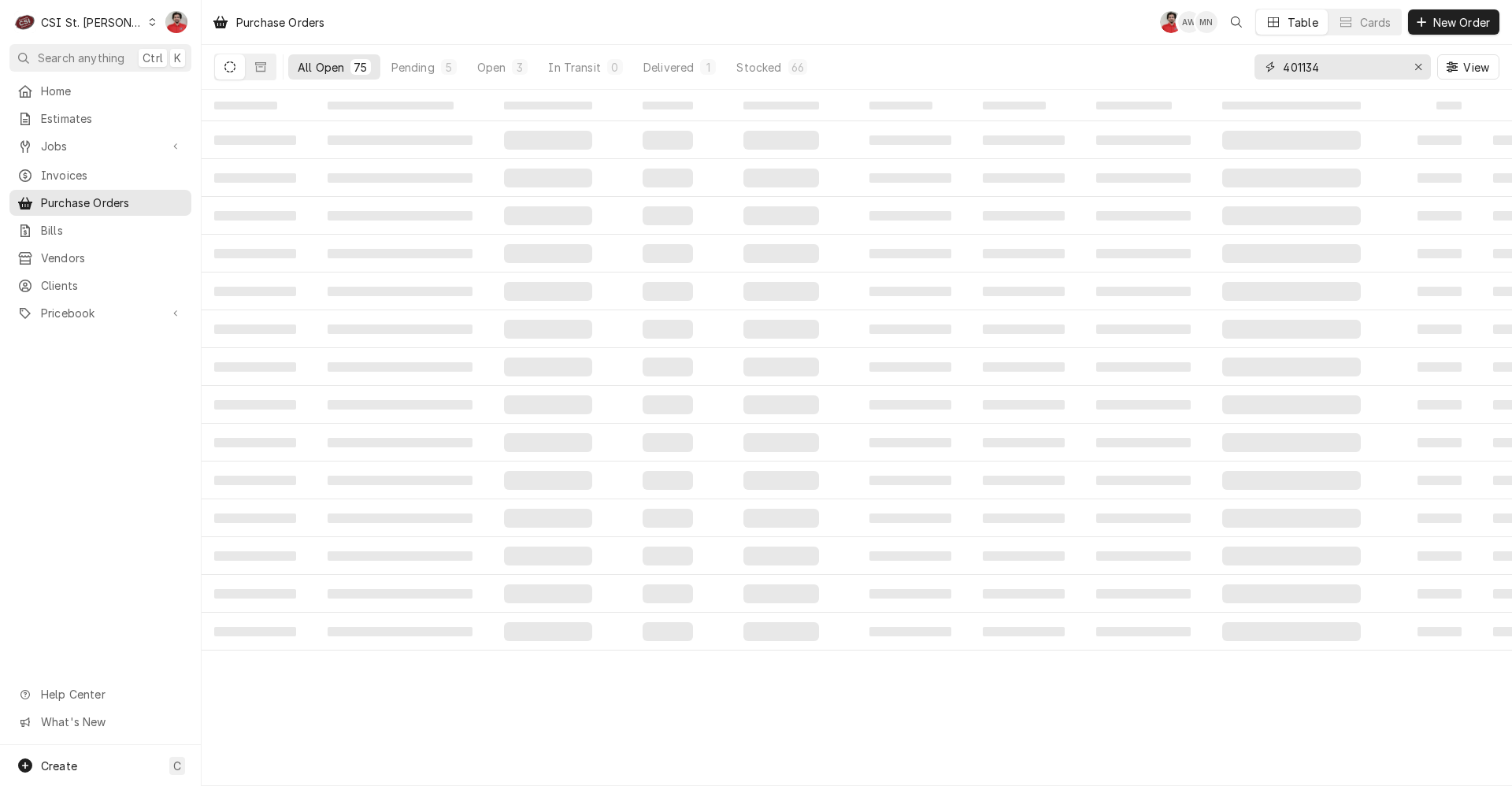
type input "401134"
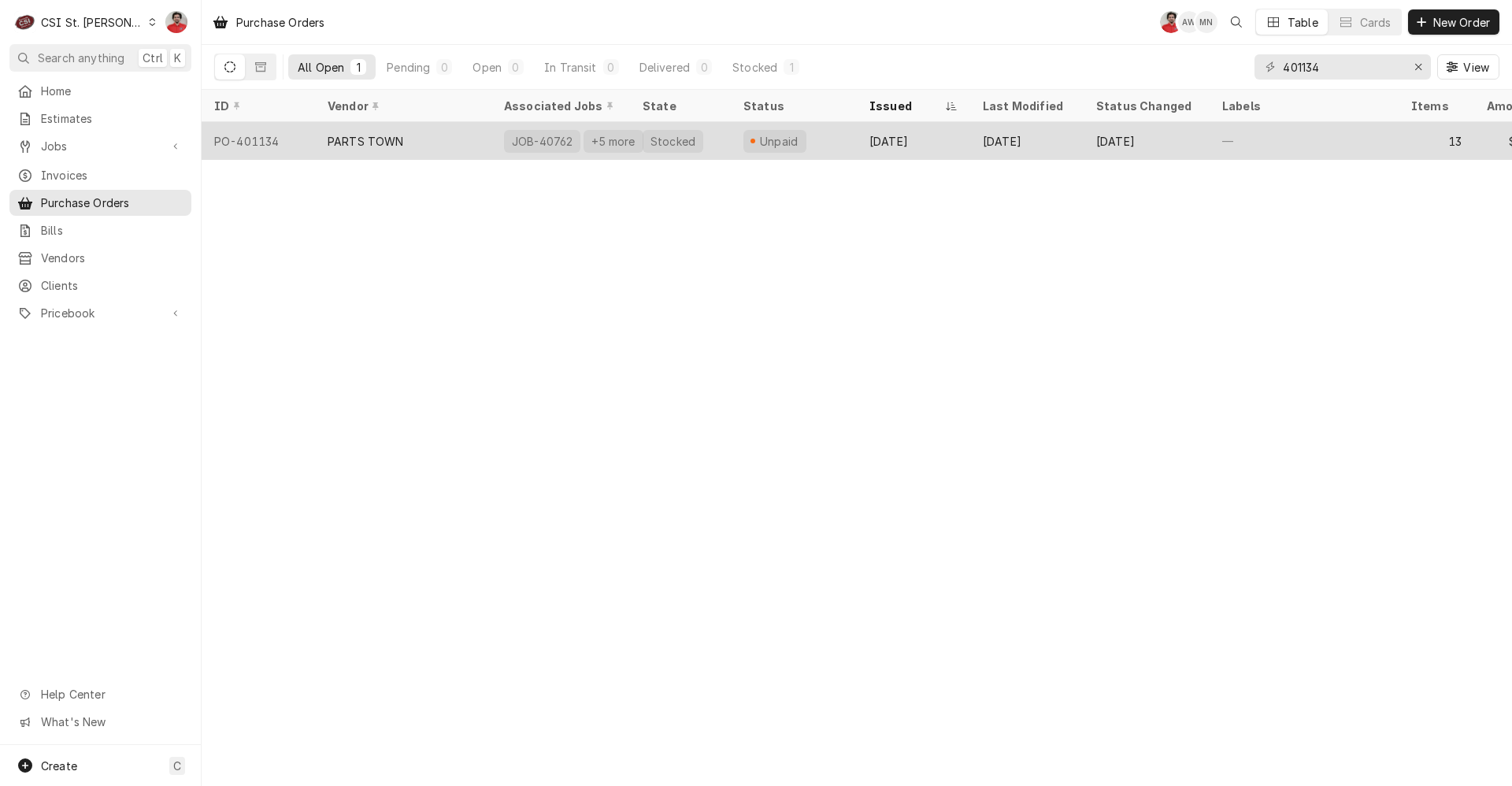
click at [761, 134] on div "Unpaid" at bounding box center [779, 141] width 43 height 16
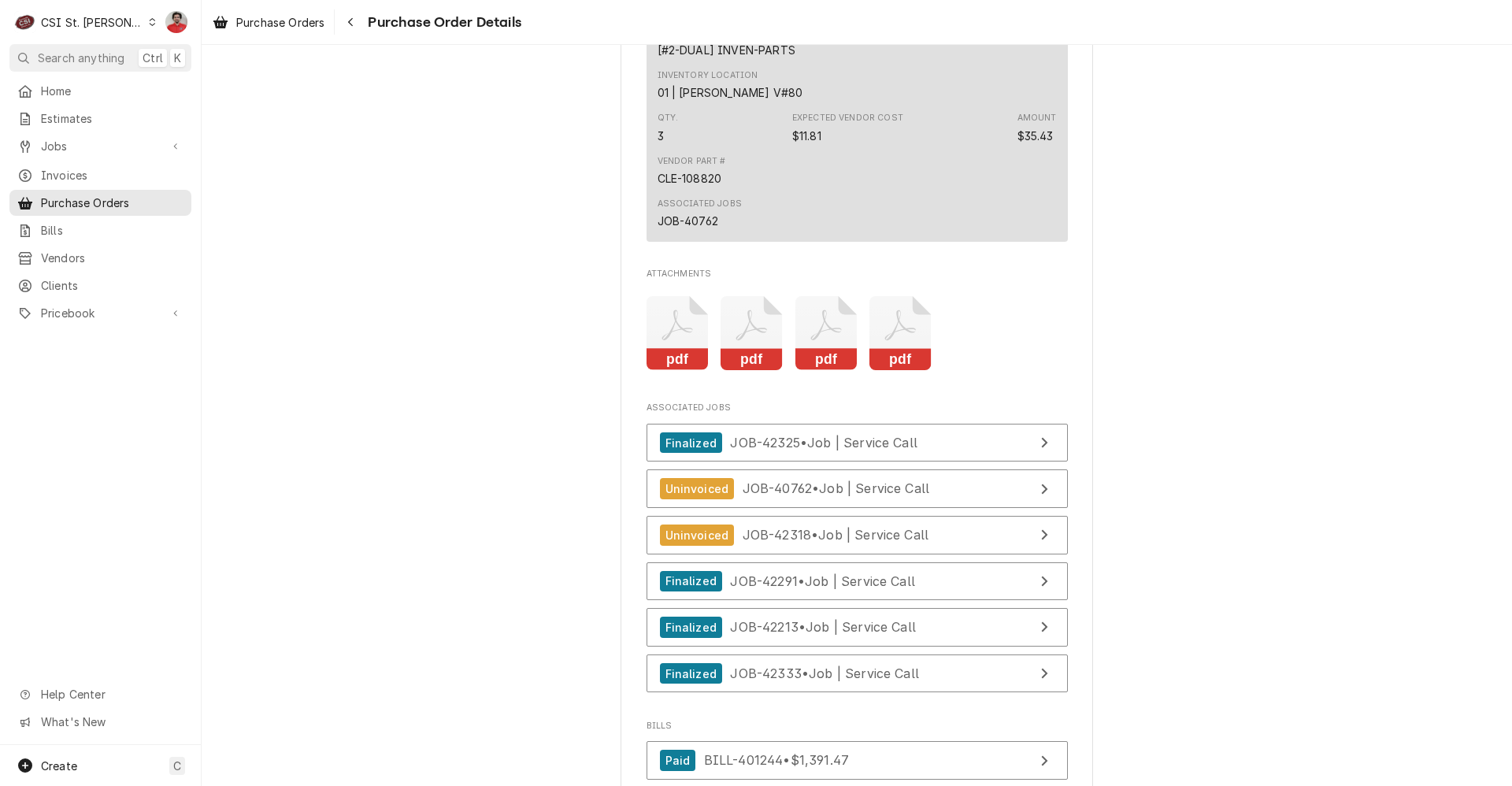
scroll to position [5582, 0]
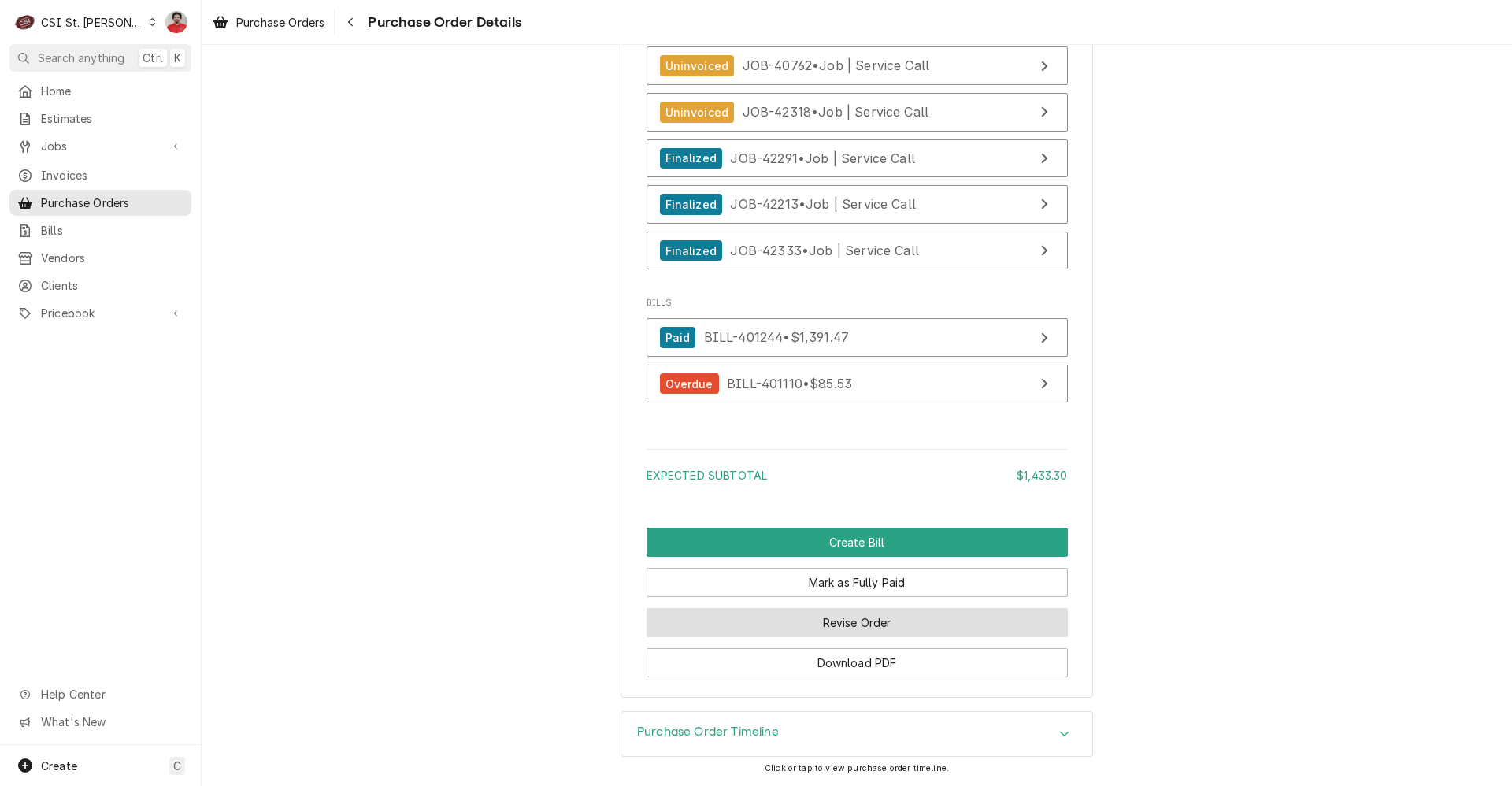
click at [747, 628] on button "Revise Order" at bounding box center [857, 622] width 421 height 29
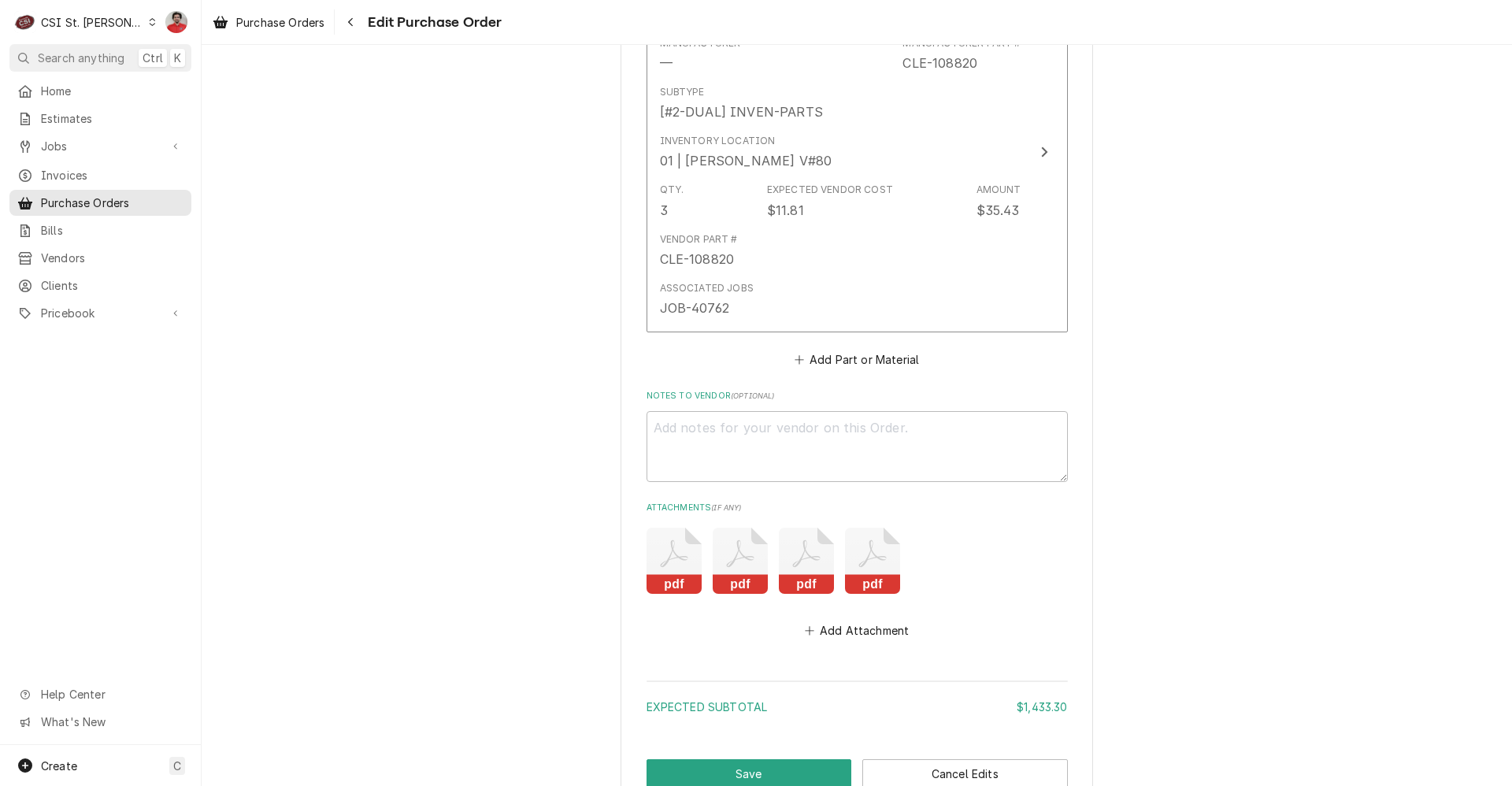
scroll to position [5412, 0]
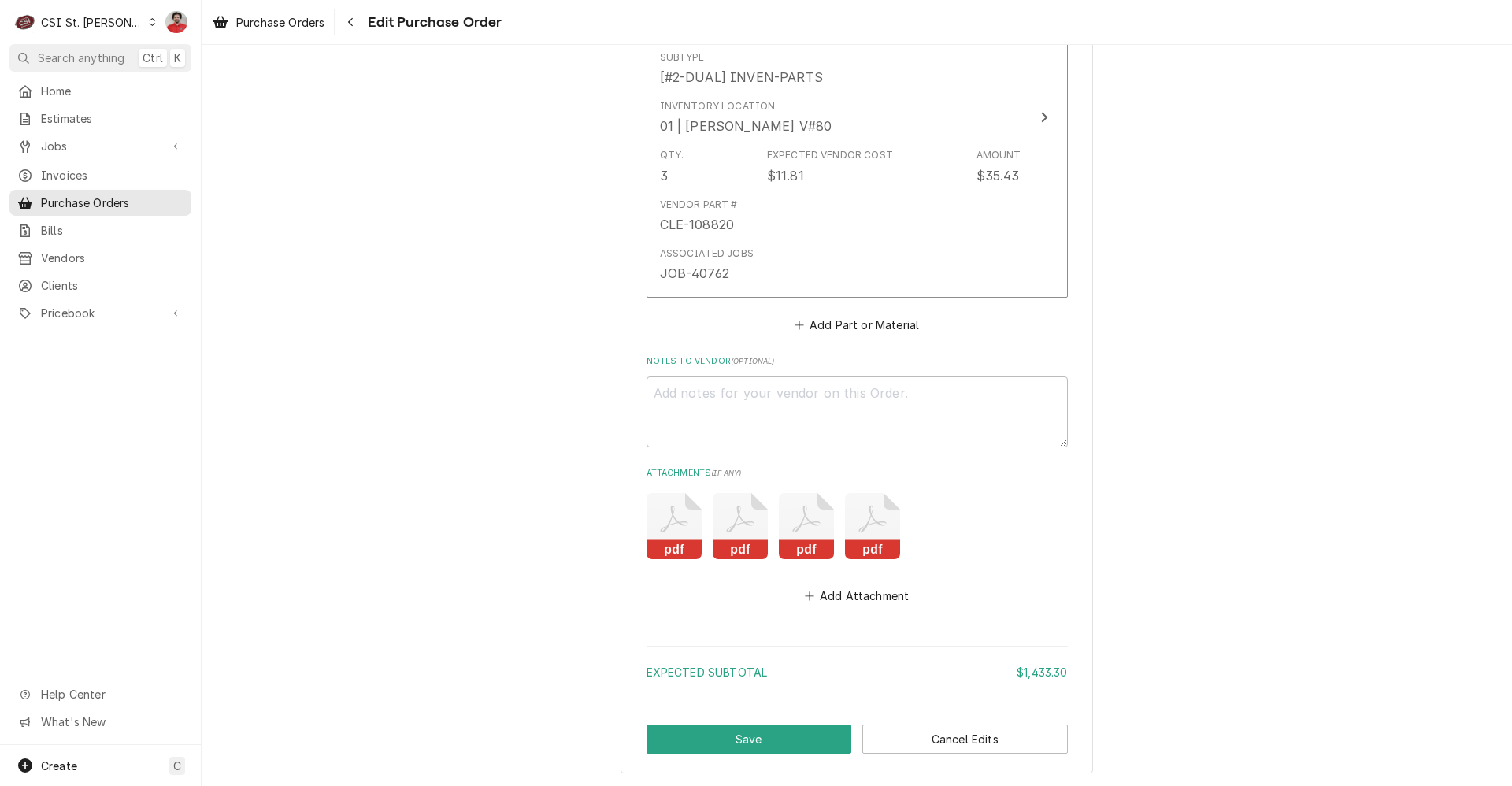
click at [697, 355] on label "Notes to Vendor ( optional )" at bounding box center [857, 361] width 421 height 13
click at [697, 377] on textarea "Notes to Vendor ( optional )" at bounding box center [857, 412] width 421 height 71
type textarea "x"
type textarea "T"
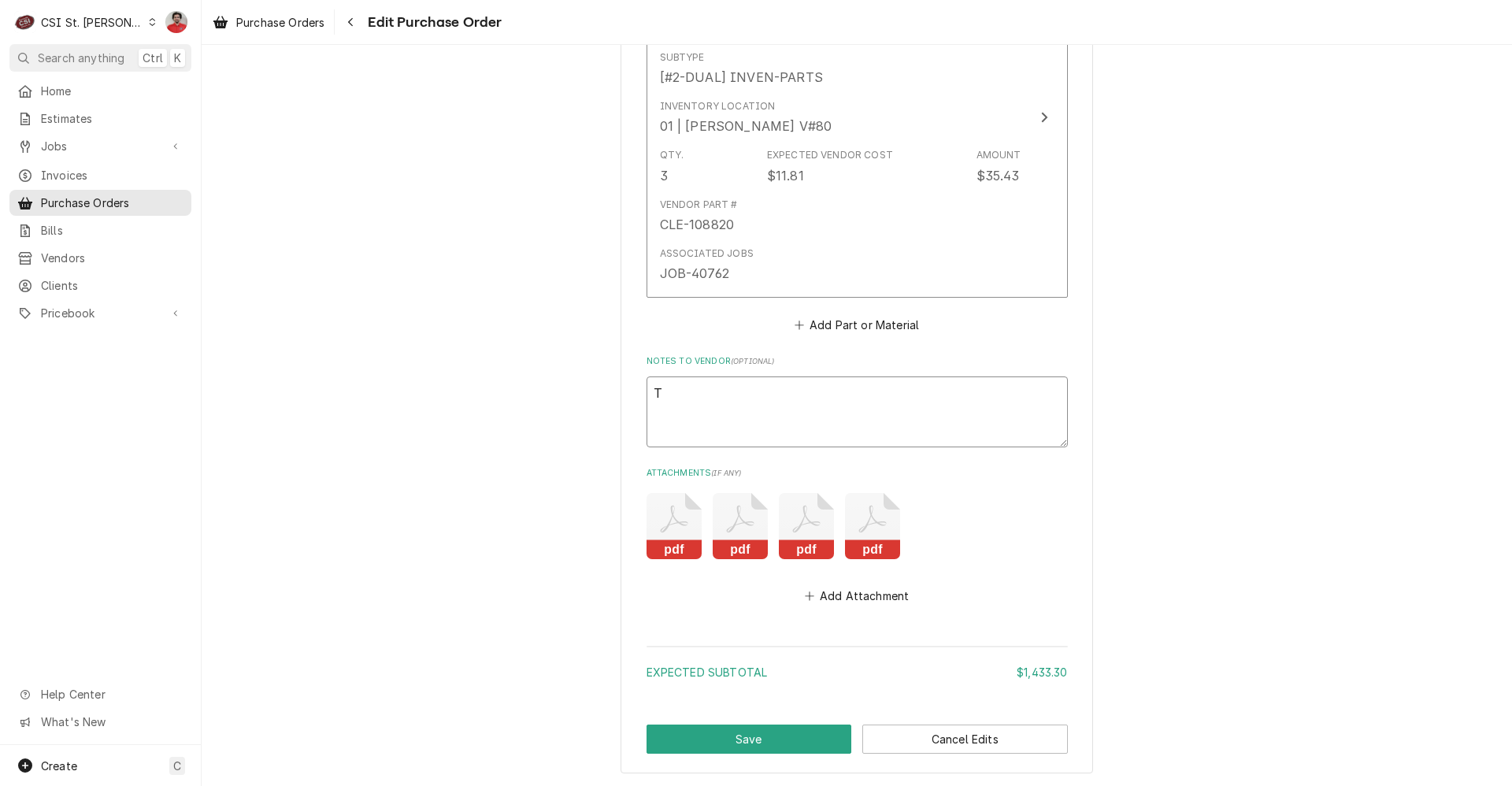
type textarea "x"
type textarea "TU"
type textarea "x"
type textarea "TUR"
type textarea "x"
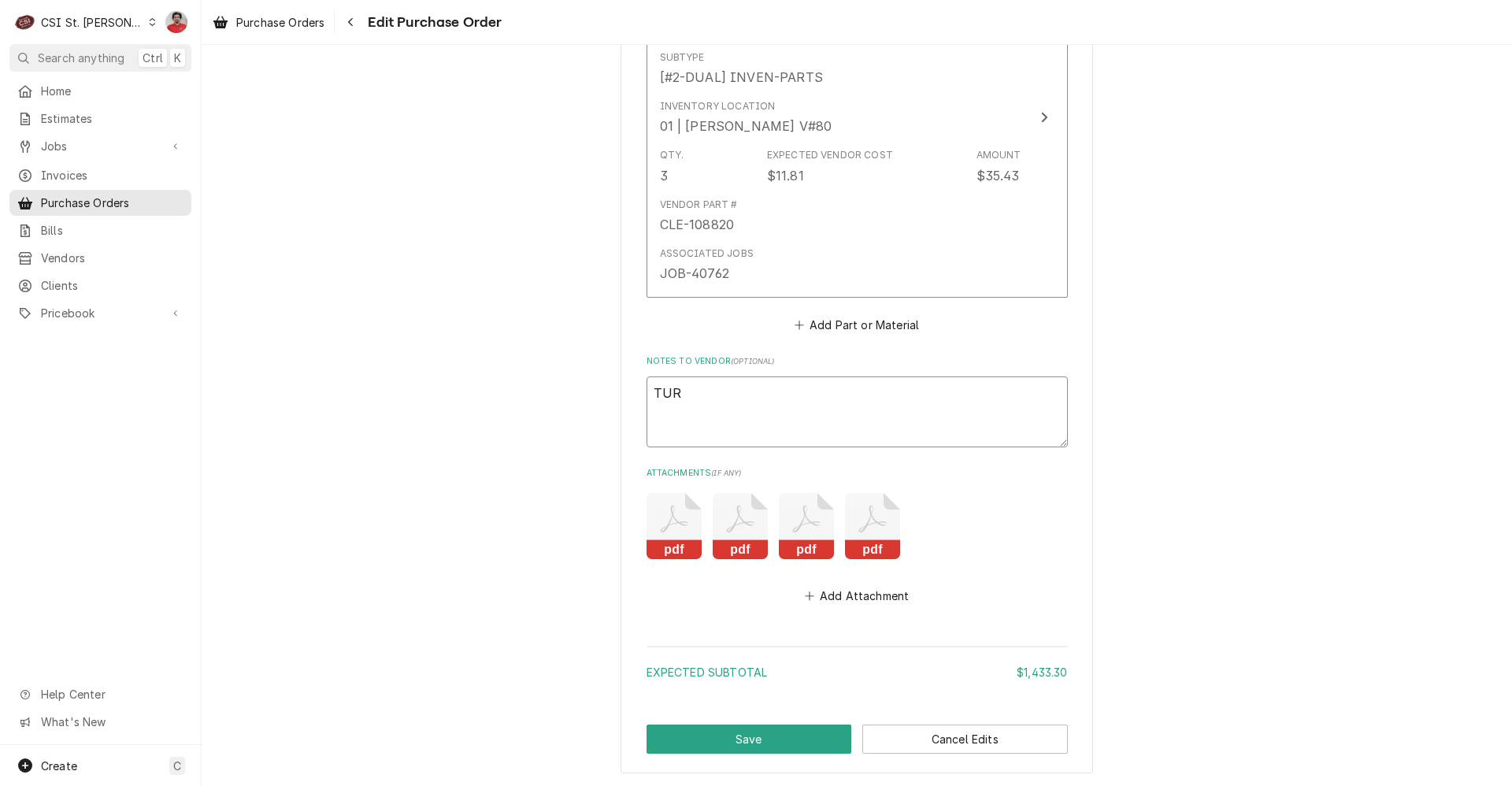
type textarea "TUR-"
type textarea "x"
type textarea "TUR-P"
type textarea "x"
type textarea "TUR-PR"
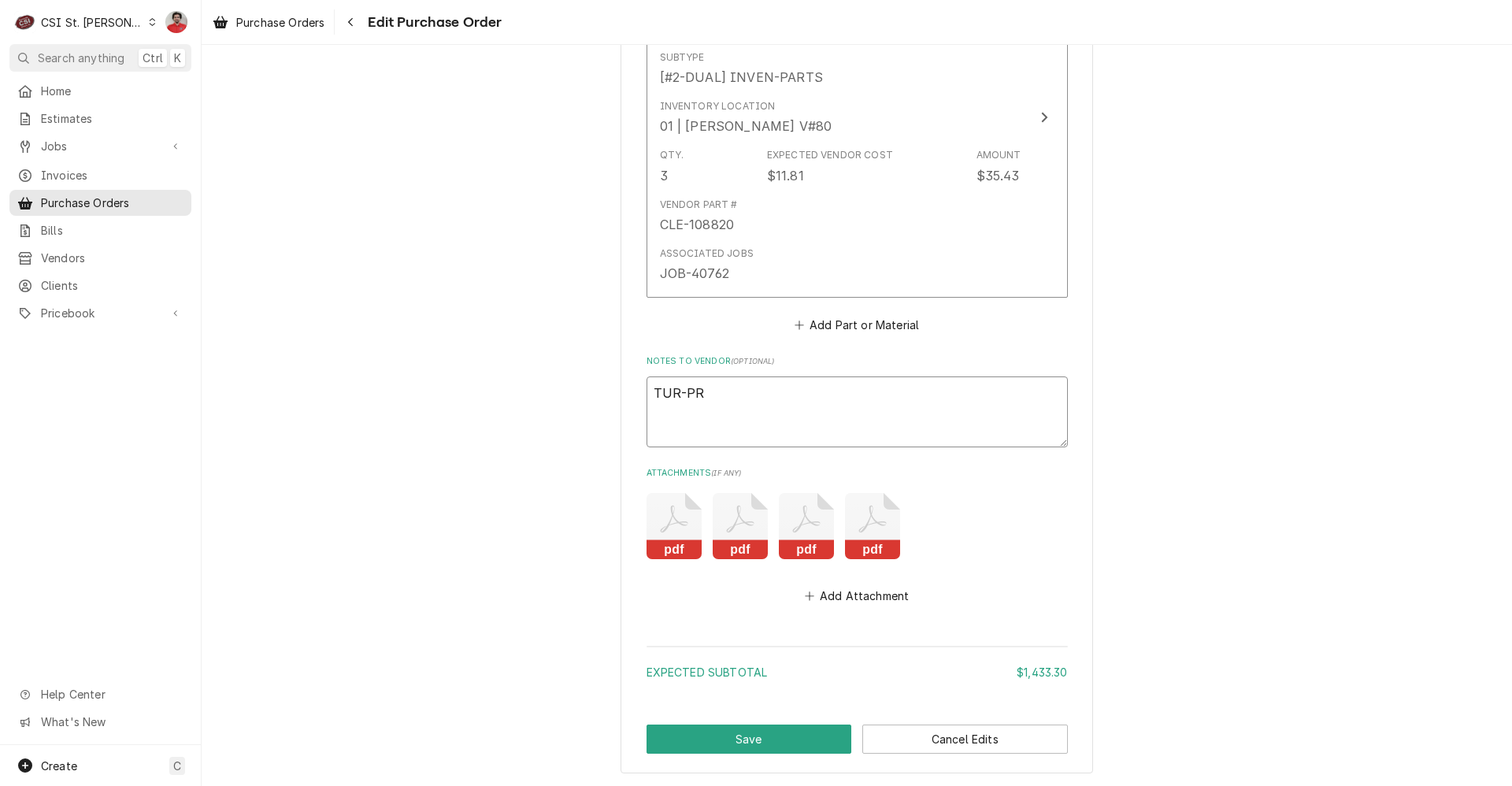
type textarea "x"
type textarea "TUR-P"
type textarea "x"
type textarea "TUR-P2"
type textarea "x"
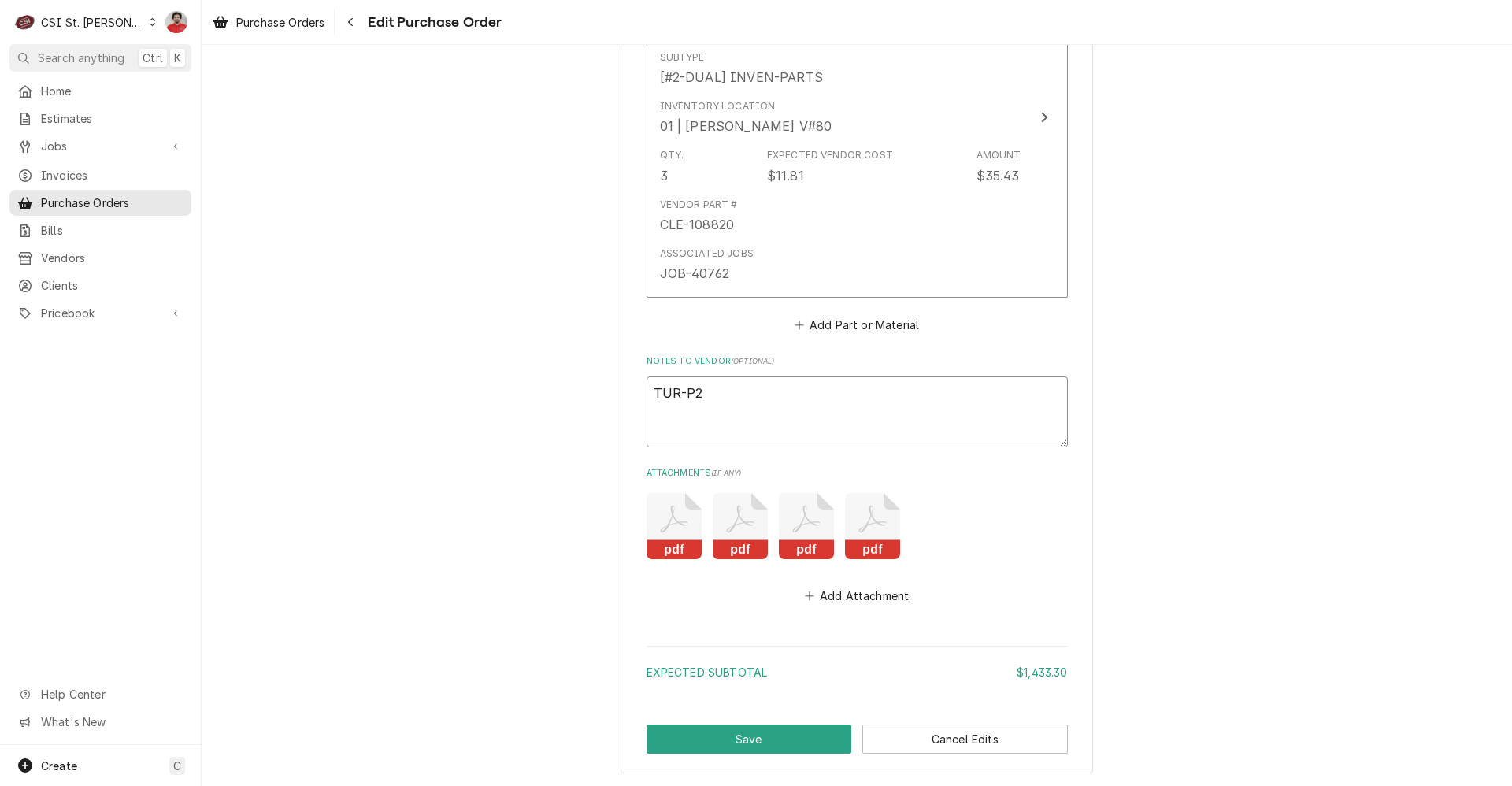
type textarea "TUR-P2R"
type textarea "x"
type textarea "TUR-P2R3"
type textarea "x"
type textarea "TUR-P2R33"
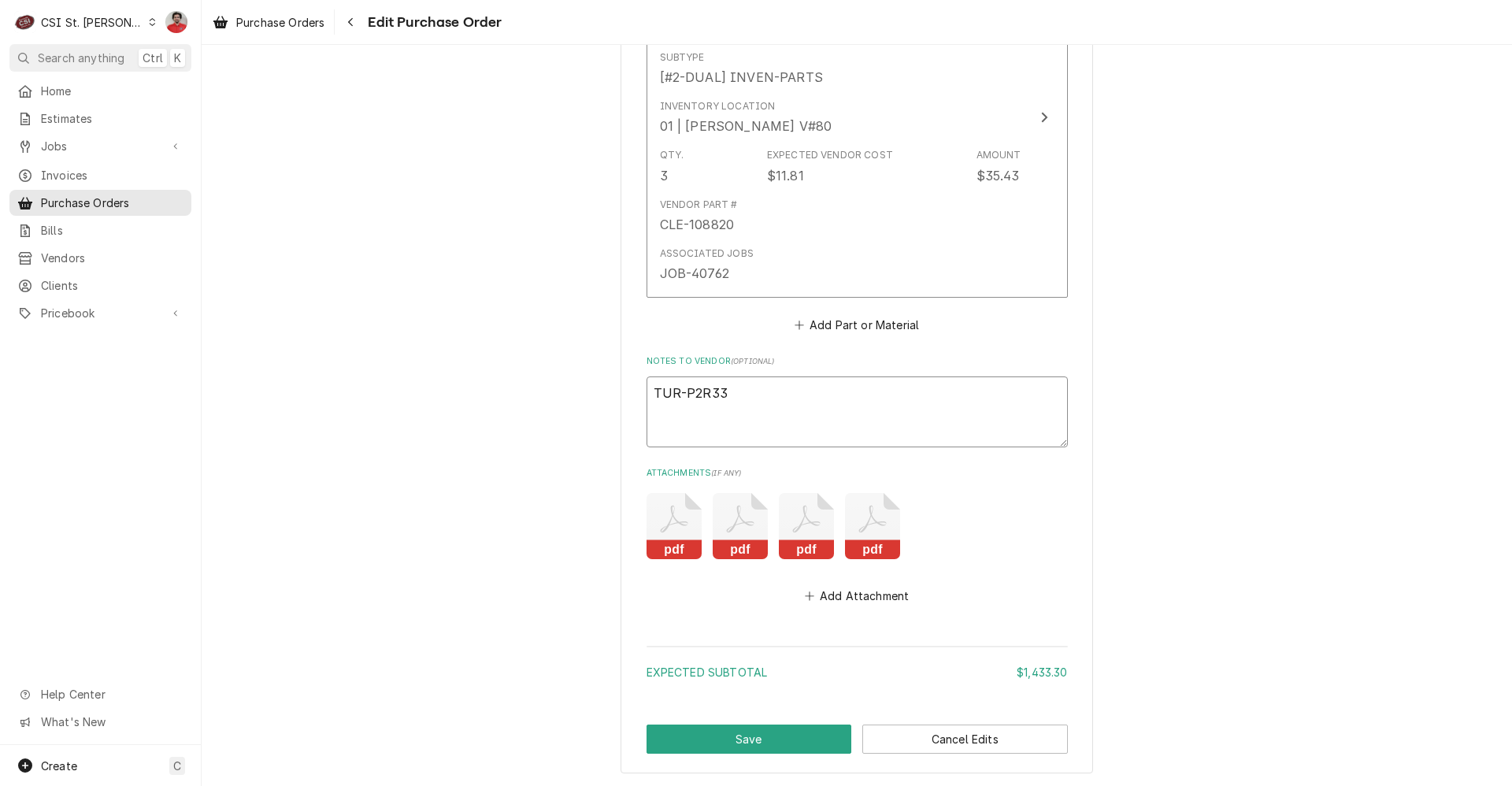
type textarea "x"
type textarea "TUR-P2R330"
type textarea "x"
type textarea "TUR-P2R3300"
type textarea "x"
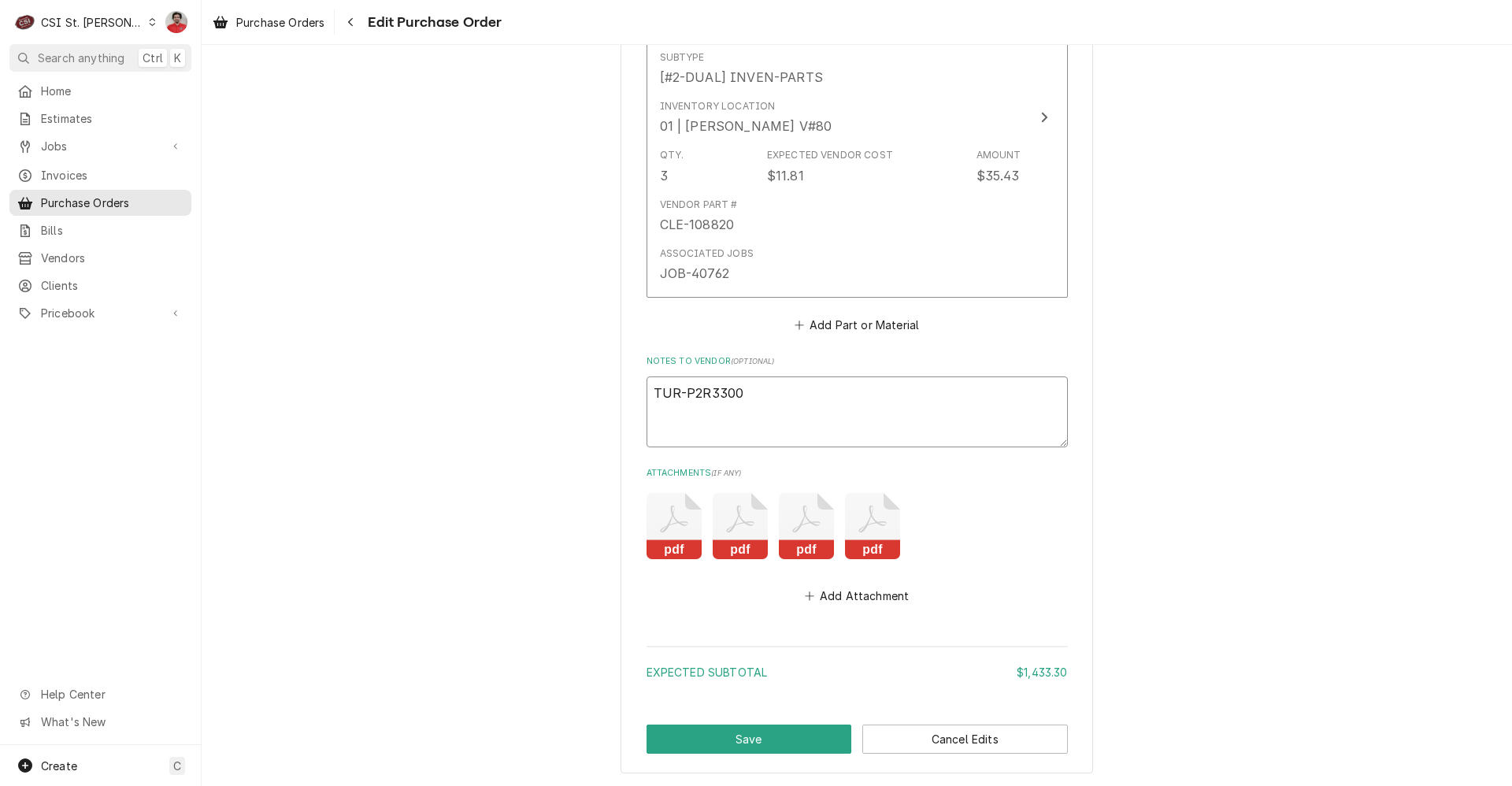
type textarea "TUR-P2R33002"
type textarea "x"
type textarea "TUR-P2R330020"
type textarea "x"
type textarea "TUR-P2R3300200"
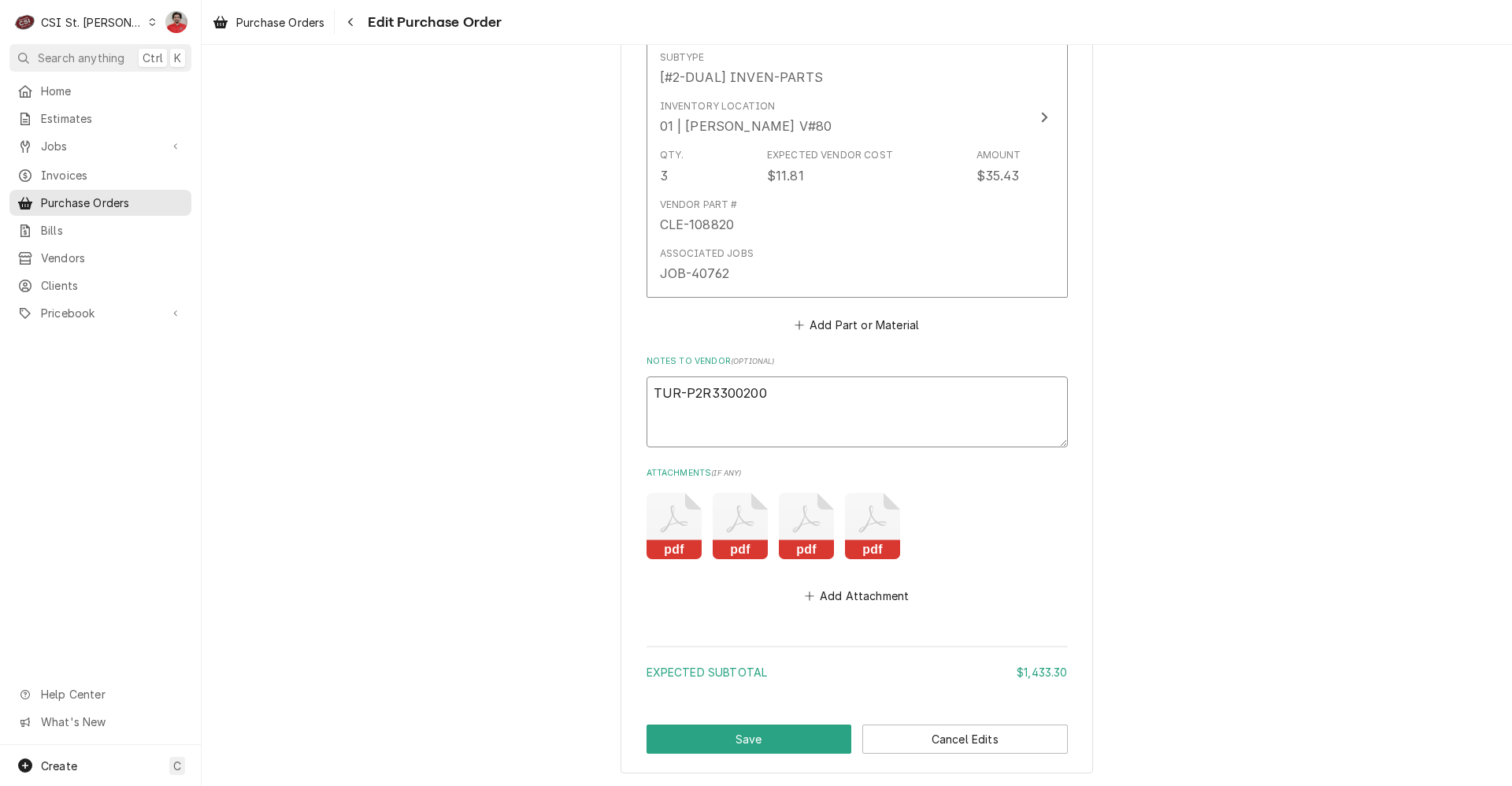
type textarea "x"
type textarea "TUR-P2R3300200"
type textarea "x"
type textarea "TUR-P2R3300200 r"
type textarea "x"
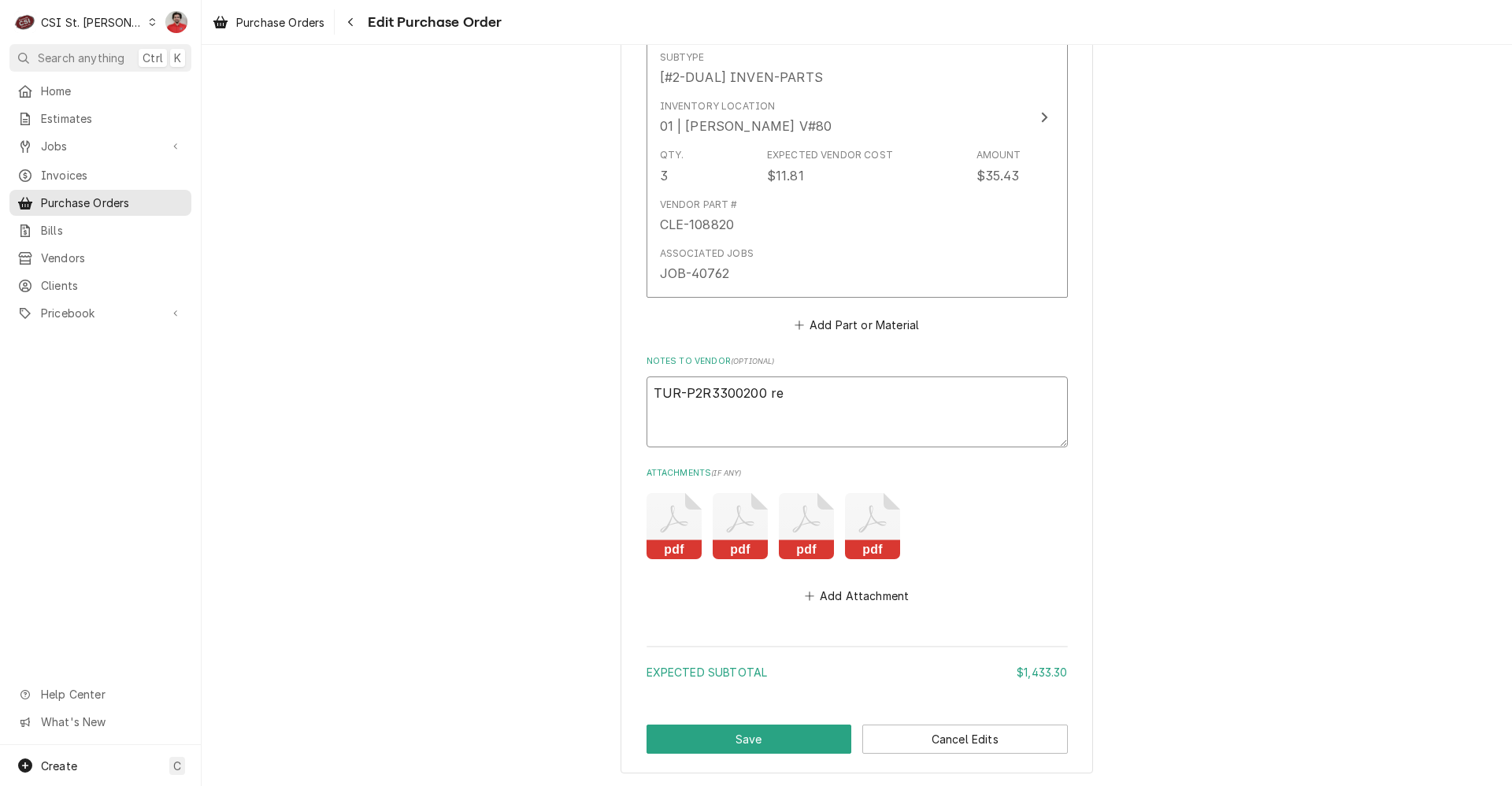
type textarea "TUR-P2R3300200 ret"
type textarea "x"
type textarea "TUR-P2R3300200 retu"
type textarea "x"
type textarea "TUR-P2R3300200 retur"
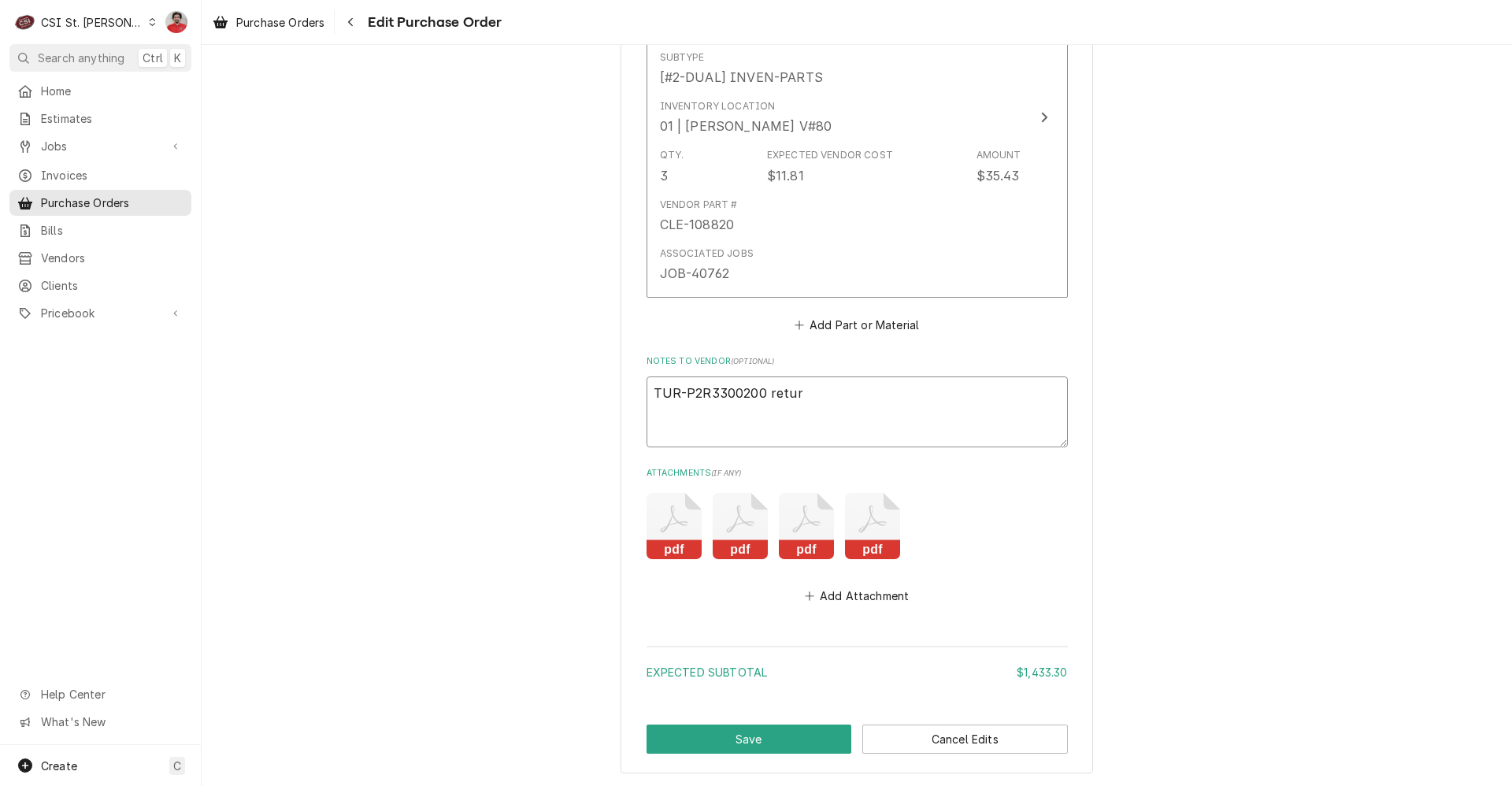
type textarea "x"
type textarea "TUR-P2R3300200 return"
type textarea "x"
type textarea "TUR-P2R3300200 returne"
type textarea "x"
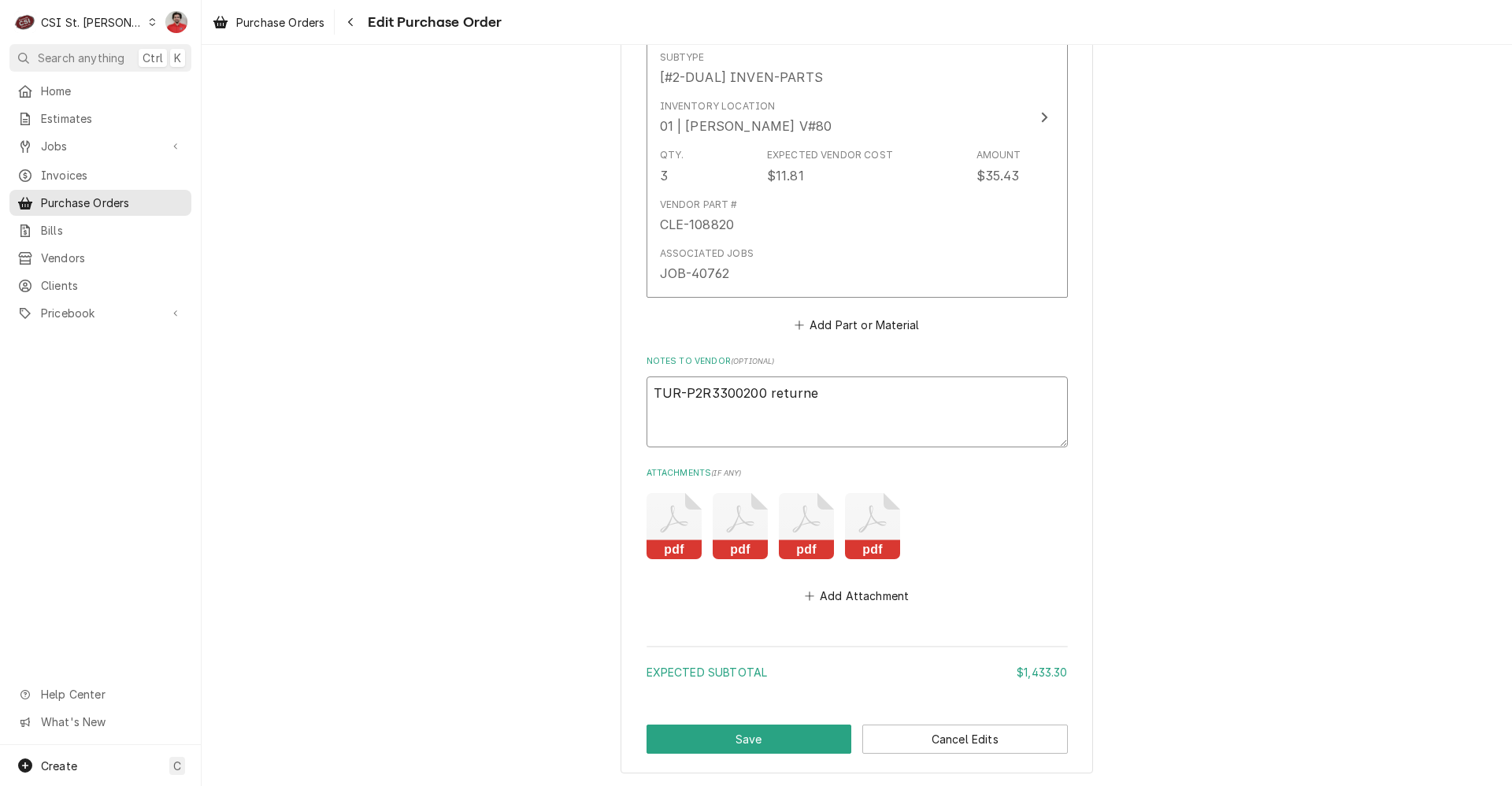
type textarea "TUR-P2R3300200 returned"
type textarea "x"
type textarea "TUR-P2R3300200 returned"
type textarea "x"
type textarea "TUR-P2R3300200 returned o"
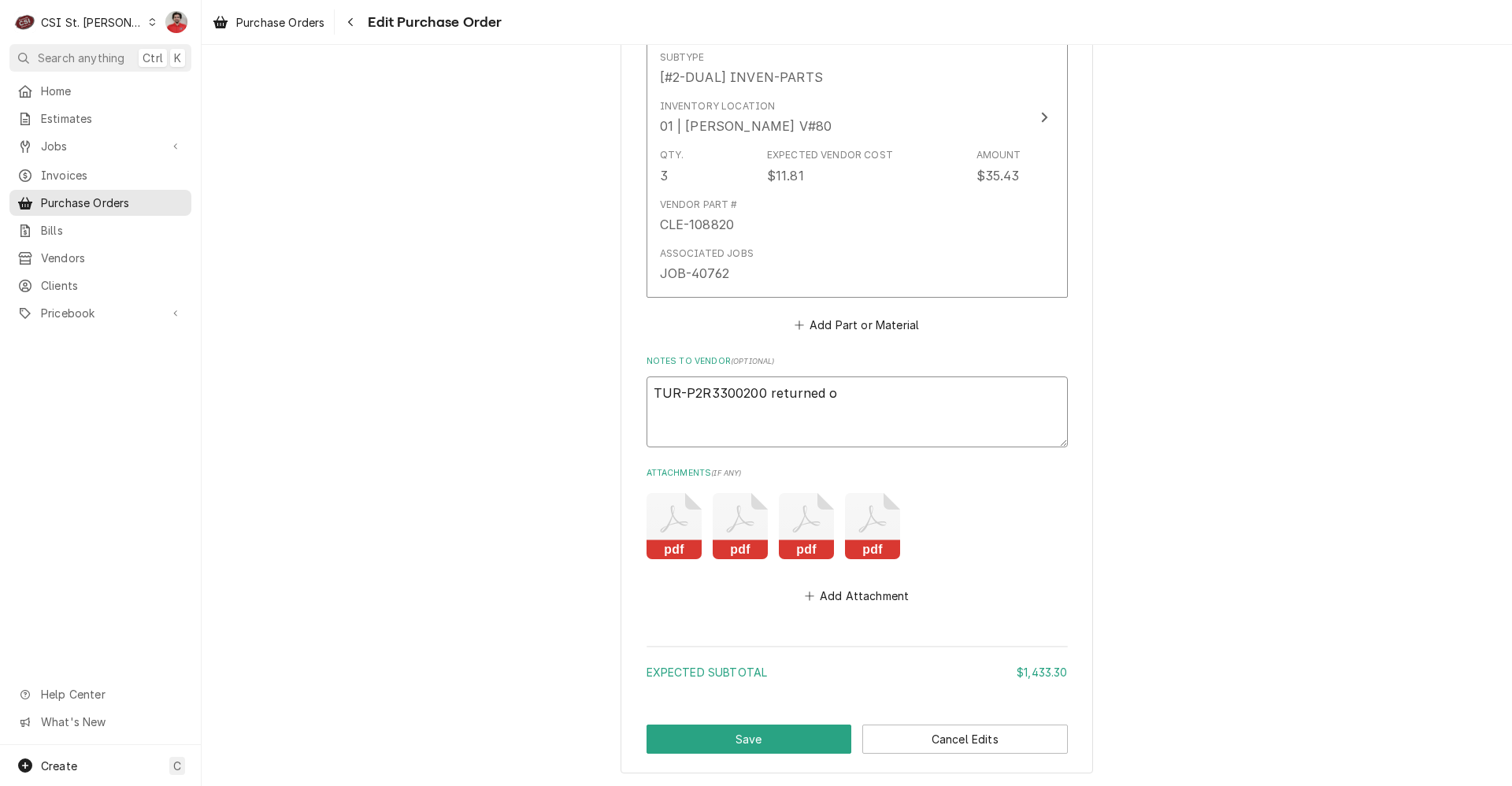
type textarea "x"
type textarea "TUR-P2R3300200 returned on"
type textarea "x"
type textarea "TUR-P2R3300200 returned on"
type textarea "x"
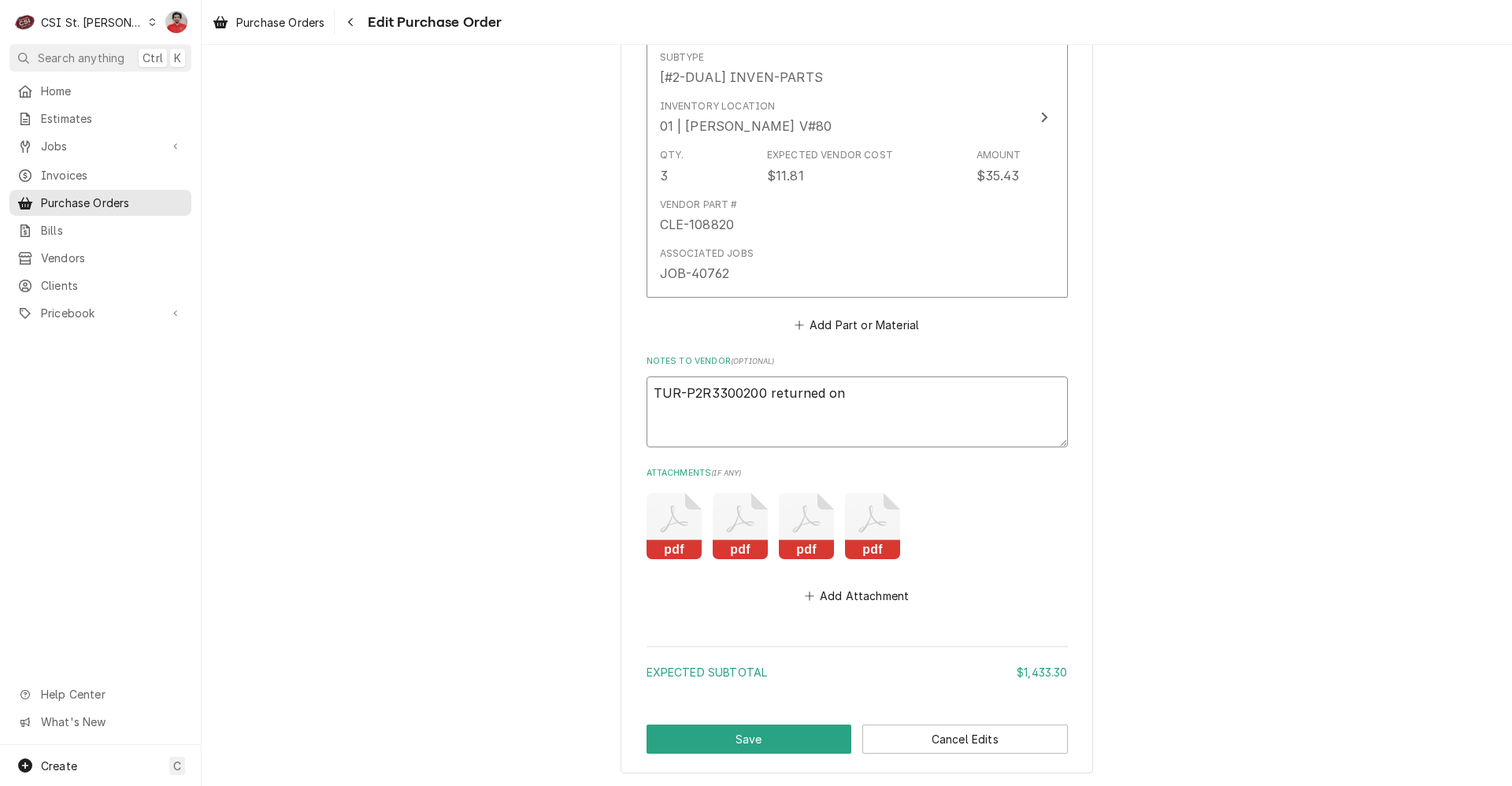
type textarea "TUR-P2R3300200 returned on P"
type textarea "x"
type textarea "TUR-P2R3300200 returned on PO"
type textarea "x"
type textarea "TUR-P2R3300200 returned on PO"
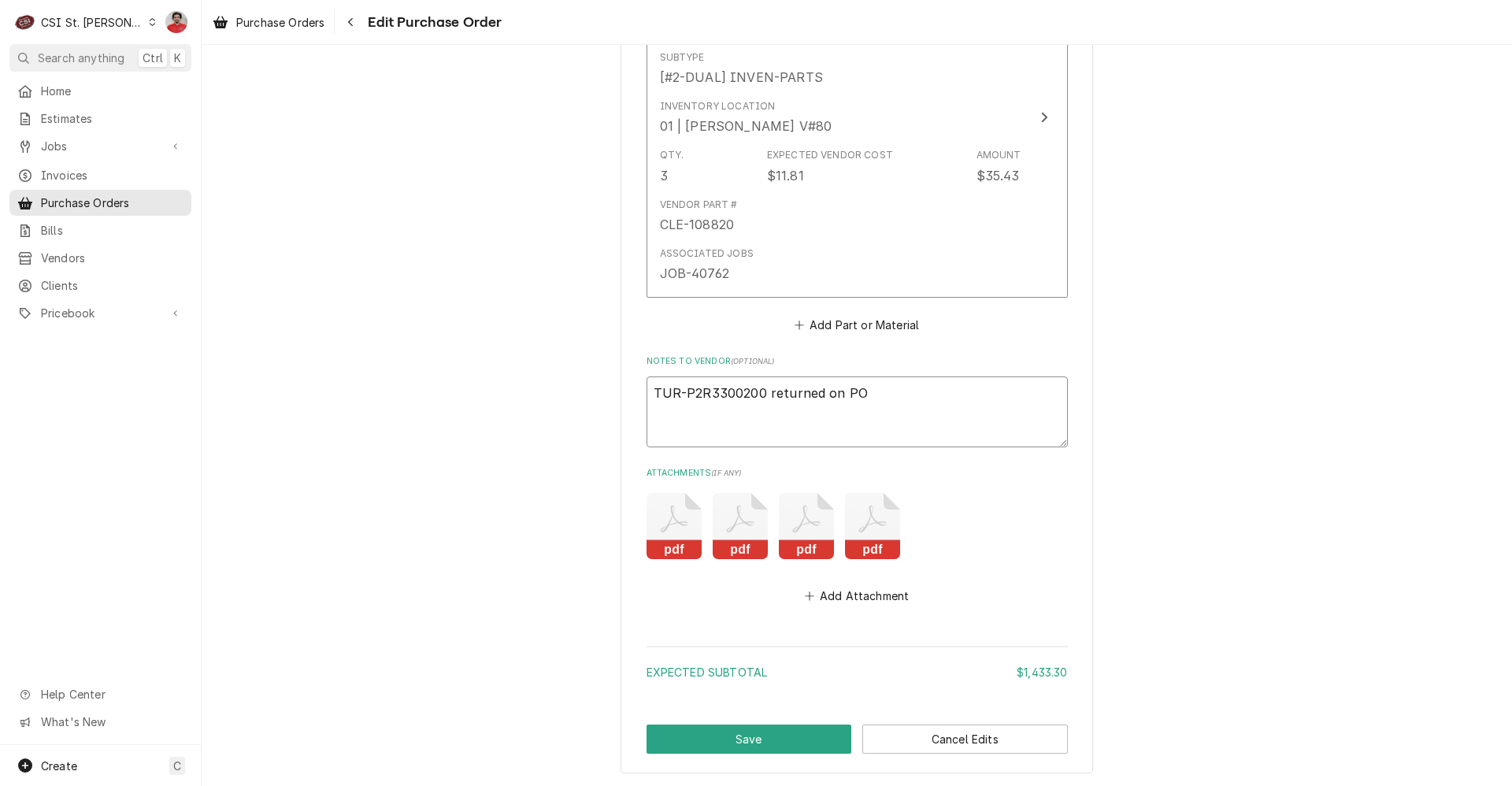
type textarea "x"
type textarea "TUR-P2R3300200 returned on PO"
type textarea "x"
type textarea "TUR-P2R3300200 returned on P"
type textarea "x"
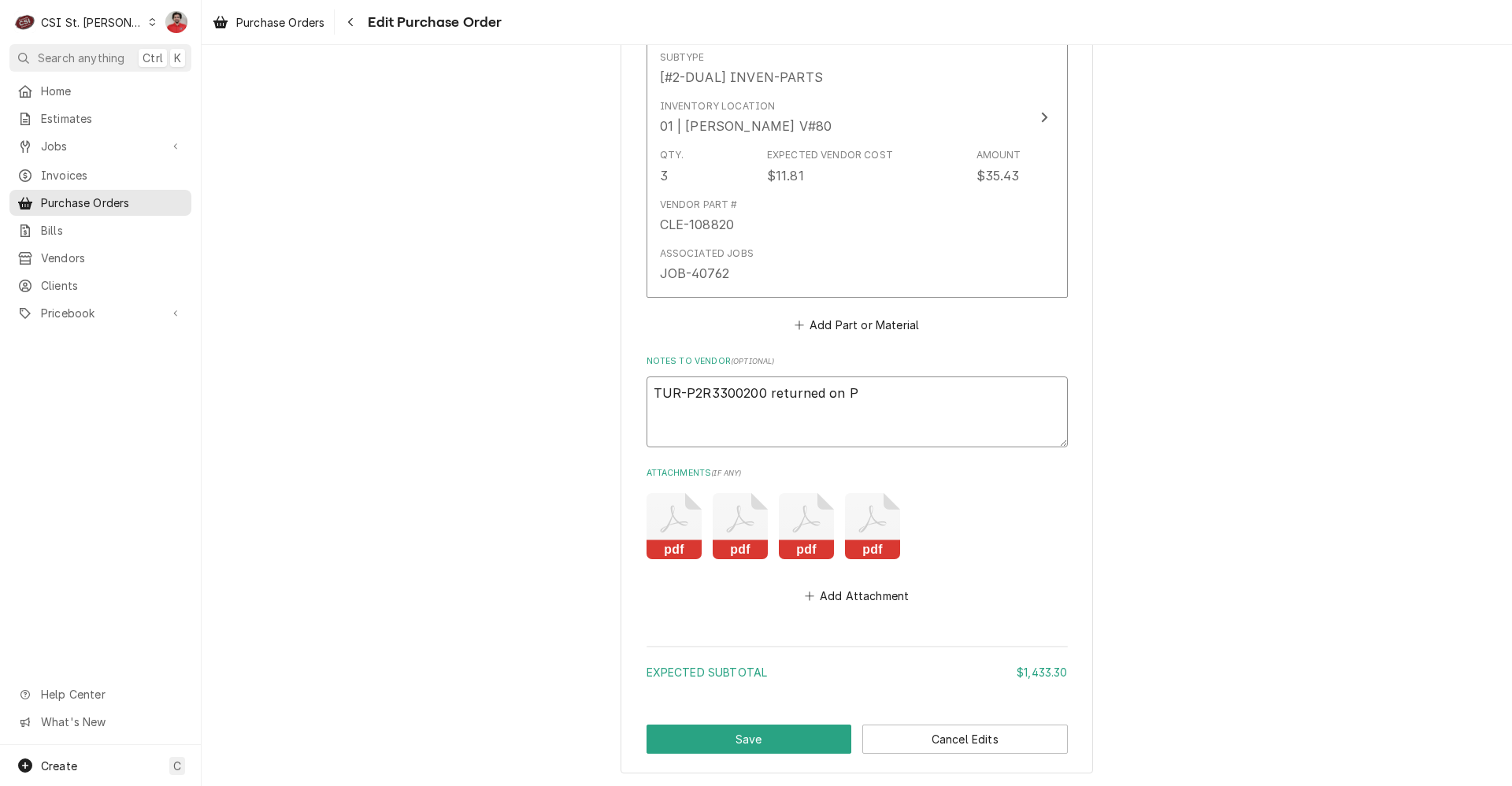
type textarea "TUR-P2R3300200 returned on"
type textarea "x"
type textarea "TUR-P2R3300200 returned on V"
type textarea "x"
type textarea "TUR-P2R3300200 returned on VC"
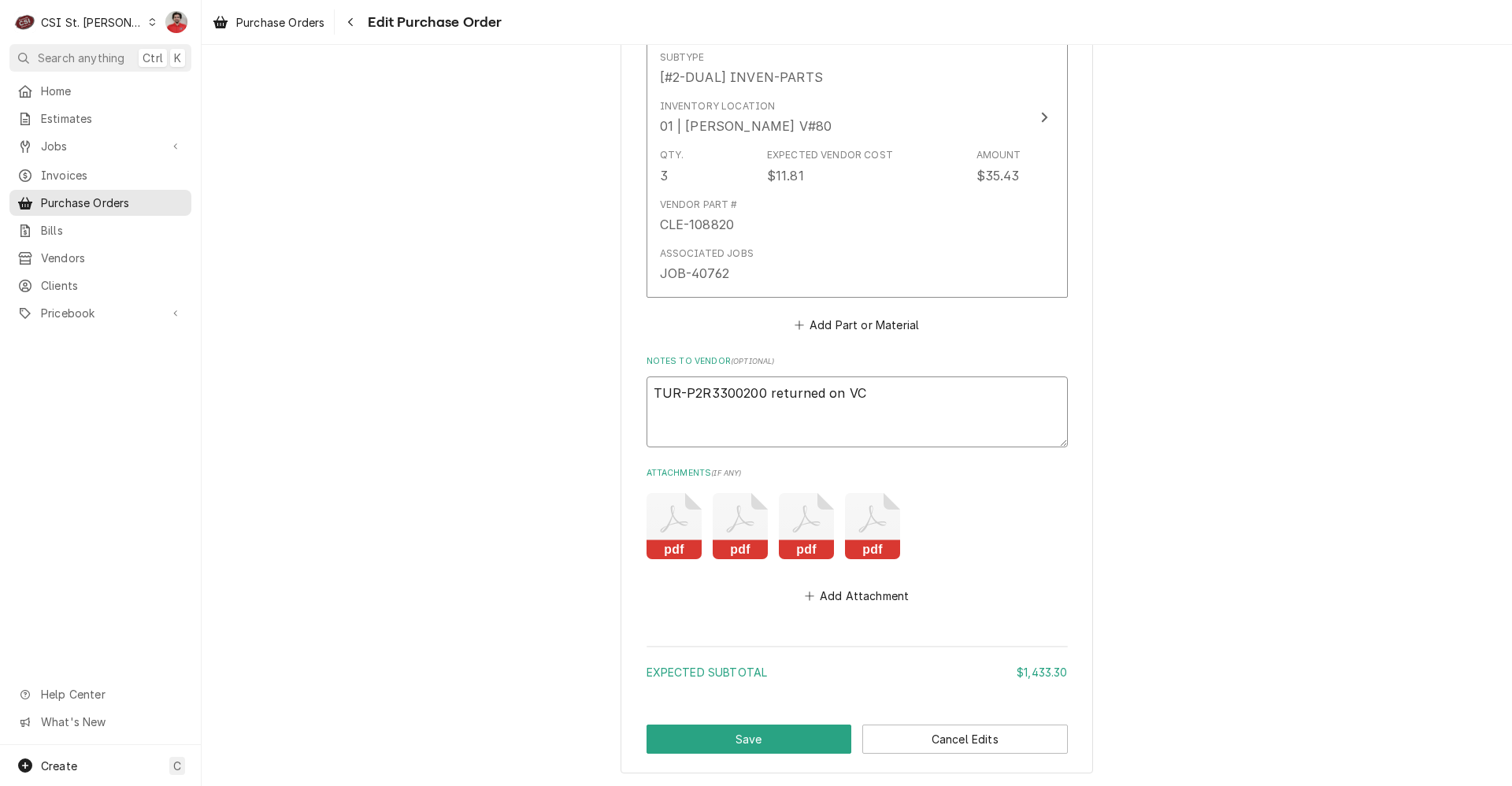
type textarea "x"
type textarea "TUR-P2R3300200 returned on VC"
type textarea "x"
type textarea "TUR-P2R3300200 returned on VC 3"
type textarea "x"
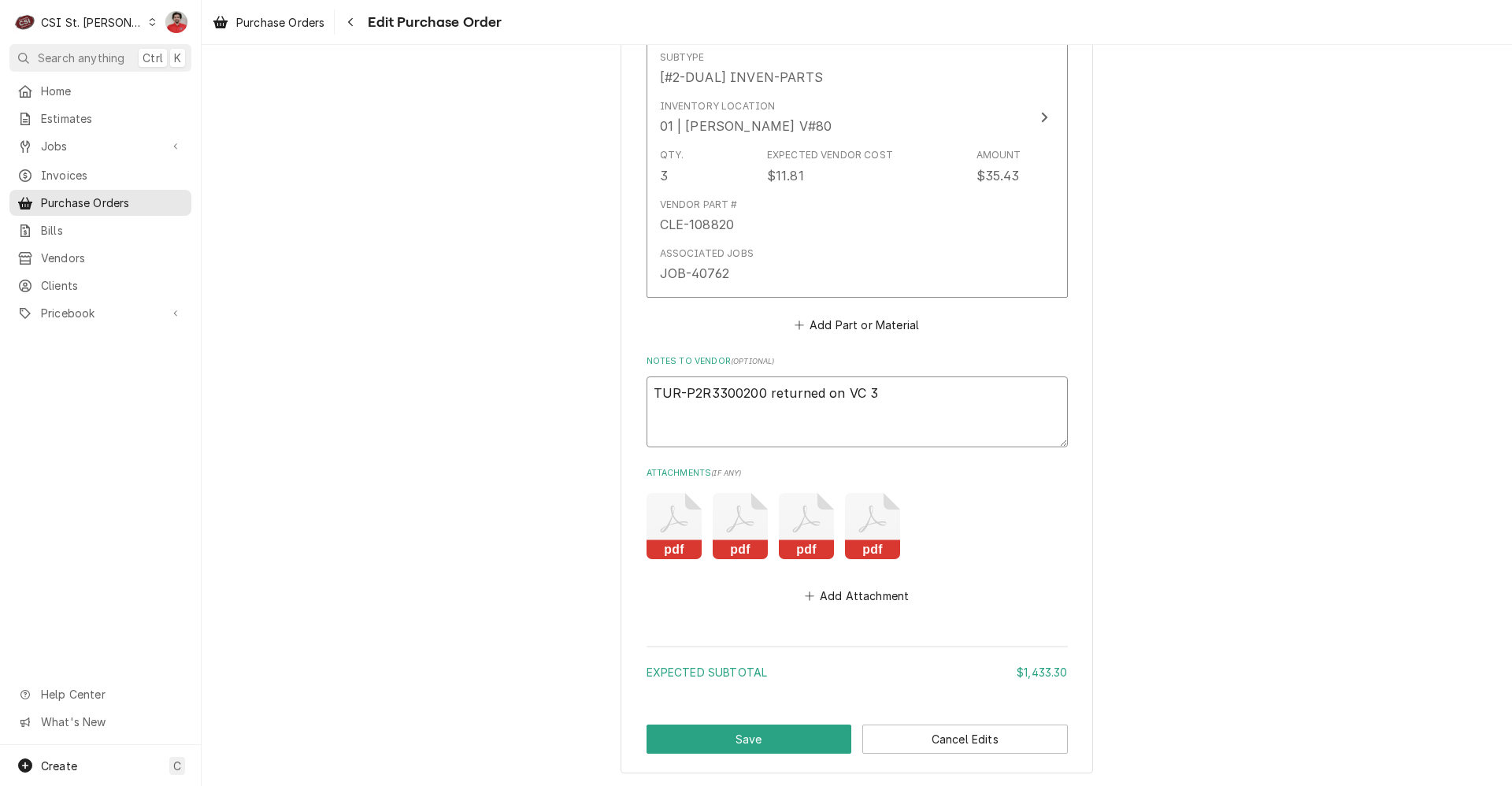
type textarea "TUR-P2R3300200 returned on VC 38"
type textarea "x"
type textarea "TUR-P2R3300200 returned on VC 389"
type textarea "x"
type textarea "TUR-P2R3300200 returned on VC 3892"
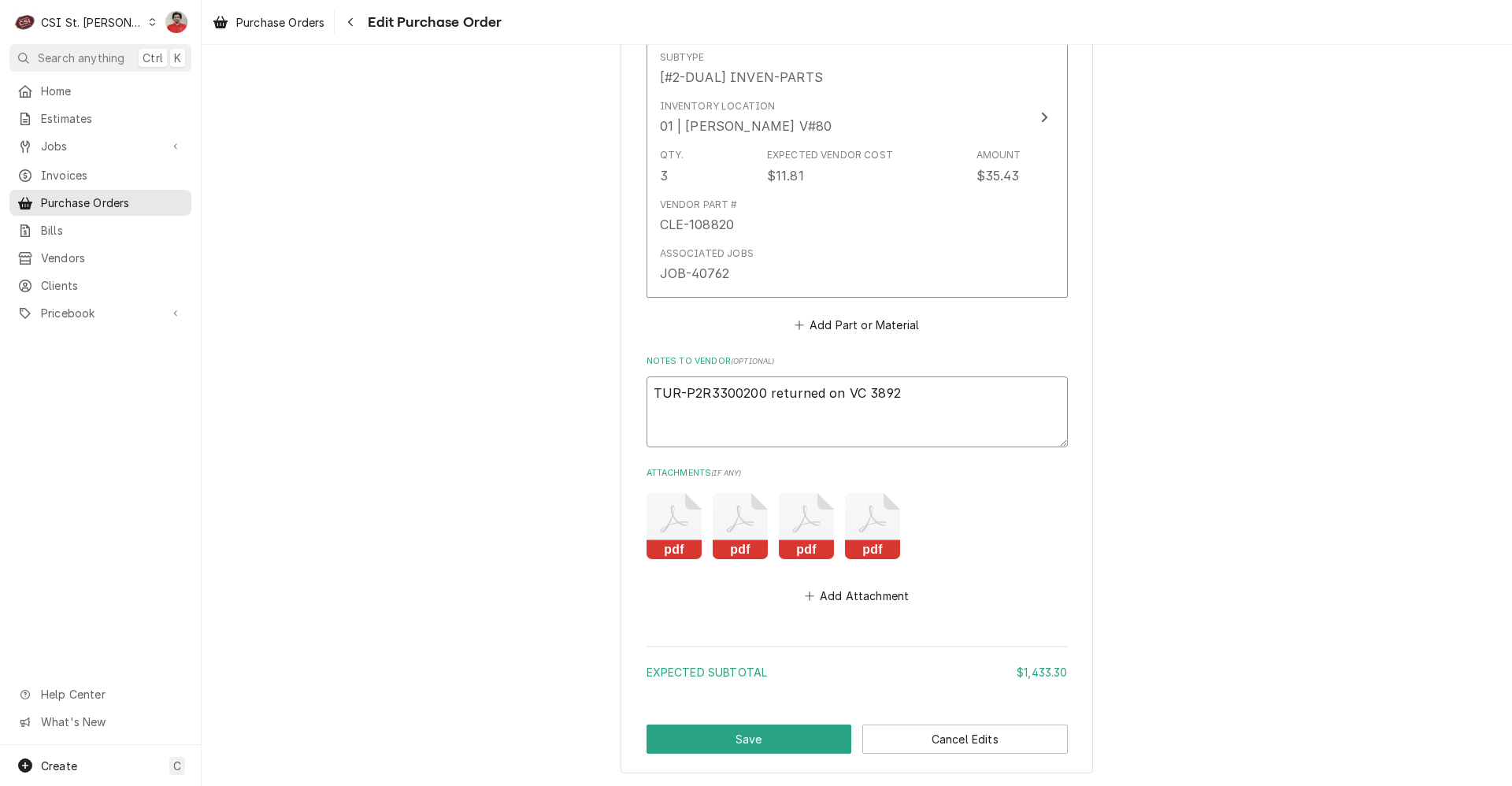
type textarea "x"
type textarea "TUR-P2R3300200 returned on VC 38924"
click at [774, 725] on button "Save" at bounding box center [750, 740] width 205 height 29
type textarea "x"
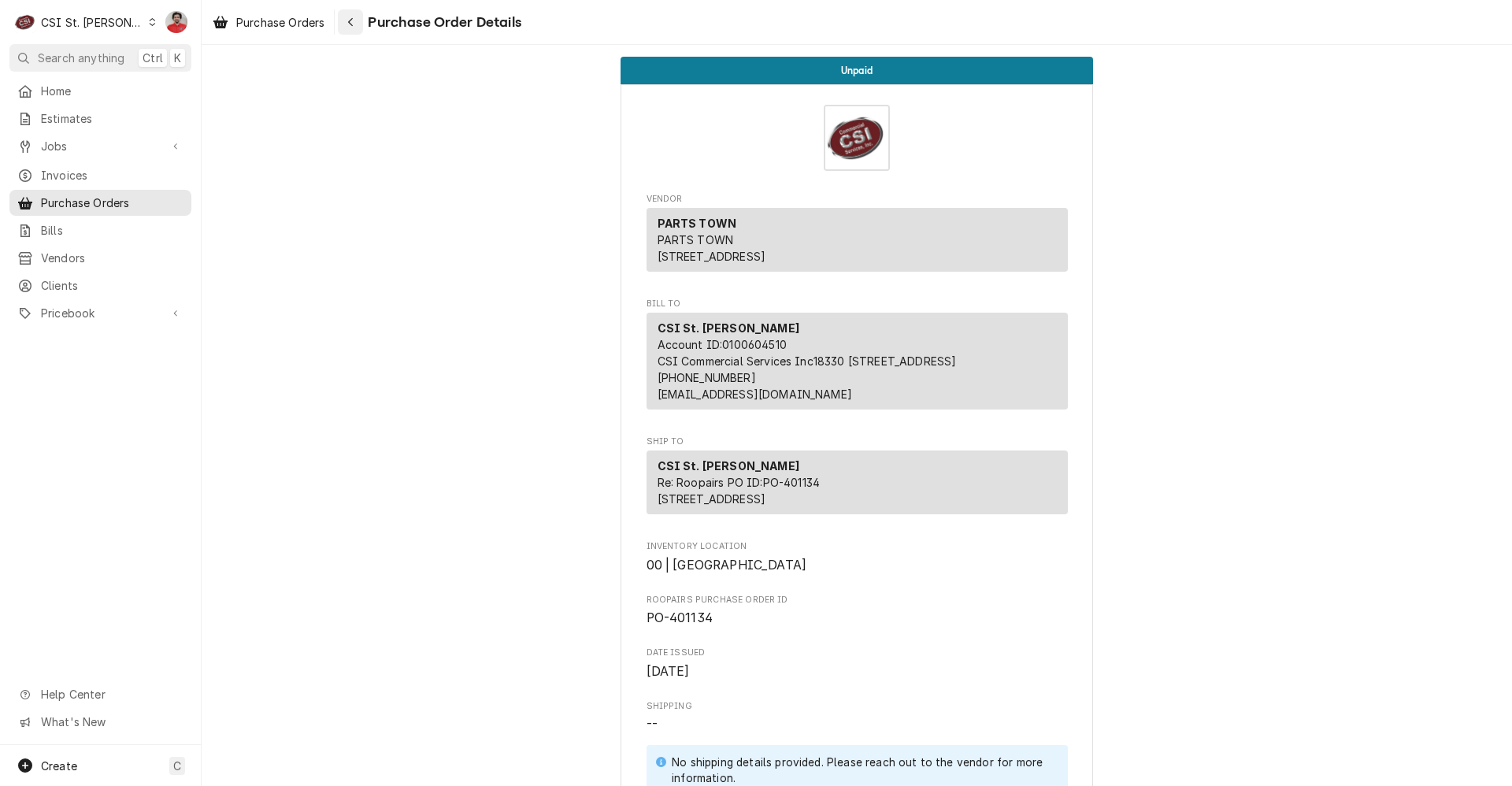
click at [344, 32] on button "Navigate back" at bounding box center [350, 21] width 25 height 25
